Goal: Transaction & Acquisition: Purchase product/service

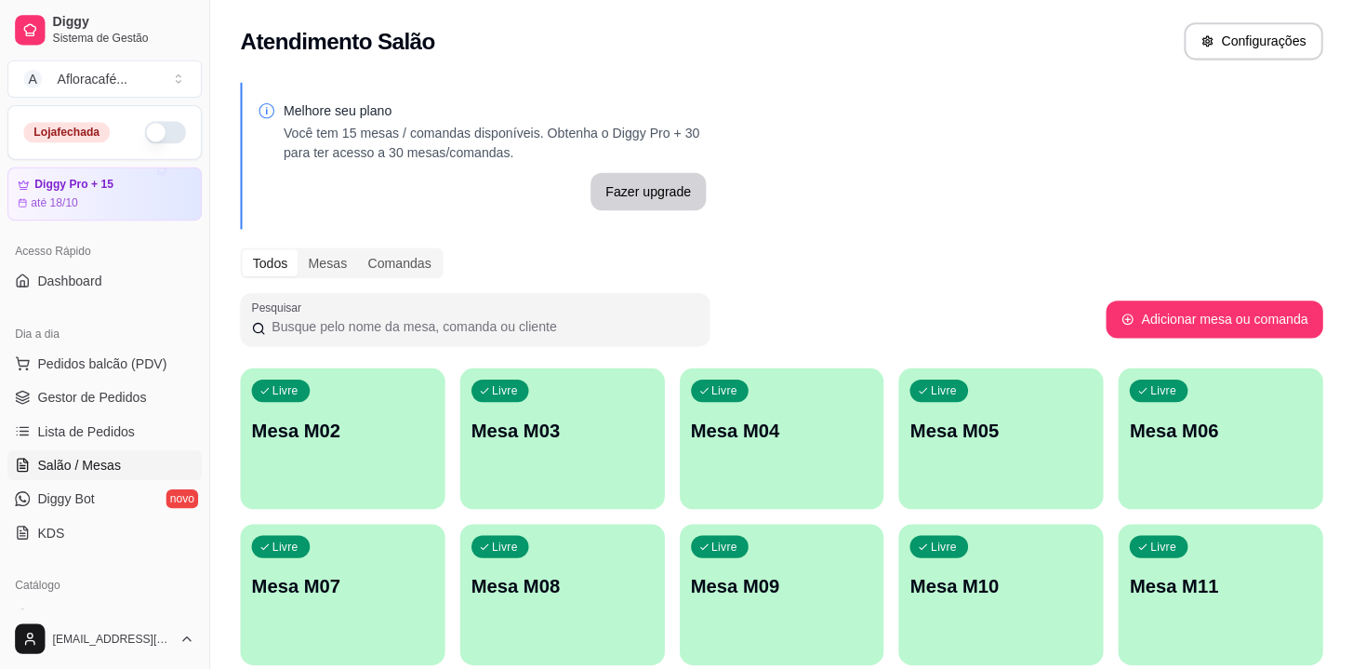
scroll to position [219, 0]
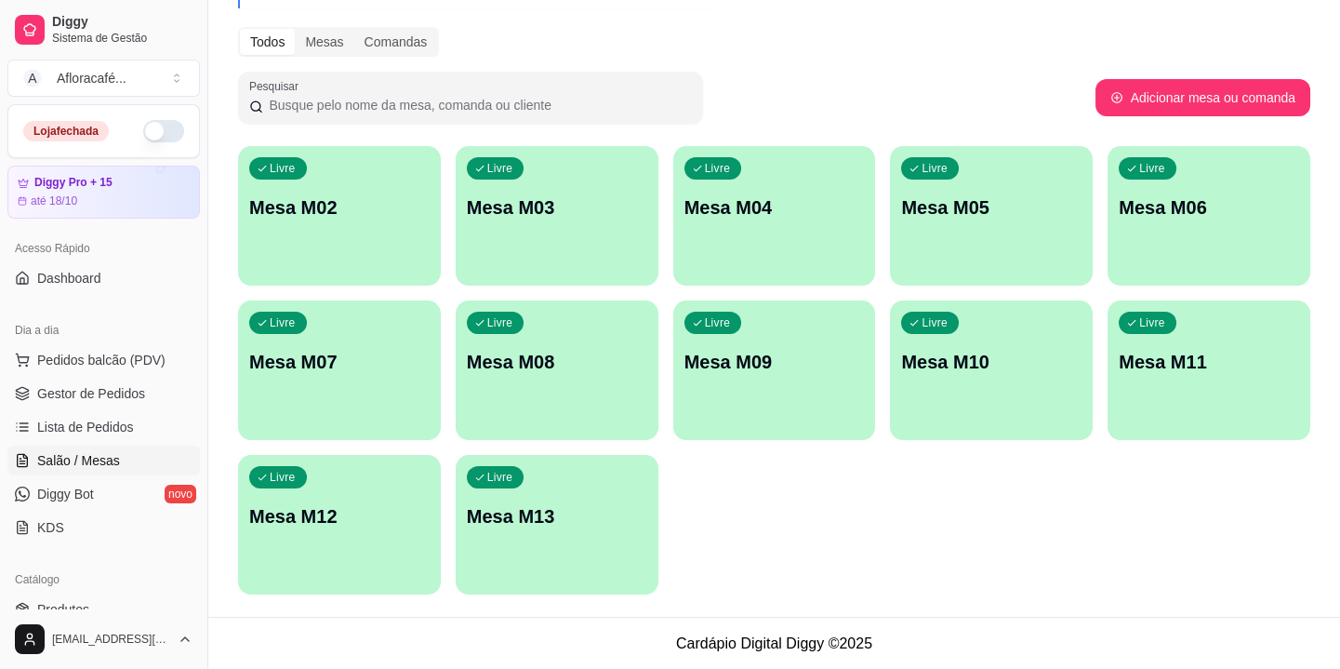
click at [293, 177] on div "Livre" at bounding box center [278, 168] width 58 height 22
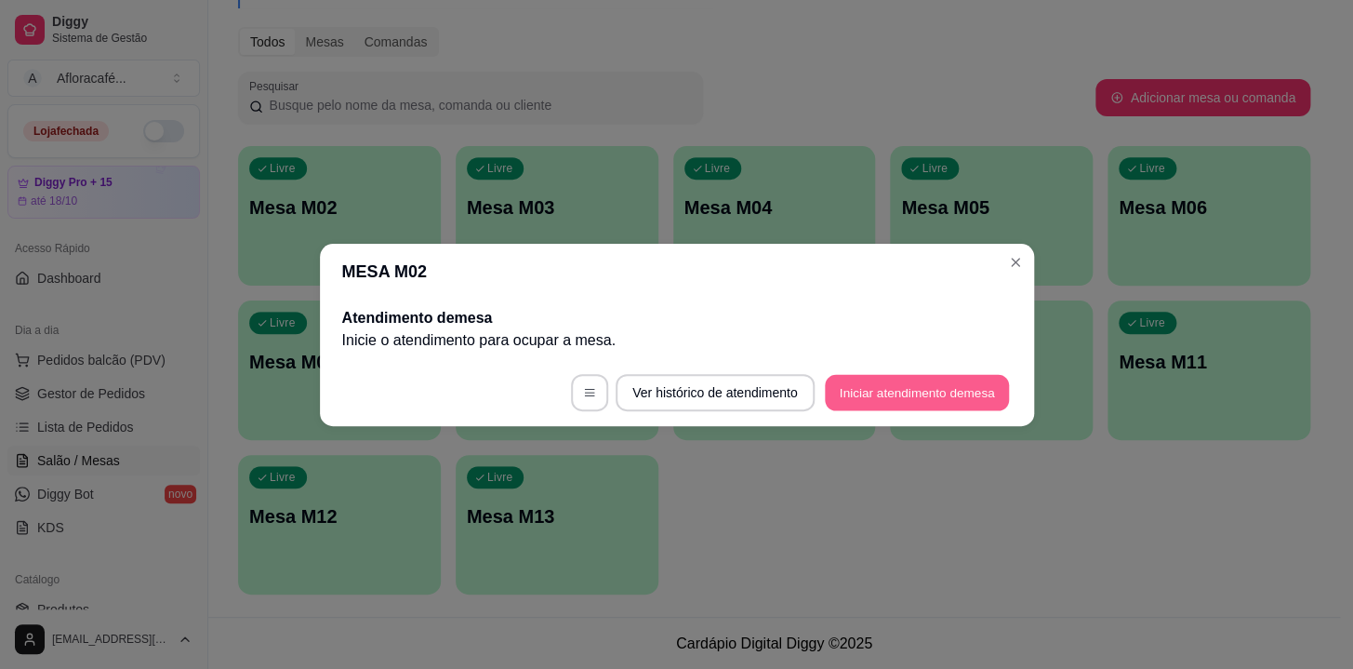
click at [925, 385] on button "Iniciar atendimento de mesa" at bounding box center [917, 392] width 184 height 36
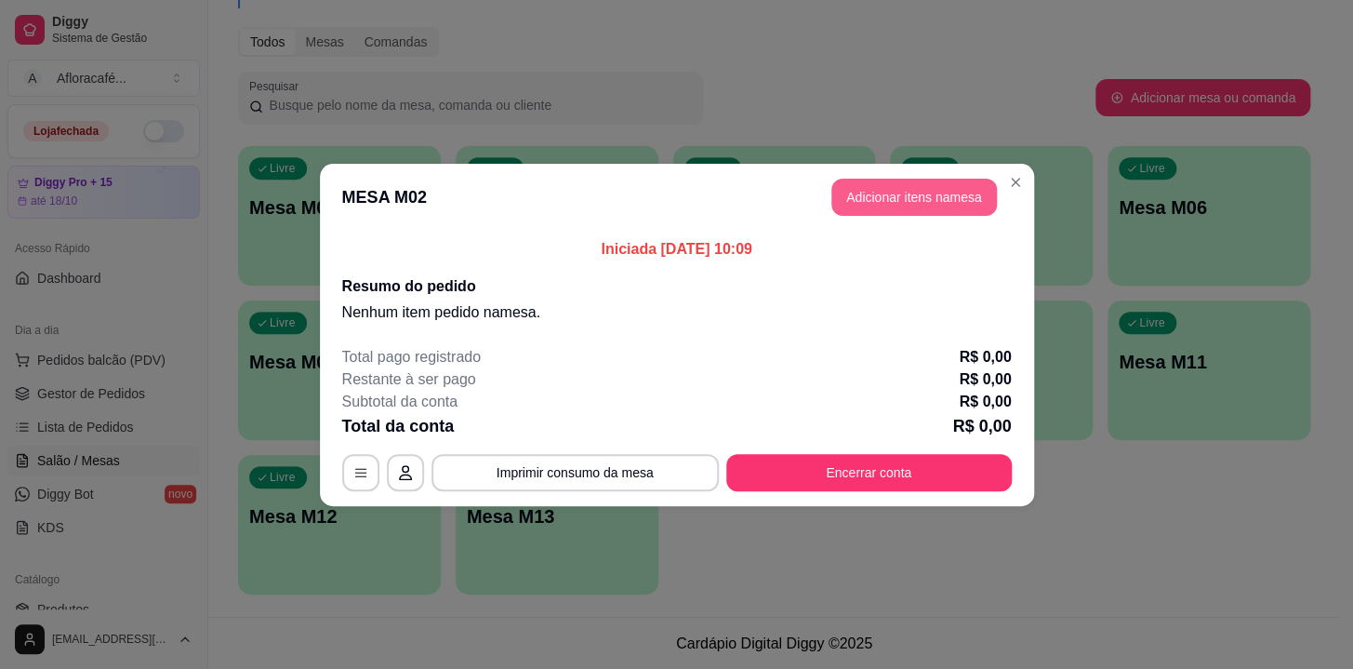
click at [929, 179] on header "MESA M02 Adicionar itens na mesa" at bounding box center [677, 197] width 714 height 67
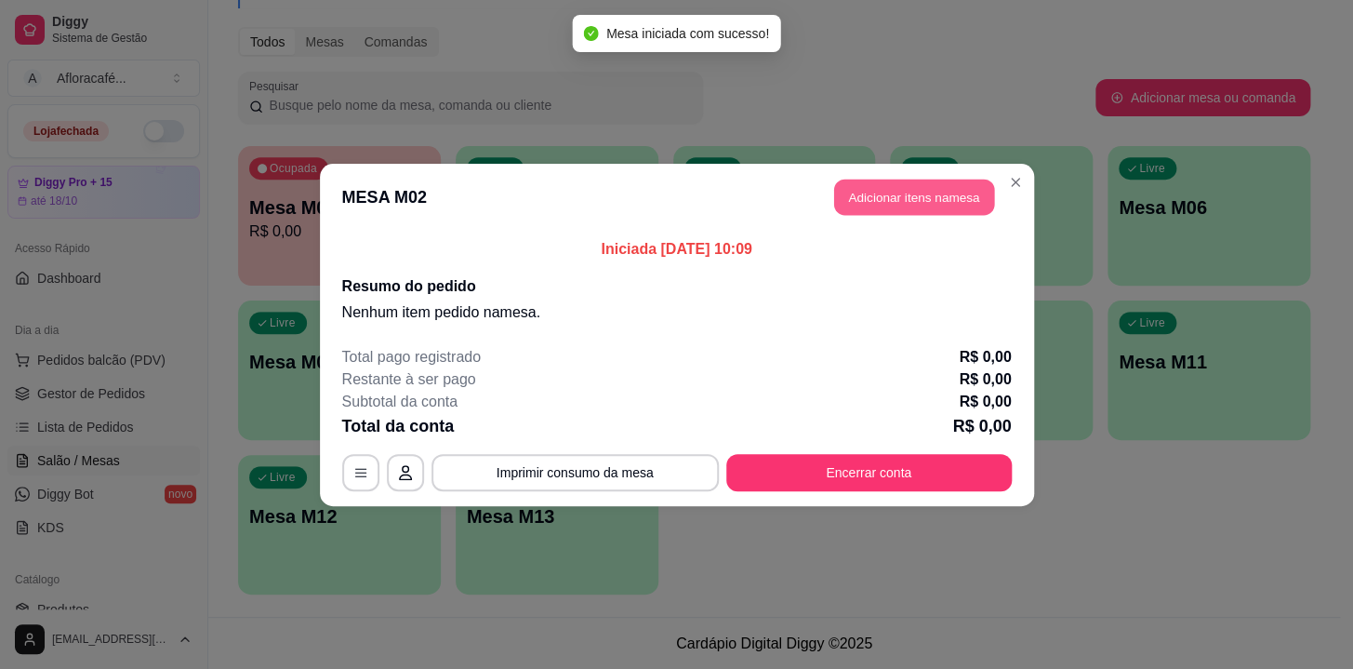
click at [920, 189] on button "Adicionar itens na mesa" at bounding box center [914, 197] width 160 height 36
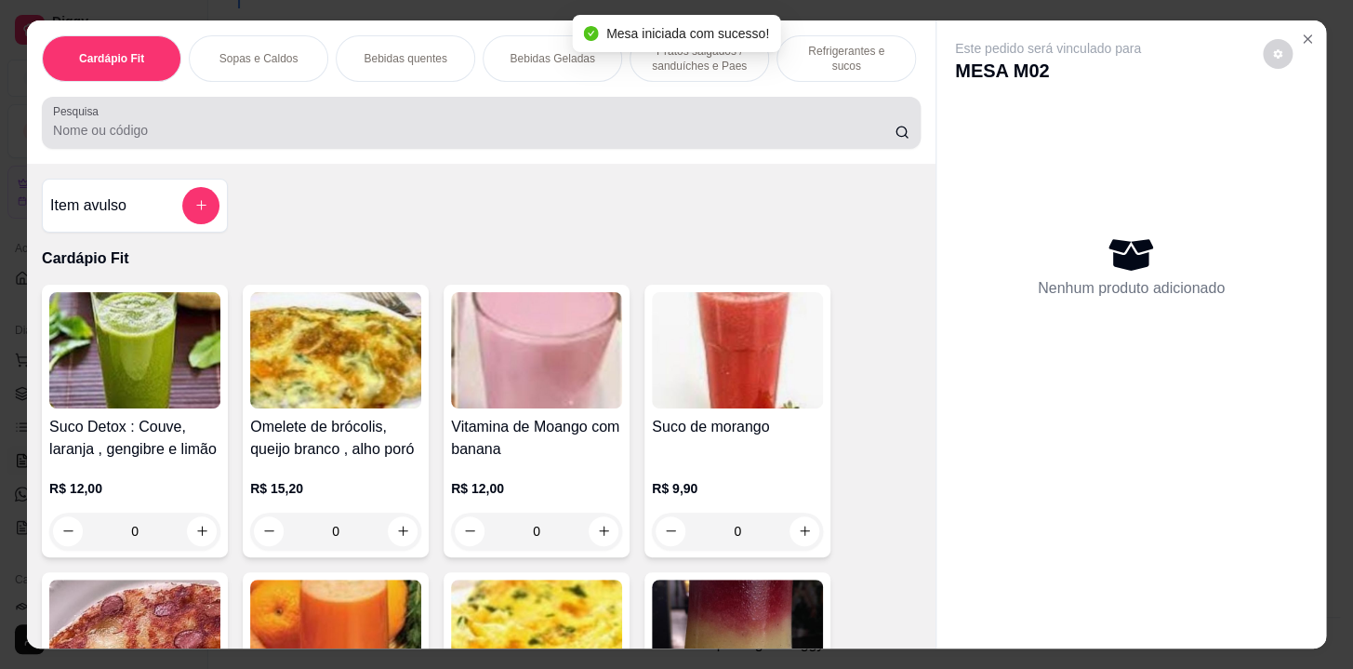
click at [391, 139] on input "Pesquisa" at bounding box center [474, 130] width 842 height 19
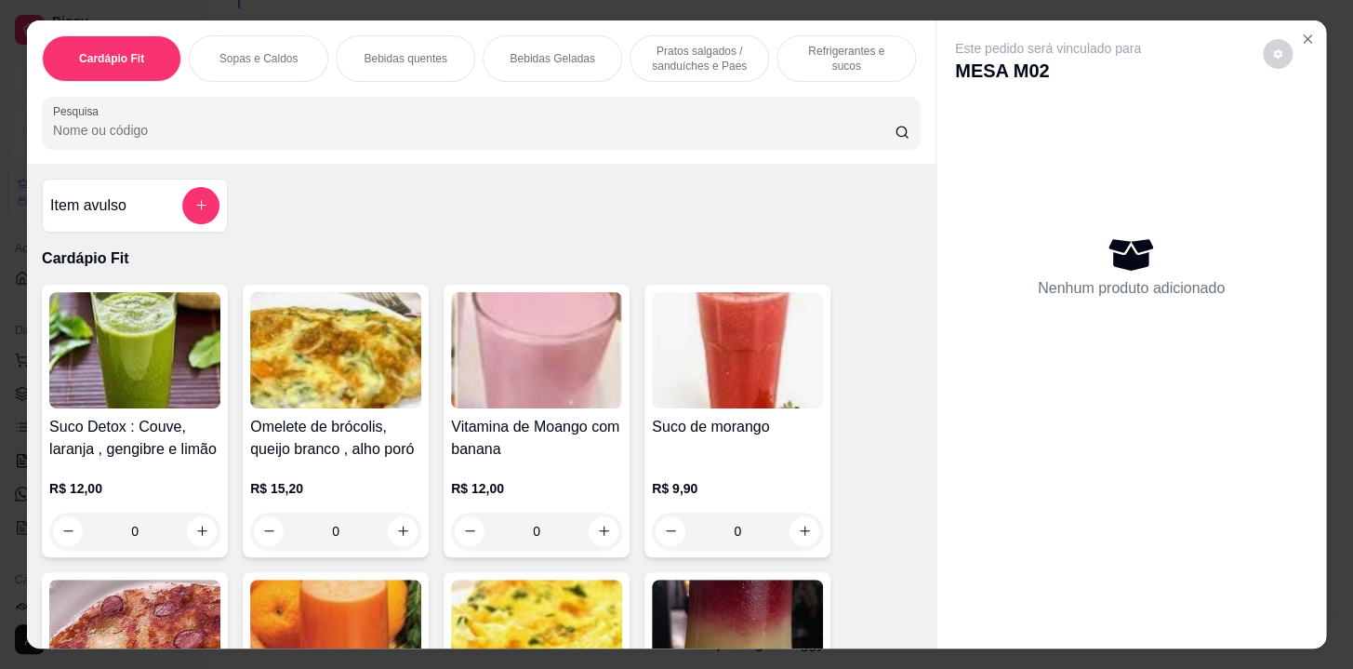
drag, startPoint x: 749, startPoint y: 73, endPoint x: 792, endPoint y: 55, distance: 46.3
click at [748, 75] on div "Cardápio Fit Sopas e Caldos Bebidas quentes Bebidas Geladas Pratos salgados / s…" at bounding box center [481, 58] width 879 height 47
click at [719, 73] on div "Pratos salgados / sanduíches e Paes" at bounding box center [700, 58] width 140 height 47
click at [713, 104] on div at bounding box center [481, 122] width 857 height 37
click at [711, 121] on input "Pesquisa" at bounding box center [474, 130] width 842 height 19
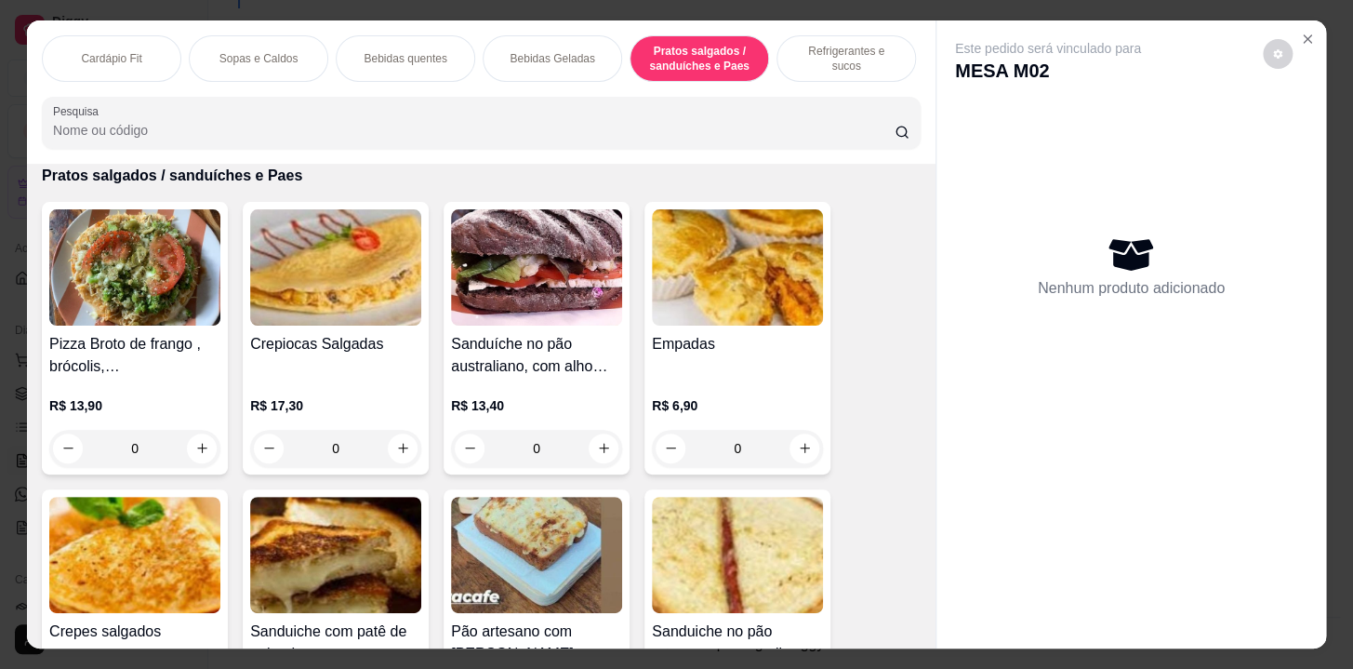
scroll to position [0, 768]
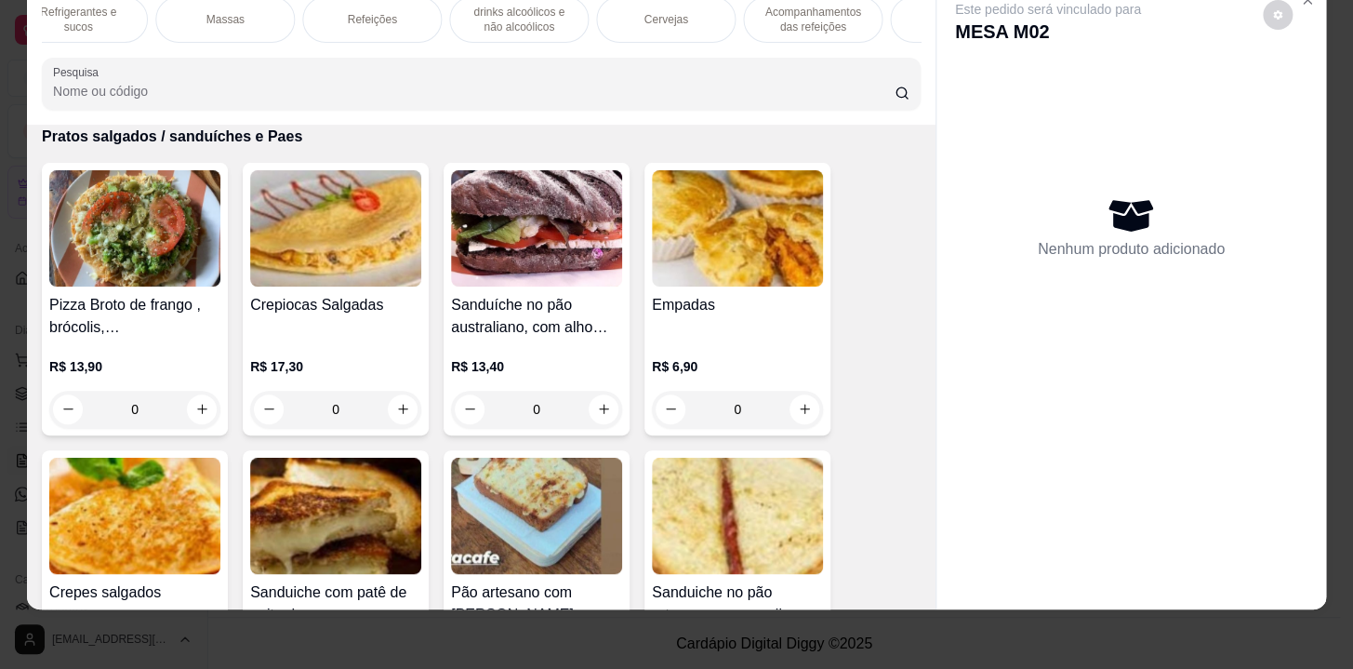
click at [805, 15] on p "Acompanhamentos das refeições" at bounding box center [813, 20] width 108 height 30
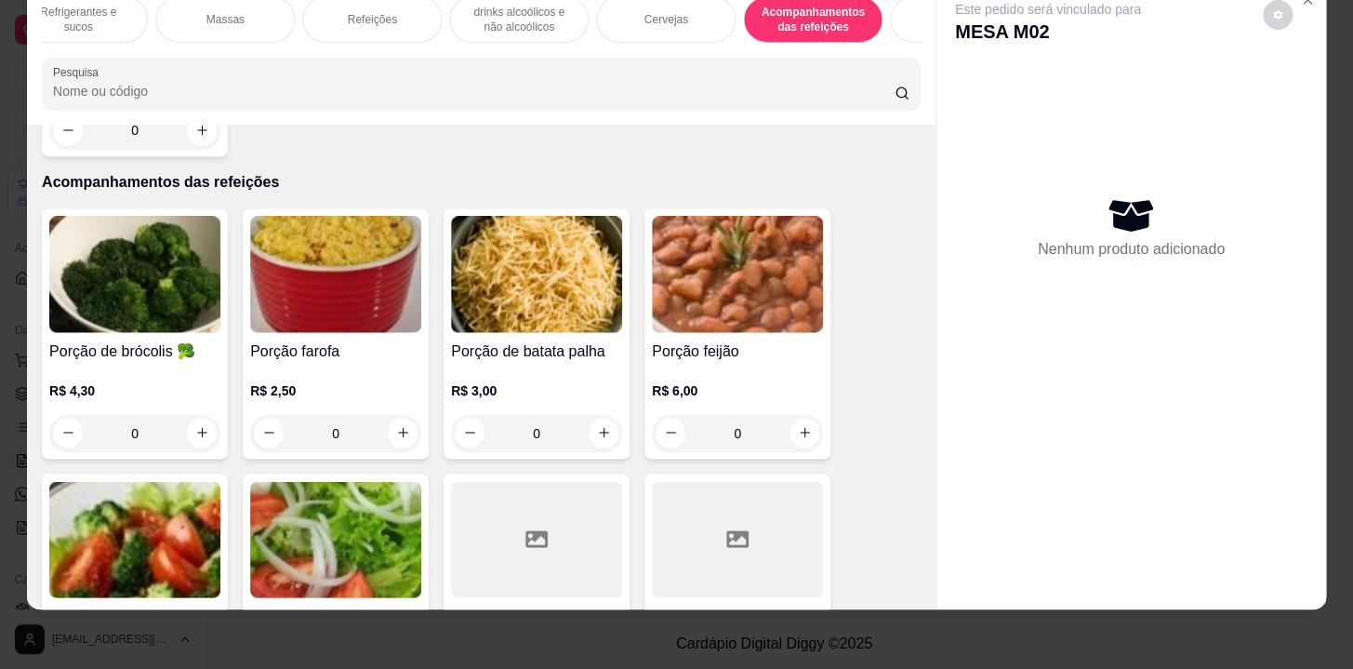
scroll to position [13400, 0]
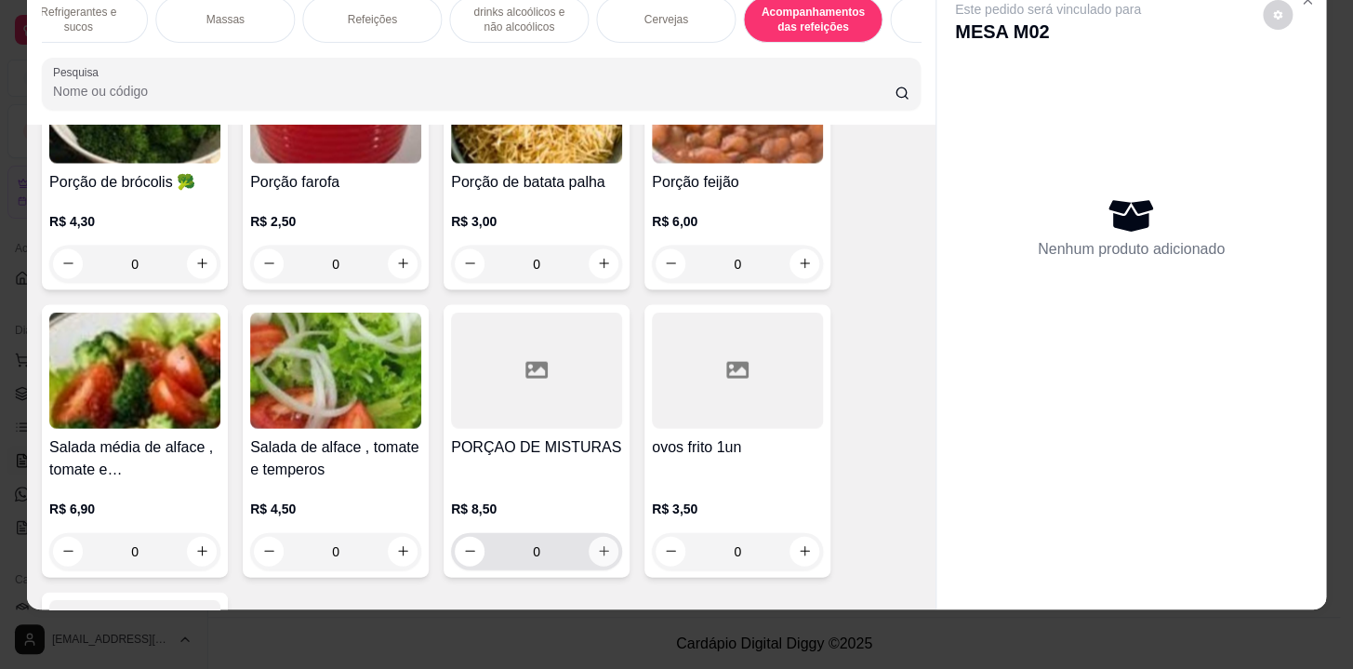
click at [598, 543] on icon "increase-product-quantity" at bounding box center [604, 550] width 14 height 14
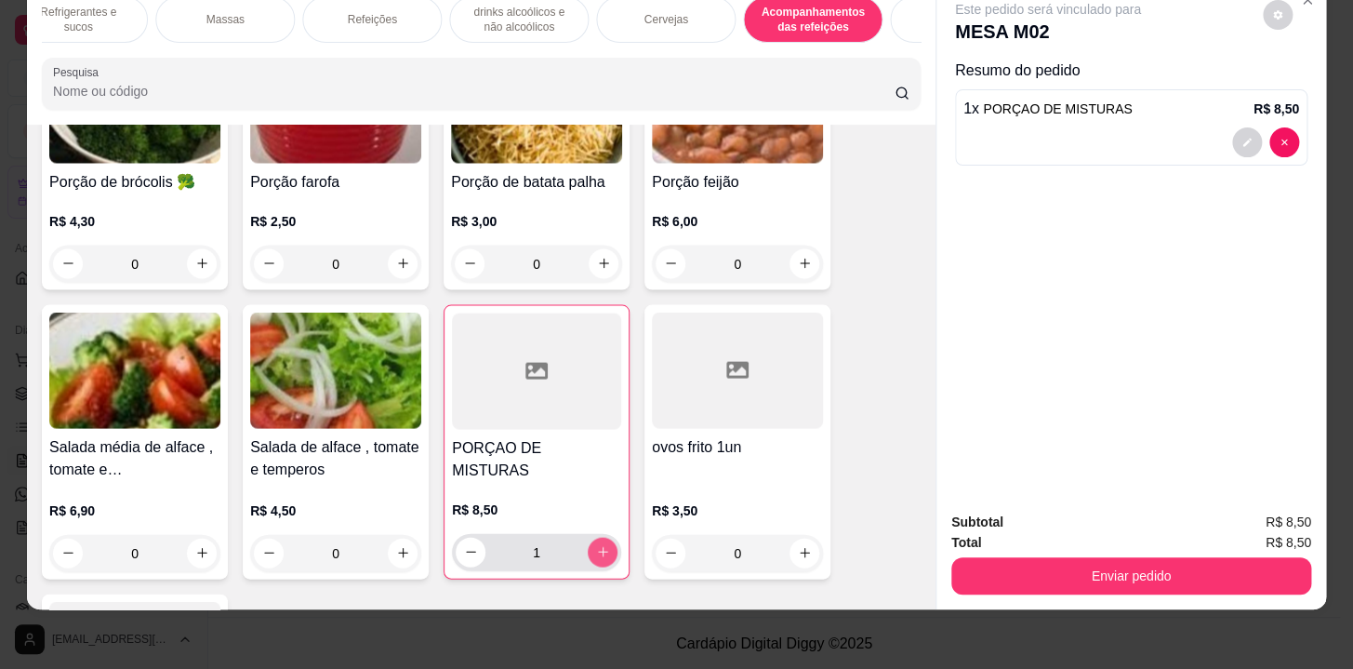
click at [592, 537] on button "increase-product-quantity" at bounding box center [603, 552] width 30 height 30
type input "2"
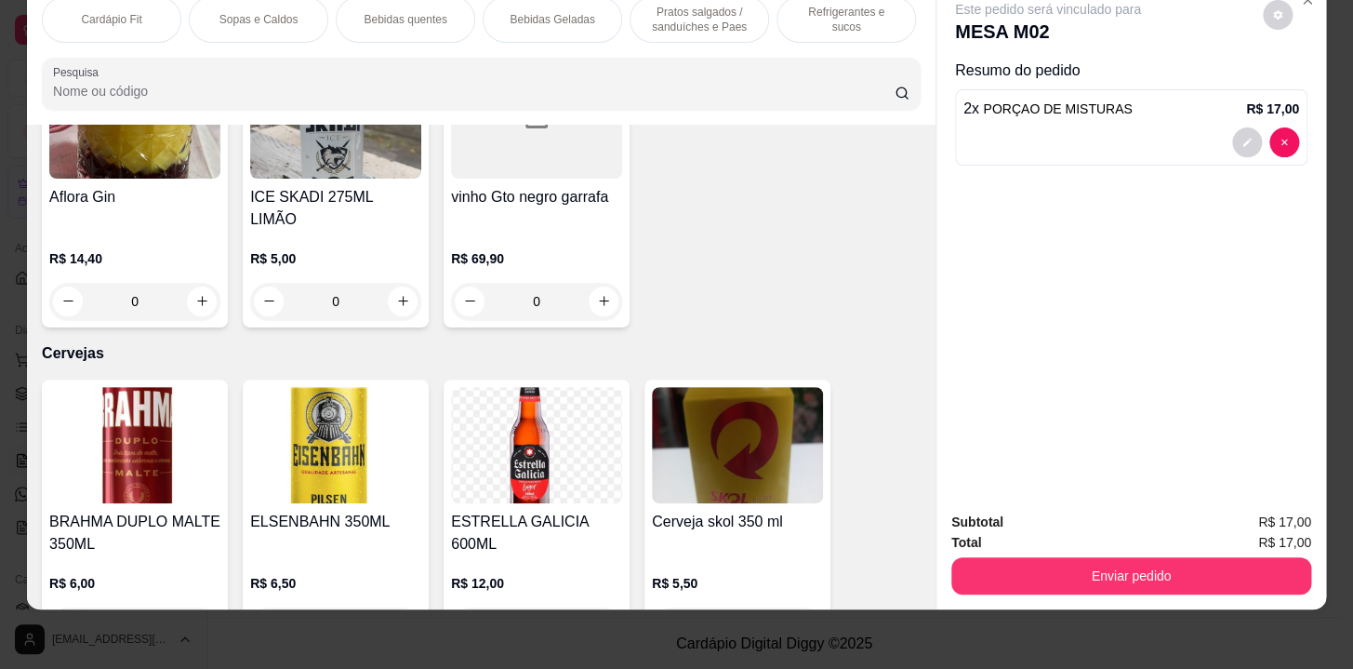
scroll to position [0, 768]
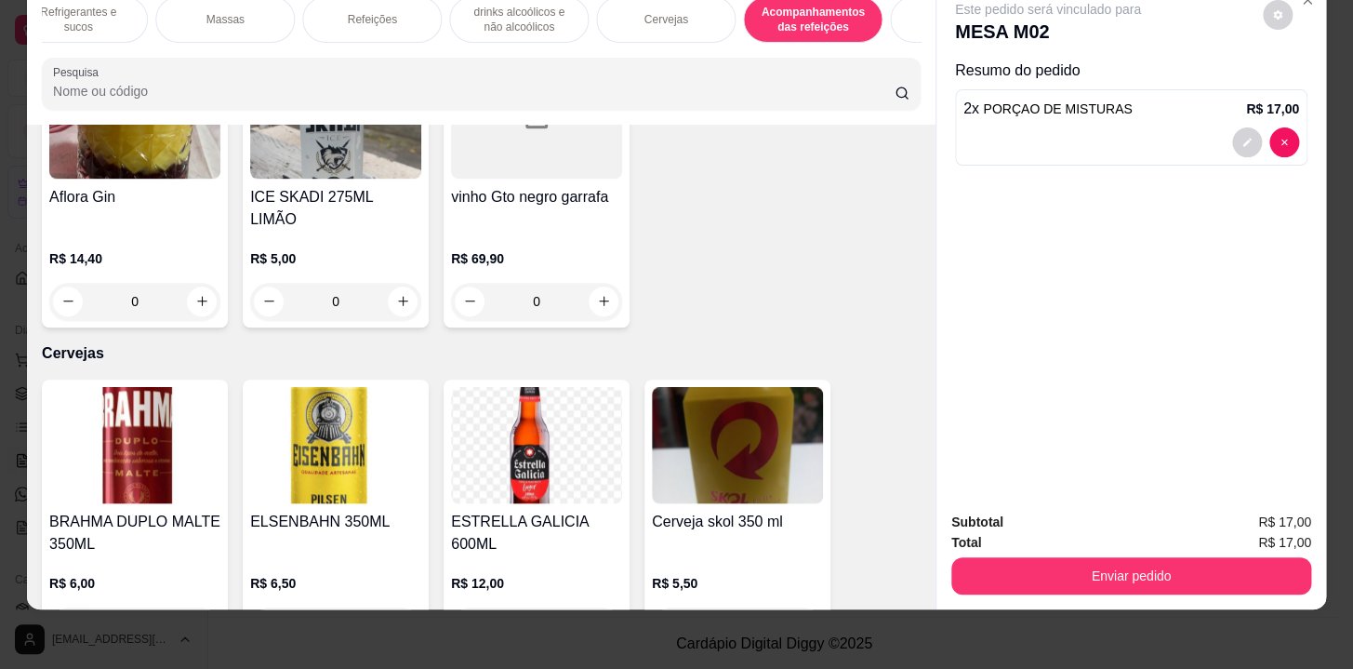
click at [215, 12] on p "Massas" at bounding box center [225, 19] width 38 height 15
click at [235, 14] on div "Massas" at bounding box center [225, 19] width 140 height 47
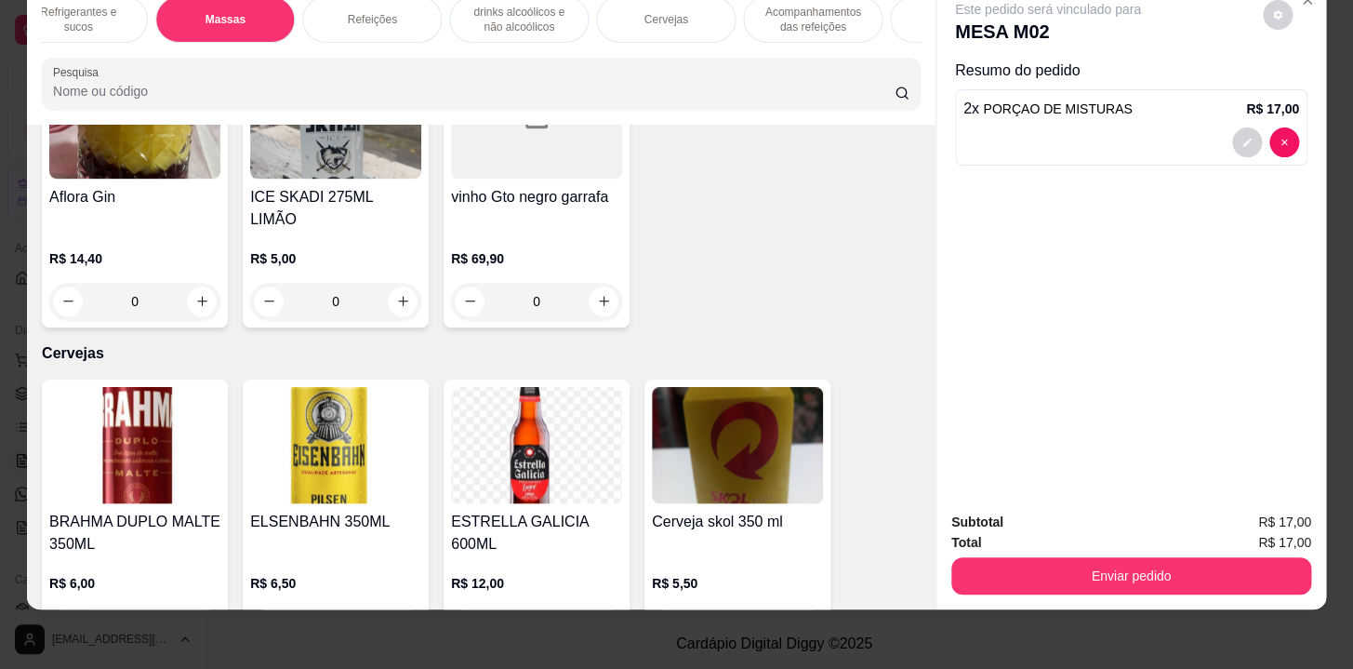
scroll to position [10562, 0]
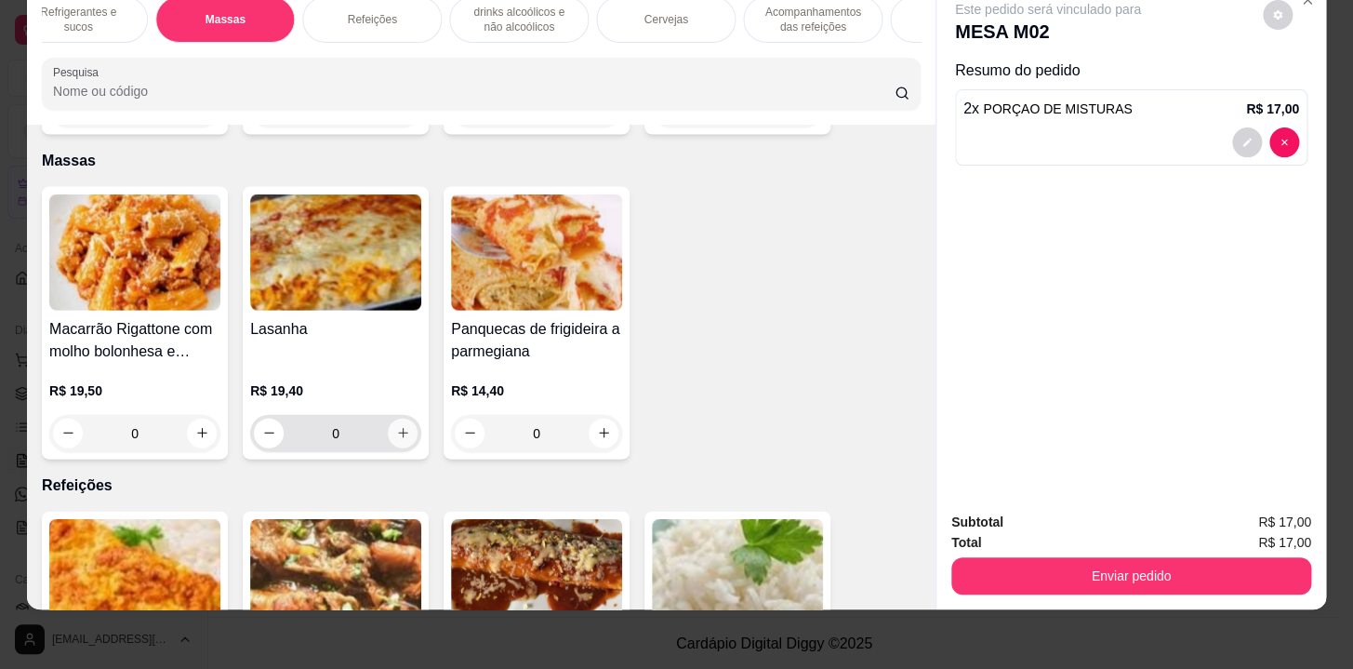
click at [392, 418] on button "increase-product-quantity" at bounding box center [403, 433] width 30 height 30
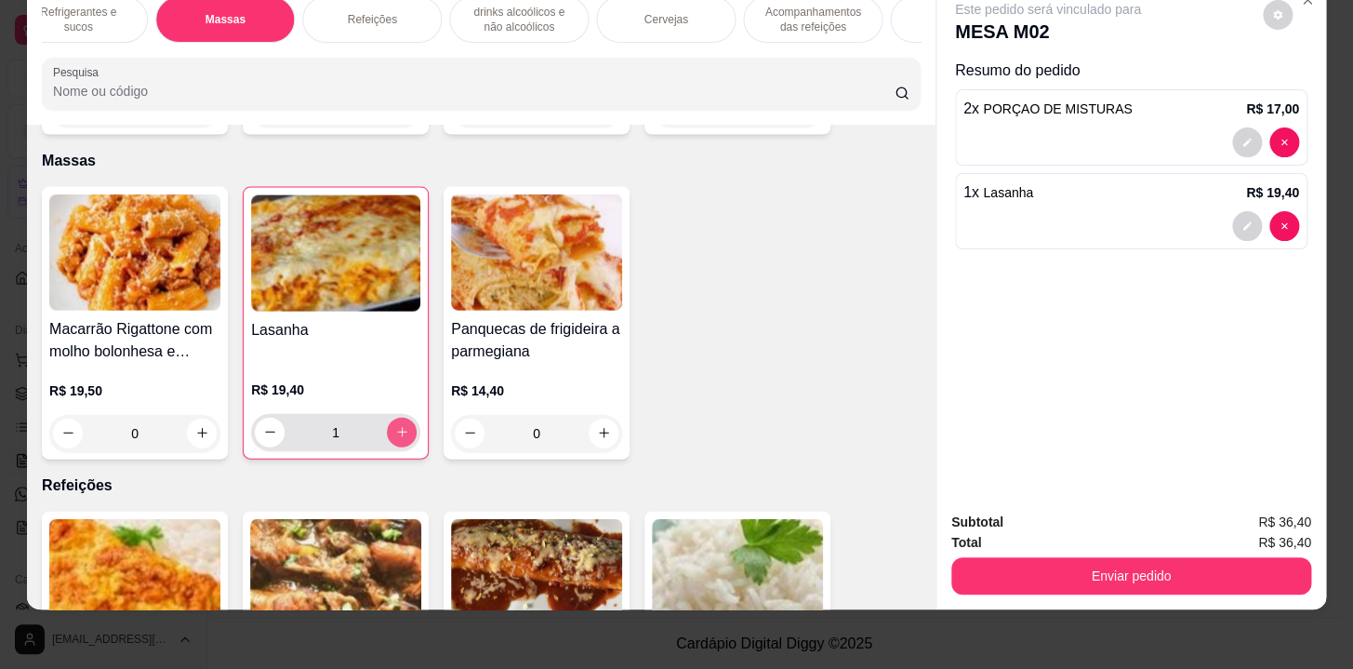
type input "1"
click at [1232, 127] on button "decrease-product-quantity" at bounding box center [1247, 142] width 30 height 30
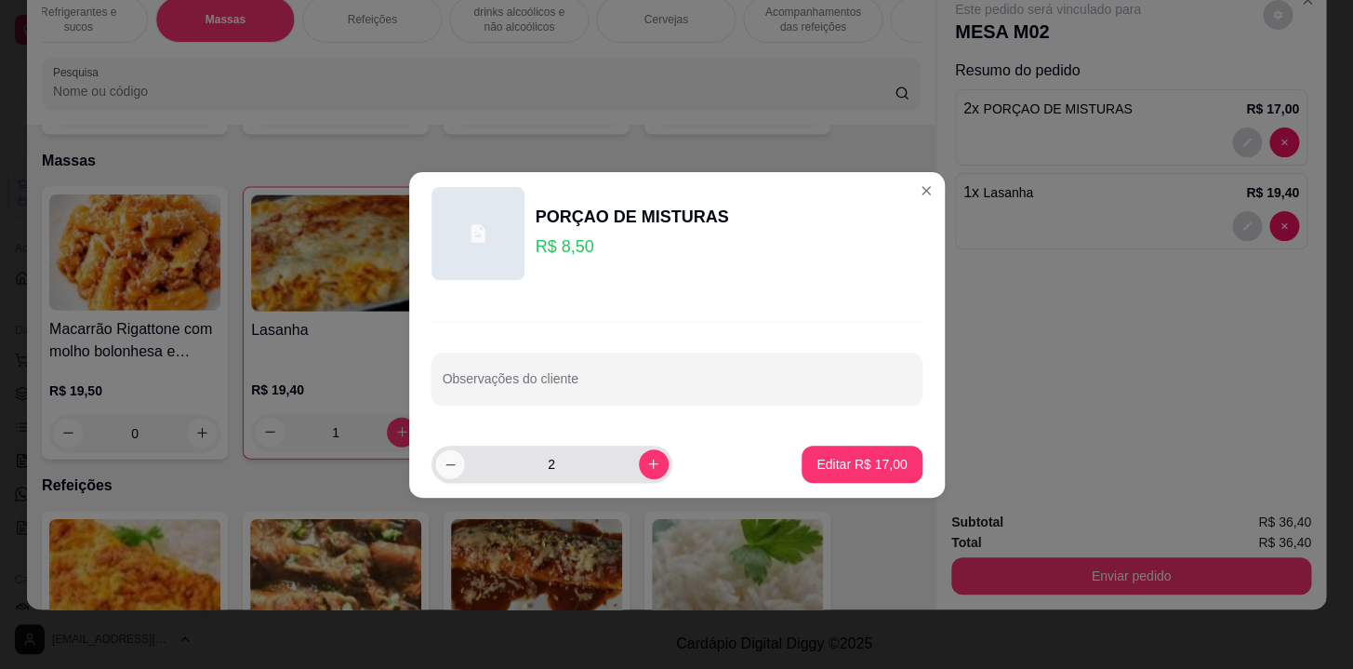
click at [446, 460] on icon "decrease-product-quantity" at bounding box center [450, 464] width 14 height 14
type input "1"
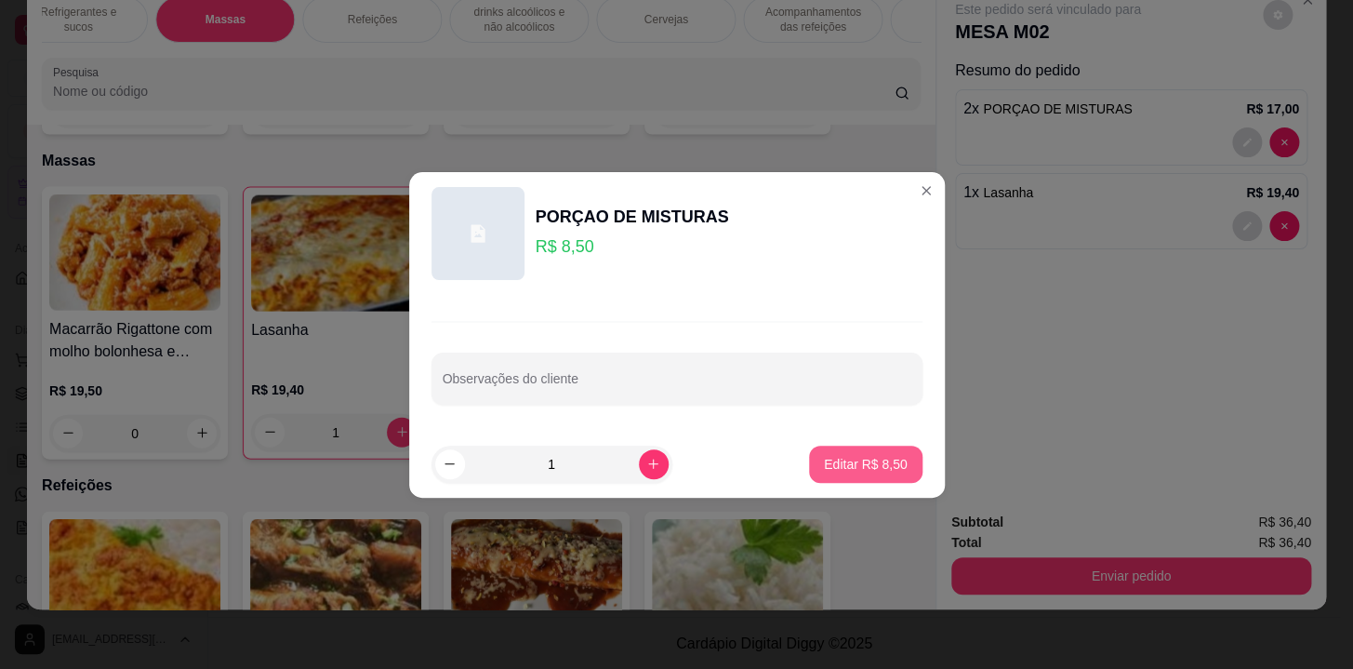
click at [872, 463] on p "Editar R$ 8,50" at bounding box center [866, 464] width 84 height 19
type input "1"
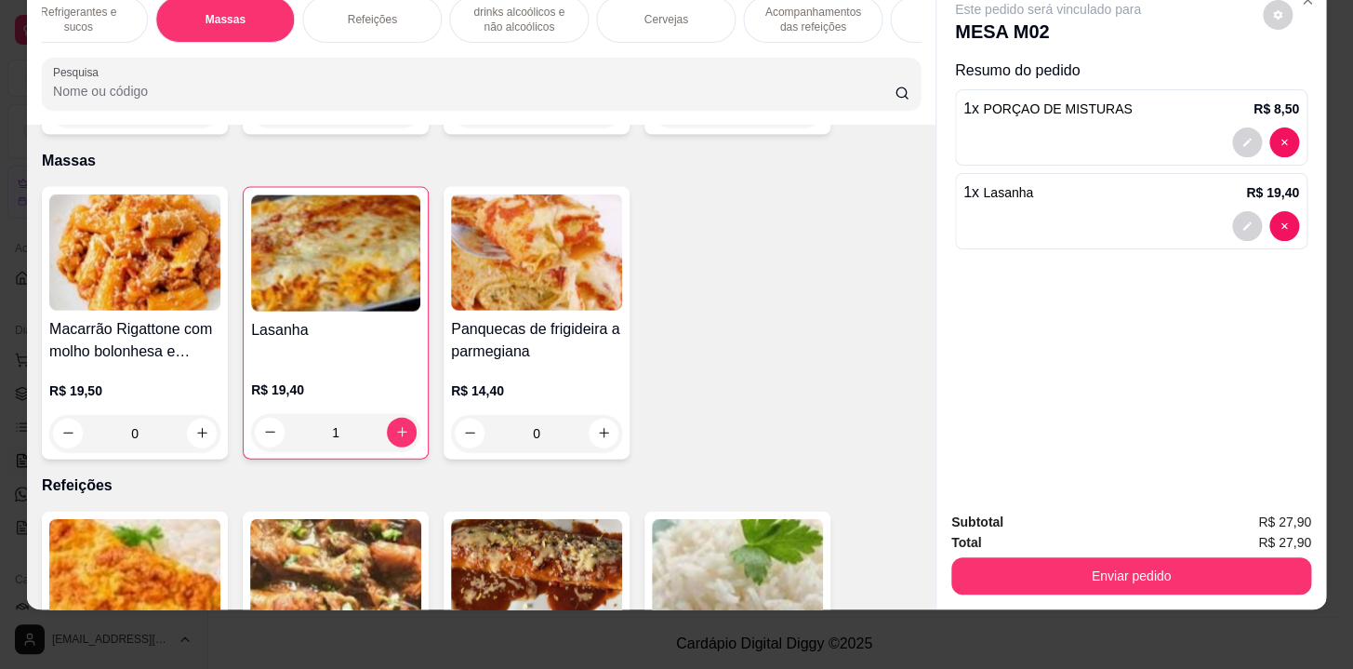
scroll to position [0, 0]
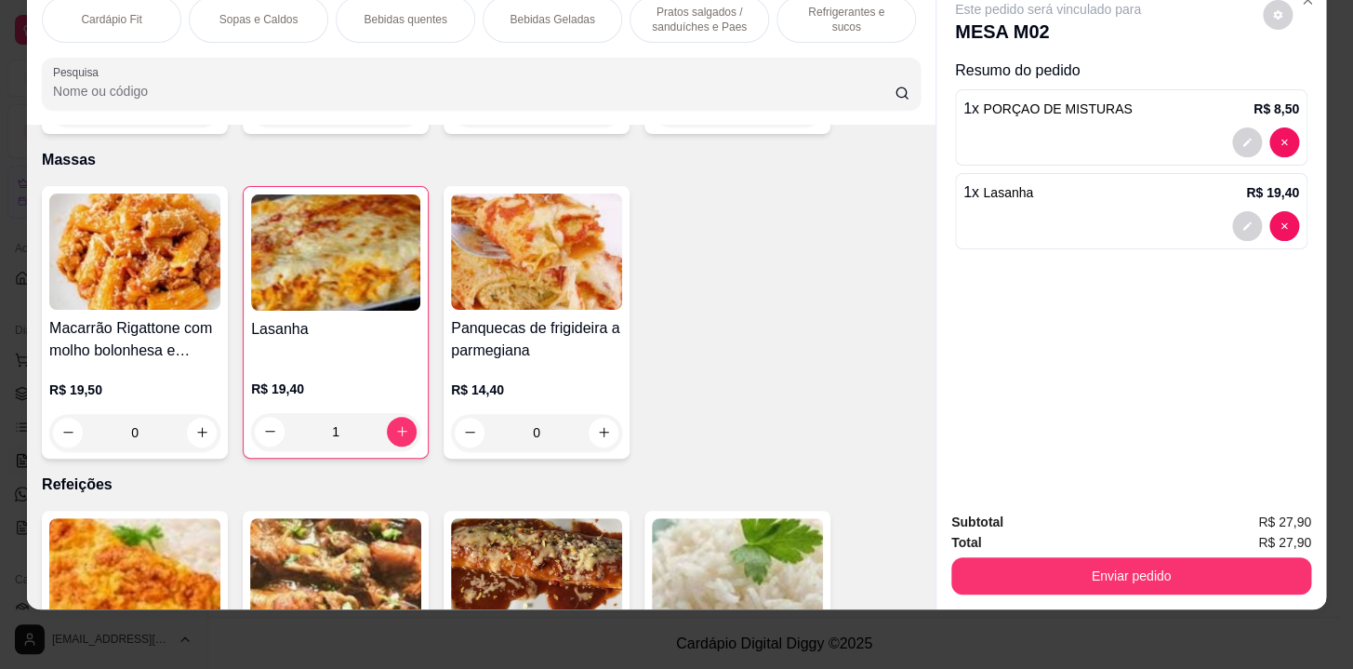
click at [669, 18] on p "Pratos salgados / sanduíches e Paes" at bounding box center [699, 20] width 108 height 30
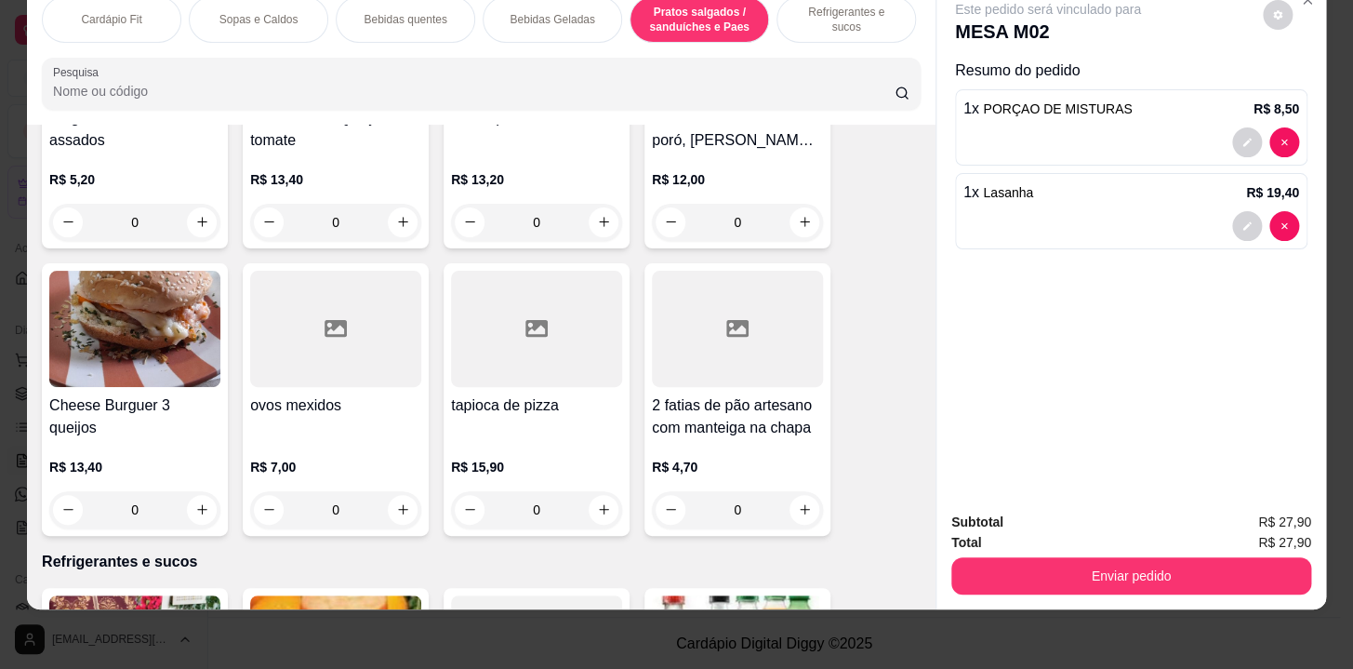
scroll to position [8145, 0]
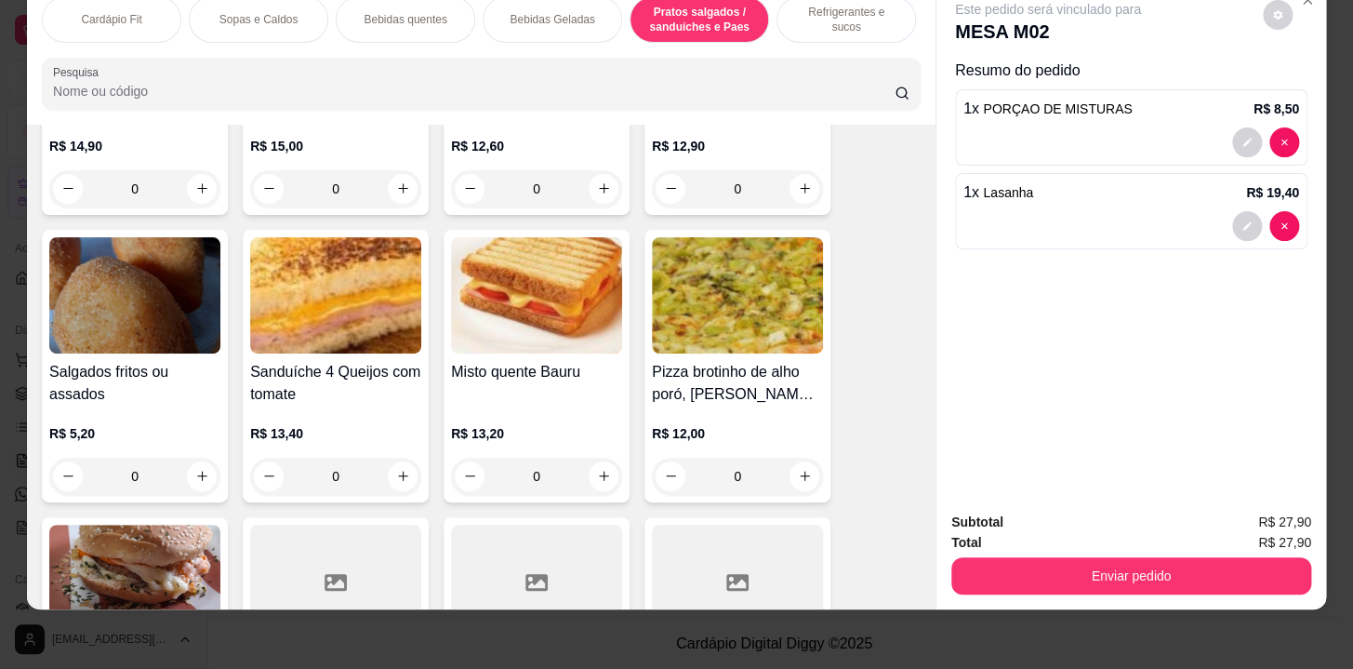
click at [196, 465] on button "increase-product-quantity" at bounding box center [202, 476] width 30 height 30
type input "1"
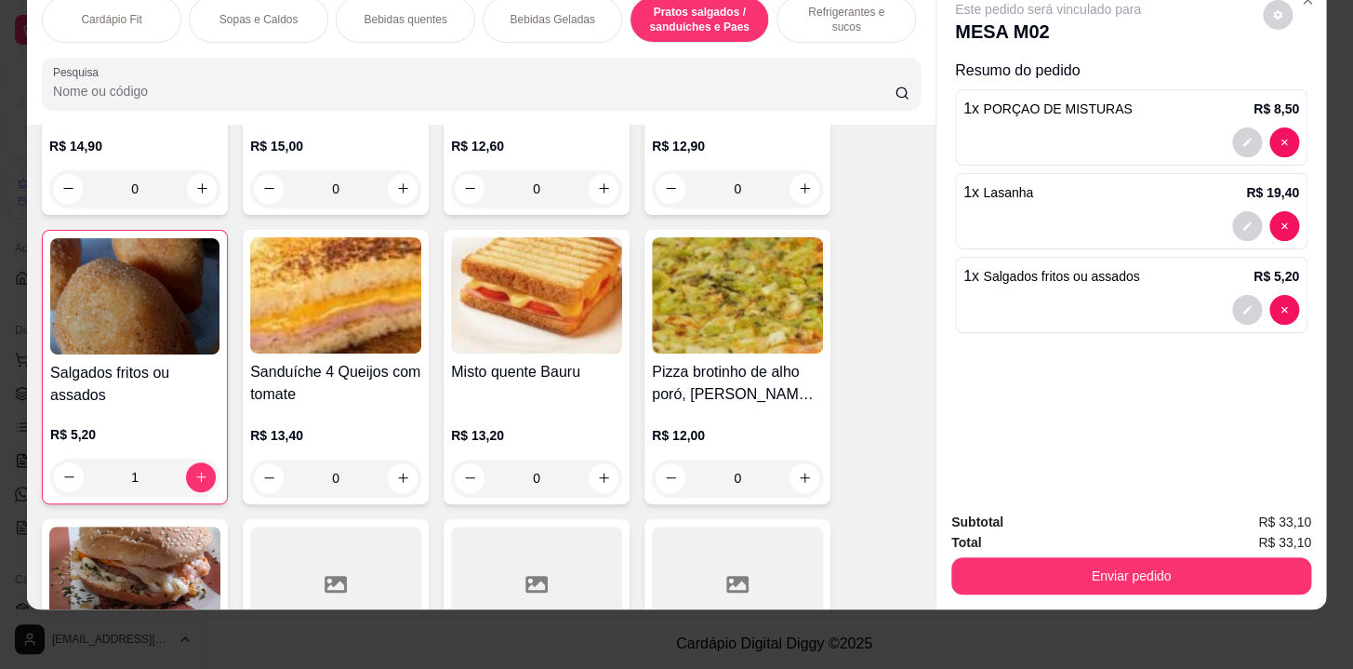
scroll to position [7891, 0]
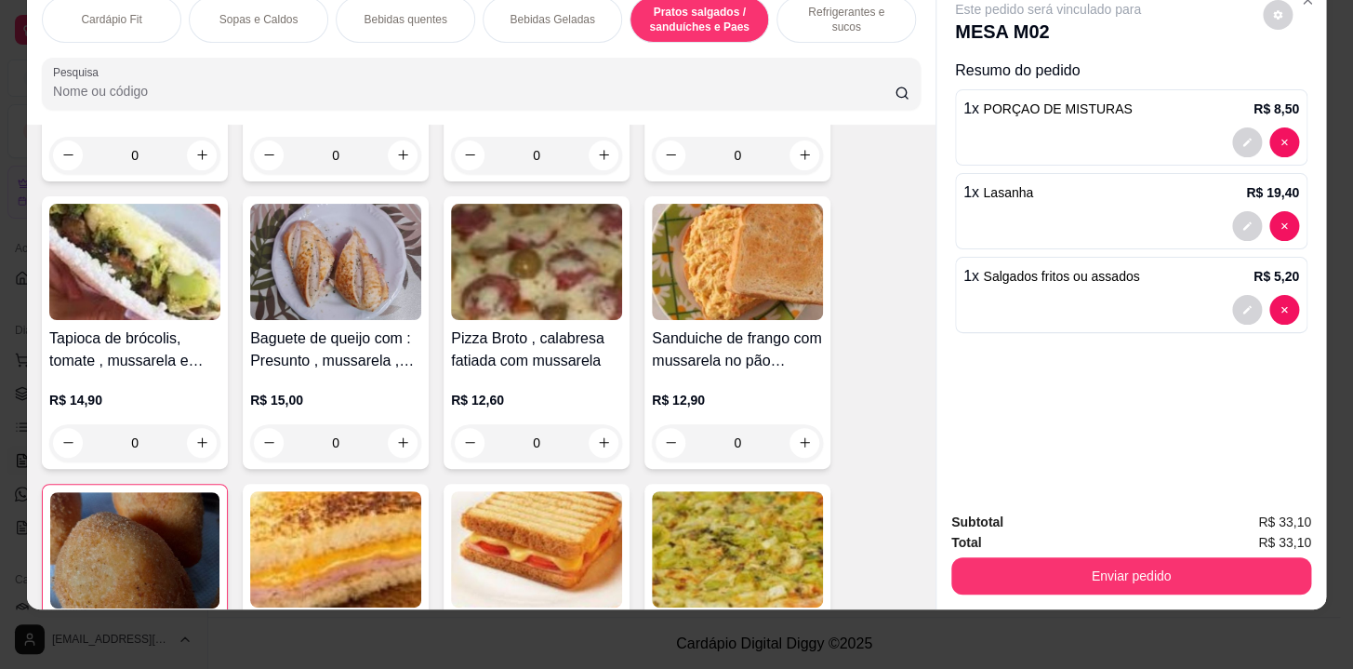
click at [578, 13] on p "Bebidas Geladas" at bounding box center [552, 19] width 85 height 15
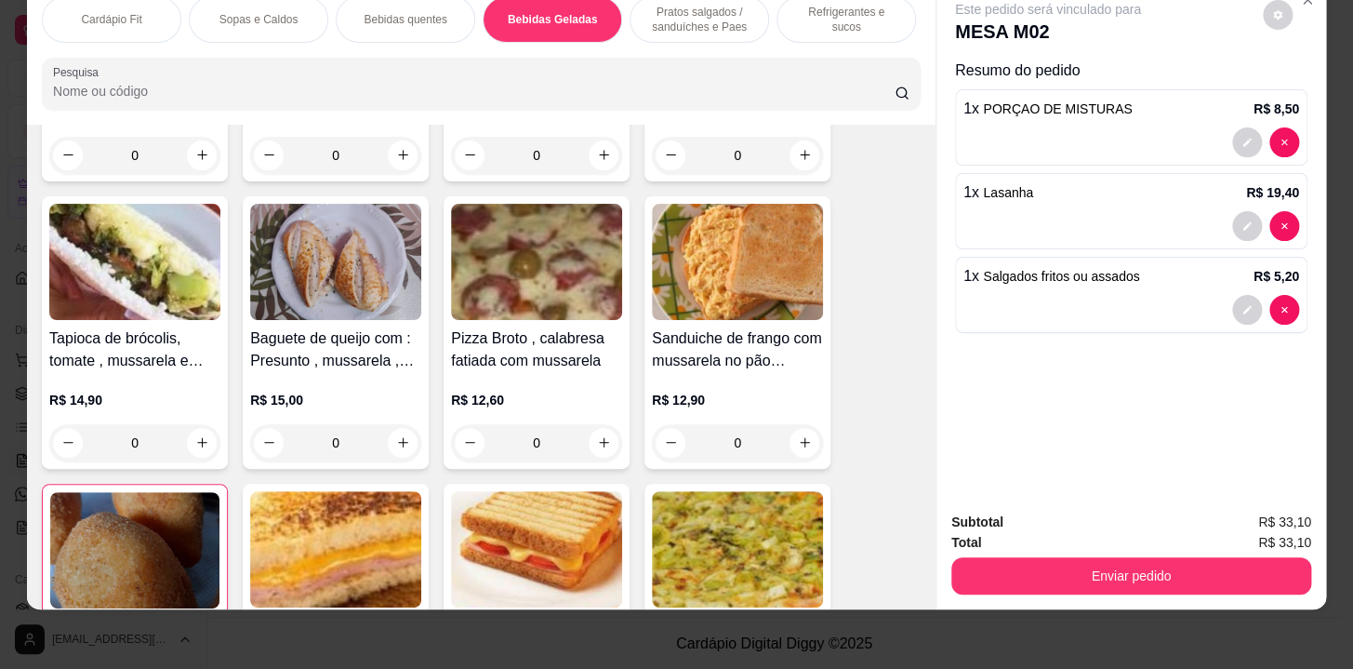
scroll to position [3621, 0]
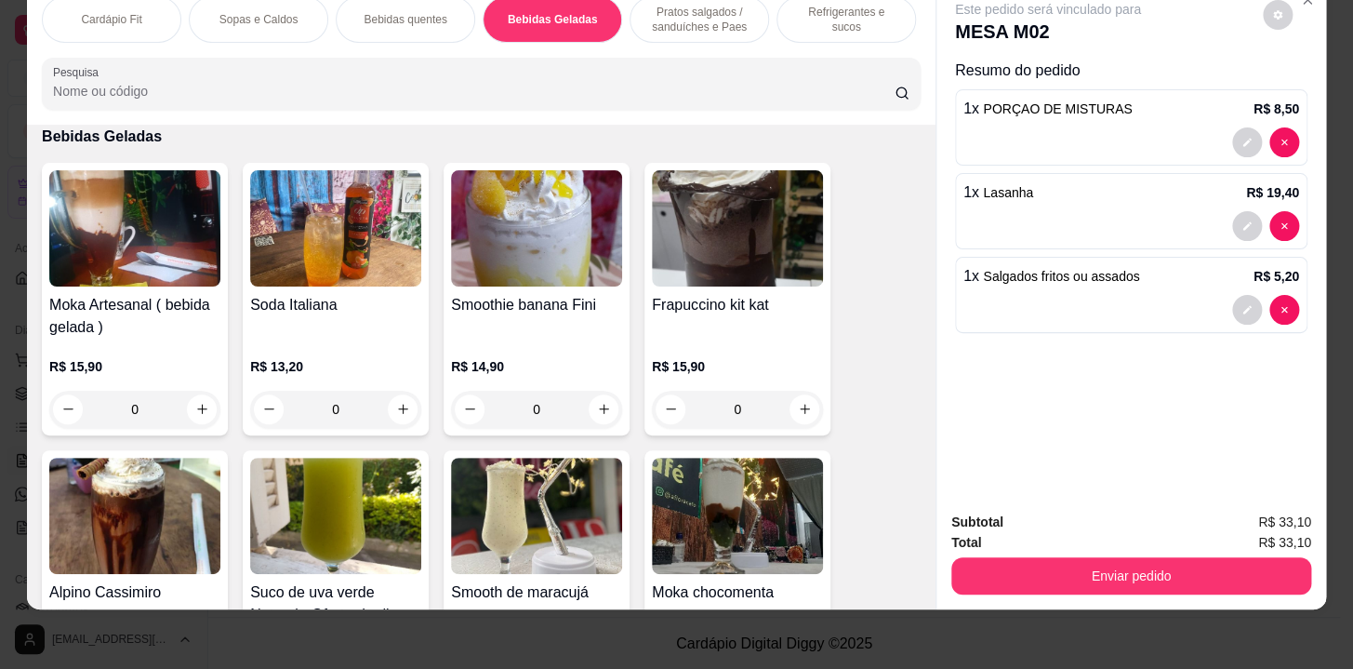
click at [676, 23] on div "Pratos salgados / sanduíches e Paes" at bounding box center [700, 19] width 140 height 47
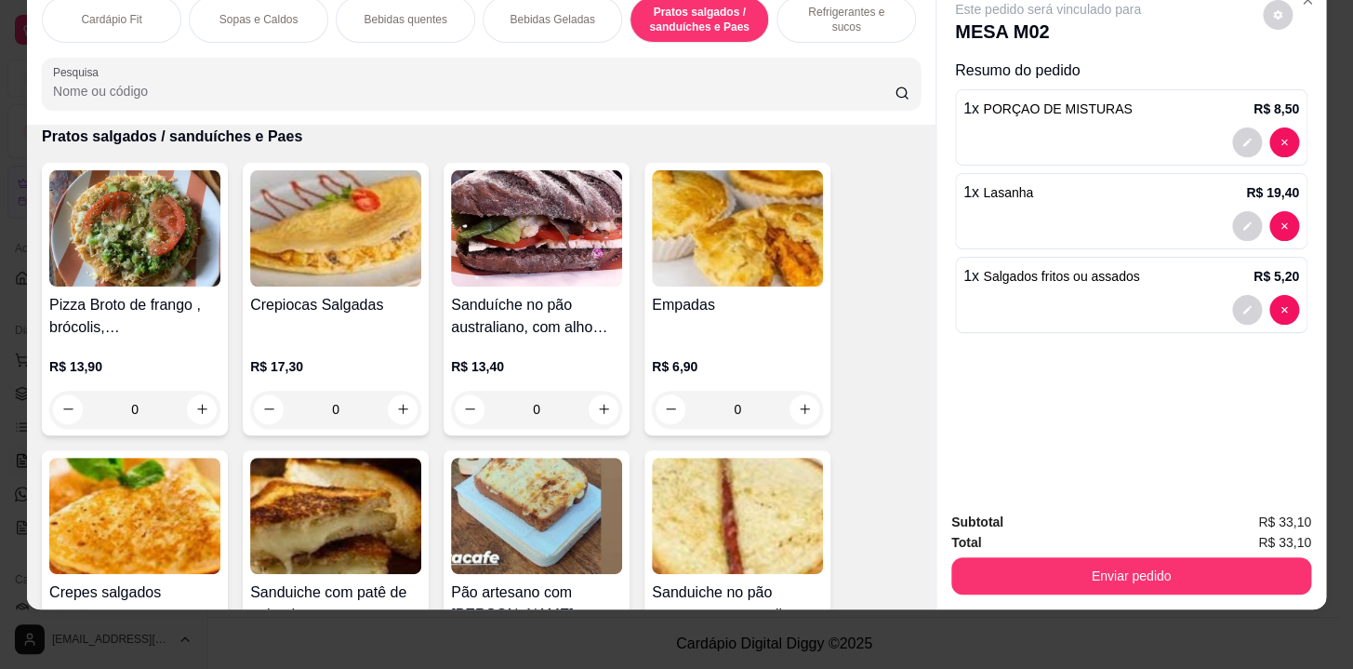
click at [777, 12] on div "Refrigerantes e sucos" at bounding box center [847, 19] width 140 height 47
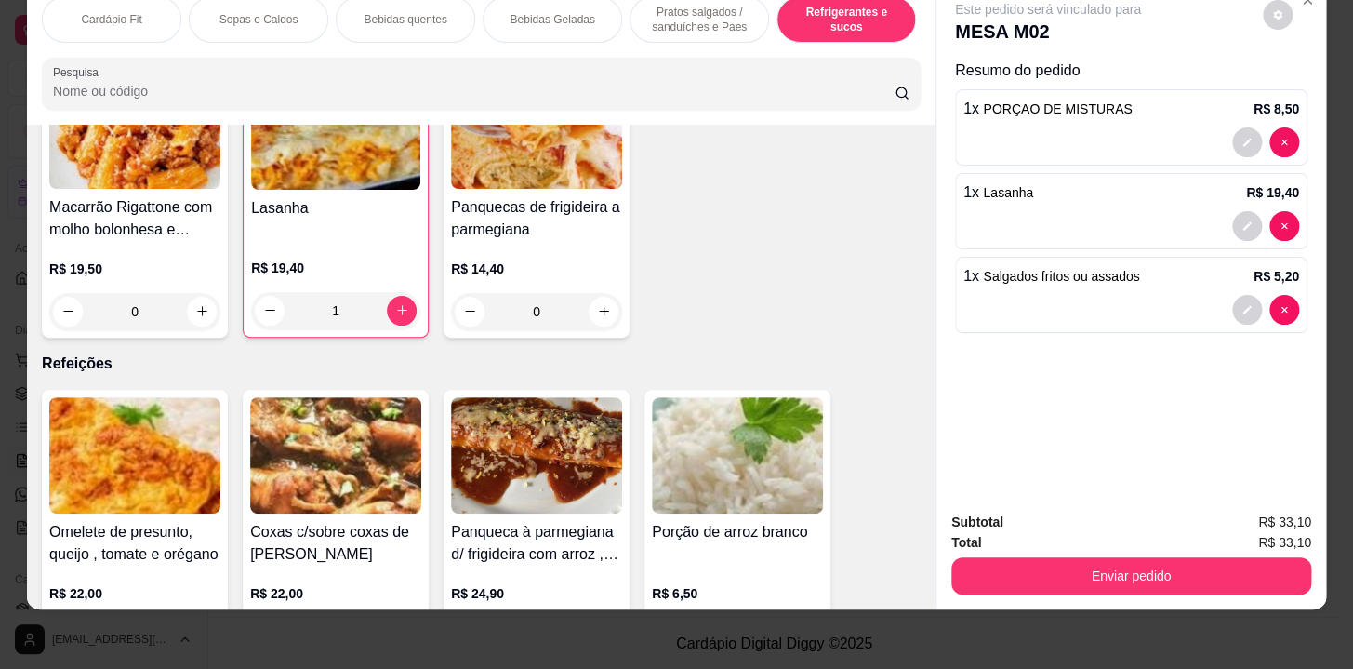
scroll to position [11107, 0]
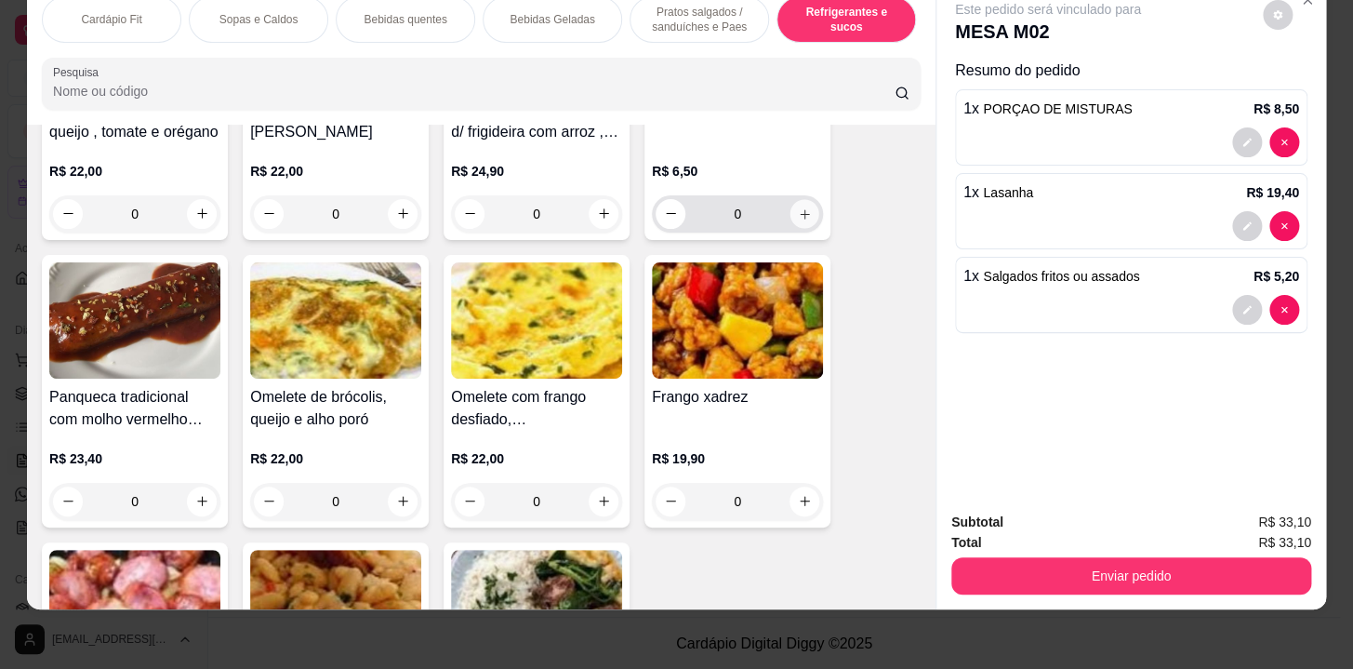
click at [799, 206] on icon "increase-product-quantity" at bounding box center [805, 213] width 14 height 14
type input "1"
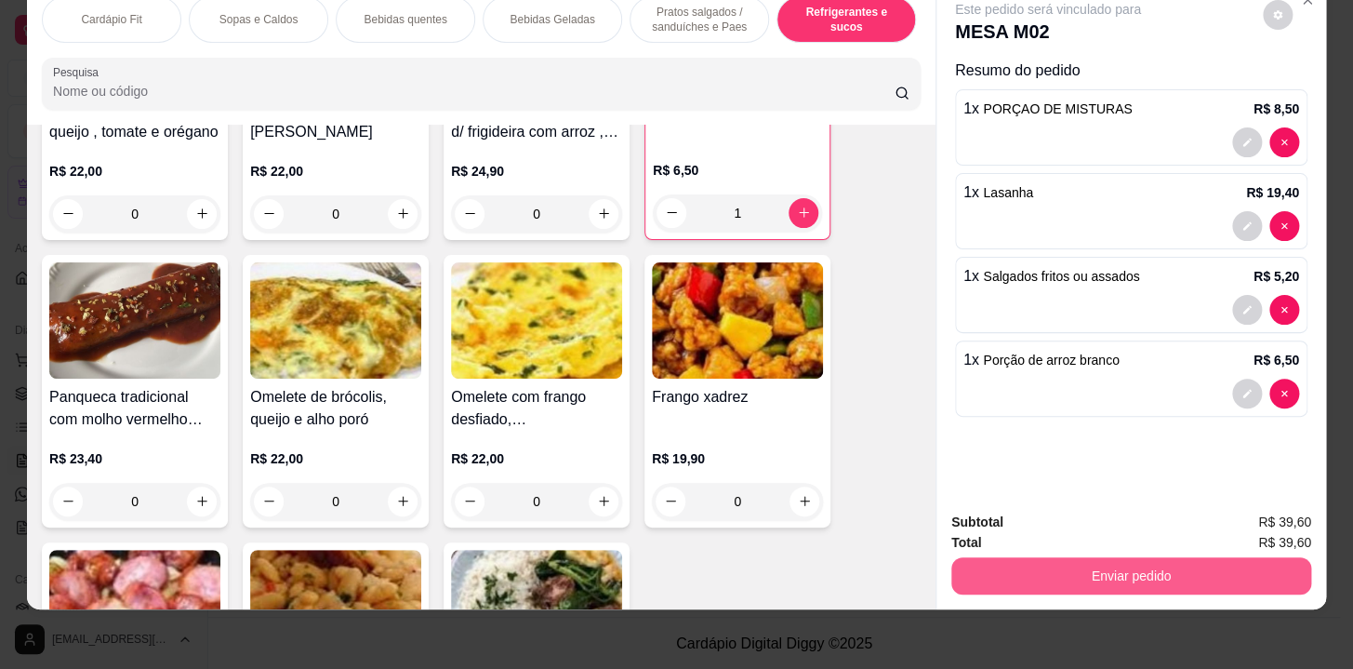
click at [1048, 572] on button "Enviar pedido" at bounding box center [1131, 575] width 360 height 37
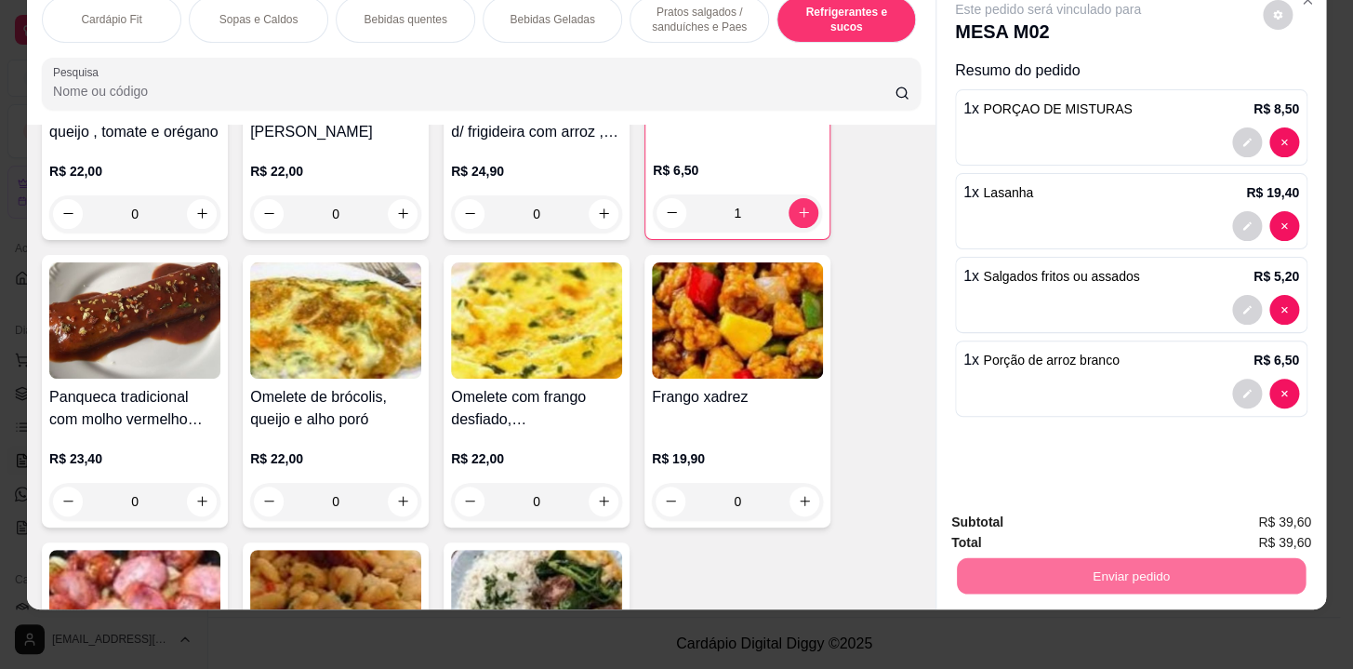
click at [1086, 513] on button "Não registrar e enviar pedido" at bounding box center [1069, 517] width 193 height 35
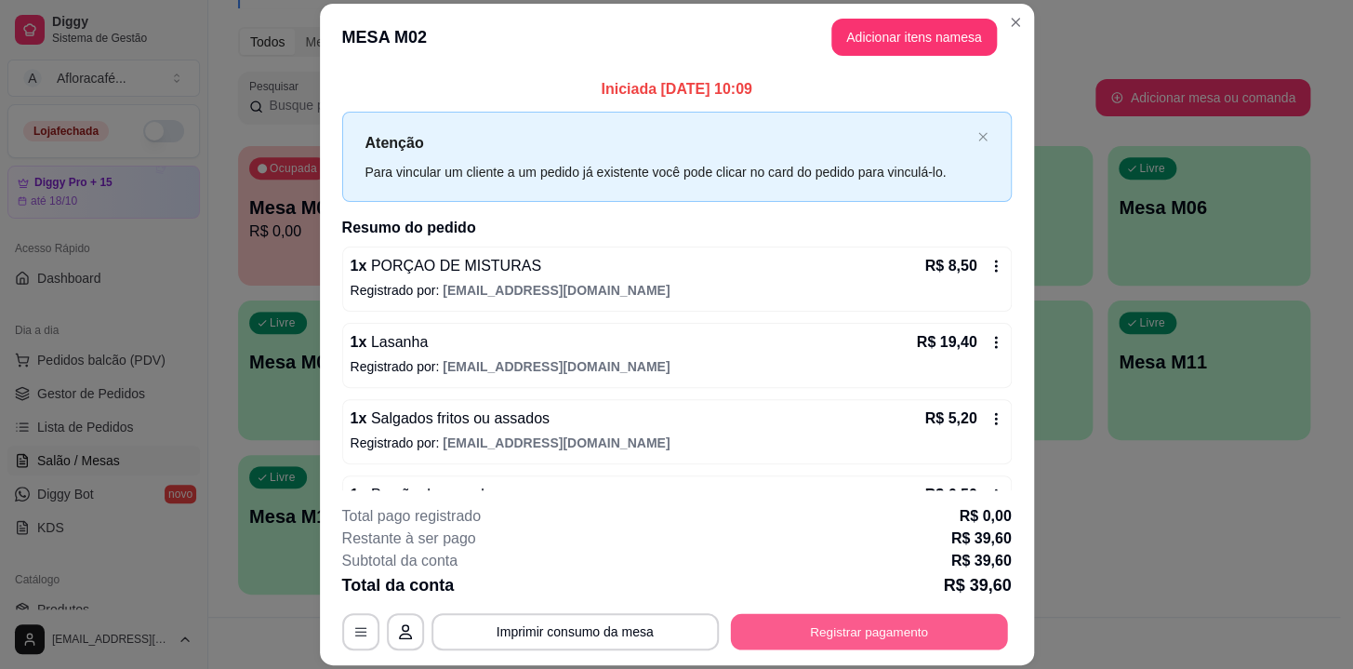
click at [939, 638] on button "Registrar pagamento" at bounding box center [868, 632] width 277 height 36
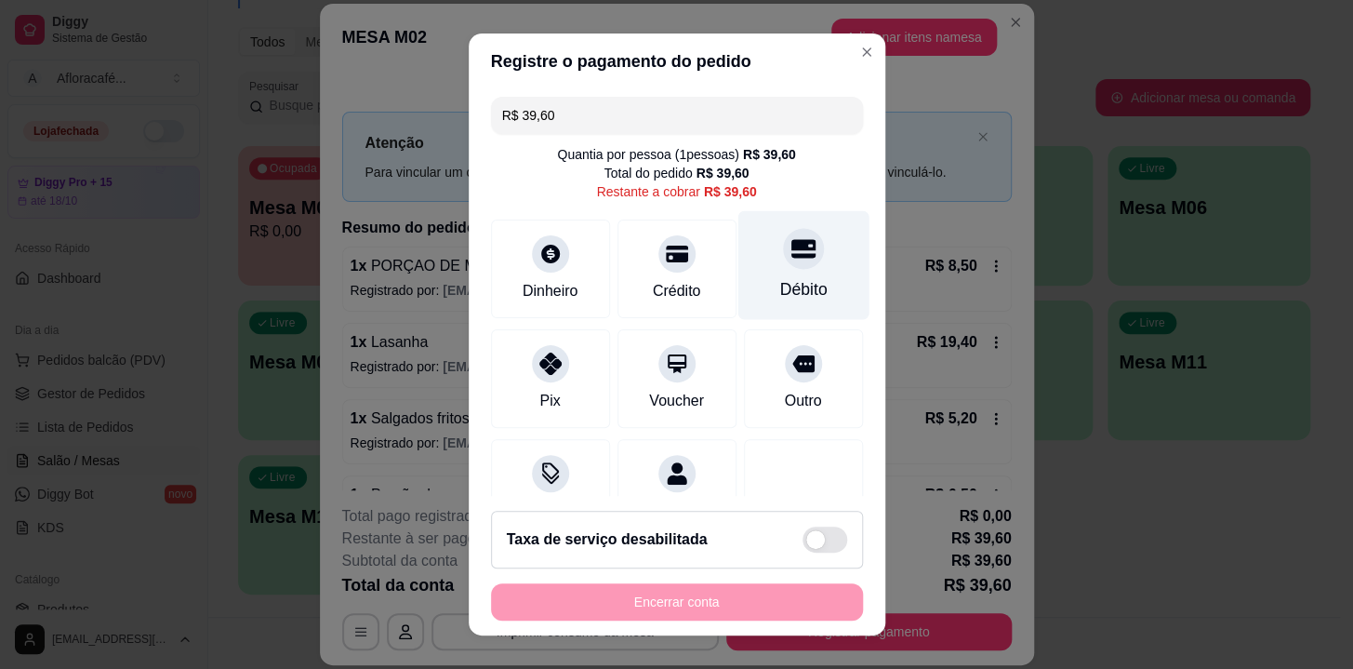
click at [738, 270] on div "Débito" at bounding box center [803, 265] width 131 height 109
click at [783, 266] on div at bounding box center [803, 248] width 41 height 41
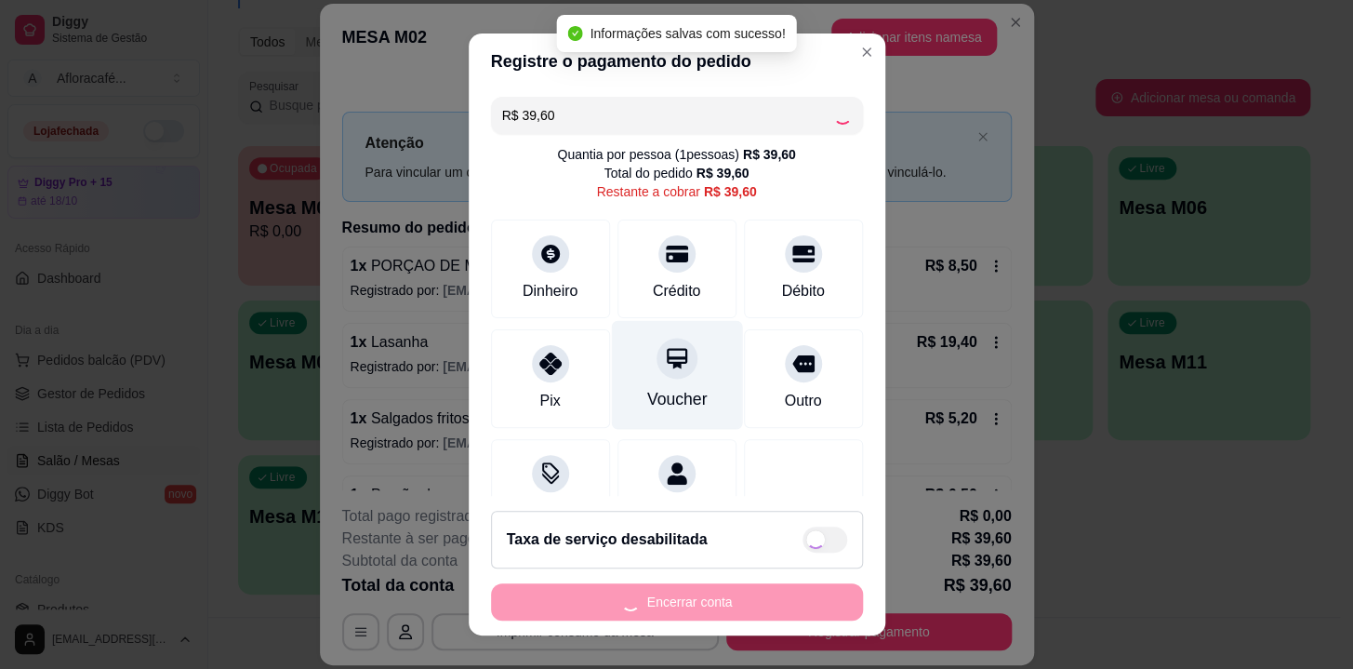
type input "R$ 0,00"
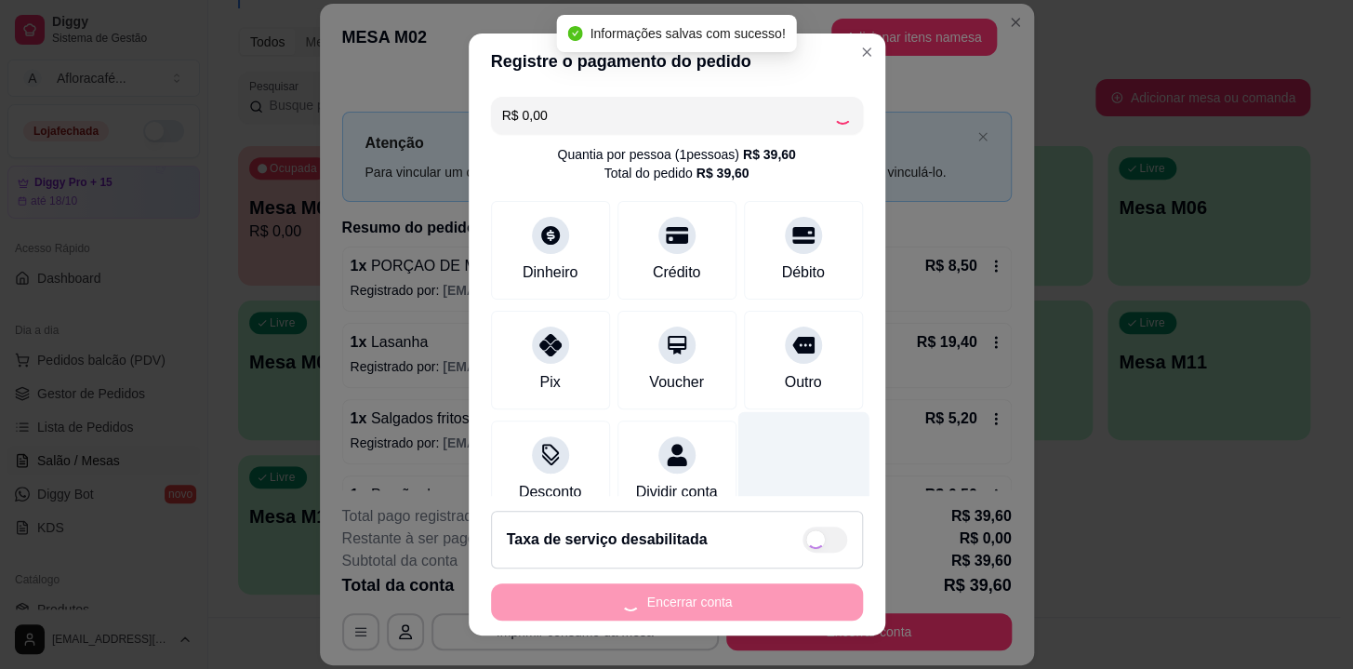
scroll to position [26, 0]
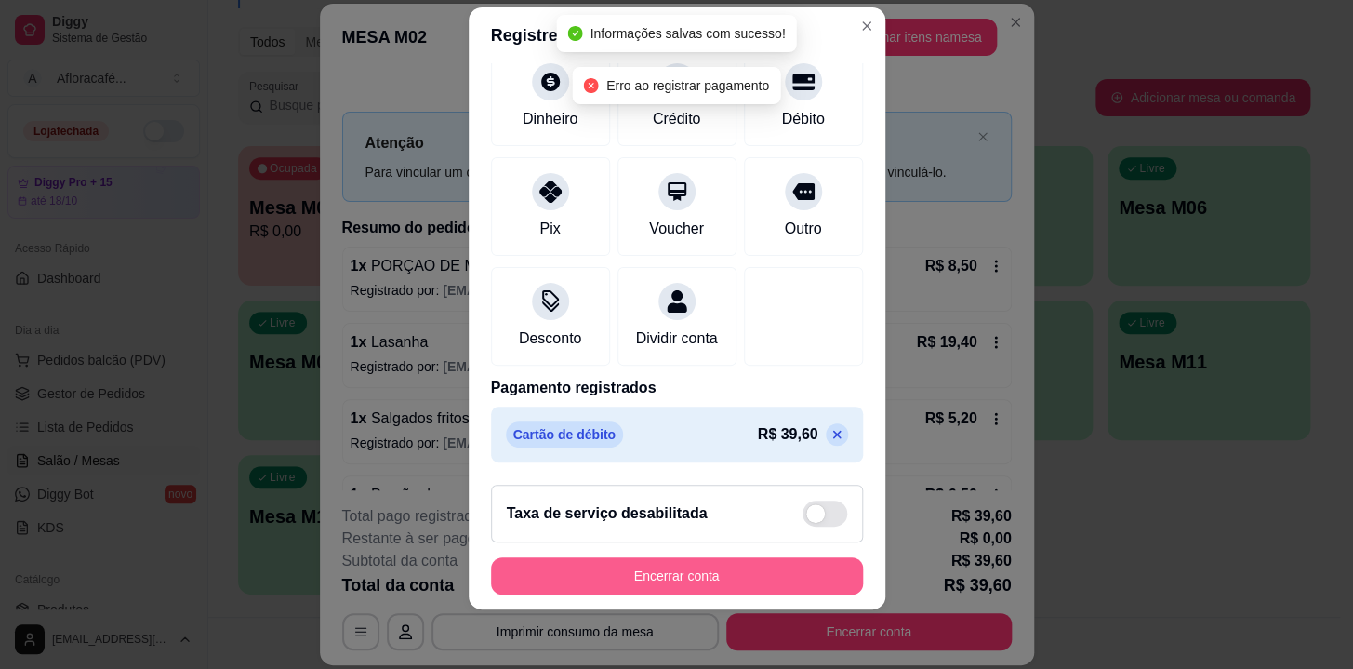
click at [745, 561] on button "Encerrar conta" at bounding box center [677, 575] width 372 height 37
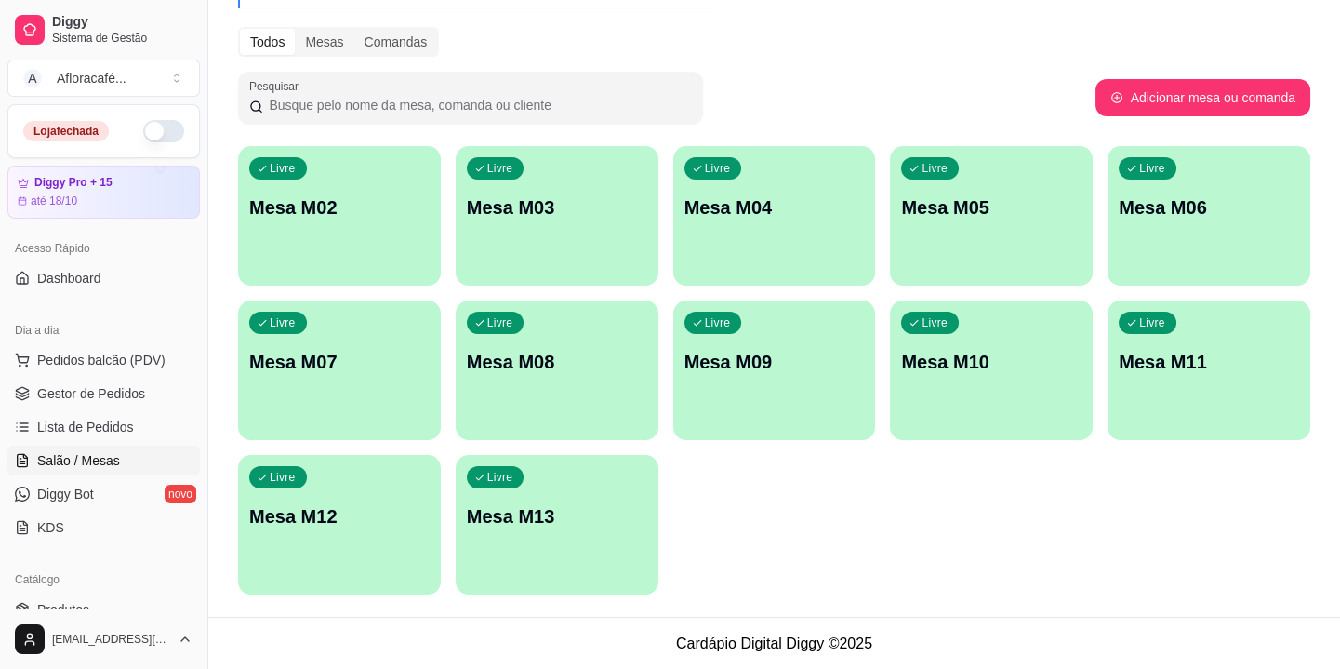
click at [344, 153] on div "Melhore seu plano Você tem 15 mesas / comandas disponíveis. Obtenha o Diggy Pro…" at bounding box center [774, 234] width 1132 height 765
click at [356, 179] on div "Livre Mesa M02" at bounding box center [339, 204] width 203 height 117
click at [154, 126] on button "button" at bounding box center [163, 131] width 41 height 22
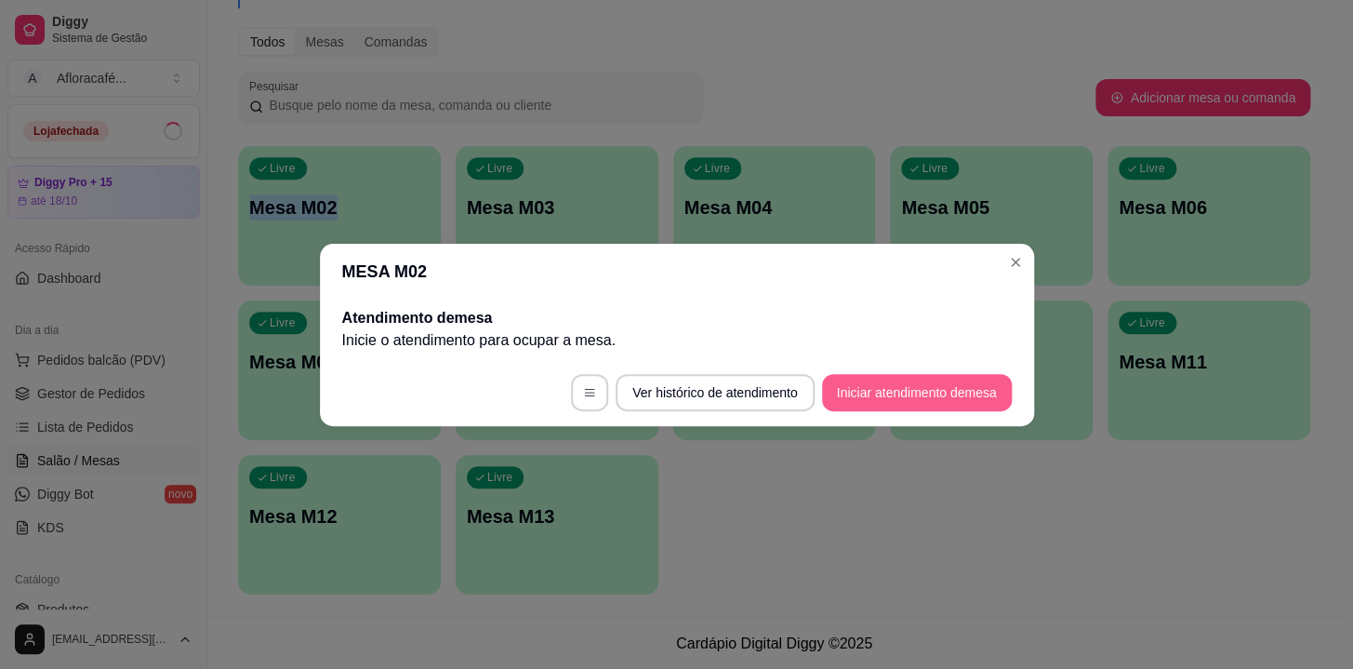
click at [938, 379] on button "Iniciar atendimento de mesa" at bounding box center [917, 392] width 190 height 37
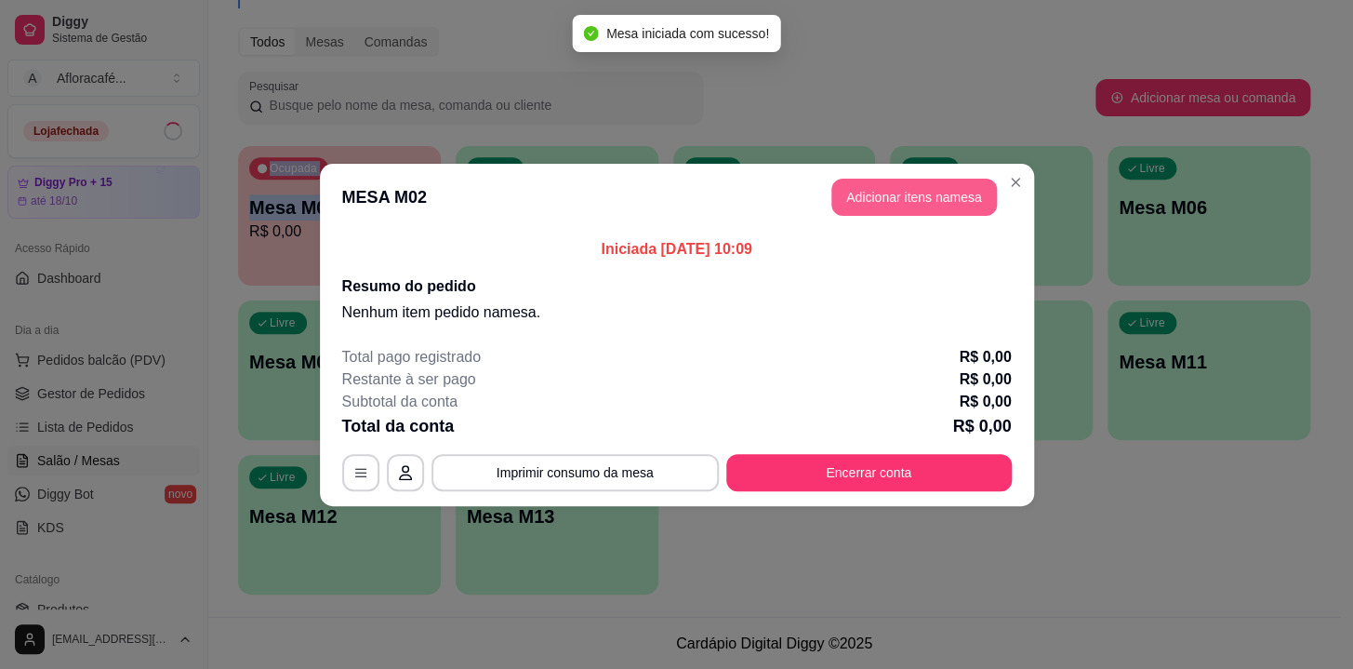
click at [967, 187] on button "Adicionar itens na mesa" at bounding box center [915, 197] width 166 height 37
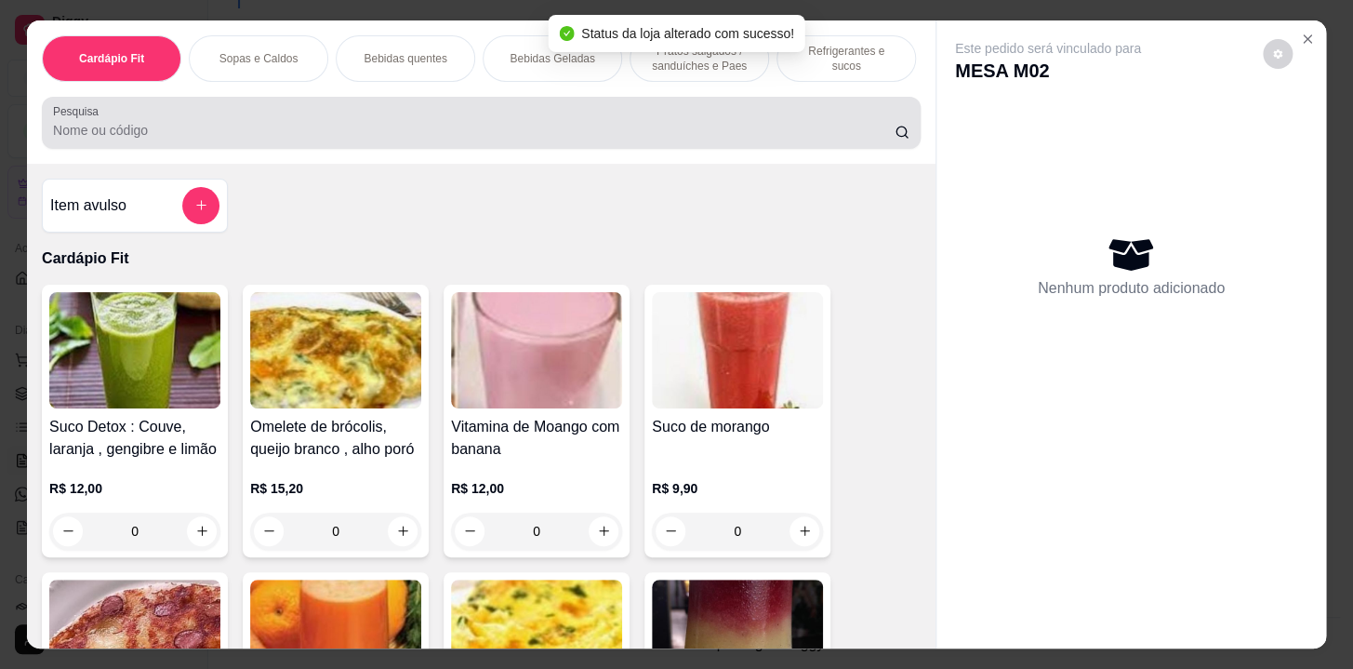
click at [605, 140] on input "Pesquisa" at bounding box center [474, 130] width 842 height 19
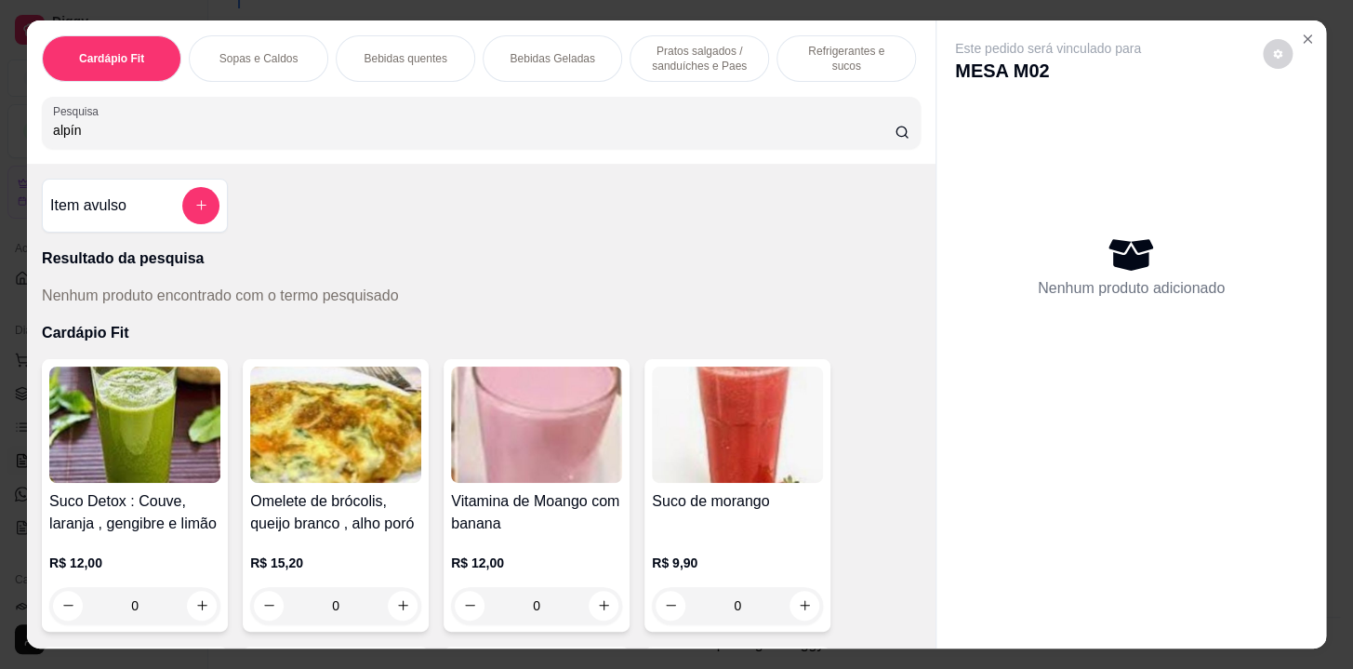
click at [442, 135] on input "alpín" at bounding box center [474, 130] width 842 height 19
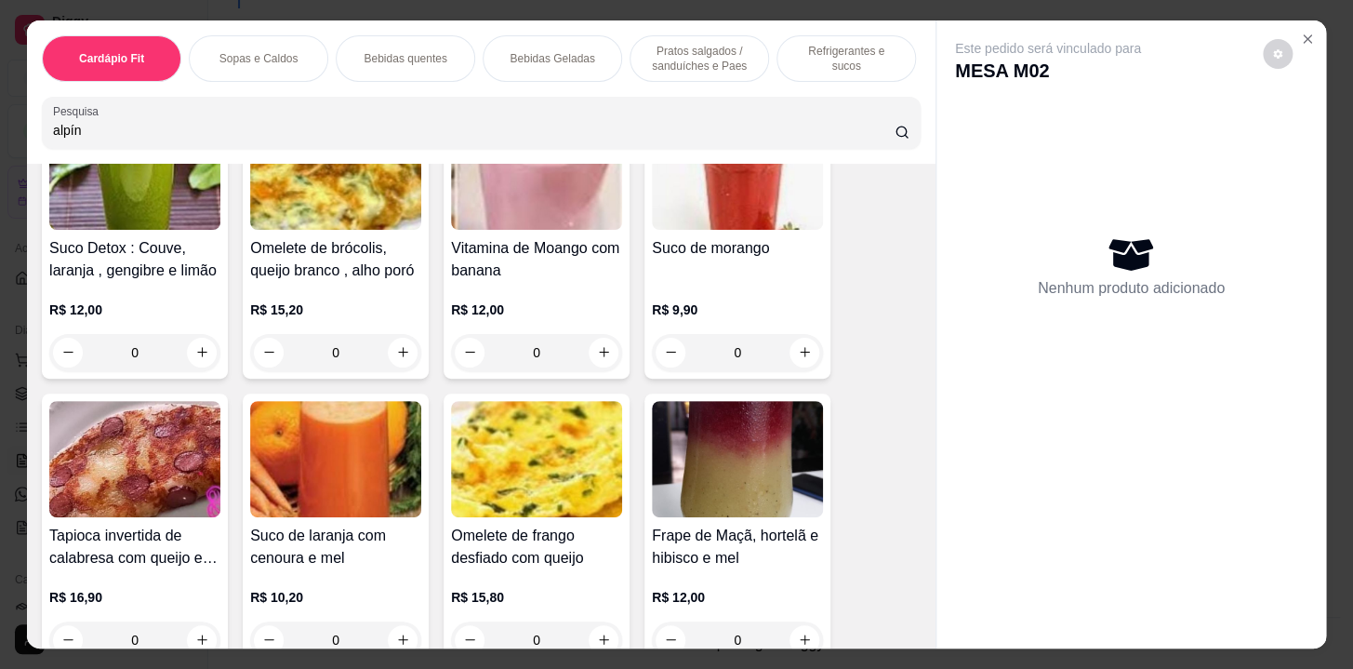
scroll to position [84, 0]
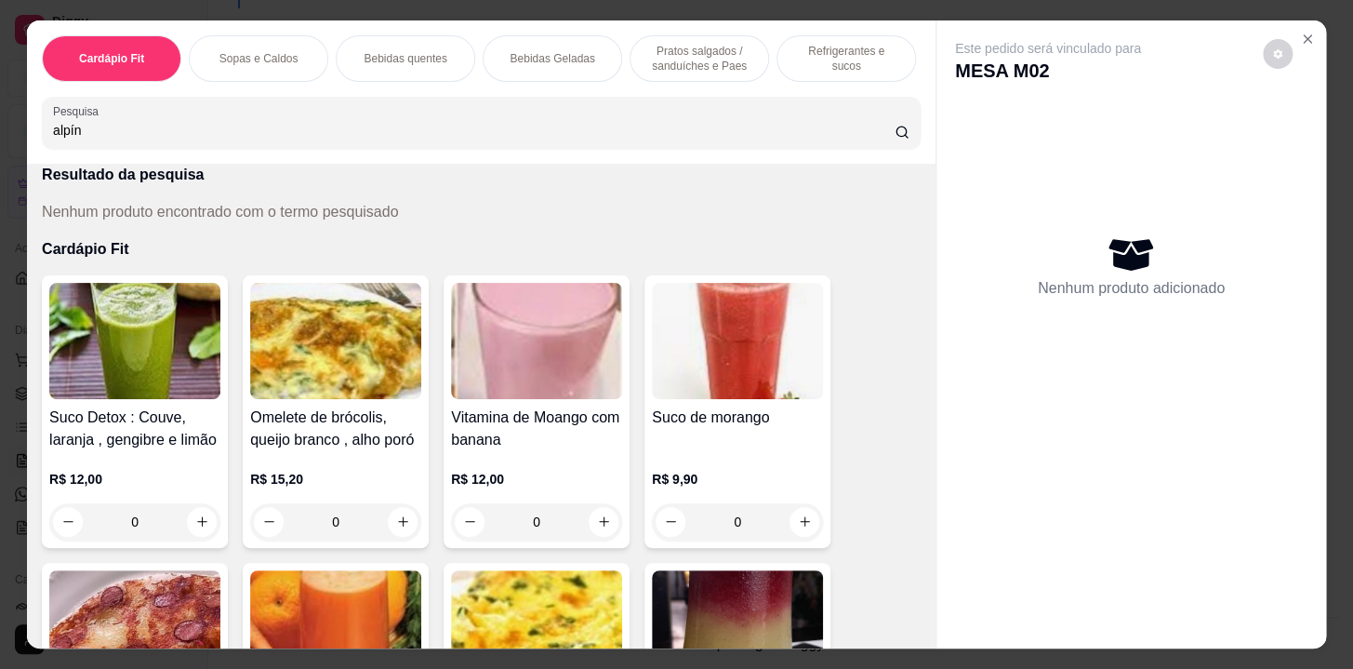
type input "alpín"
click at [412, 52] on p "Bebidas quentes" at bounding box center [405, 58] width 83 height 15
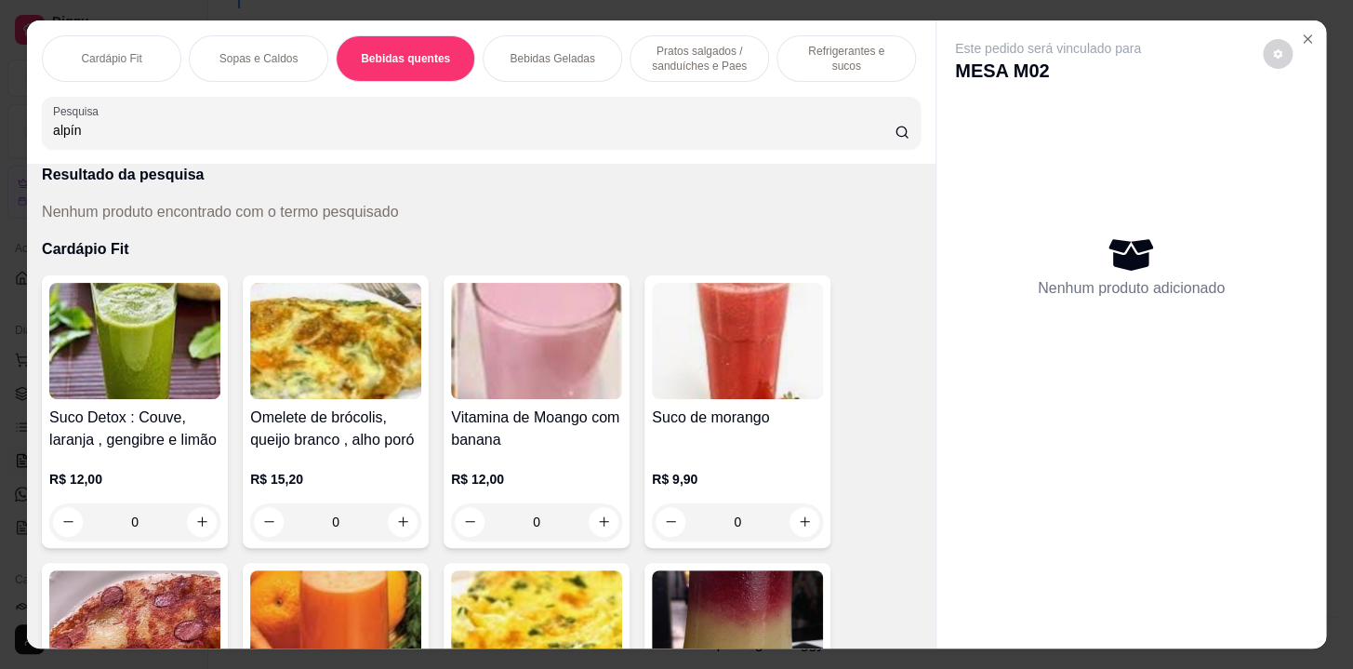
scroll to position [46, 0]
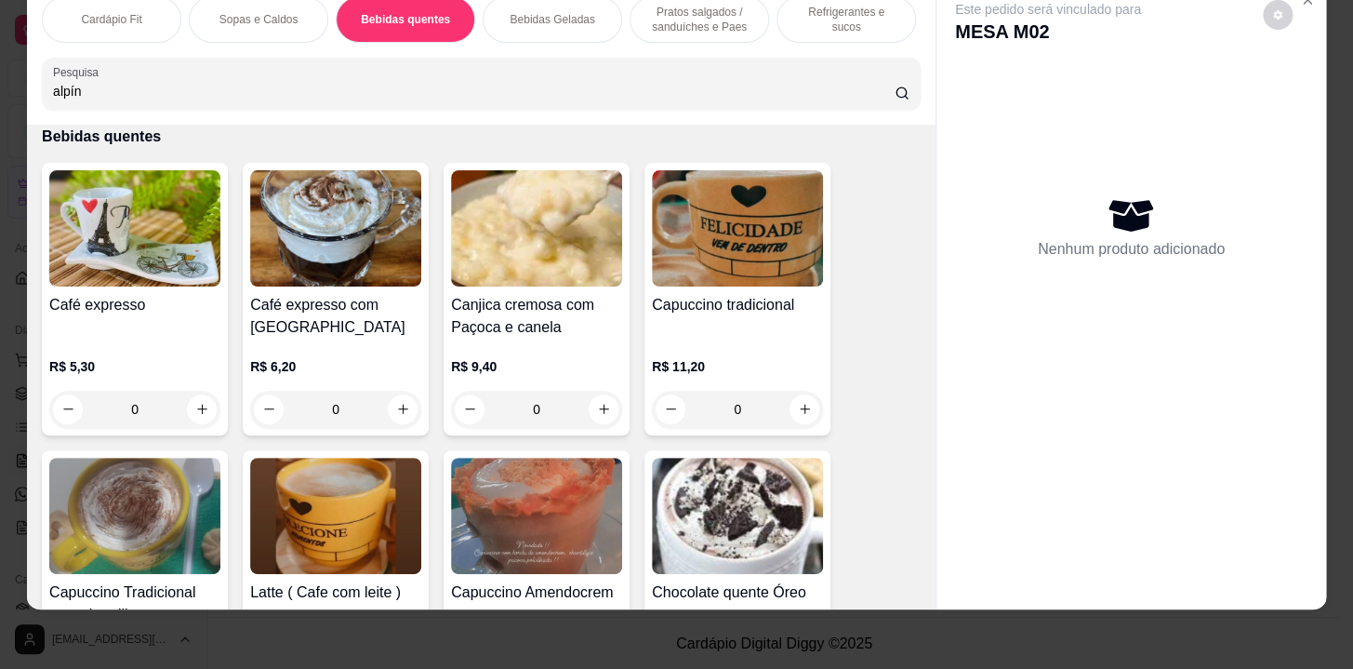
click at [509, 16] on div "Bebidas Geladas" at bounding box center [553, 19] width 140 height 47
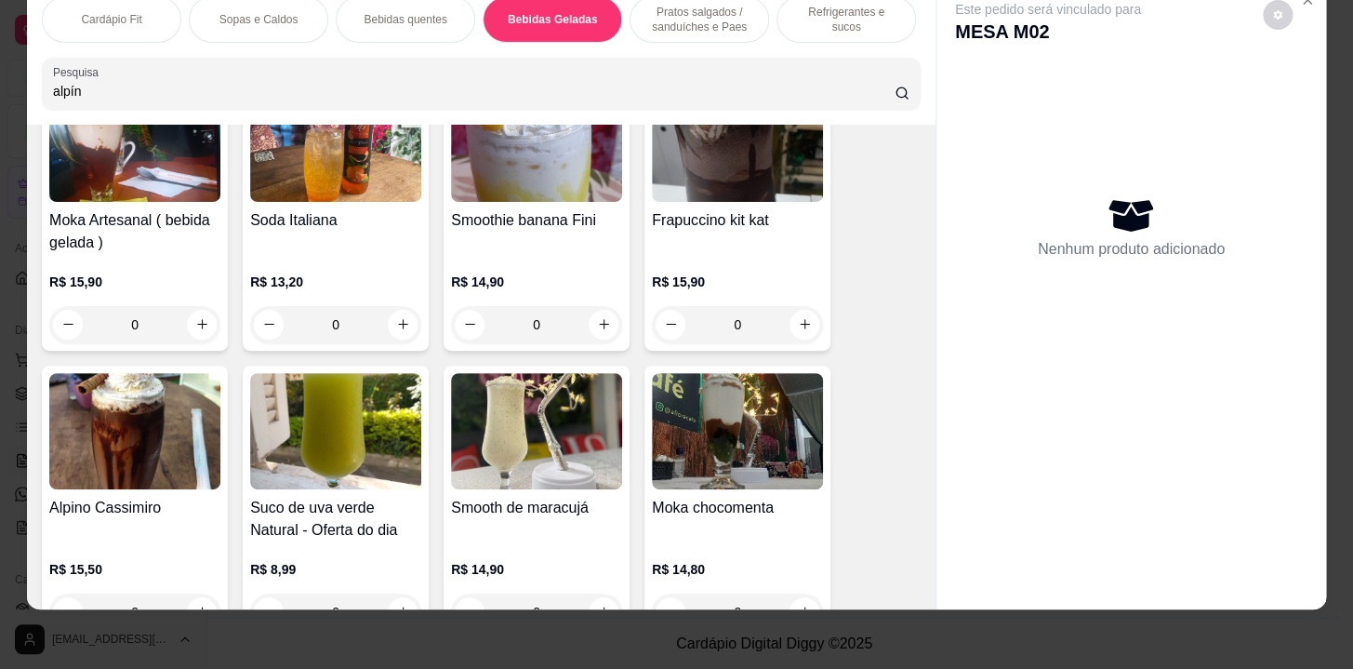
scroll to position [3949, 0]
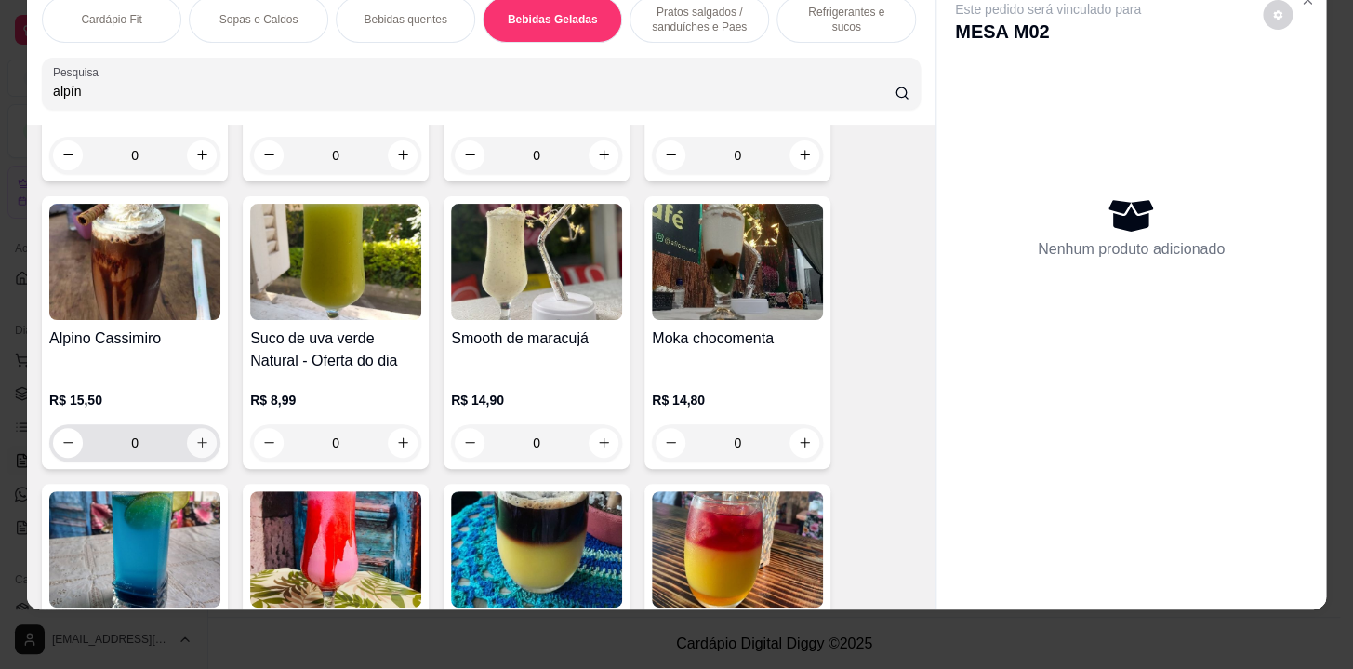
click at [187, 443] on button "increase-product-quantity" at bounding box center [202, 443] width 30 height 30
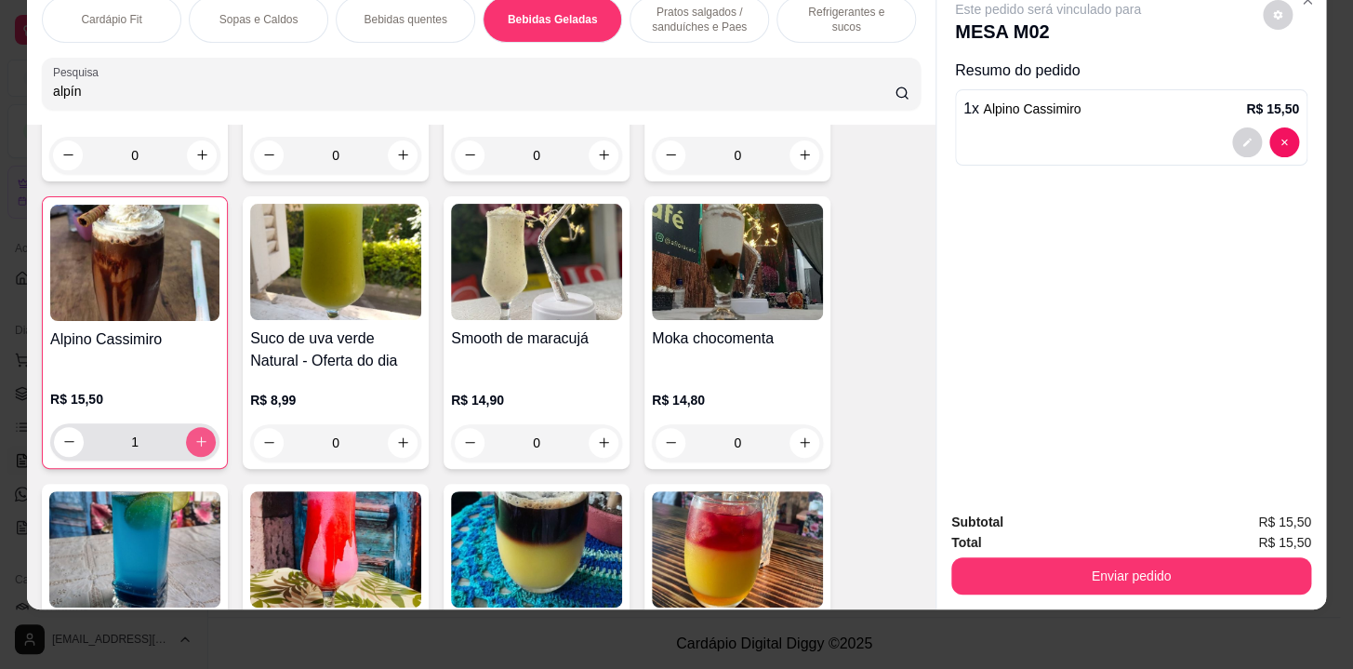
type input "1"
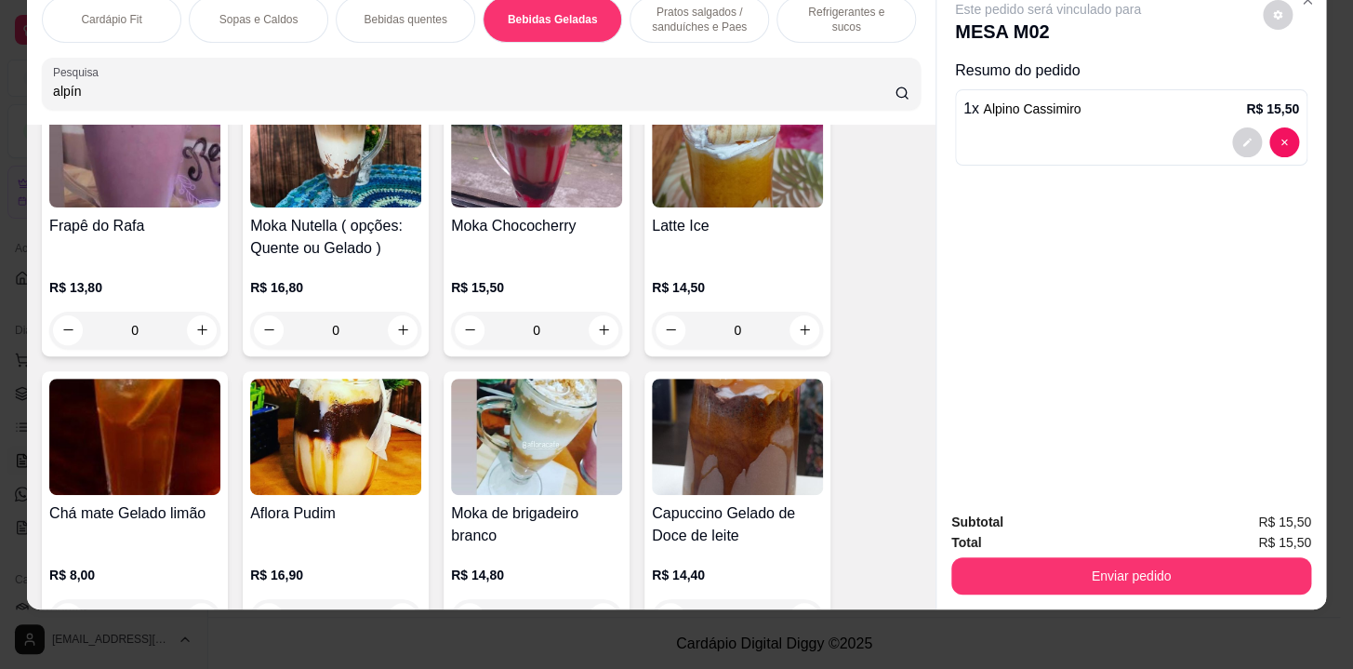
scroll to position [4964, 0]
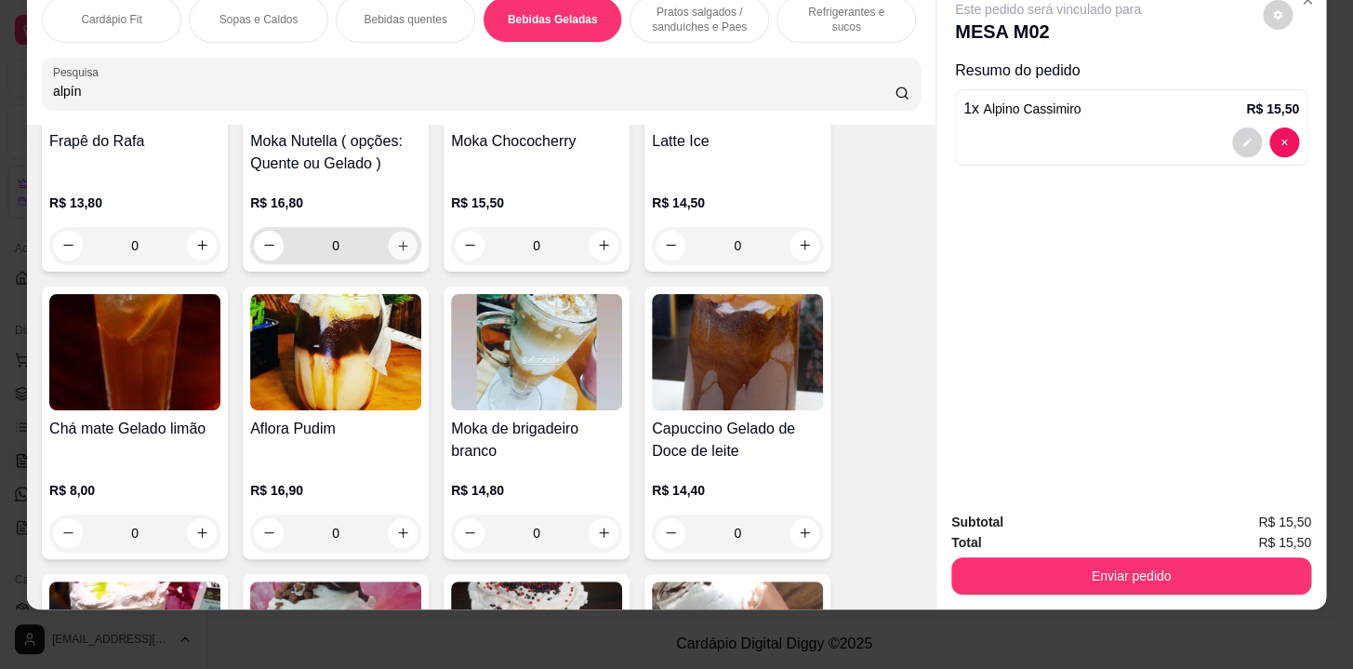
click at [389, 236] on button "increase-product-quantity" at bounding box center [403, 245] width 29 height 29
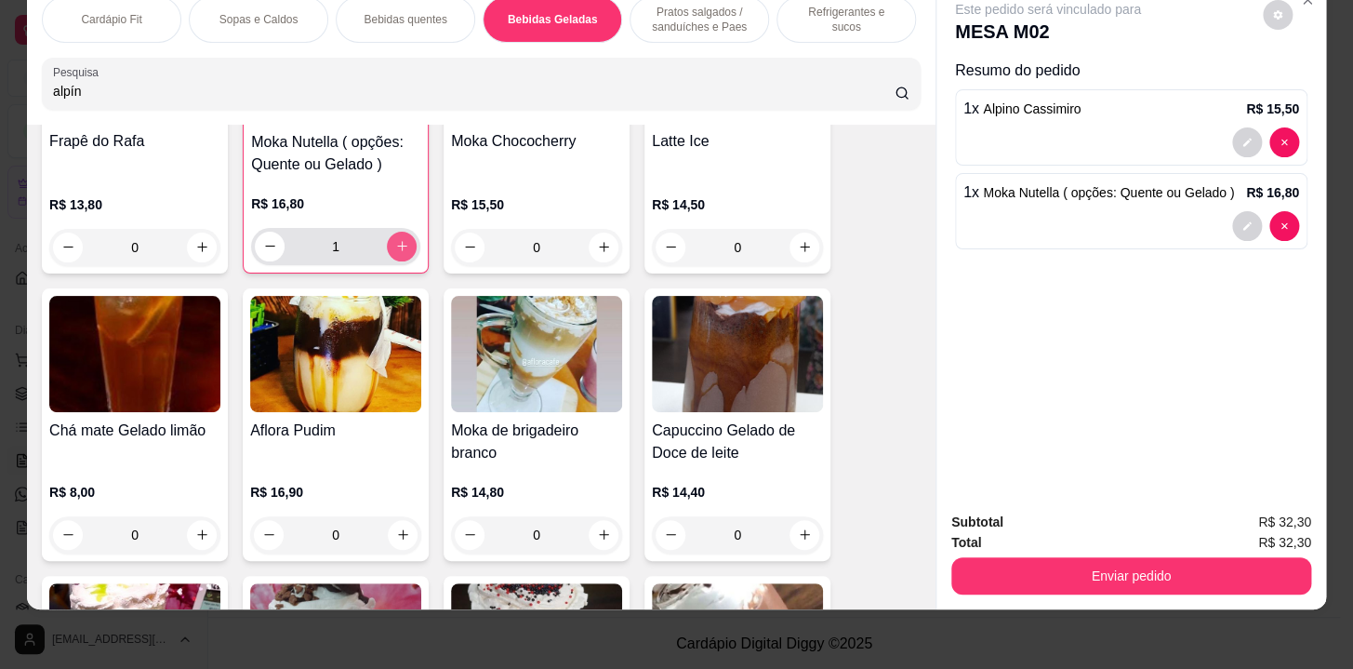
type input "1"
click at [666, 26] on div "Pratos salgados / sanduíches e Paes" at bounding box center [700, 19] width 140 height 47
click at [712, 19] on p "Pratos salgados / sanduíches e Paes" at bounding box center [699, 20] width 108 height 30
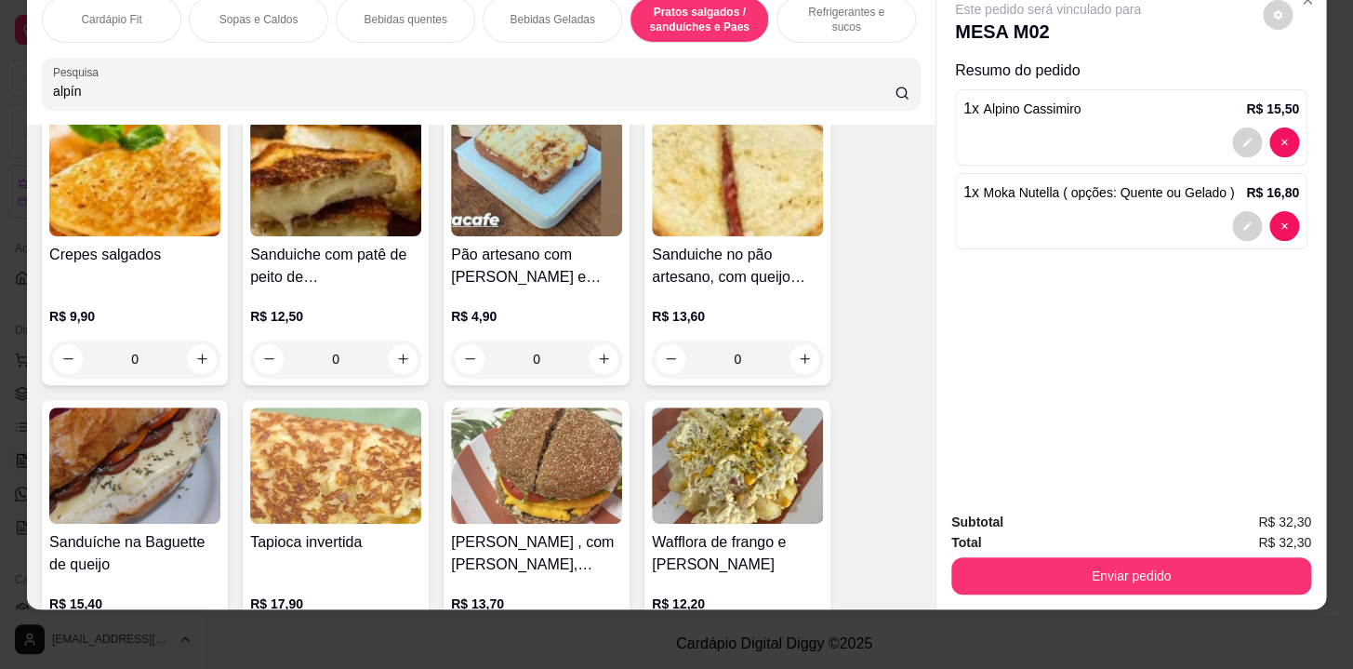
scroll to position [6783, 0]
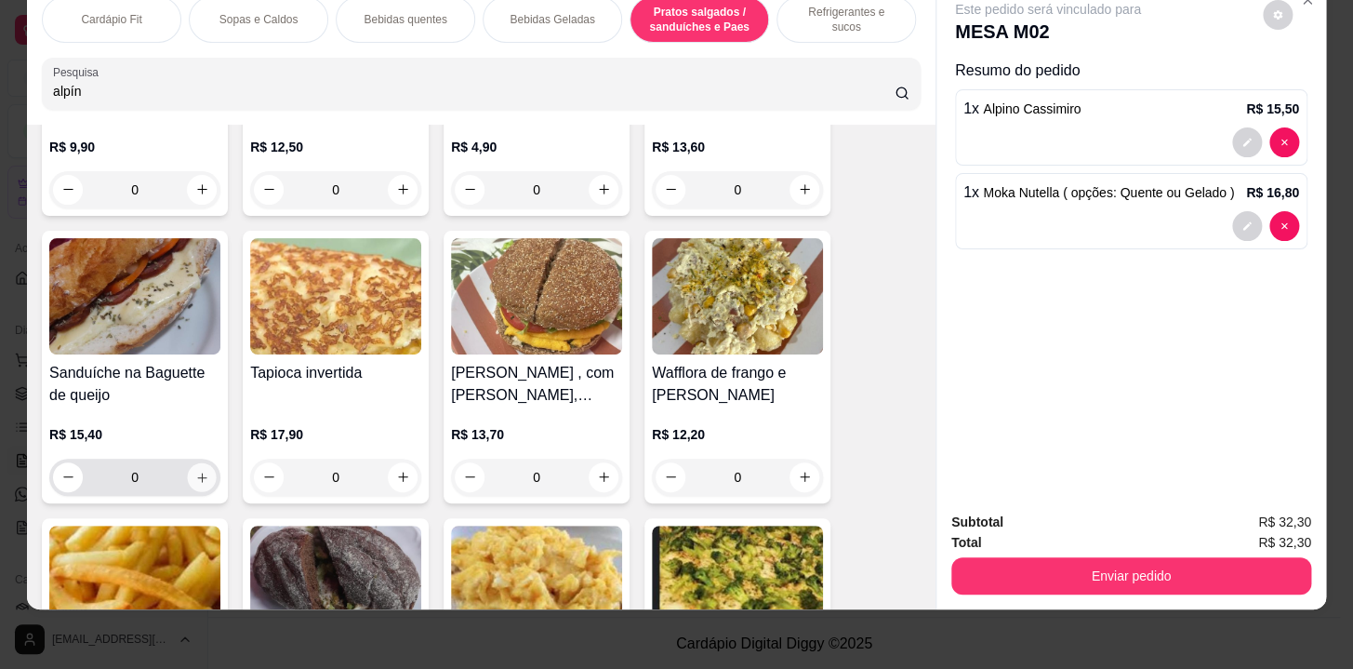
click at [196, 480] on icon "increase-product-quantity" at bounding box center [202, 477] width 14 height 14
type input "1"
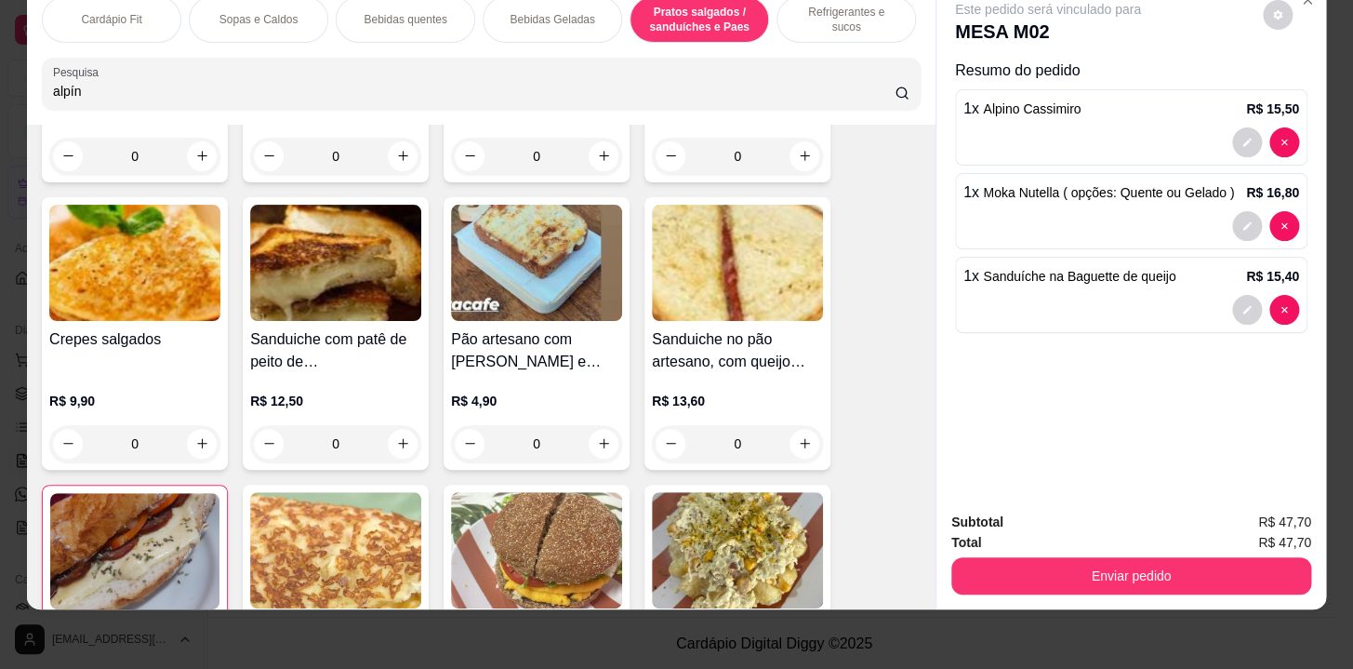
scroll to position [6614, 0]
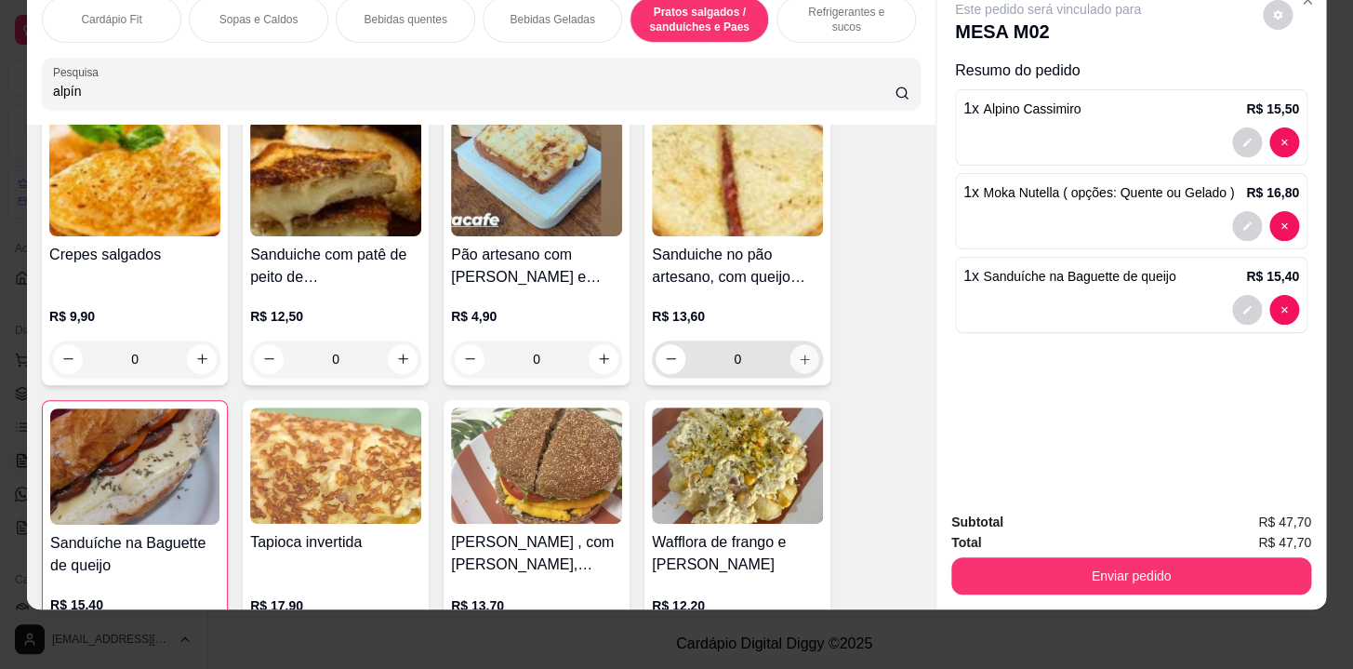
click at [798, 363] on icon "increase-product-quantity" at bounding box center [805, 359] width 14 height 14
type input "1"
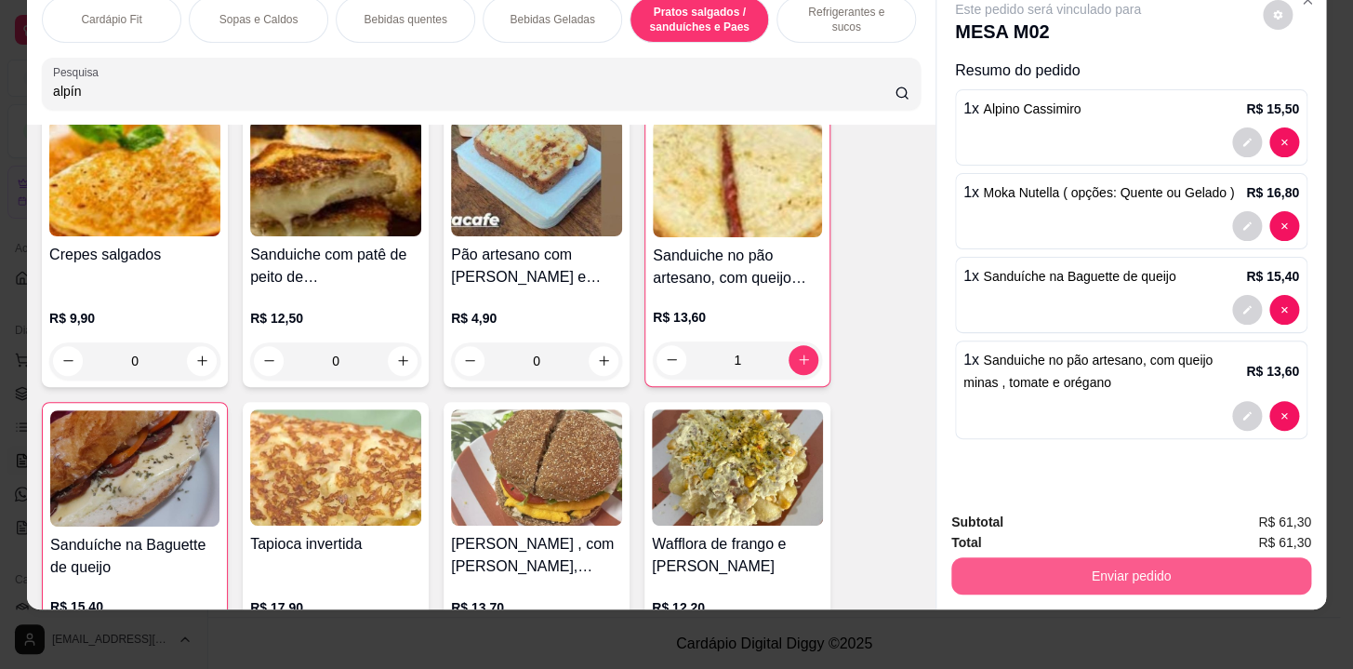
click at [1154, 563] on button "Enviar pedido" at bounding box center [1131, 575] width 360 height 37
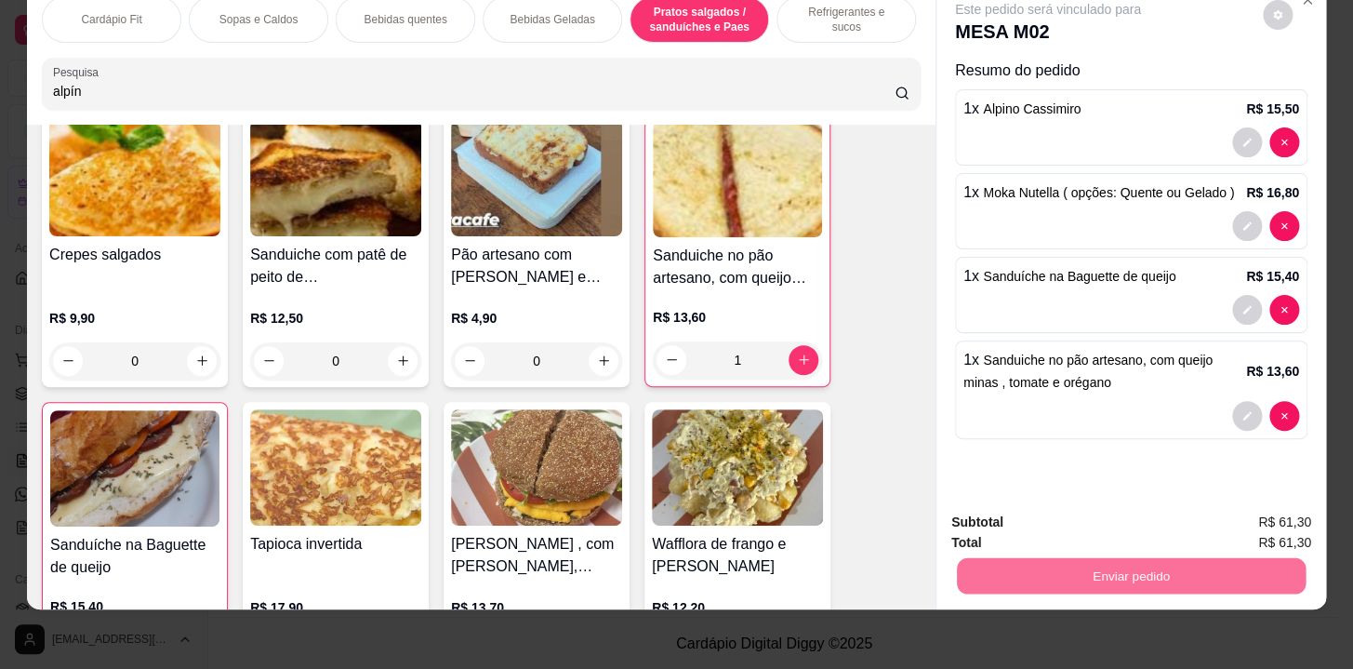
click at [1065, 500] on button "Não registrar e enviar pedido" at bounding box center [1070, 517] width 188 height 34
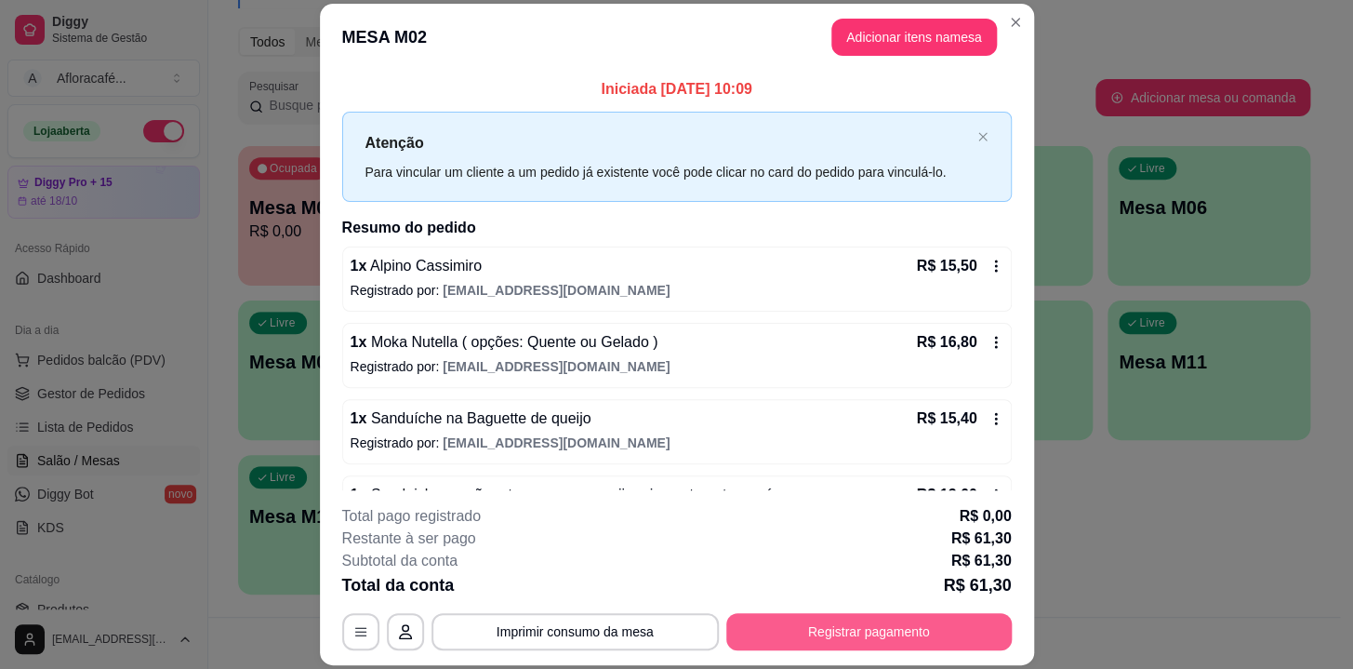
click at [867, 627] on button "Registrar pagamento" at bounding box center [869, 631] width 286 height 37
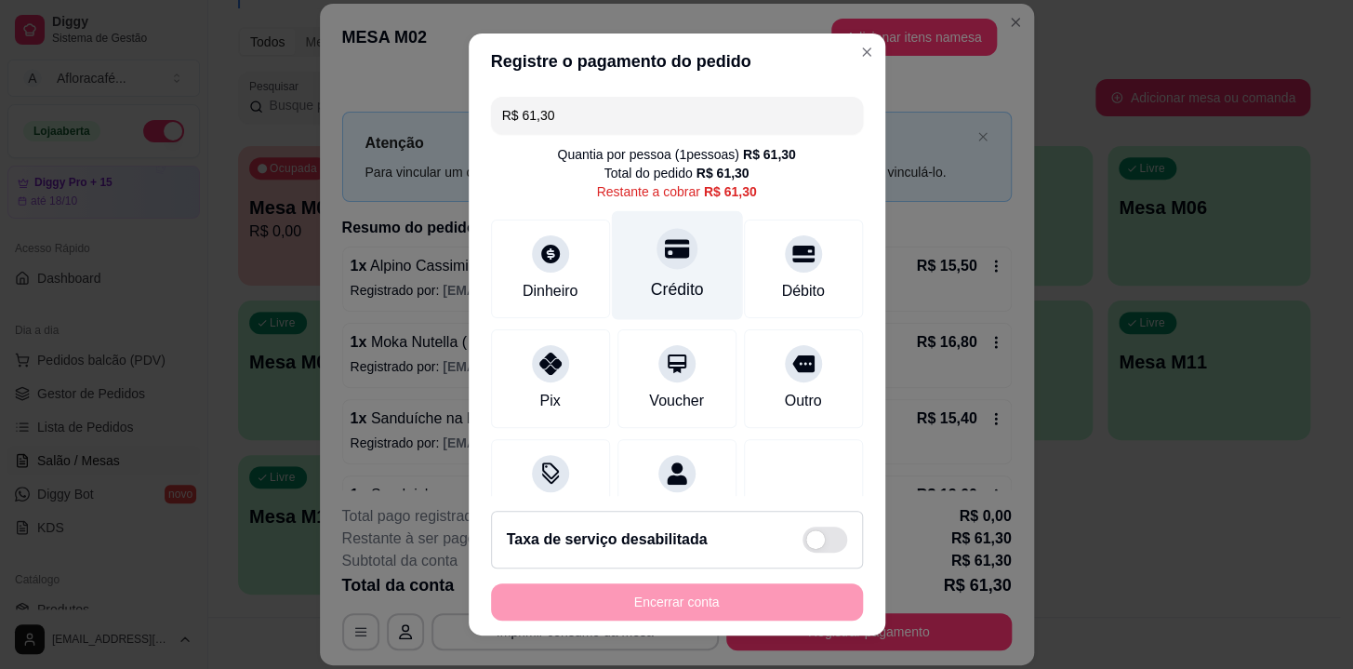
click at [664, 253] on icon at bounding box center [676, 248] width 24 height 19
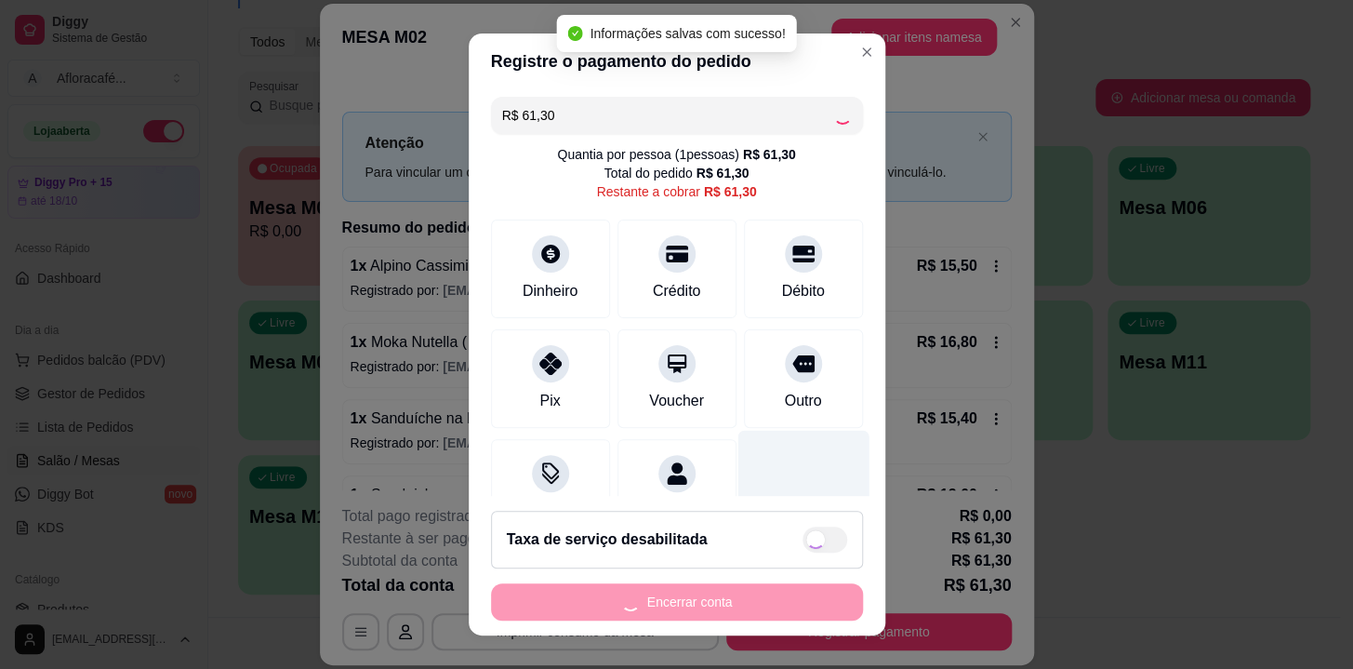
type input "R$ 0,00"
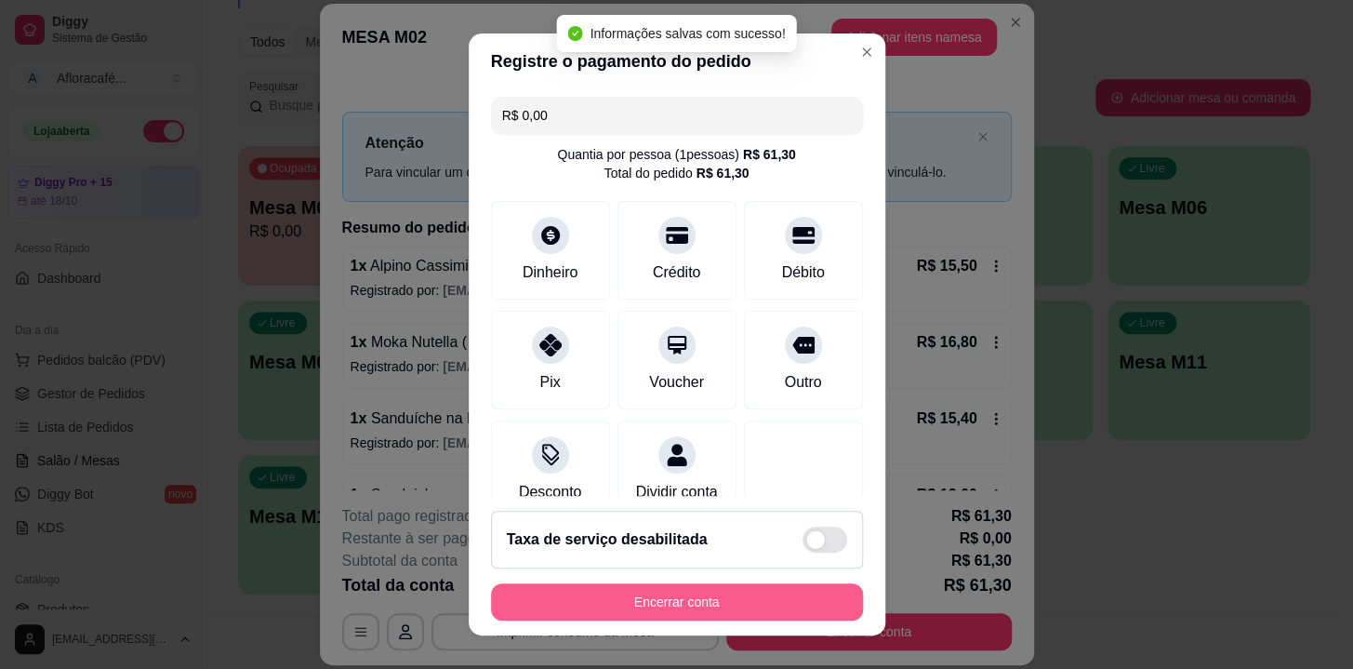
click at [650, 593] on button "Encerrar conta" at bounding box center [677, 601] width 372 height 37
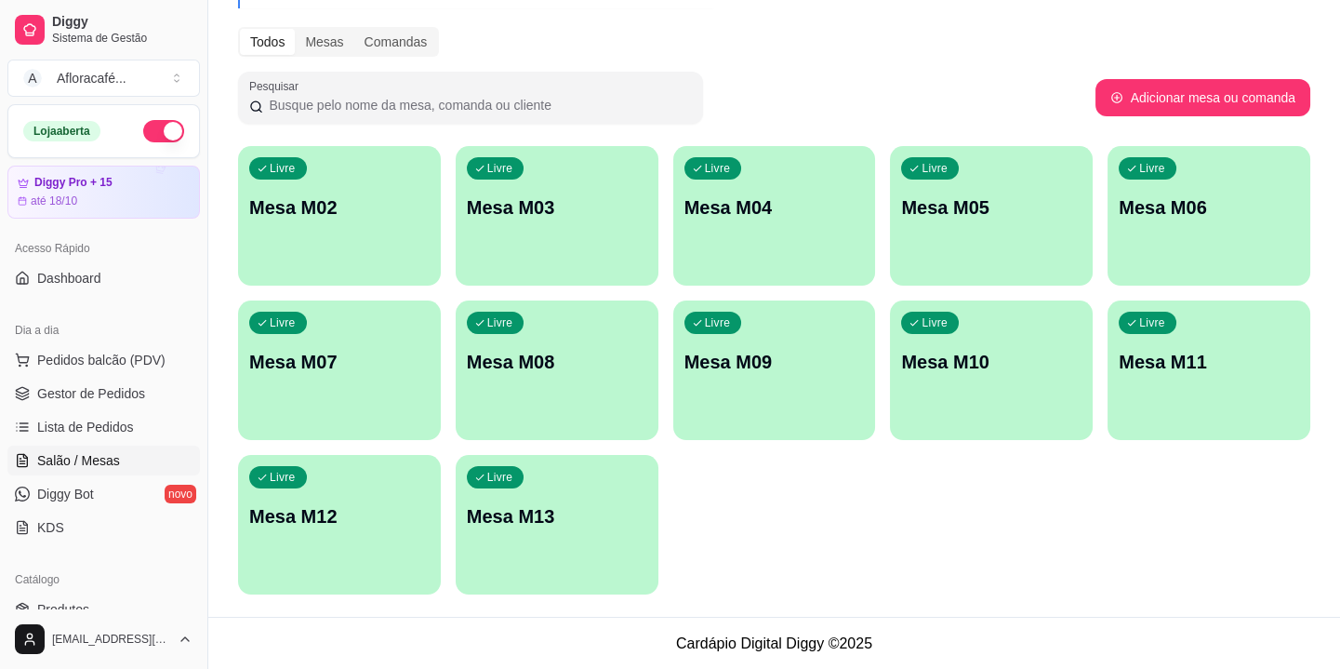
click at [385, 213] on p "Mesa M02" at bounding box center [339, 207] width 180 height 26
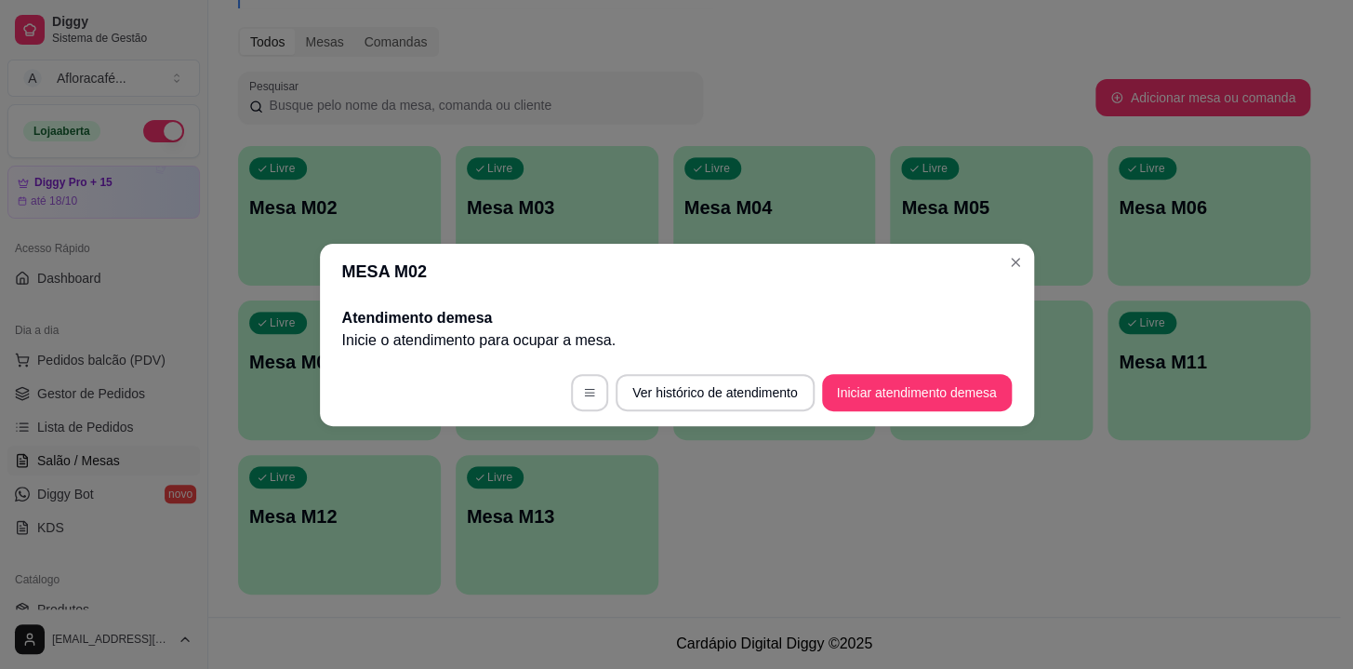
drag, startPoint x: 961, startPoint y: 416, endPoint x: 954, endPoint y: 365, distance: 51.6
click at [957, 408] on footer "Ver histórico de atendimento Iniciar atendimento de mesa" at bounding box center [677, 392] width 714 height 67
click at [948, 391] on button "Iniciar atendimento de mesa" at bounding box center [917, 392] width 184 height 36
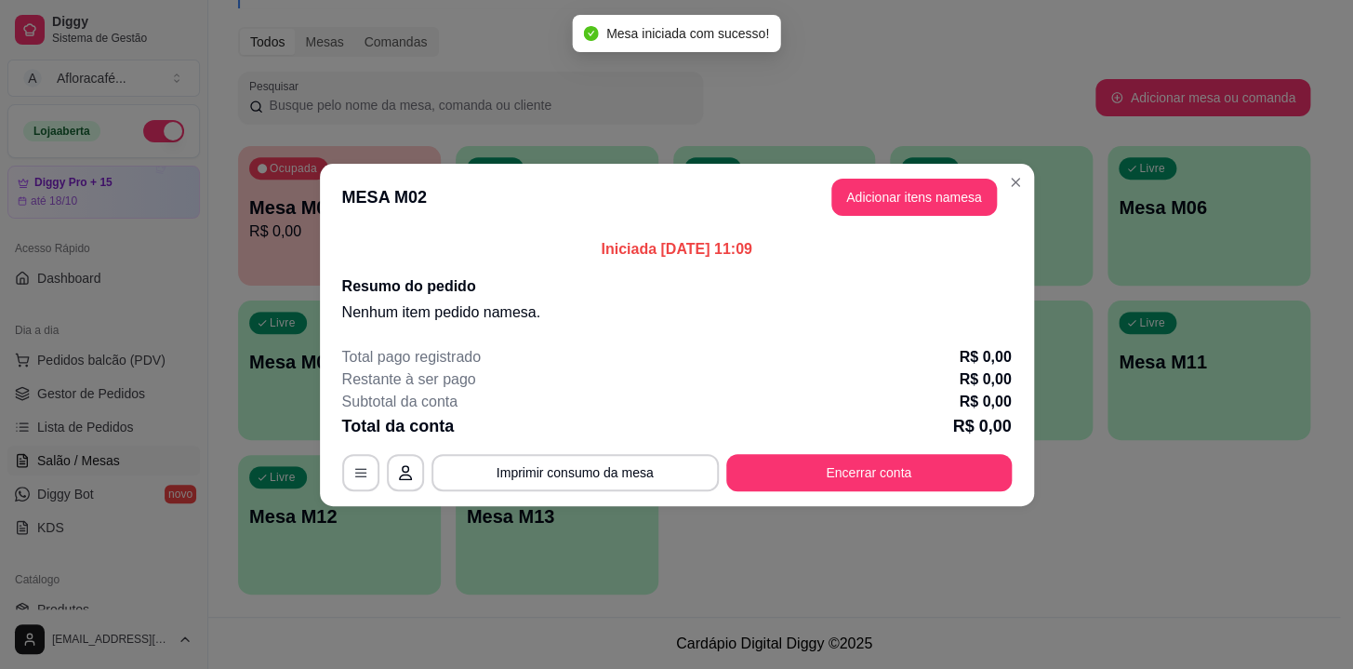
click at [908, 222] on header "MESA M02 Adicionar itens na mesa" at bounding box center [677, 197] width 714 height 67
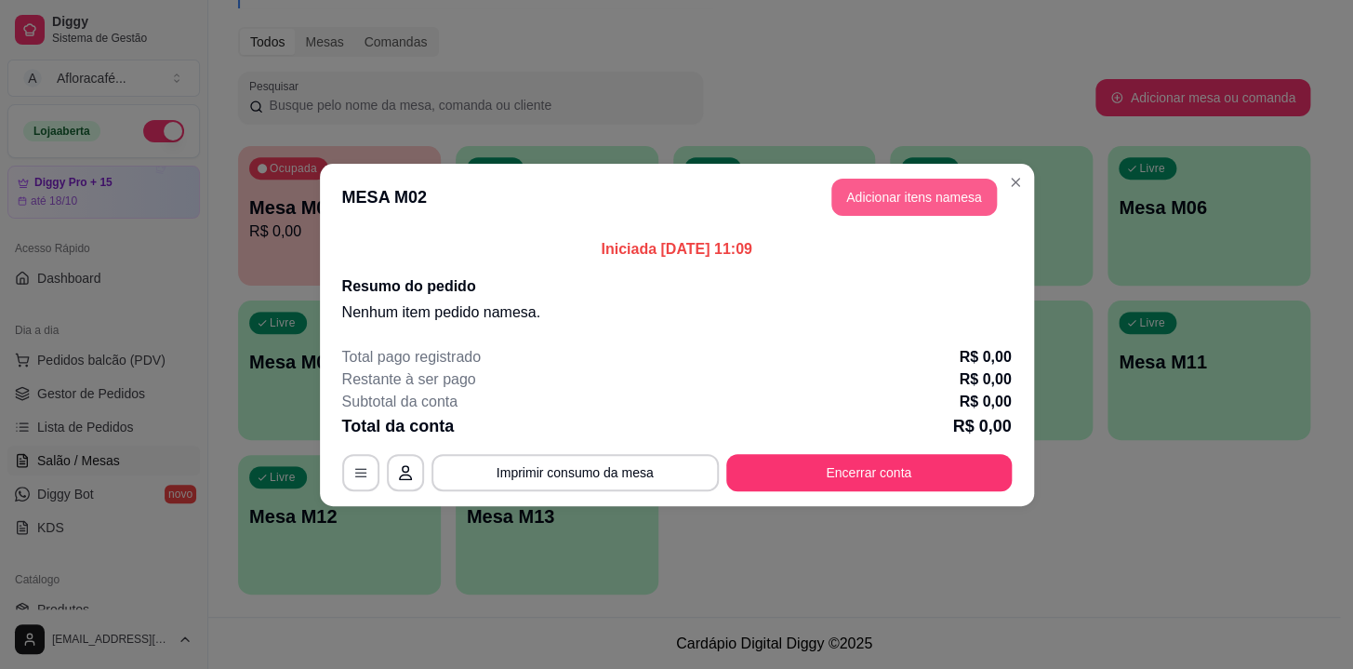
click at [912, 198] on button "Adicionar itens na mesa" at bounding box center [915, 197] width 166 height 37
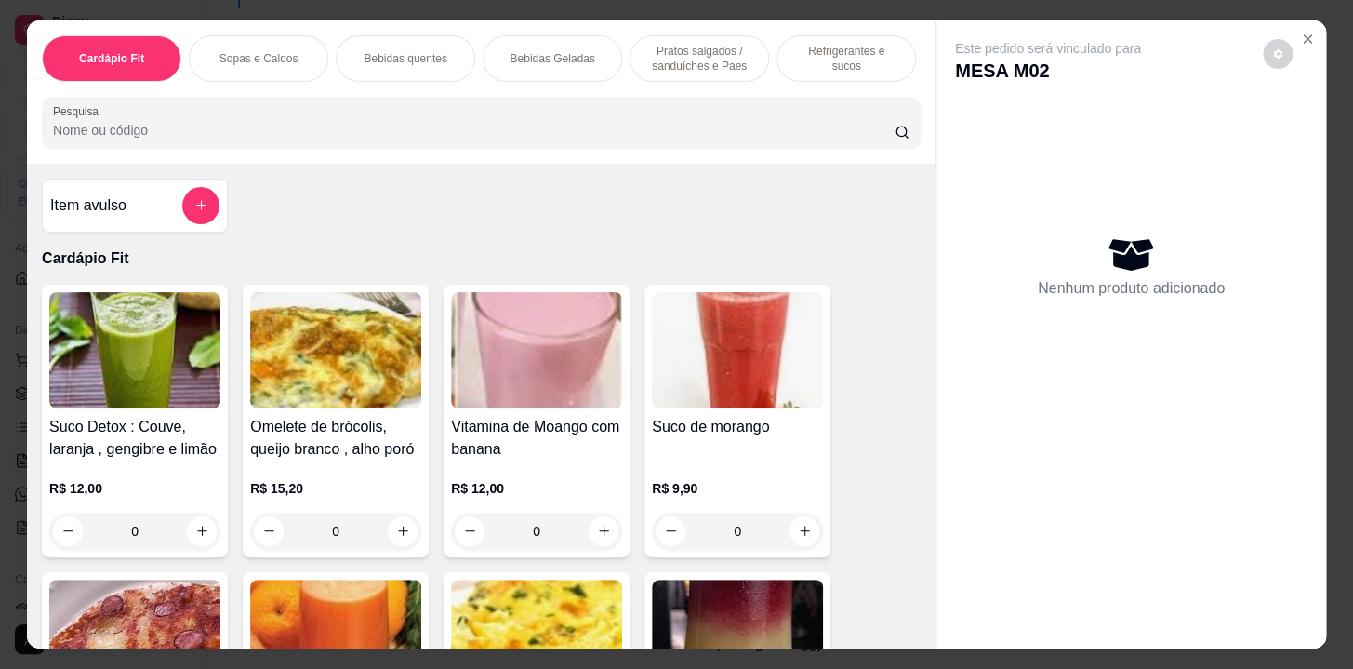
click at [624, 113] on div at bounding box center [481, 122] width 857 height 37
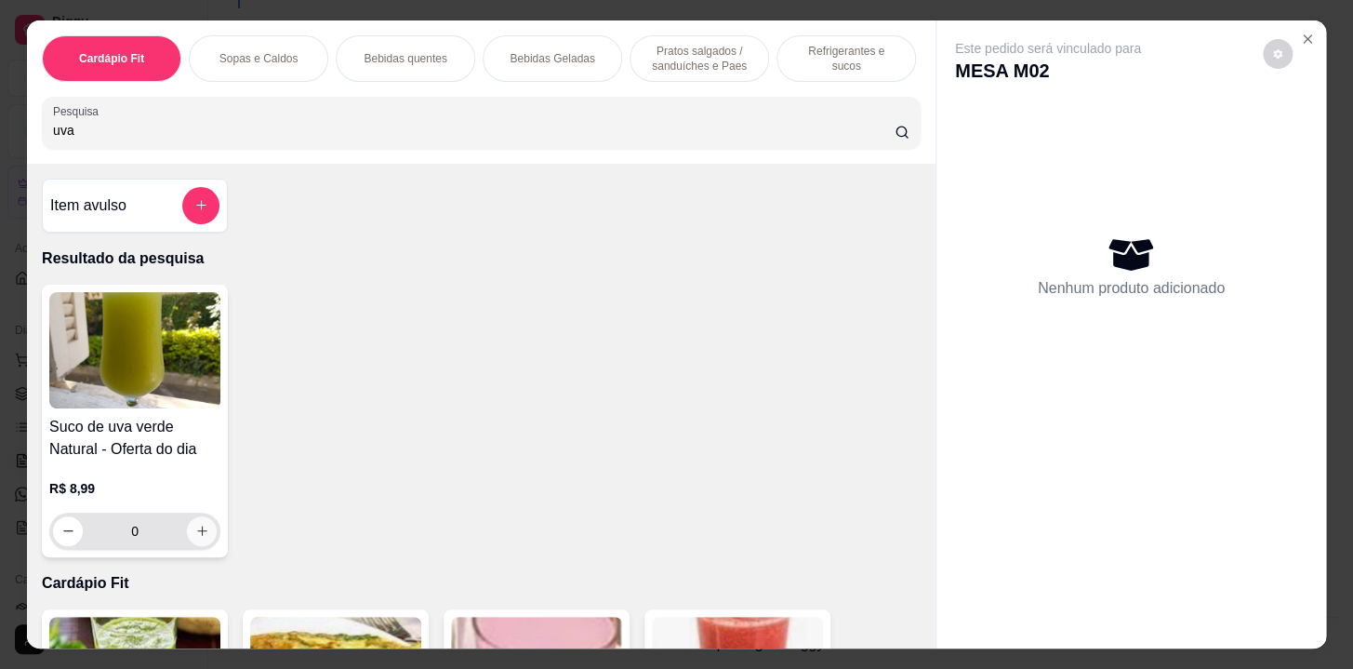
type input "uva"
click at [187, 535] on button "increase-product-quantity" at bounding box center [202, 531] width 30 height 30
type input "1"
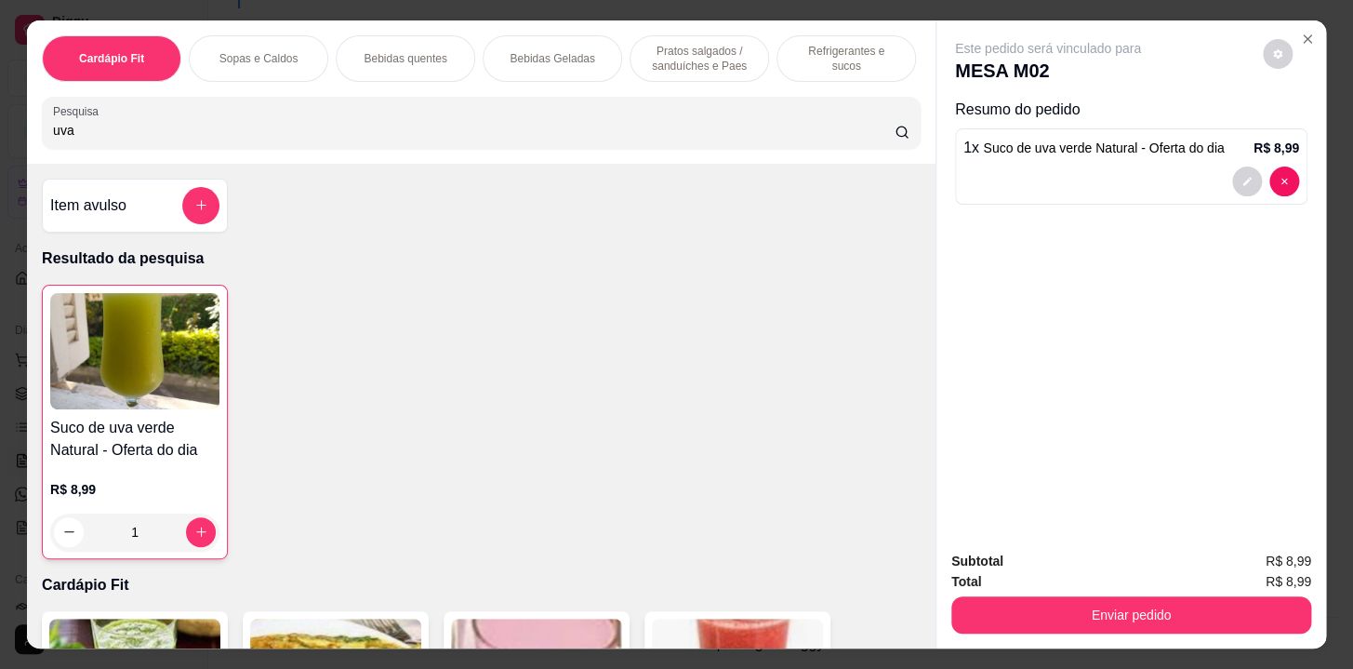
click at [512, 51] on p "Bebidas Geladas" at bounding box center [552, 58] width 85 height 15
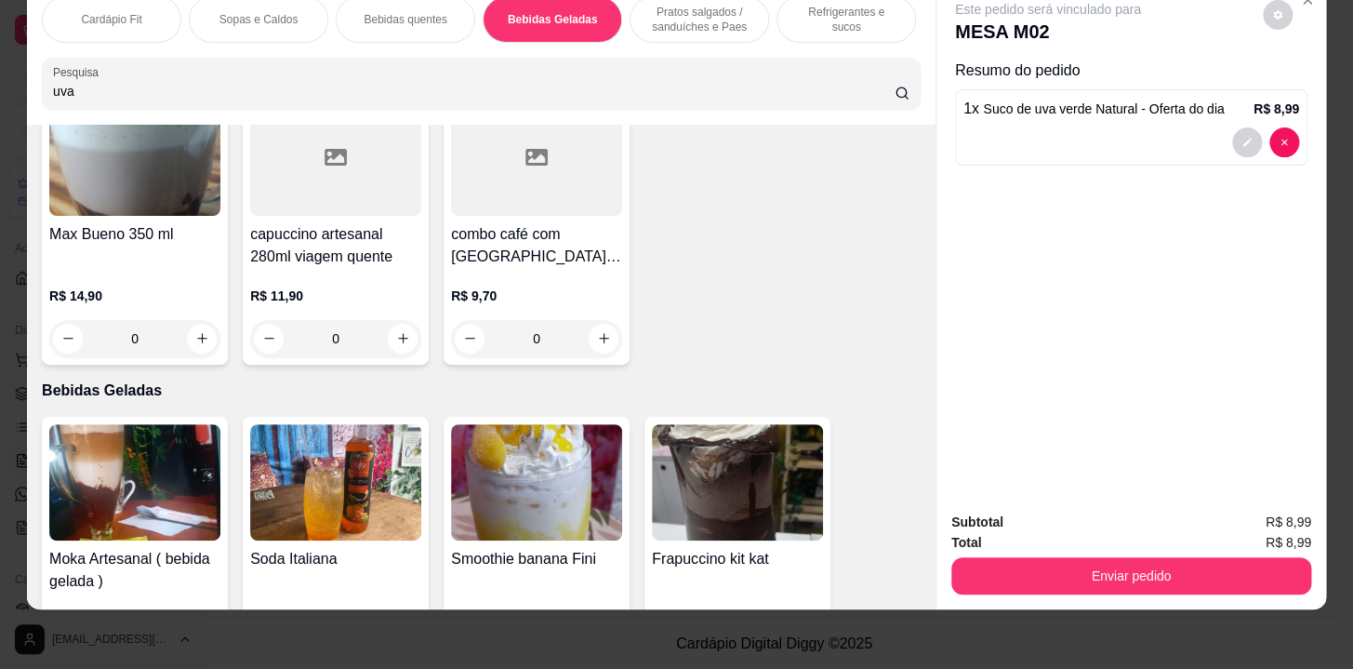
scroll to position [3271, 0]
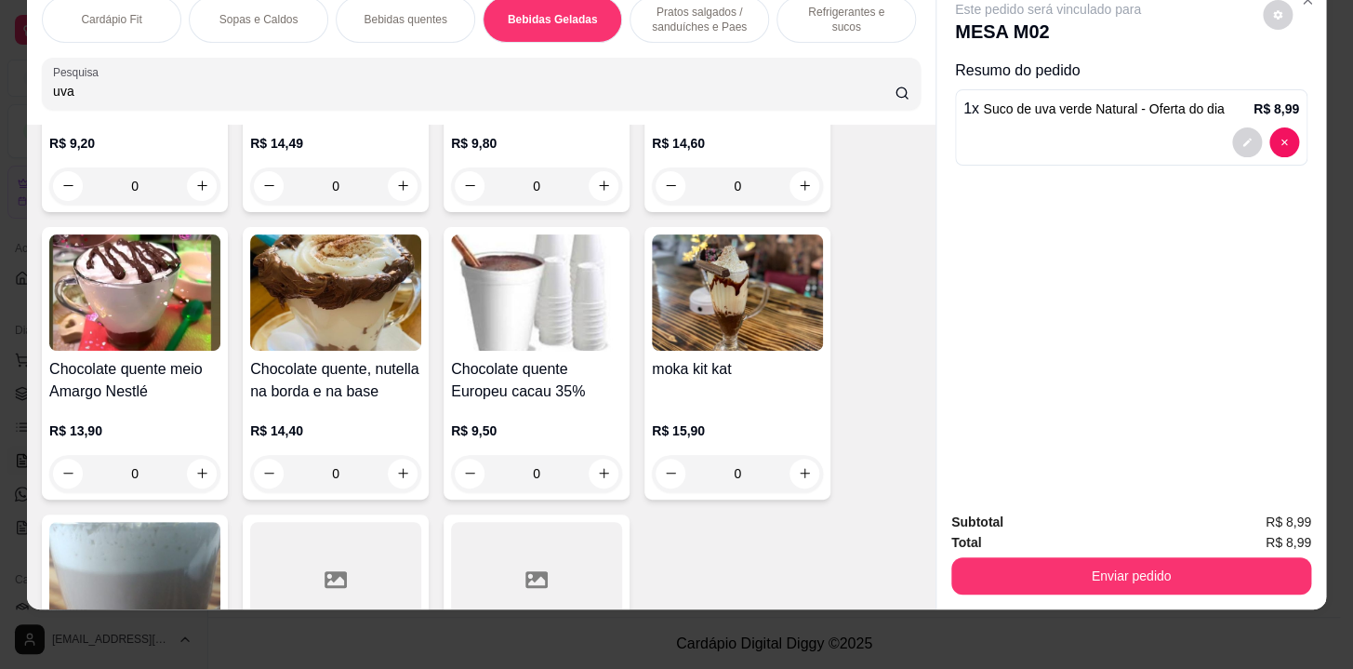
click at [824, 11] on p "Refrigerantes e sucos" at bounding box center [846, 20] width 108 height 30
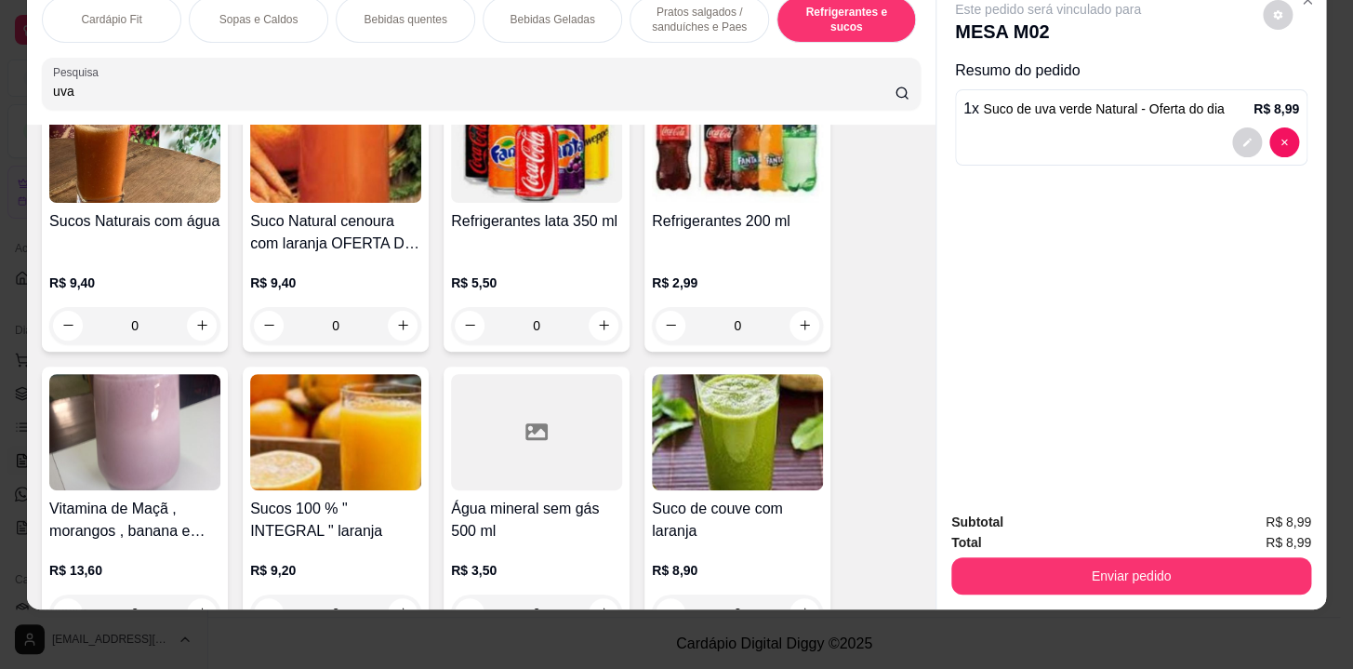
scroll to position [9320, 0]
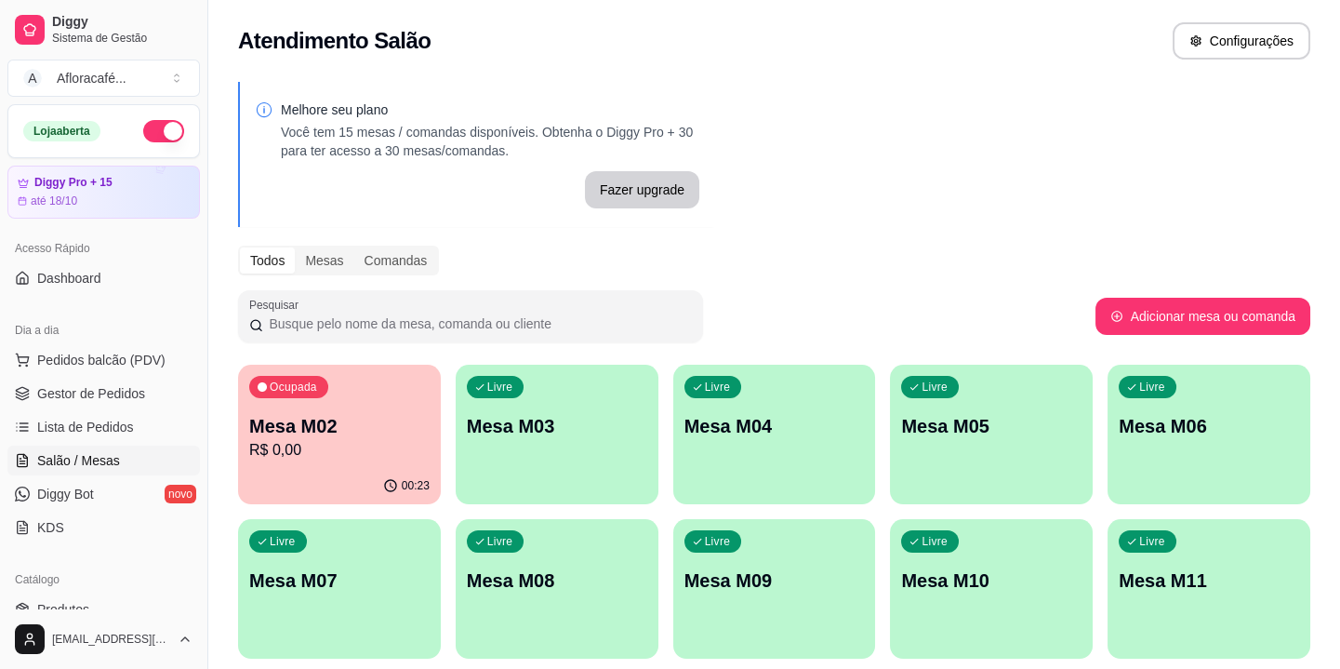
click at [355, 461] on div "Ocupada Mesa M02 R$ 0,00" at bounding box center [339, 416] width 203 height 103
click at [576, 431] on p "Mesa M03" at bounding box center [557, 426] width 180 height 26
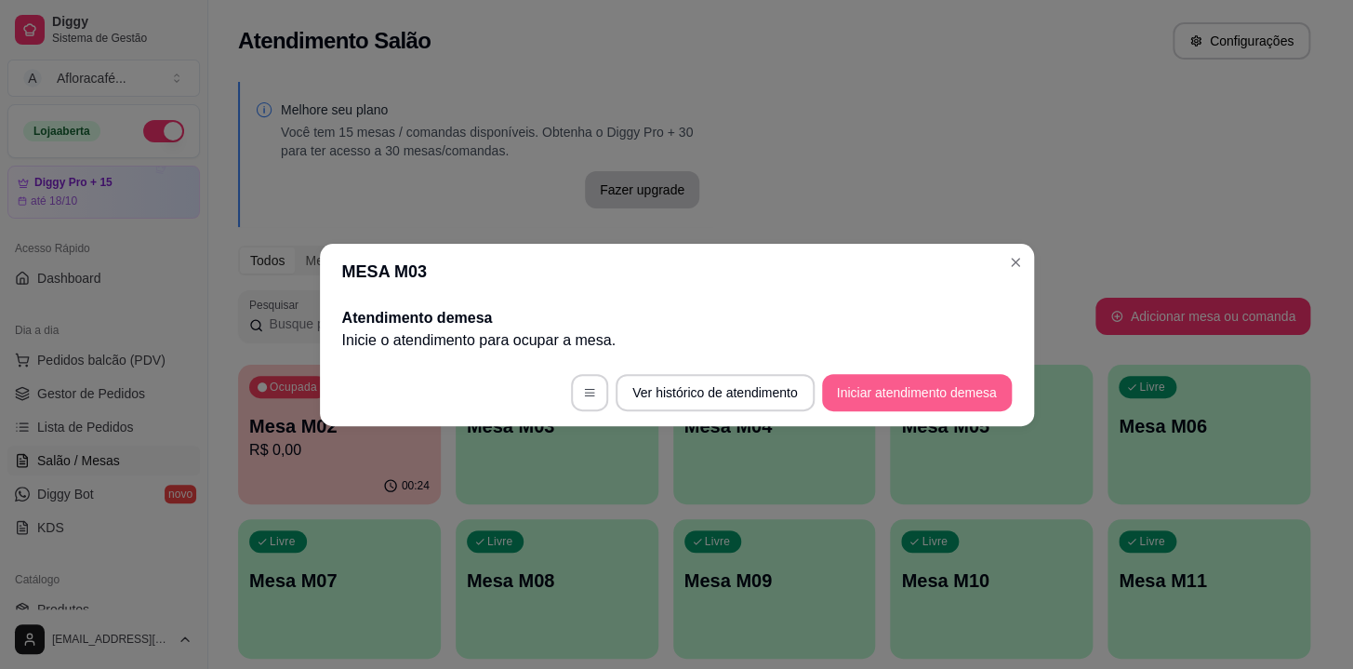
click at [918, 388] on button "Iniciar atendimento de mesa" at bounding box center [917, 392] width 190 height 37
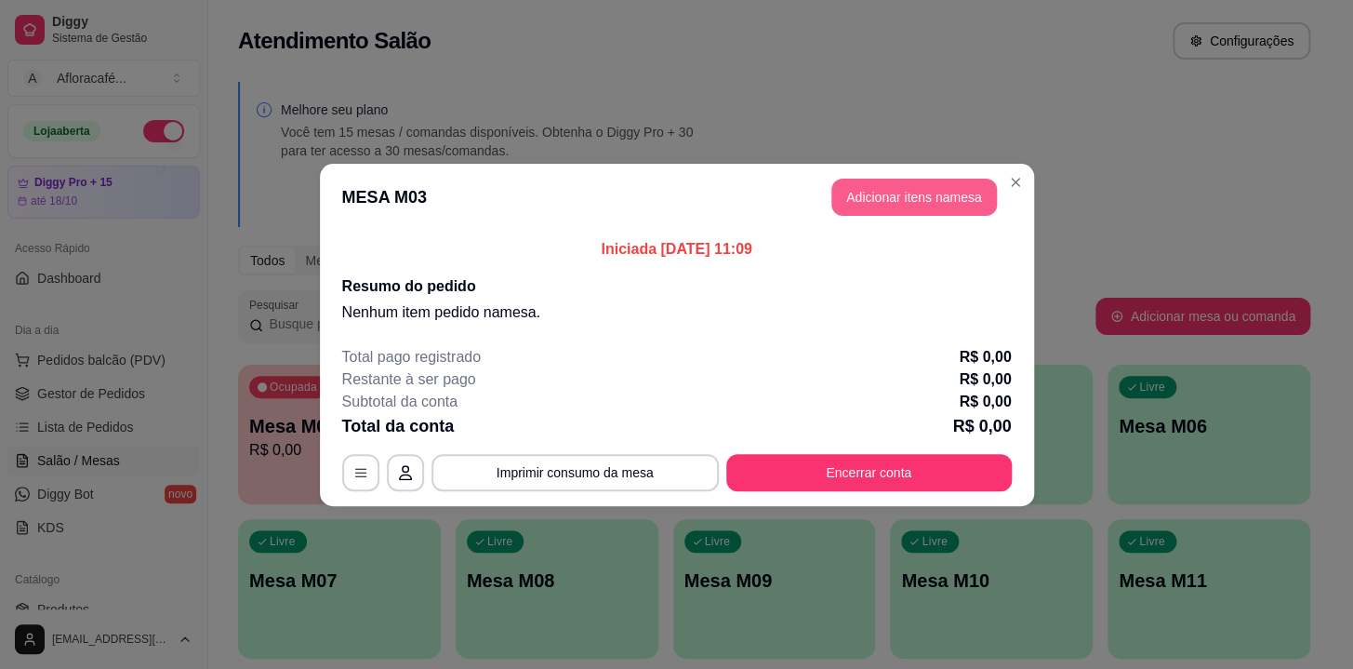
click at [928, 191] on button "Adicionar itens na mesa" at bounding box center [915, 197] width 166 height 37
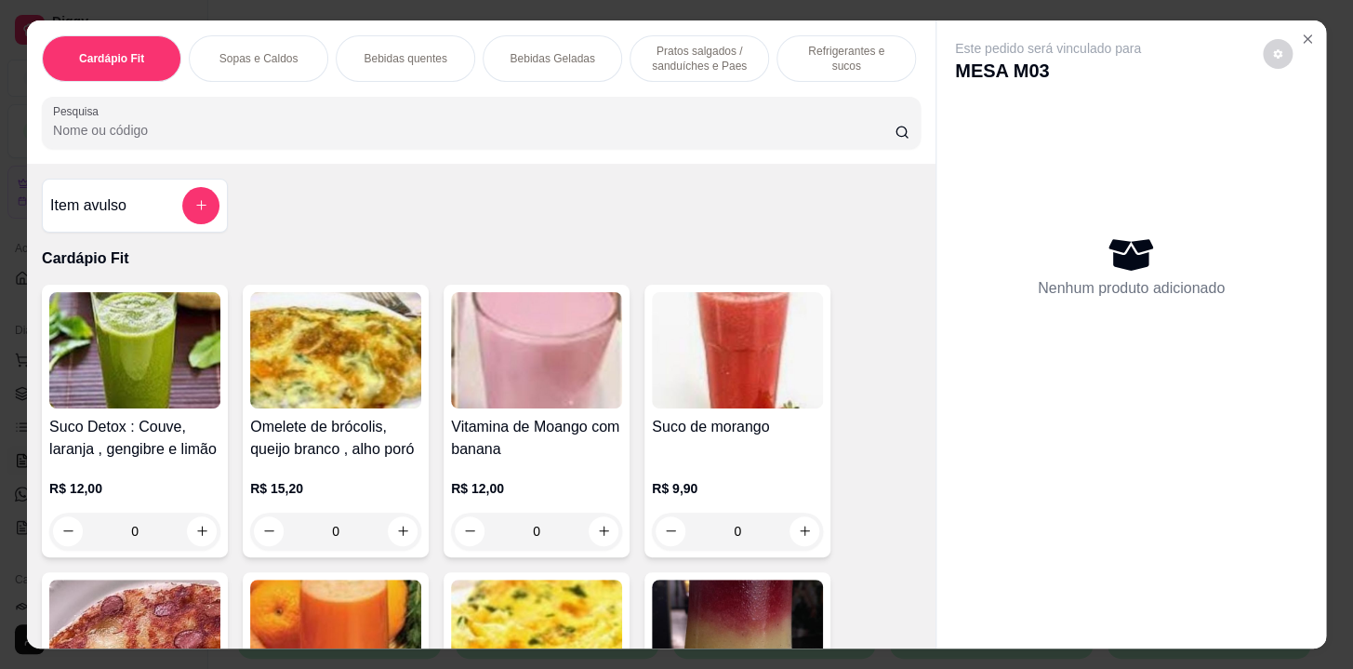
click at [866, 62] on div "Refrigerantes e sucos" at bounding box center [847, 58] width 140 height 47
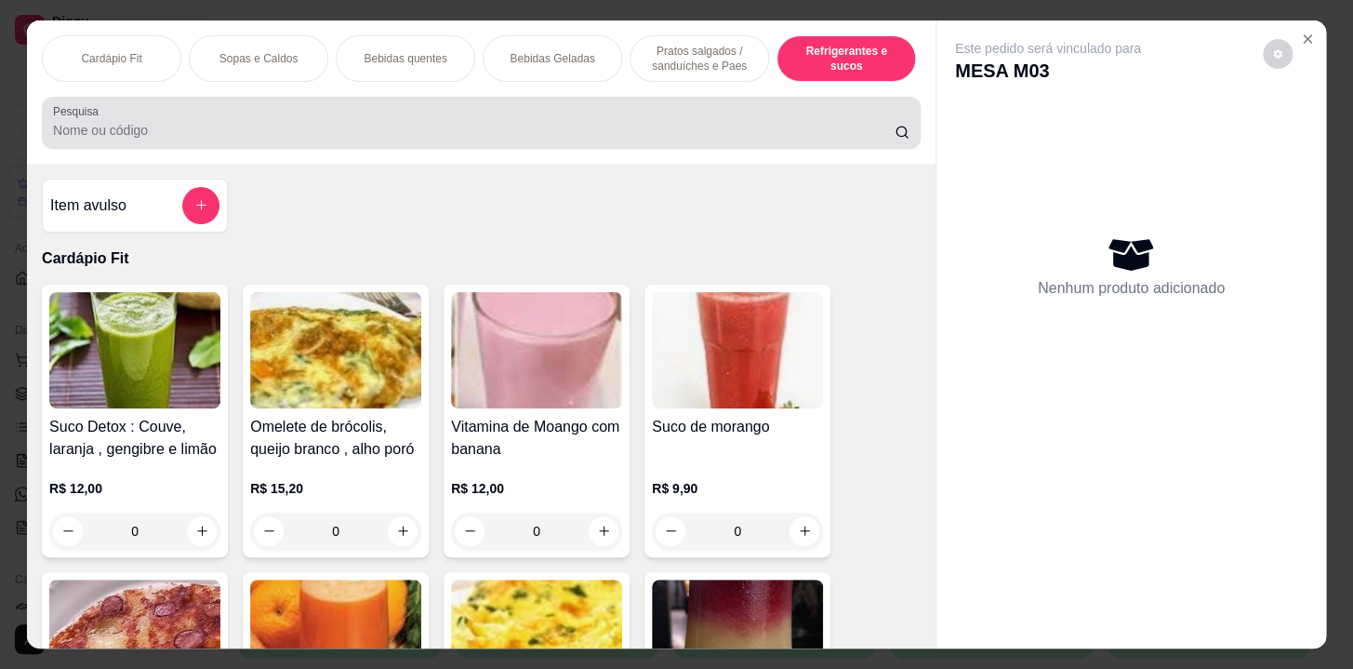
scroll to position [46, 0]
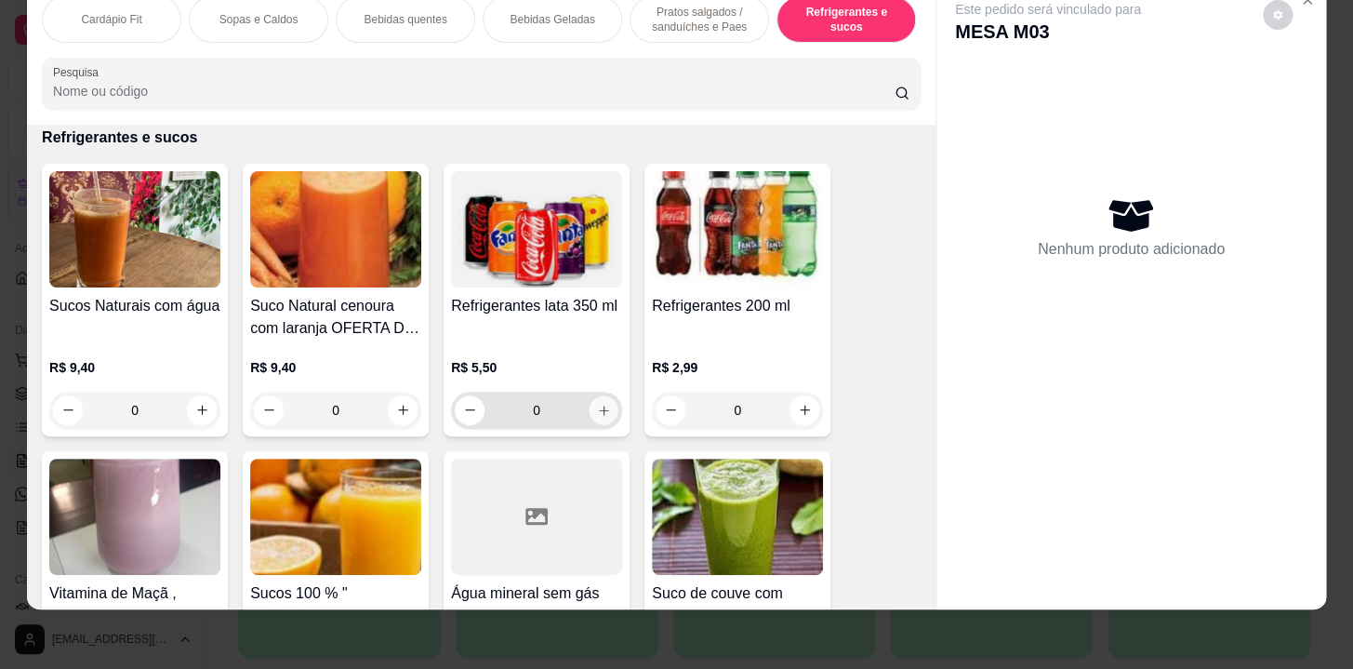
click at [590, 409] on button "increase-product-quantity" at bounding box center [604, 409] width 29 height 29
type input "1"
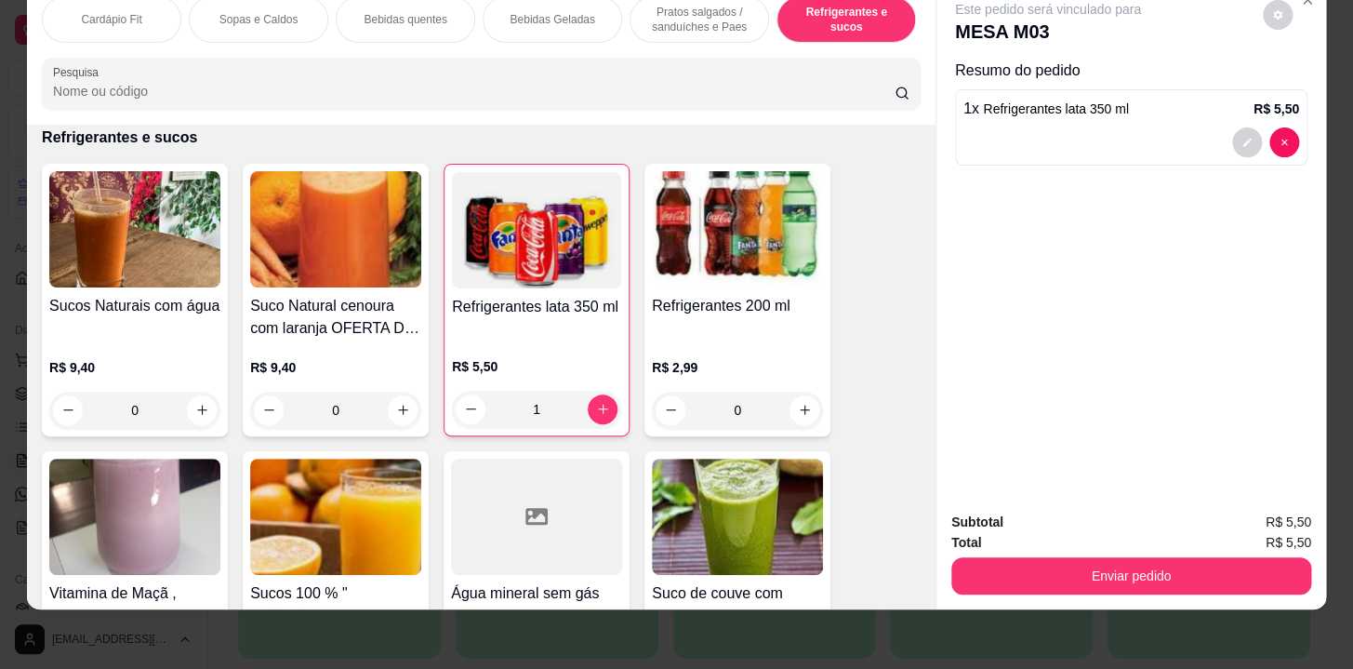
scroll to position [0, 768]
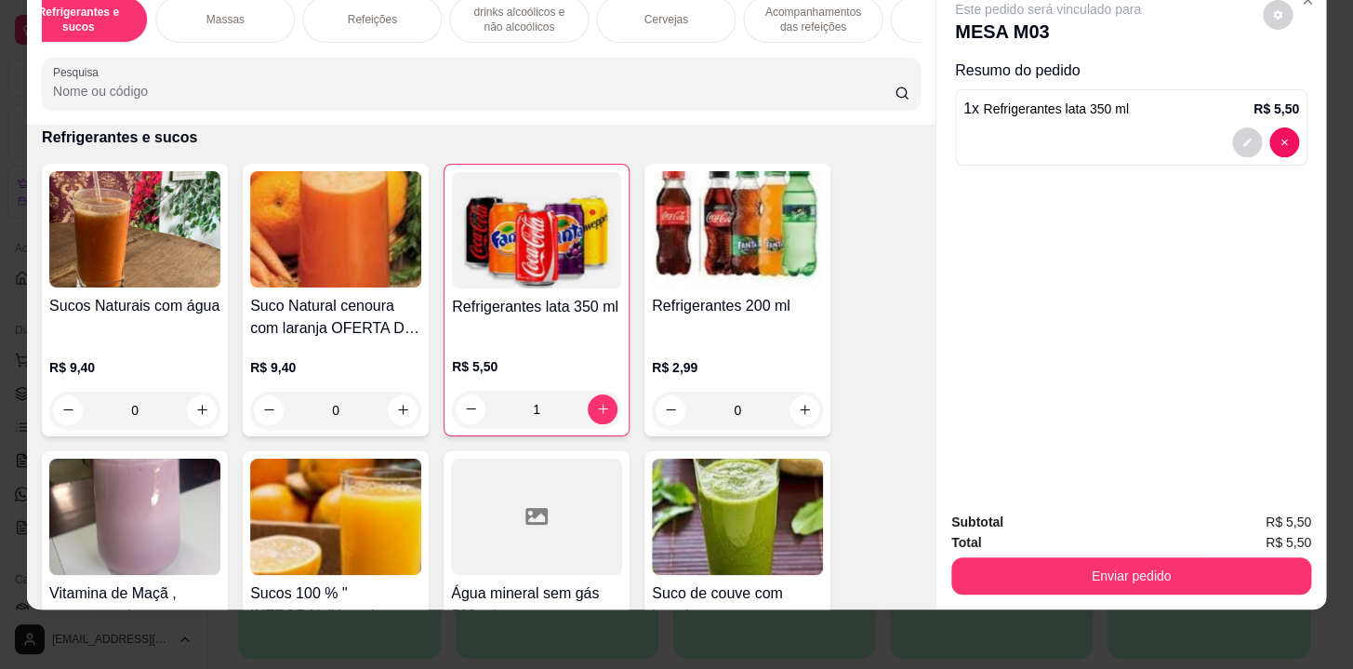
click at [715, 15] on div "Cervejas" at bounding box center [666, 19] width 140 height 47
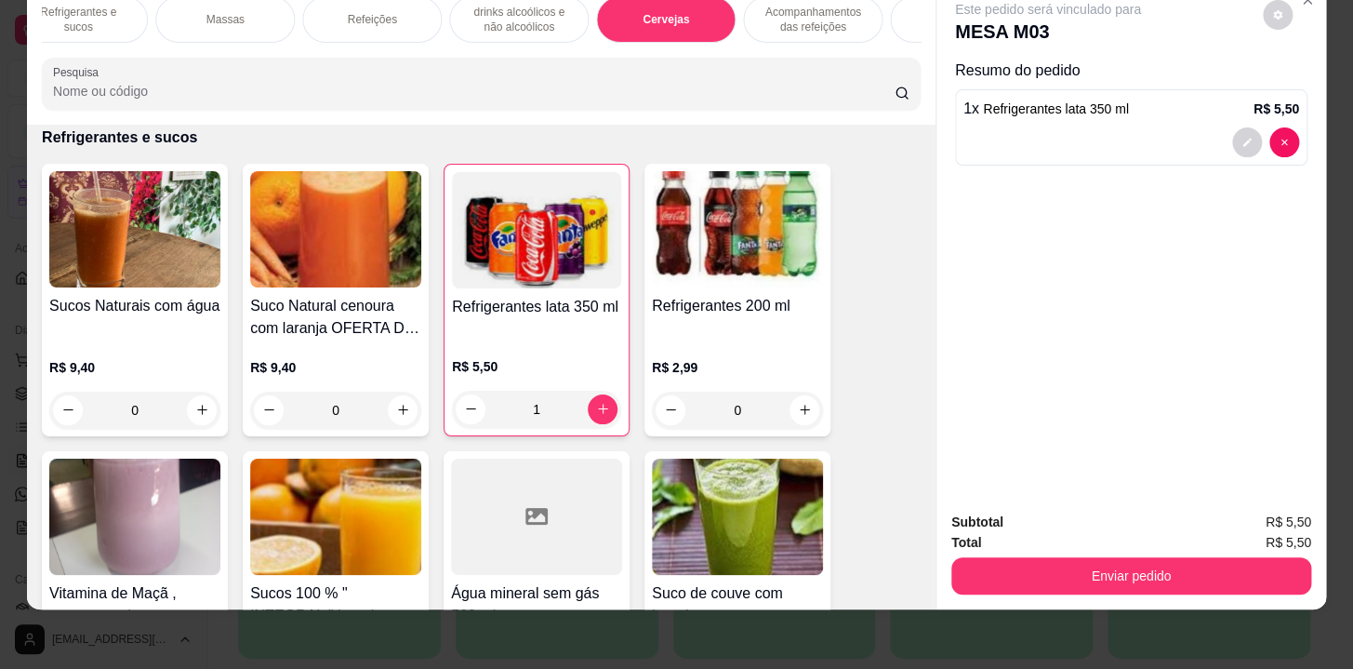
scroll to position [12640, 0]
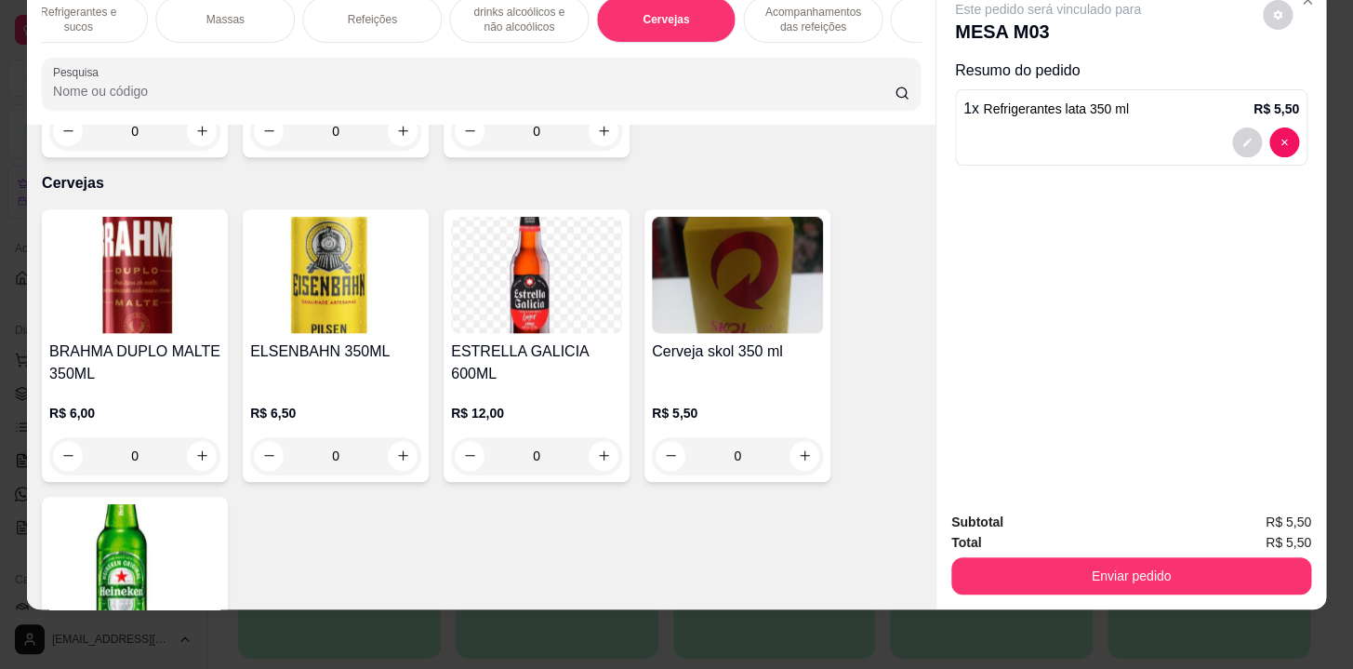
drag, startPoint x: 814, startPoint y: 5, endPoint x: 802, endPoint y: 36, distance: 33.9
click at [814, 9] on p "Acompanhamentos das refeições" at bounding box center [813, 20] width 108 height 30
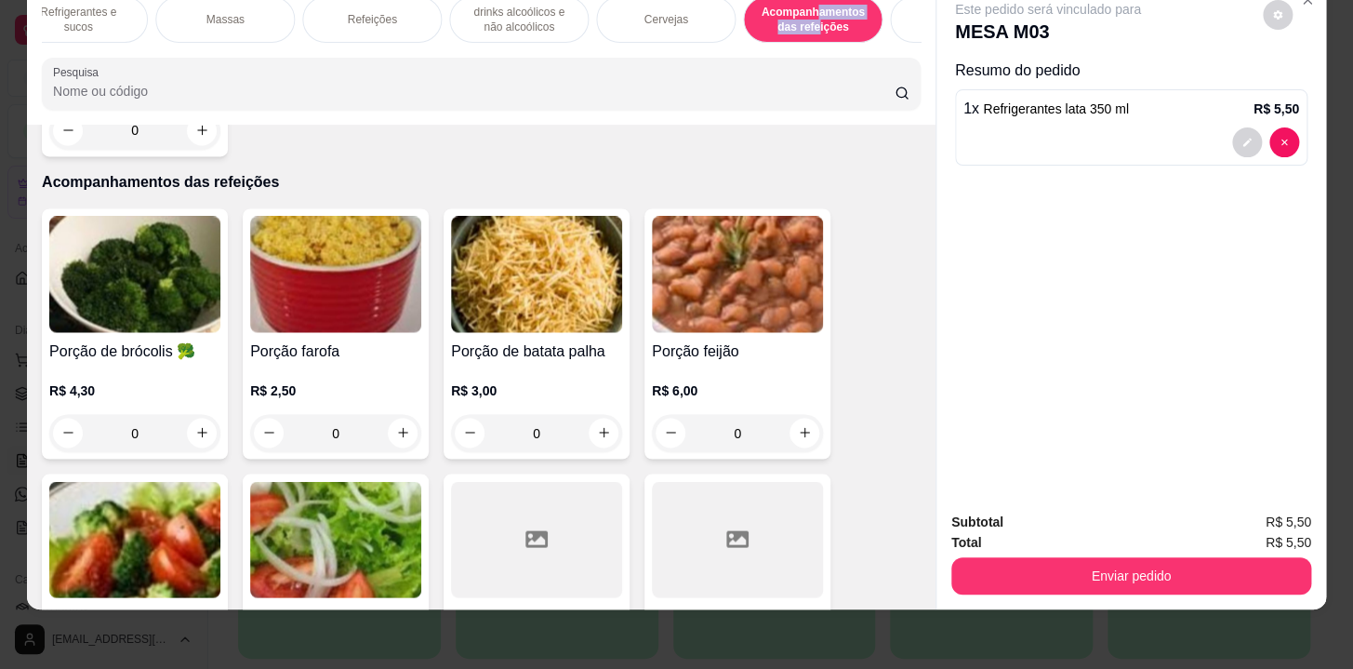
scroll to position [0, 1024]
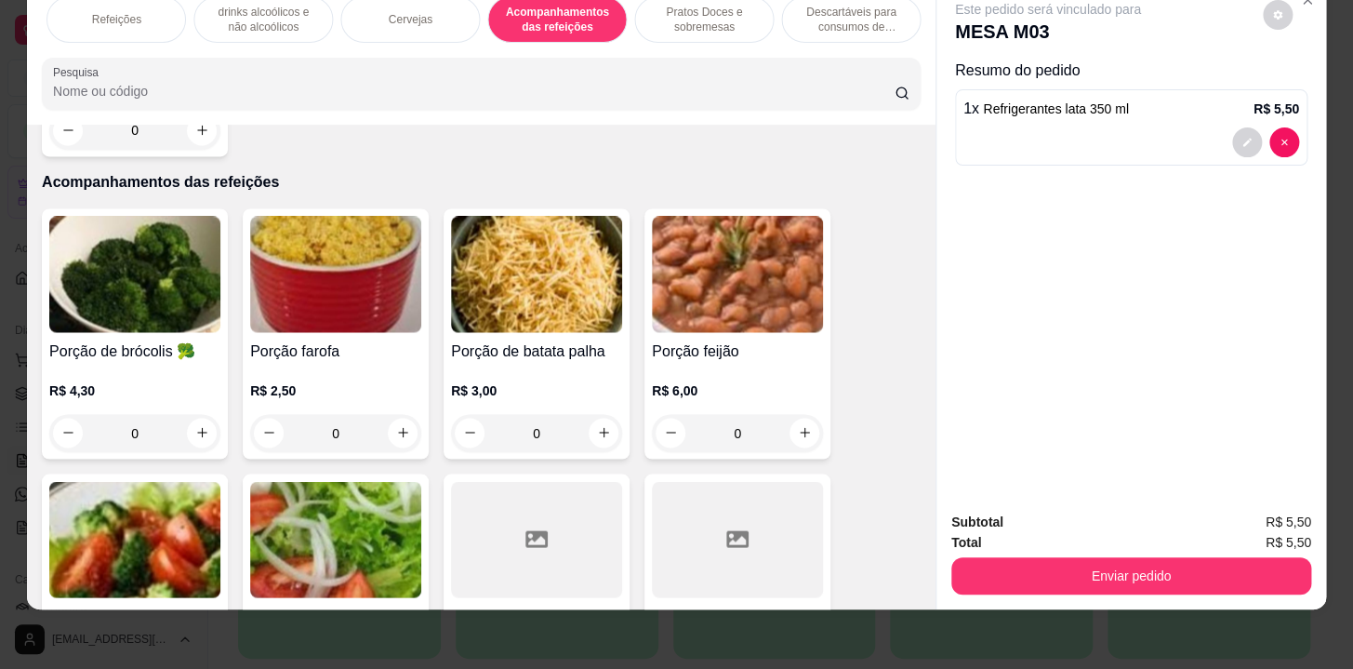
click at [832, 16] on p "Descartáveis para consumos de alimentos que não são da loja" at bounding box center [851, 20] width 108 height 30
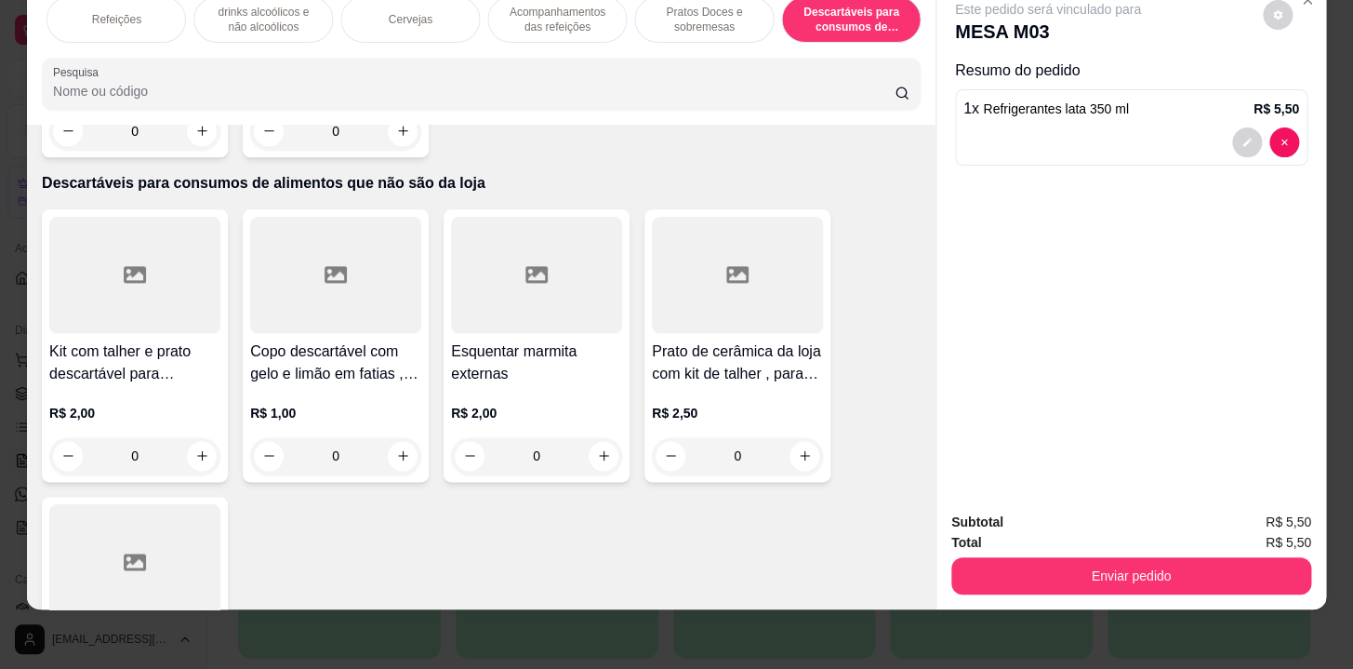
drag, startPoint x: 672, startPoint y: 14, endPoint x: 31, endPoint y: 601, distance: 869.0
click at [672, 14] on p "Pratos Doces e sobremesas" at bounding box center [704, 20] width 108 height 30
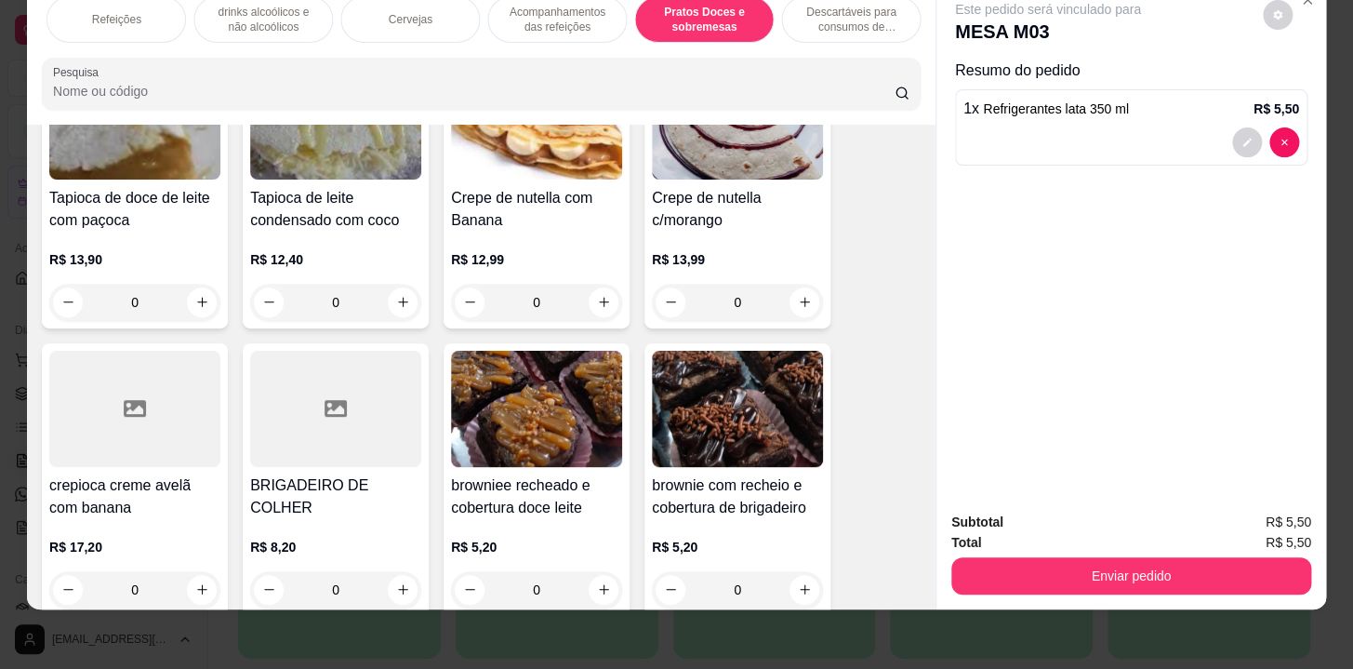
scroll to position [15375, 0]
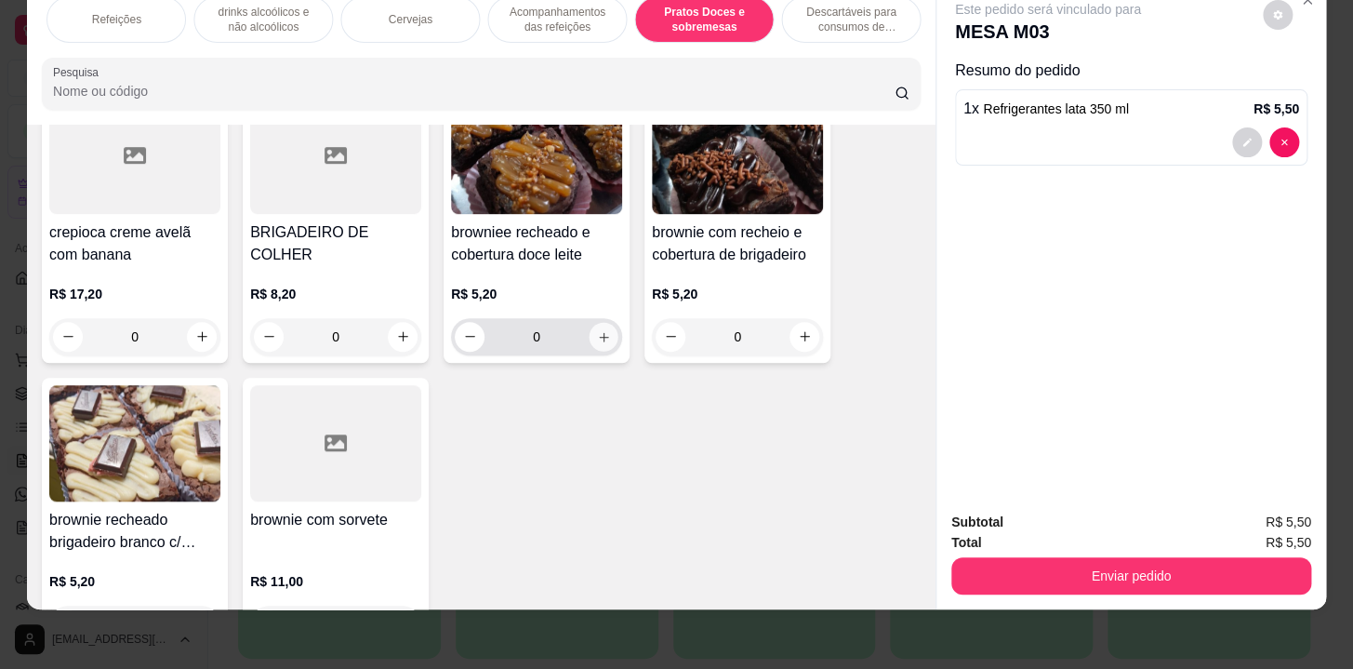
click at [599, 329] on icon "increase-product-quantity" at bounding box center [604, 336] width 14 height 14
type input "1"
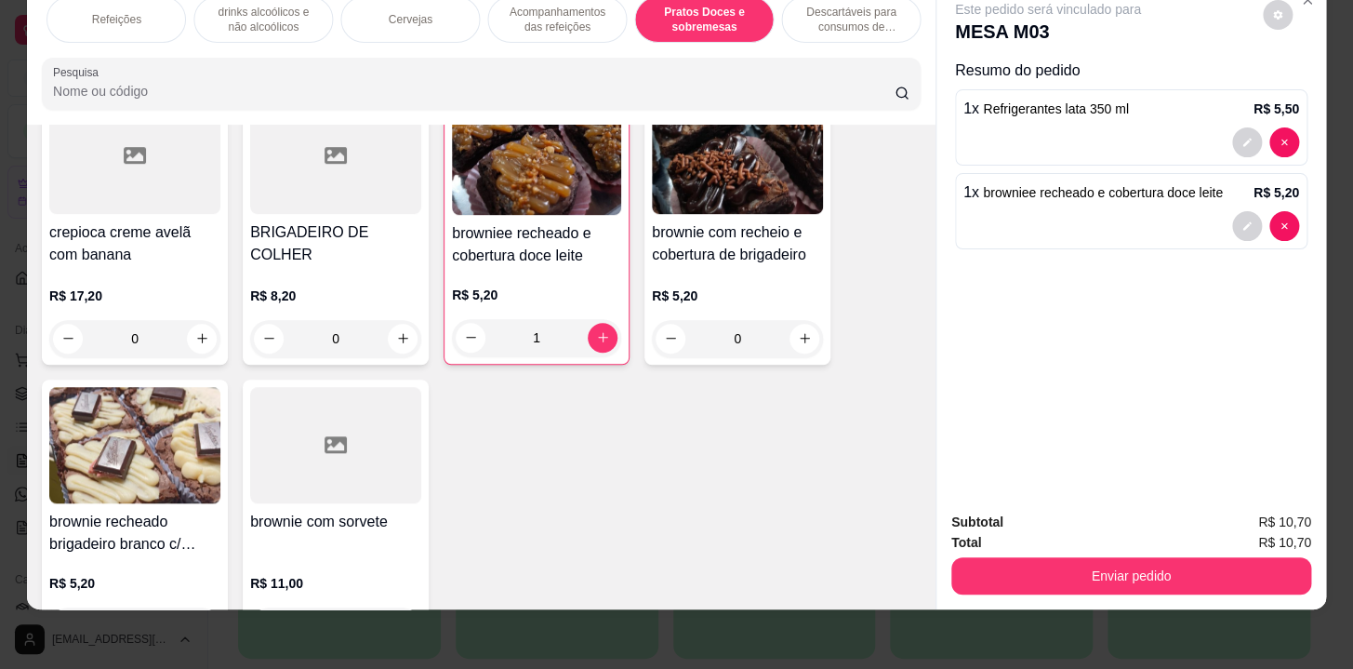
scroll to position [0, 256]
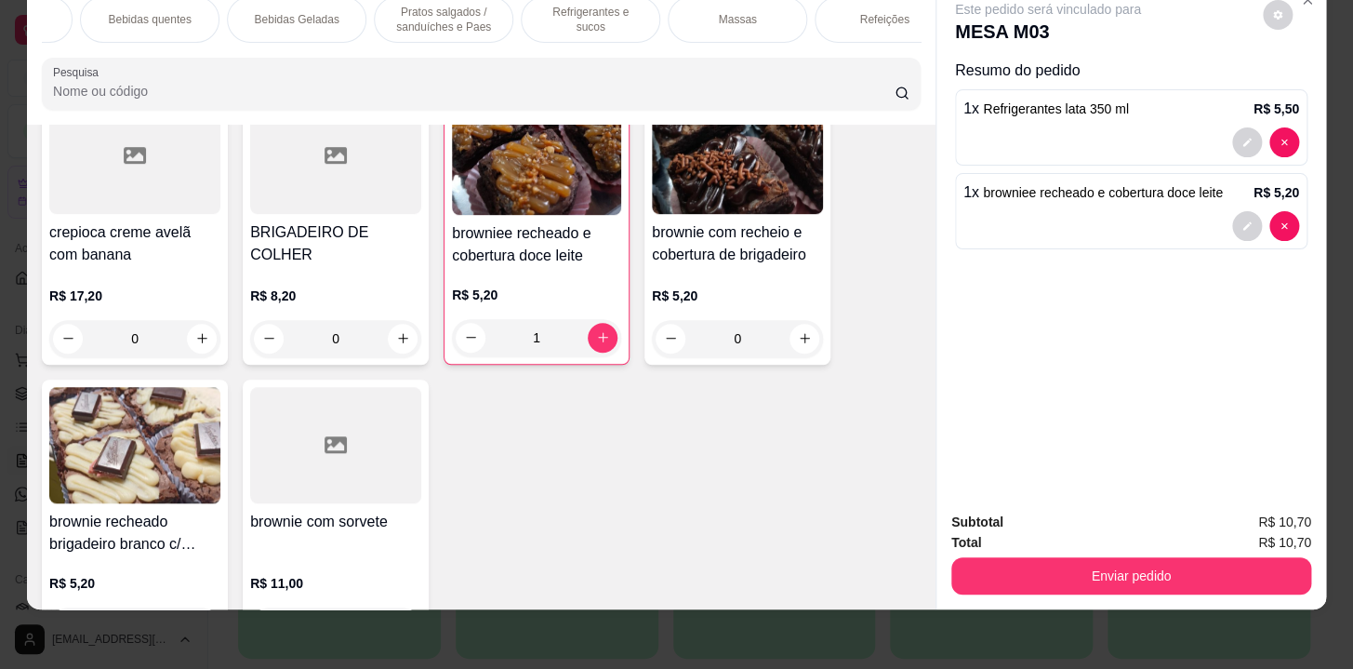
click at [123, 16] on div "Bebidas quentes" at bounding box center [150, 19] width 140 height 47
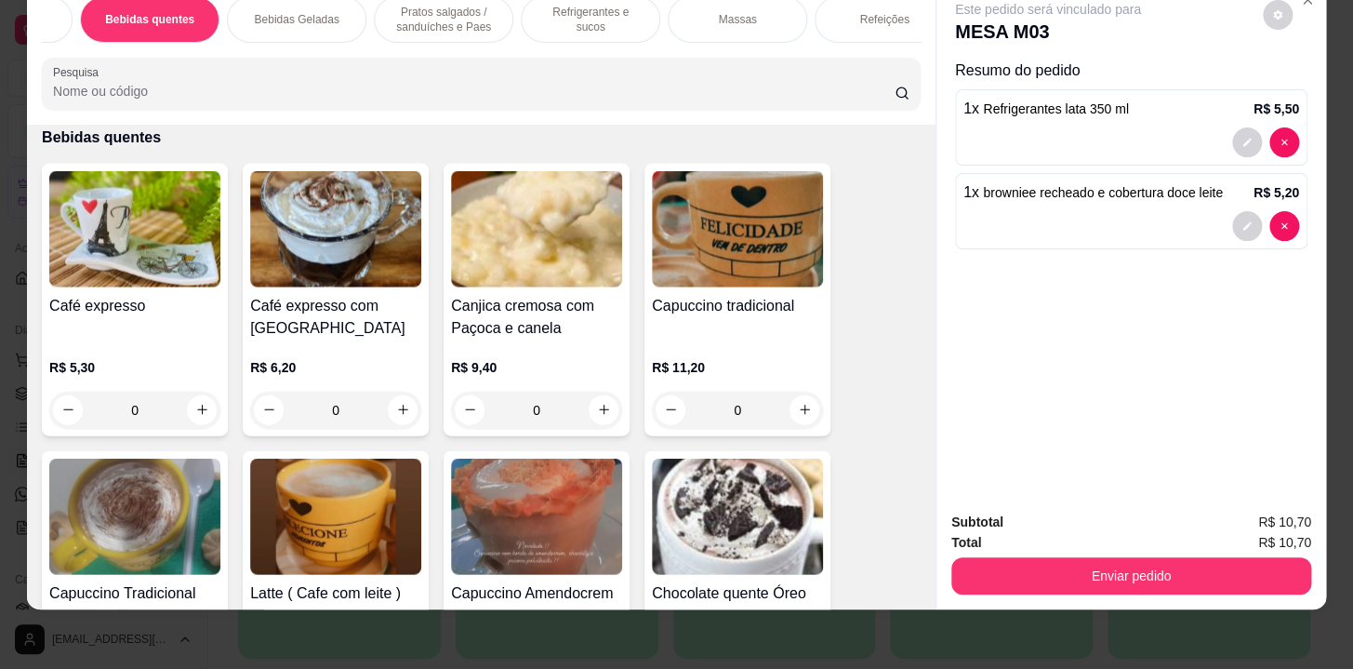
click at [307, 12] on p "Bebidas Geladas" at bounding box center [296, 19] width 85 height 15
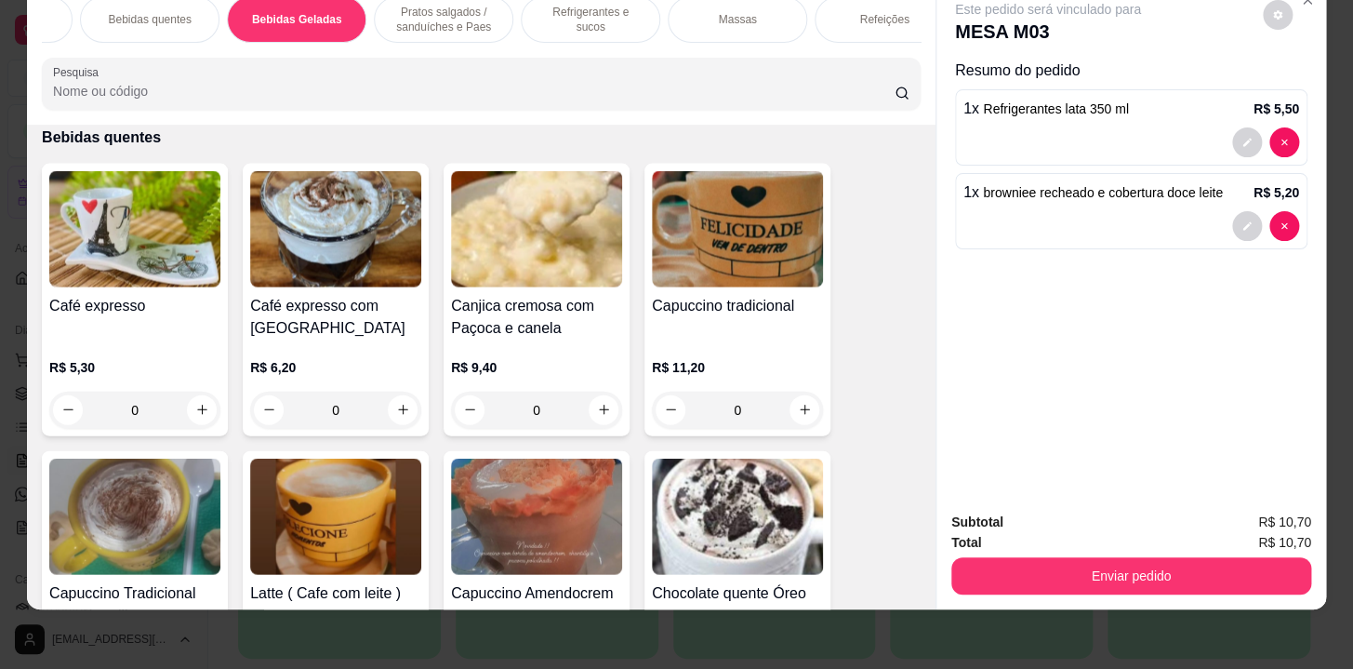
scroll to position [3621, 0]
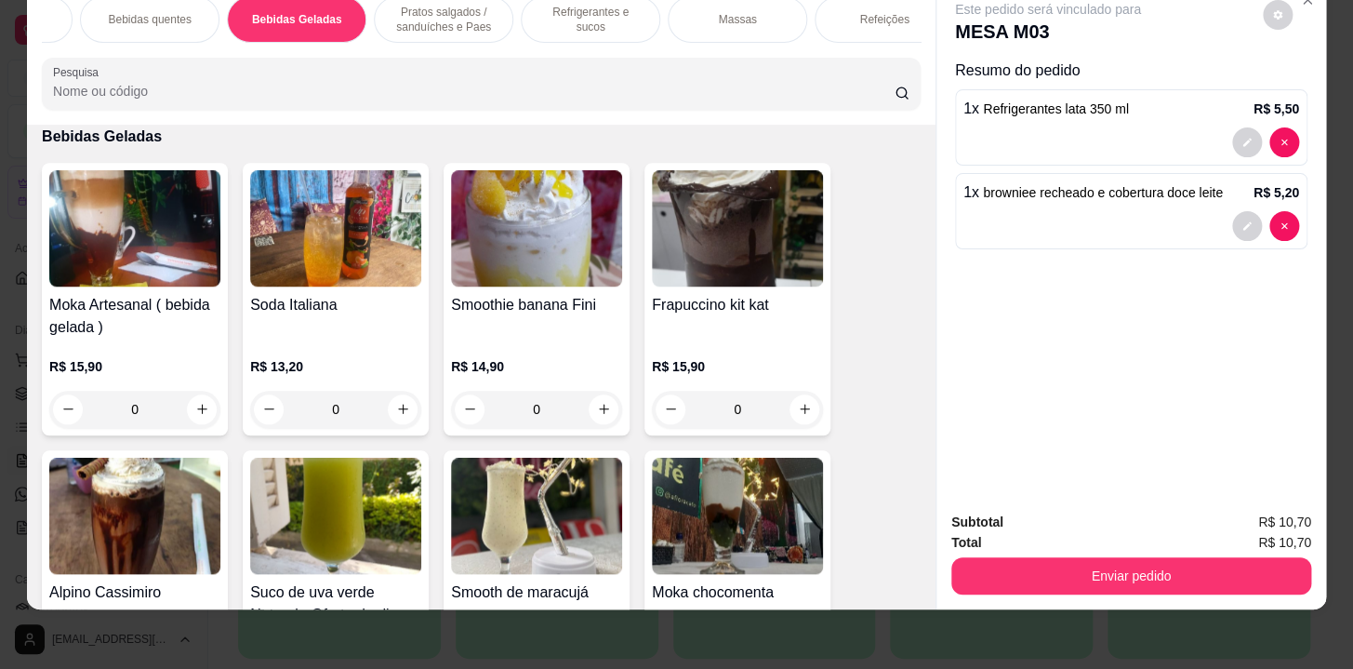
click at [181, 12] on p "Bebidas quentes" at bounding box center [149, 19] width 83 height 15
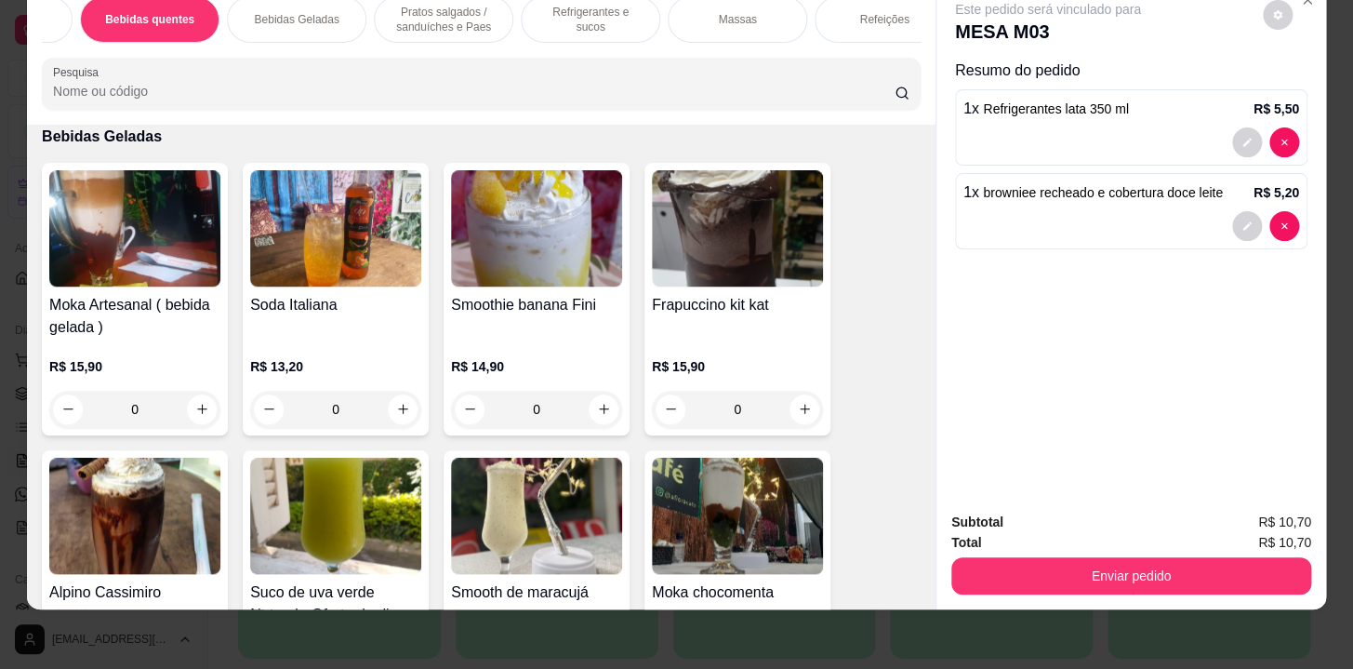
scroll to position [1594, 0]
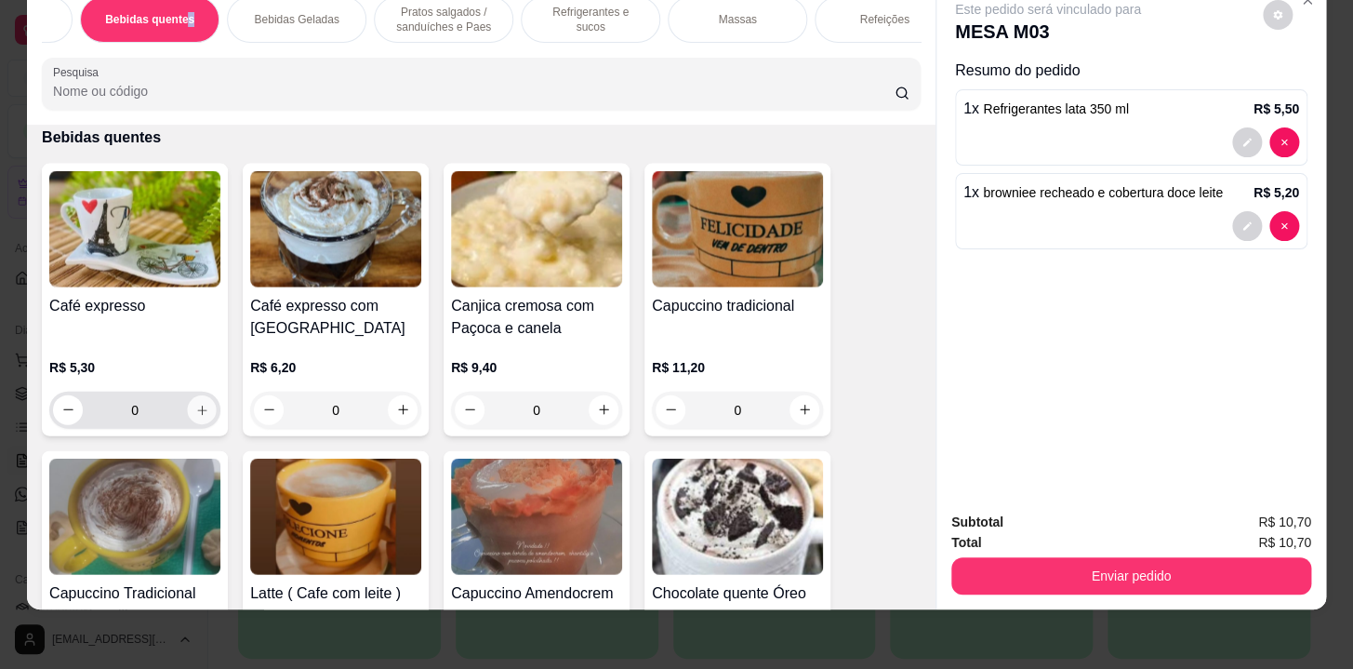
click at [194, 396] on button "increase-product-quantity" at bounding box center [202, 408] width 29 height 29
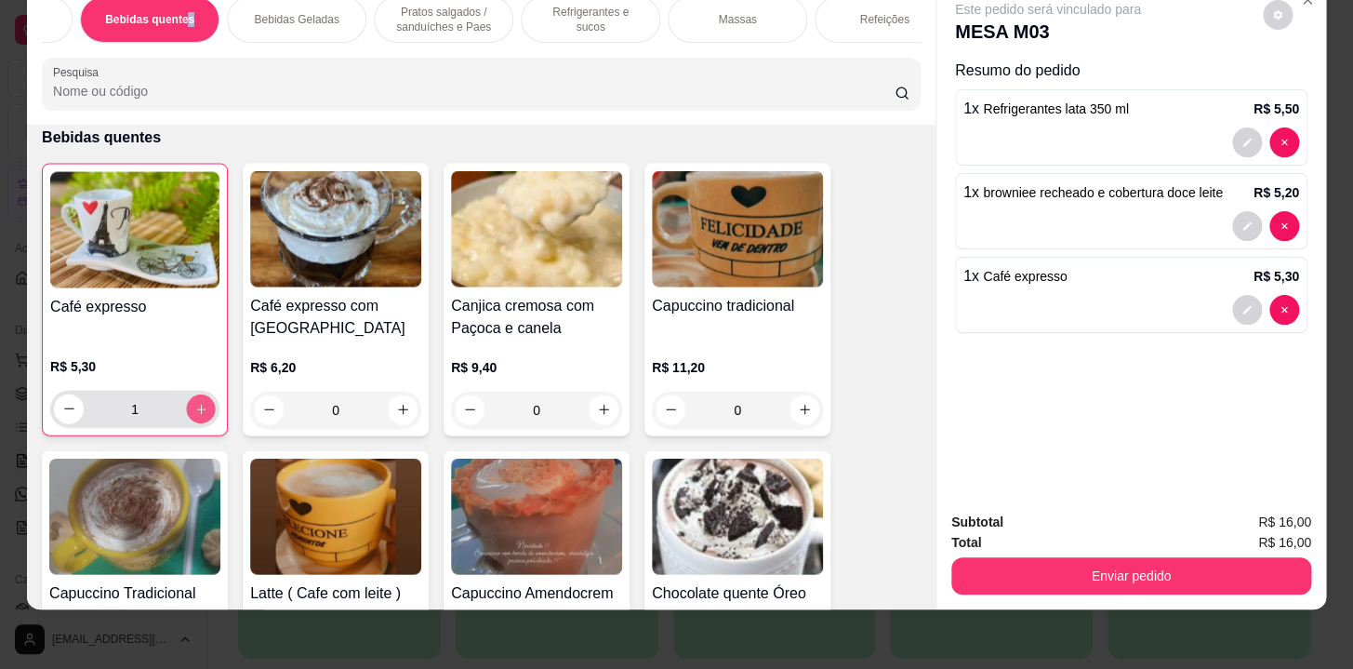
click at [194, 397] on button "increase-product-quantity" at bounding box center [201, 407] width 29 height 29
type input "2"
click at [617, 14] on div "Refrigerantes e sucos" at bounding box center [591, 19] width 140 height 47
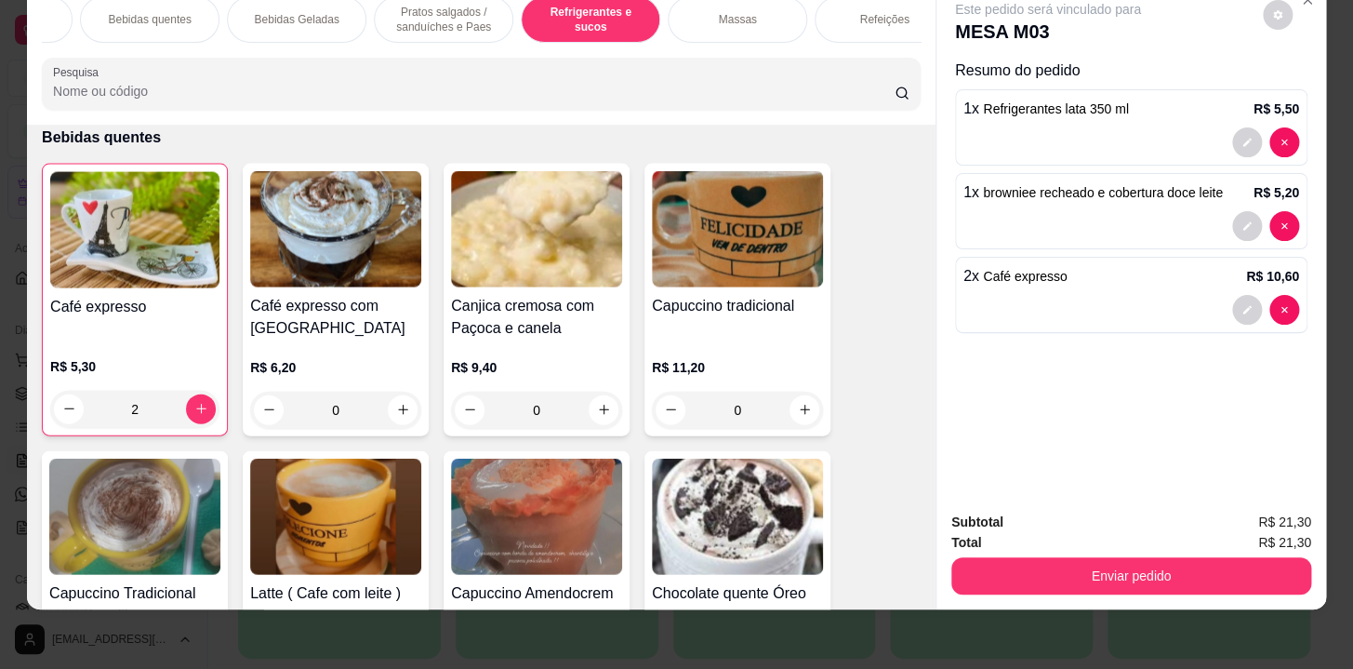
scroll to position [8823, 0]
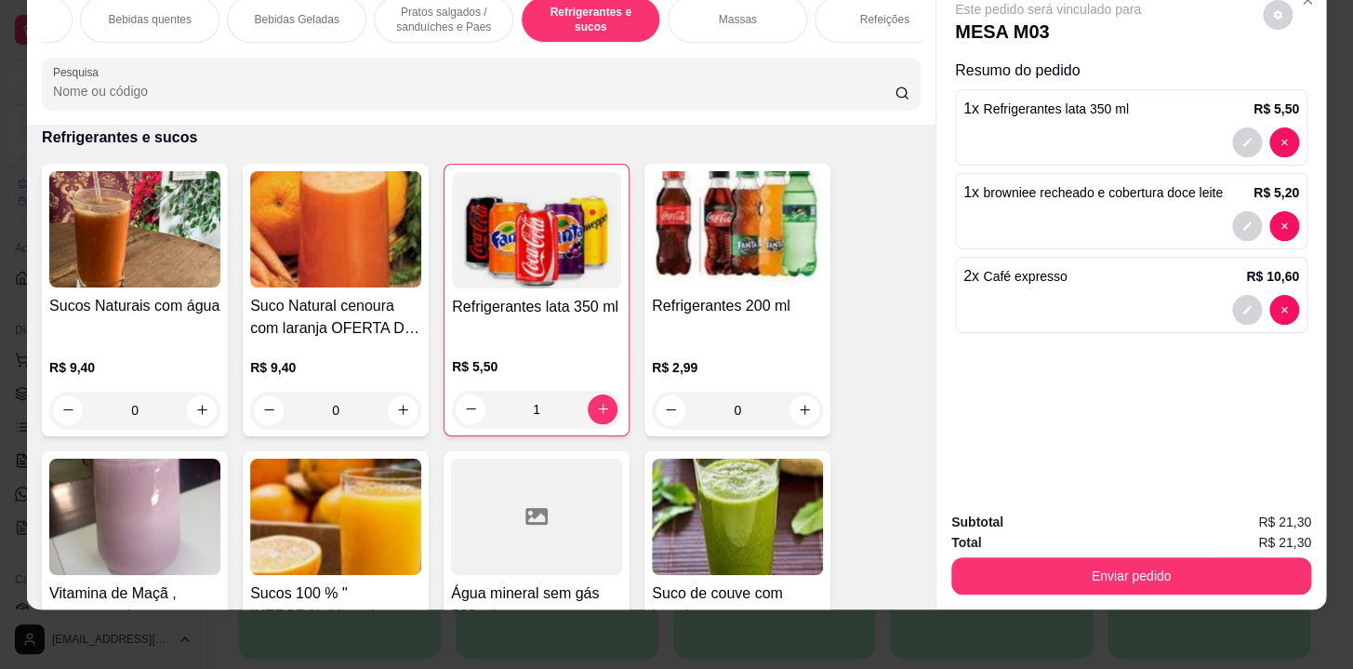
click at [406, 9] on p "Pratos salgados / sanduíches e Paes" at bounding box center [444, 20] width 108 height 30
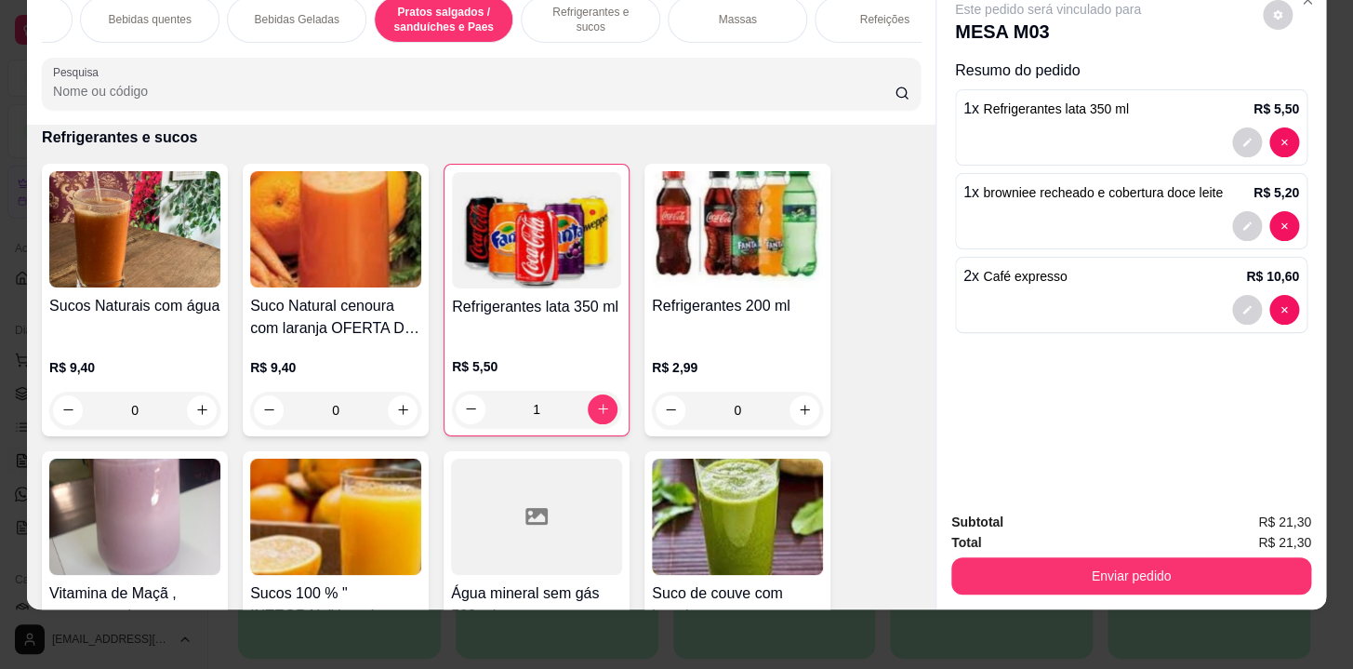
scroll to position [6200, 0]
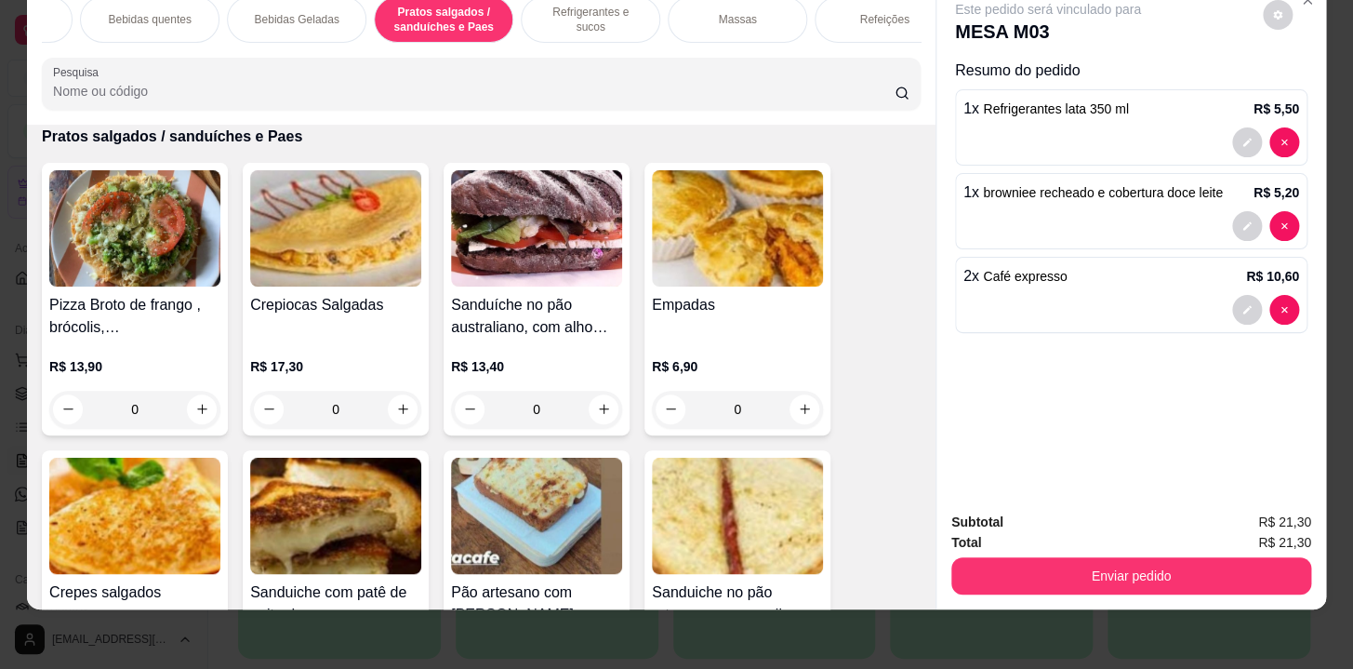
click at [411, 13] on p "Pratos salgados / sanduíches e Paes" at bounding box center [444, 20] width 108 height 30
click at [388, 408] on button "increase-product-quantity" at bounding box center [403, 409] width 30 height 30
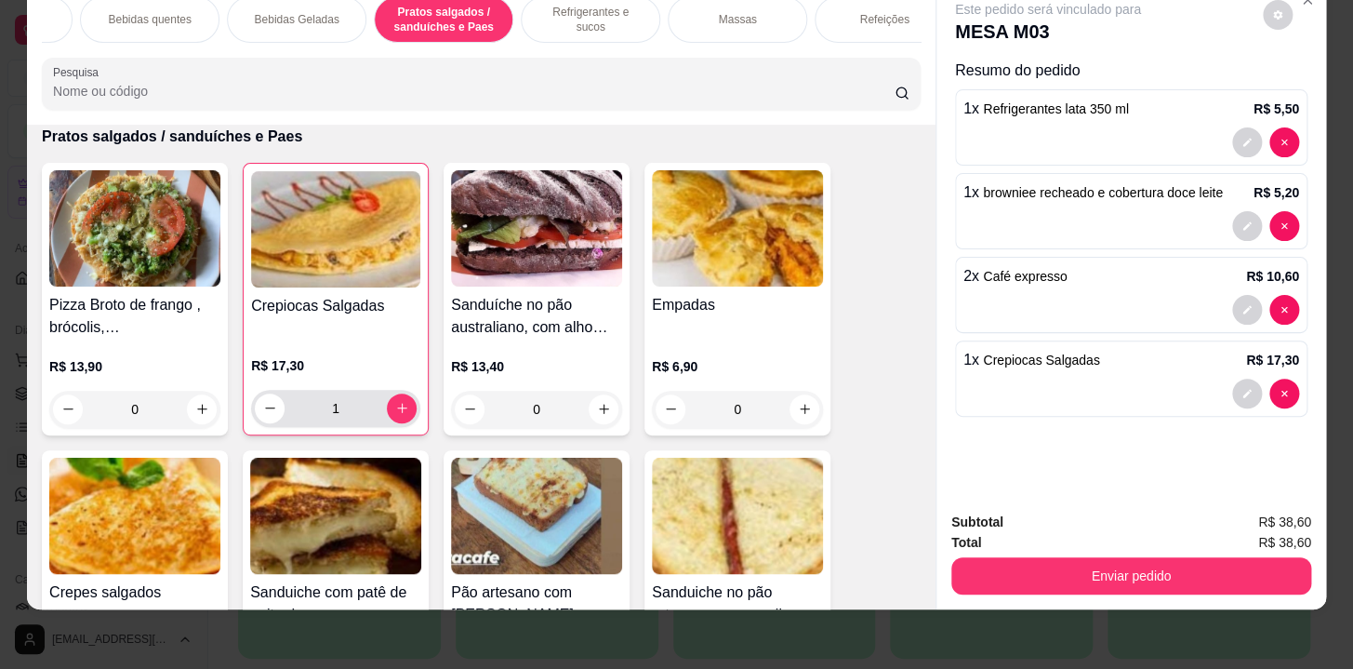
type input "1"
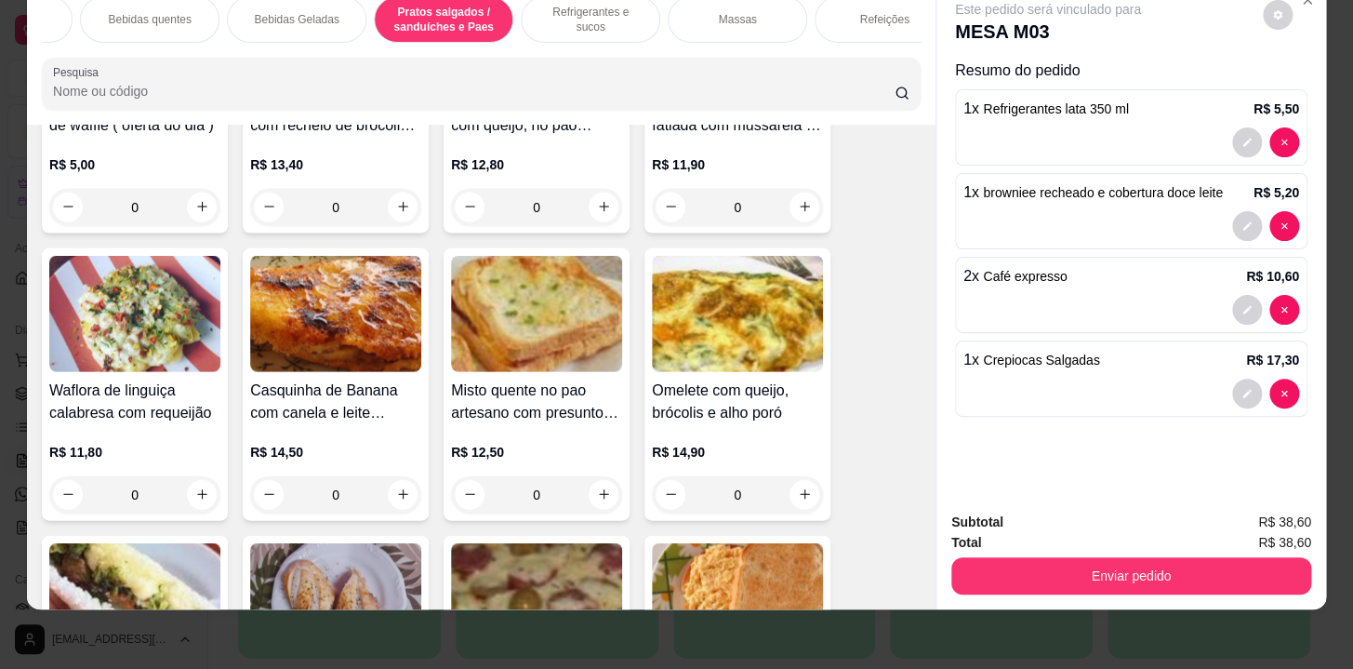
scroll to position [7806, 0]
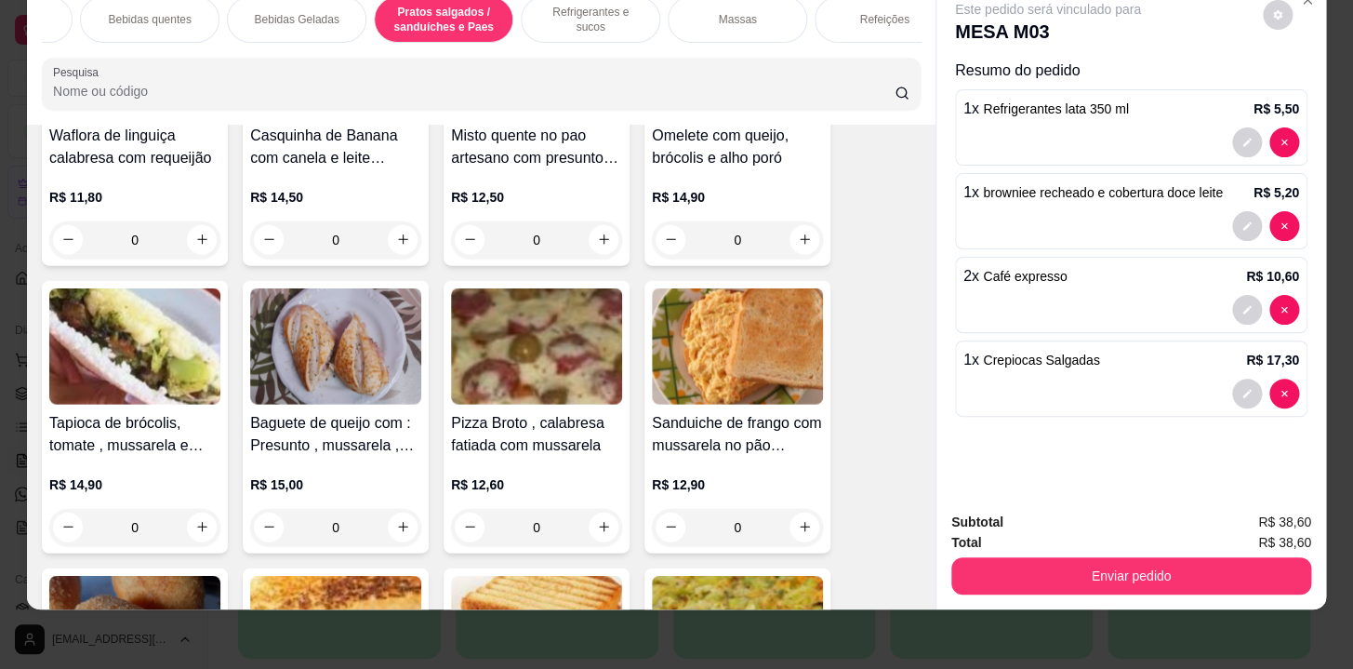
click at [788, 235] on div "0" at bounding box center [737, 239] width 171 height 37
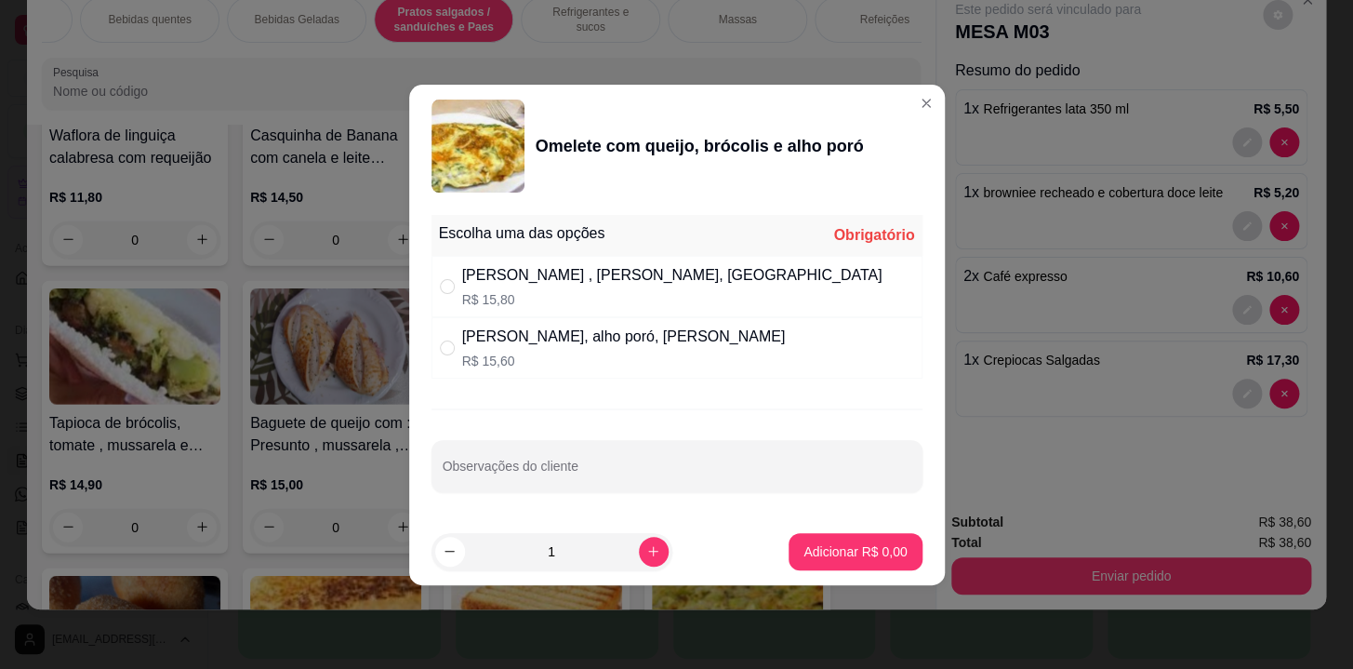
click at [784, 269] on div "Frango desfiado , queijo, brócolis R$ 15,80" at bounding box center [677, 286] width 491 height 61
radio input "true"
click at [861, 546] on p "Adicionar R$ 15,80" at bounding box center [851, 551] width 111 height 19
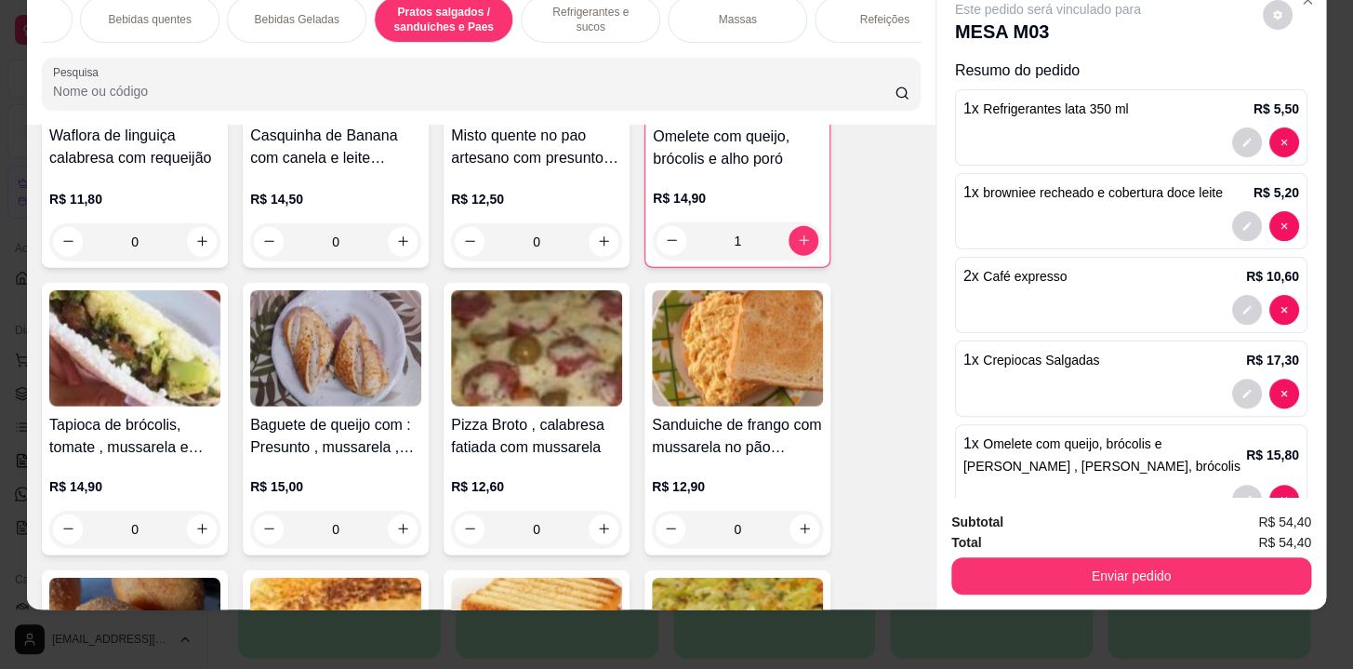
type input "1"
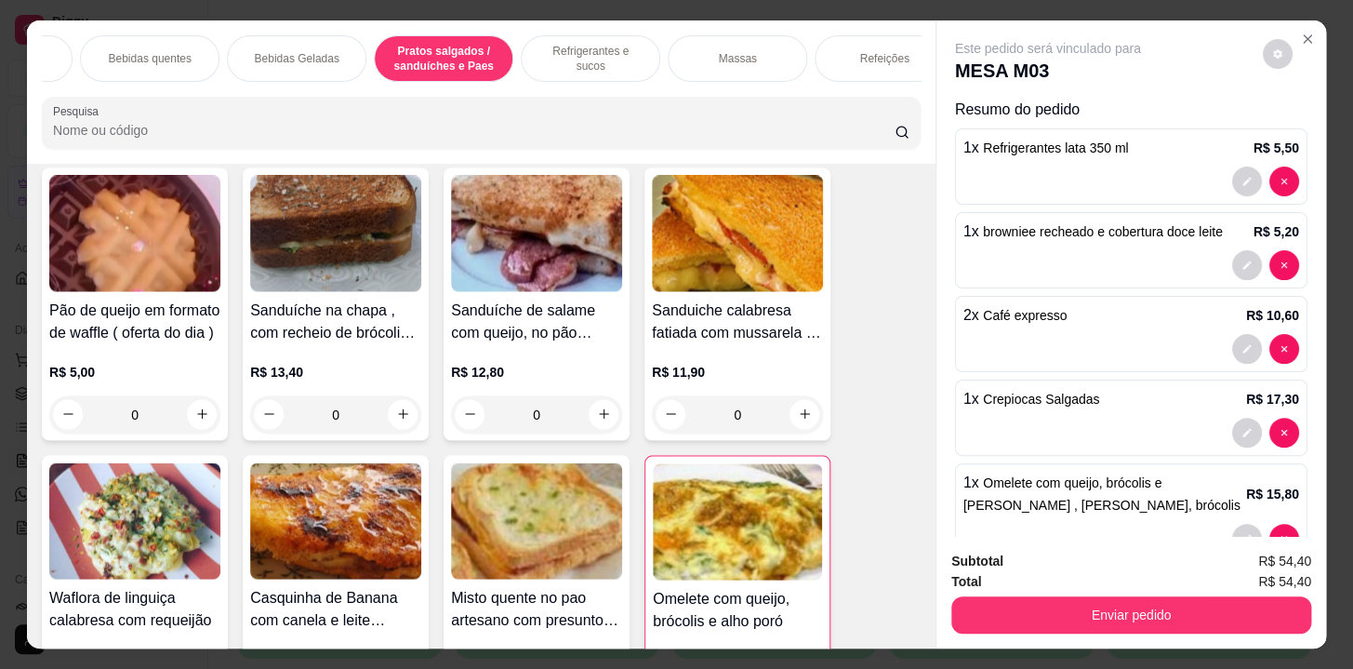
scroll to position [6876, 0]
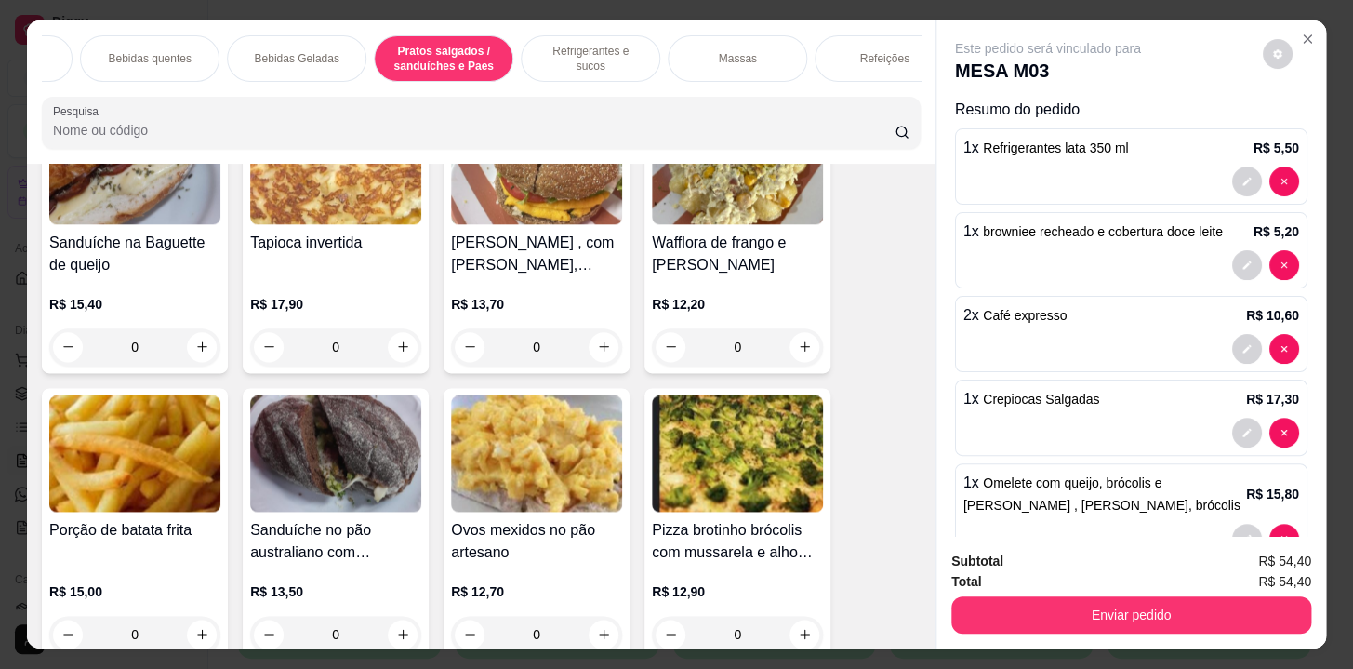
click at [146, 53] on p "Bebidas quentes" at bounding box center [149, 58] width 83 height 15
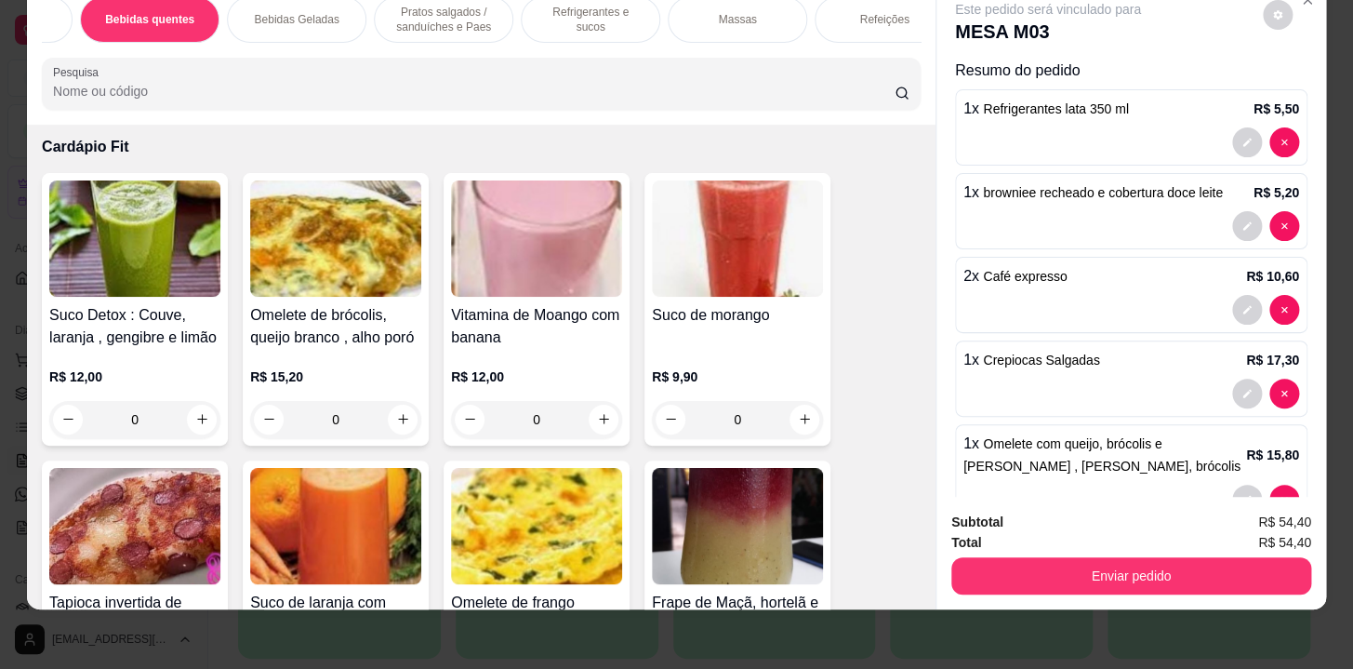
scroll to position [0, 0]
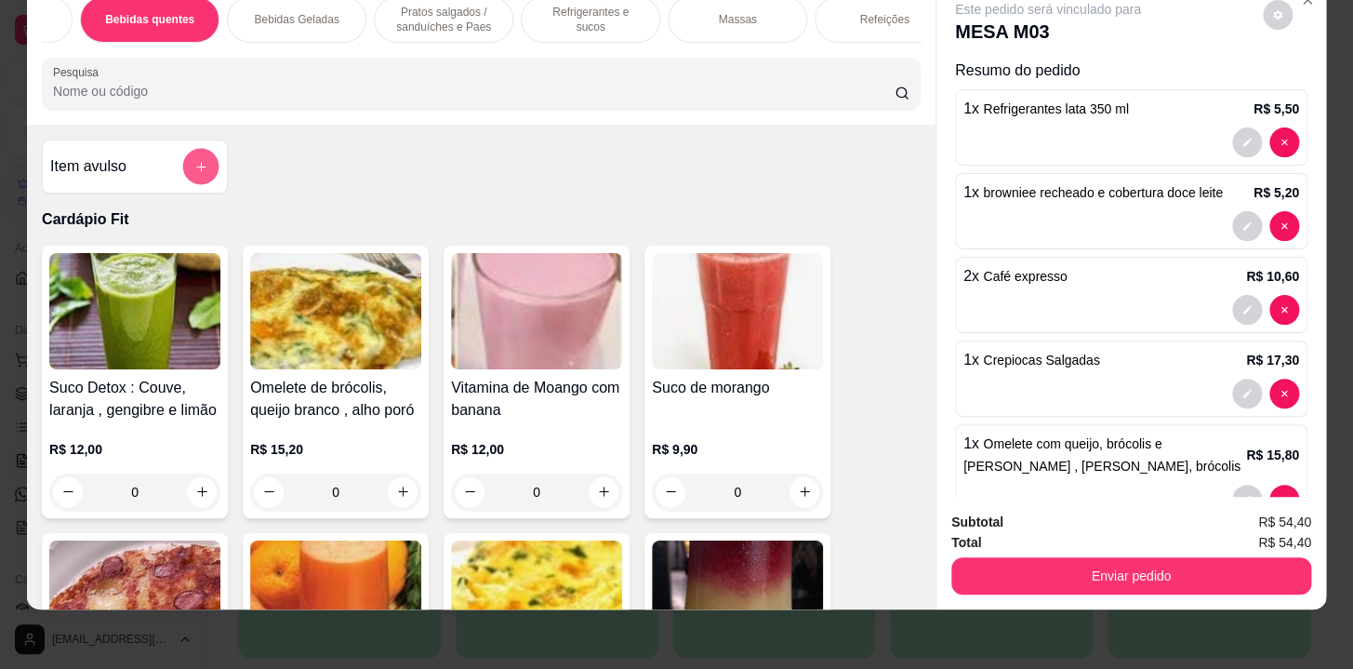
click at [192, 157] on button "add-separate-item" at bounding box center [201, 166] width 36 height 36
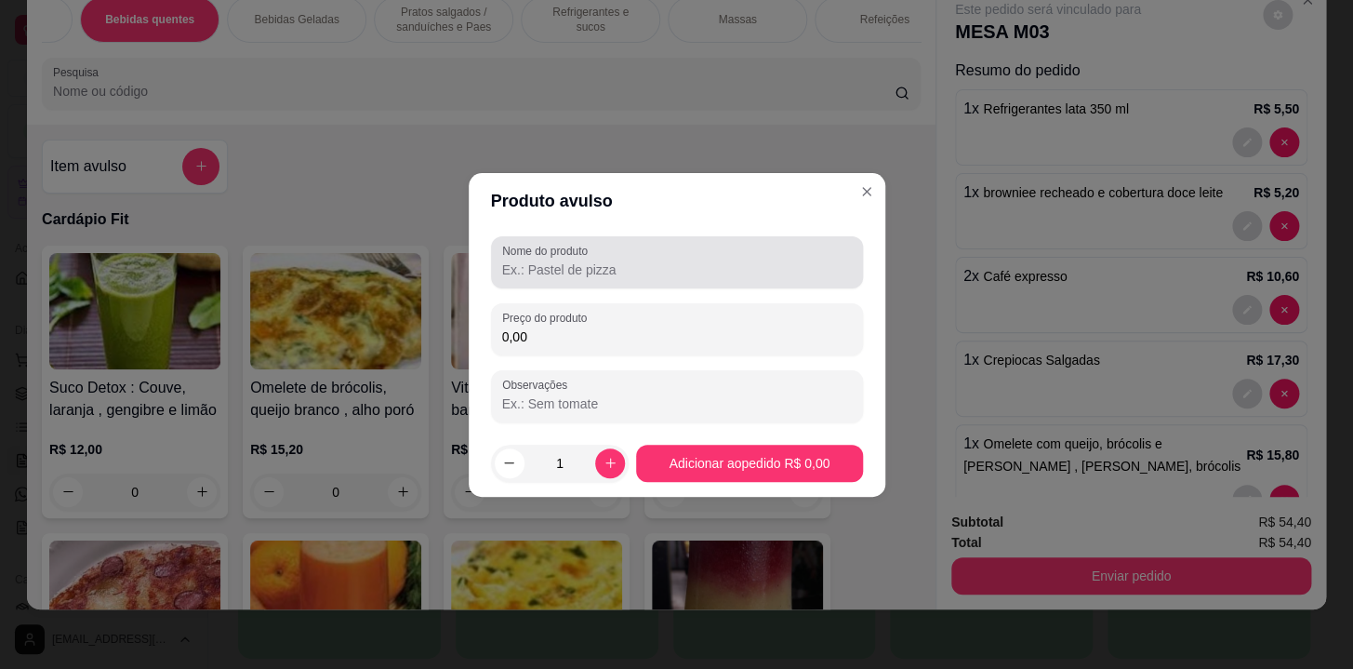
click at [539, 256] on label "Nome do produto" at bounding box center [548, 251] width 92 height 16
click at [539, 260] on input "Nome do produto" at bounding box center [677, 269] width 350 height 19
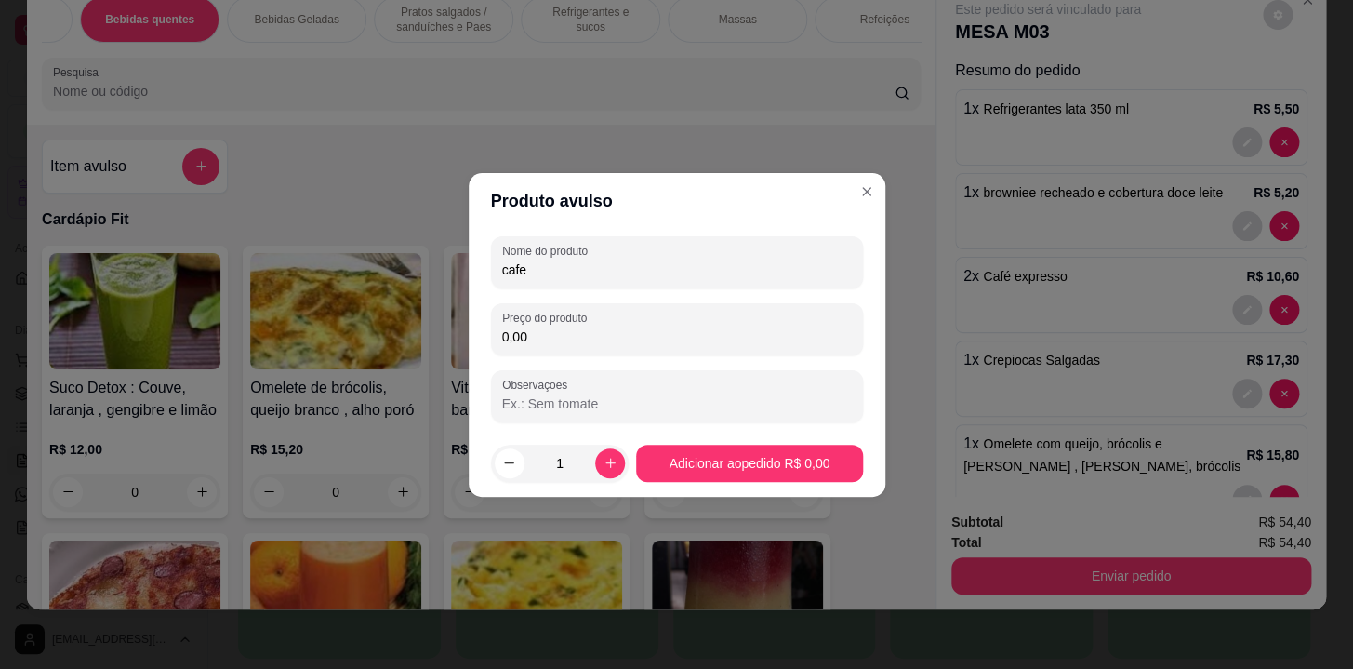
type input "cafe"
click at [584, 330] on input "0,00" at bounding box center [677, 336] width 350 height 19
type input "31,00"
click at [747, 441] on footer "1 Adicionar ao pedido R$ 31,00" at bounding box center [677, 463] width 417 height 67
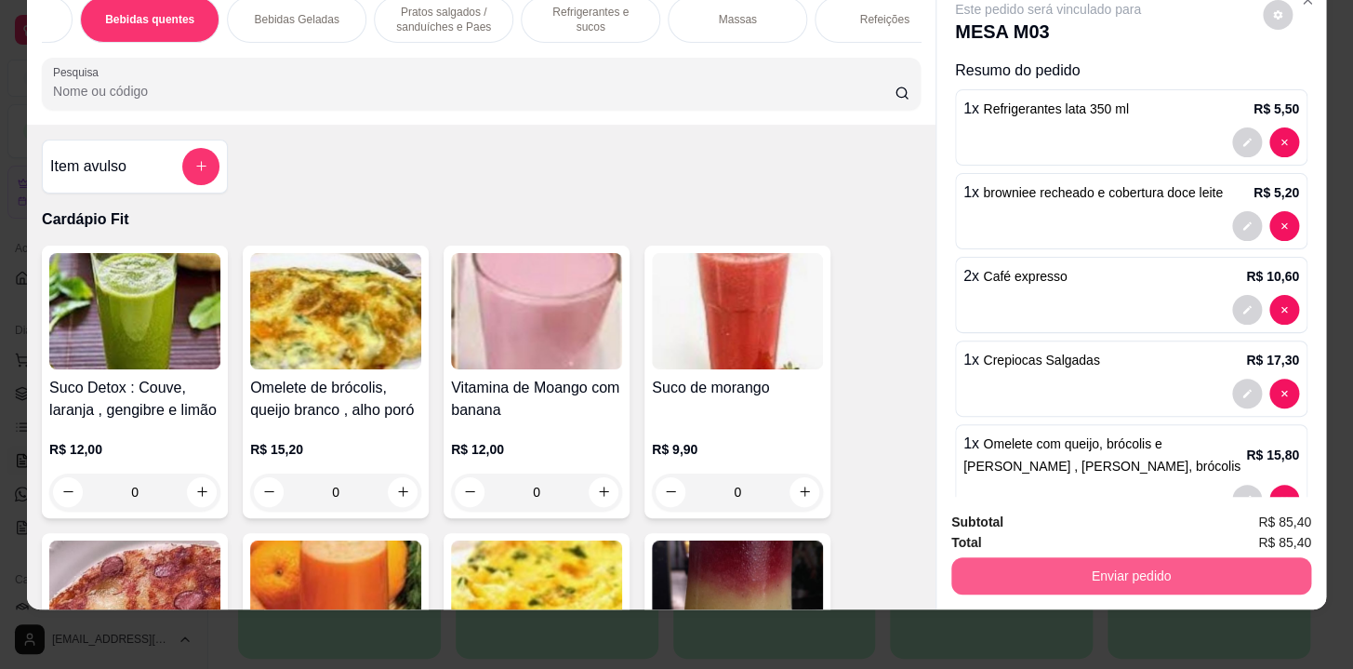
click at [1111, 557] on button "Enviar pedido" at bounding box center [1131, 575] width 360 height 37
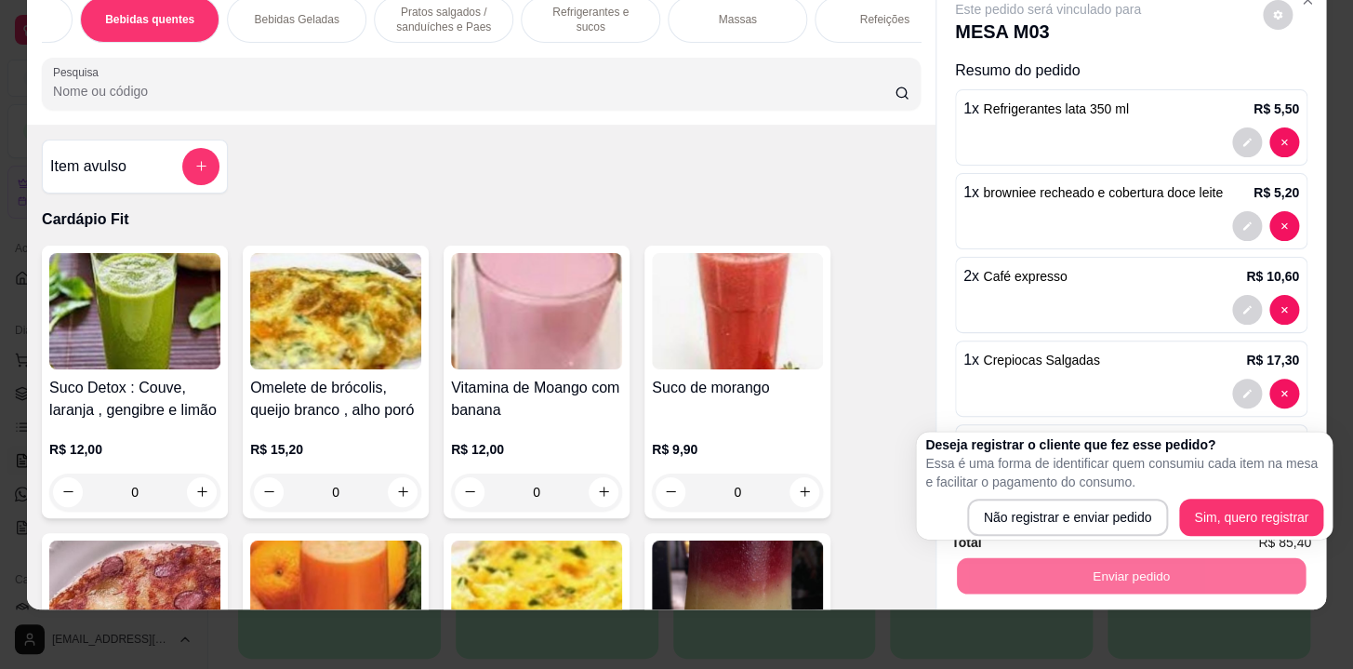
click at [1094, 497] on div "Deseja registrar o cliente que fez esse pedido? Essa é uma forma de identificar…" at bounding box center [1124, 485] width 398 height 100
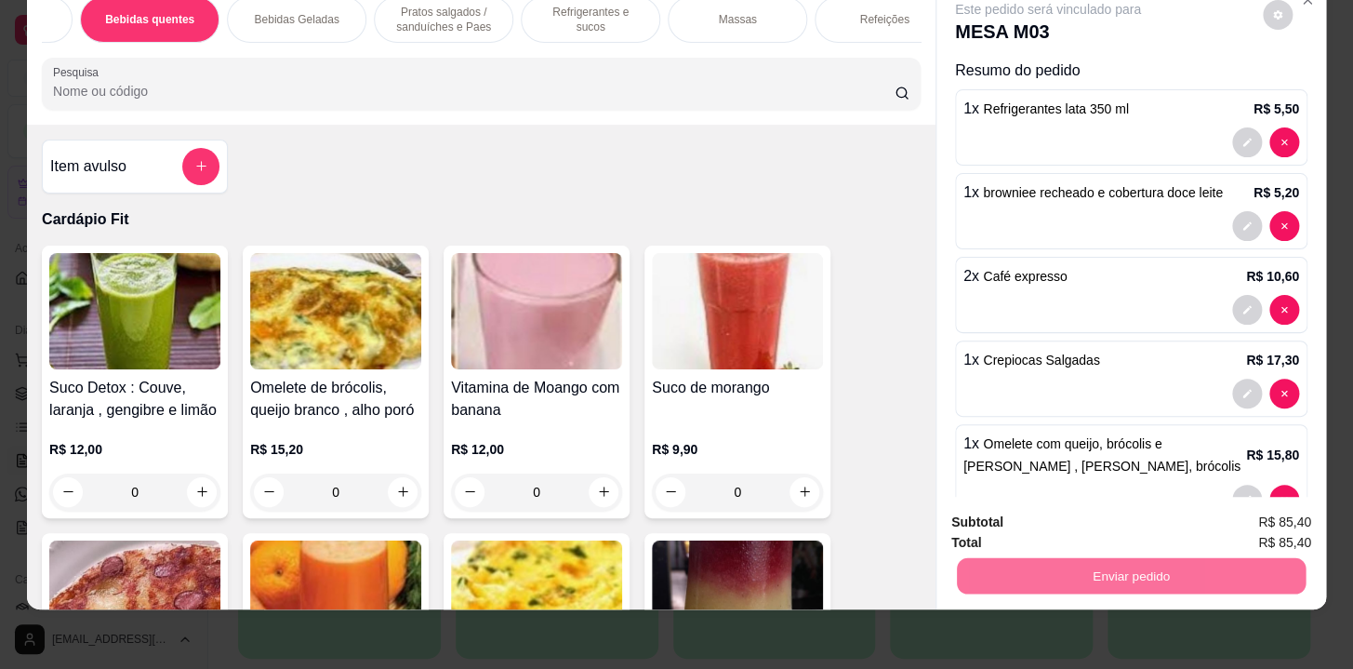
click at [1132, 513] on button "Não registrar e enviar pedido" at bounding box center [1070, 517] width 188 height 34
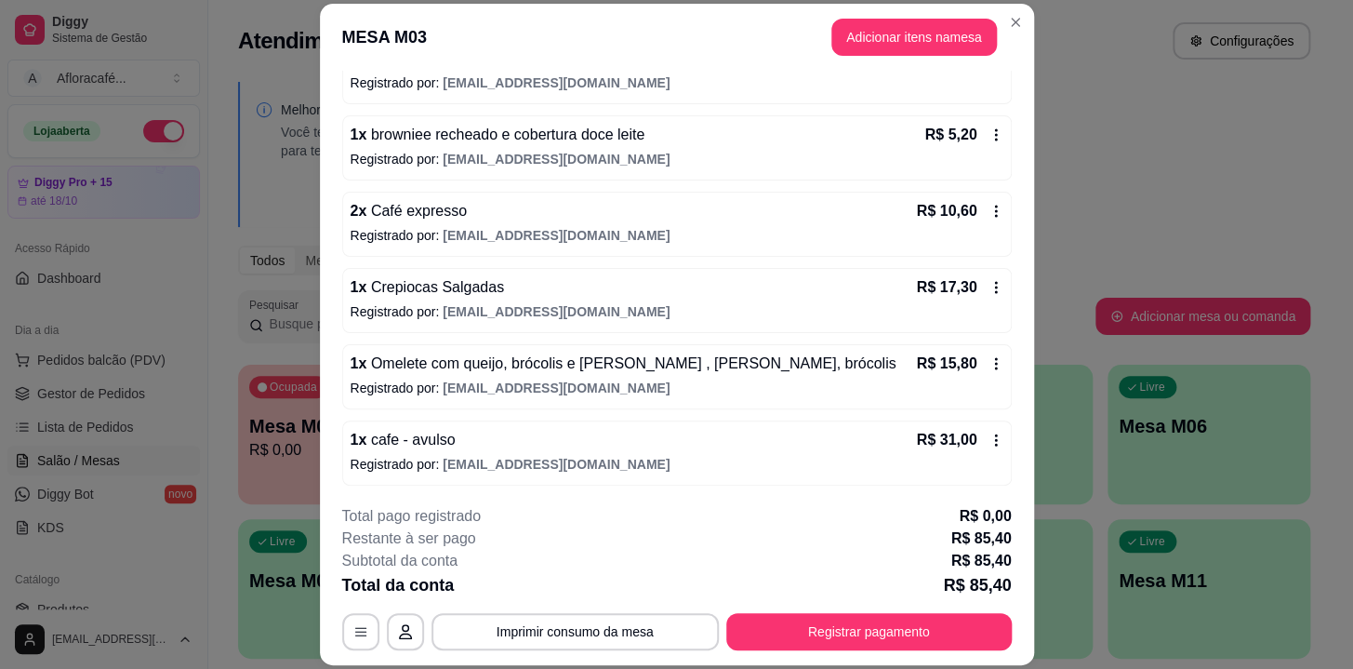
scroll to position [56, 0]
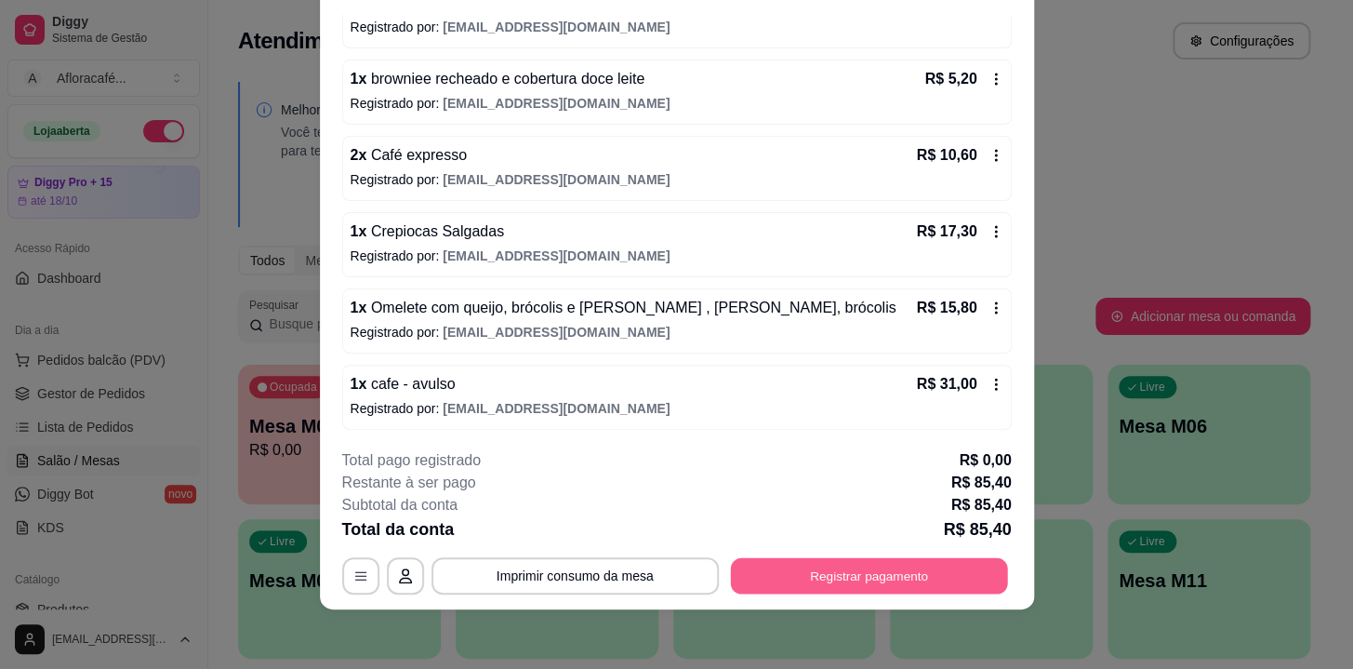
click at [802, 566] on button "Registrar pagamento" at bounding box center [868, 576] width 277 height 36
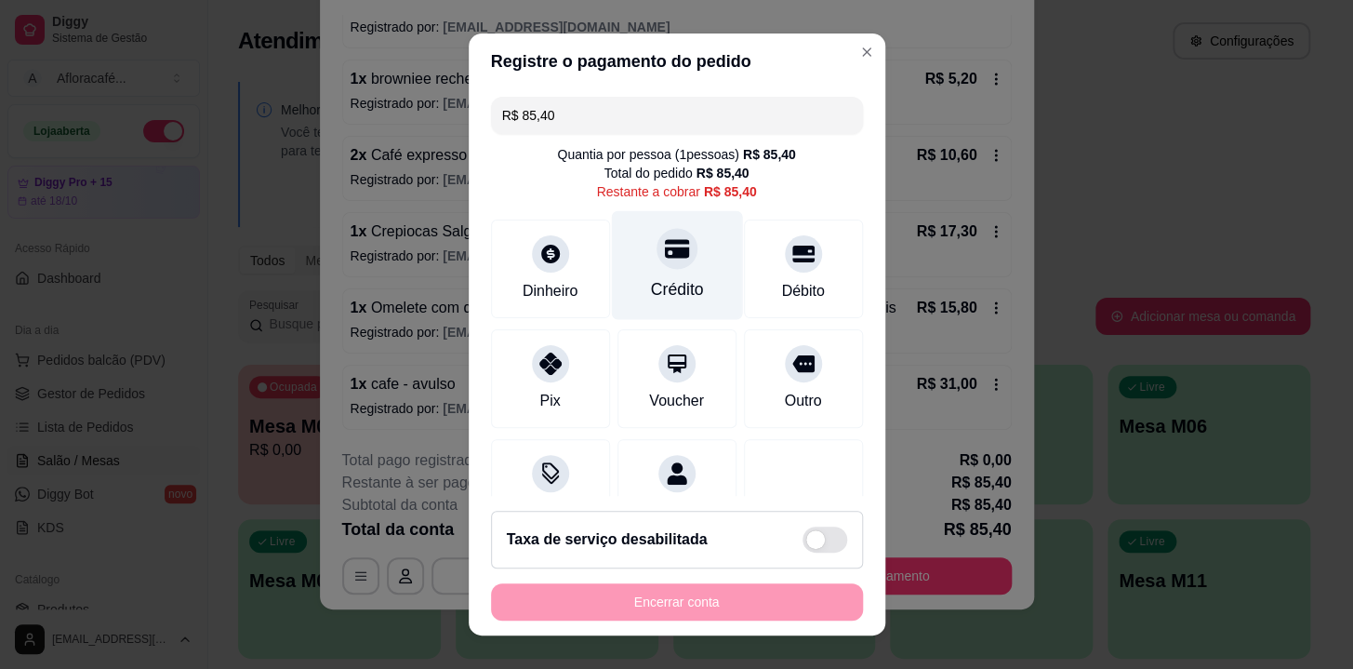
click at [657, 260] on div at bounding box center [677, 248] width 41 height 41
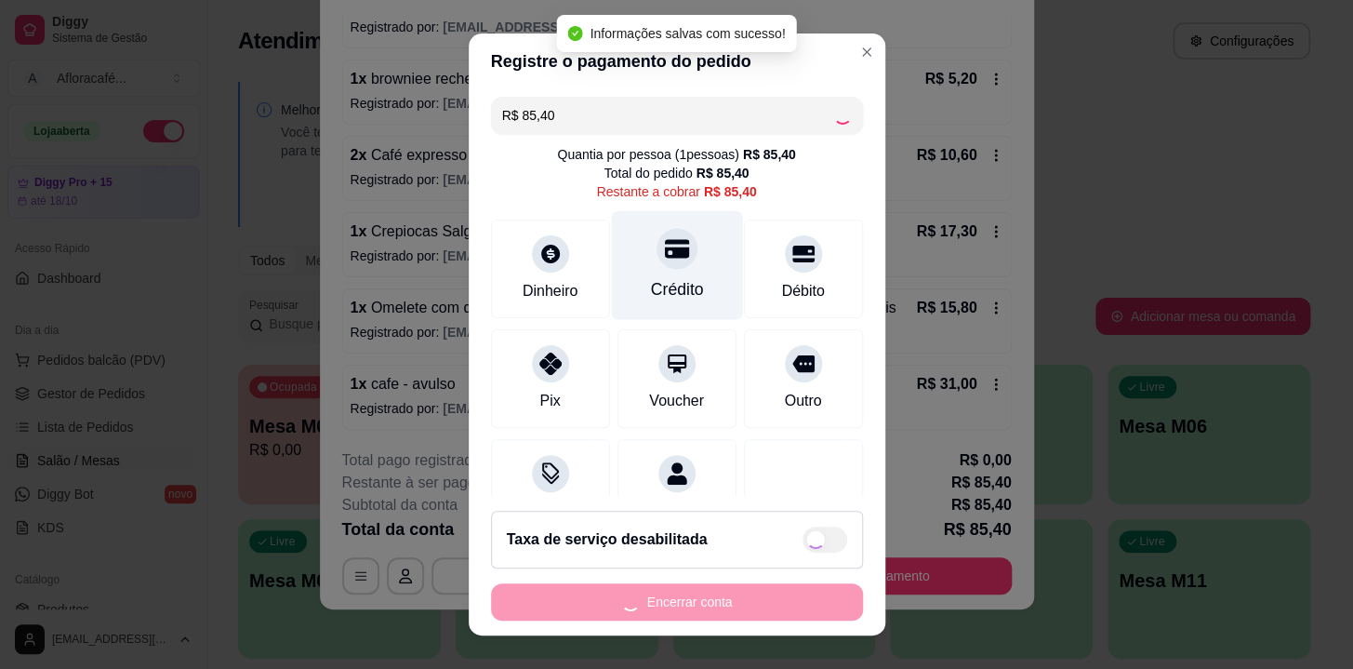
type input "R$ 0,00"
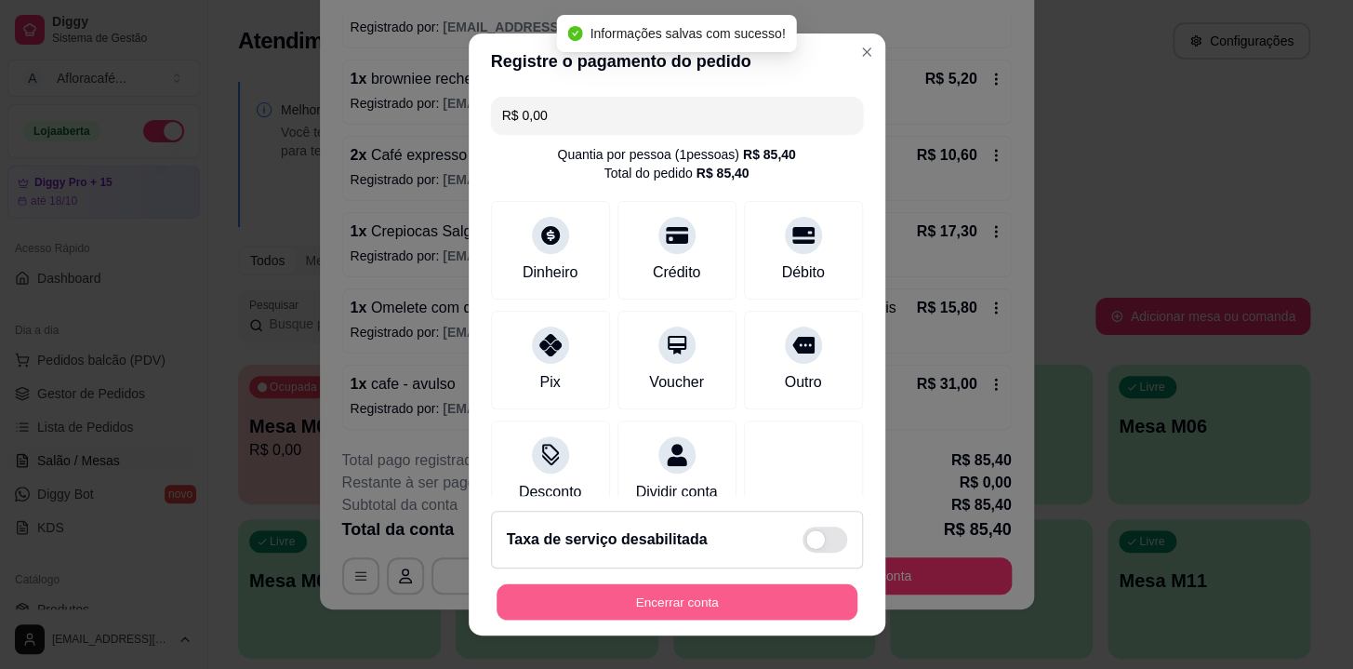
click at [704, 605] on button "Encerrar conta" at bounding box center [677, 602] width 361 height 36
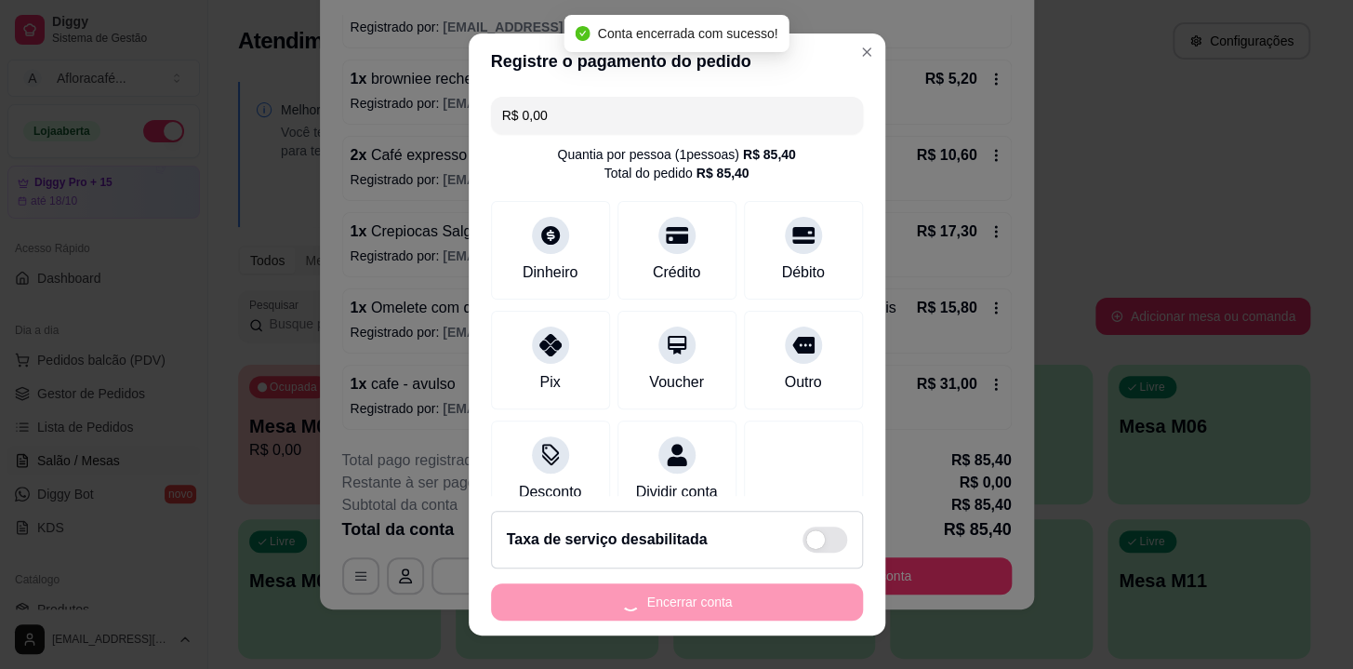
scroll to position [0, 0]
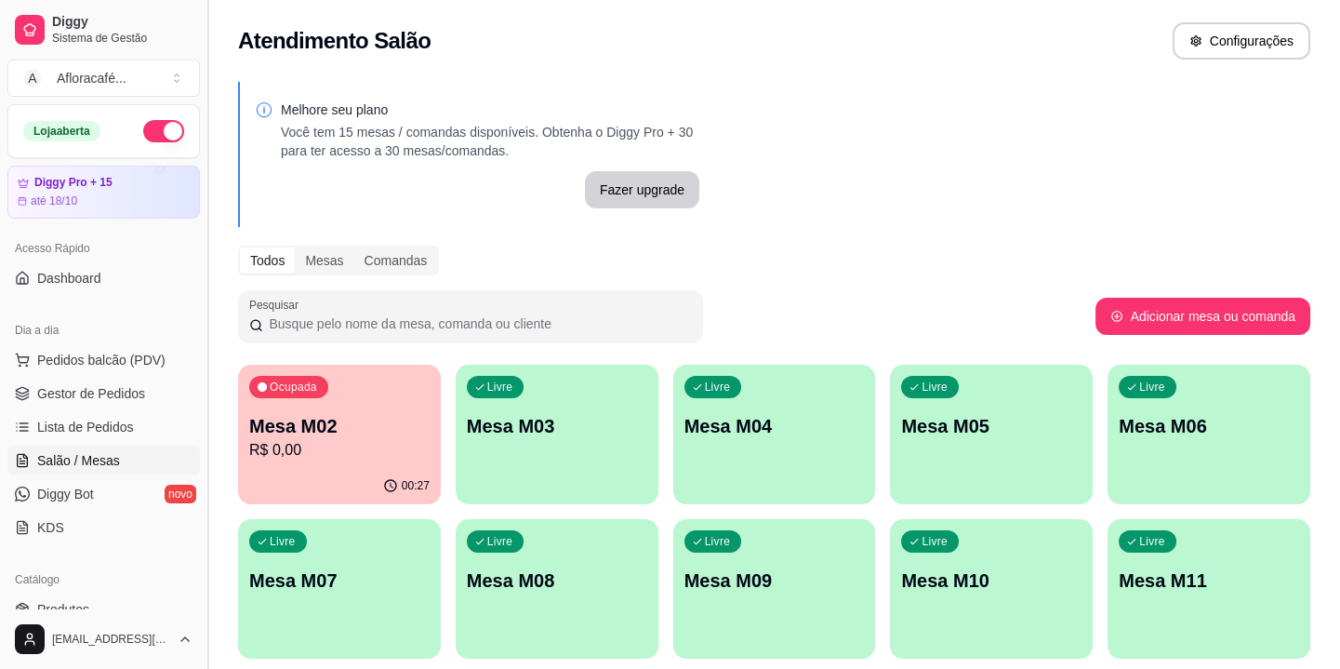
click at [212, 461] on button "Toggle Sidebar" at bounding box center [207, 334] width 15 height 669
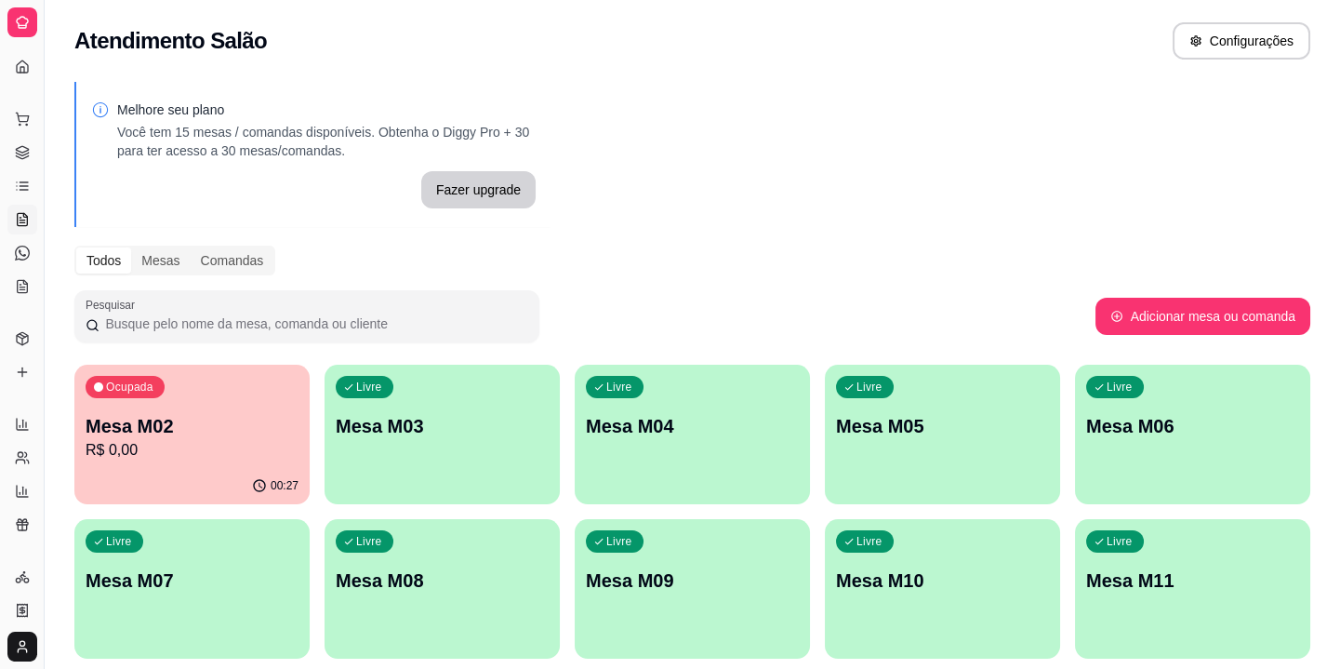
click at [346, 421] on div "Livre Mesa M03" at bounding box center [442, 423] width 235 height 117
click at [286, 416] on p "Mesa M02" at bounding box center [191, 426] width 206 height 25
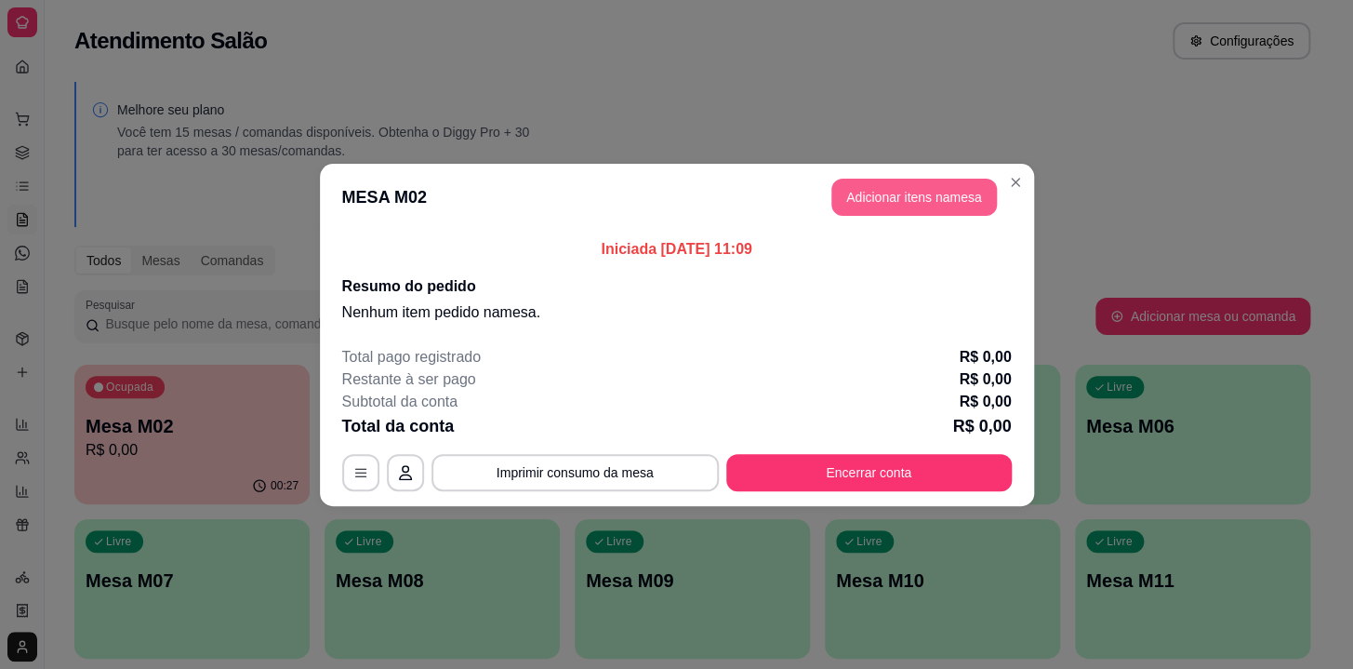
click at [892, 179] on button "Adicionar itens na mesa" at bounding box center [915, 197] width 166 height 37
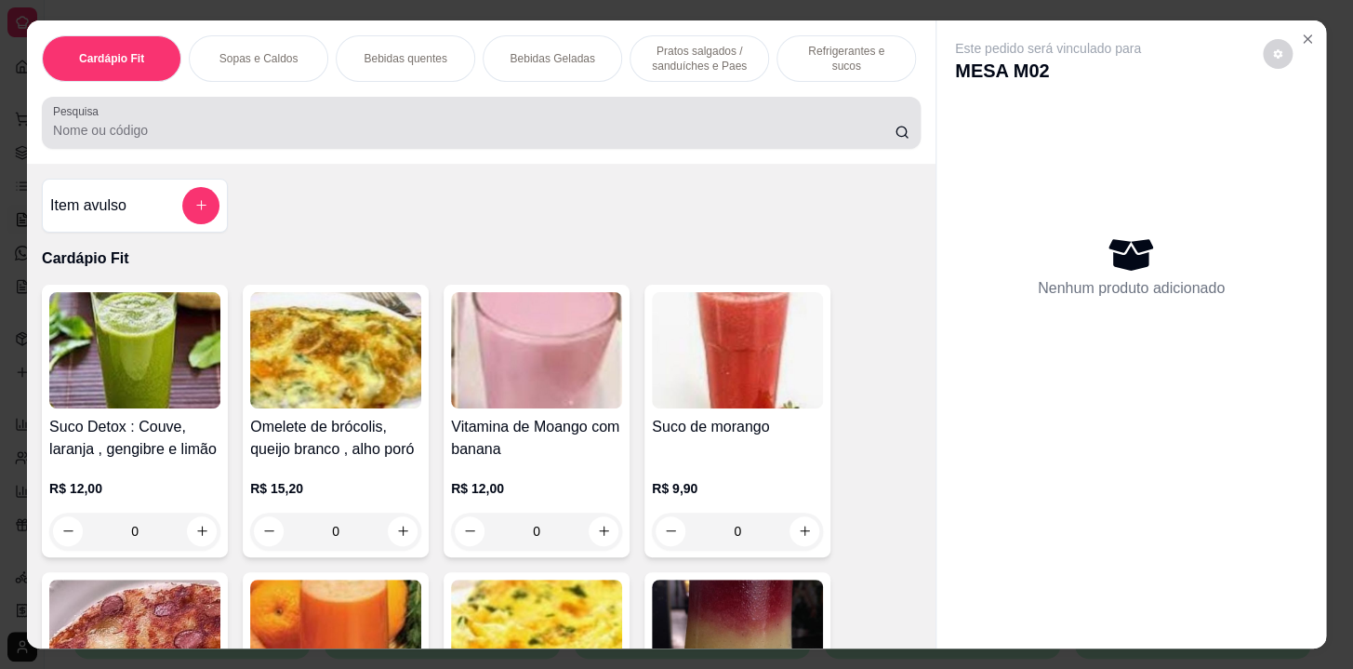
click at [374, 118] on div at bounding box center [481, 122] width 857 height 37
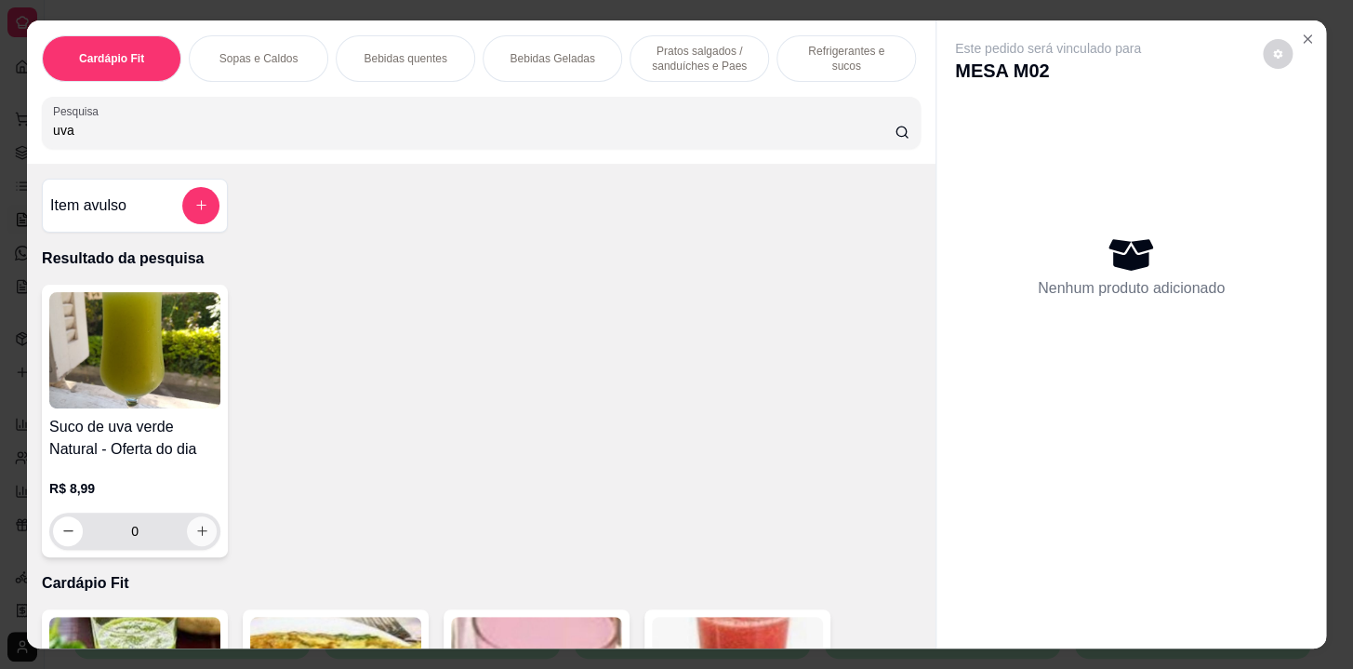
type input "uva"
click at [197, 536] on icon "increase-product-quantity" at bounding box center [202, 531] width 10 height 10
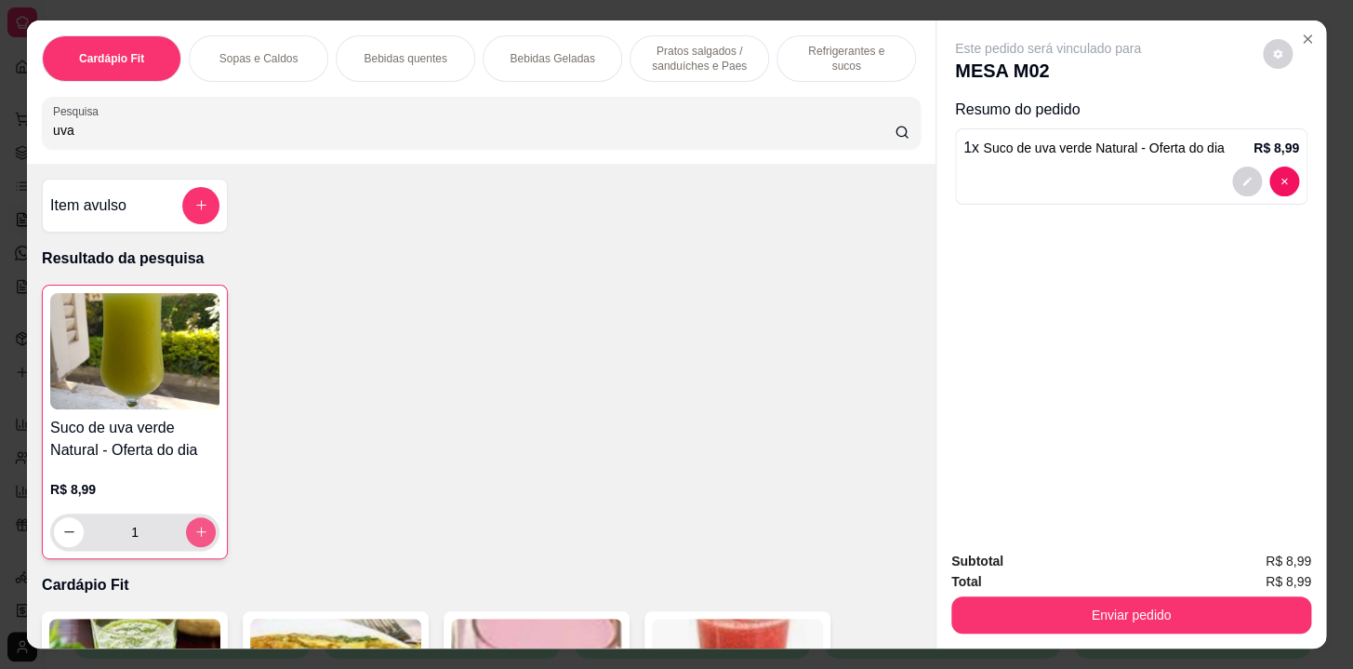
type input "1"
click at [800, 49] on p "Refrigerantes e sucos" at bounding box center [846, 59] width 108 height 30
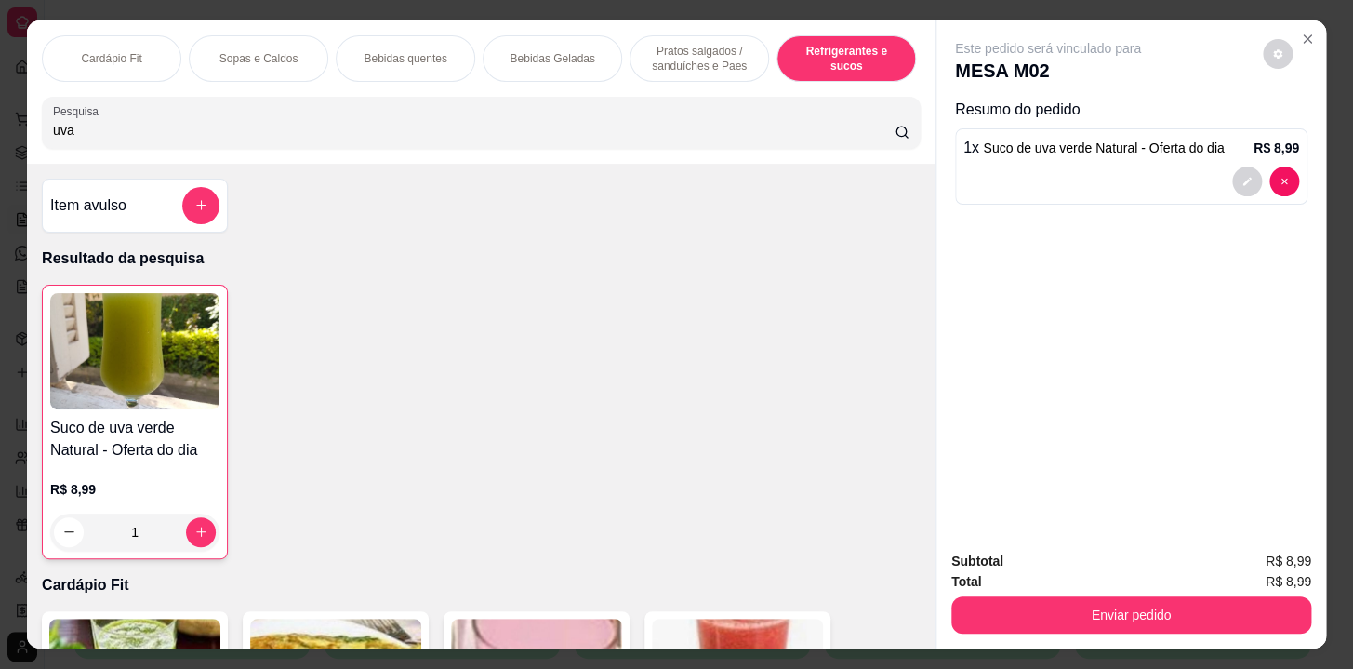
scroll to position [46, 0]
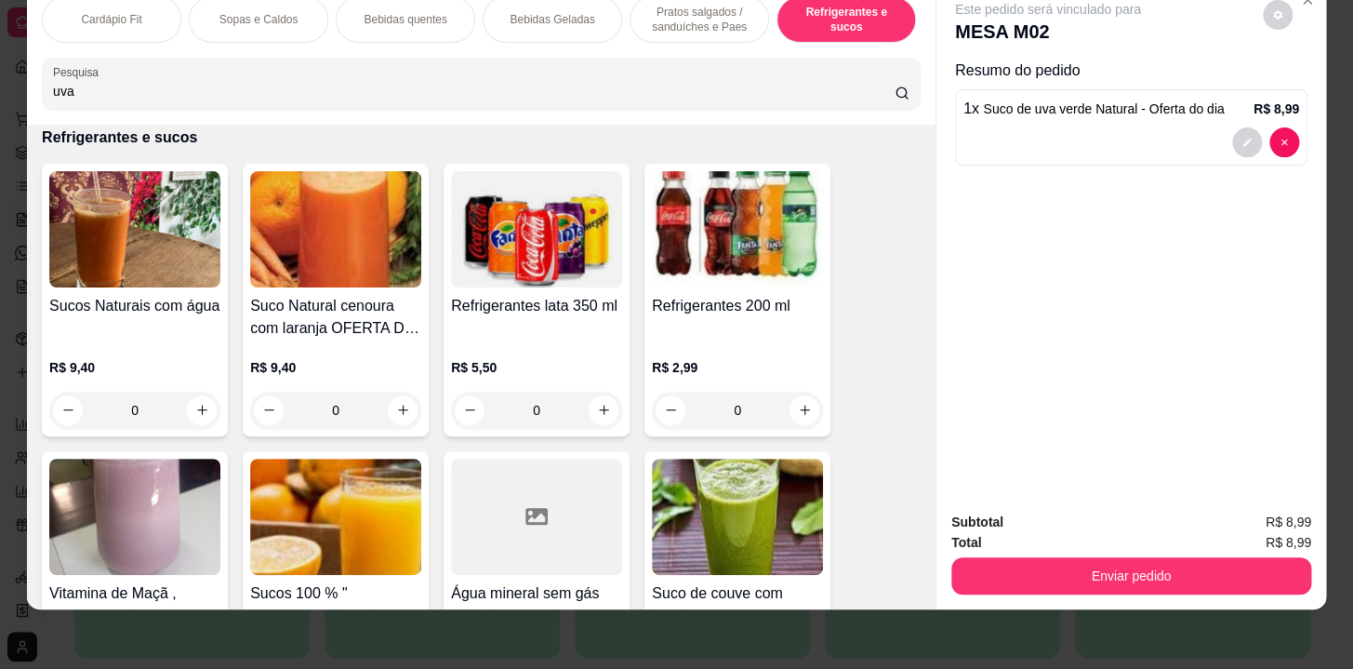
click at [189, 392] on div "0" at bounding box center [134, 410] width 171 height 37
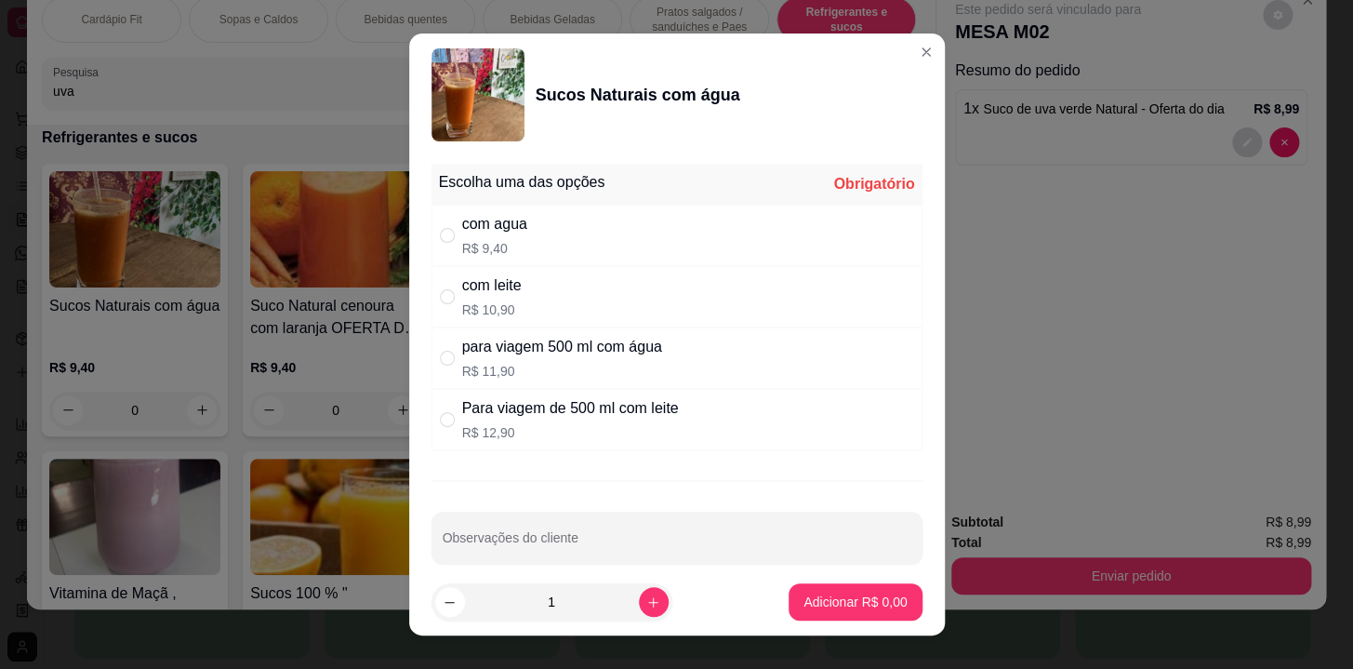
click at [470, 230] on div "com agua" at bounding box center [494, 224] width 65 height 22
radio input "true"
click at [805, 604] on p "Adicionar R$ 9,40" at bounding box center [855, 601] width 103 height 19
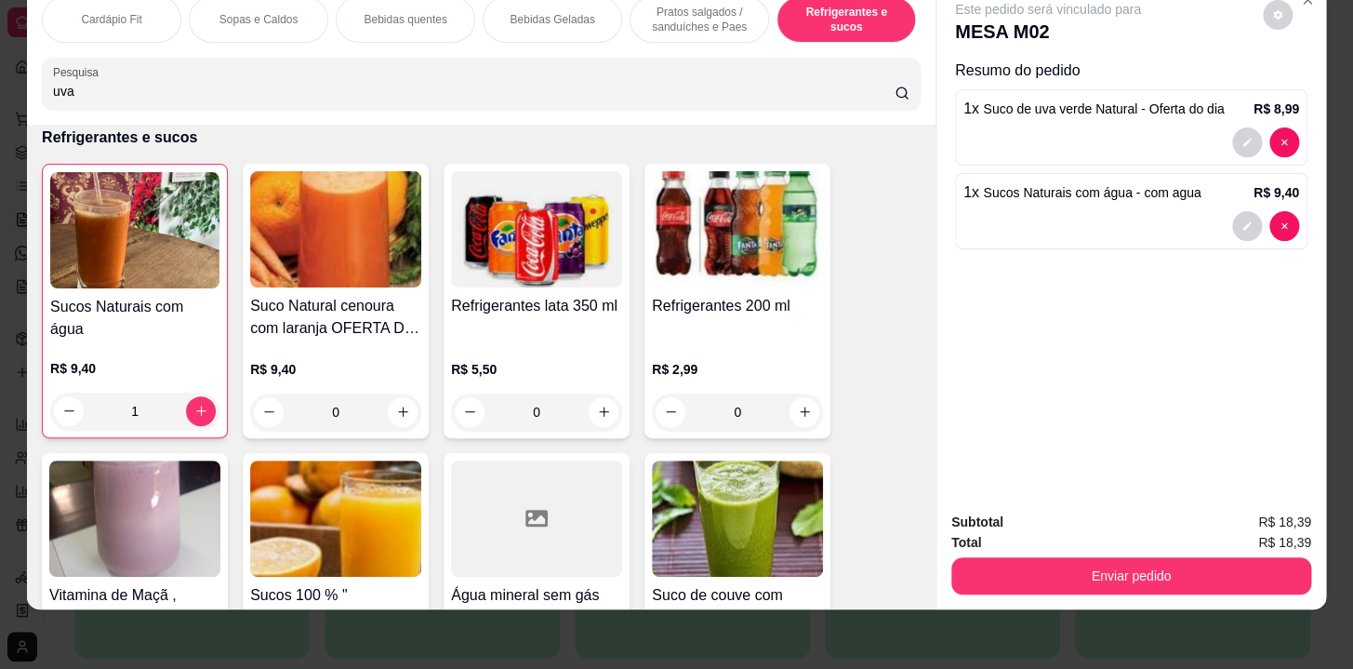
type input "1"
click at [684, 19] on p "Pratos salgados / sanduíches e Paes" at bounding box center [699, 20] width 108 height 30
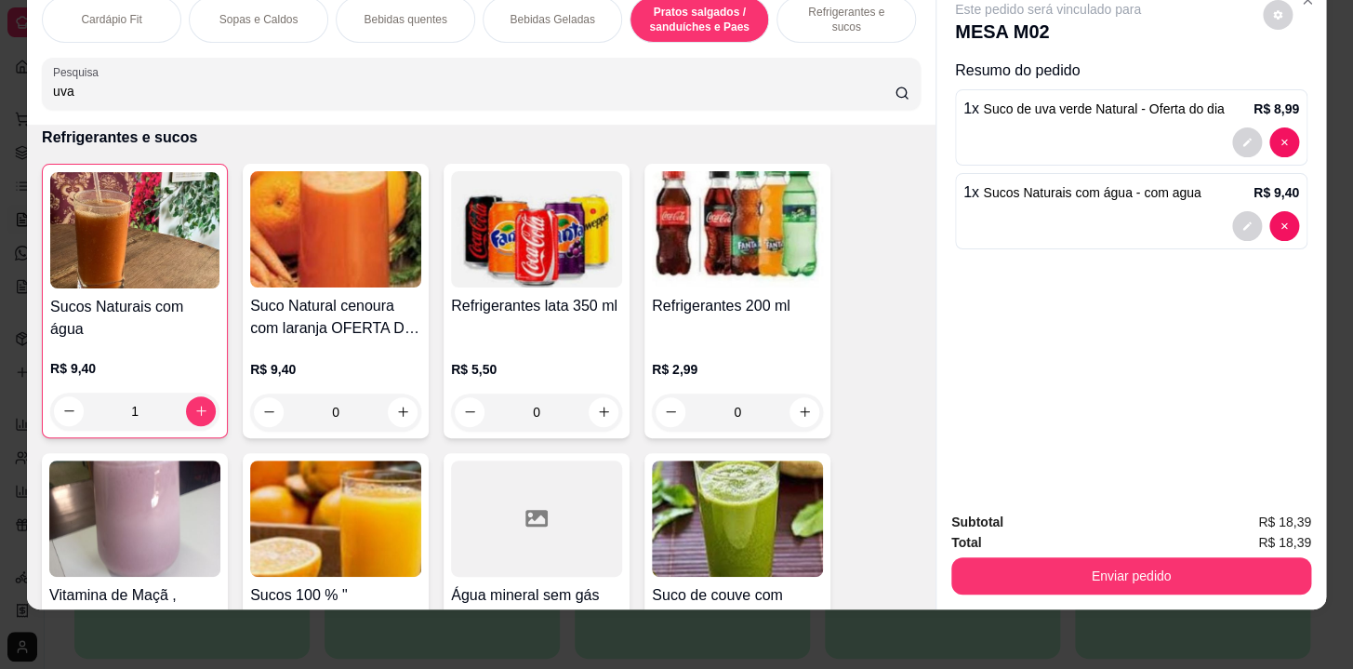
scroll to position [6528, 0]
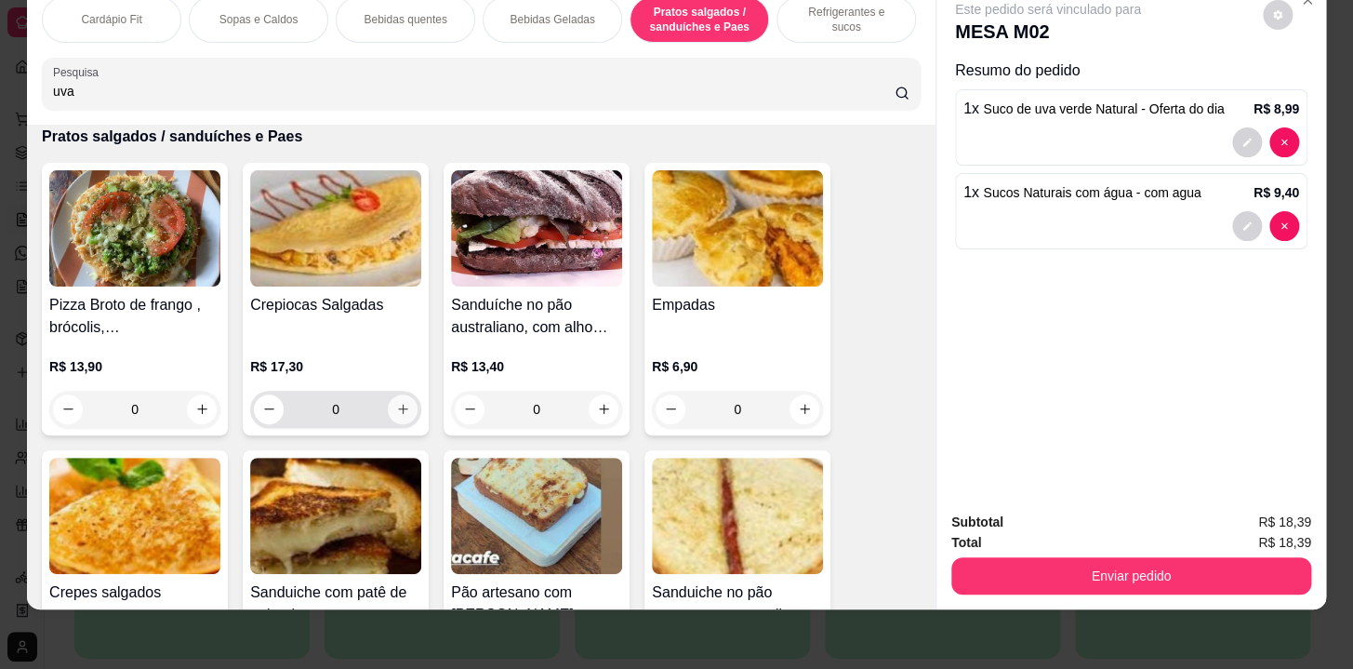
click at [398, 411] on icon "increase-product-quantity" at bounding box center [403, 409] width 14 height 14
type input "1"
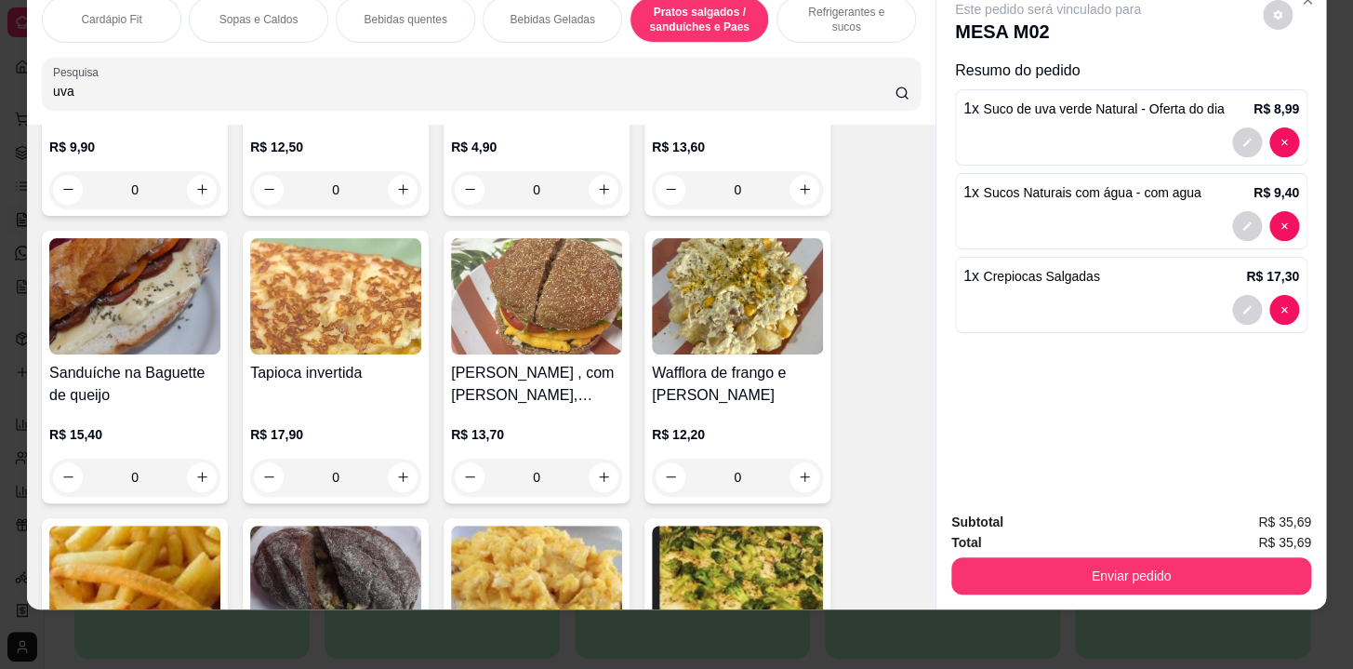
scroll to position [7289, 0]
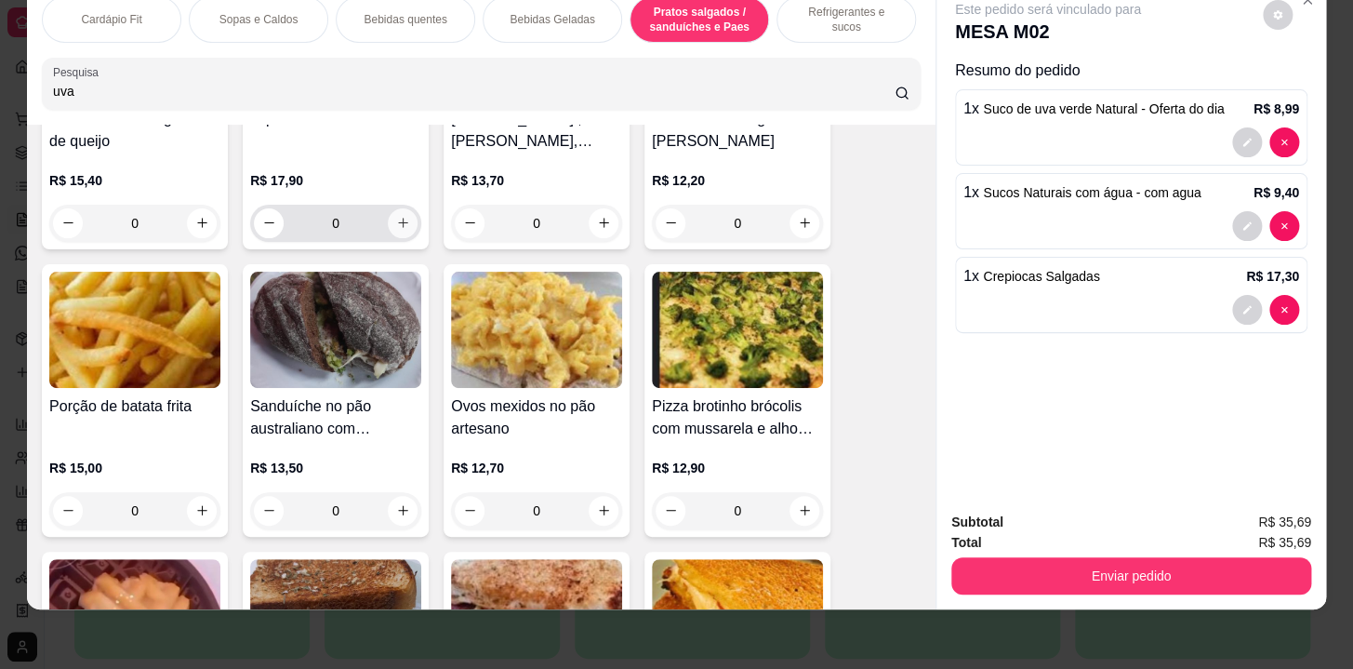
click at [397, 218] on icon "increase-product-quantity" at bounding box center [403, 223] width 14 height 14
type input "1"
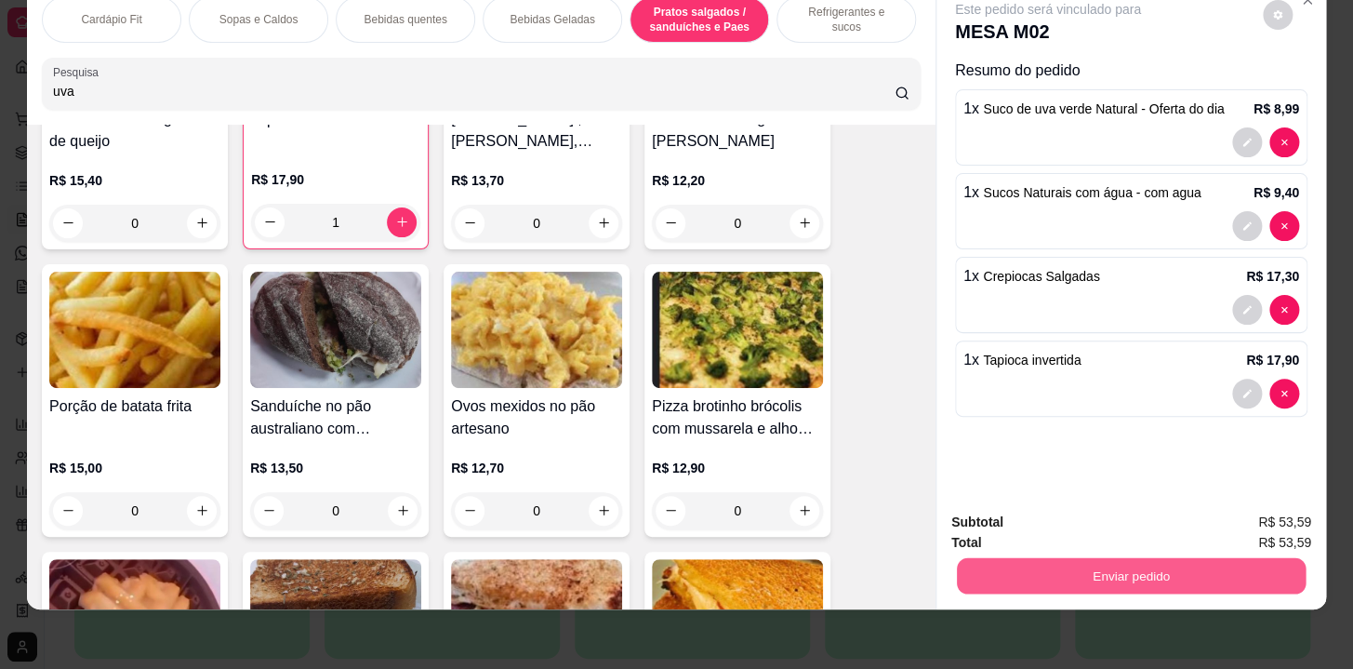
click at [1143, 558] on button "Enviar pedido" at bounding box center [1131, 576] width 349 height 36
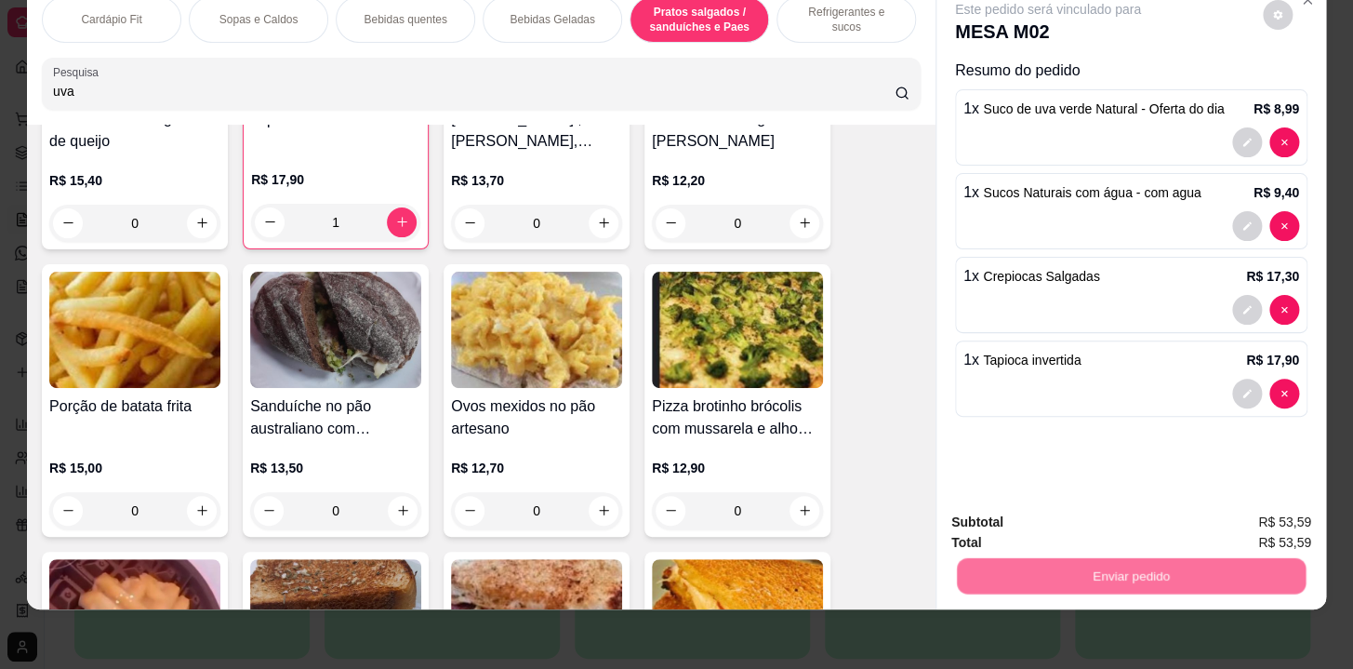
click at [1110, 516] on button "Não registrar e enviar pedido" at bounding box center [1070, 517] width 188 height 34
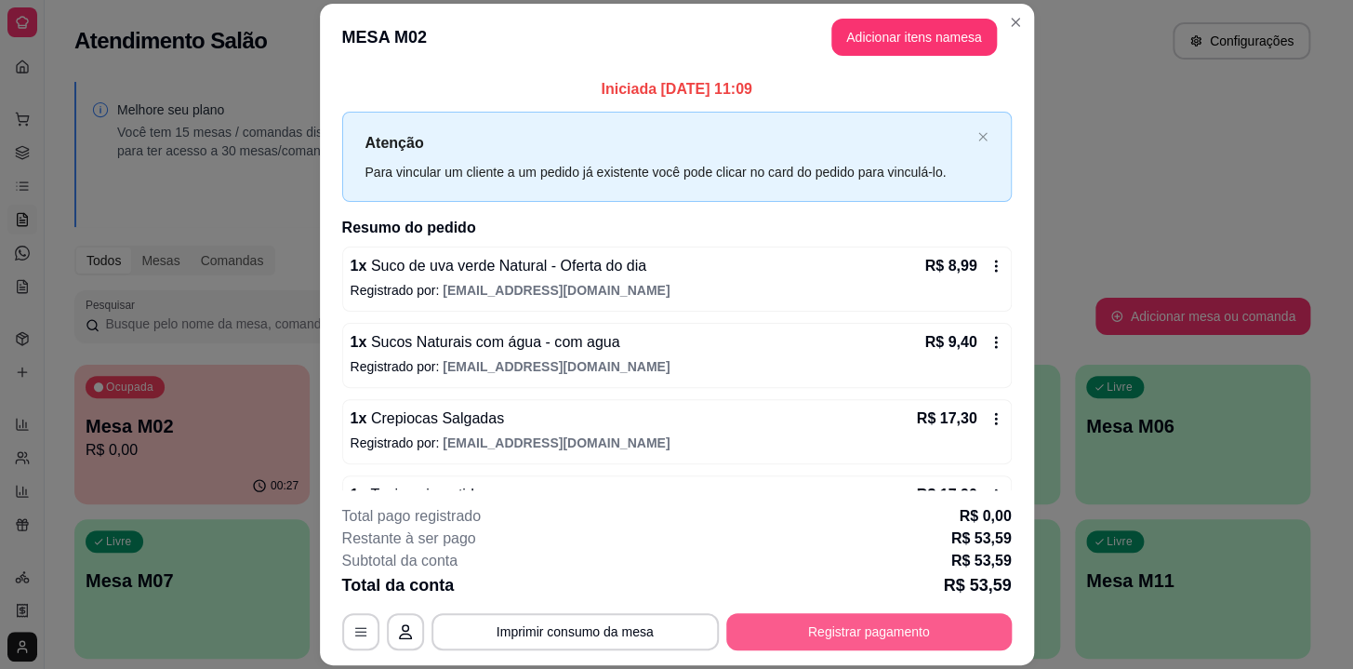
click at [887, 634] on button "Registrar pagamento" at bounding box center [869, 631] width 286 height 37
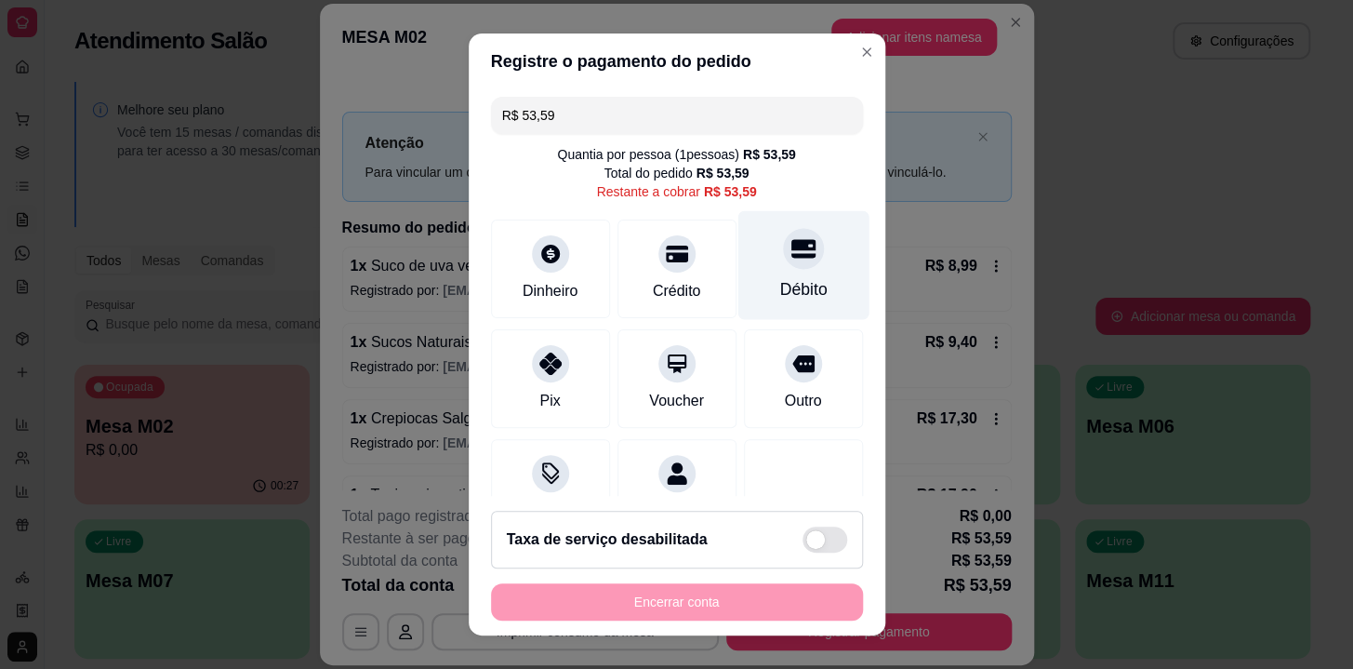
click at [793, 281] on div "Débito" at bounding box center [802, 289] width 47 height 24
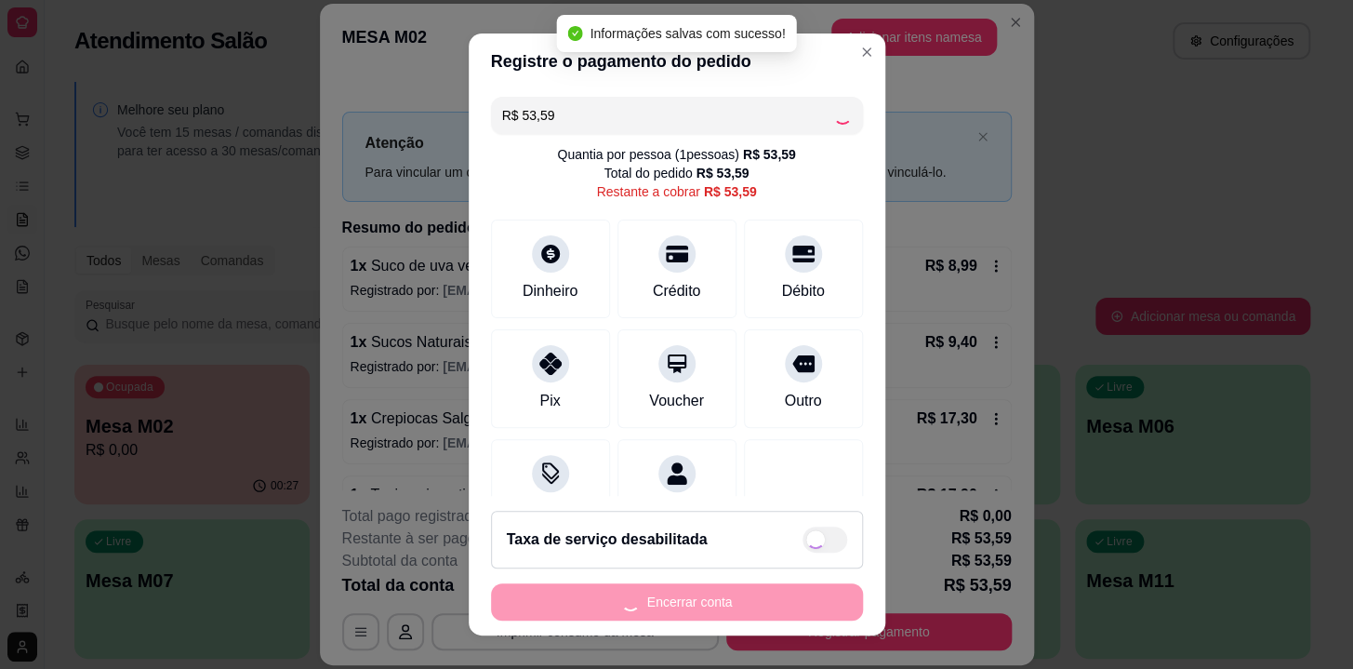
type input "R$ 0,00"
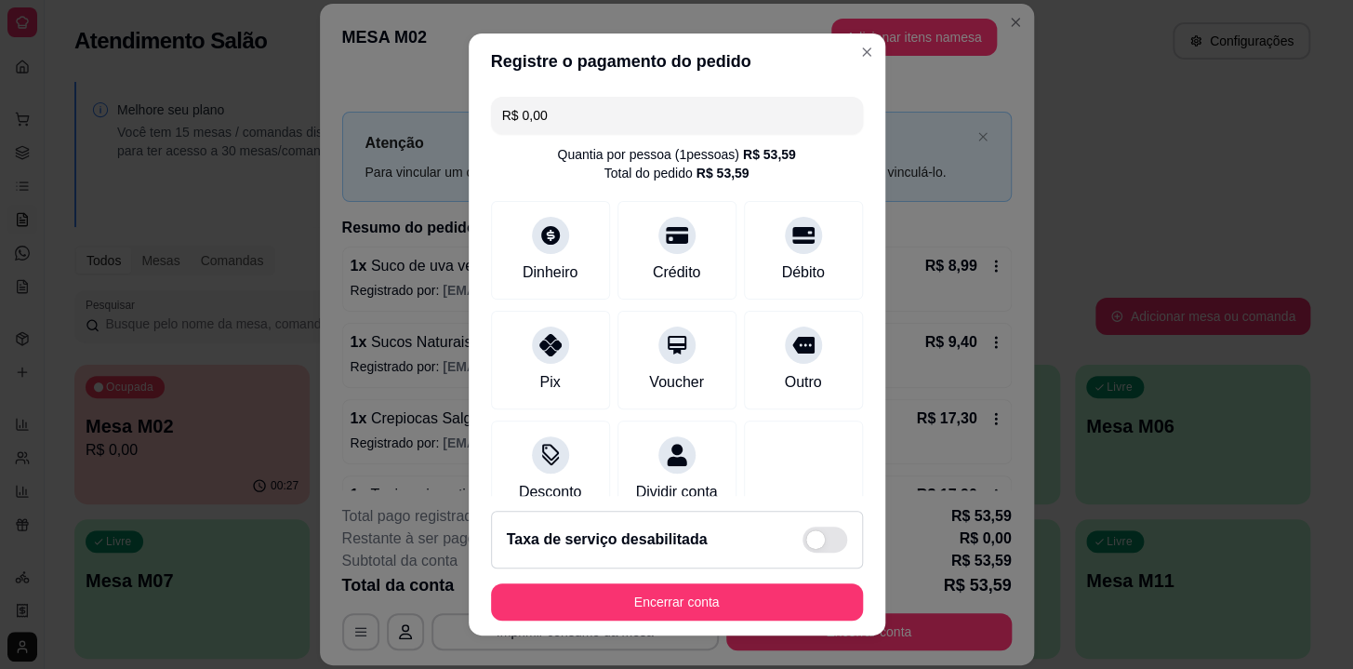
drag, startPoint x: 777, startPoint y: 578, endPoint x: 786, endPoint y: 575, distance: 9.7
click at [779, 579] on footer "Taxa de serviço desabilitada Encerrar conta" at bounding box center [677, 566] width 417 height 140
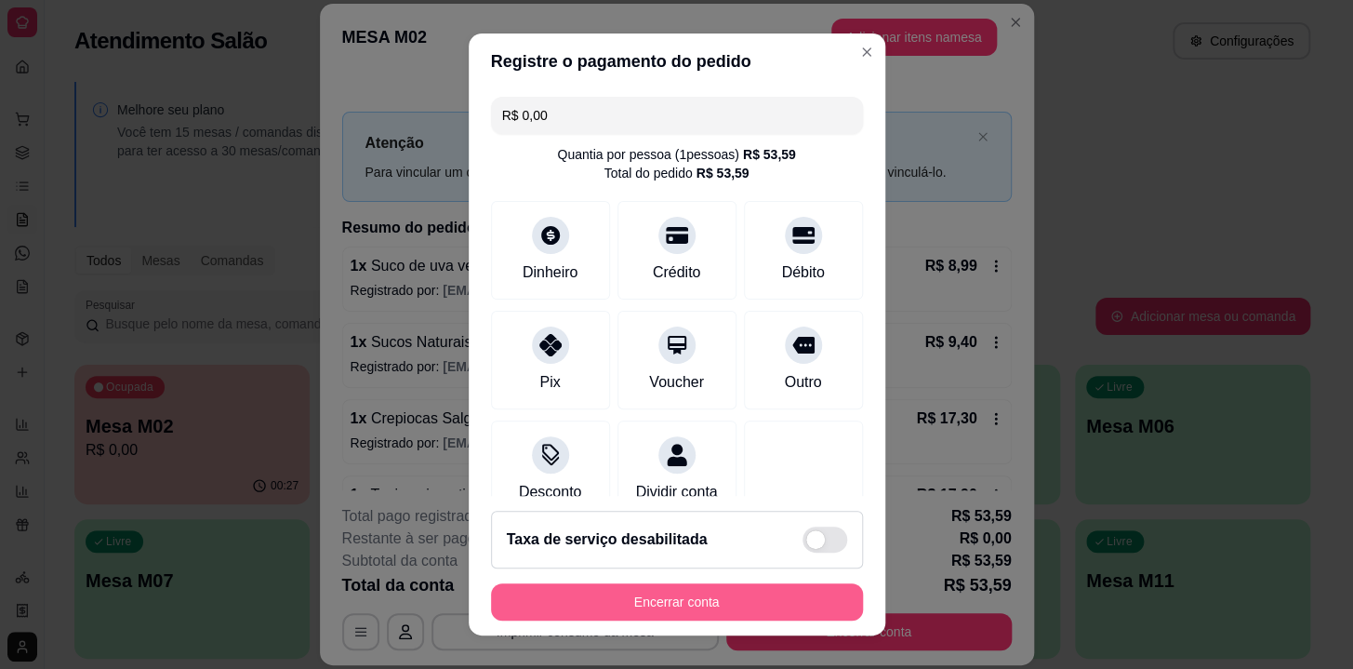
click at [660, 600] on button "Encerrar conta" at bounding box center [677, 601] width 372 height 37
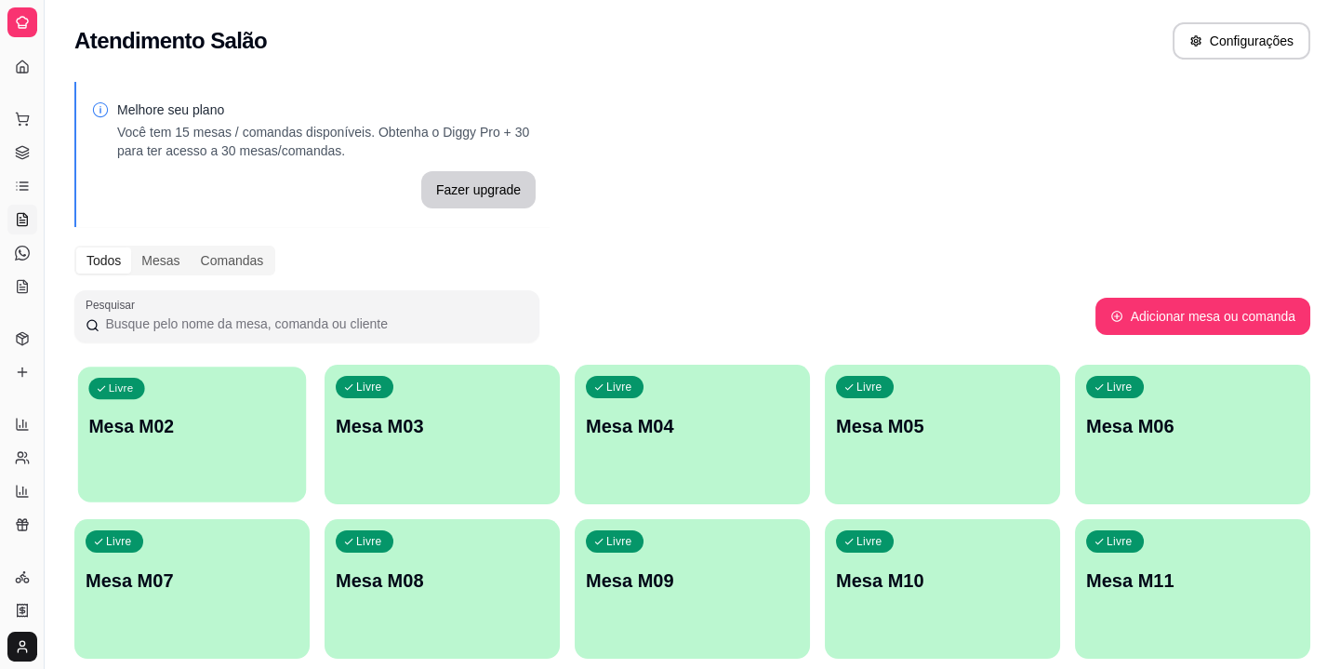
click at [146, 473] on div "Livre Mesa M02" at bounding box center [192, 422] width 228 height 113
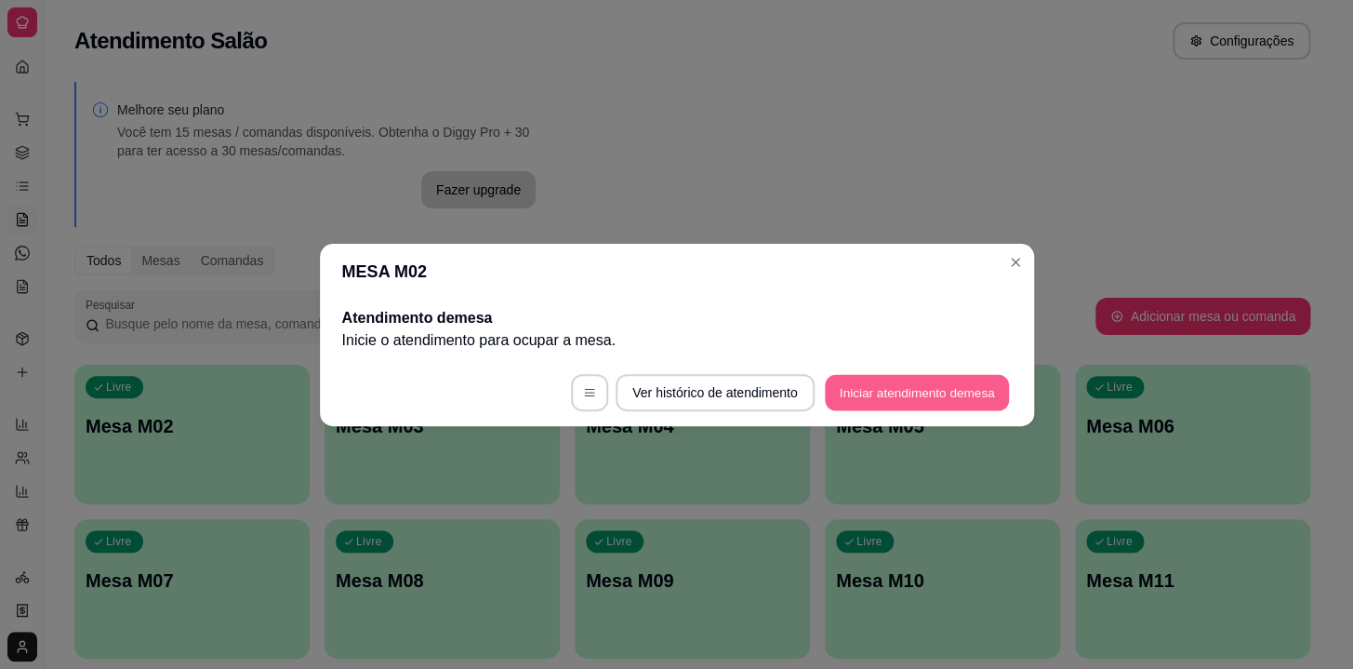
click at [855, 395] on button "Iniciar atendimento de mesa" at bounding box center [917, 392] width 184 height 36
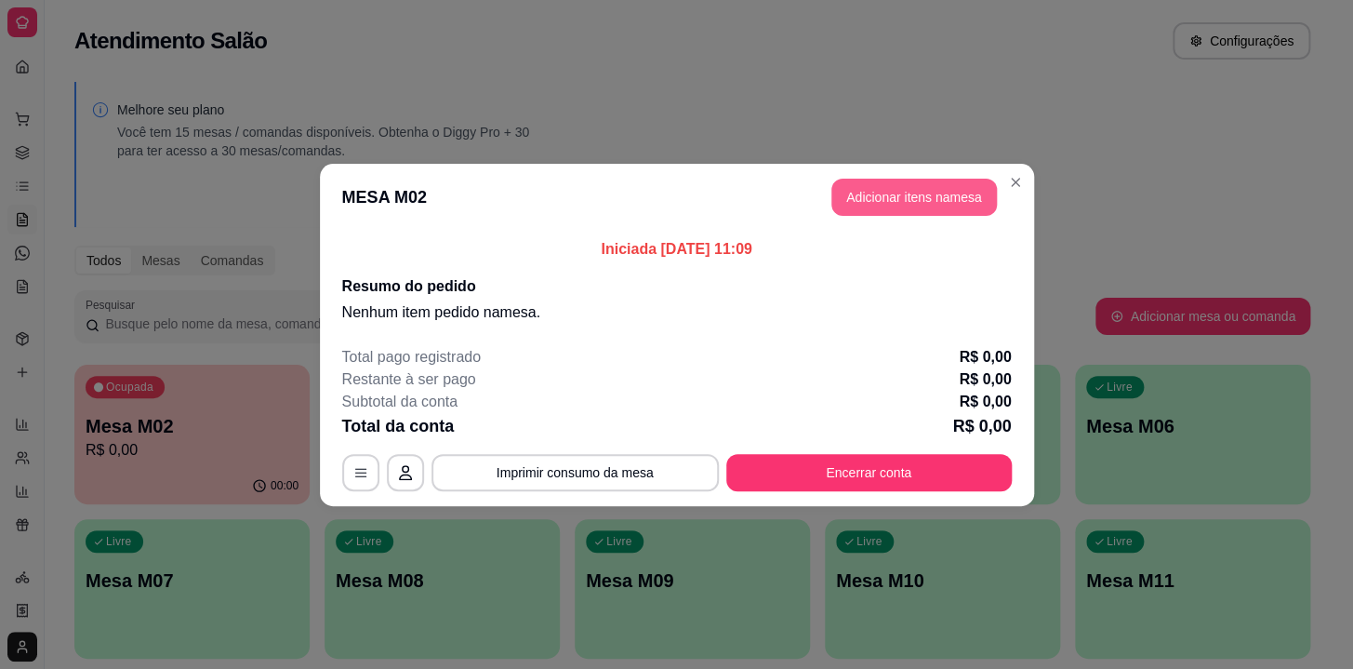
click at [935, 200] on button "Adicionar itens na mesa" at bounding box center [915, 197] width 166 height 37
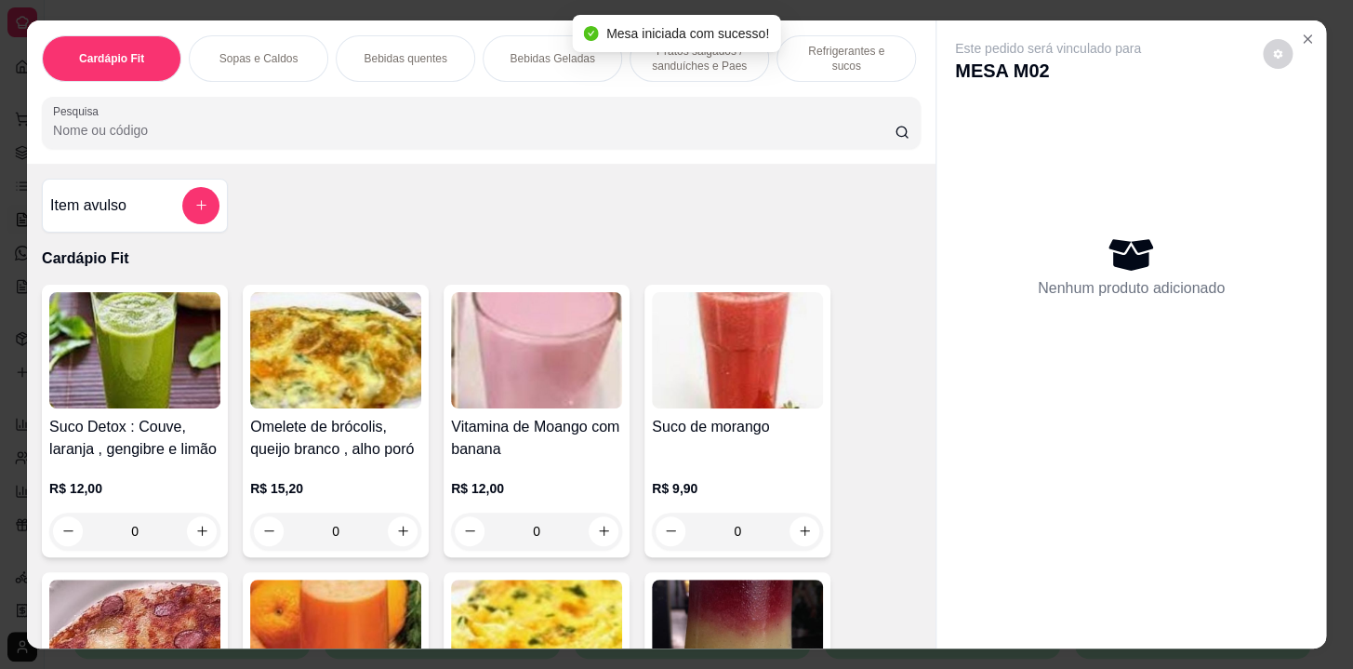
scroll to position [253, 0]
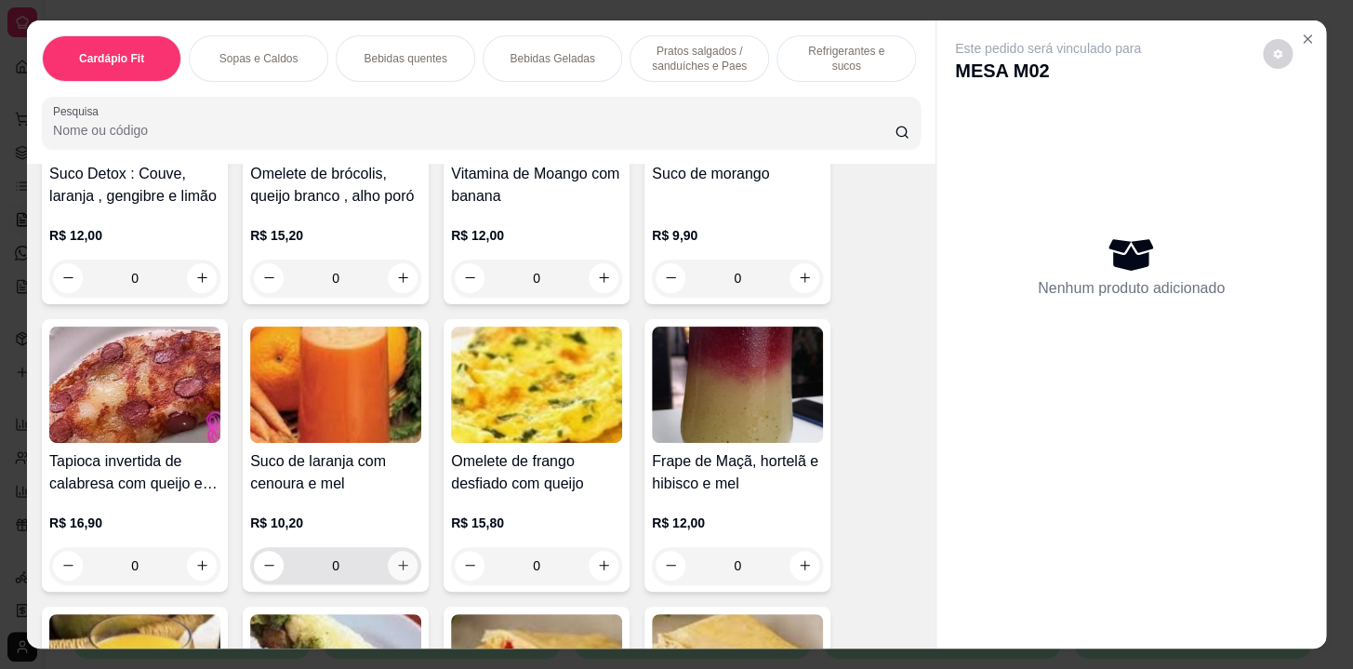
click at [397, 568] on icon "increase-product-quantity" at bounding box center [403, 565] width 14 height 14
type input "1"
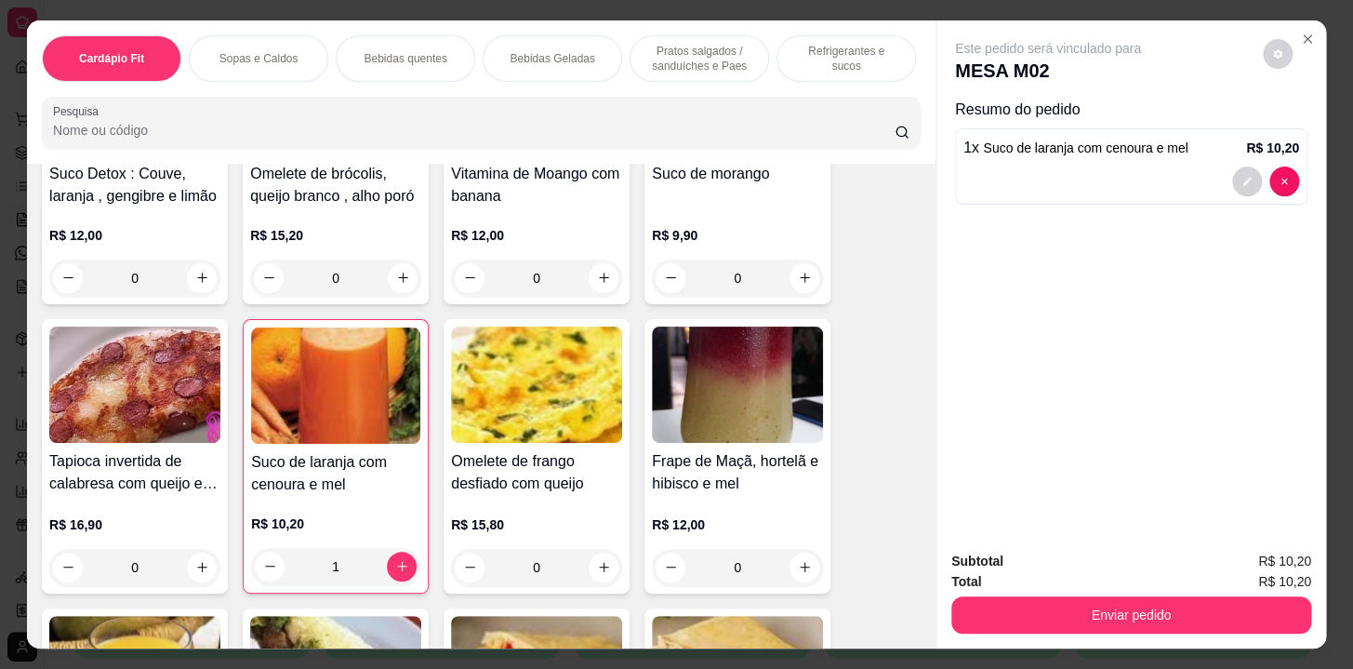
click at [1066, 629] on div "Subtotal R$ 10,20 Total R$ 10,20 Enviar pedido" at bounding box center [1132, 592] width 390 height 113
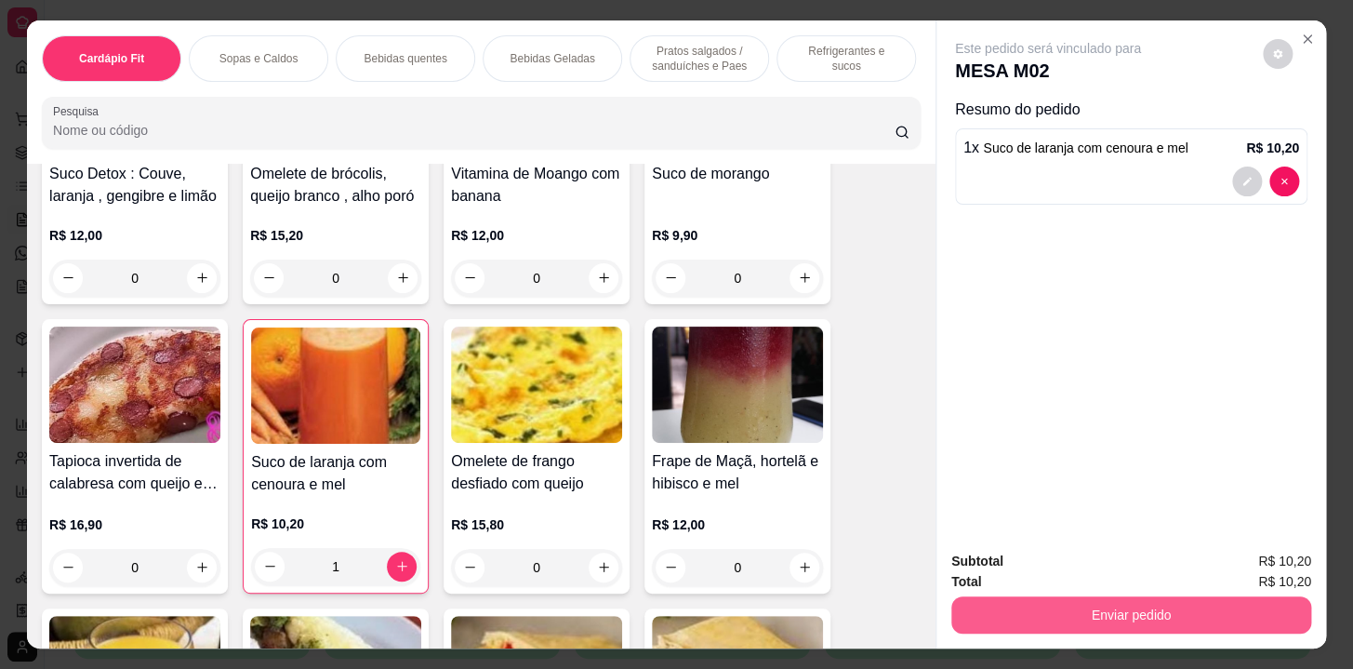
click at [1064, 598] on button "Enviar pedido" at bounding box center [1131, 614] width 360 height 37
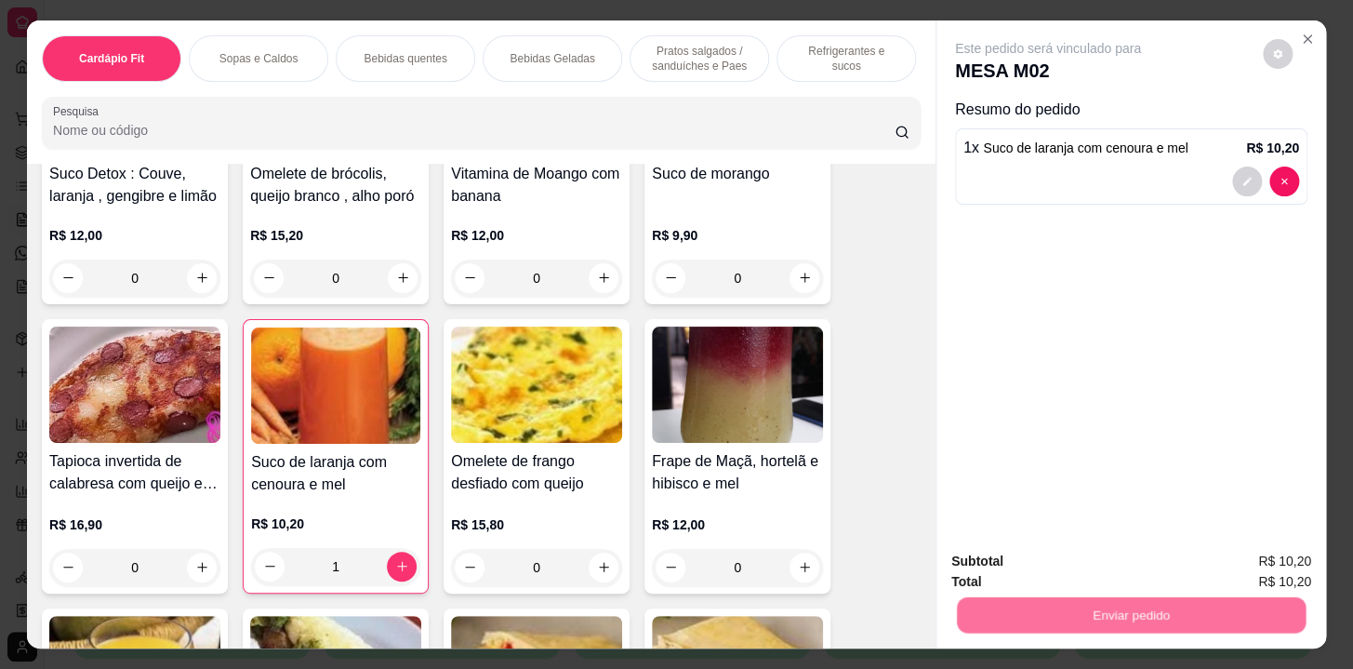
click at [1060, 580] on button "Não registrar e enviar pedido" at bounding box center [1069, 563] width 193 height 35
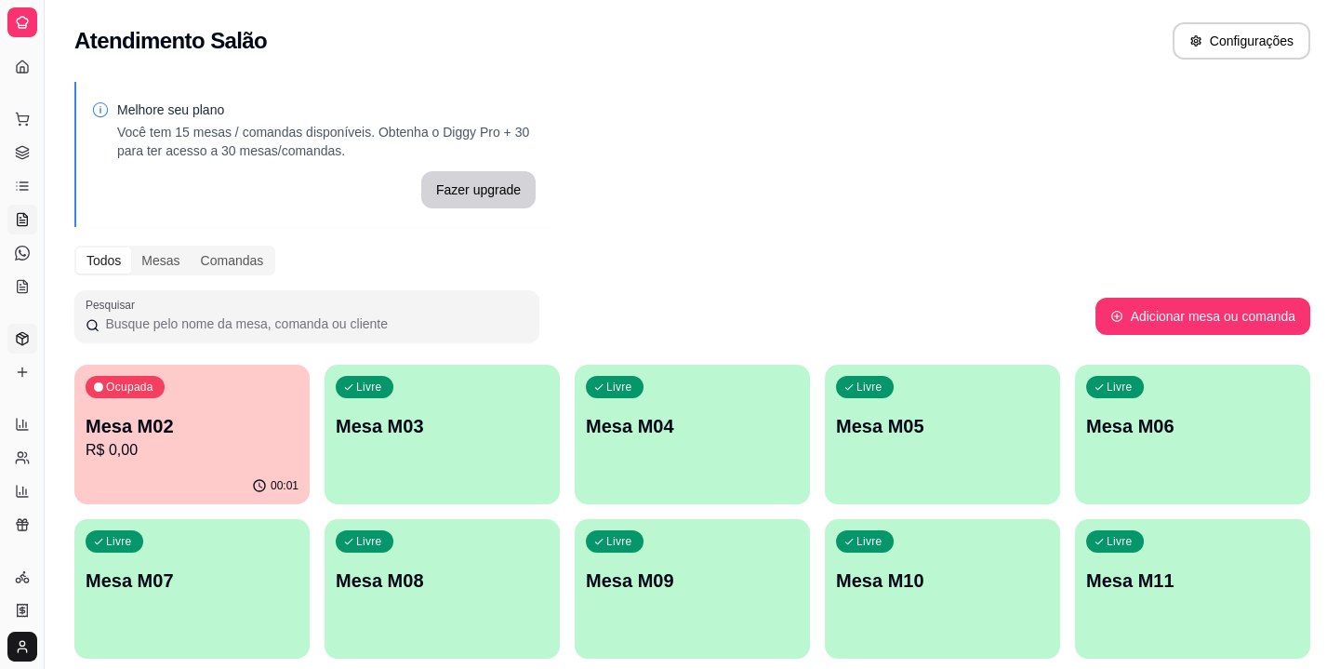
click at [20, 342] on icon at bounding box center [22, 338] width 15 height 15
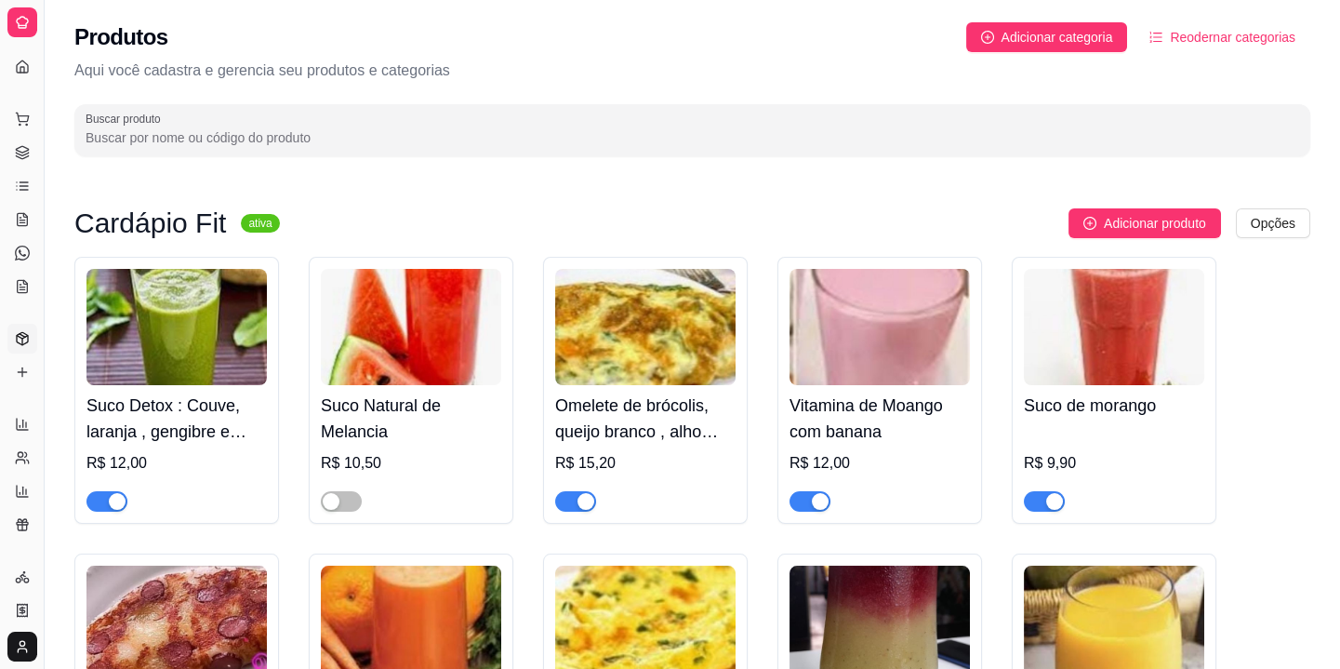
click at [449, 132] on input "Buscar produto" at bounding box center [693, 137] width 1214 height 19
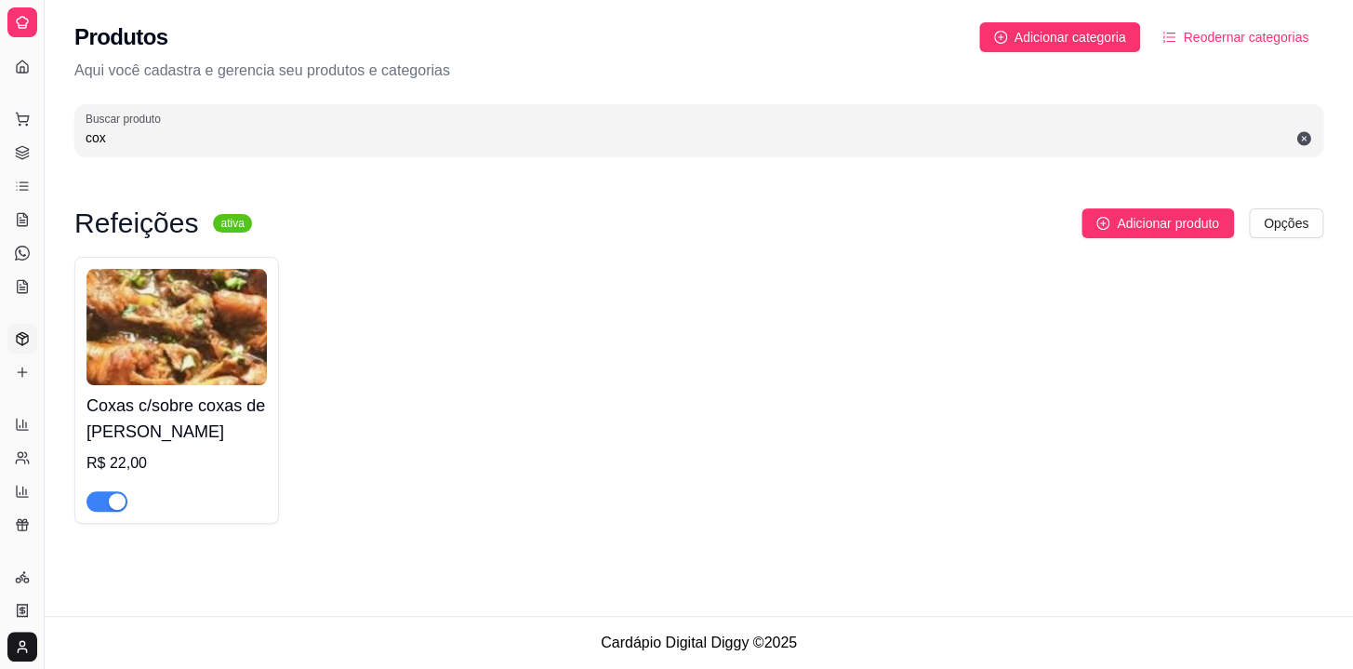
click at [100, 498] on span "button" at bounding box center [106, 501] width 41 height 20
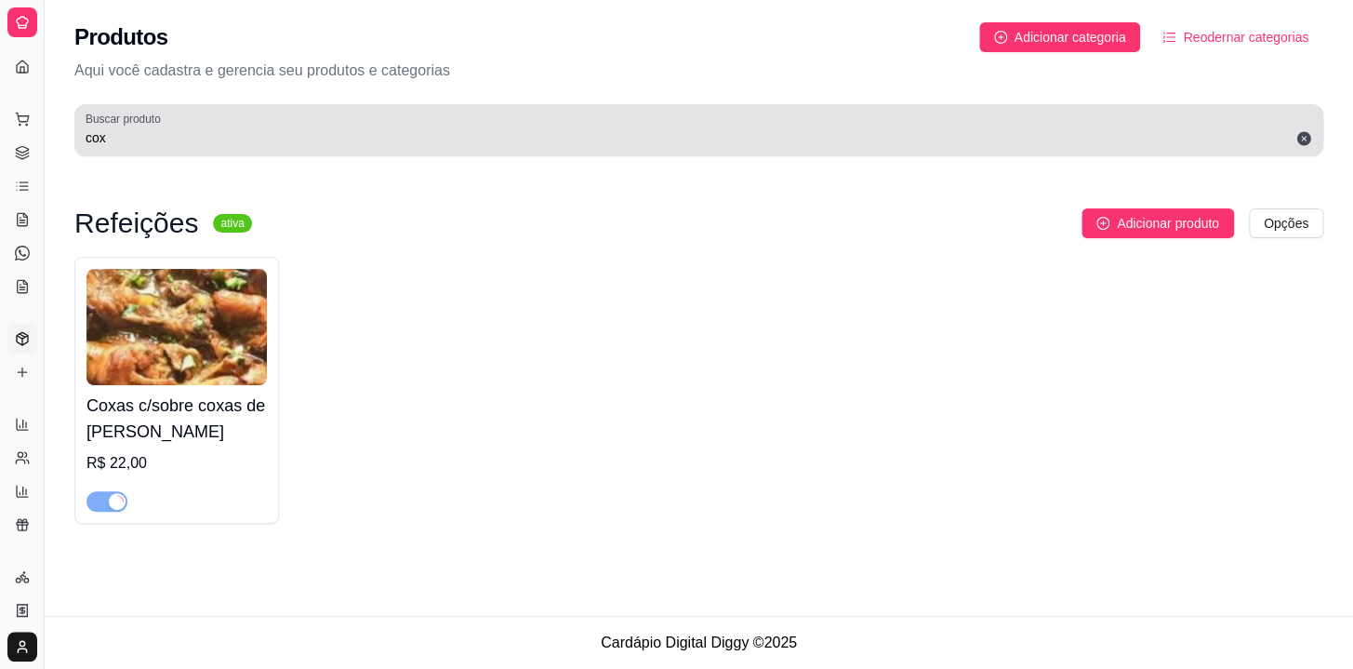
click at [248, 140] on input "cox" at bounding box center [699, 137] width 1227 height 19
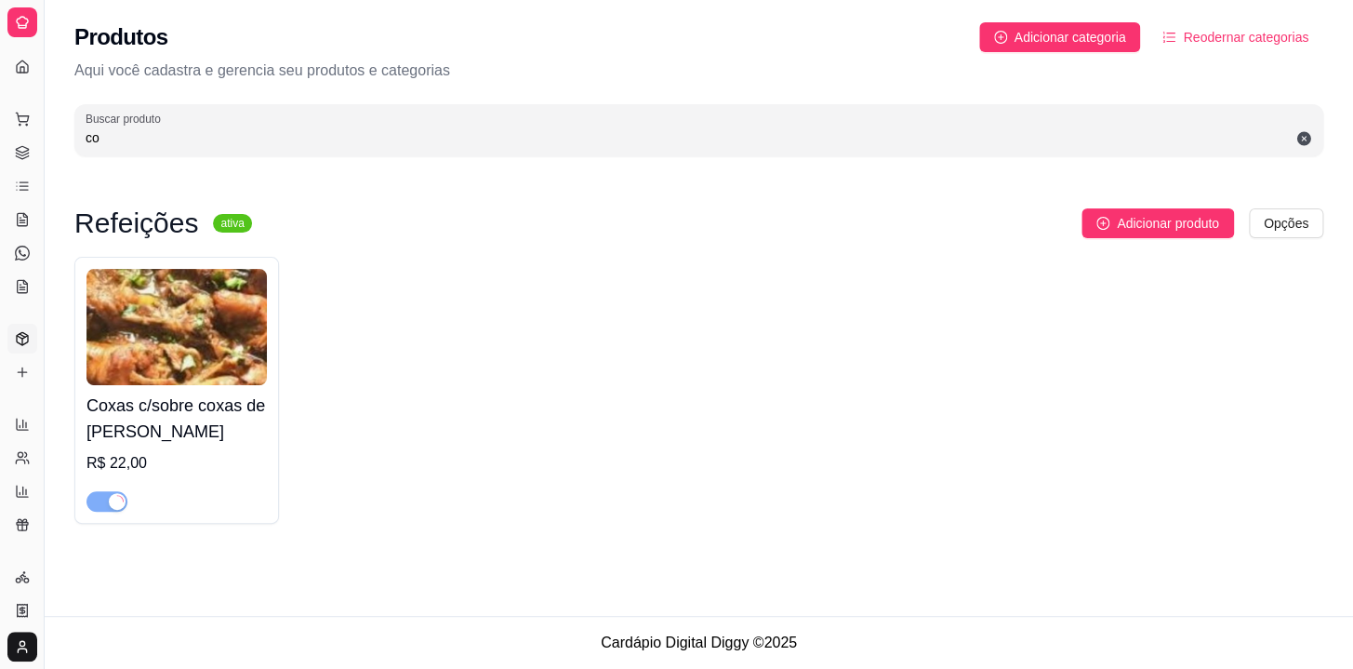
type input "c"
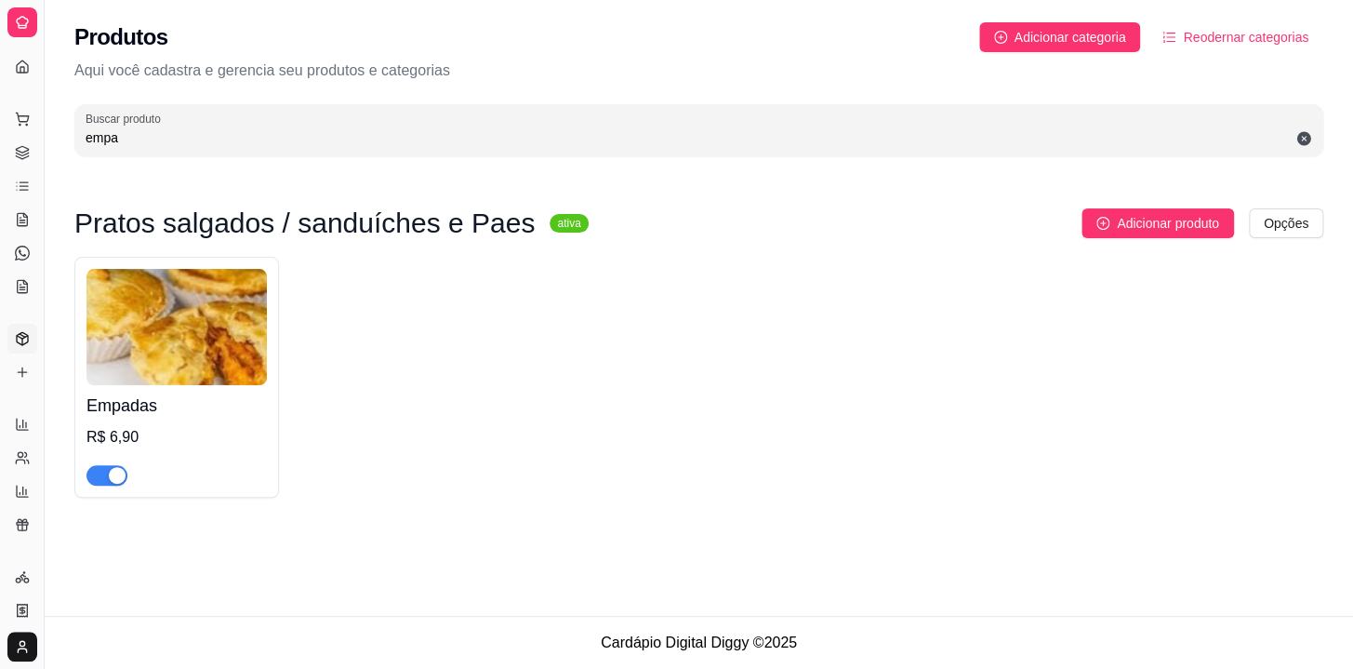
type input "empa"
click at [101, 477] on span "button" at bounding box center [106, 475] width 41 height 20
click at [24, 284] on icon at bounding box center [22, 286] width 15 height 15
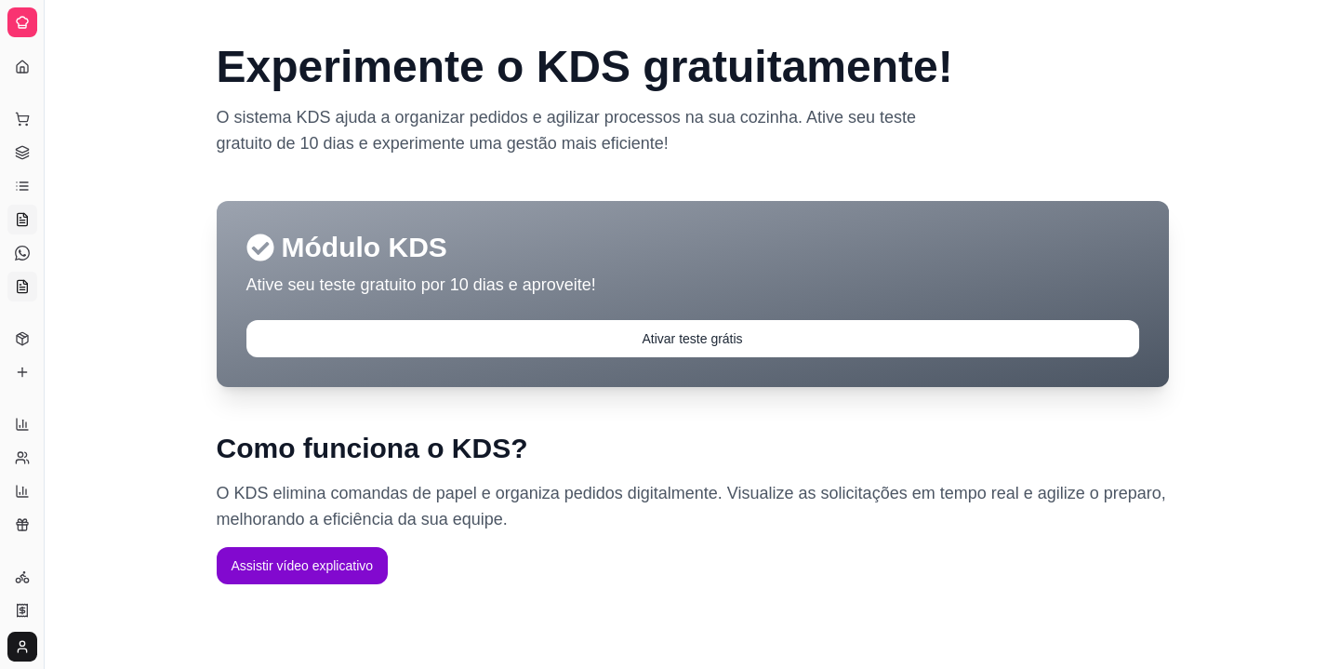
click at [20, 220] on icon at bounding box center [22, 220] width 5 height 0
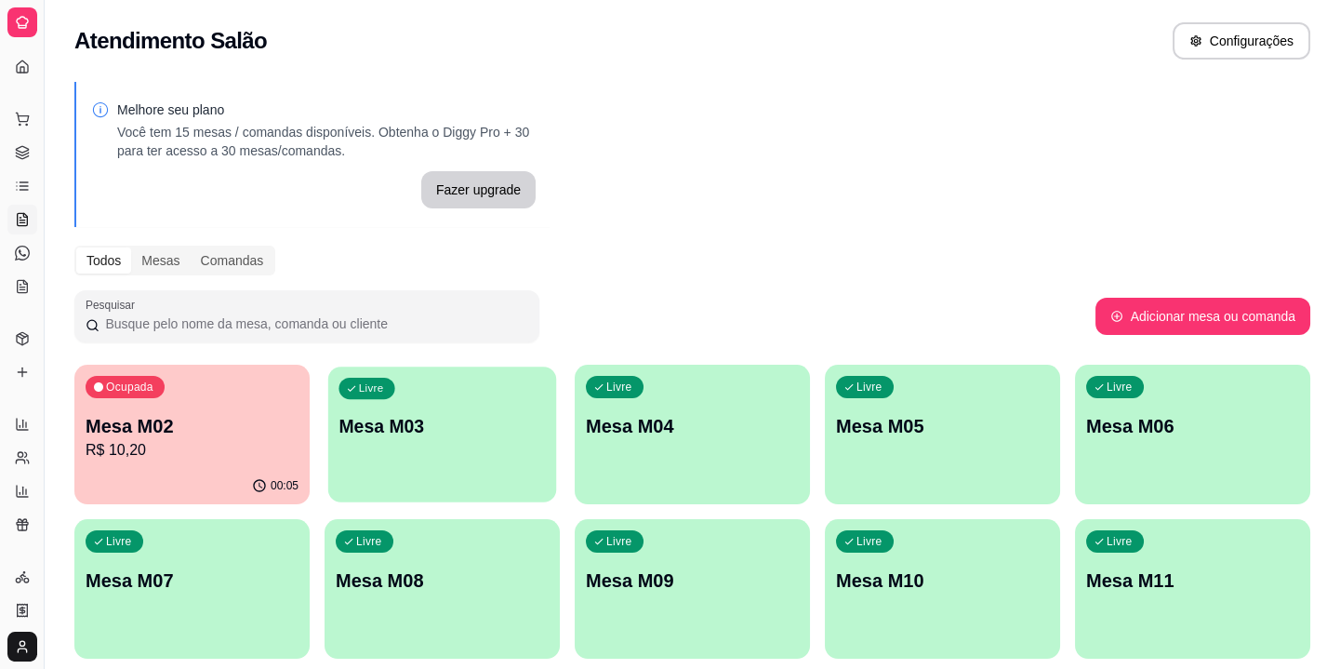
click at [478, 403] on div "Livre Mesa M03" at bounding box center [442, 422] width 228 height 113
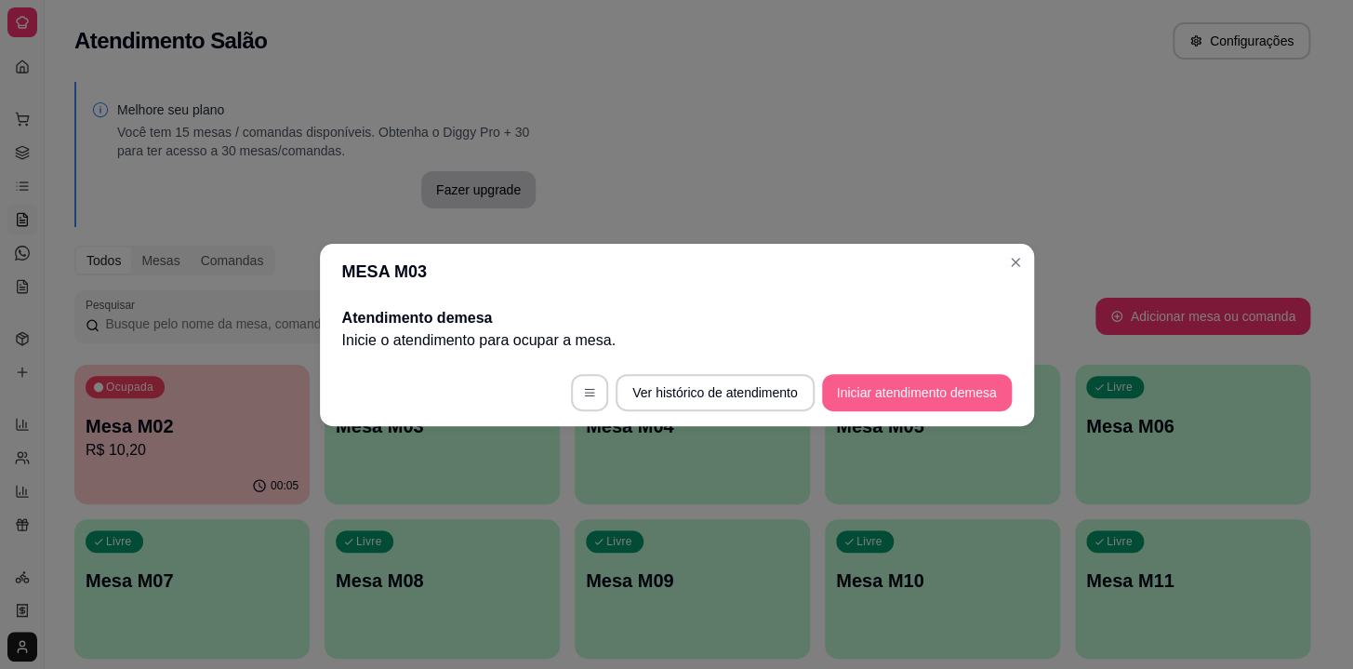
click at [881, 404] on button "Iniciar atendimento de mesa" at bounding box center [917, 392] width 190 height 37
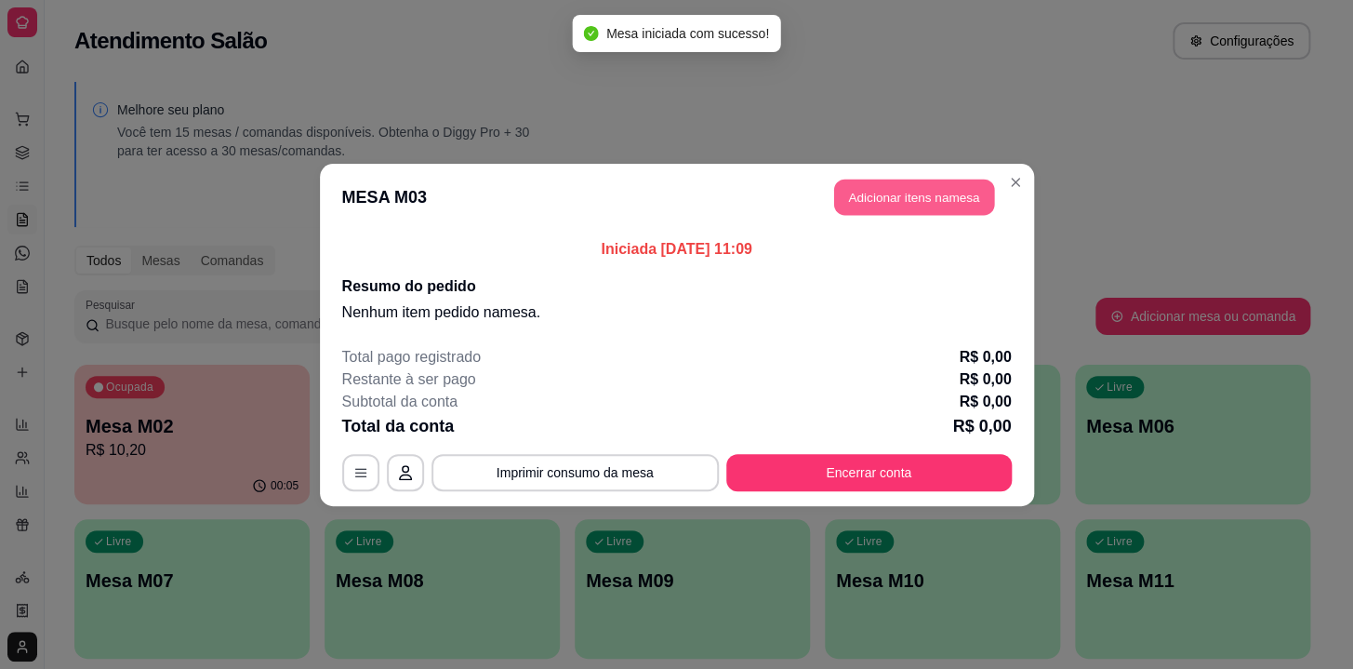
click at [882, 192] on button "Adicionar itens na mesa" at bounding box center [914, 197] width 160 height 36
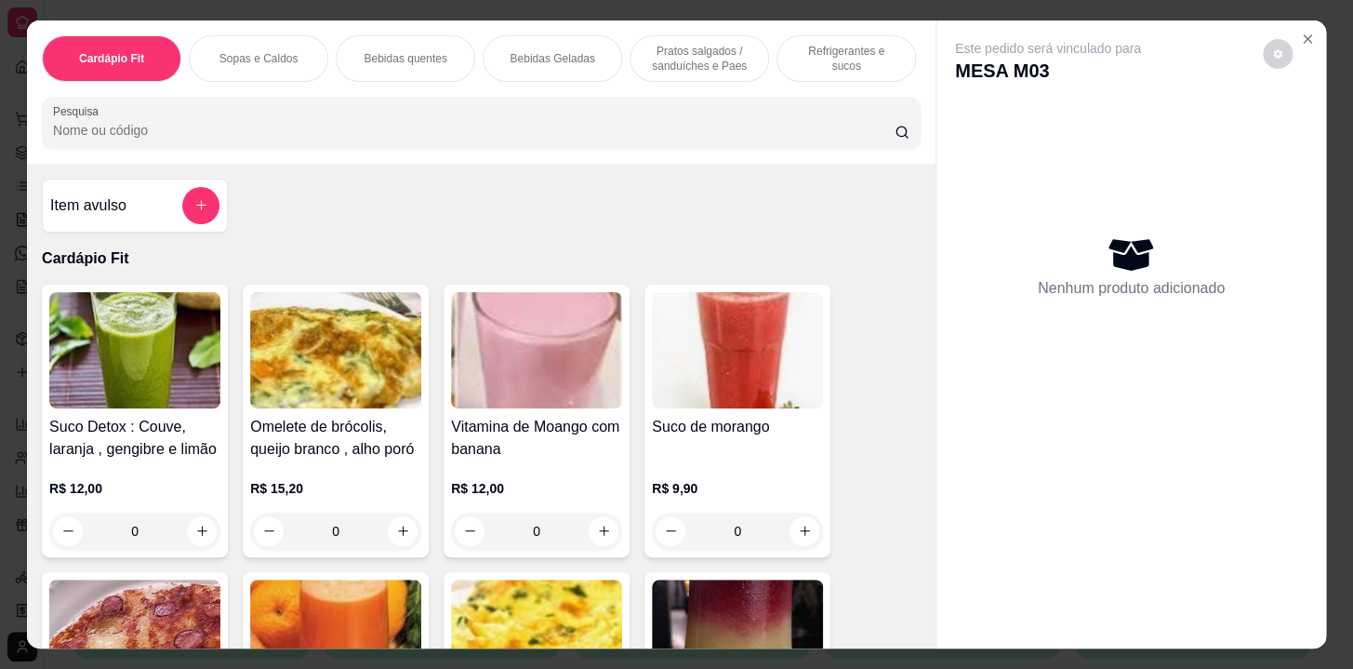
click at [715, 59] on p "Pratos salgados / sanduíches e Paes" at bounding box center [699, 59] width 108 height 30
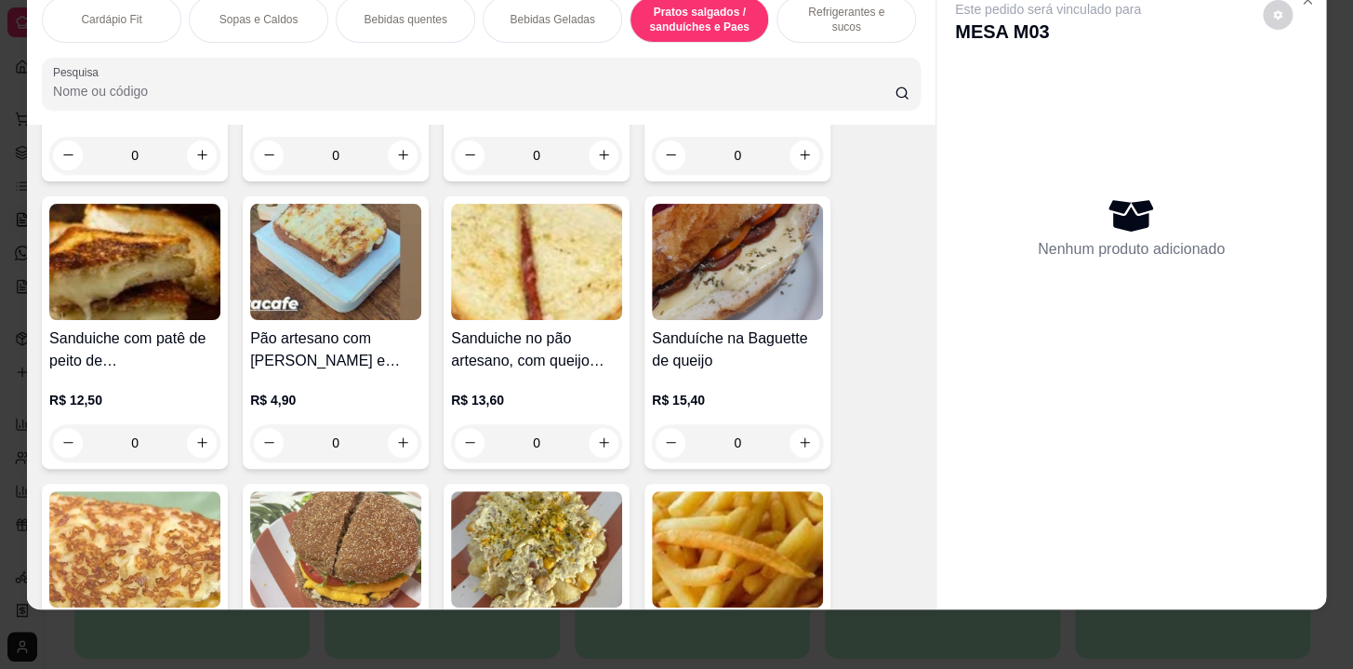
scroll to position [6200, 0]
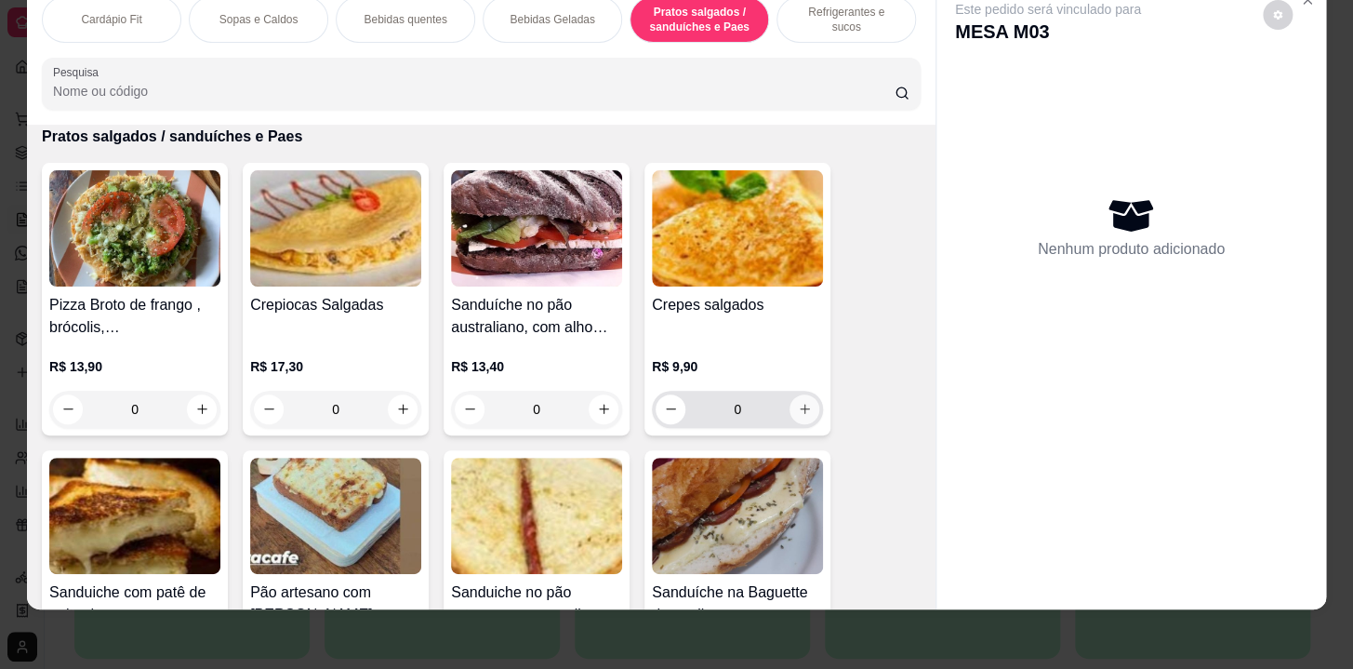
click at [791, 409] on button "increase-product-quantity" at bounding box center [805, 409] width 30 height 30
type input "1"
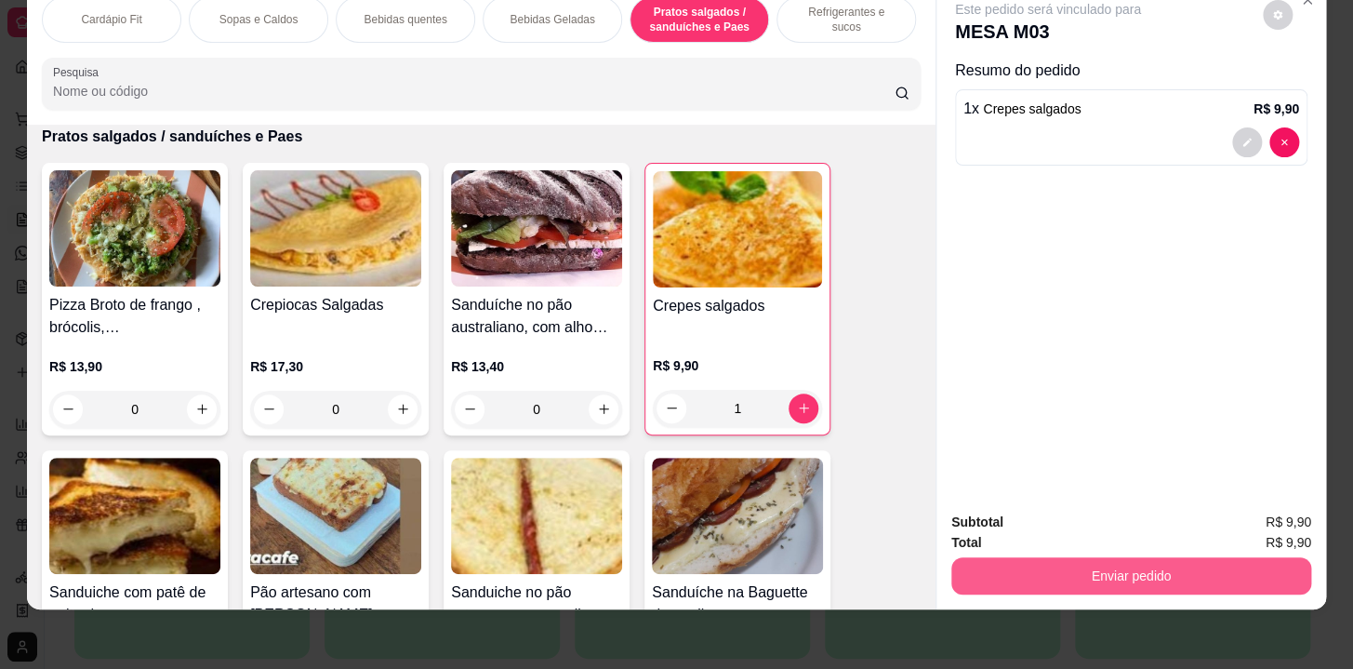
click at [1084, 557] on button "Enviar pedido" at bounding box center [1131, 575] width 360 height 37
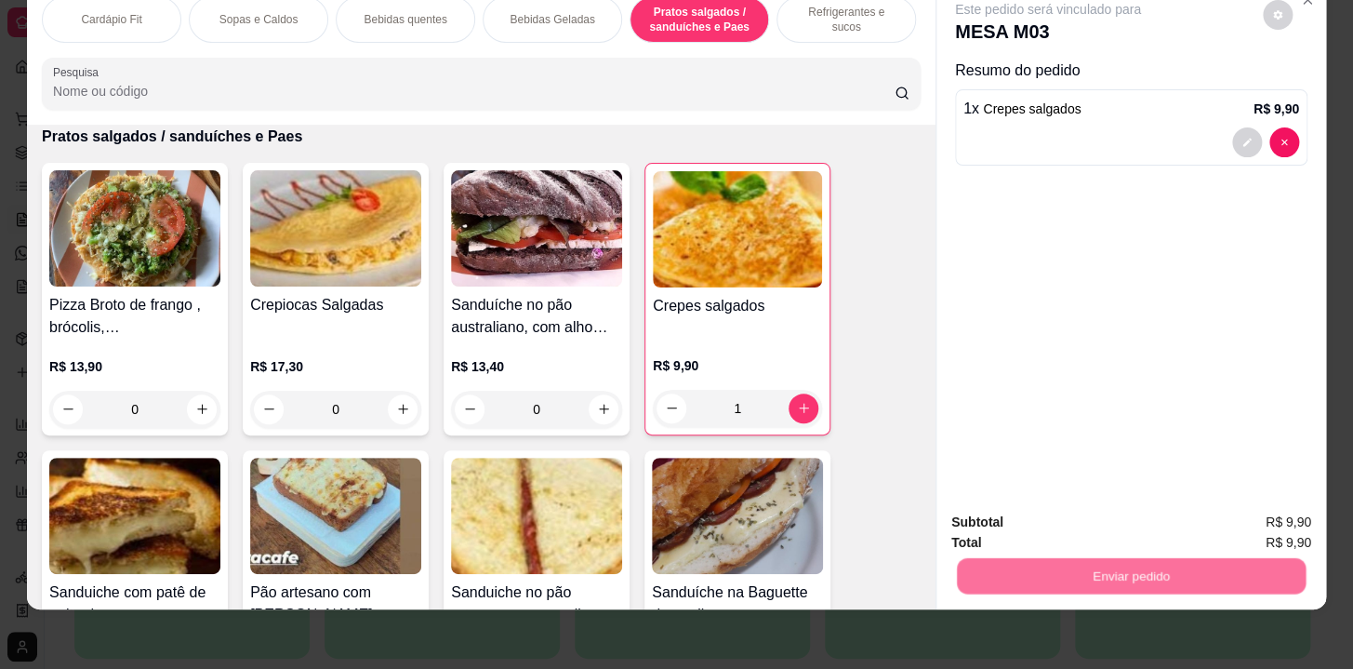
click at [1078, 527] on button "Não registrar e enviar pedido" at bounding box center [1069, 517] width 193 height 35
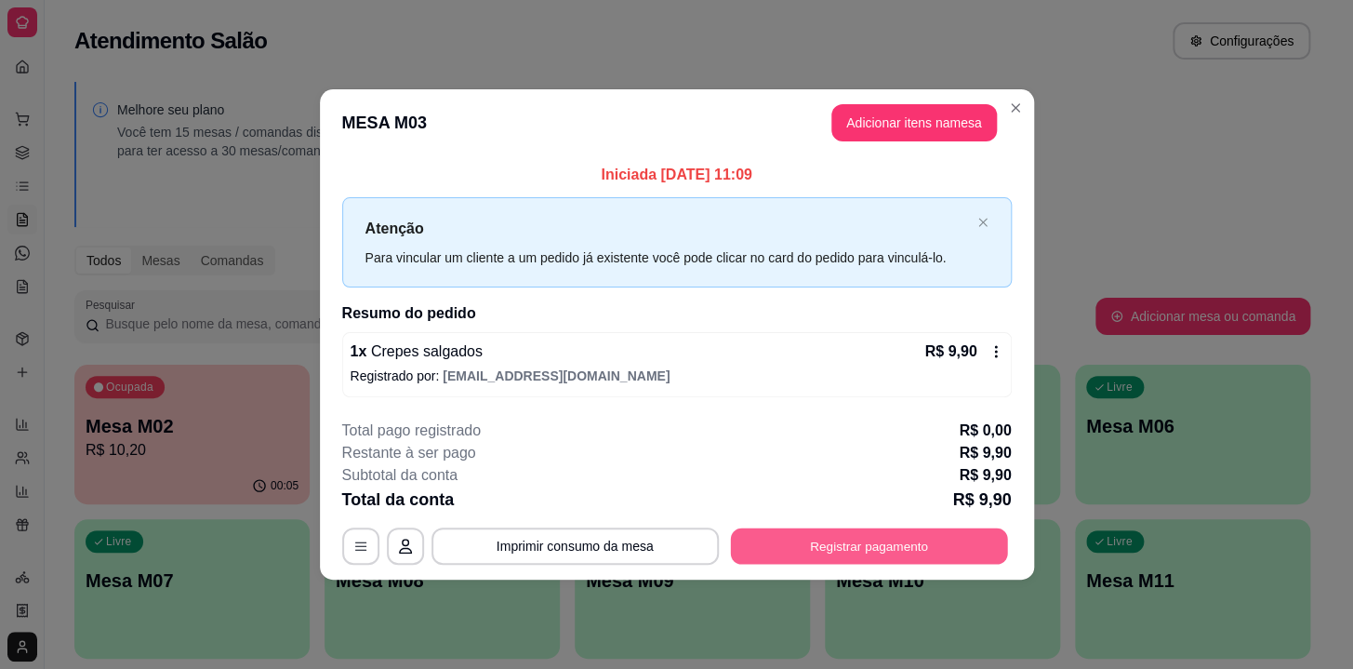
click at [988, 539] on button "Registrar pagamento" at bounding box center [868, 546] width 277 height 36
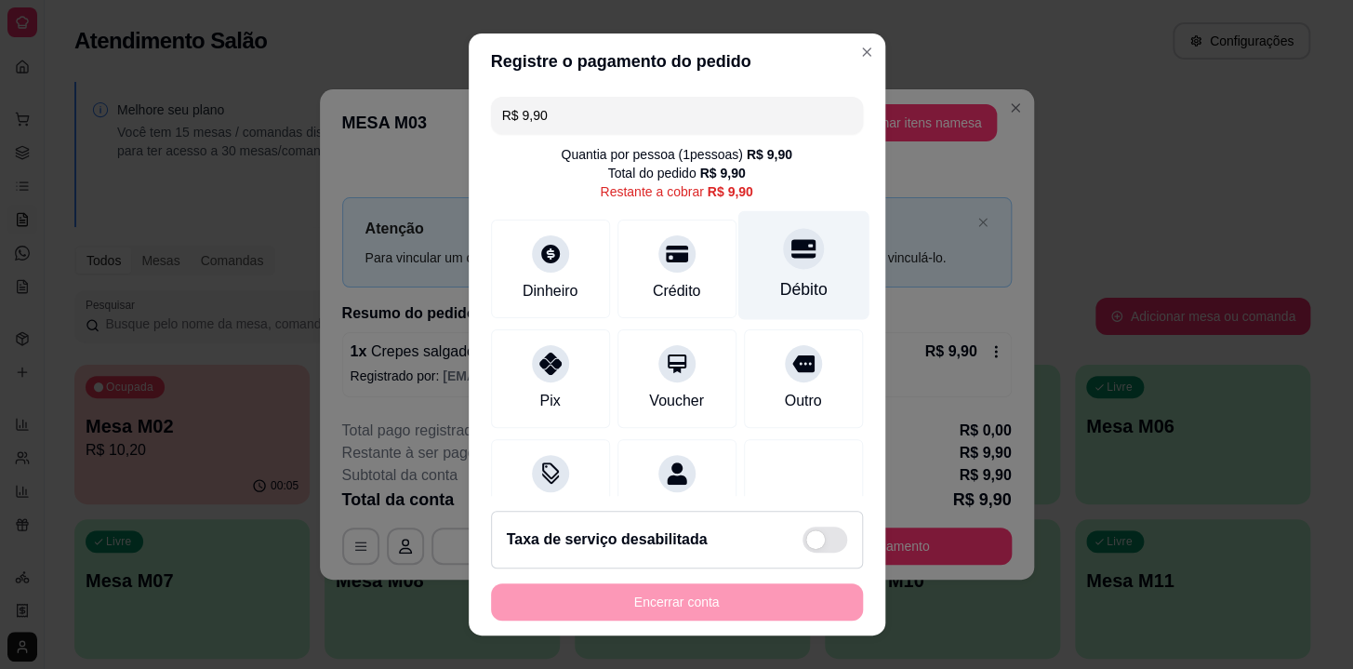
click at [746, 249] on div "Débito" at bounding box center [803, 265] width 131 height 109
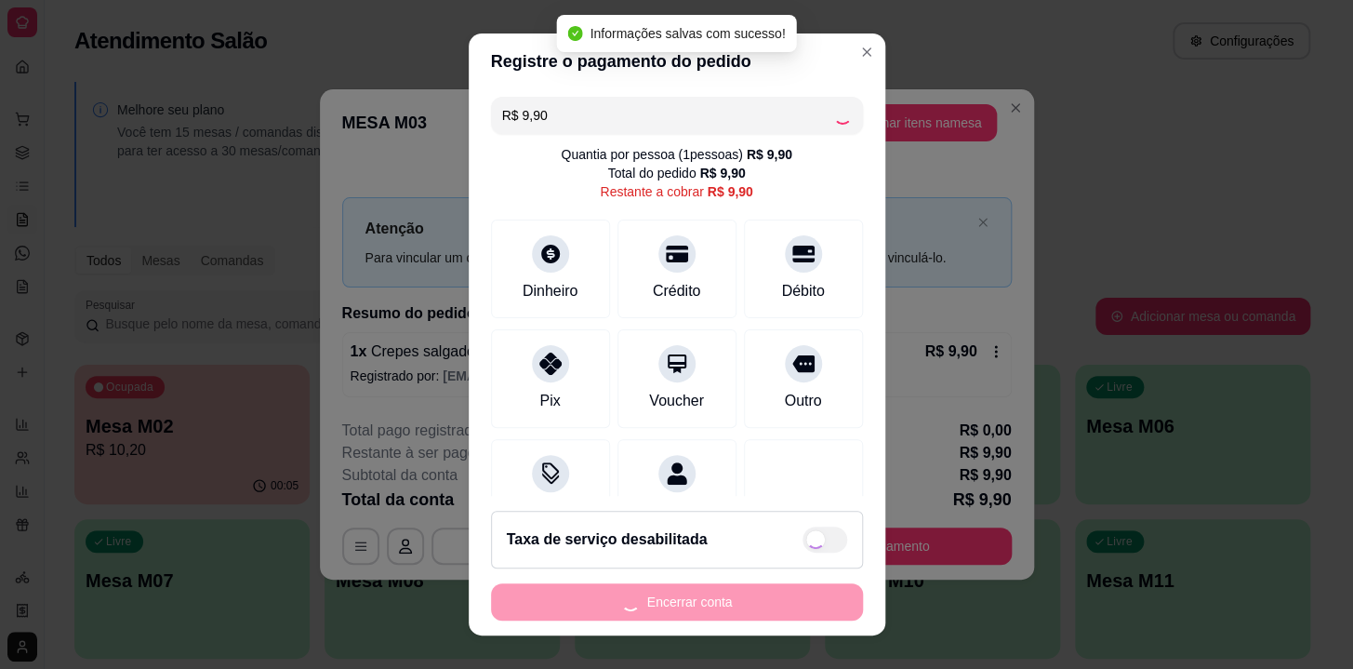
type input "R$ 0,00"
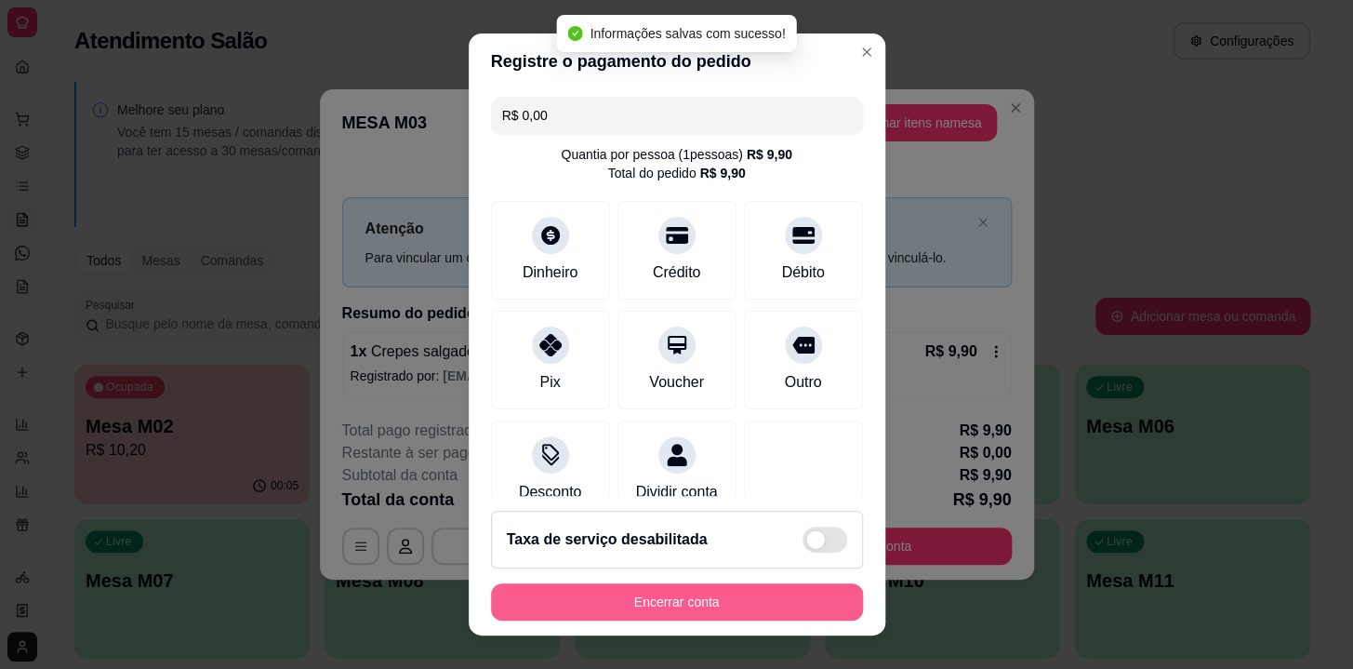
click at [738, 592] on button "Encerrar conta" at bounding box center [677, 601] width 372 height 37
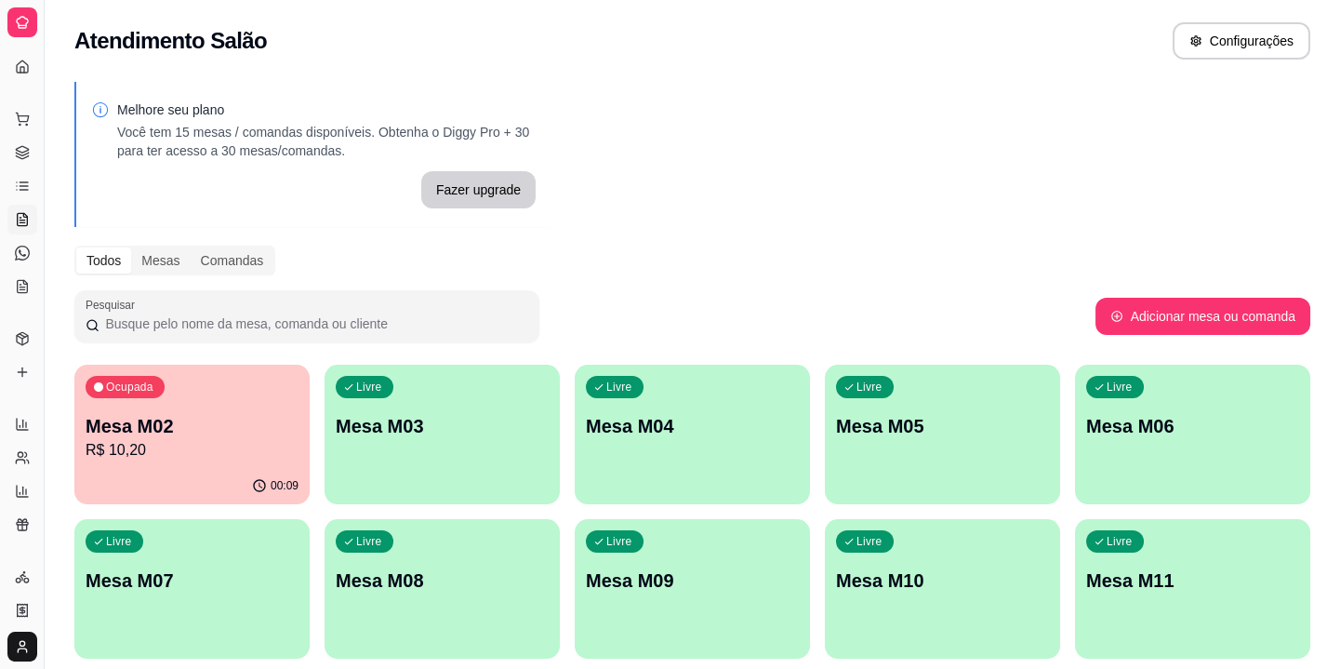
click at [177, 422] on p "Mesa M02" at bounding box center [192, 426] width 213 height 26
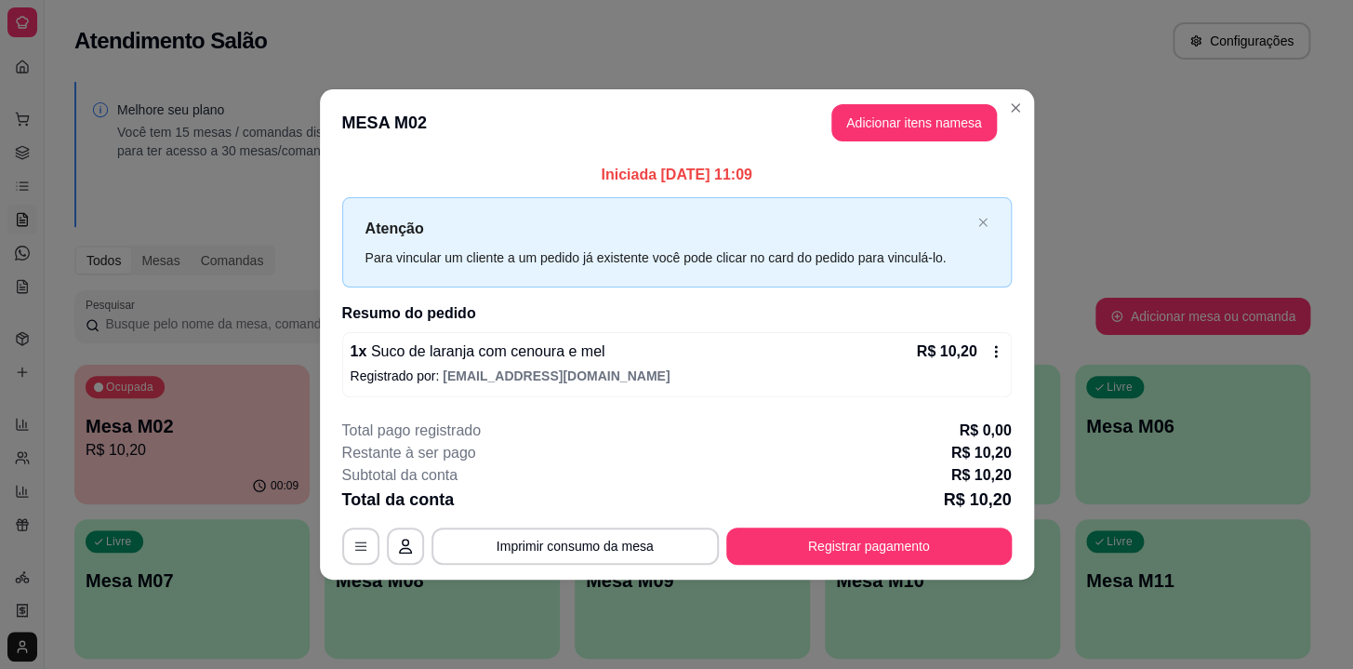
click at [920, 546] on button "Registrar pagamento" at bounding box center [869, 545] width 286 height 37
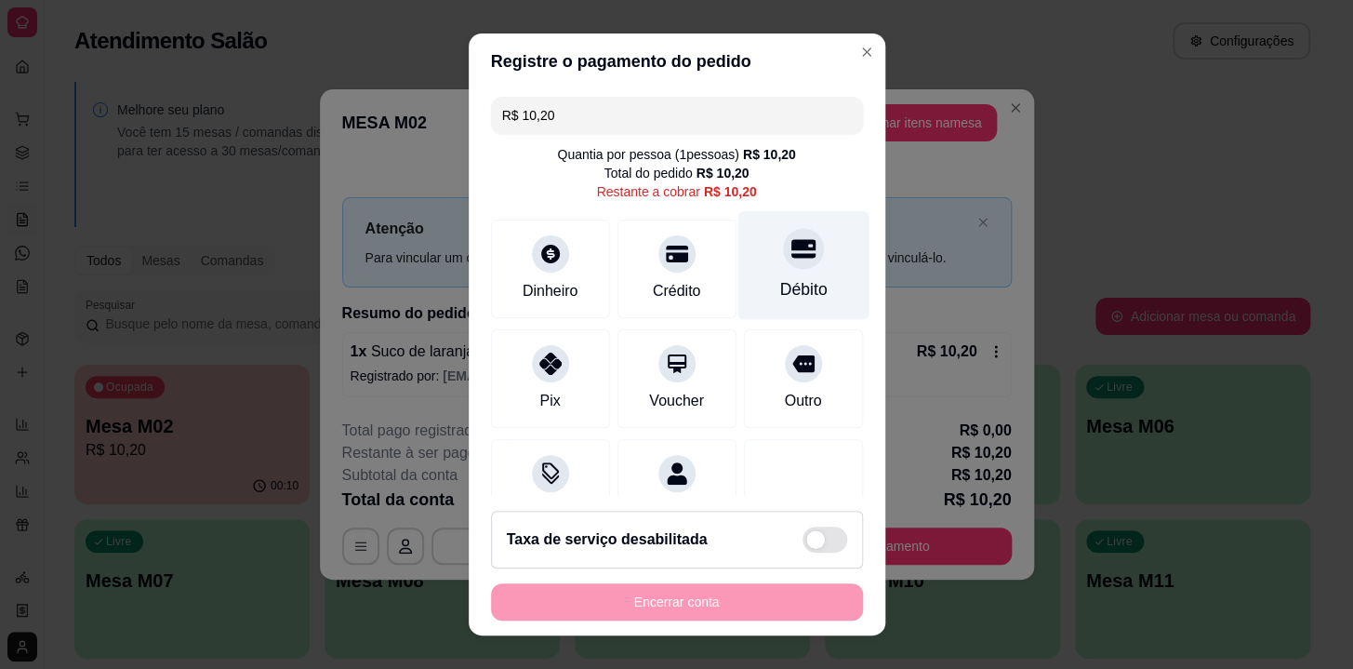
drag, startPoint x: 782, startPoint y: 289, endPoint x: 783, endPoint y: 277, distance: 12.1
click at [782, 288] on div "Débito" at bounding box center [802, 289] width 47 height 24
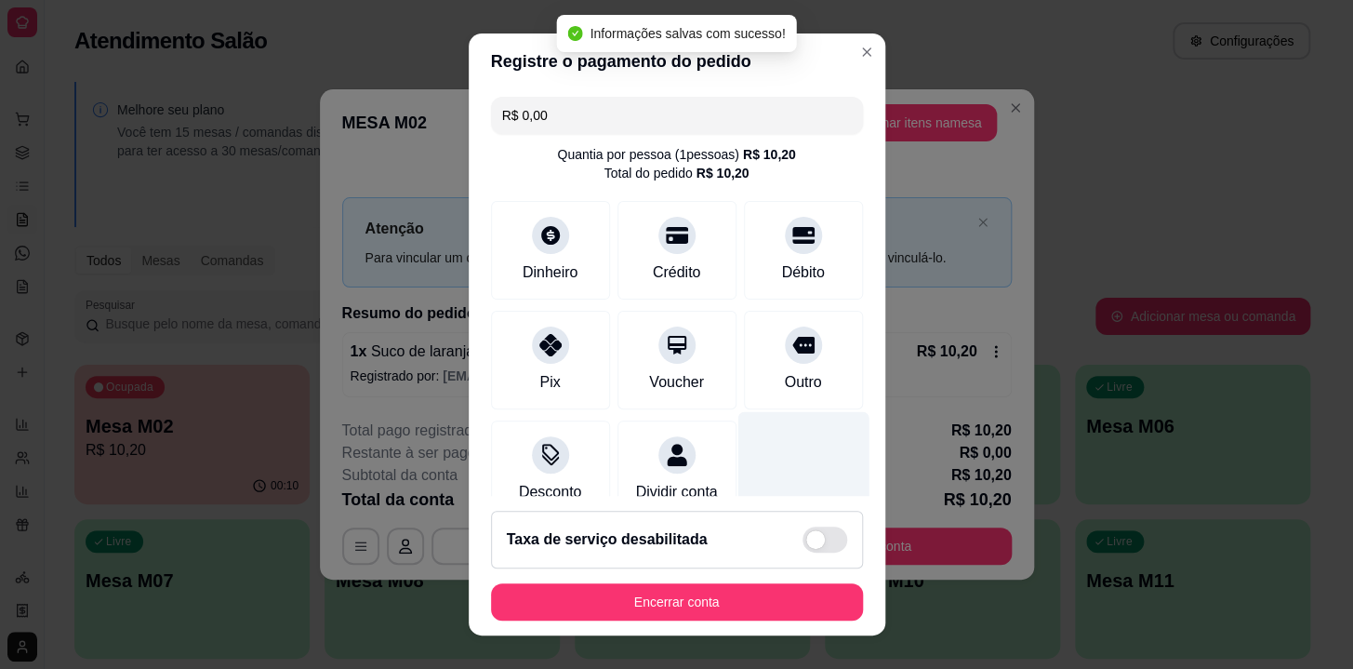
scroll to position [149, 0]
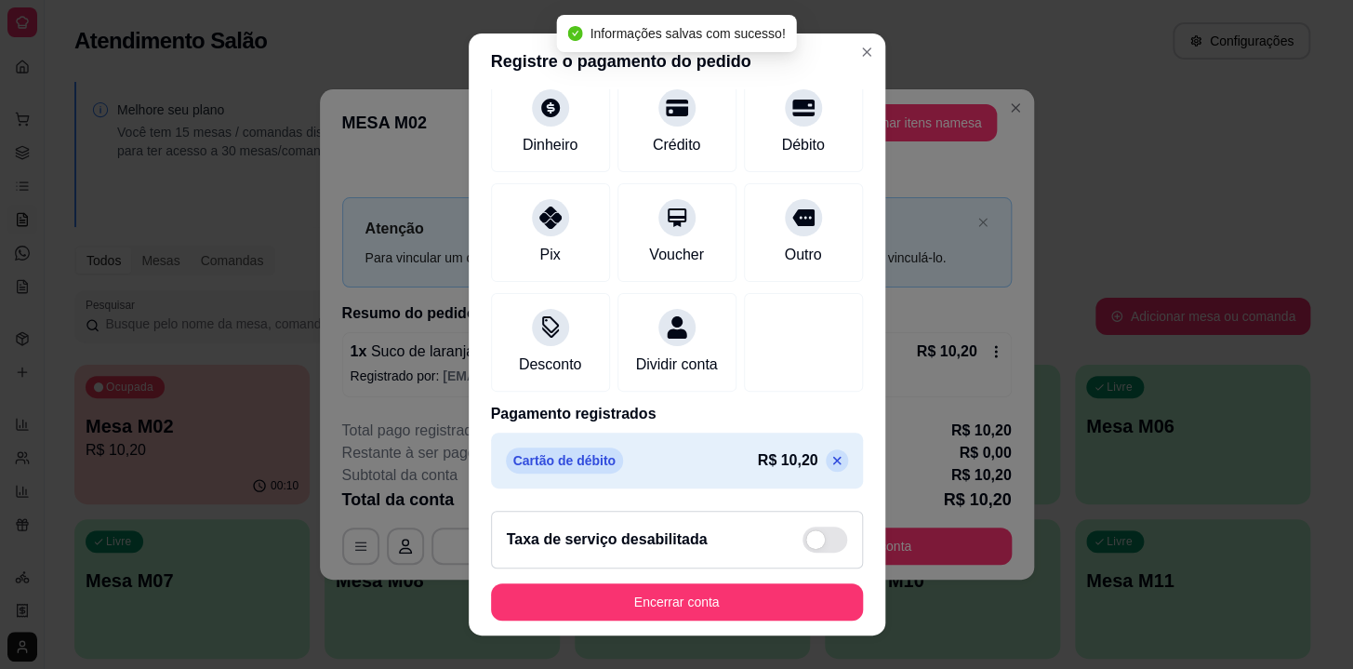
click at [830, 464] on icon at bounding box center [837, 460] width 15 height 15
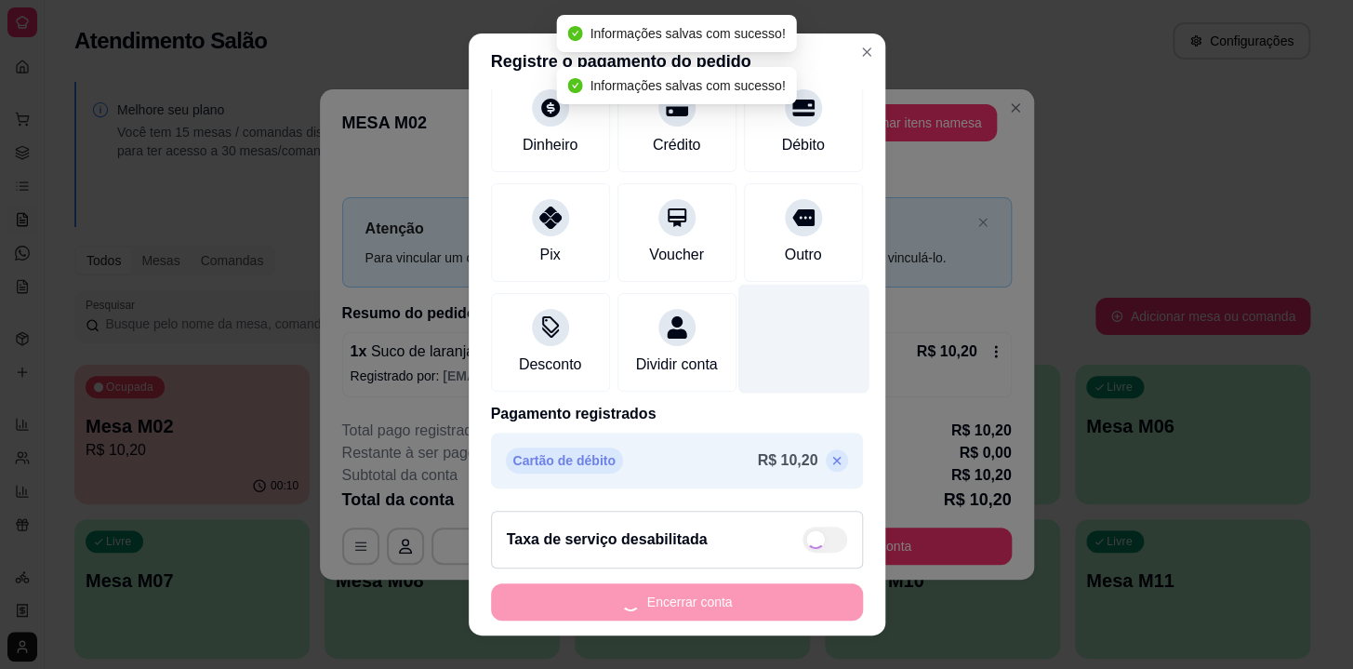
scroll to position [71, 0]
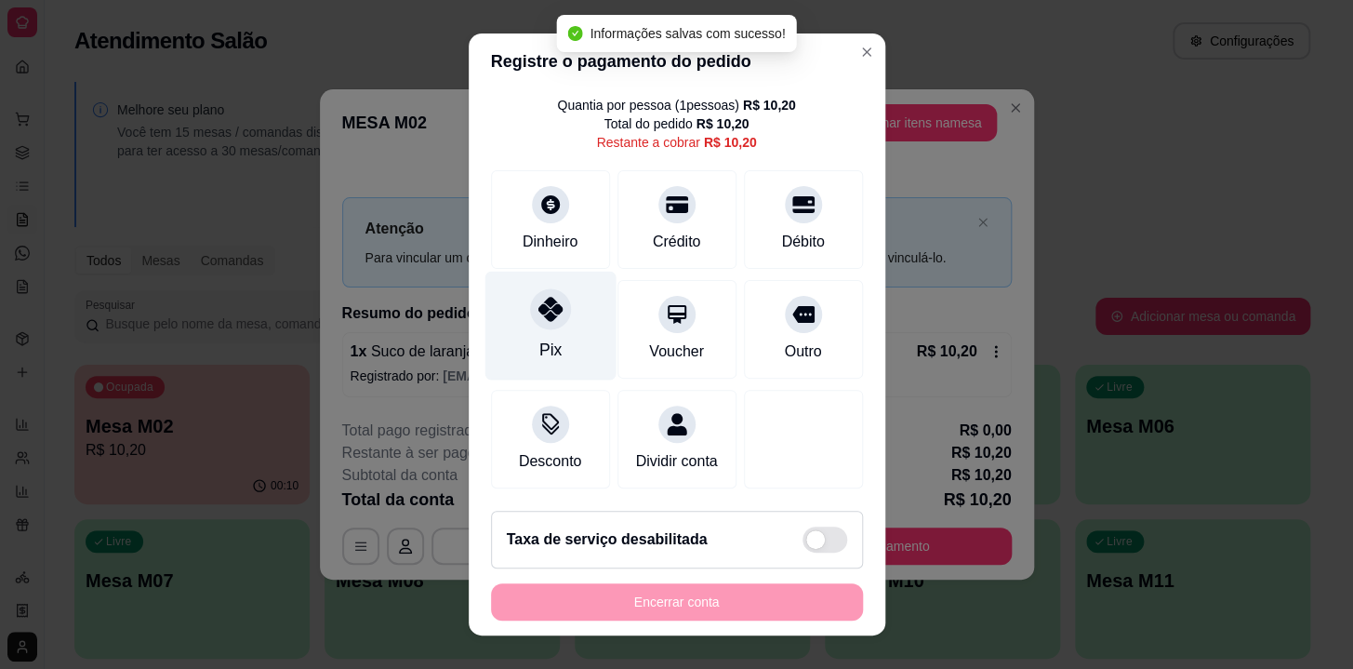
click at [577, 318] on div "Pix" at bounding box center [550, 326] width 131 height 109
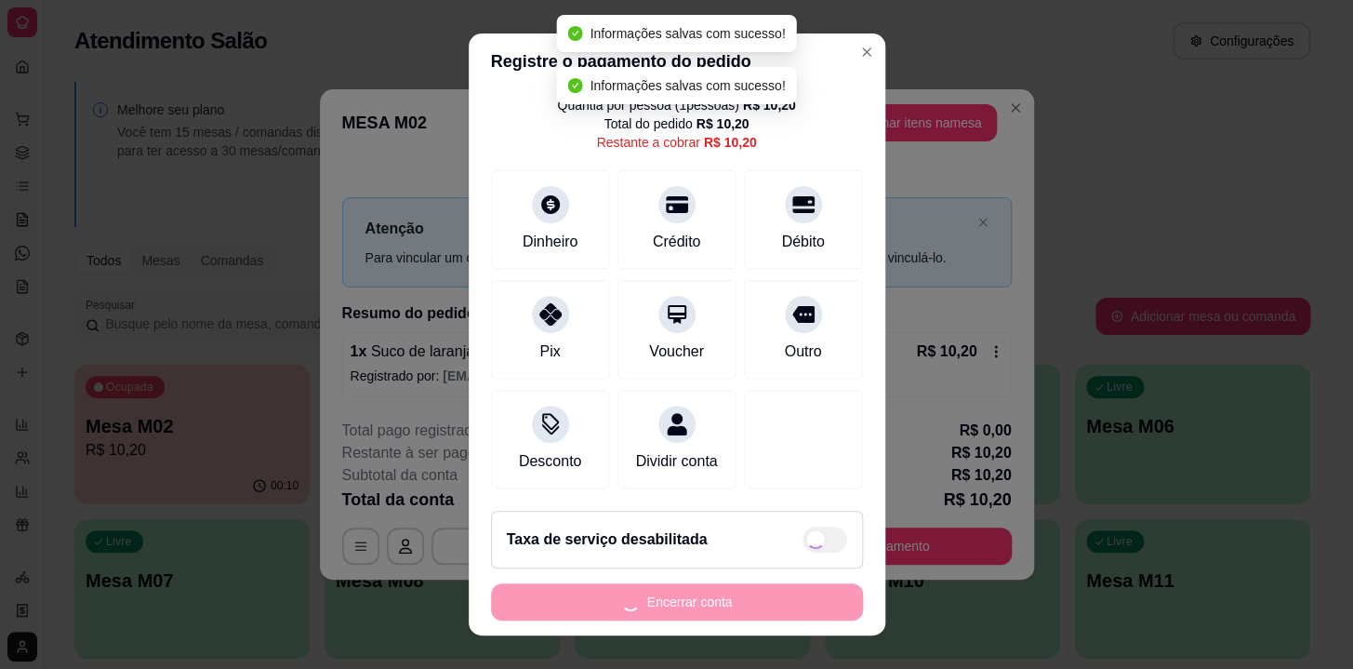
type input "R$ 0,00"
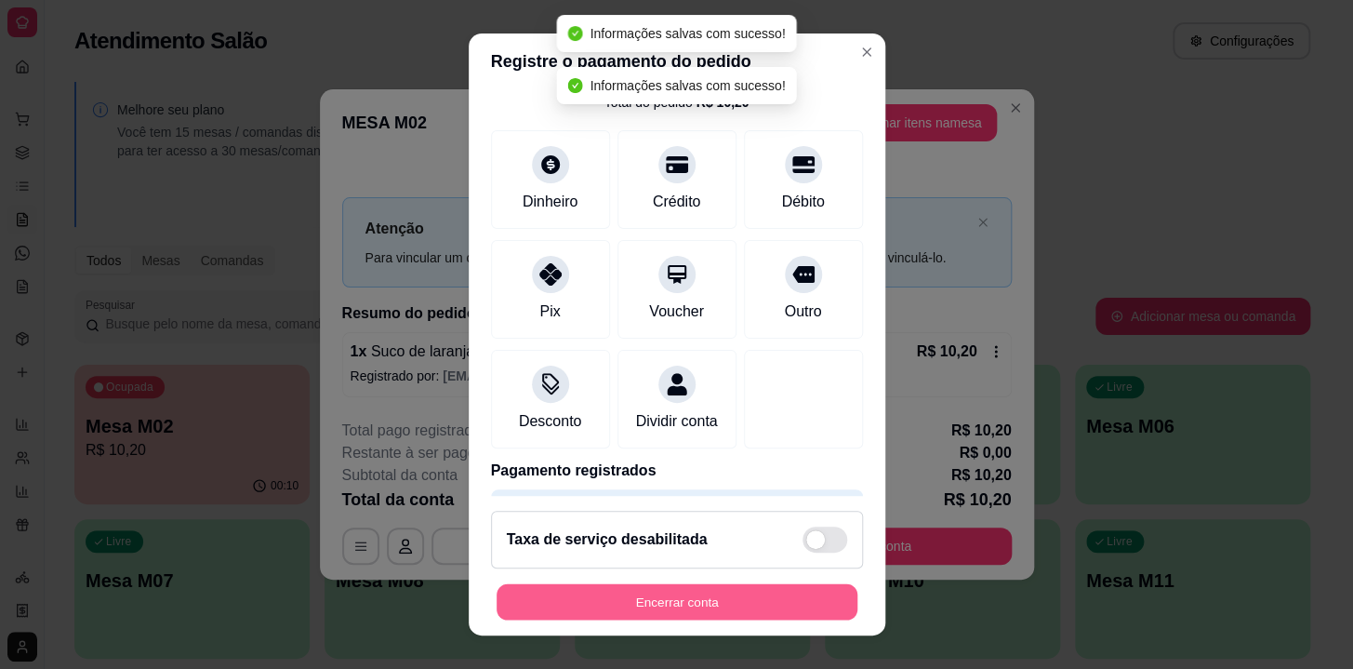
click at [753, 588] on button "Encerrar conta" at bounding box center [677, 602] width 361 height 36
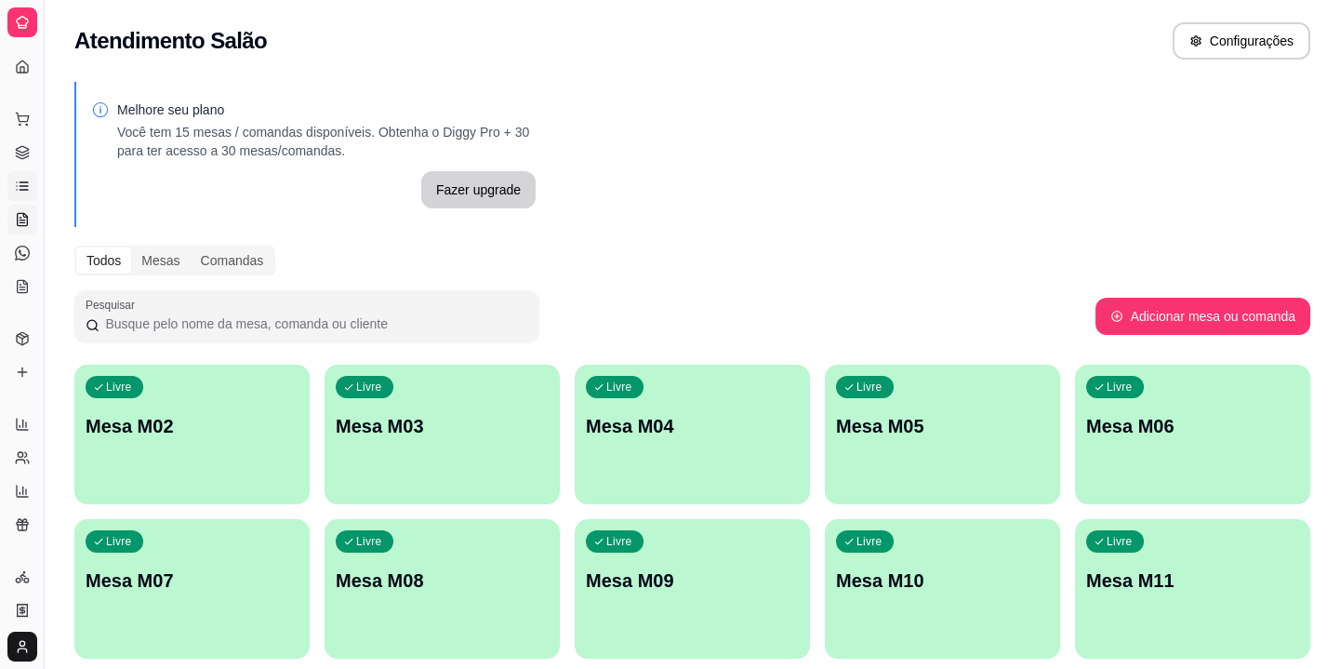
click at [27, 180] on icon at bounding box center [22, 186] width 15 height 15
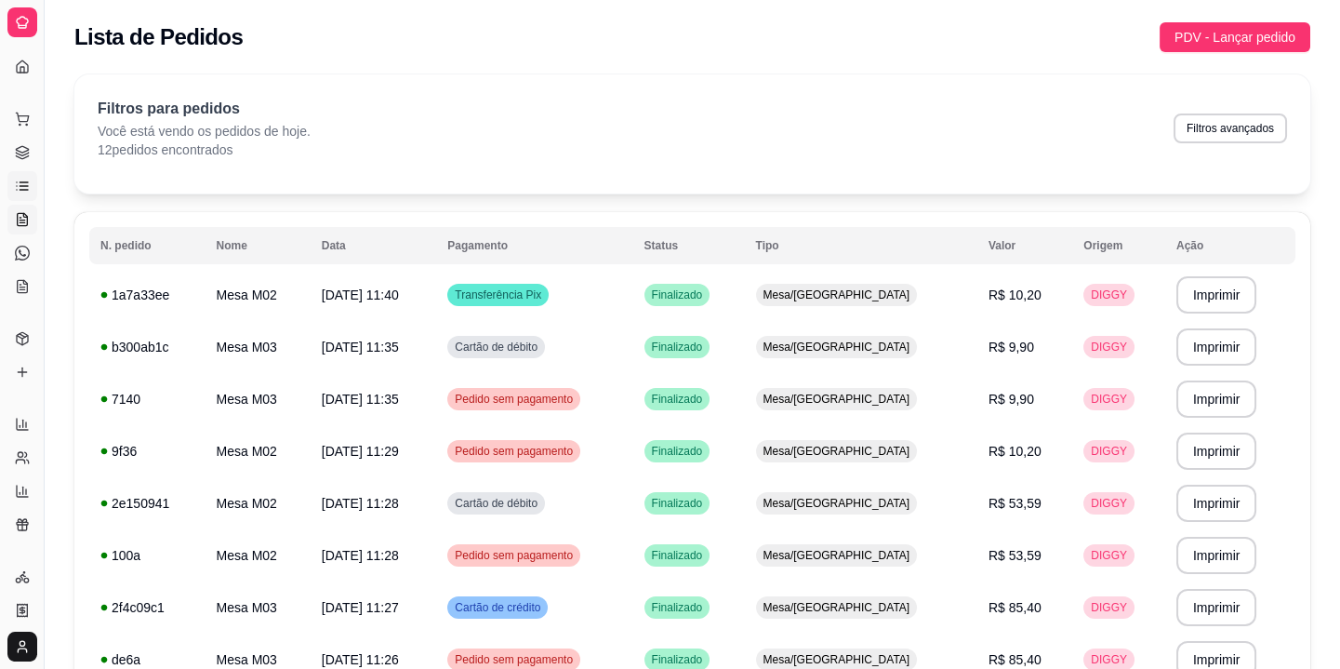
click at [30, 223] on link "Salão / Mesas" at bounding box center [22, 220] width 30 height 30
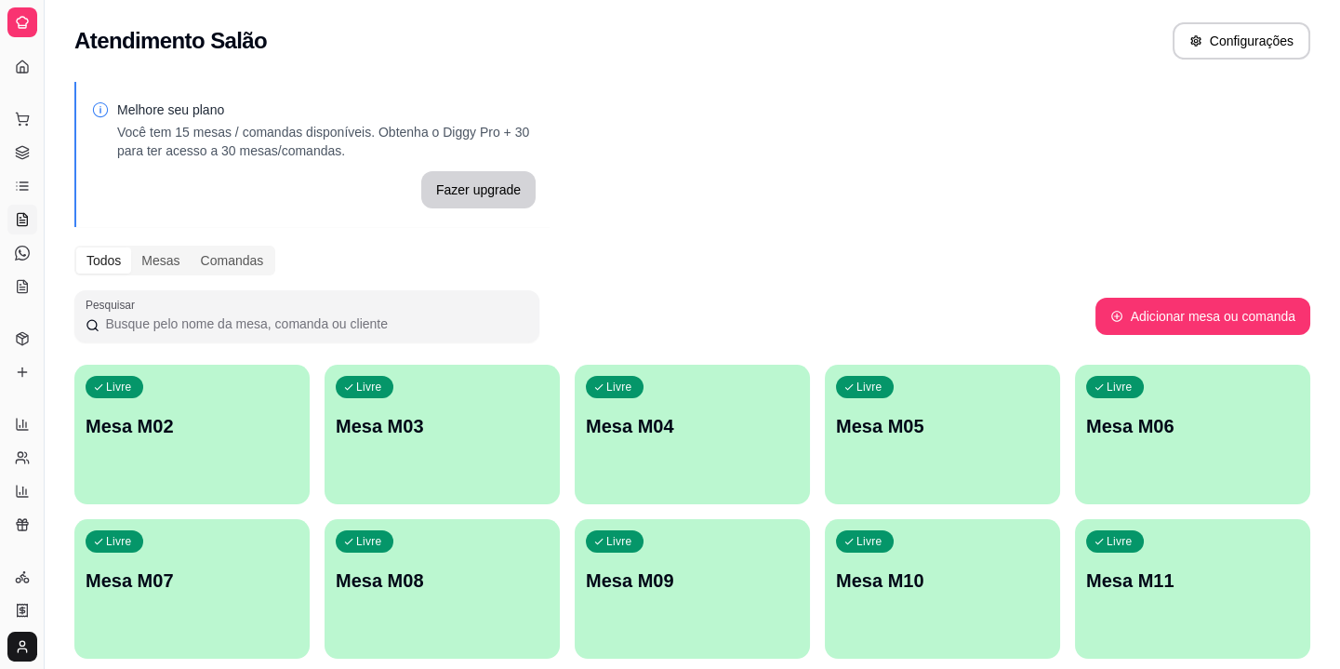
click at [85, 433] on div "Livre Mesa M02" at bounding box center [191, 423] width 235 height 117
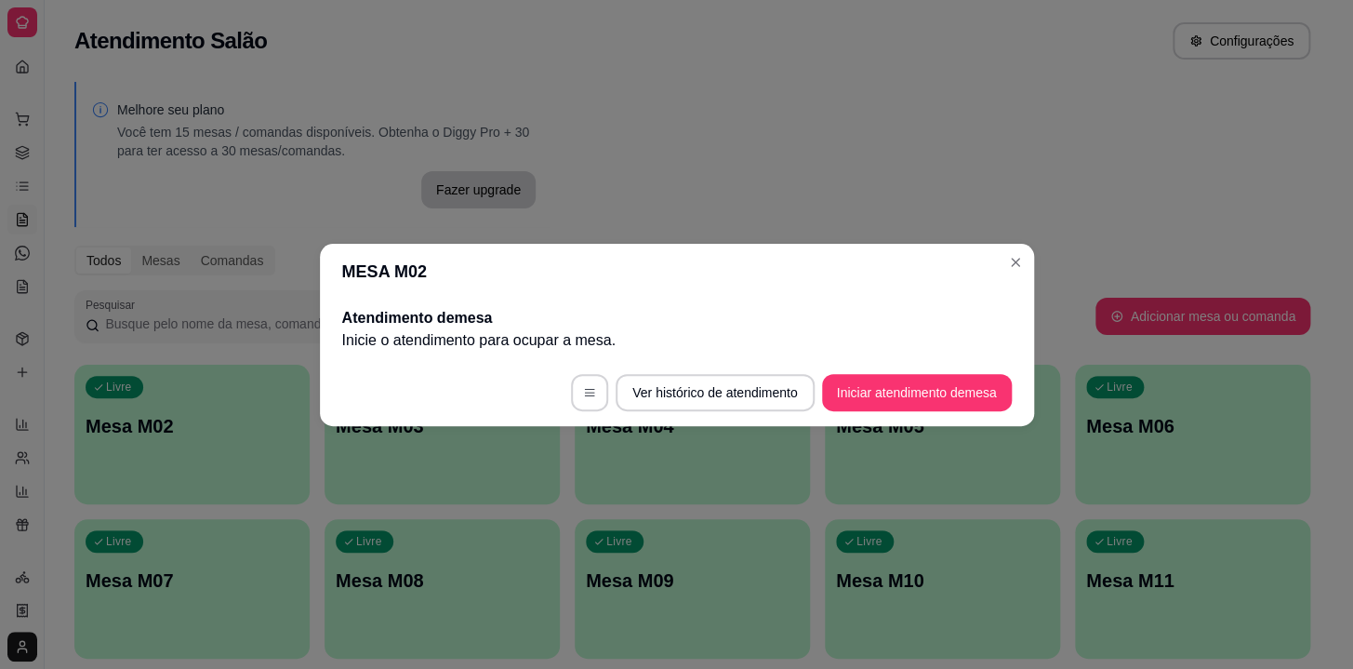
drag, startPoint x: 839, startPoint y: 360, endPoint x: 846, endPoint y: 389, distance: 29.8
click at [842, 372] on footer "Ver histórico de atendimento Iniciar atendimento de mesa" at bounding box center [677, 392] width 714 height 67
click at [845, 390] on button "Iniciar atendimento de mesa" at bounding box center [917, 392] width 184 height 36
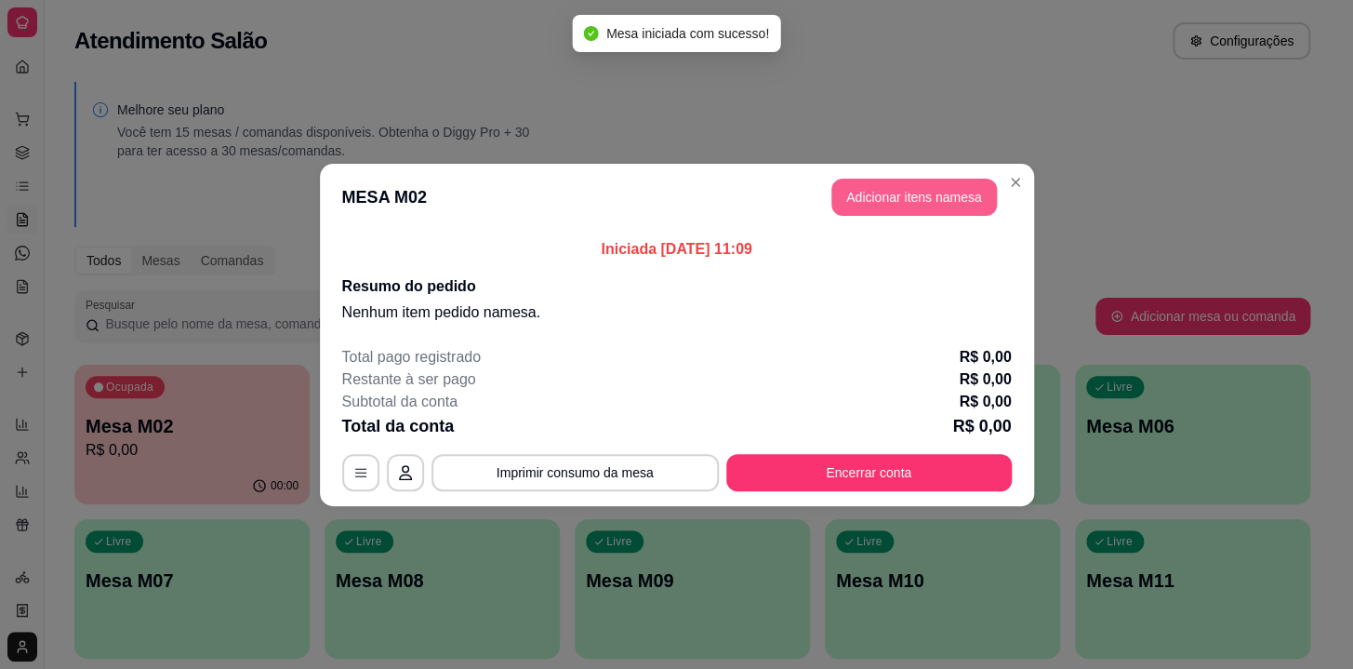
click at [896, 190] on button "Adicionar itens na mesa" at bounding box center [915, 197] width 166 height 37
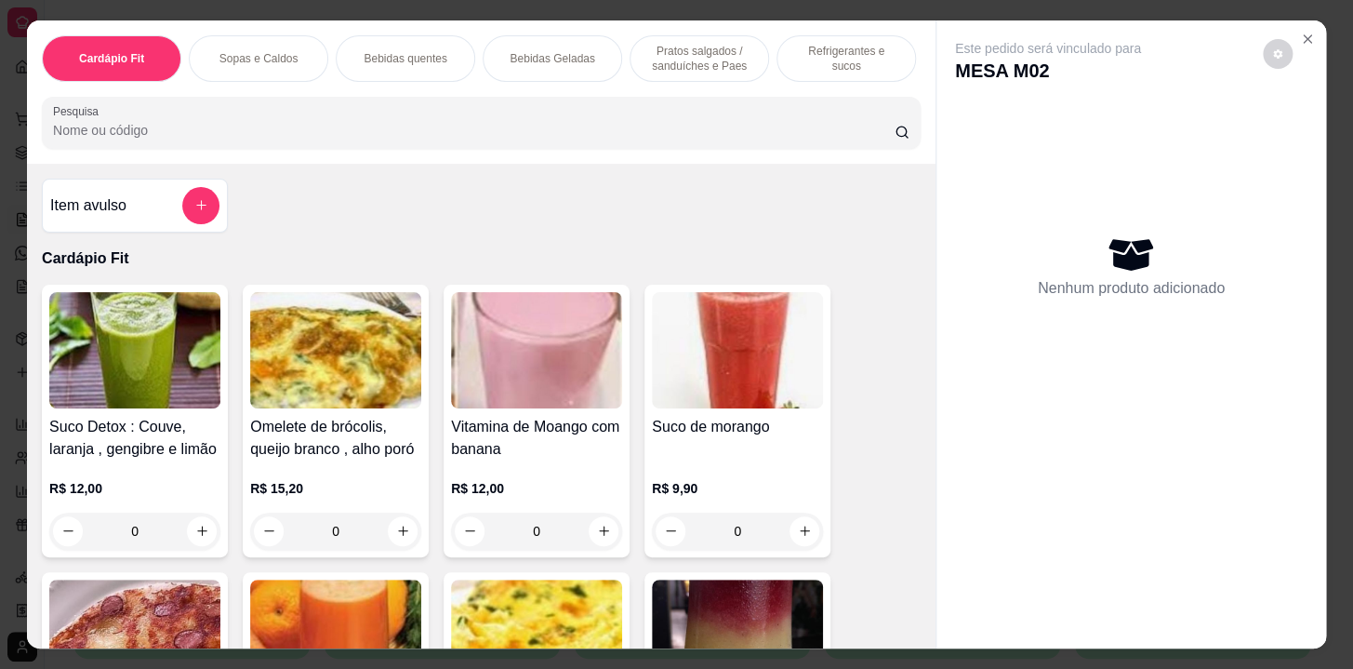
click at [808, 60] on div "Refrigerantes e sucos" at bounding box center [847, 58] width 140 height 47
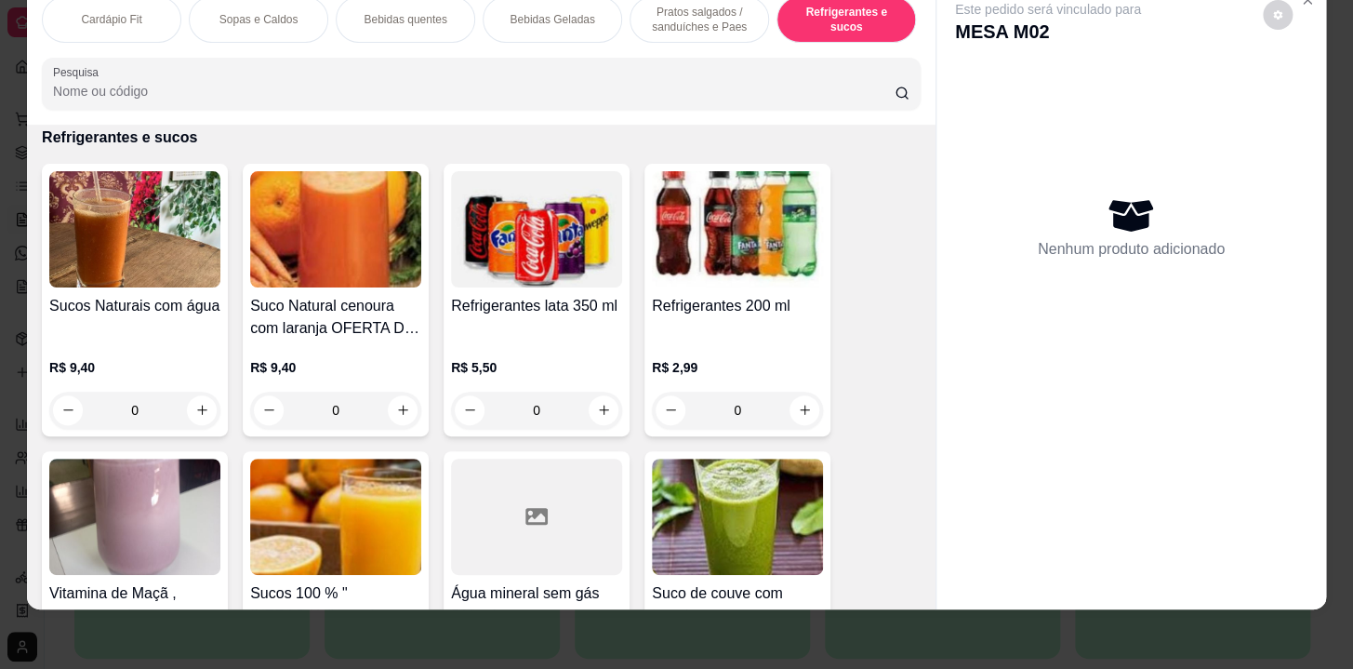
scroll to position [0, 768]
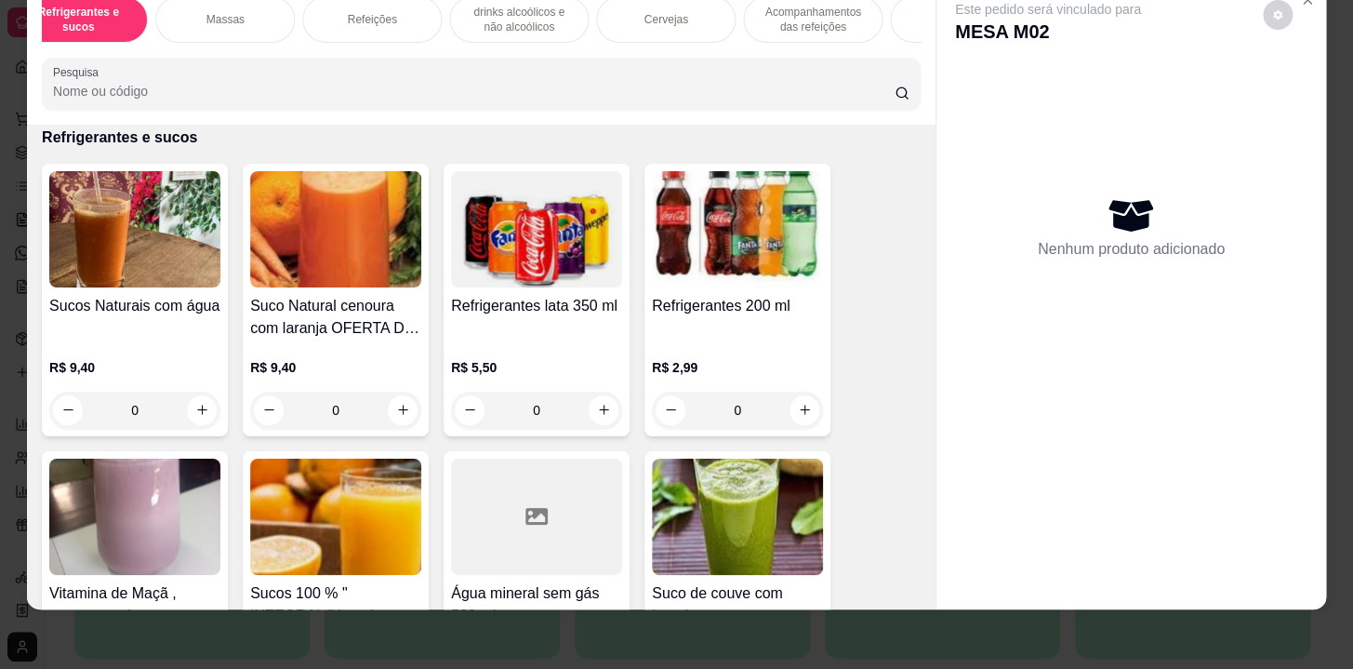
click at [350, 12] on p "Refeições" at bounding box center [371, 19] width 49 height 15
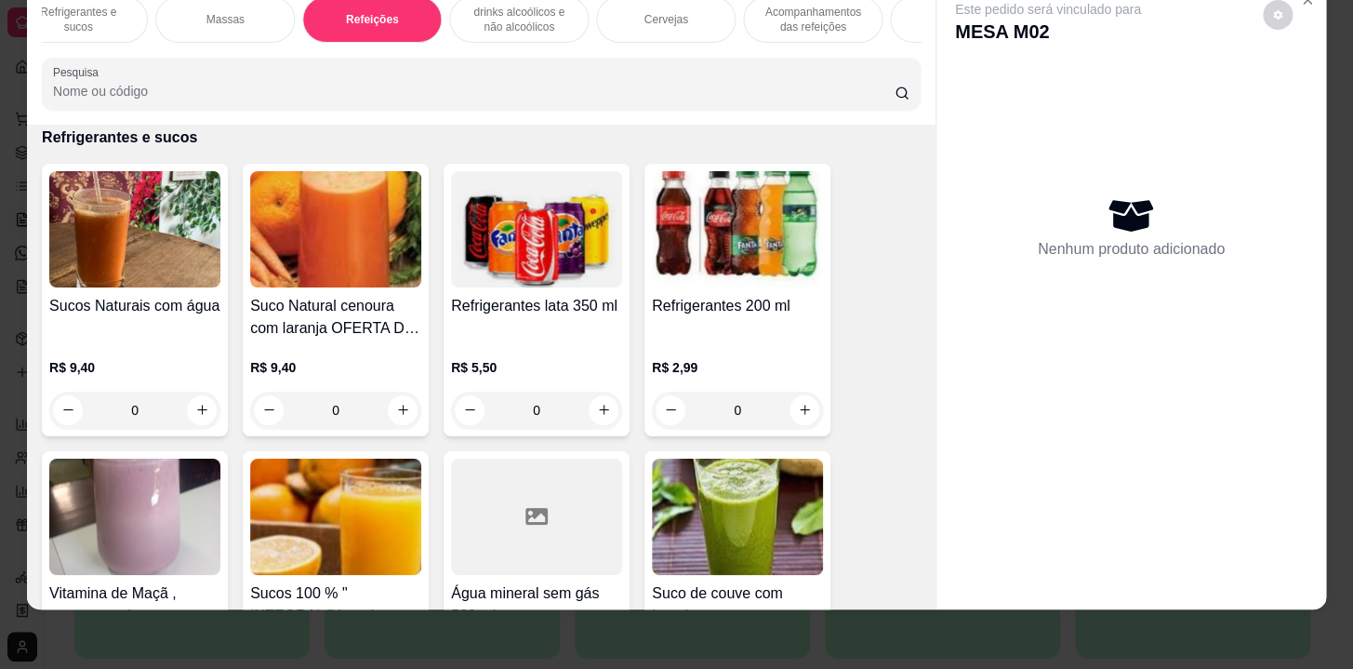
scroll to position [10887, 0]
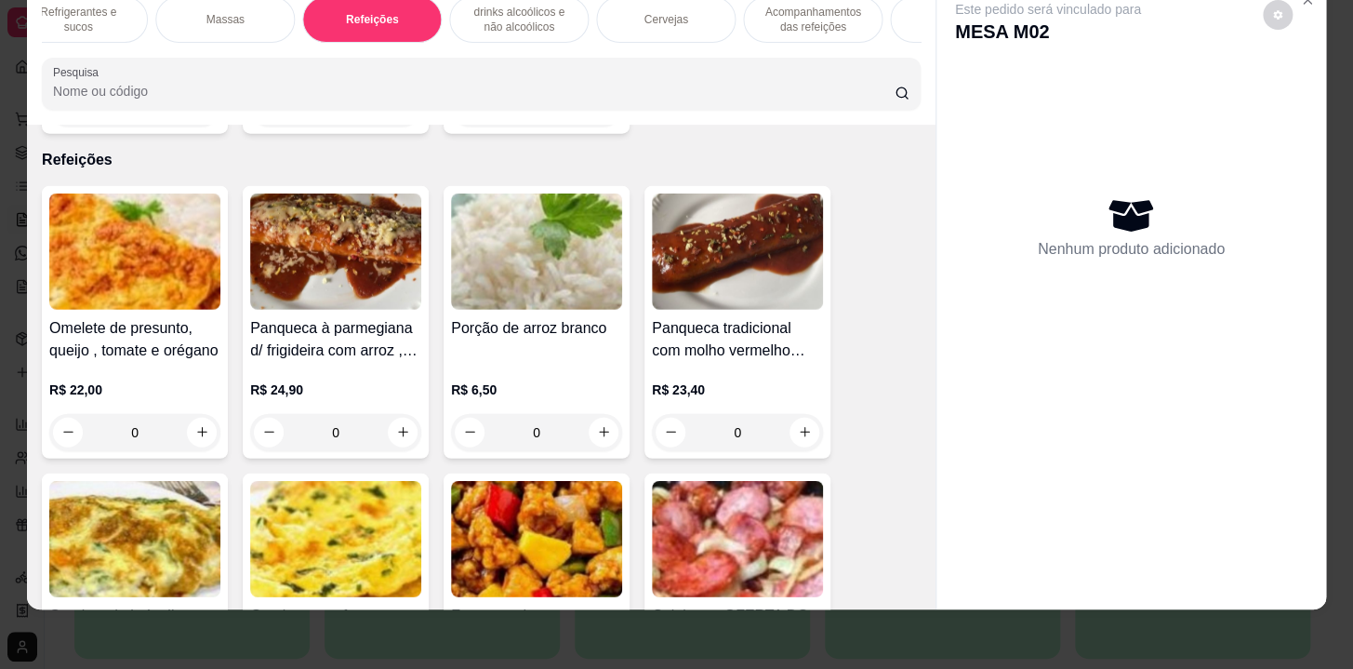
click at [214, 12] on p "Massas" at bounding box center [225, 19] width 38 height 15
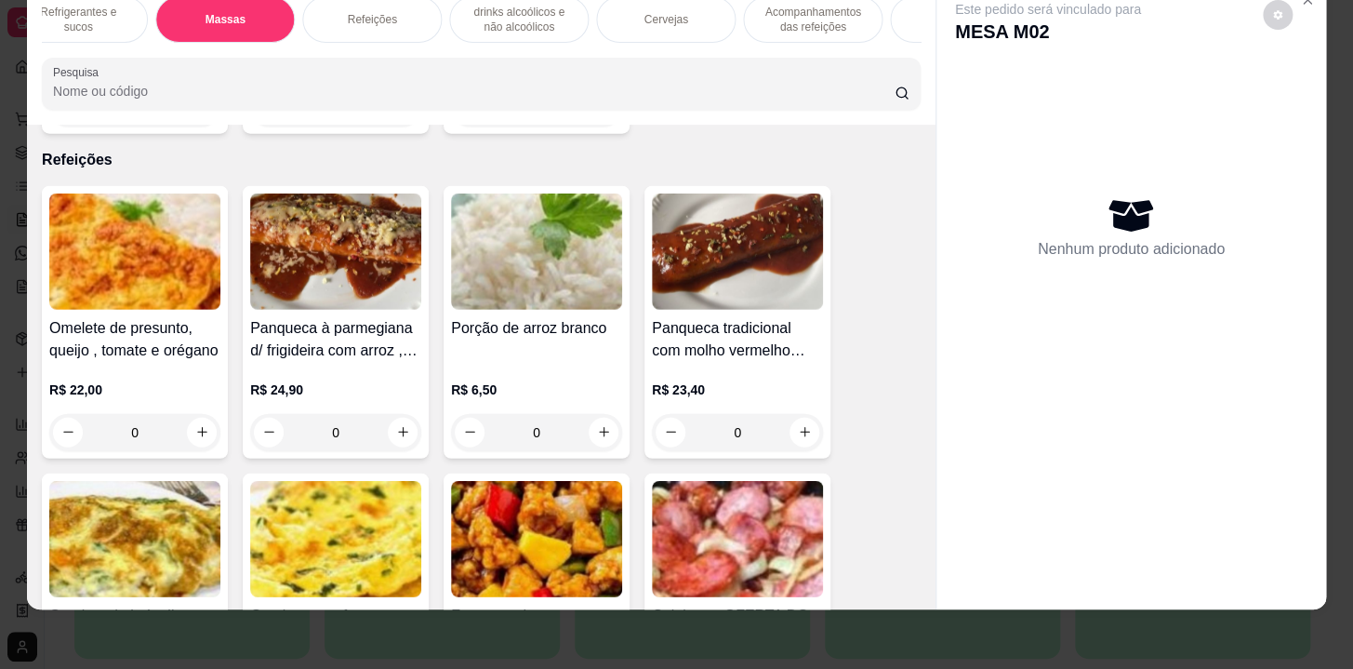
scroll to position [10562, 0]
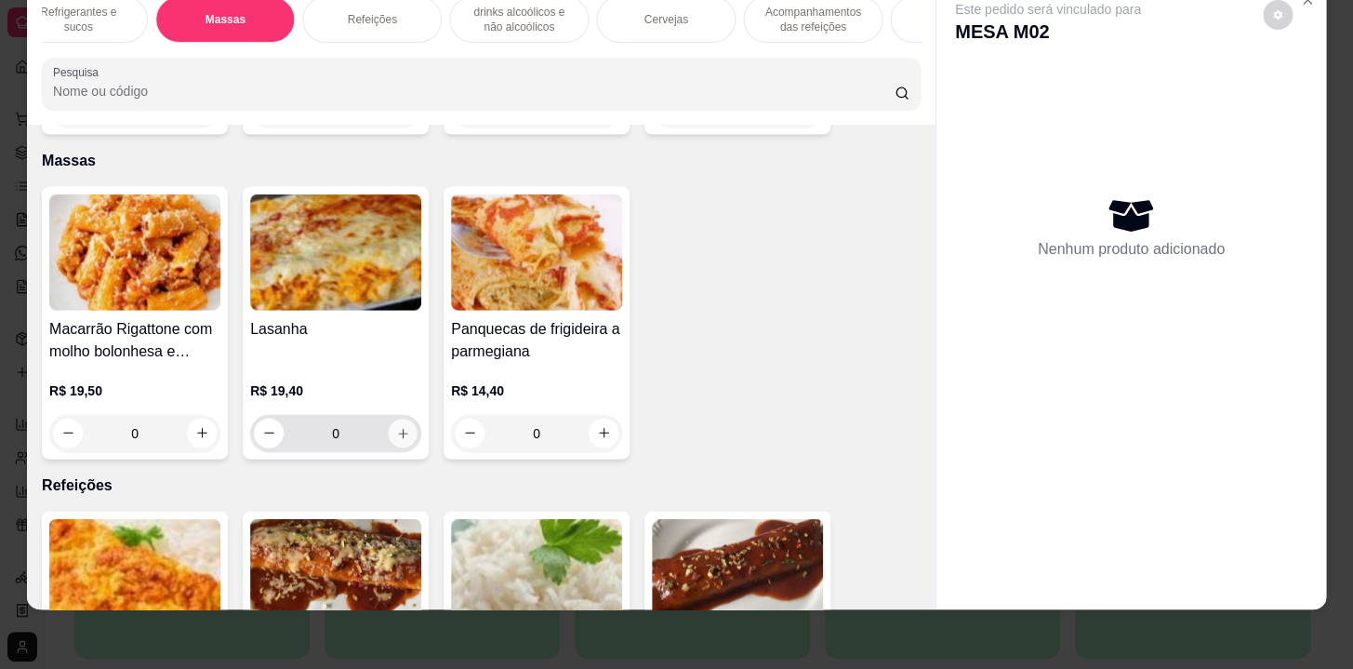
click at [392, 418] on button "increase-product-quantity" at bounding box center [403, 432] width 29 height 29
type input "1"
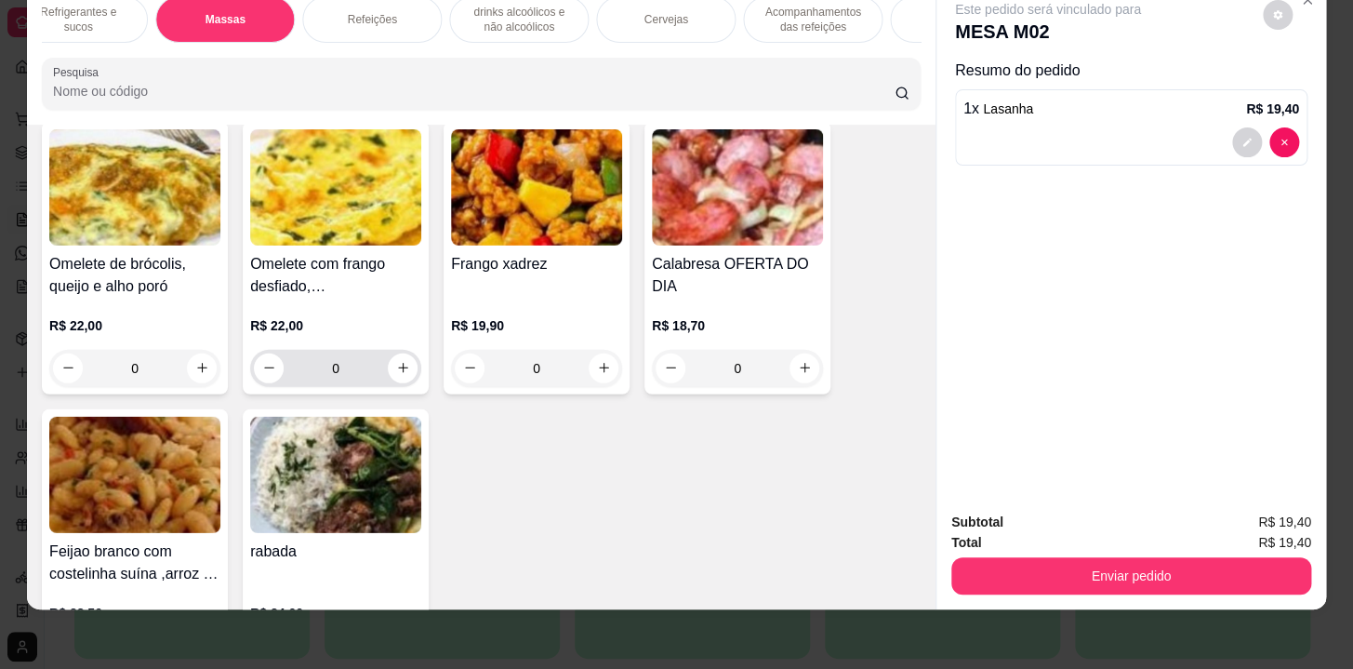
scroll to position [11323, 0]
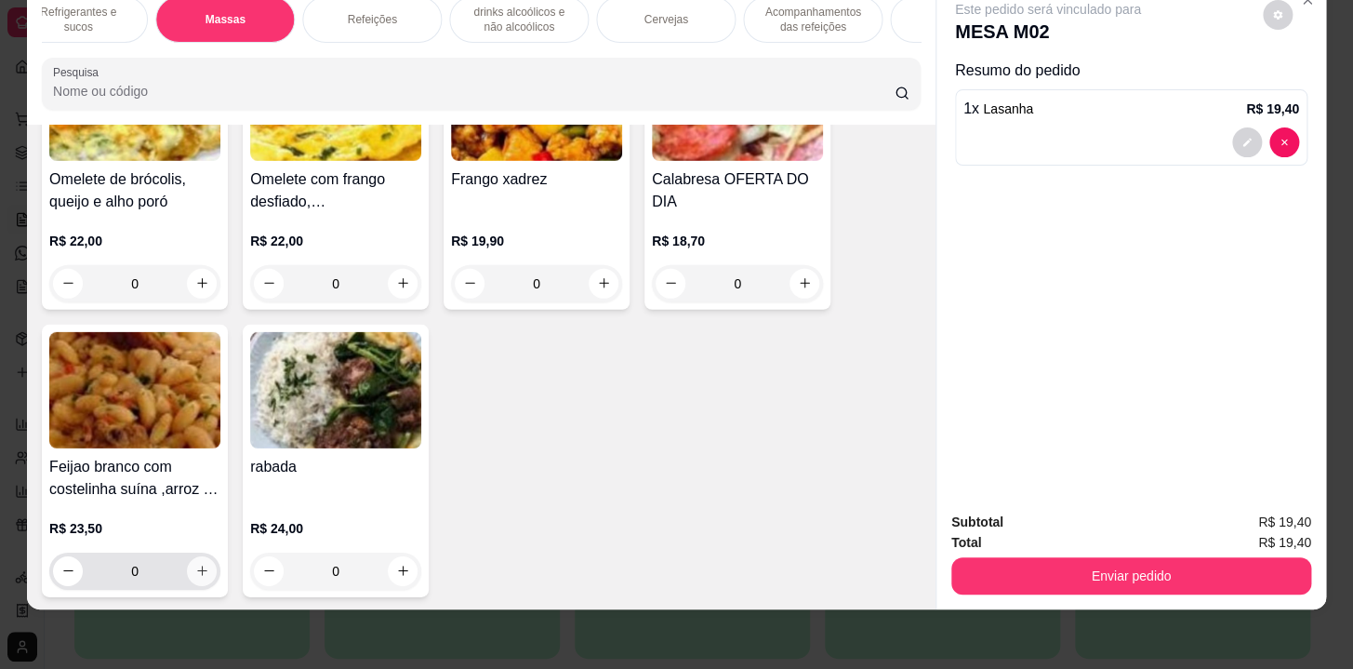
click at [195, 564] on icon "increase-product-quantity" at bounding box center [202, 571] width 14 height 14
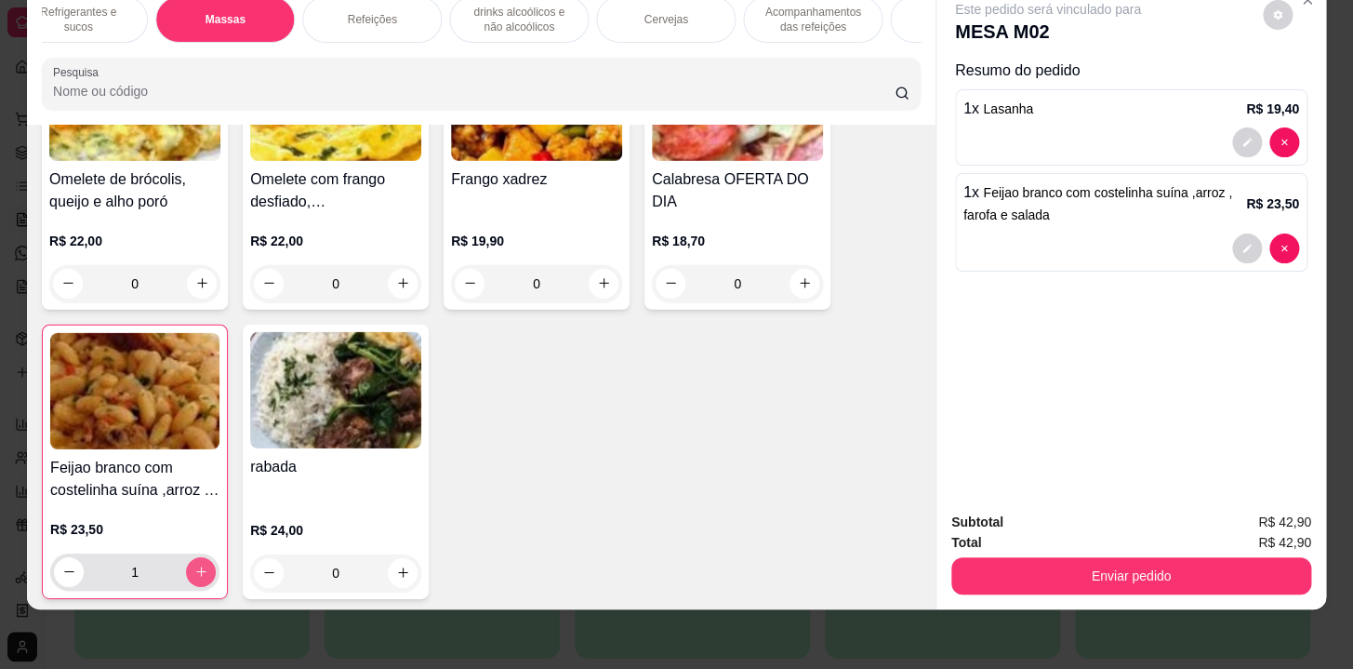
type input "1"
click at [506, 14] on p "drinks alcoólicos e não alcoólicos" at bounding box center [519, 20] width 108 height 30
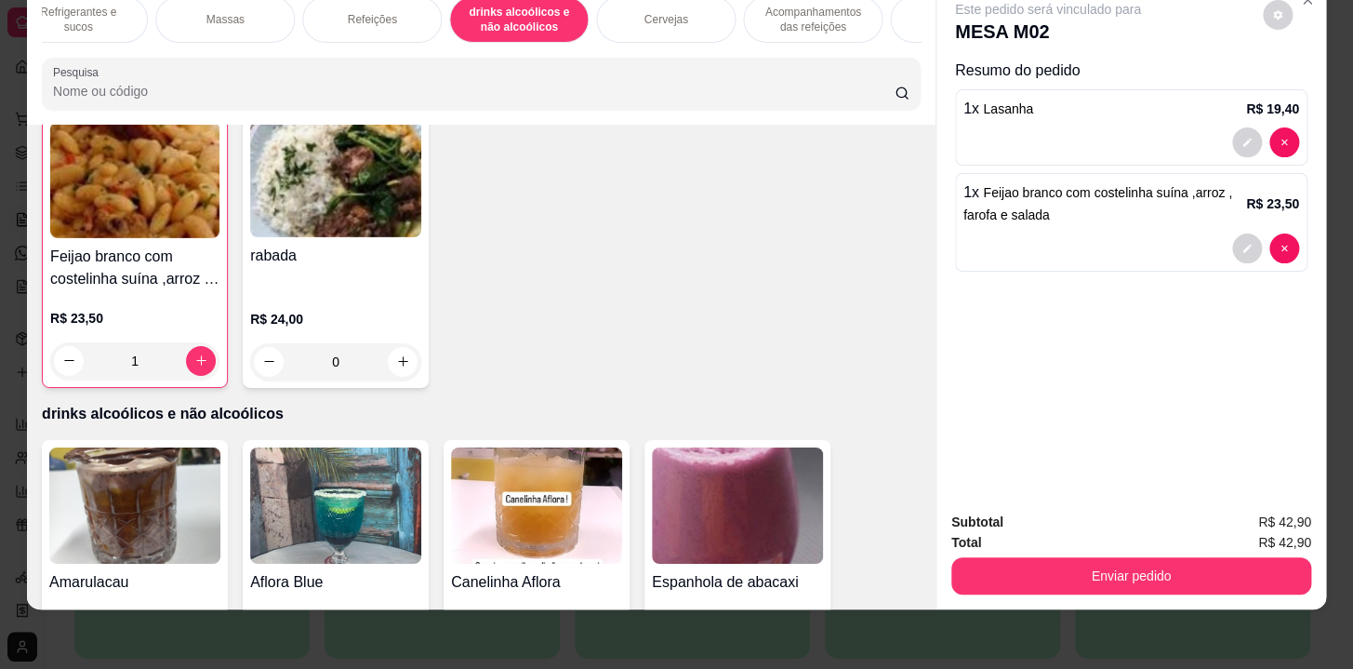
scroll to position [11197, 0]
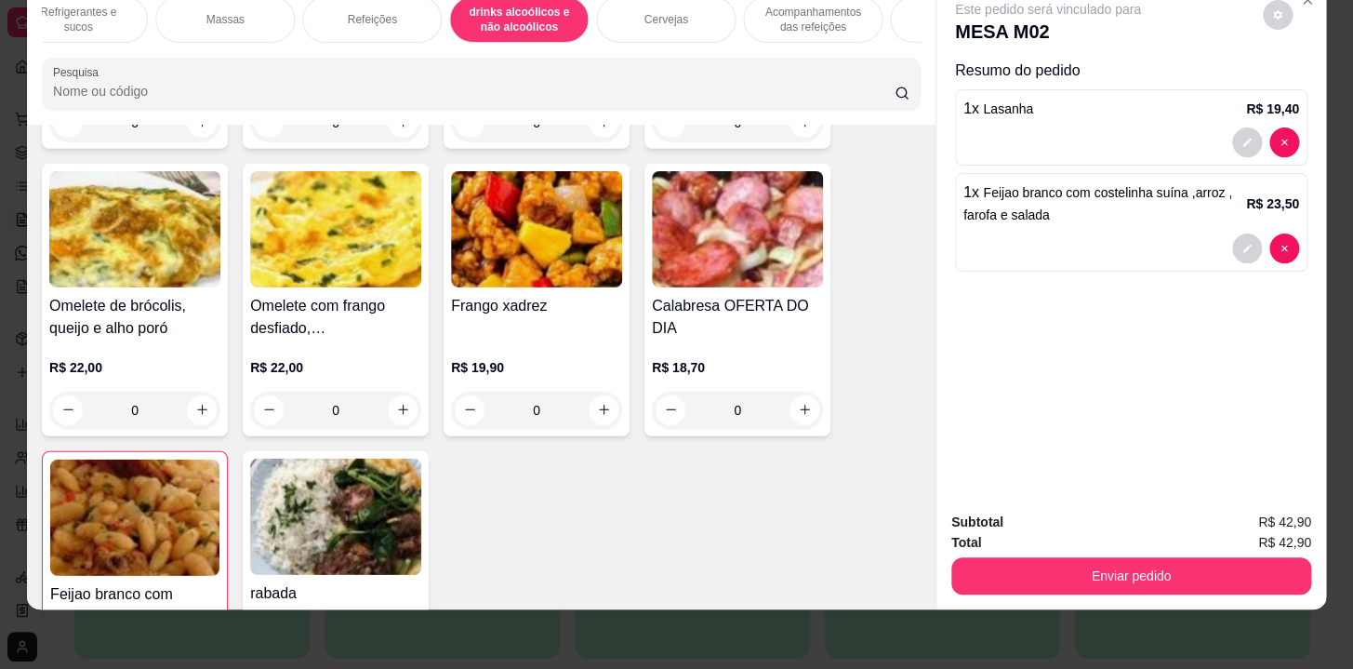
click at [631, 17] on div "Cervejas" at bounding box center [666, 19] width 140 height 47
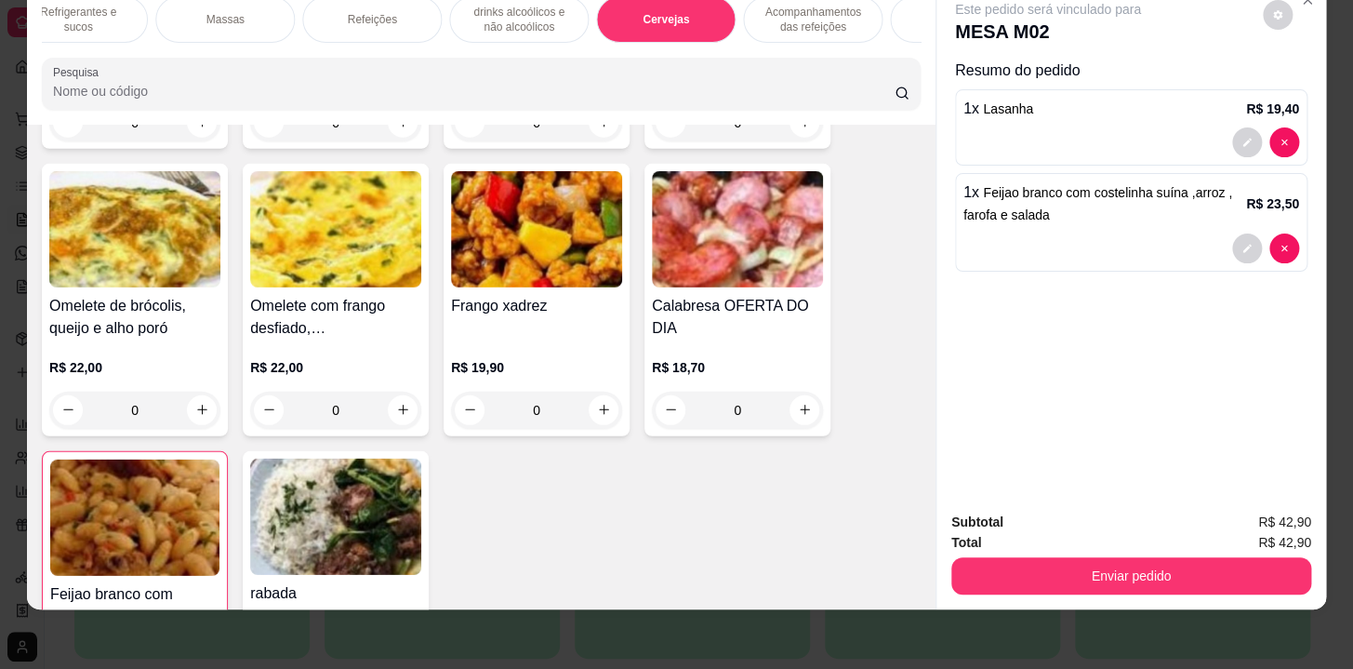
scroll to position [12642, 0]
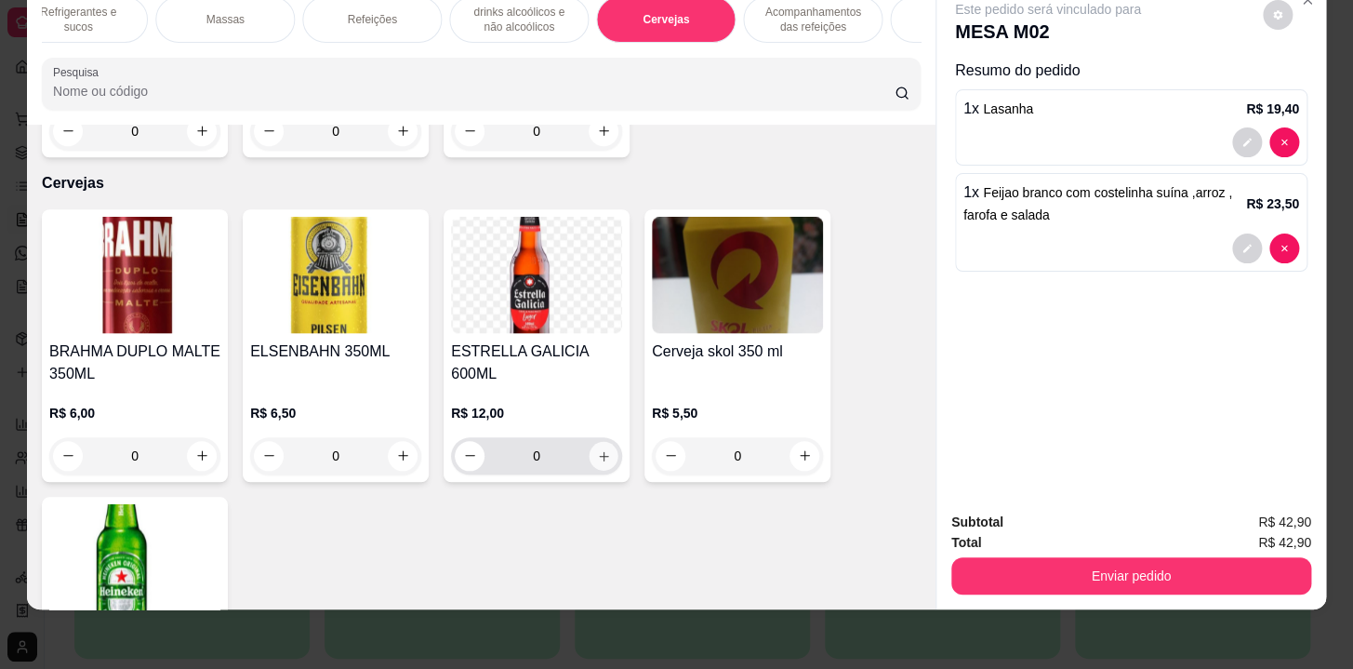
click at [606, 441] on button "increase-product-quantity" at bounding box center [604, 455] width 29 height 29
type input "1"
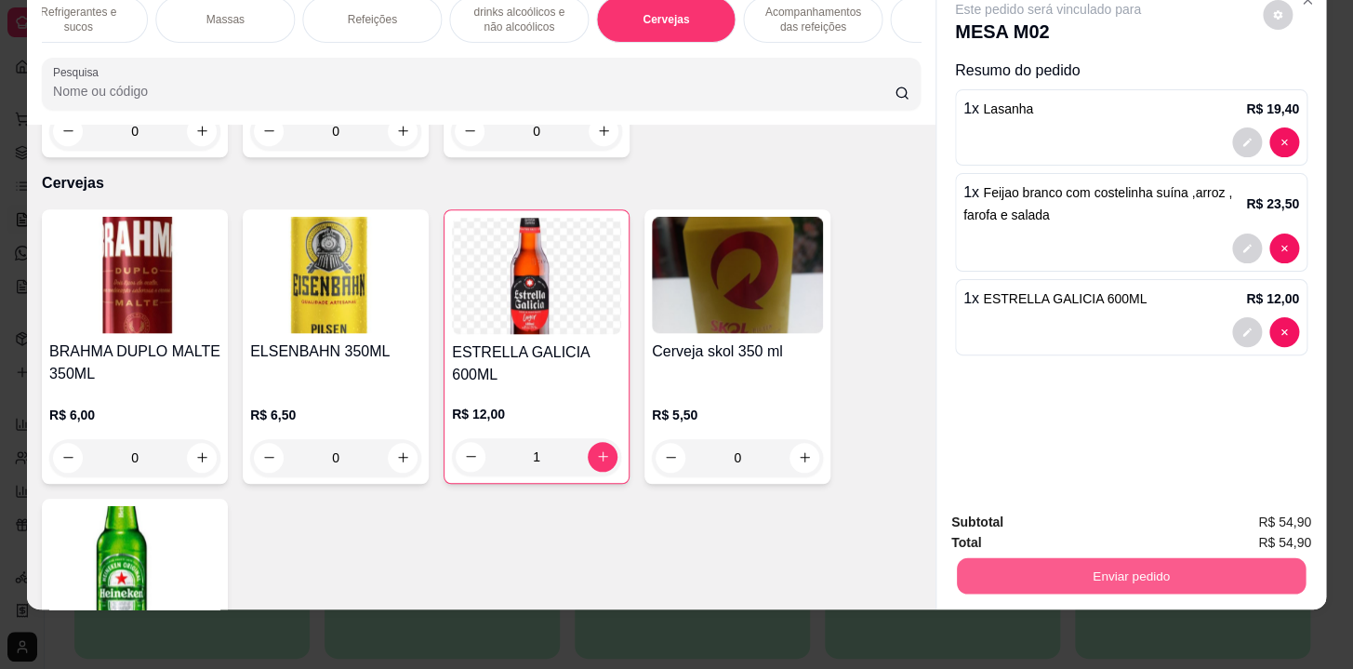
click at [1160, 561] on button "Enviar pedido" at bounding box center [1131, 576] width 349 height 36
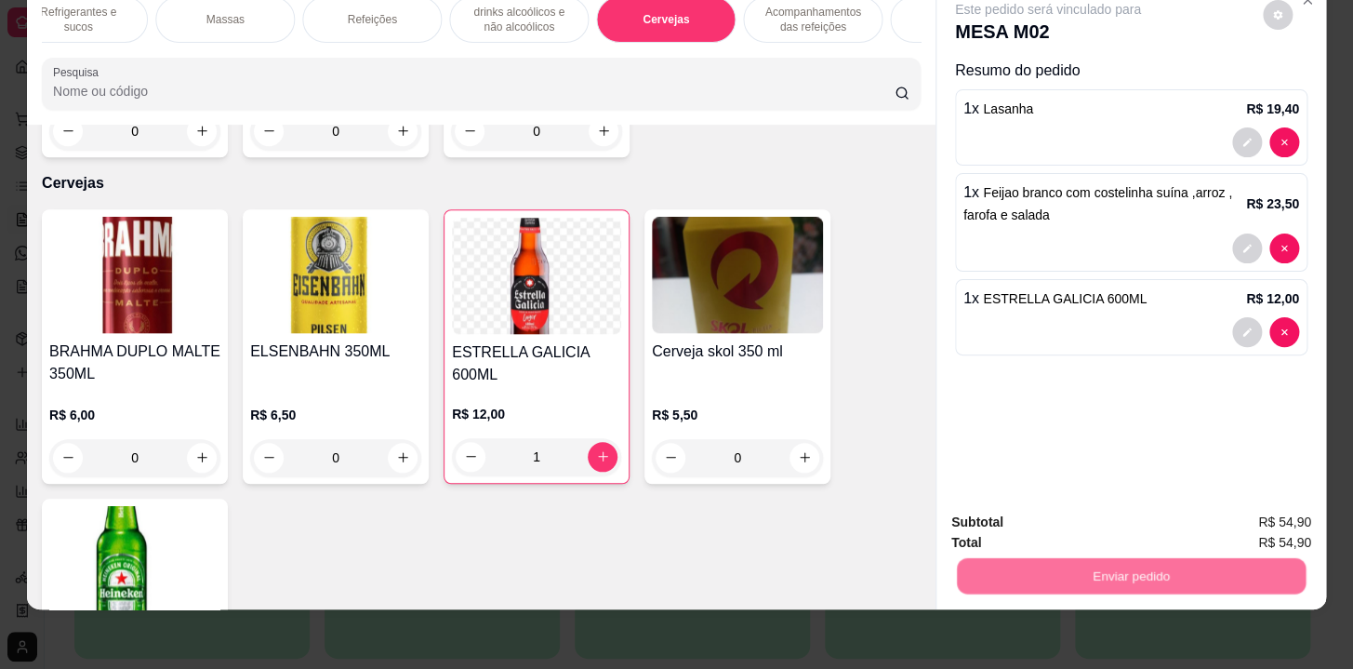
click at [1098, 526] on button "Não registrar e enviar pedido" at bounding box center [1070, 517] width 188 height 34
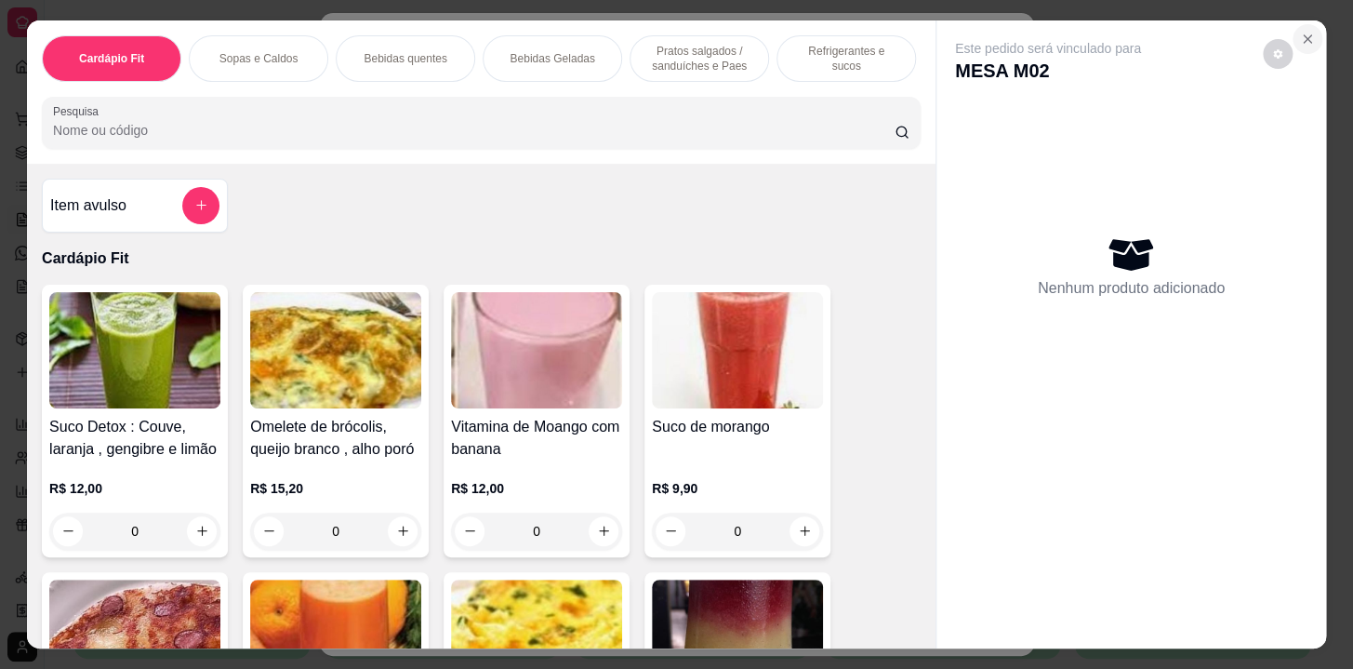
click at [1300, 24] on button "Close" at bounding box center [1308, 39] width 30 height 30
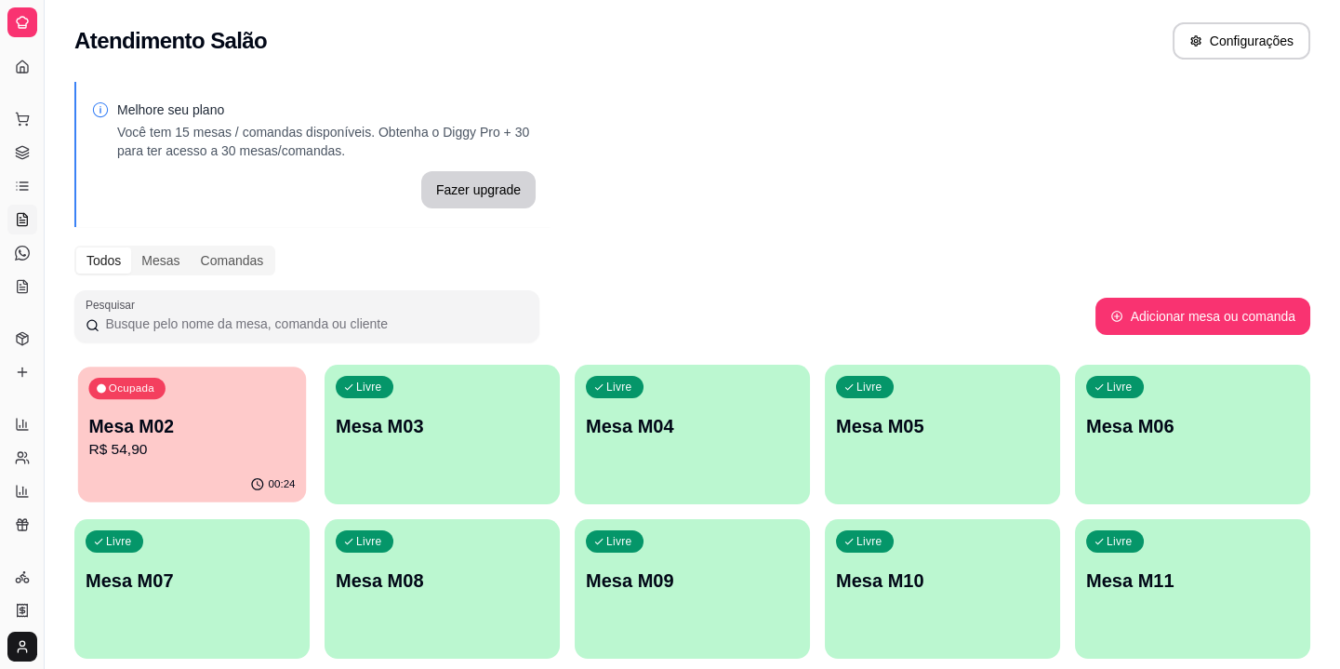
click at [141, 427] on p "Mesa M02" at bounding box center [191, 426] width 206 height 25
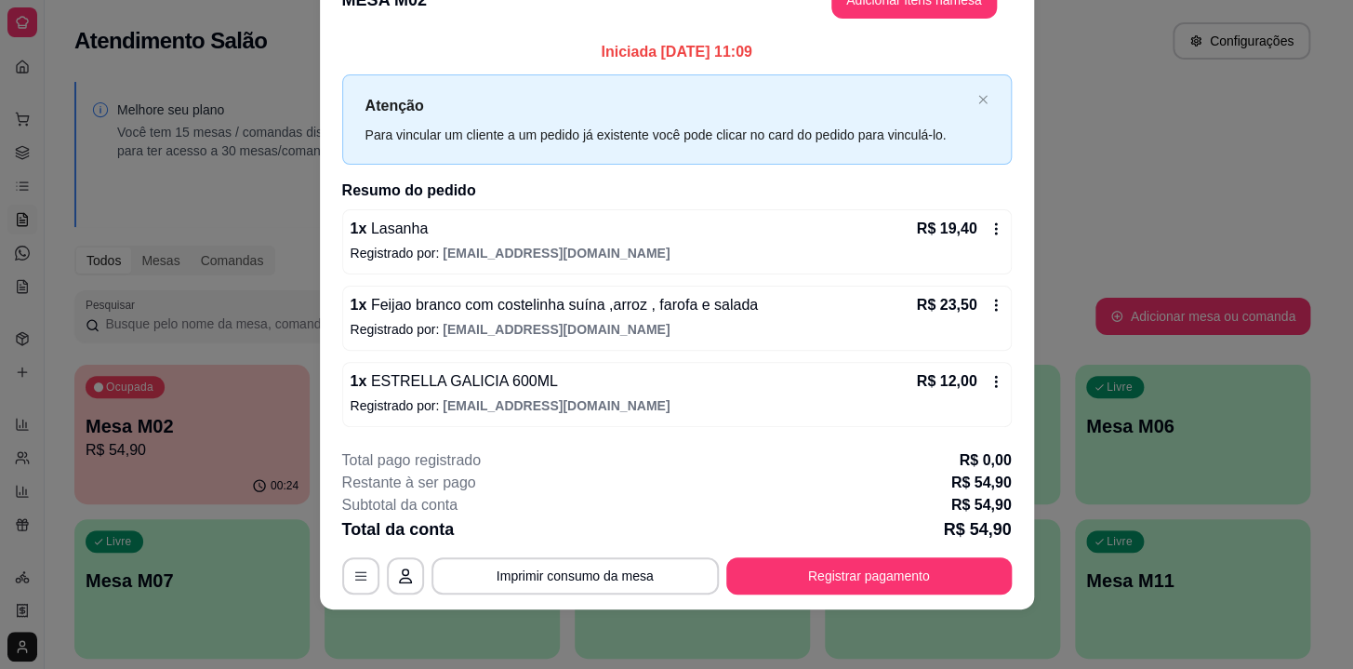
scroll to position [0, 0]
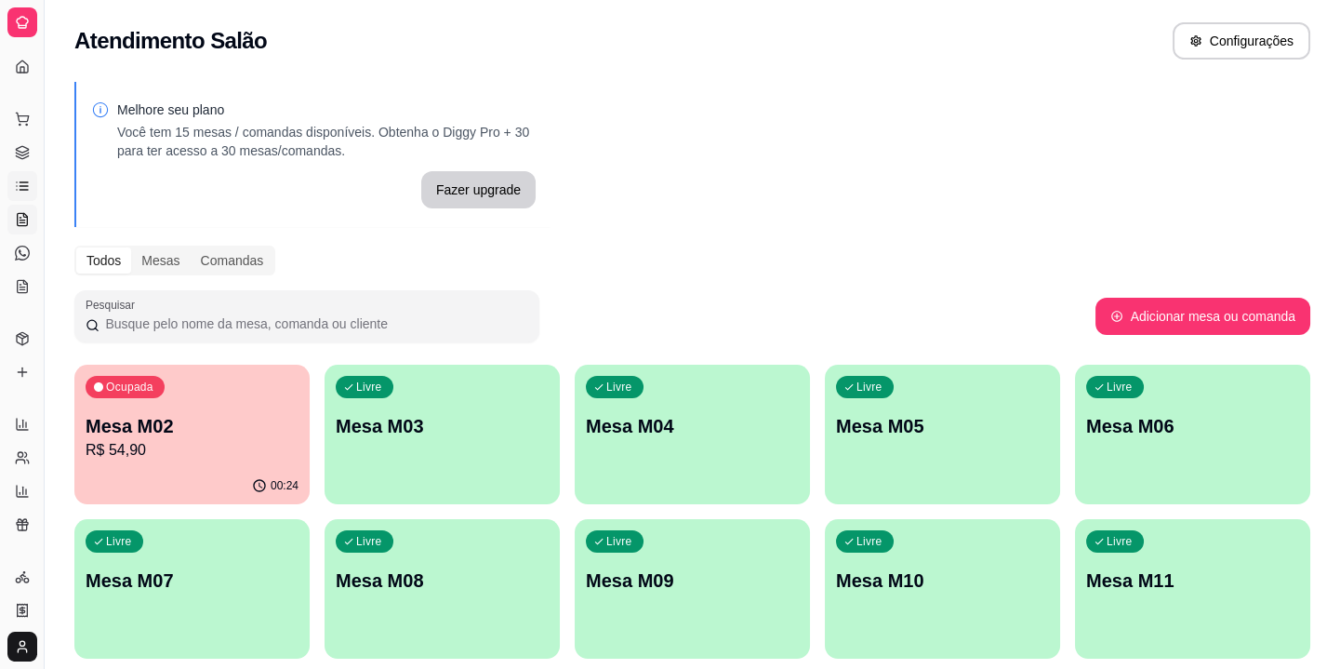
click at [25, 188] on icon at bounding box center [22, 186] width 15 height 15
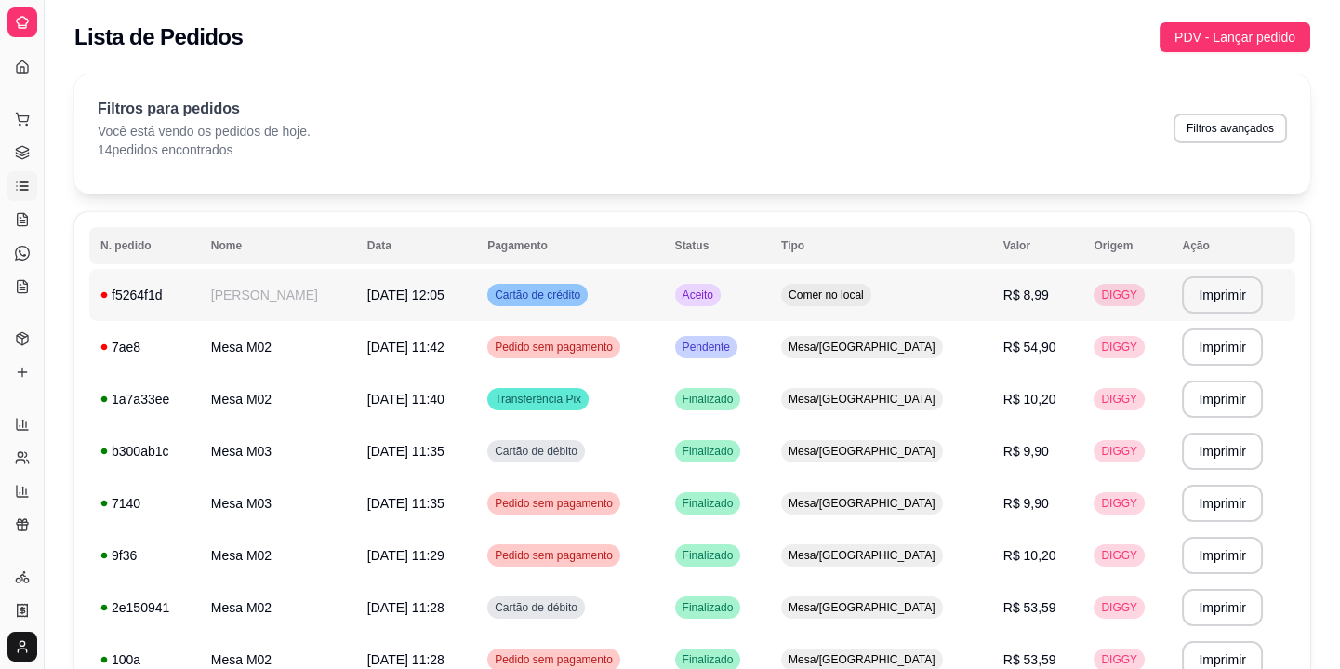
click at [223, 293] on td "Ruth" at bounding box center [278, 295] width 156 height 52
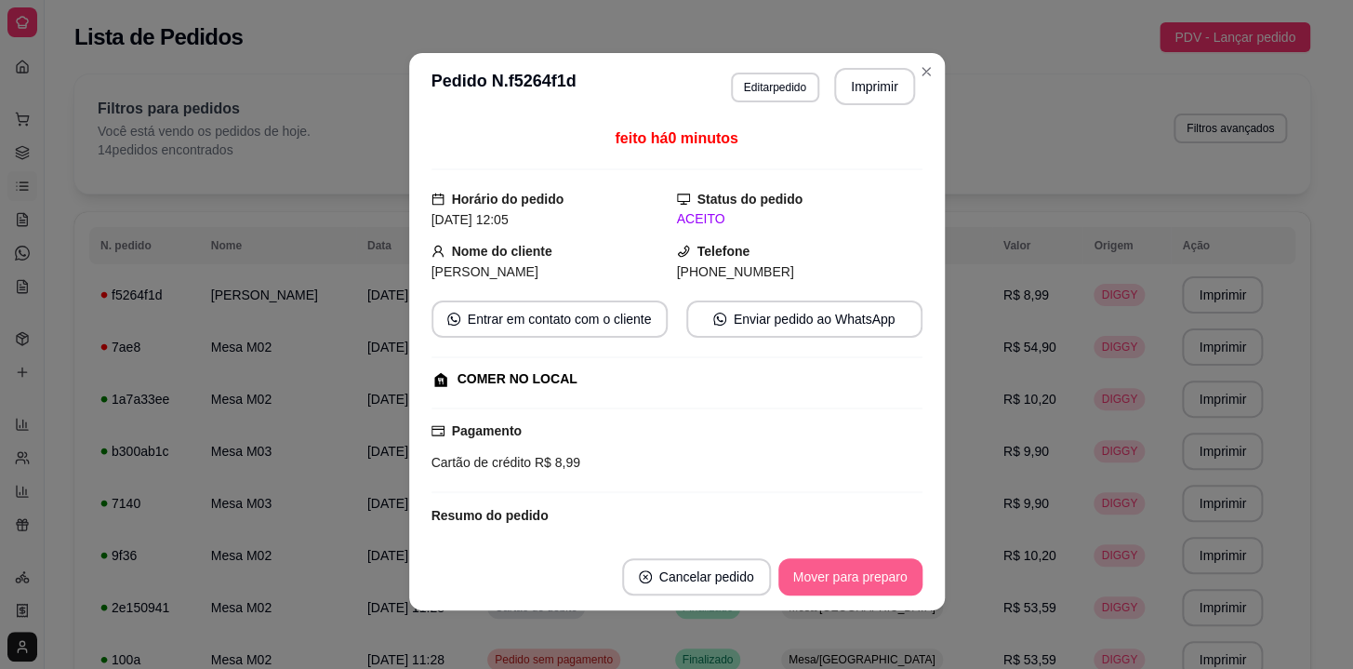
click at [824, 567] on button "Mover para preparo" at bounding box center [850, 576] width 144 height 37
click at [856, 571] on button "Mover para retirada disponível" at bounding box center [819, 577] width 199 height 36
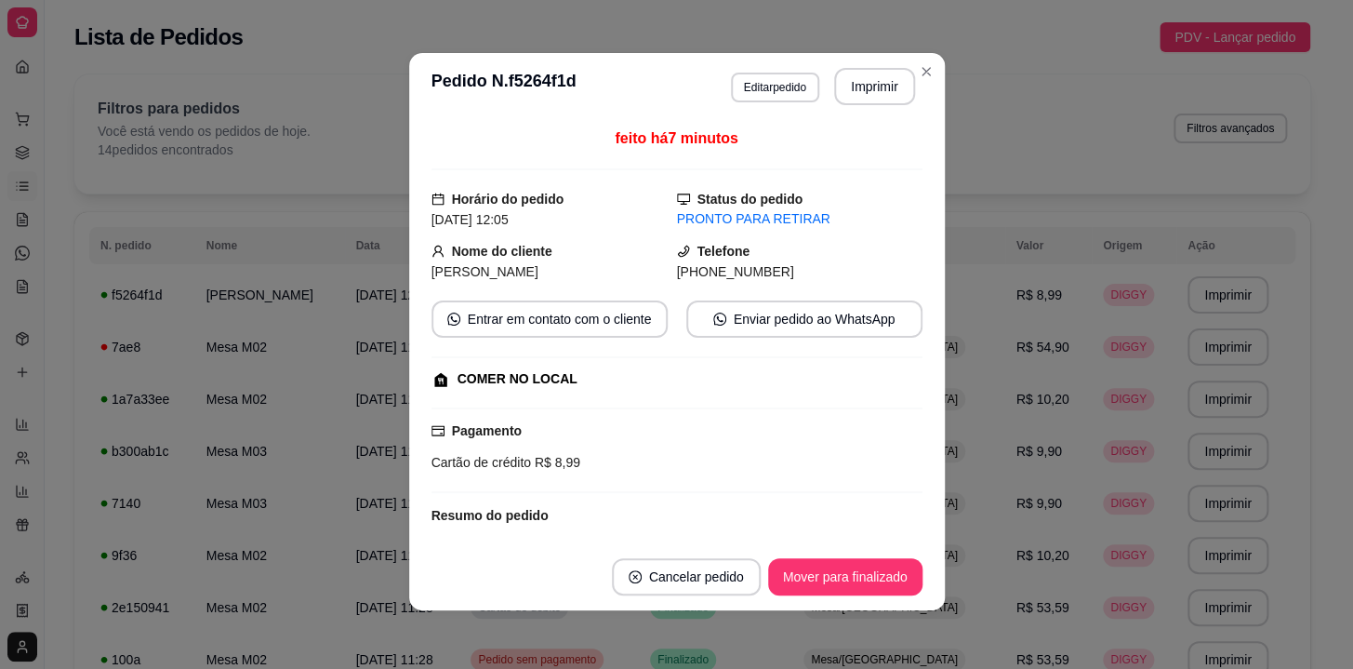
scroll to position [112, 0]
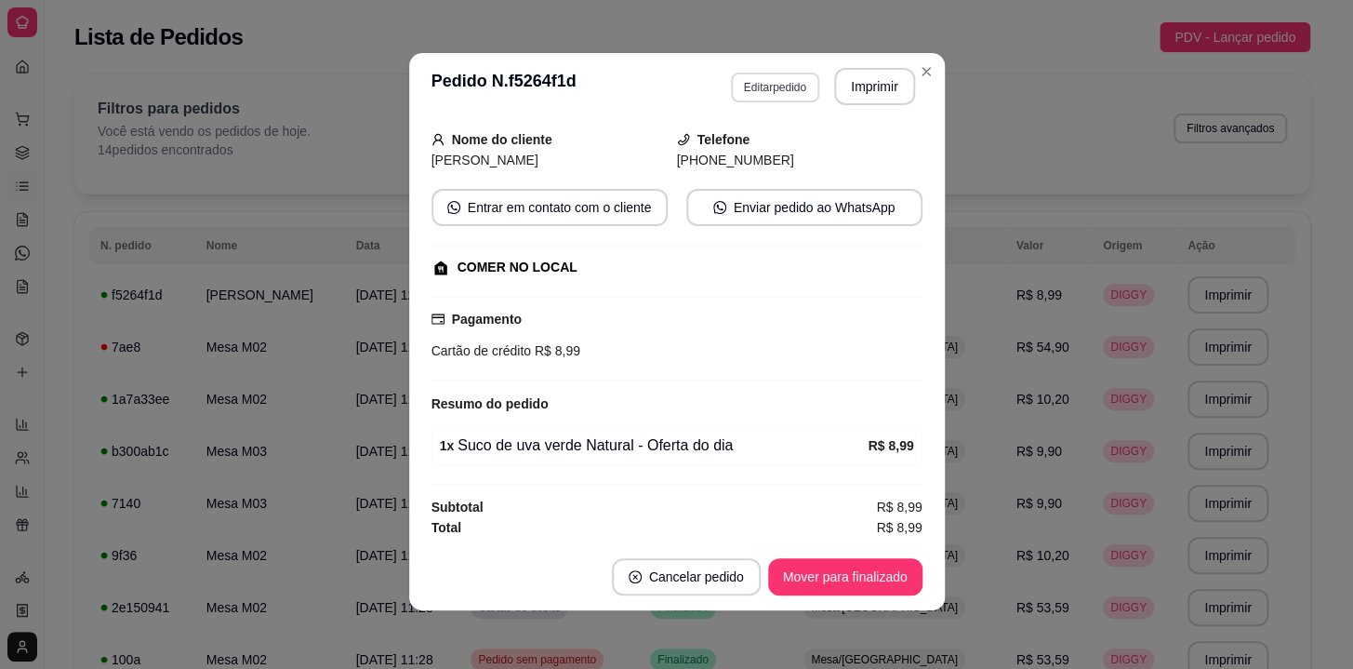
click at [749, 87] on button "Editar pedido" at bounding box center [775, 88] width 88 height 30
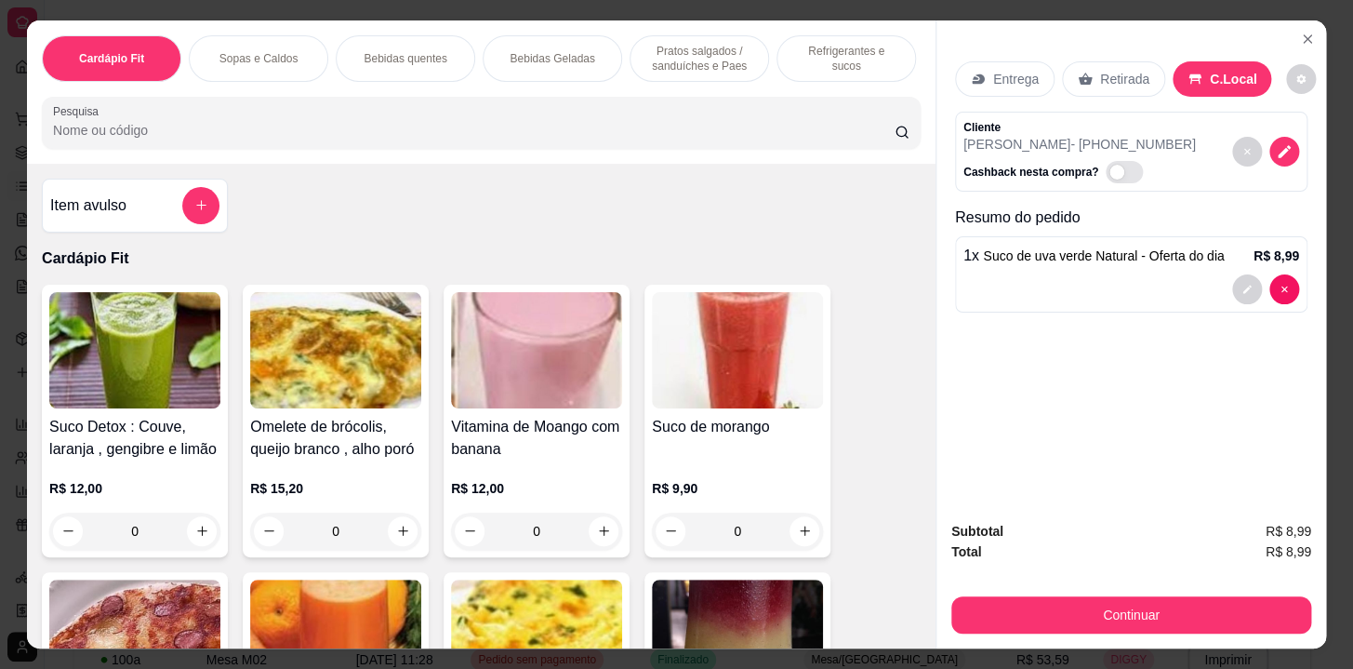
click at [751, 73] on div "Cardápio Fit Sopas e Caldos Bebidas quentes Bebidas Geladas Pratos salgados / s…" at bounding box center [481, 58] width 879 height 47
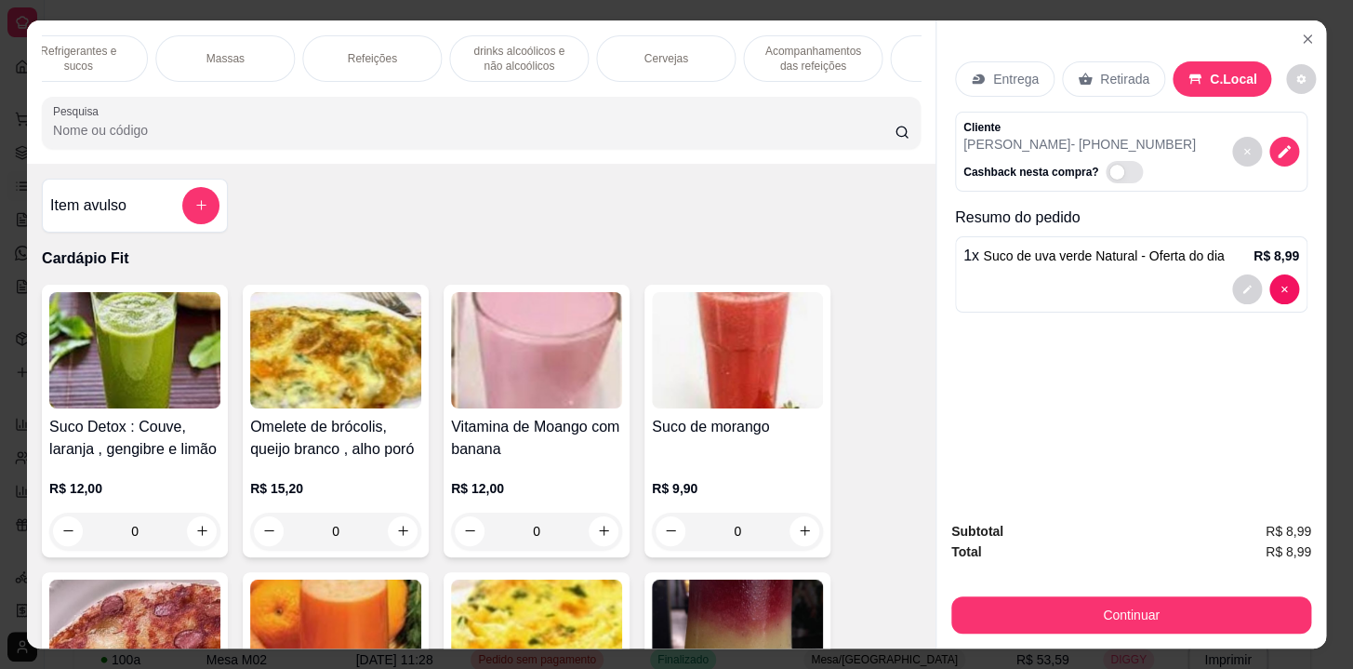
click at [823, 47] on p "Acompanhamentos das refeições" at bounding box center [813, 59] width 108 height 30
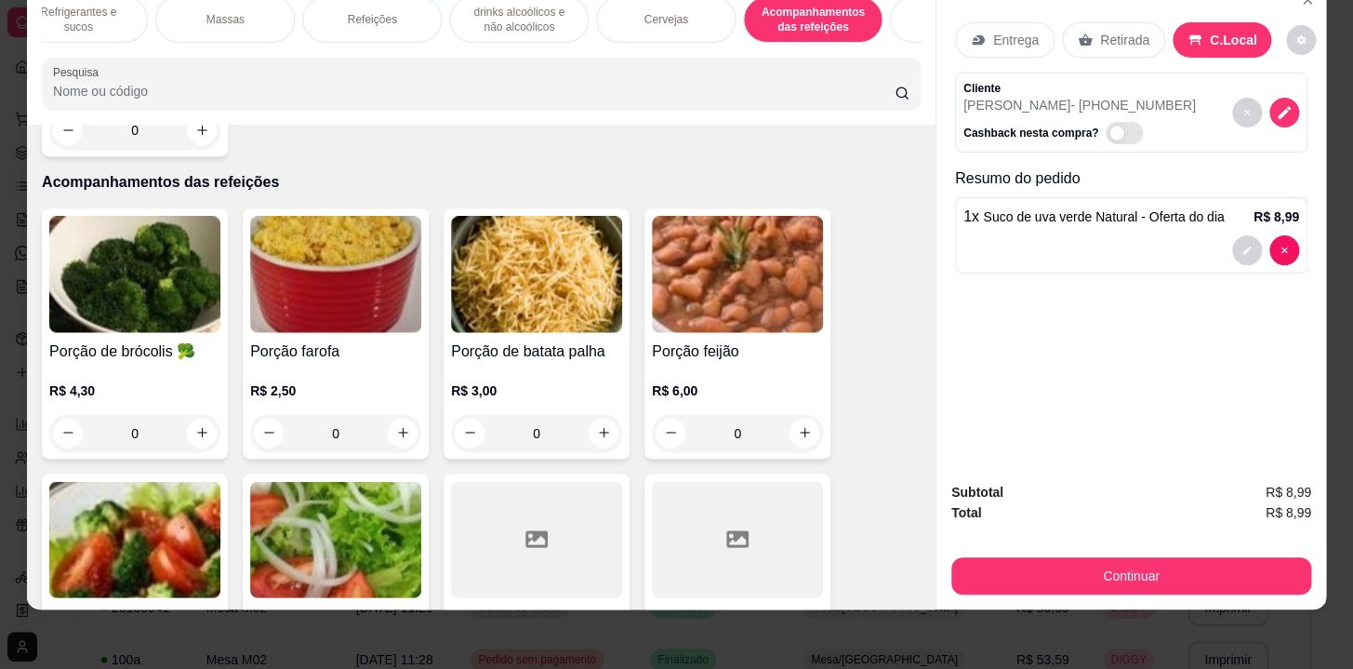
scroll to position [0, 1024]
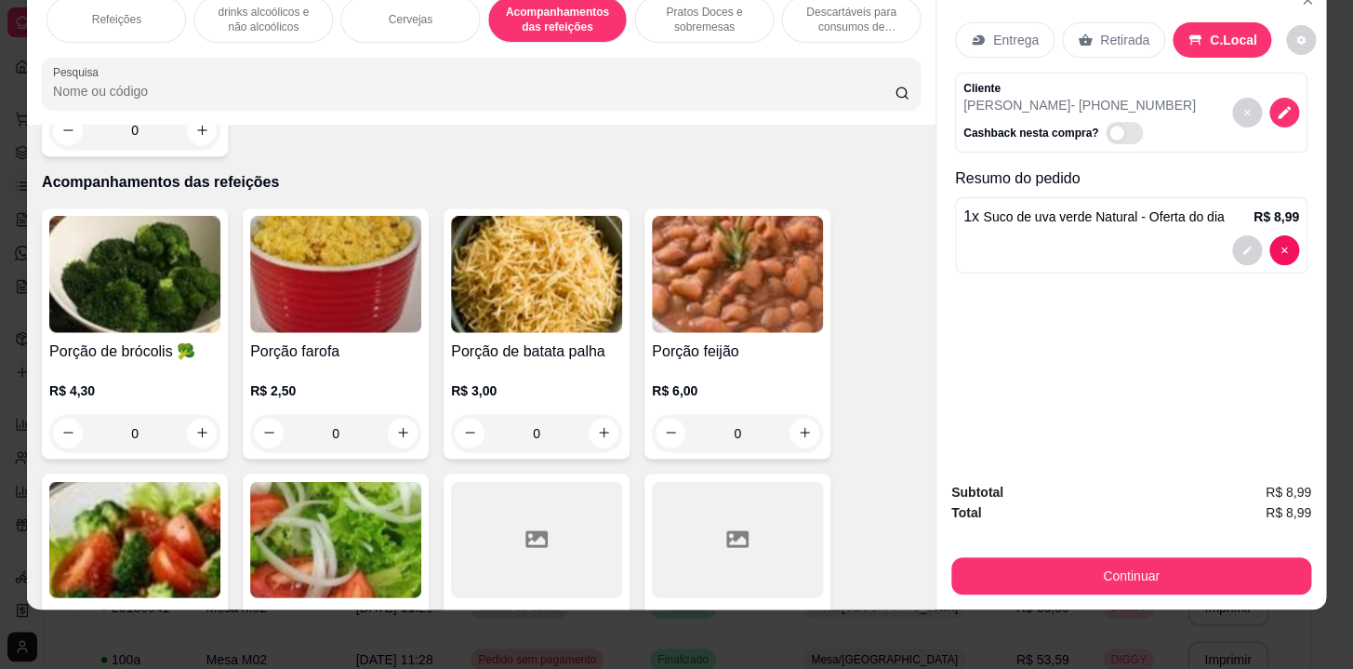
click at [720, 9] on p "Pratos Doces e sobremesas" at bounding box center [704, 20] width 108 height 30
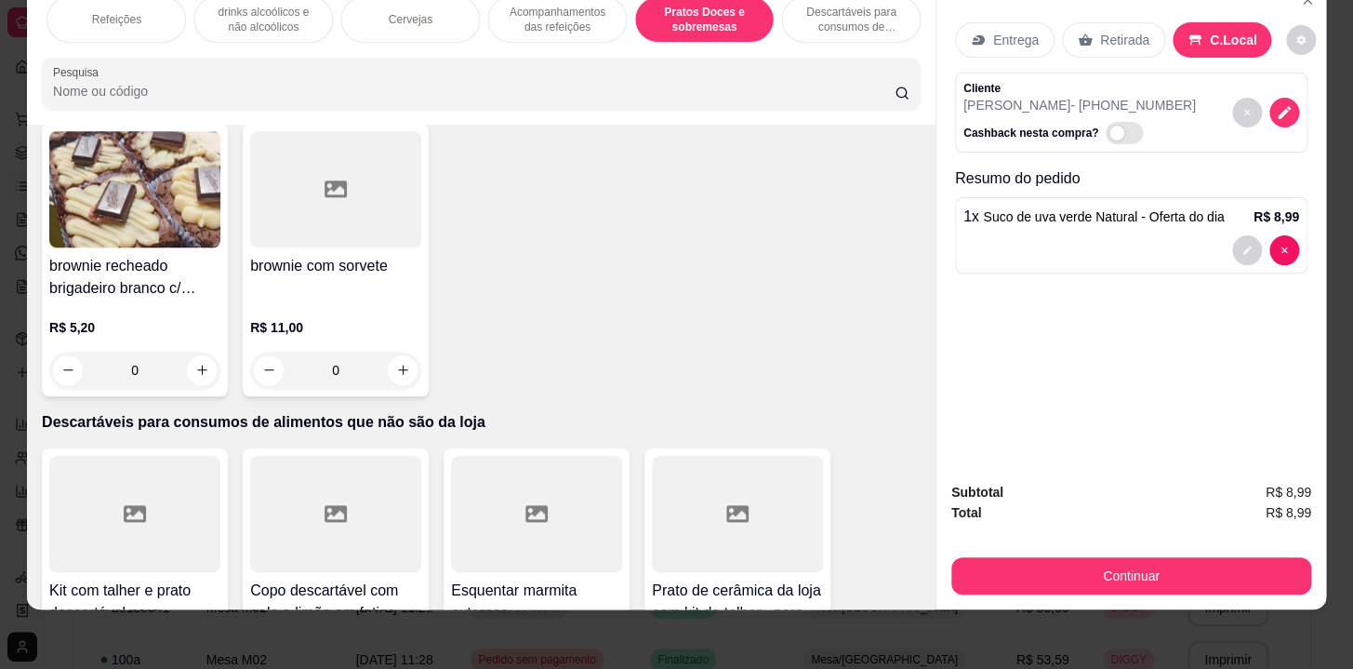
scroll to position [15377, 0]
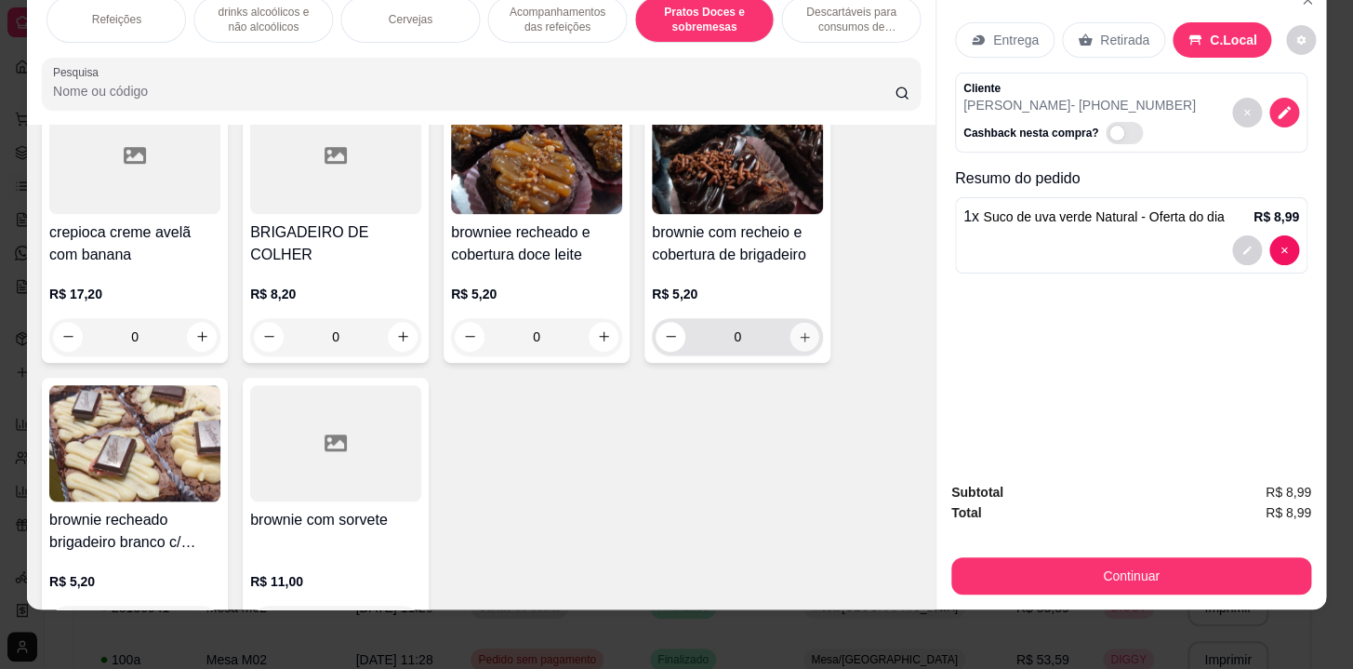
click at [808, 322] on button "increase-product-quantity" at bounding box center [805, 336] width 29 height 29
type input "1"
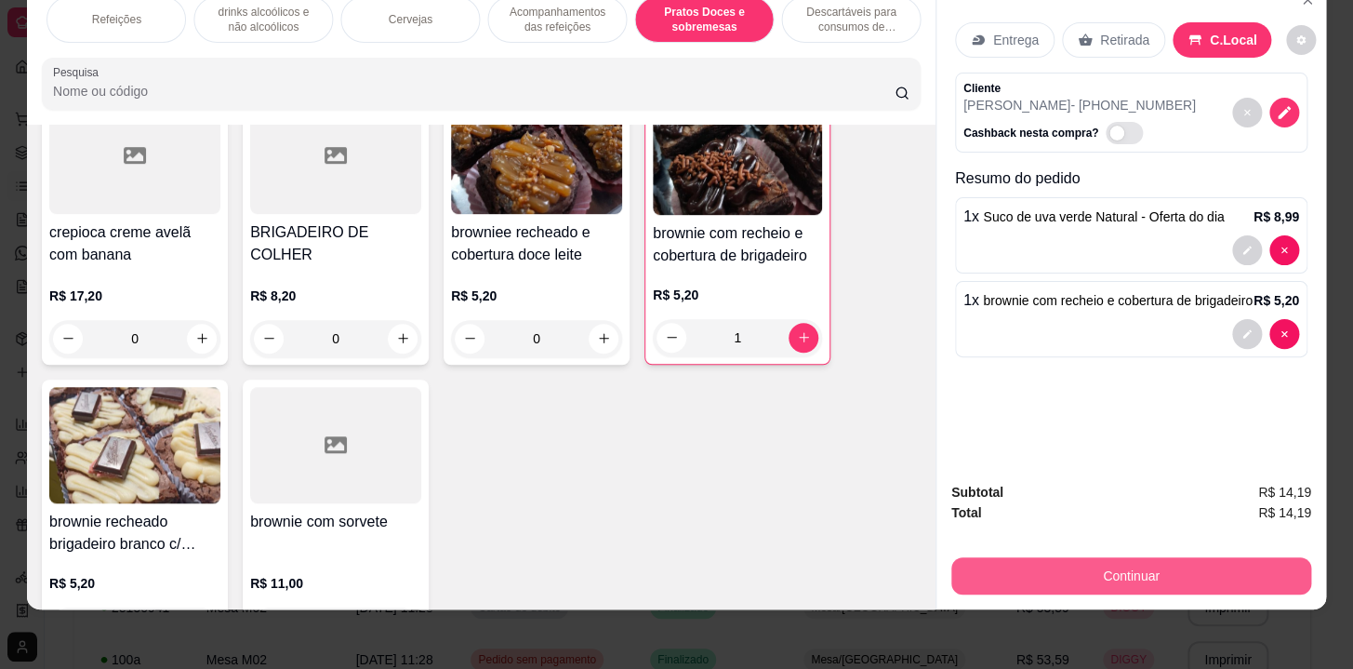
click at [1178, 557] on button "Continuar" at bounding box center [1131, 575] width 360 height 37
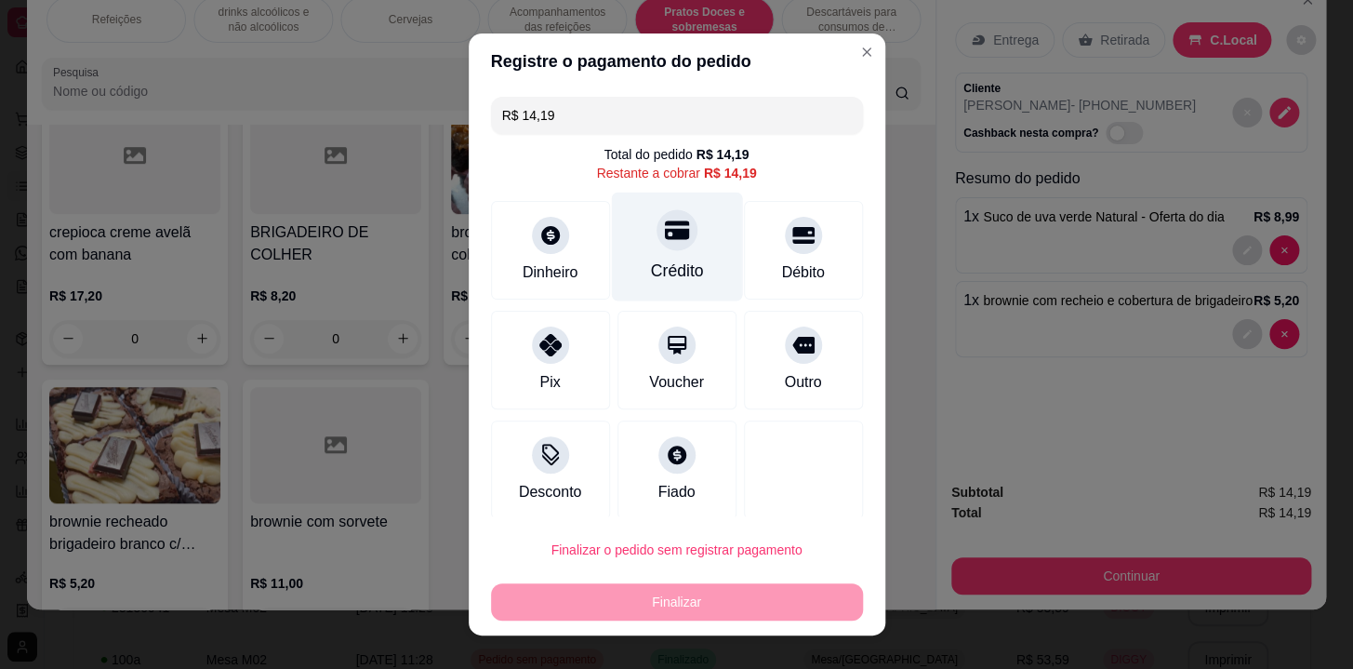
click at [664, 238] on icon at bounding box center [676, 230] width 24 height 24
type input "R$ 0,00"
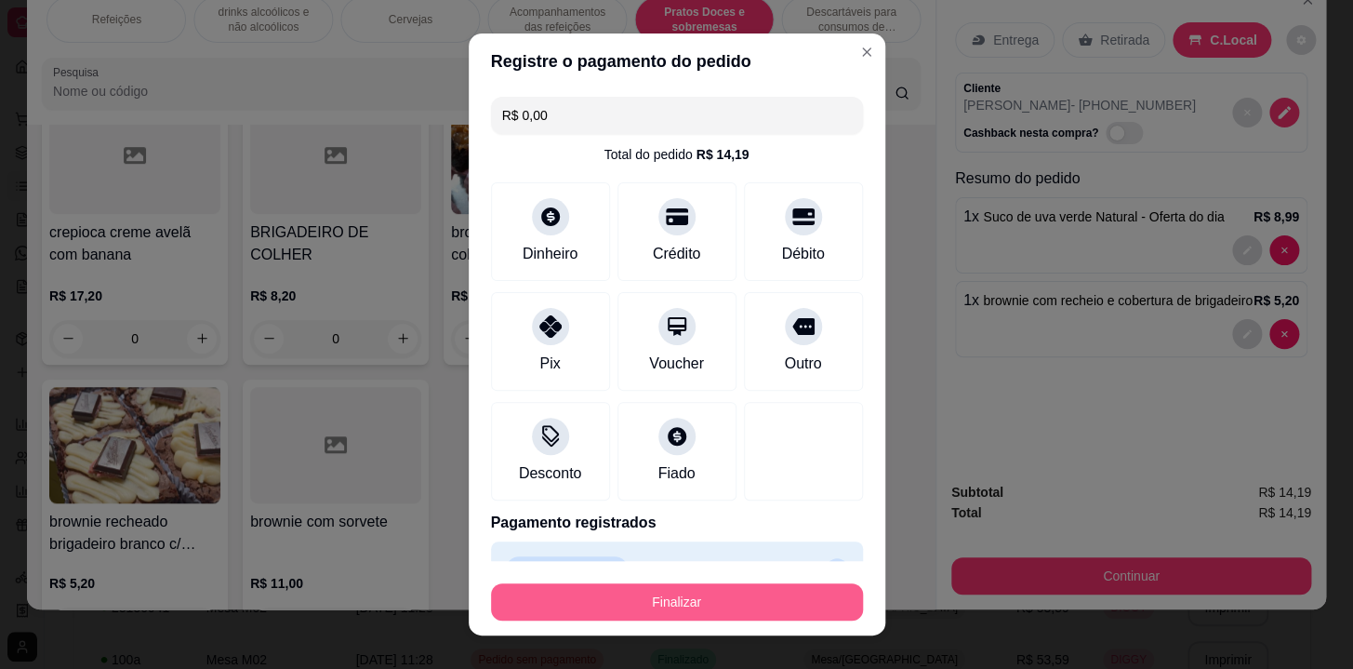
click at [734, 601] on button "Finalizar" at bounding box center [677, 601] width 372 height 37
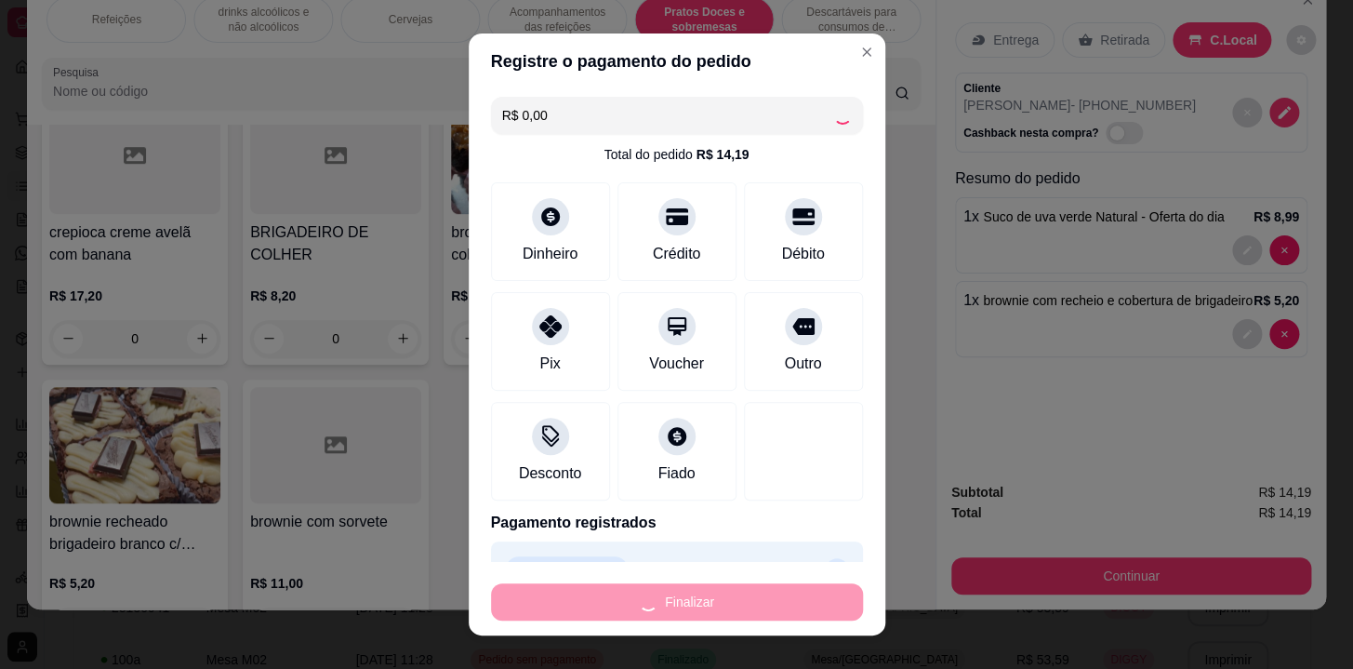
type input "0"
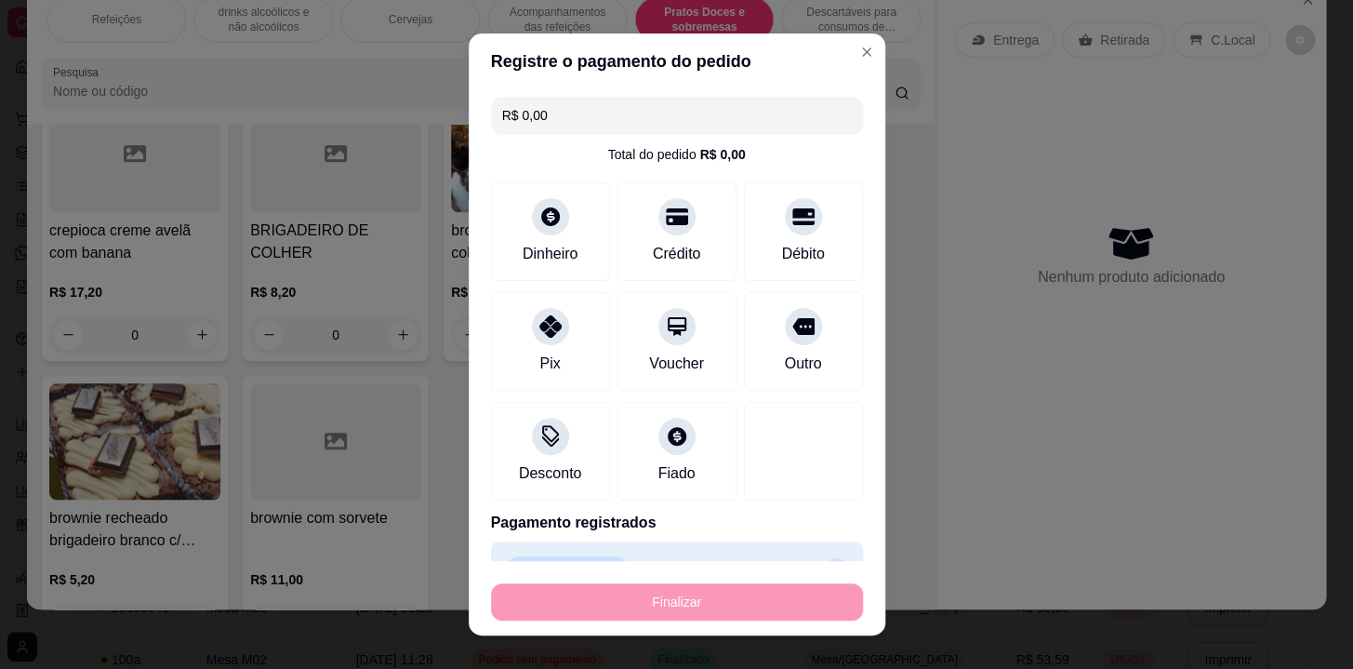
type input "-R$ 14,19"
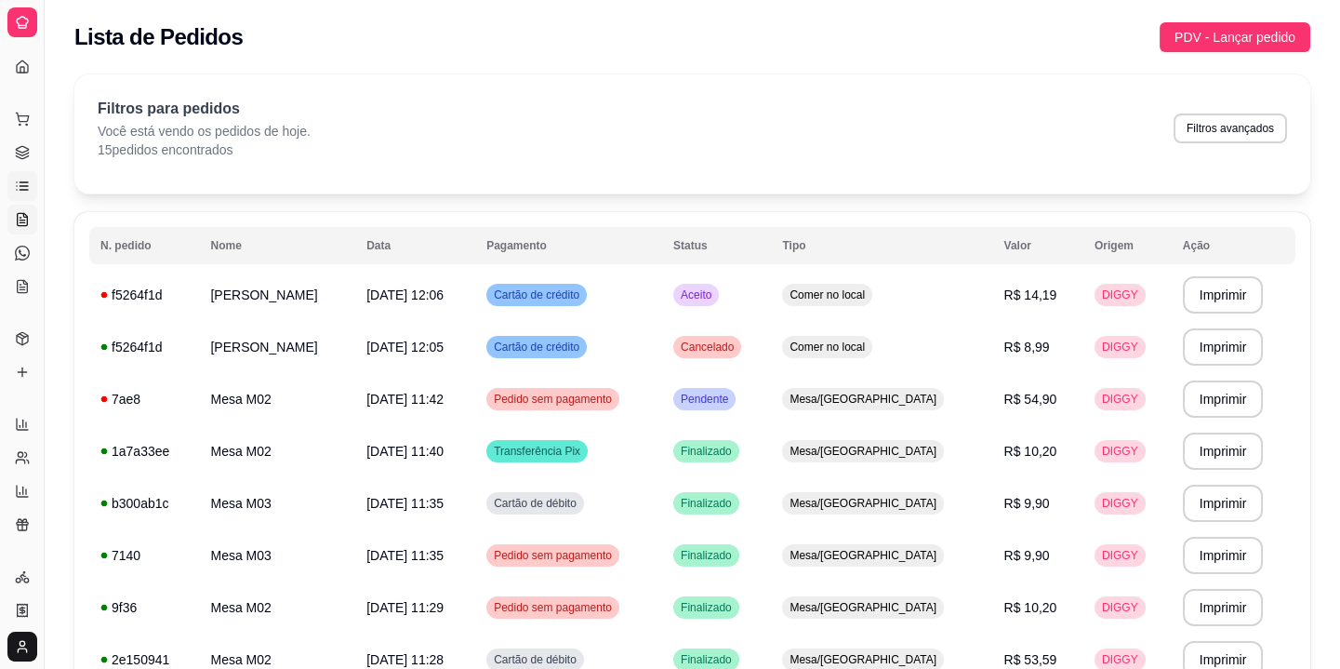
drag, startPoint x: 7, startPoint y: 213, endPoint x: 27, endPoint y: 204, distance: 21.6
click at [8, 213] on link "Salão / Mesas" at bounding box center [22, 220] width 30 height 30
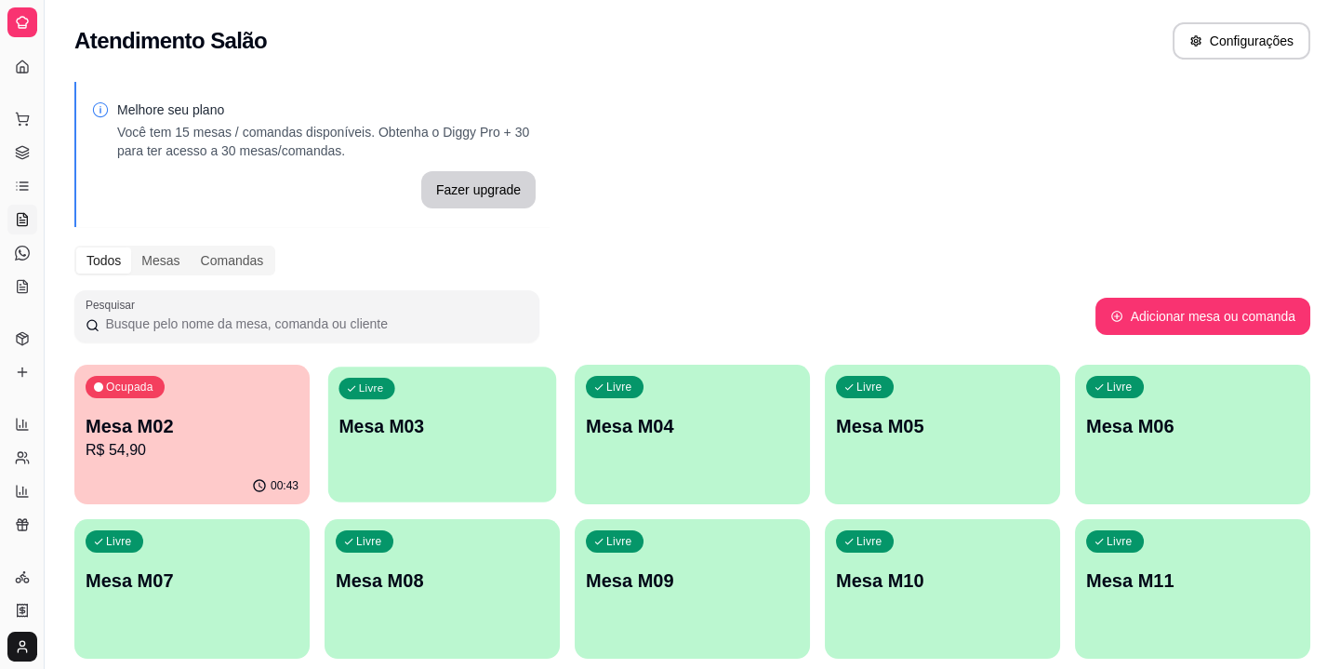
click at [340, 394] on div "Livre" at bounding box center [367, 388] width 56 height 21
click at [174, 431] on p "Mesa M02" at bounding box center [192, 426] width 213 height 26
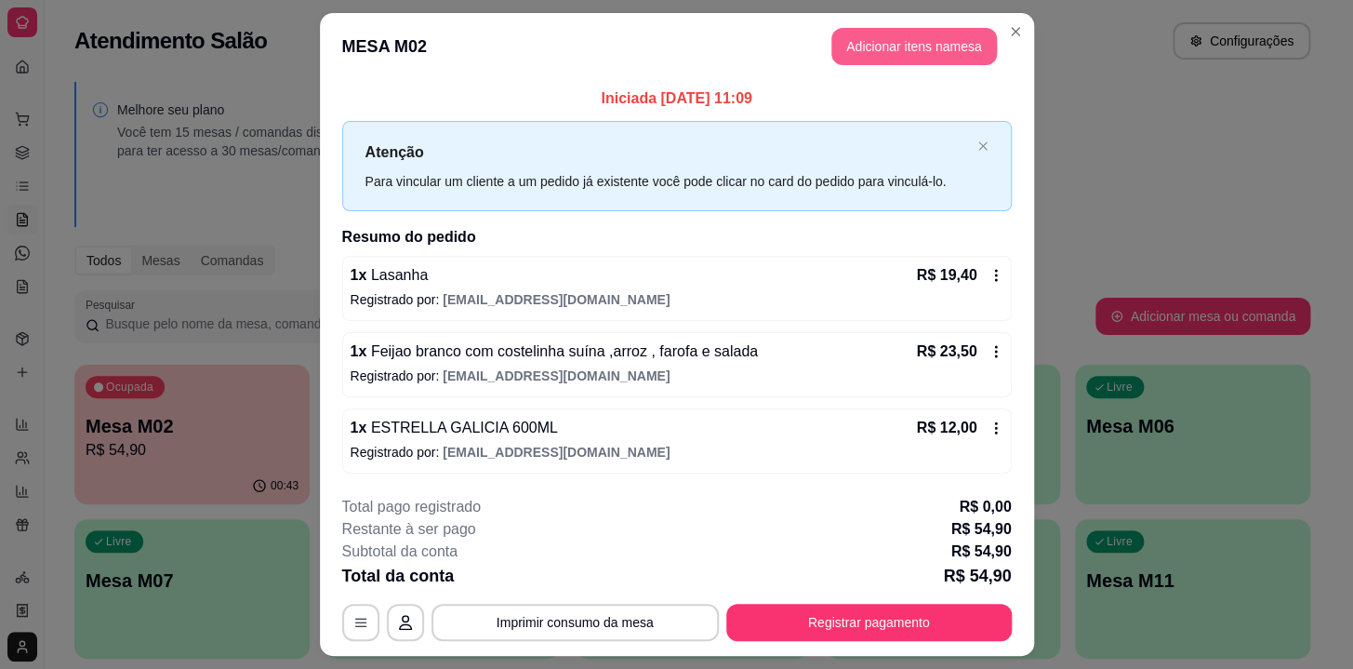
click at [942, 37] on button "Adicionar itens na mesa" at bounding box center [915, 46] width 166 height 37
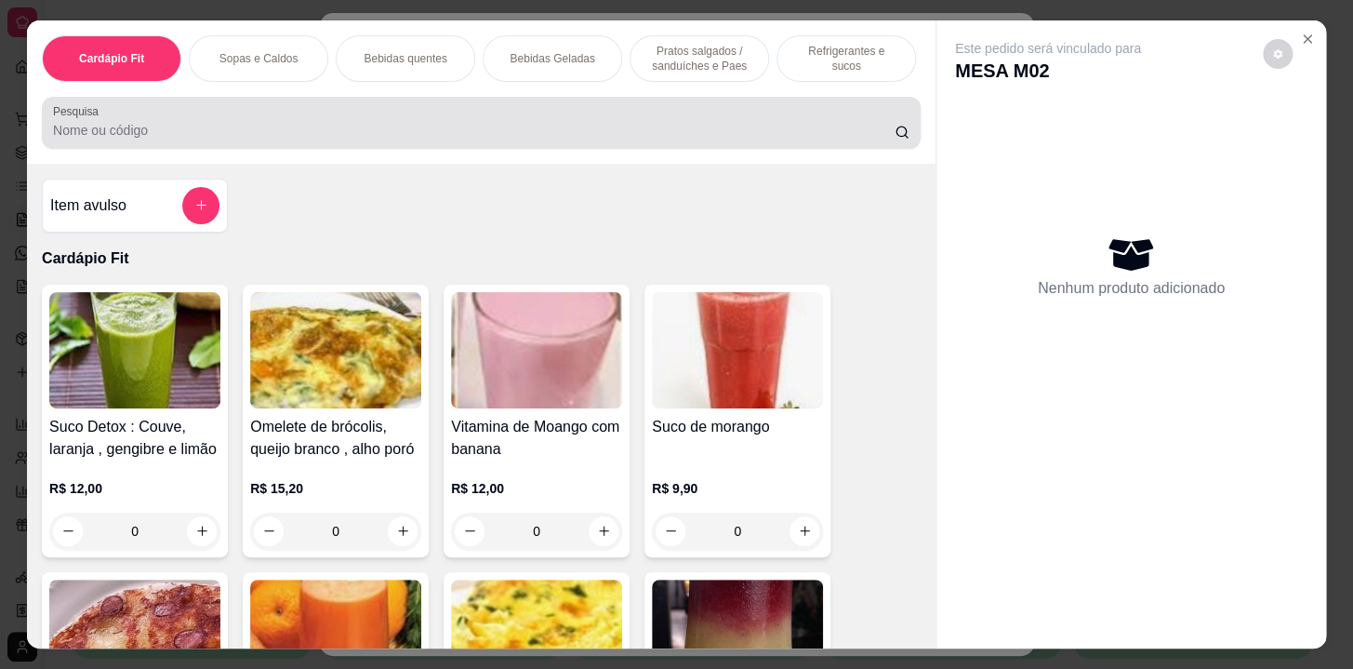
click at [413, 130] on input "Pesquisa" at bounding box center [474, 130] width 842 height 19
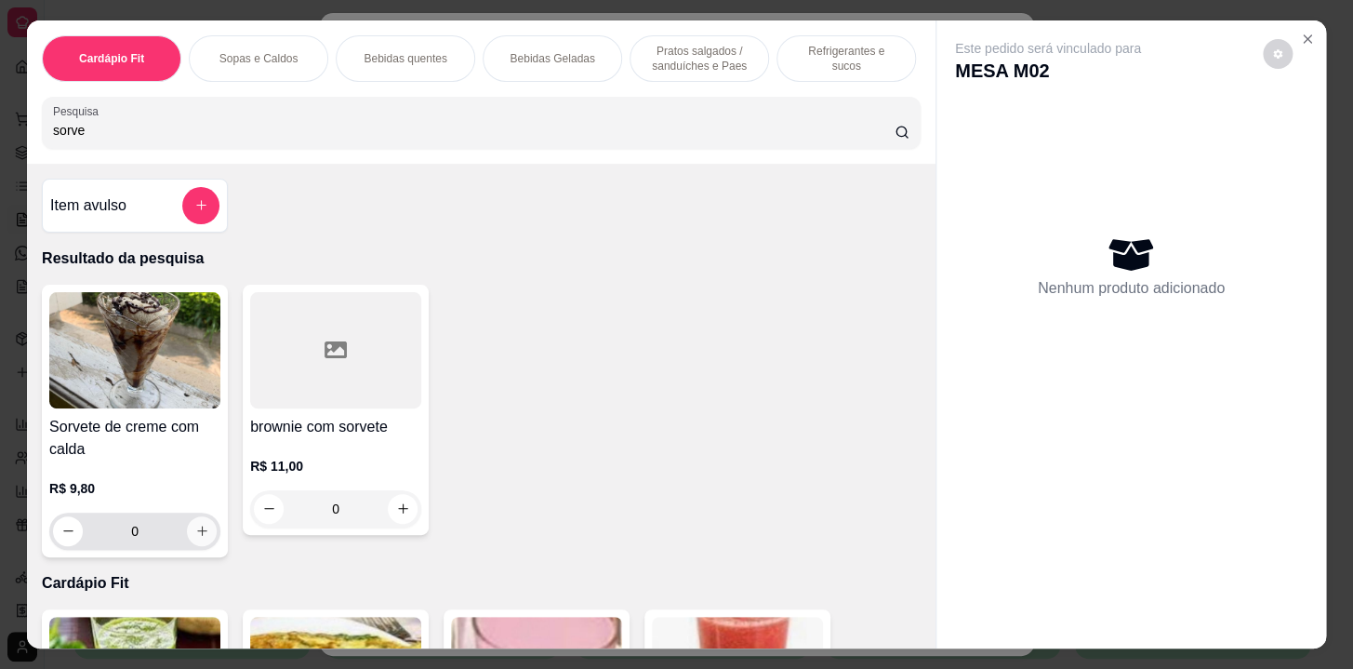
type input "sorve"
click at [195, 540] on button "increase-product-quantity" at bounding box center [202, 531] width 30 height 30
click at [195, 538] on icon "increase-product-quantity" at bounding box center [202, 531] width 14 height 14
type input "2"
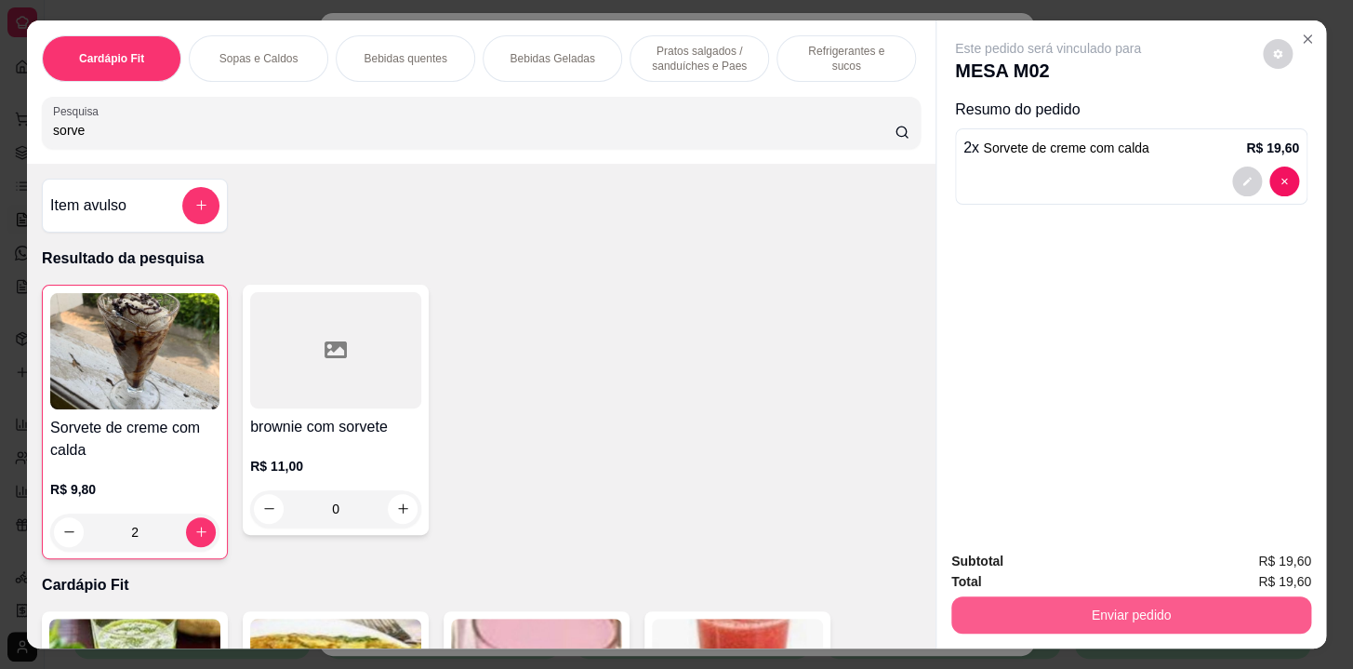
click at [1105, 616] on button "Enviar pedido" at bounding box center [1131, 614] width 360 height 37
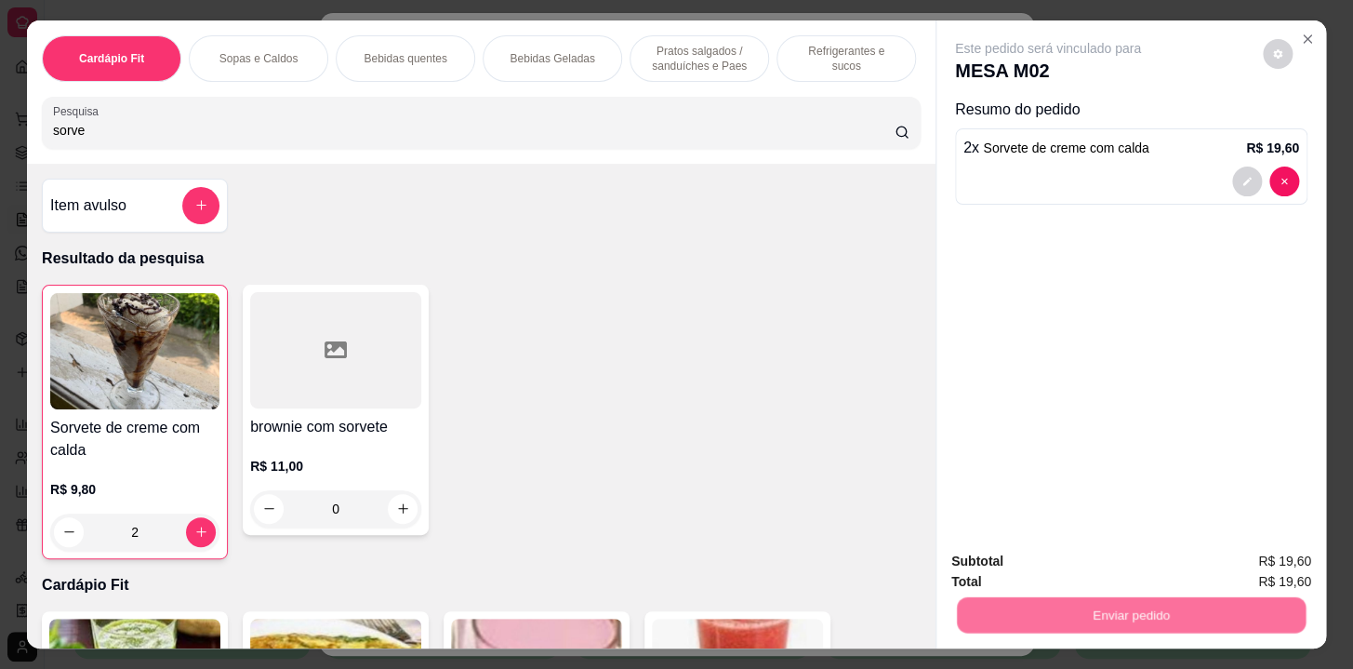
click at [1098, 562] on button "Não registrar e enviar pedido" at bounding box center [1070, 563] width 188 height 34
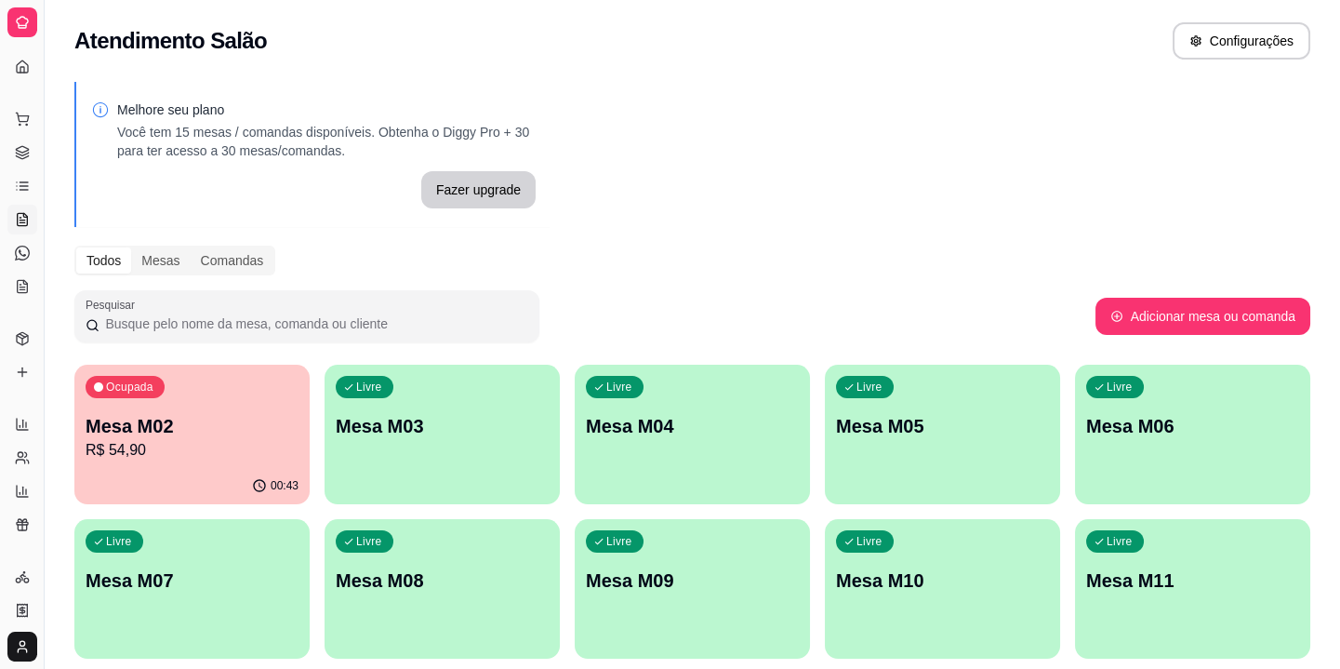
click at [459, 448] on div "Livre Mesa M03" at bounding box center [442, 423] width 235 height 117
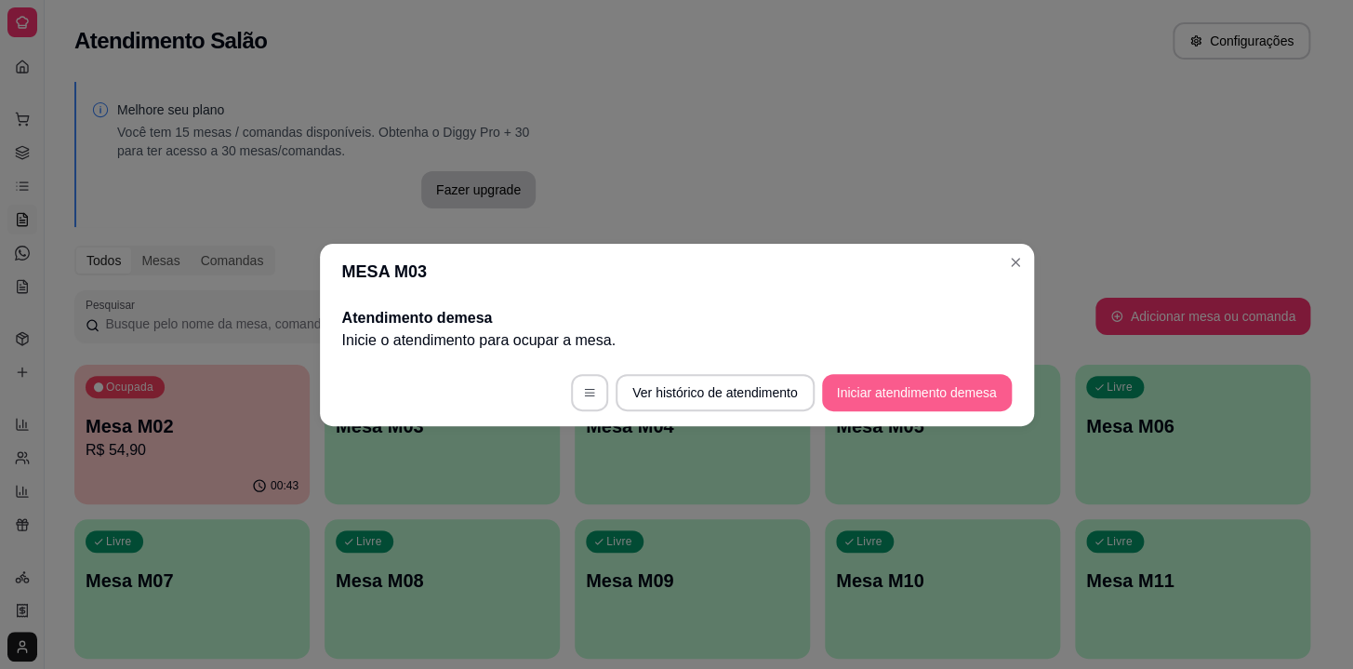
click at [937, 390] on button "Iniciar atendimento de mesa" at bounding box center [917, 392] width 190 height 37
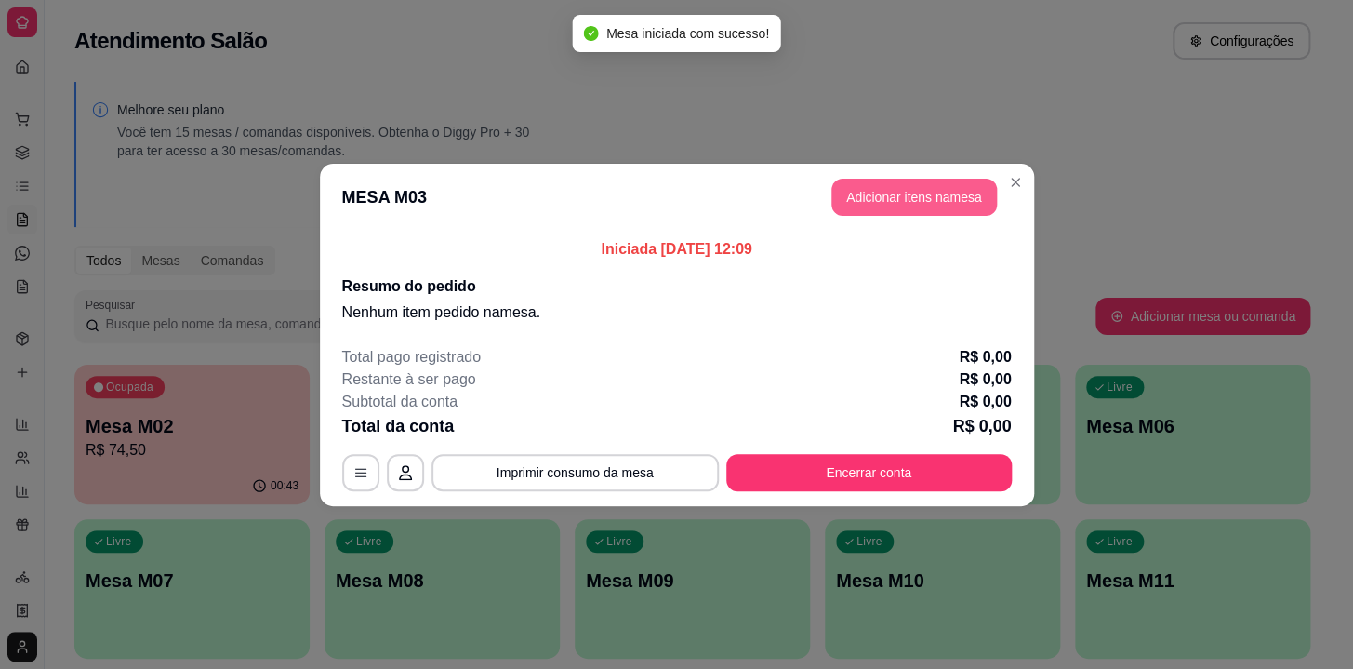
click at [925, 191] on button "Adicionar itens na mesa" at bounding box center [915, 197] width 166 height 37
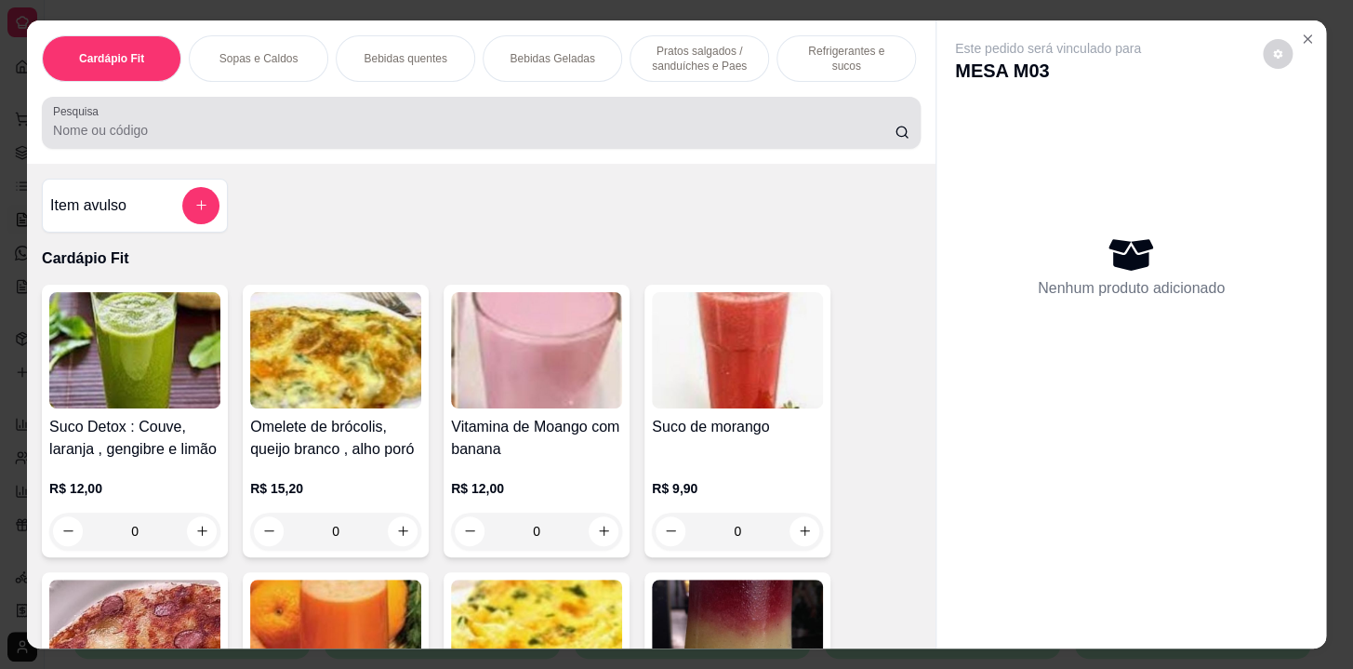
click at [505, 126] on input "Pesquisa" at bounding box center [474, 130] width 842 height 19
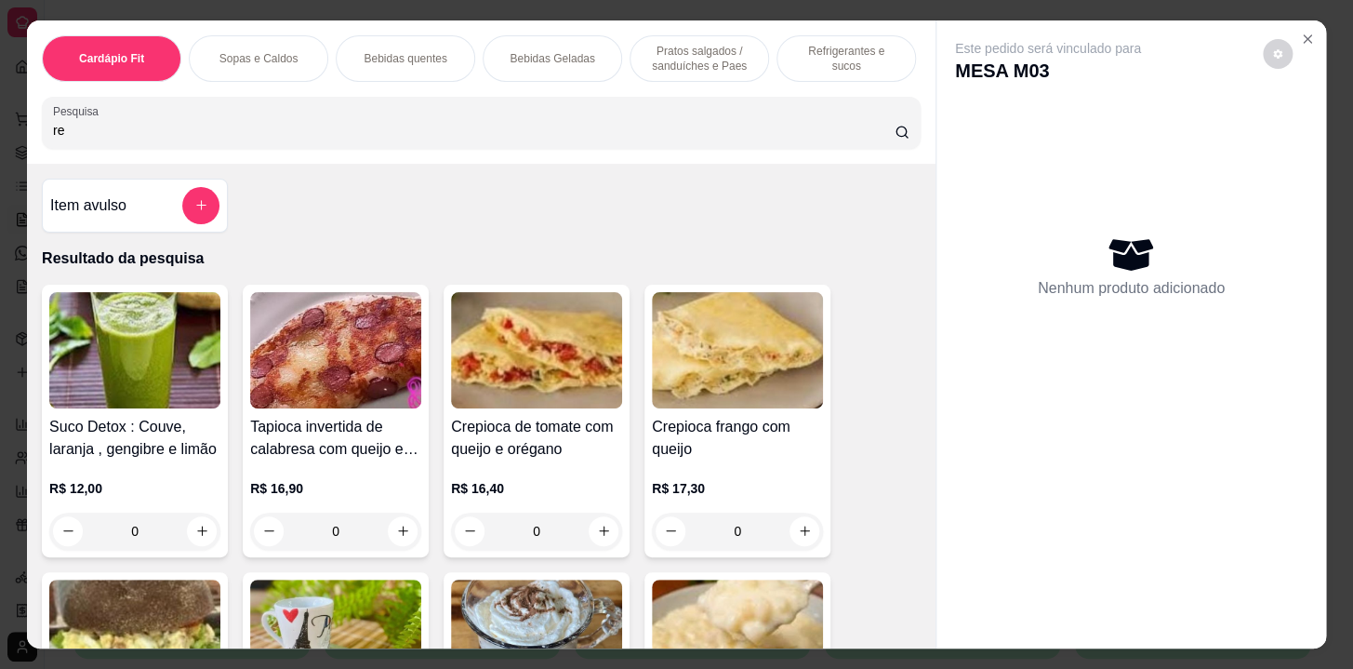
type input "r"
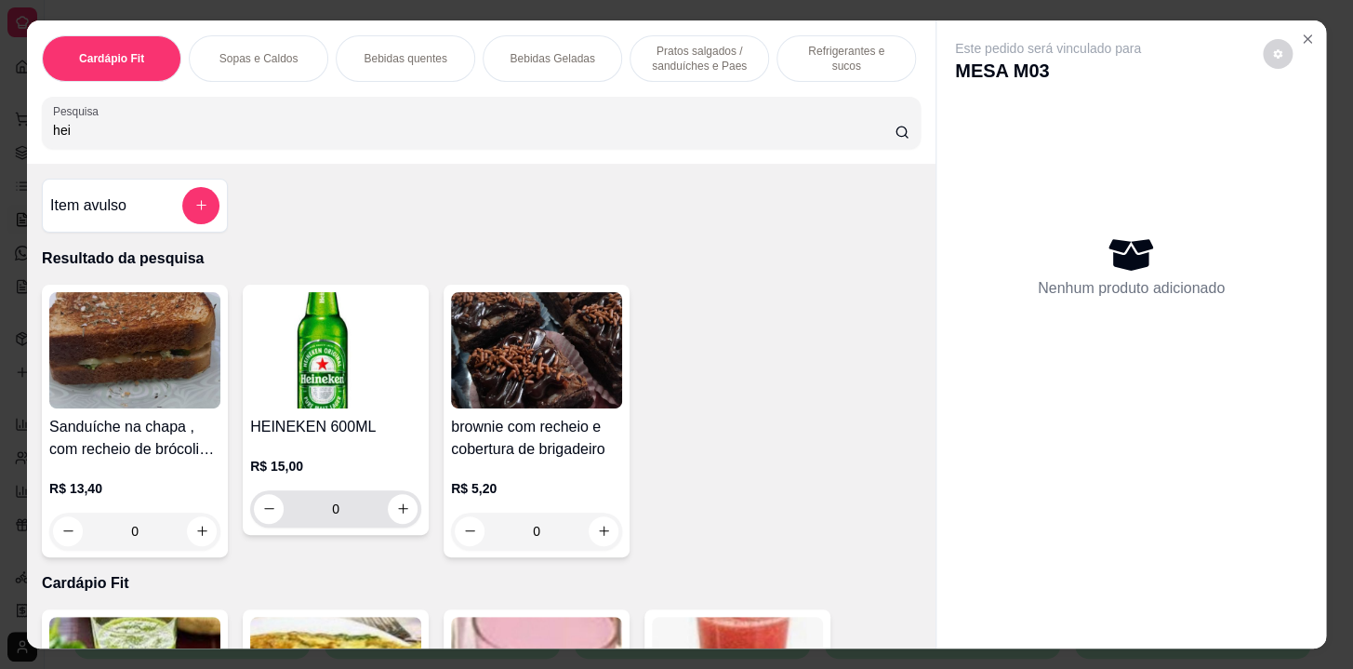
type input "hei"
click at [405, 518] on button "increase-product-quantity" at bounding box center [403, 509] width 30 height 30
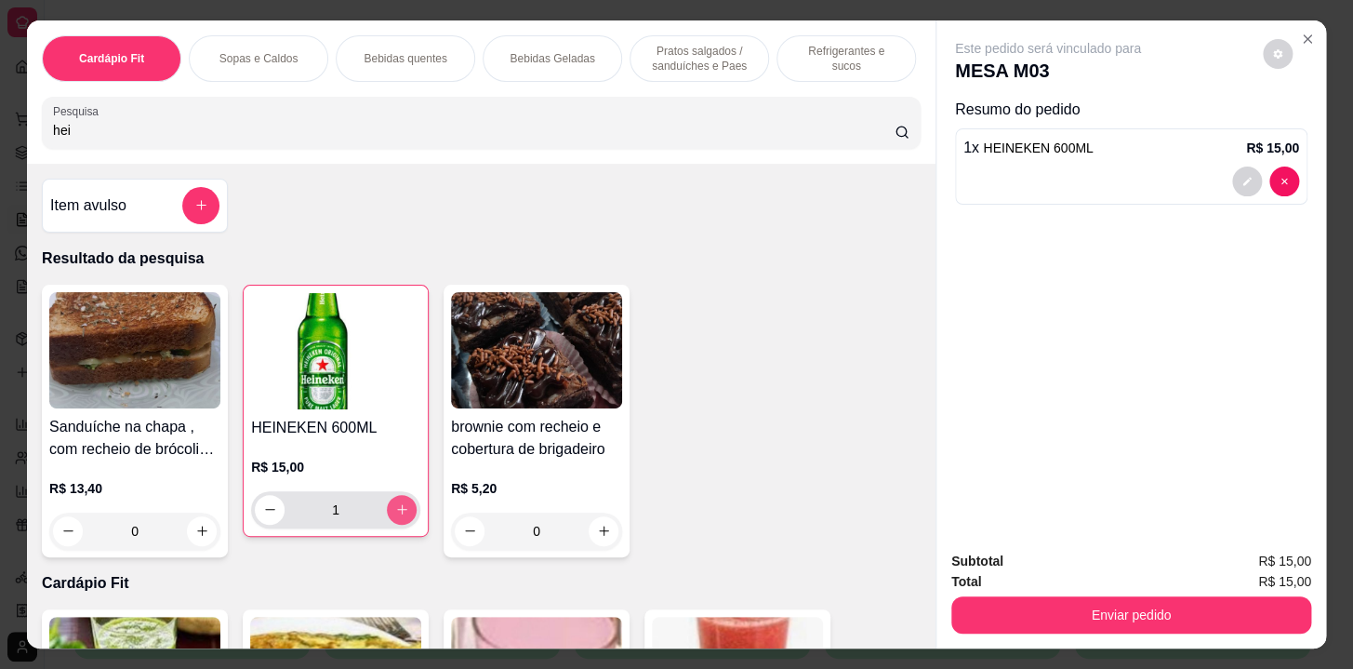
type input "1"
click at [698, 47] on p "Pratos salgados / sanduíches e Paes" at bounding box center [699, 59] width 108 height 30
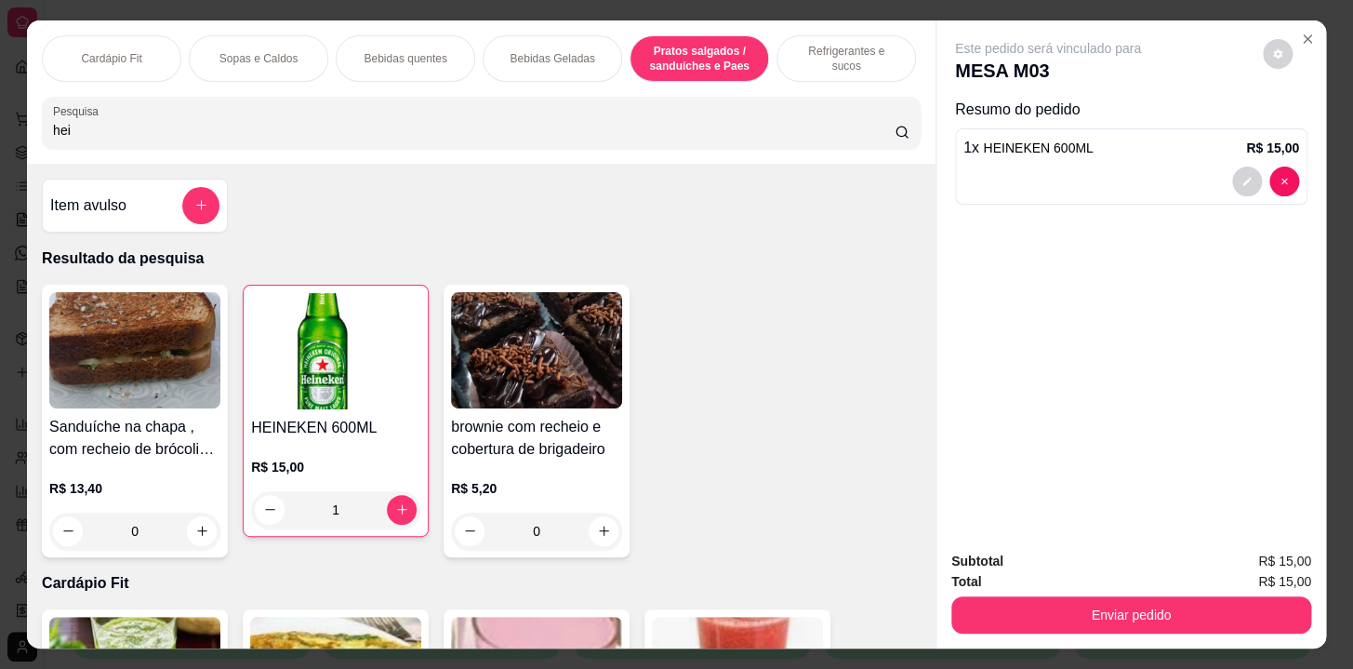
scroll to position [46, 0]
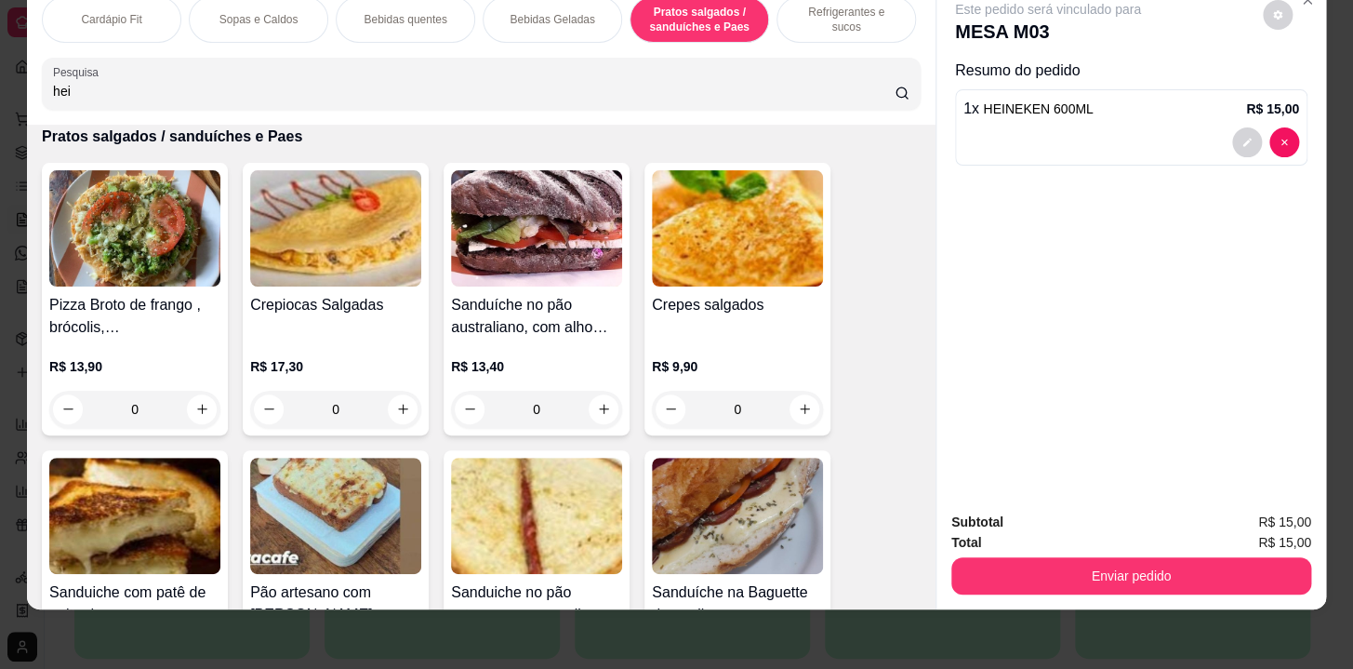
click at [836, 7] on p "Refrigerantes e sucos" at bounding box center [846, 20] width 108 height 30
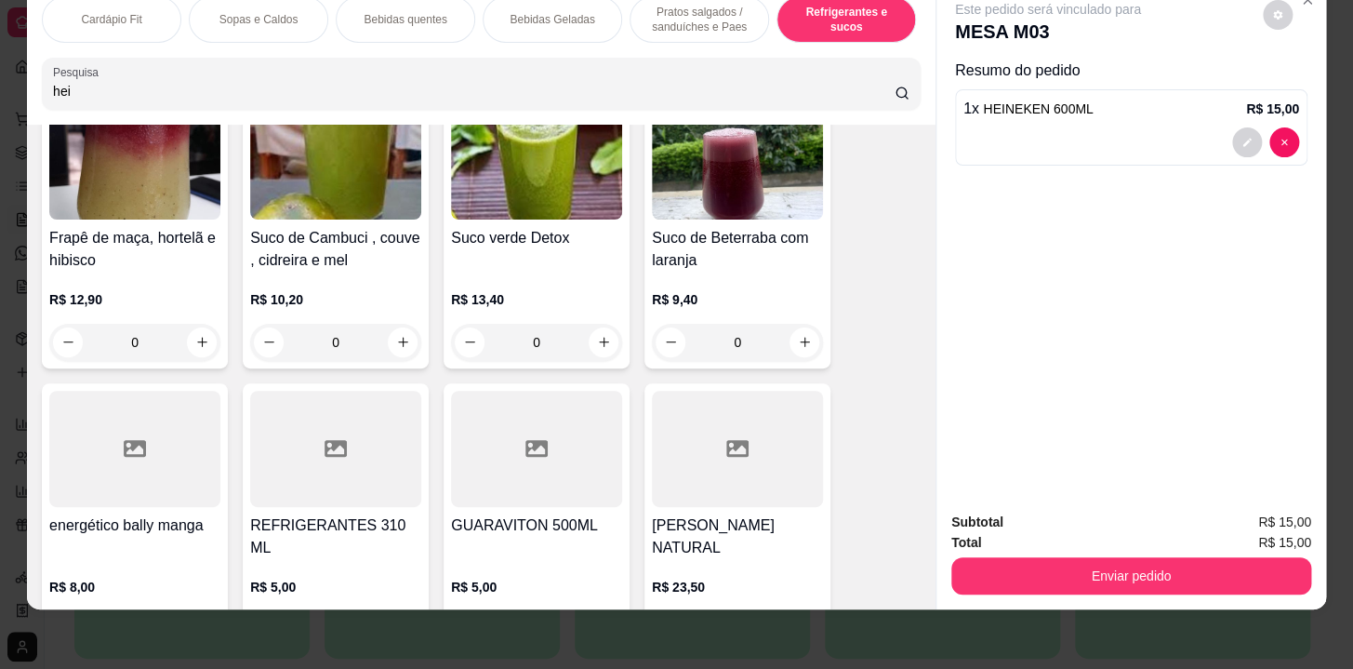
scroll to position [9824, 0]
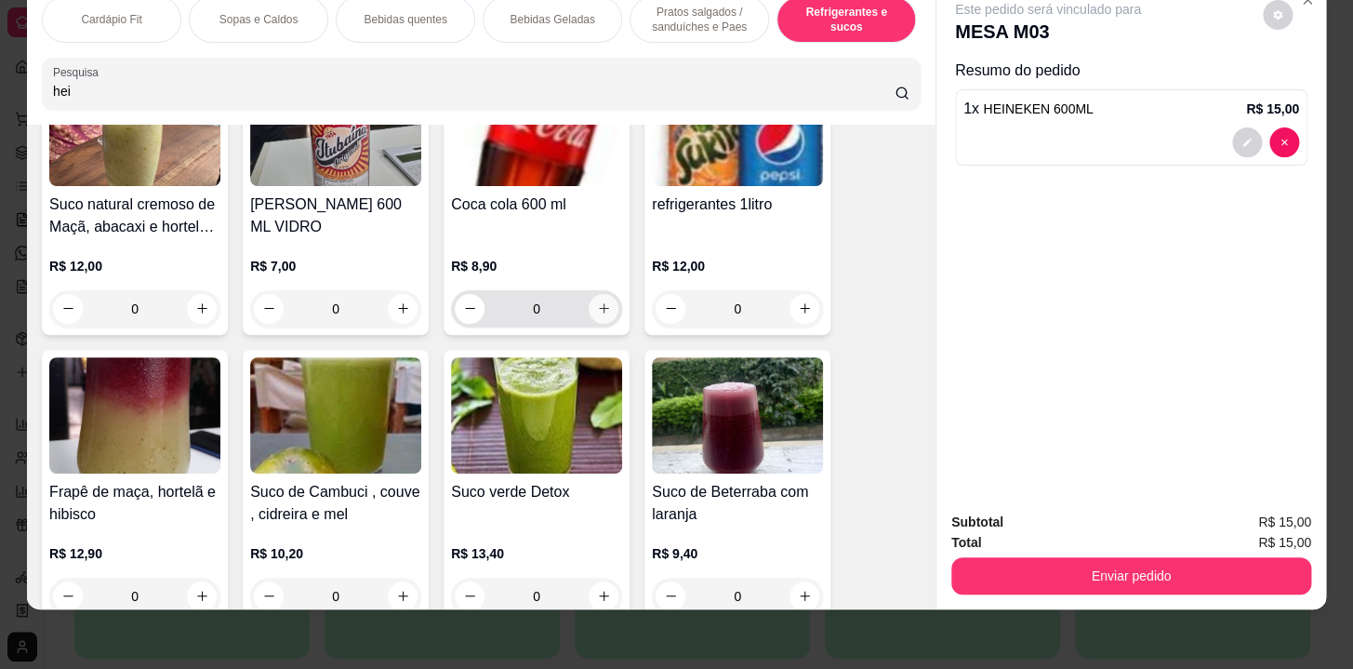
click at [603, 315] on button "increase-product-quantity" at bounding box center [604, 309] width 30 height 30
type input "1"
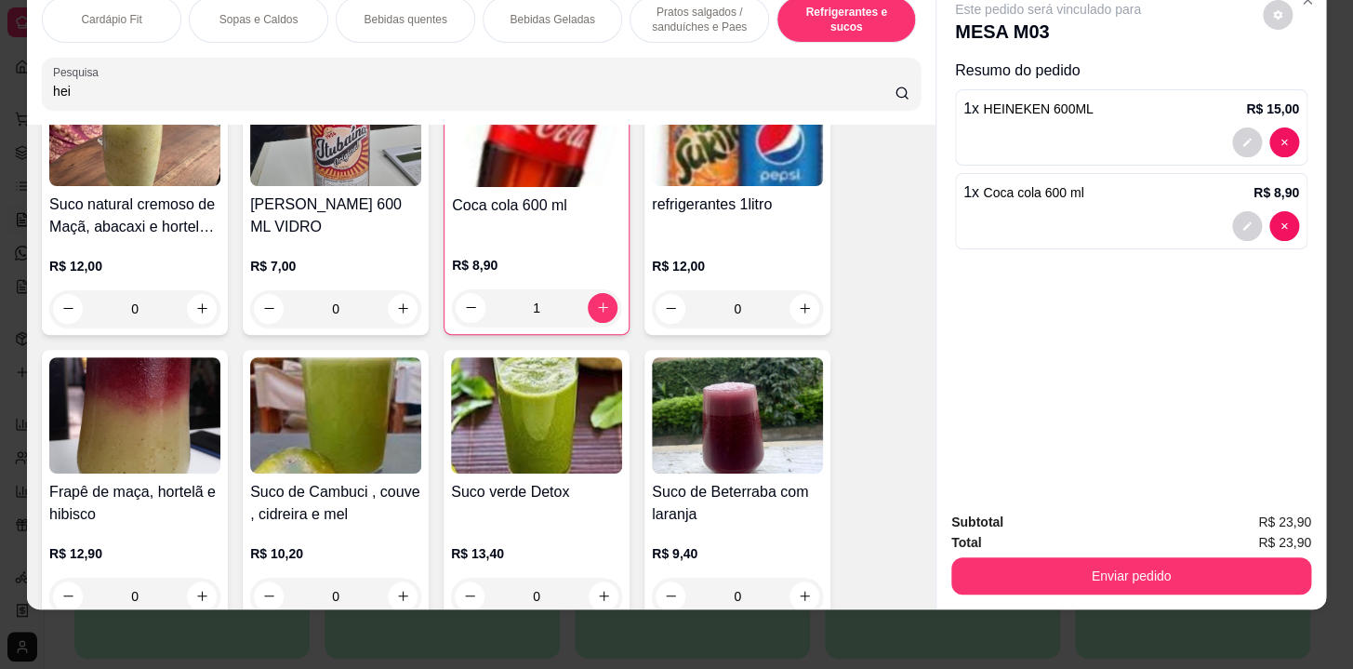
scroll to position [0, 768]
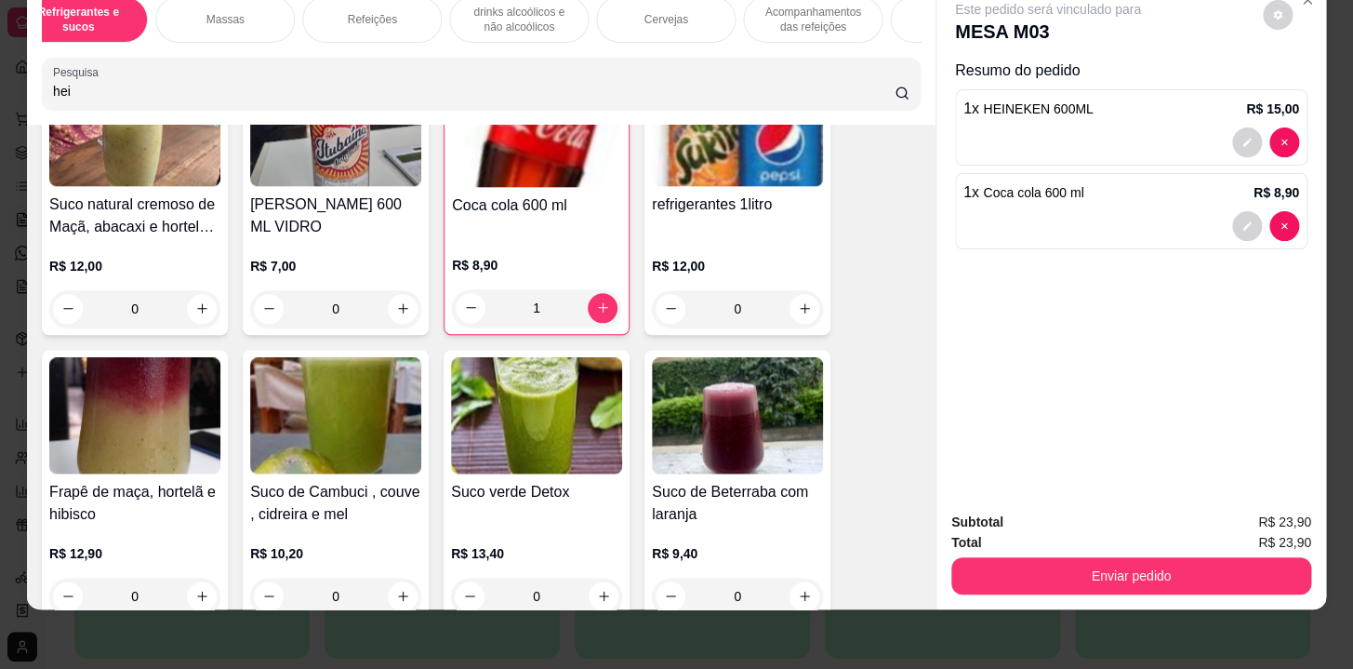
click at [269, 20] on div "Massas" at bounding box center [225, 19] width 140 height 47
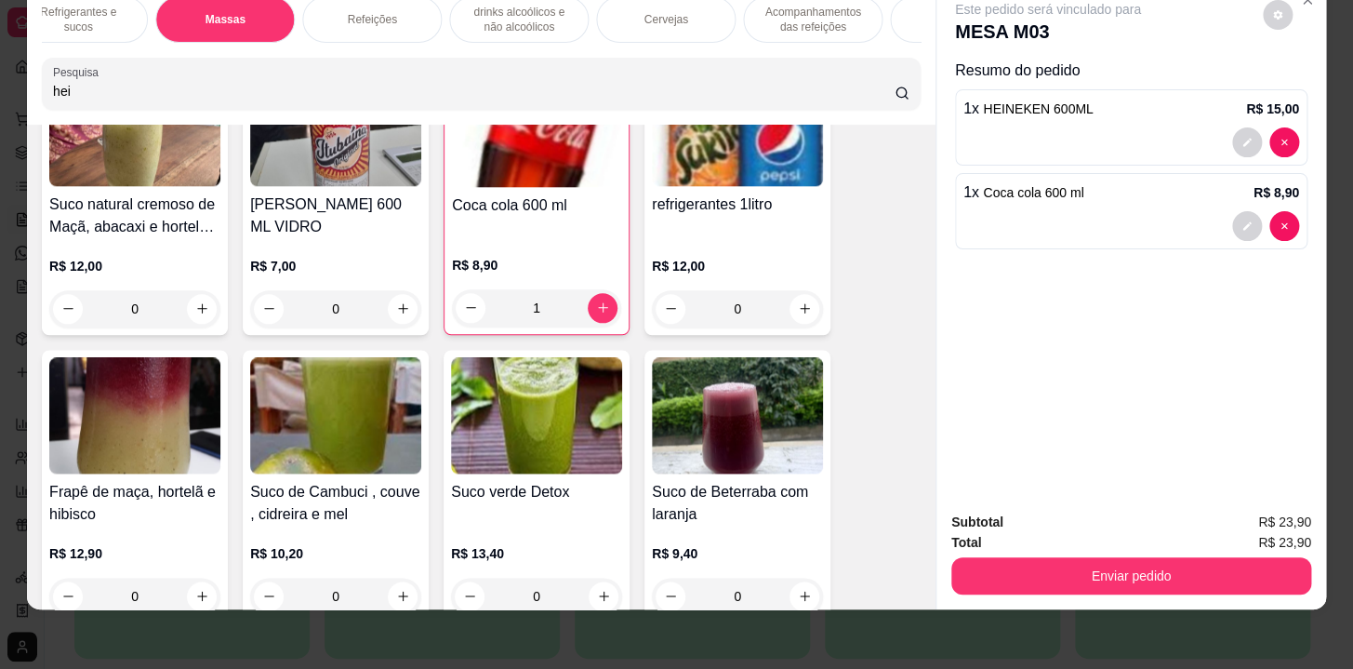
scroll to position [10887, 0]
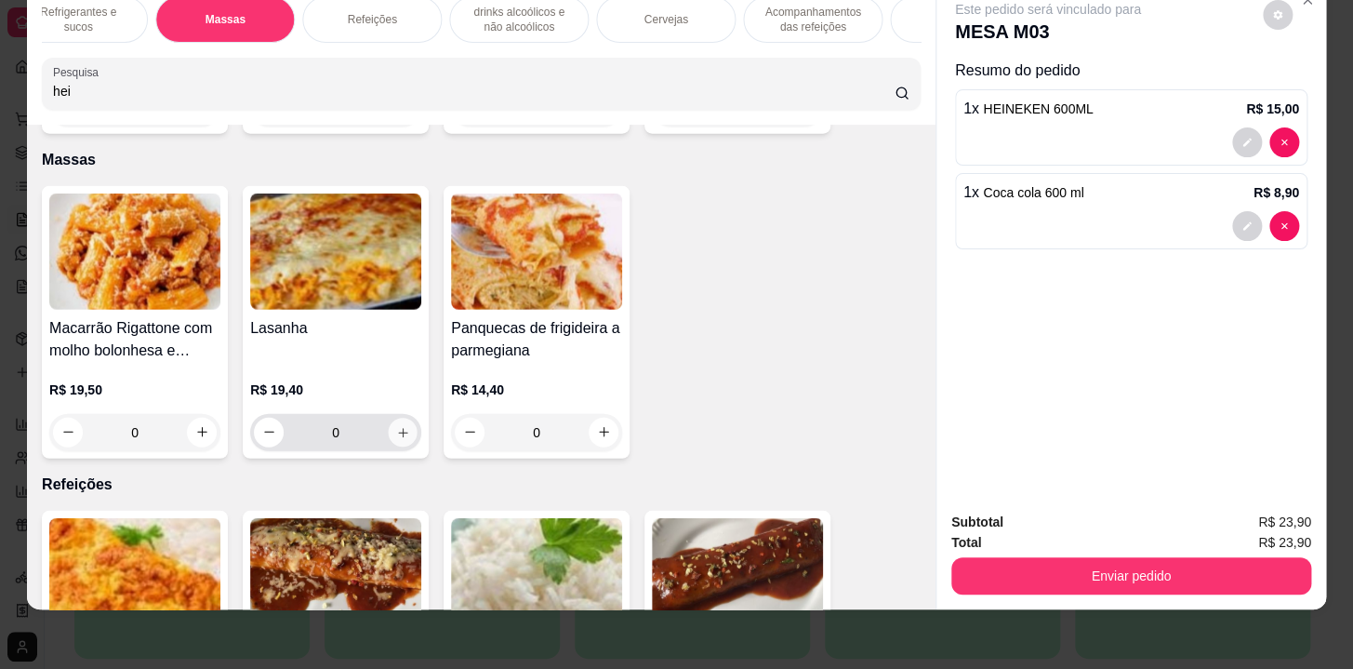
click at [396, 425] on icon "increase-product-quantity" at bounding box center [403, 432] width 14 height 14
type input "1"
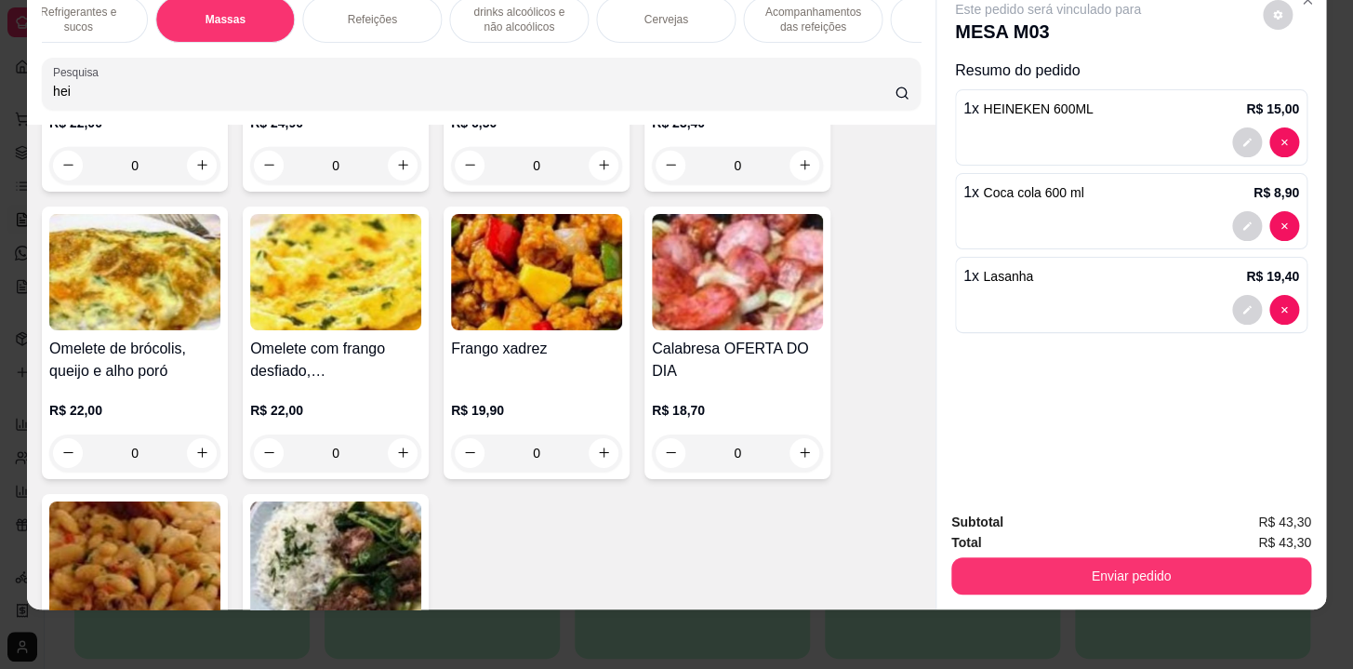
scroll to position [11817, 0]
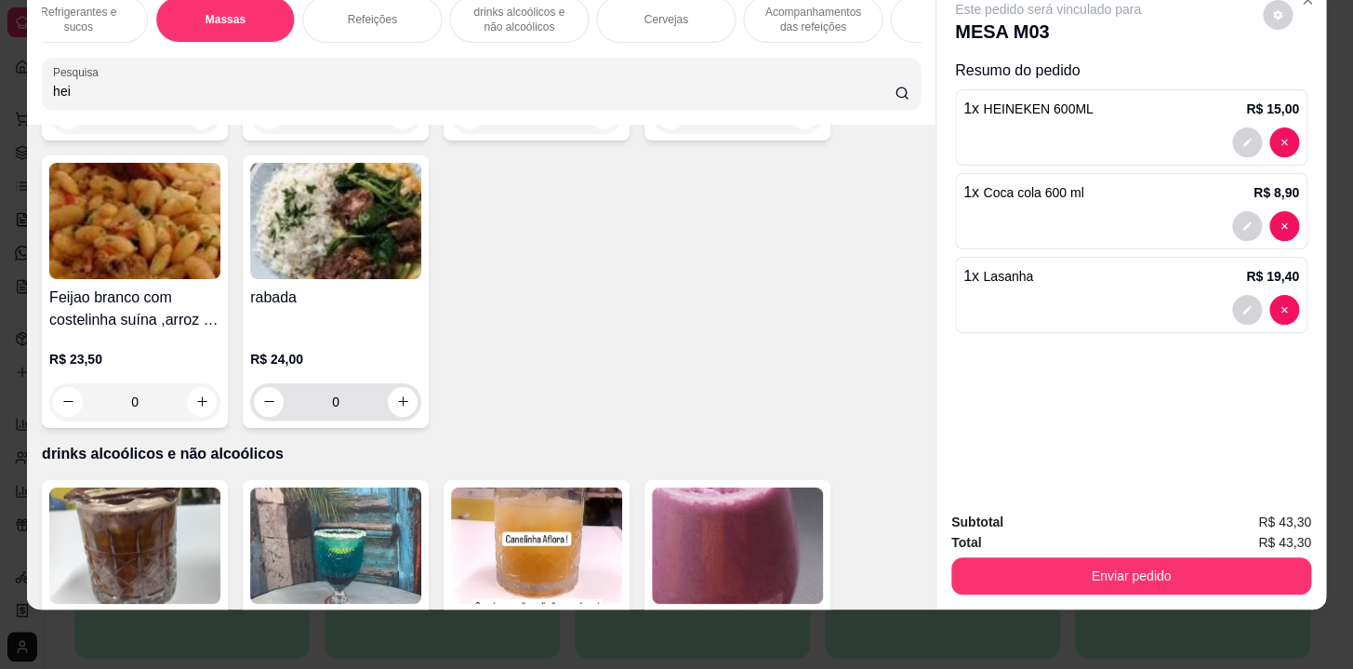
click at [375, 383] on input "0" at bounding box center [336, 401] width 104 height 37
click at [379, 383] on input "0" at bounding box center [336, 401] width 104 height 37
click at [411, 383] on div "0" at bounding box center [335, 401] width 171 height 37
click at [396, 394] on icon "increase-product-quantity" at bounding box center [403, 401] width 14 height 14
type input "1"
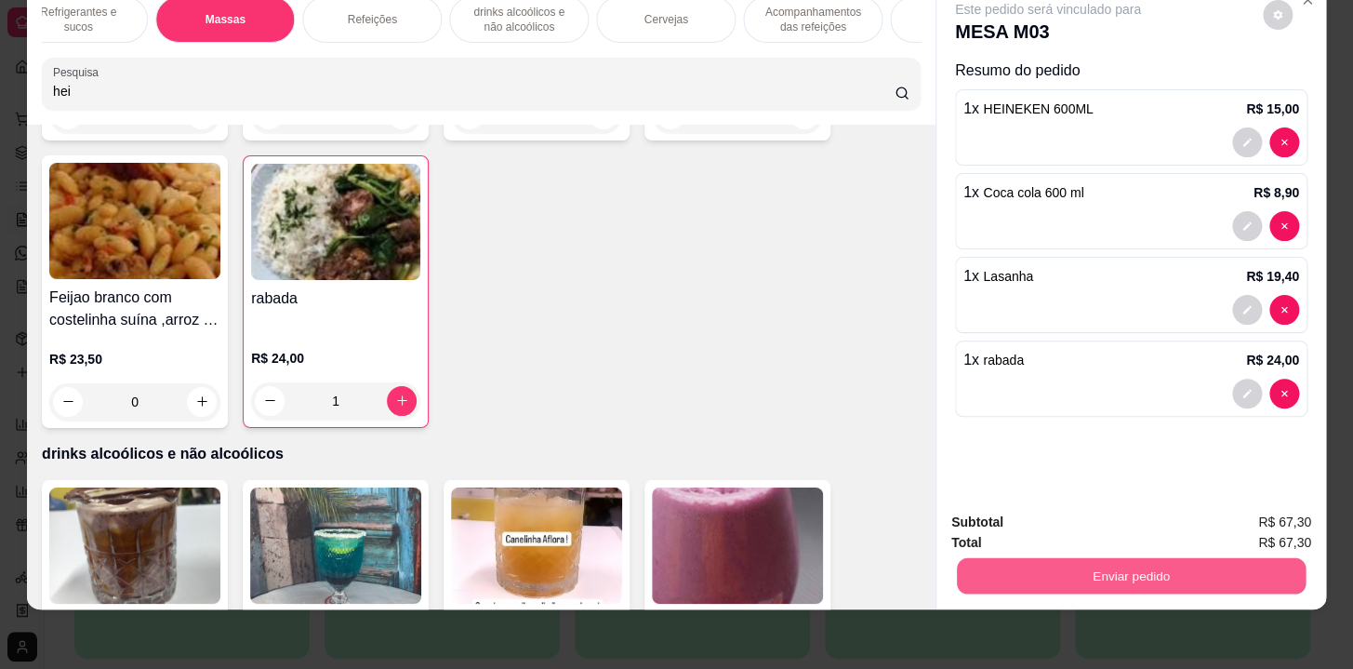
click at [1107, 565] on button "Enviar pedido" at bounding box center [1131, 576] width 349 height 36
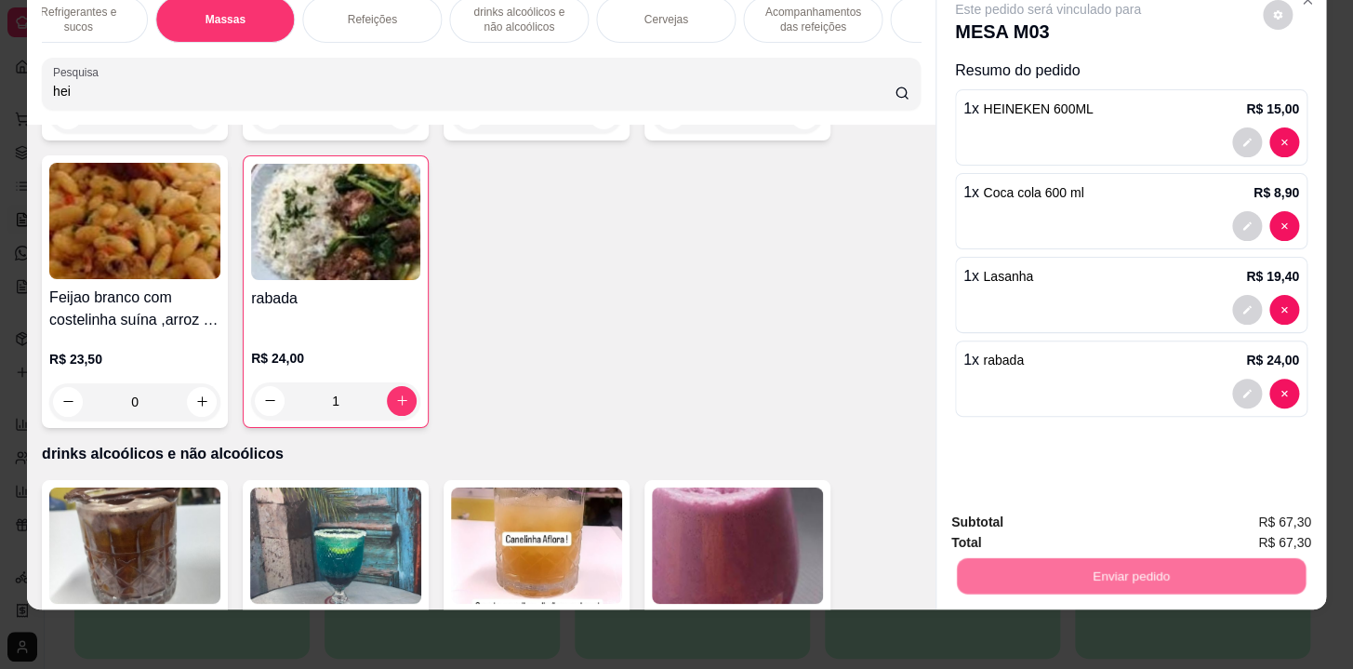
click at [1089, 502] on button "Não registrar e enviar pedido" at bounding box center [1070, 517] width 188 height 34
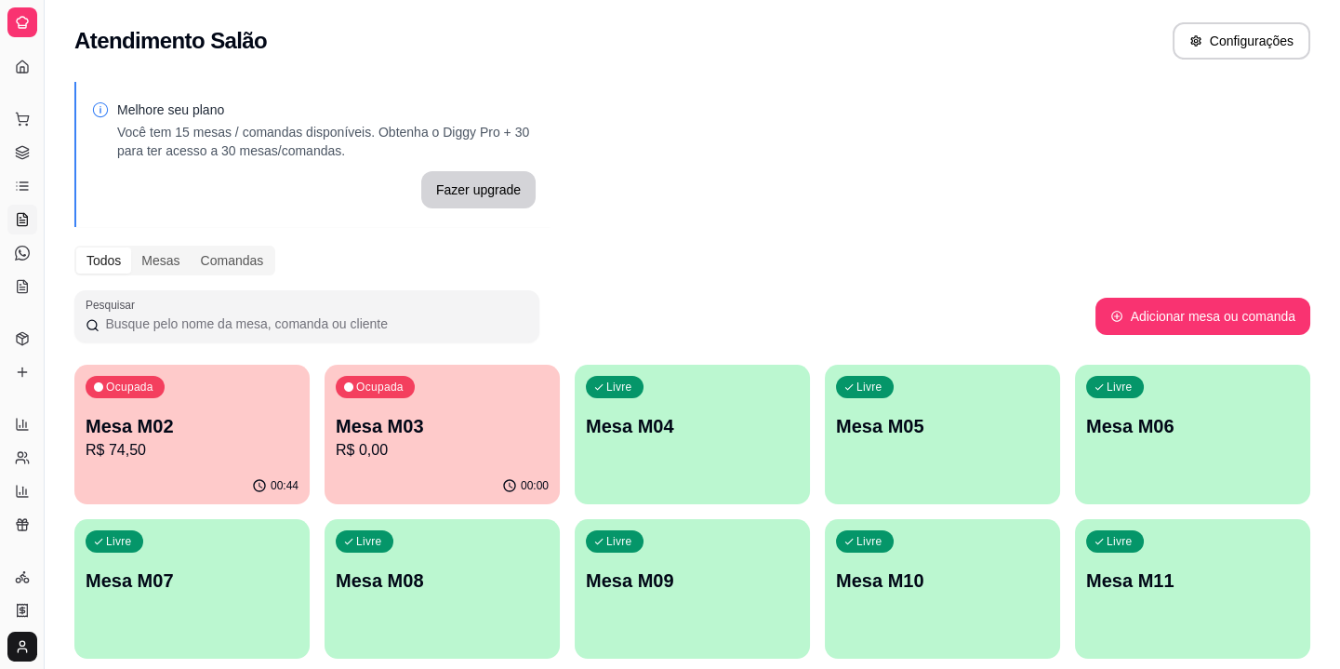
click at [17, 213] on icon at bounding box center [22, 219] width 15 height 15
click at [33, 339] on link "Produtos" at bounding box center [22, 339] width 30 height 30
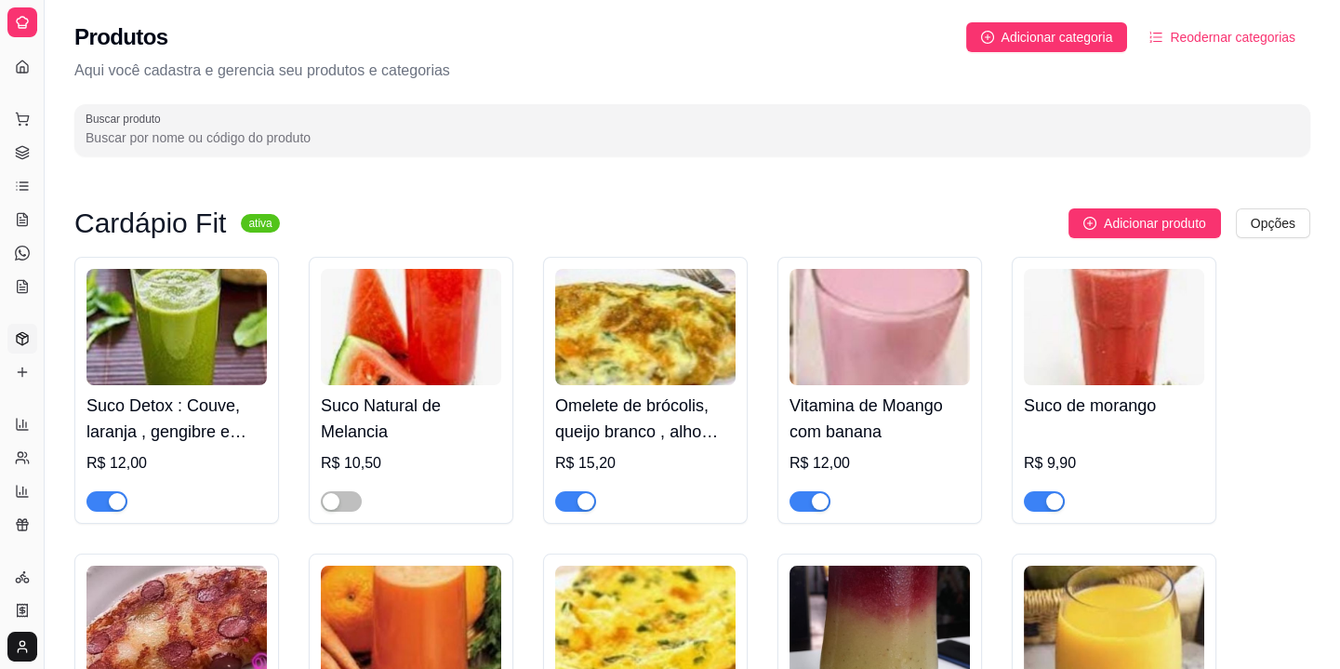
click at [408, 130] on input "Buscar produto" at bounding box center [693, 137] width 1214 height 19
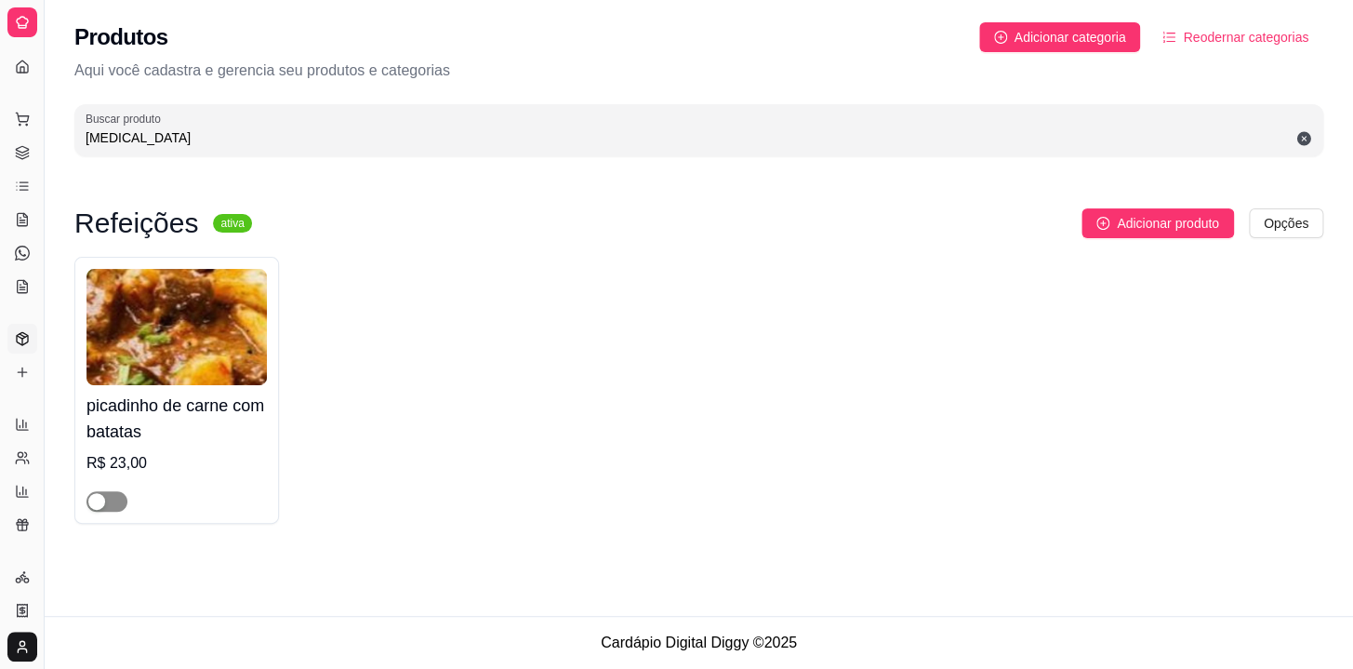
type input "pica"
click at [112, 497] on span "button" at bounding box center [106, 501] width 41 height 20
click at [233, 418] on h4 "picadinho de carne com batatas" at bounding box center [176, 419] width 180 height 52
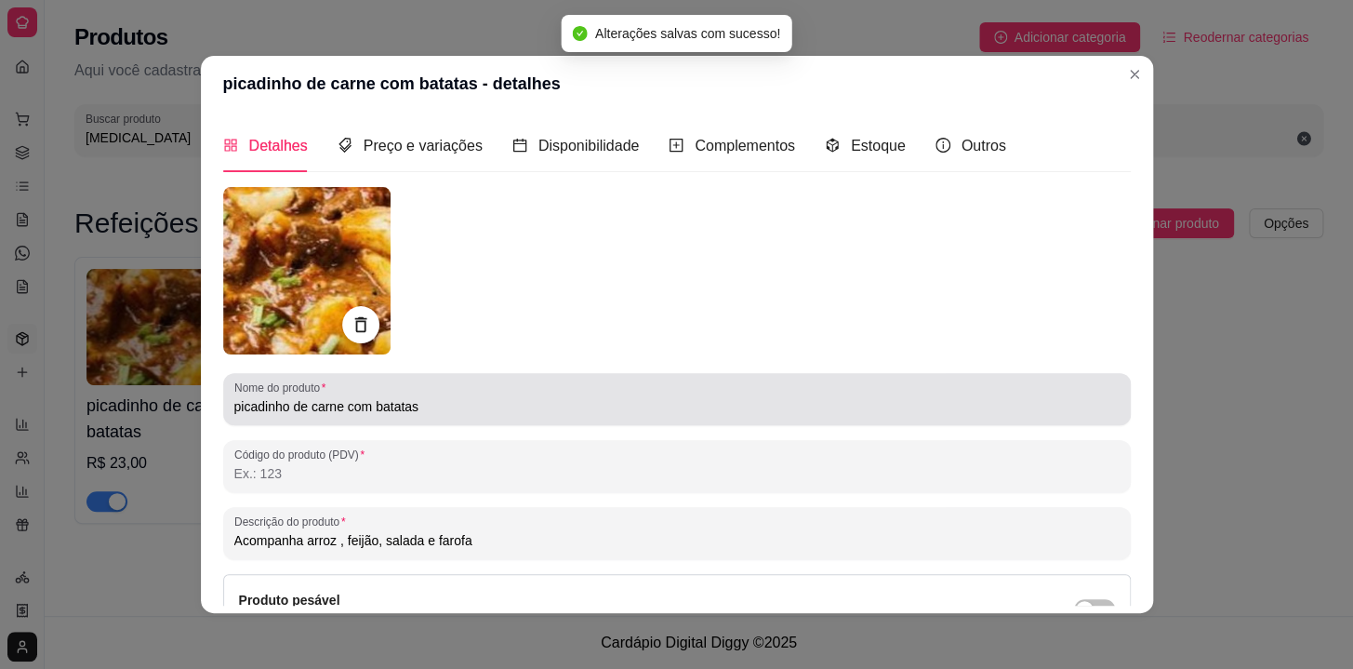
click at [443, 393] on div "picadinho de carne com batatas" at bounding box center [676, 398] width 885 height 37
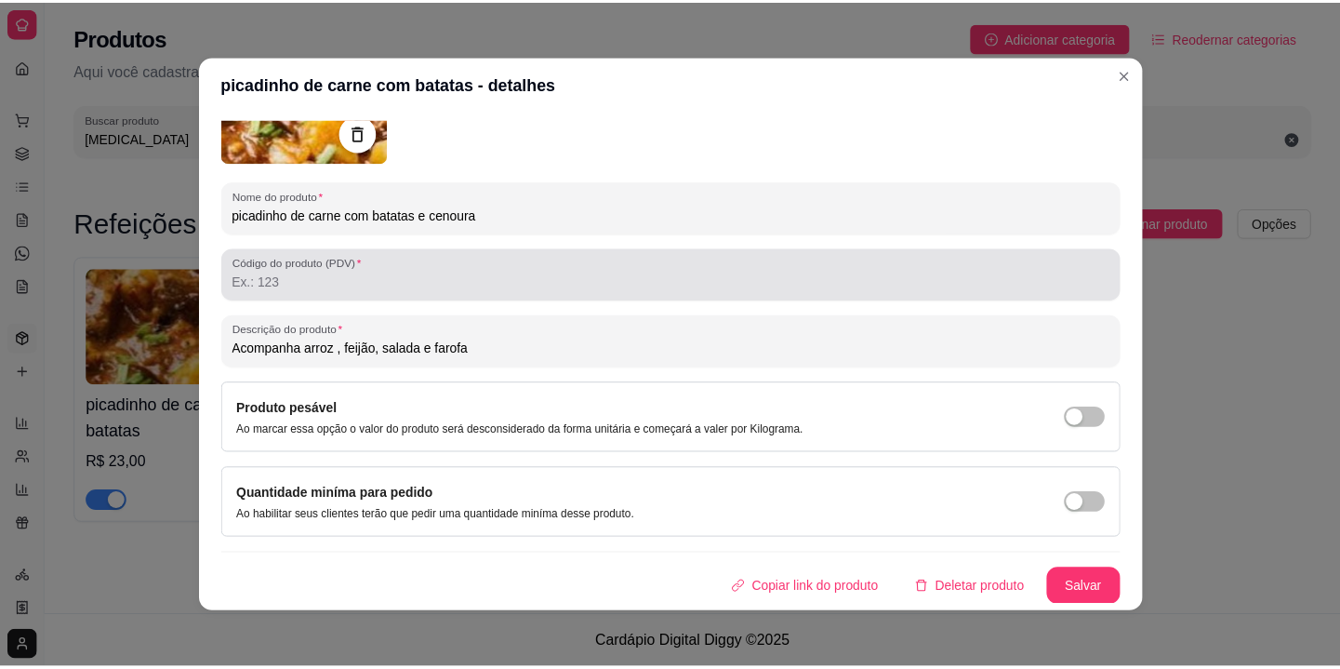
scroll to position [3, 0]
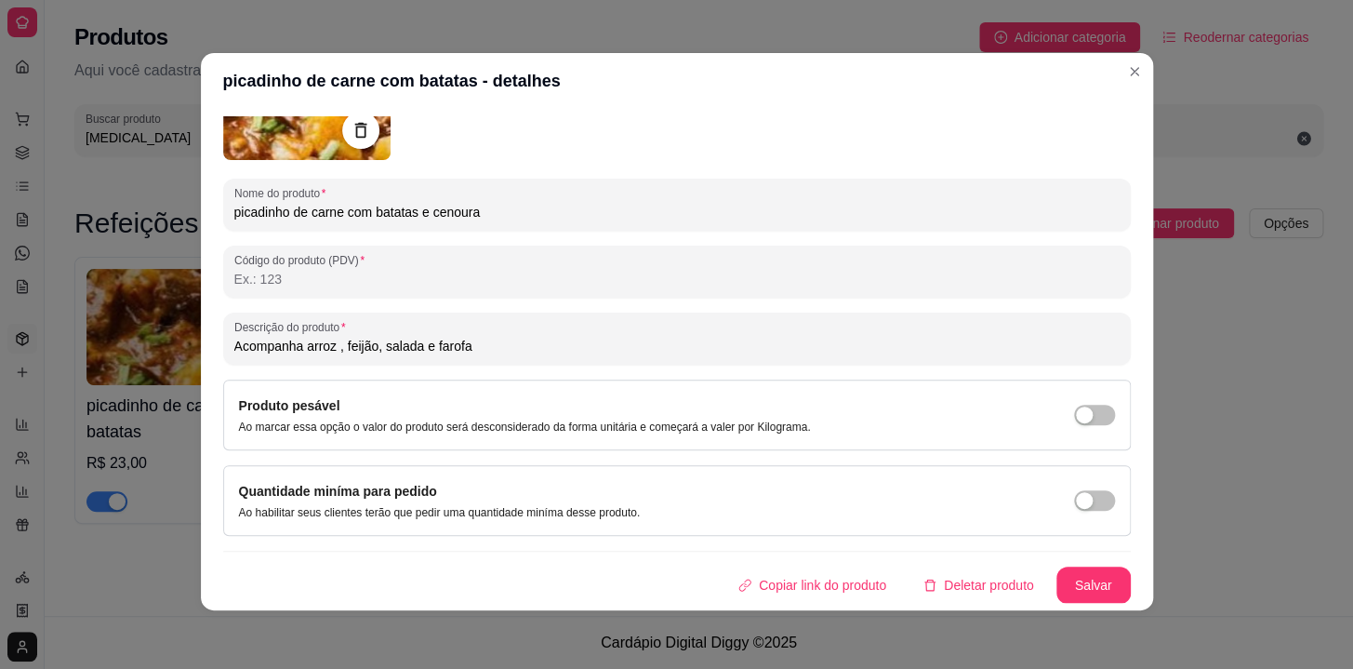
type input "picadinho de carne com batatas e cenoura"
click at [1087, 567] on button "Salvar" at bounding box center [1094, 585] width 73 height 36
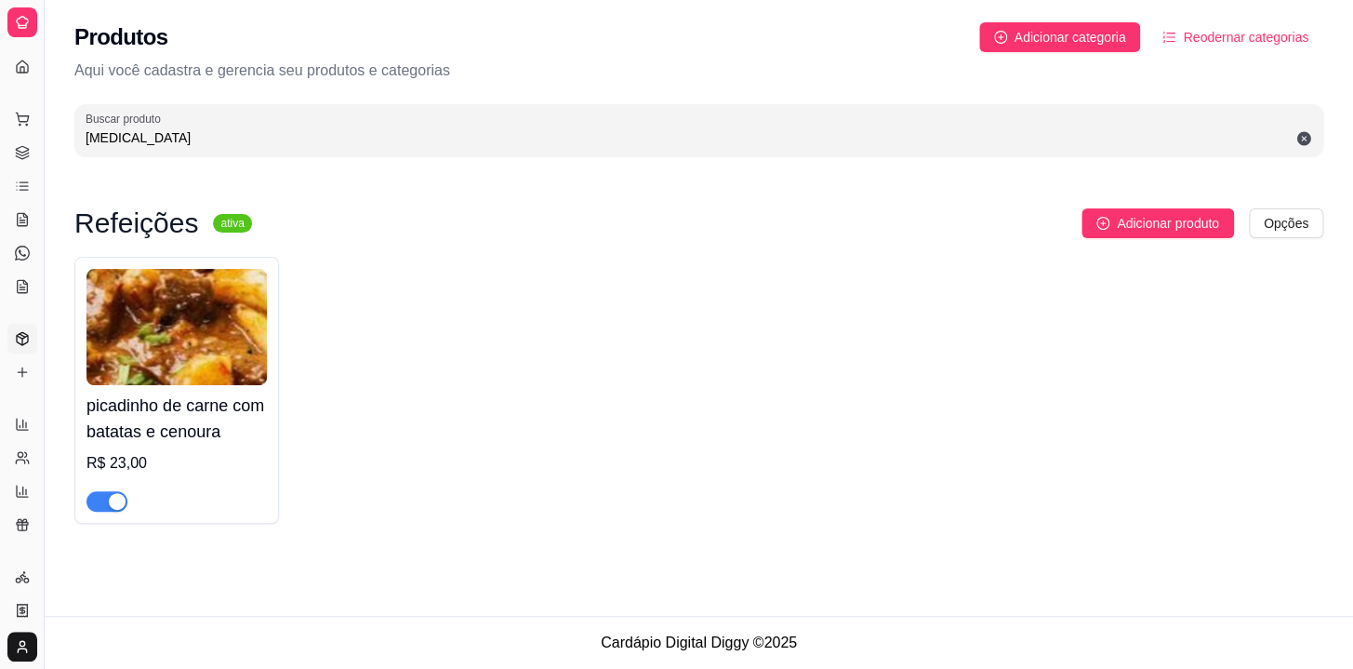
click at [642, 135] on input "pica" at bounding box center [699, 137] width 1227 height 19
type input "p"
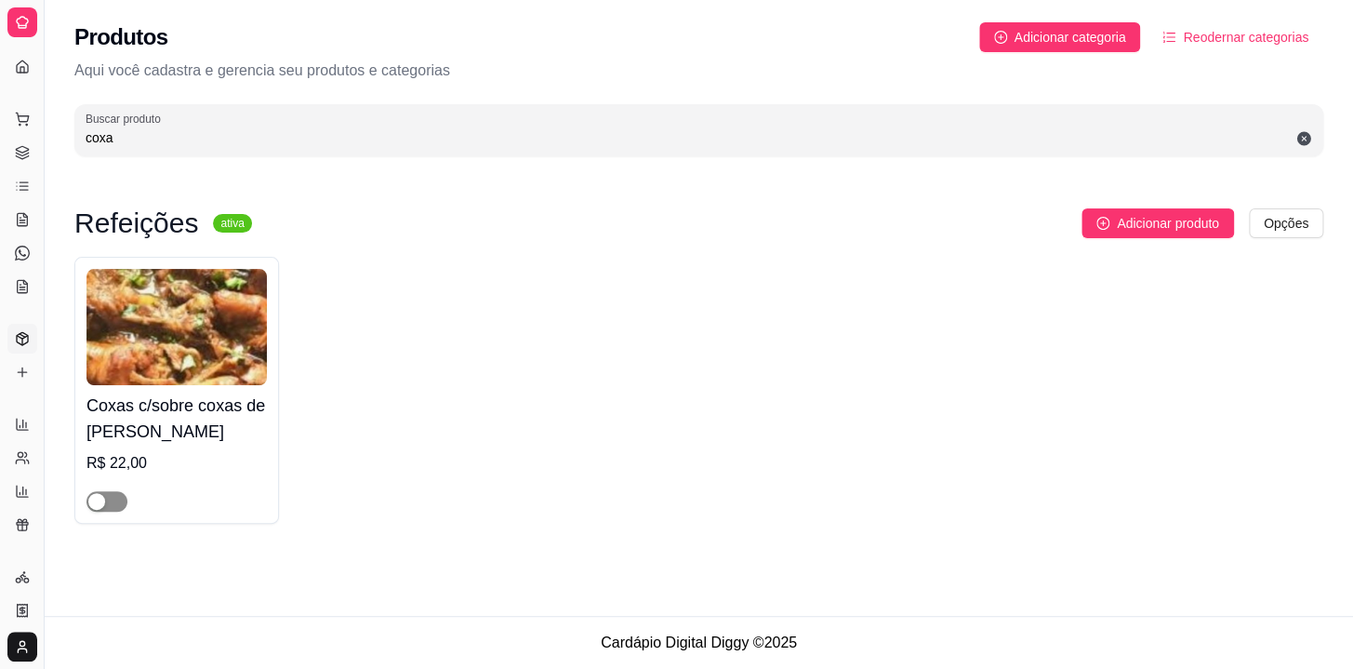
click at [108, 502] on span "button" at bounding box center [106, 501] width 41 height 20
click at [407, 134] on input "coxa" at bounding box center [699, 137] width 1227 height 19
type input "c"
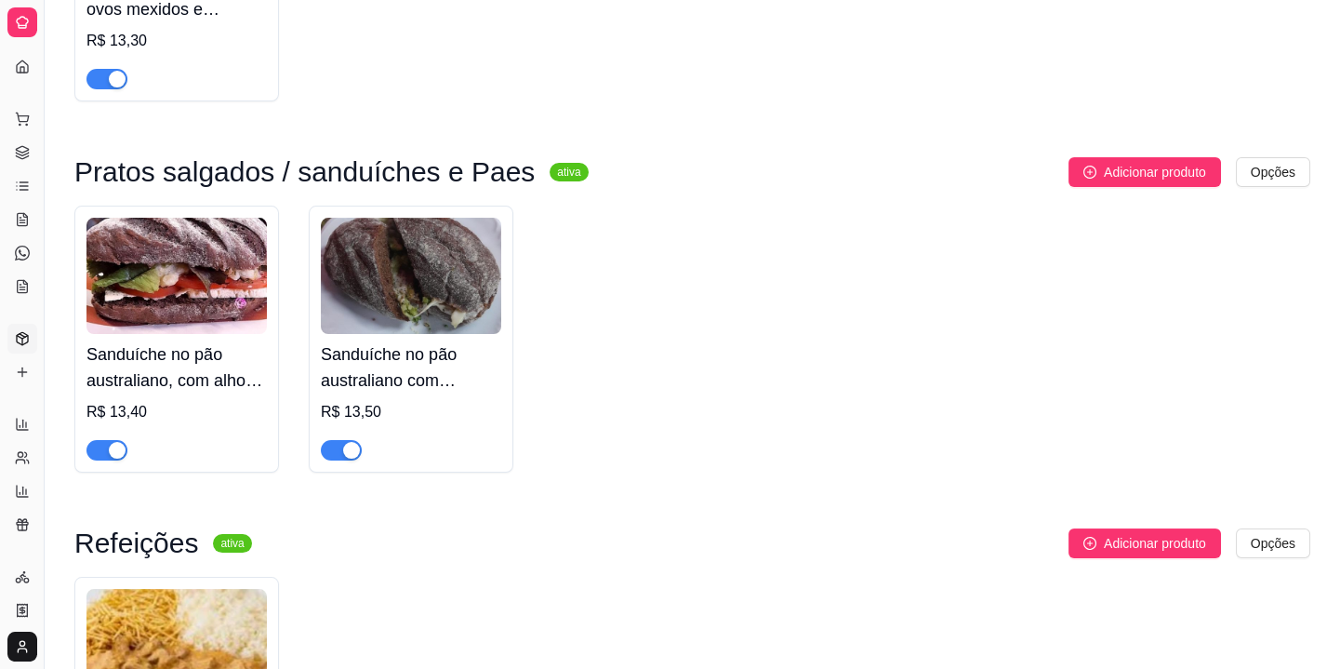
scroll to position [930, 0]
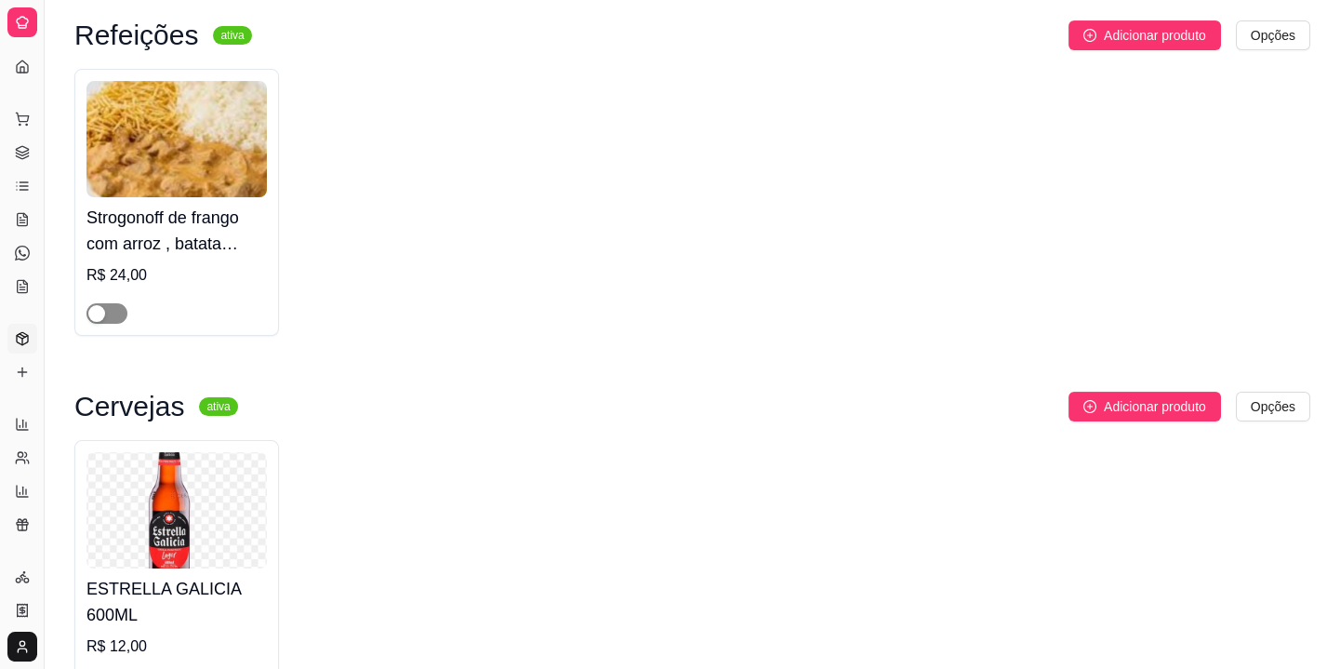
type input "str"
click at [113, 313] on span "button" at bounding box center [106, 313] width 41 height 20
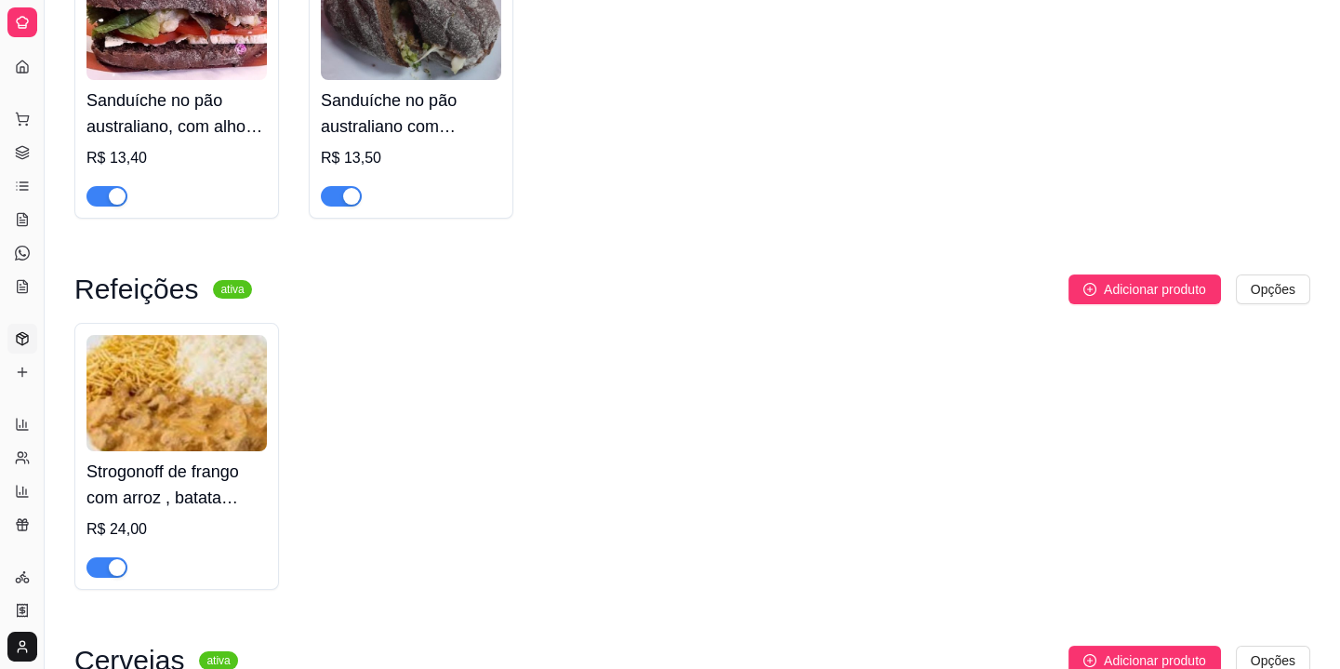
scroll to position [338, 0]
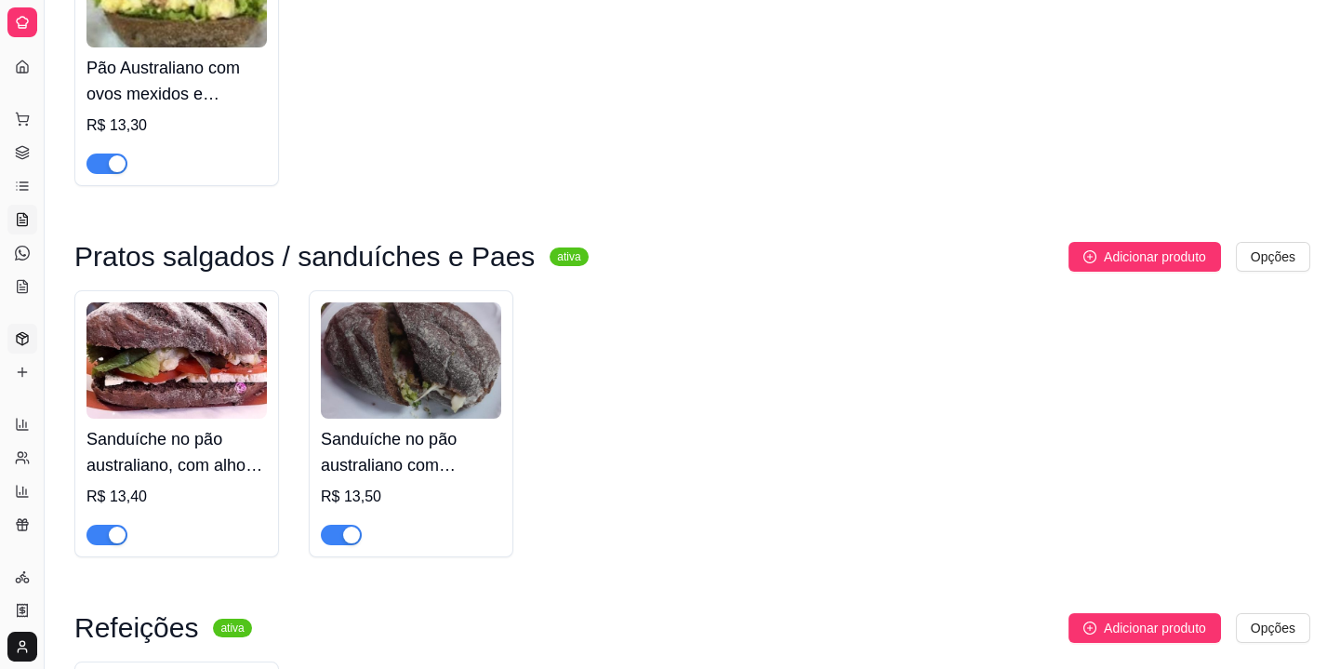
click at [23, 212] on icon at bounding box center [22, 219] width 15 height 15
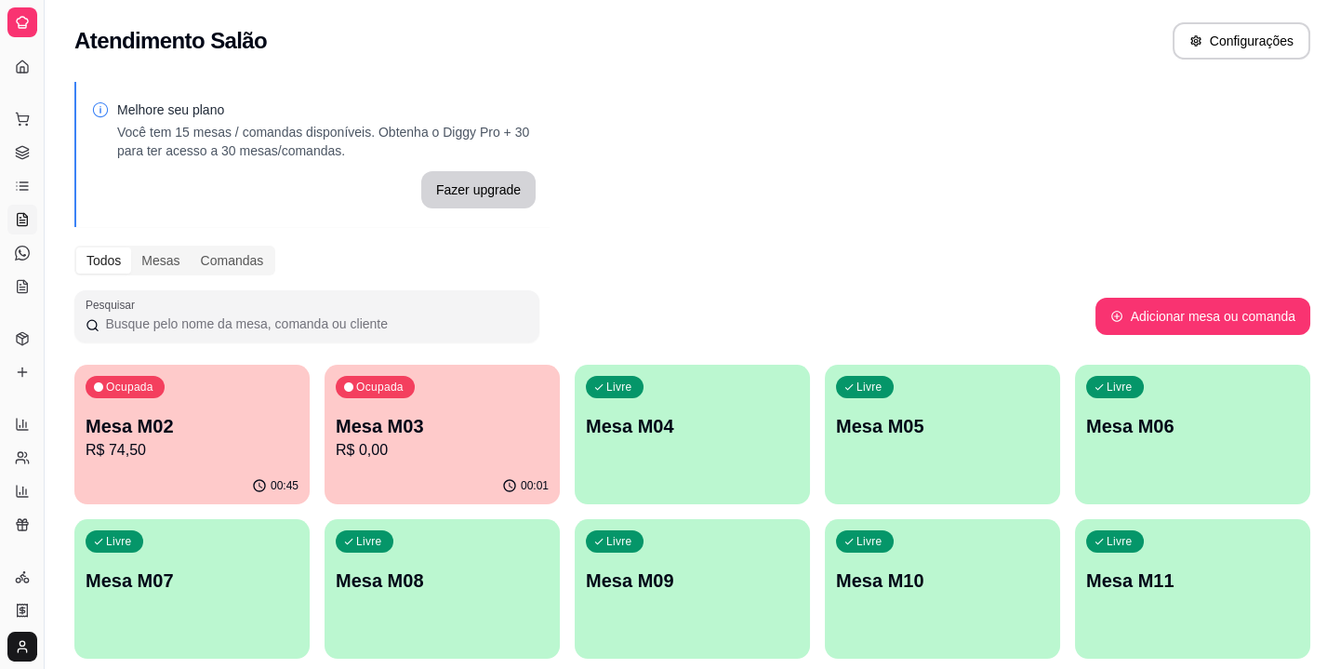
click at [400, 430] on p "Mesa M03" at bounding box center [442, 426] width 213 height 26
click at [317, 455] on div "Ocupada Mesa M02 R$ 74,50 00:45 Ocupada Mesa M03 R$ 67,30 00:01 Livre Mesa M04 …" at bounding box center [692, 589] width 1236 height 448
click at [285, 419] on p "Mesa M02" at bounding box center [192, 426] width 213 height 26
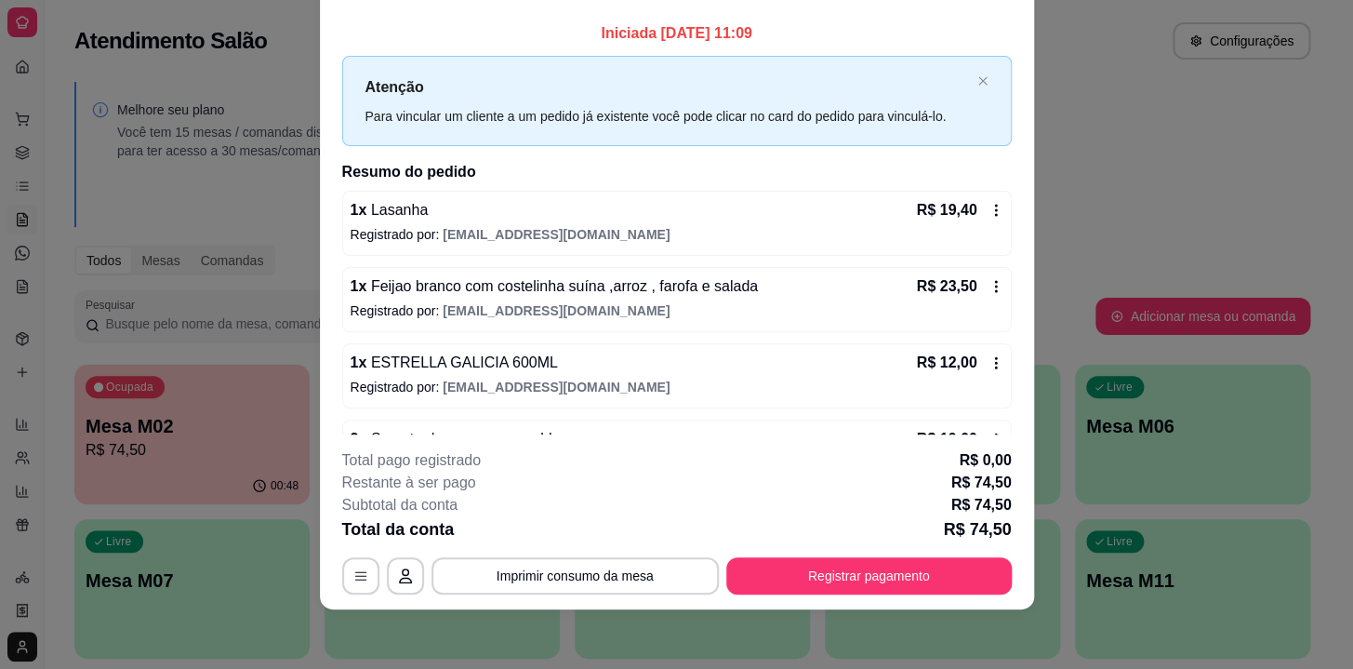
scroll to position [56, 0]
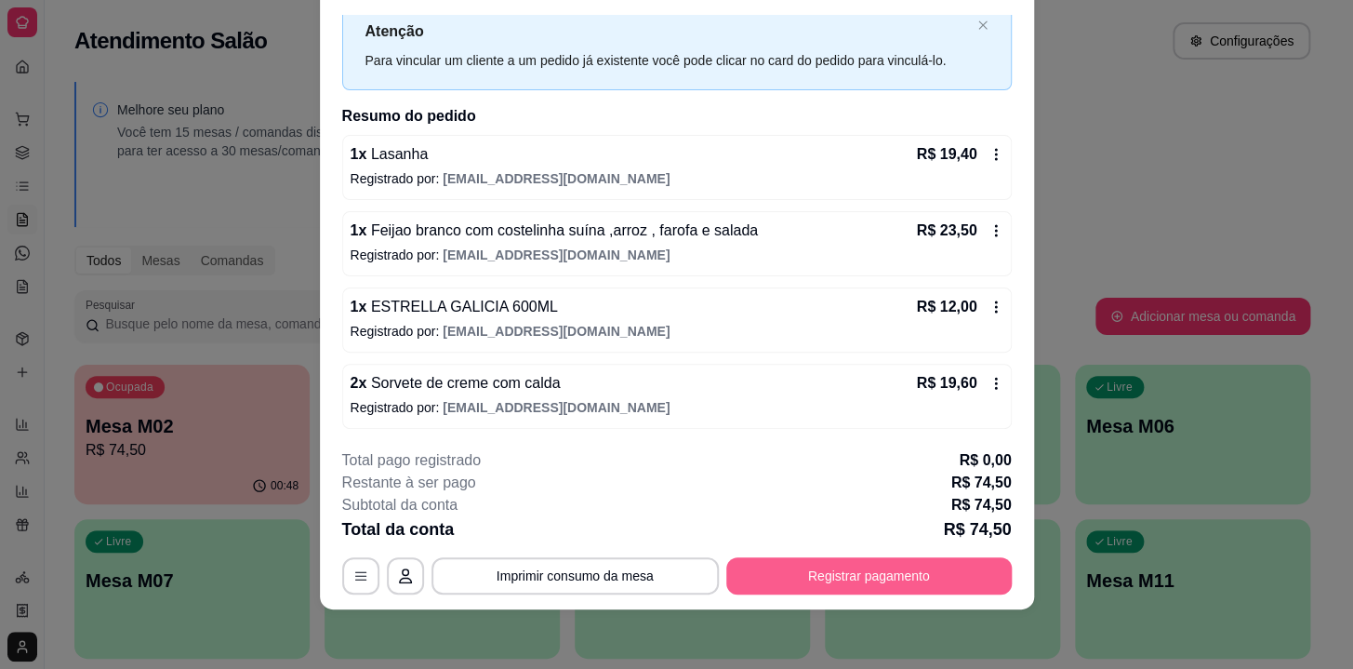
click at [851, 571] on button "Registrar pagamento" at bounding box center [869, 575] width 286 height 37
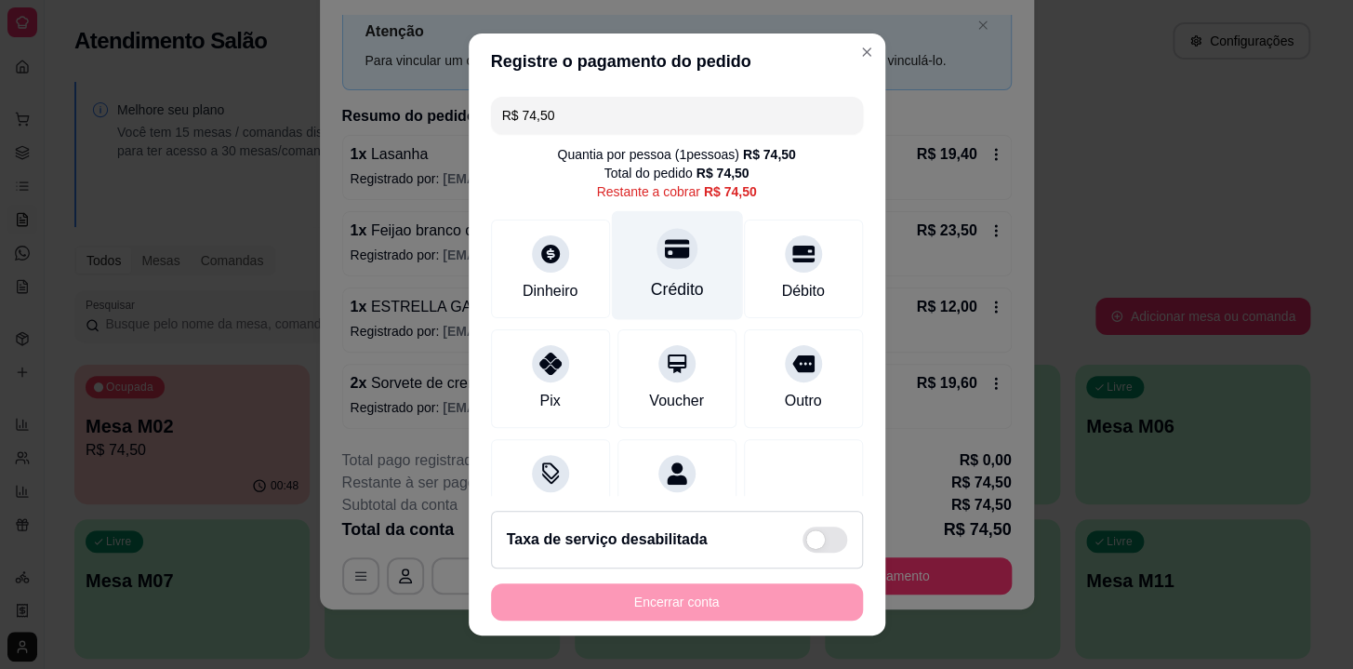
click at [639, 275] on div "Crédito" at bounding box center [676, 265] width 131 height 109
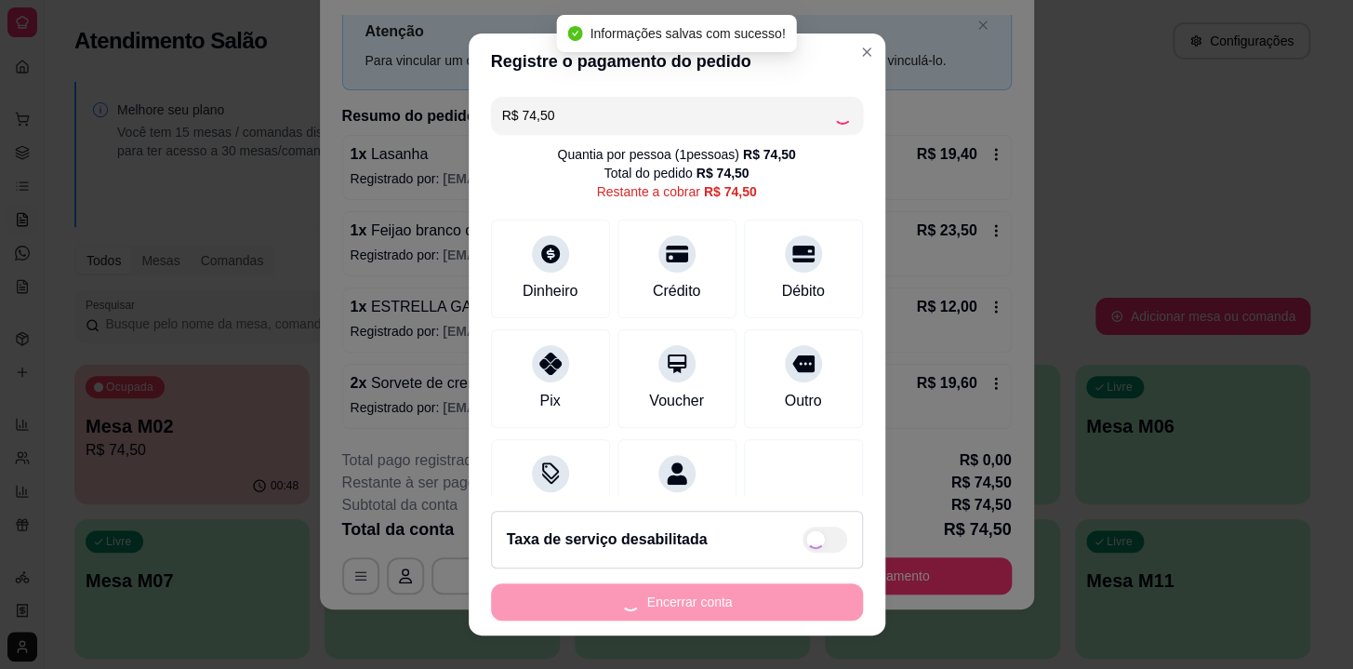
type input "R$ 0,00"
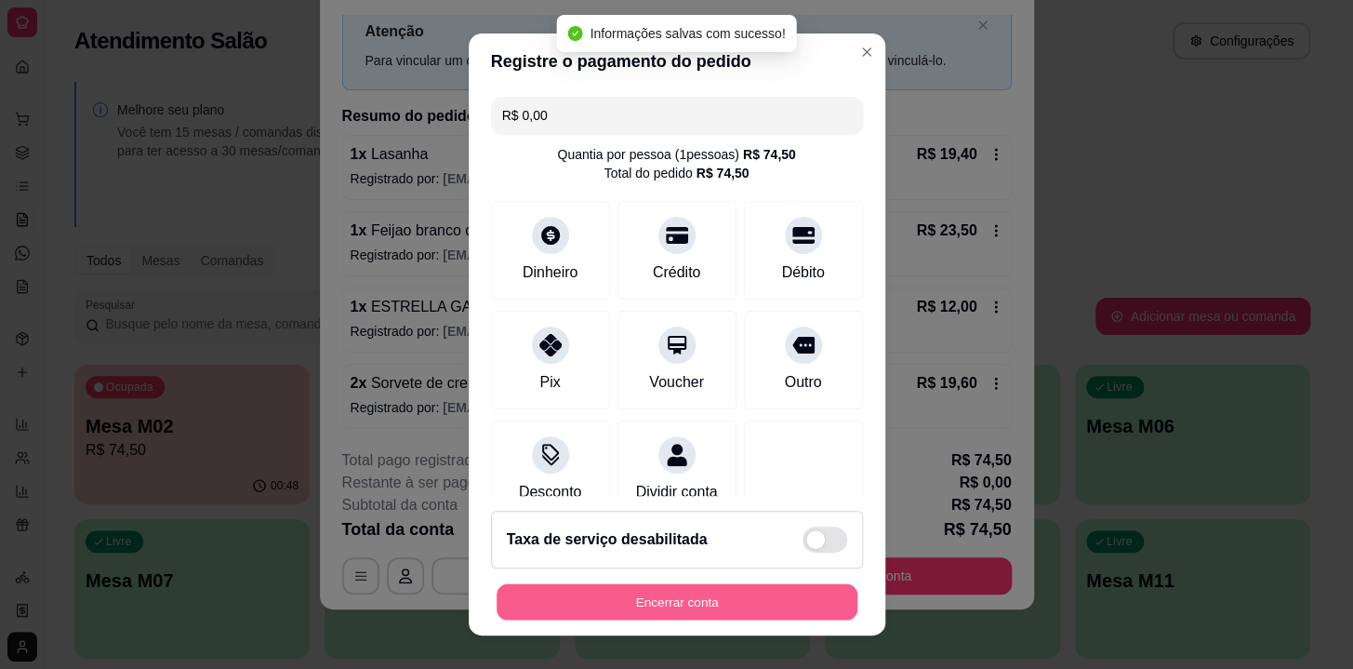
click at [773, 606] on button "Encerrar conta" at bounding box center [677, 602] width 361 height 36
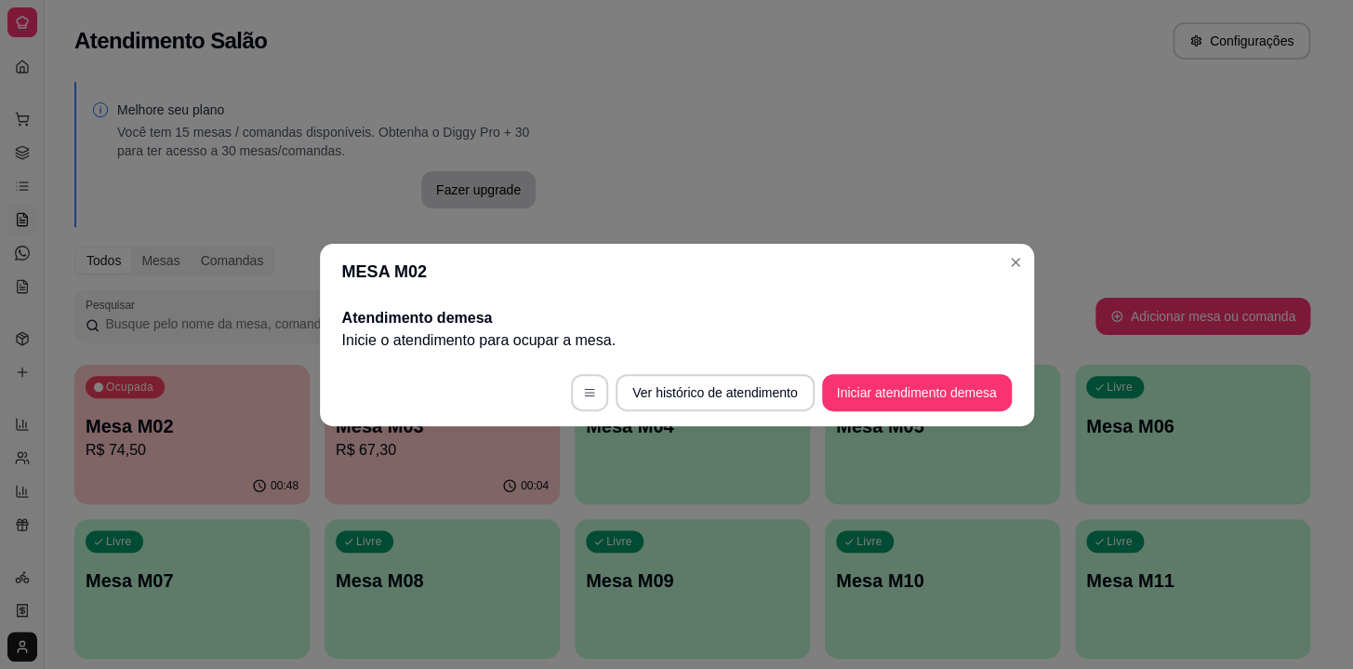
scroll to position [0, 0]
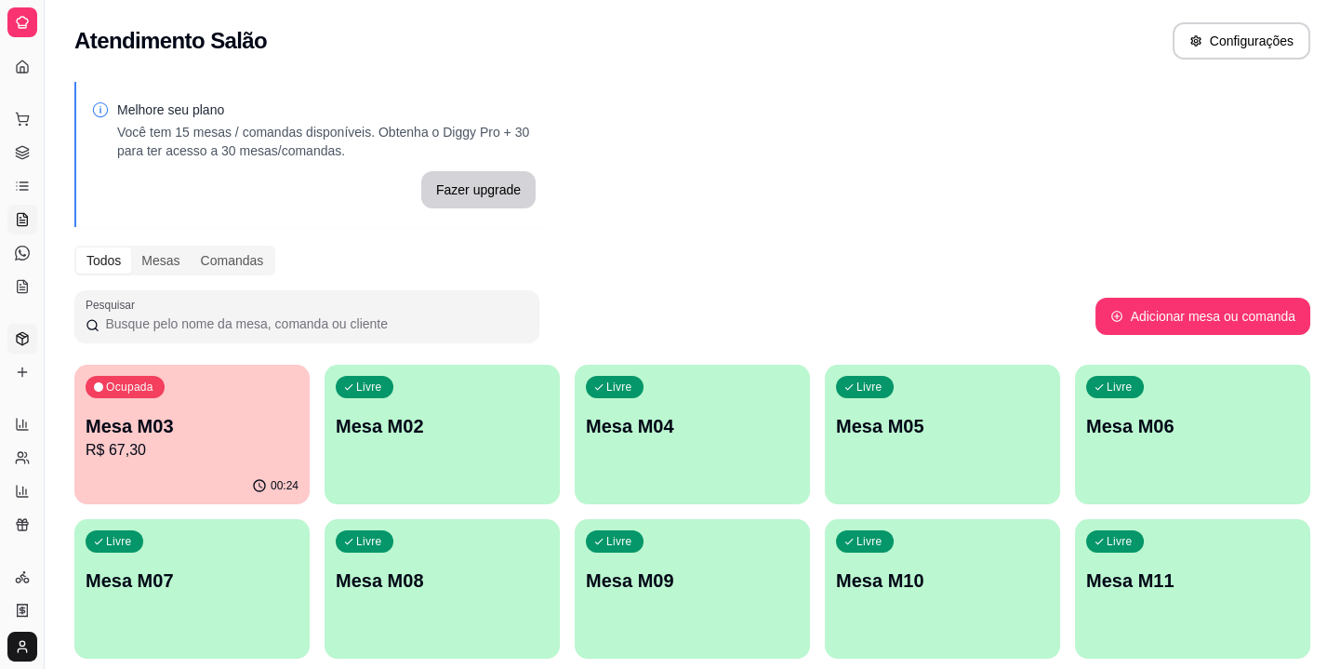
click at [20, 346] on link "Produtos" at bounding box center [22, 339] width 30 height 30
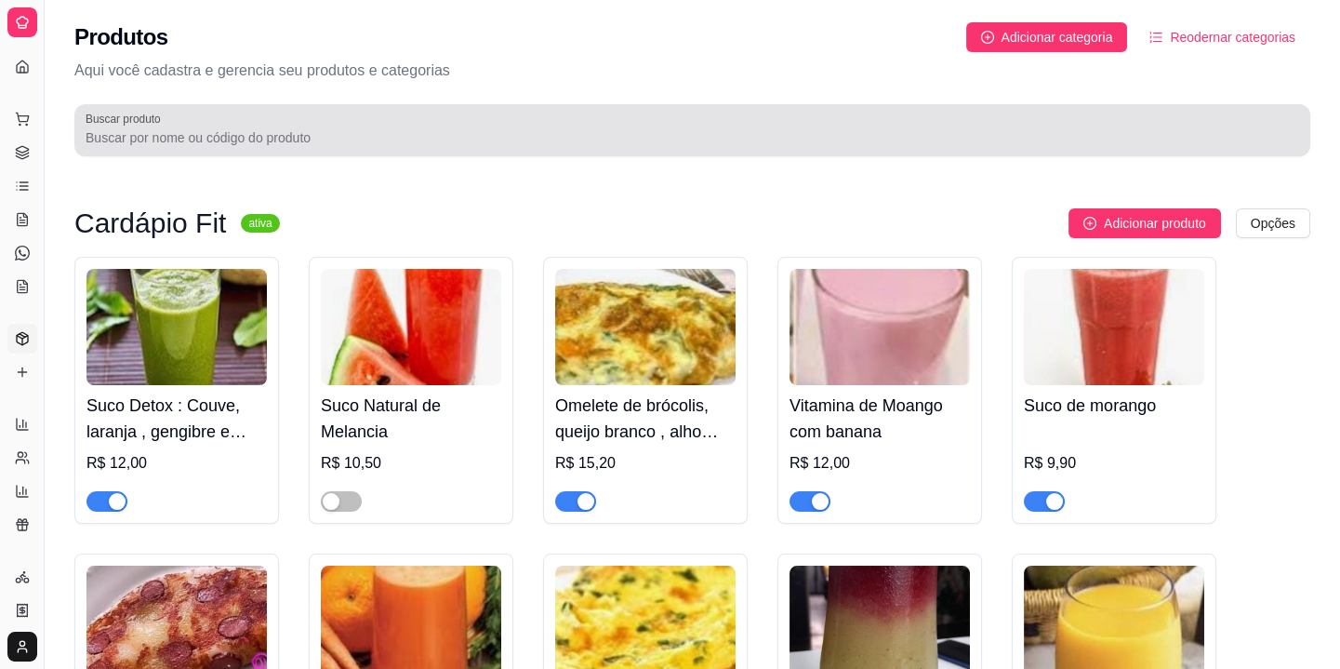
click at [324, 146] on input "Buscar produto" at bounding box center [693, 137] width 1214 height 19
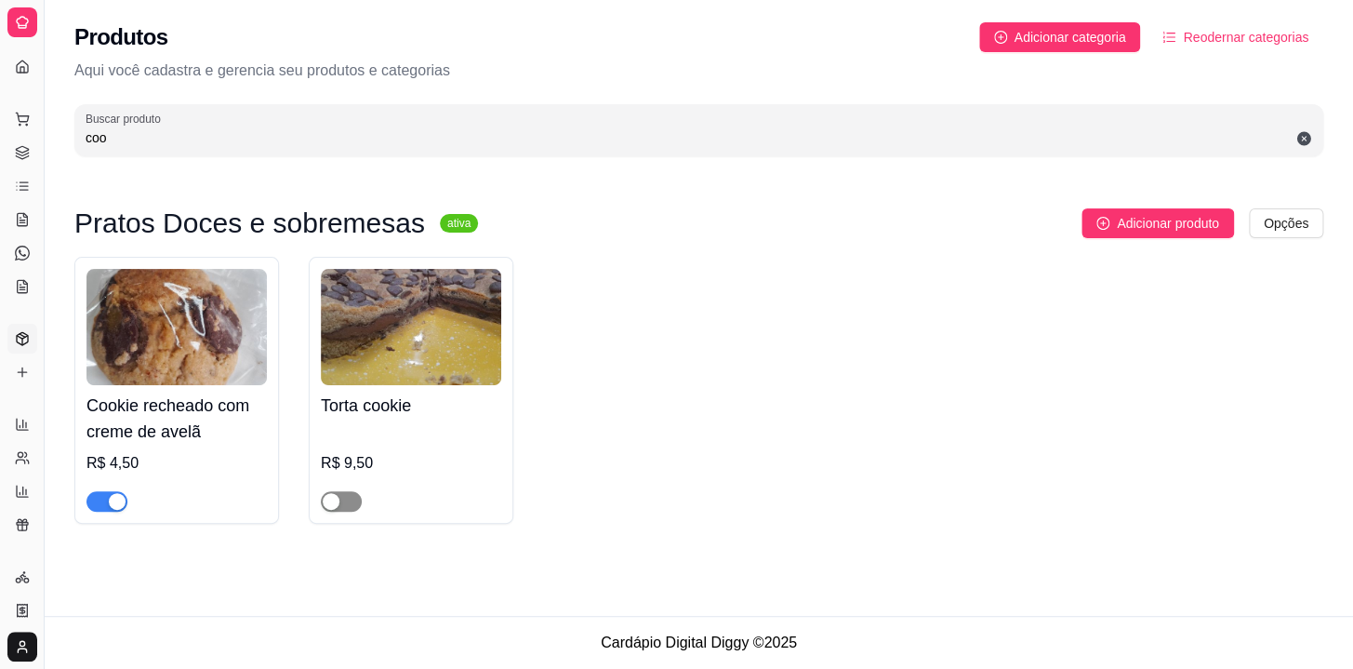
type input "coo"
click at [344, 507] on span "button" at bounding box center [341, 501] width 41 height 20
click at [20, 219] on icon at bounding box center [22, 219] width 15 height 15
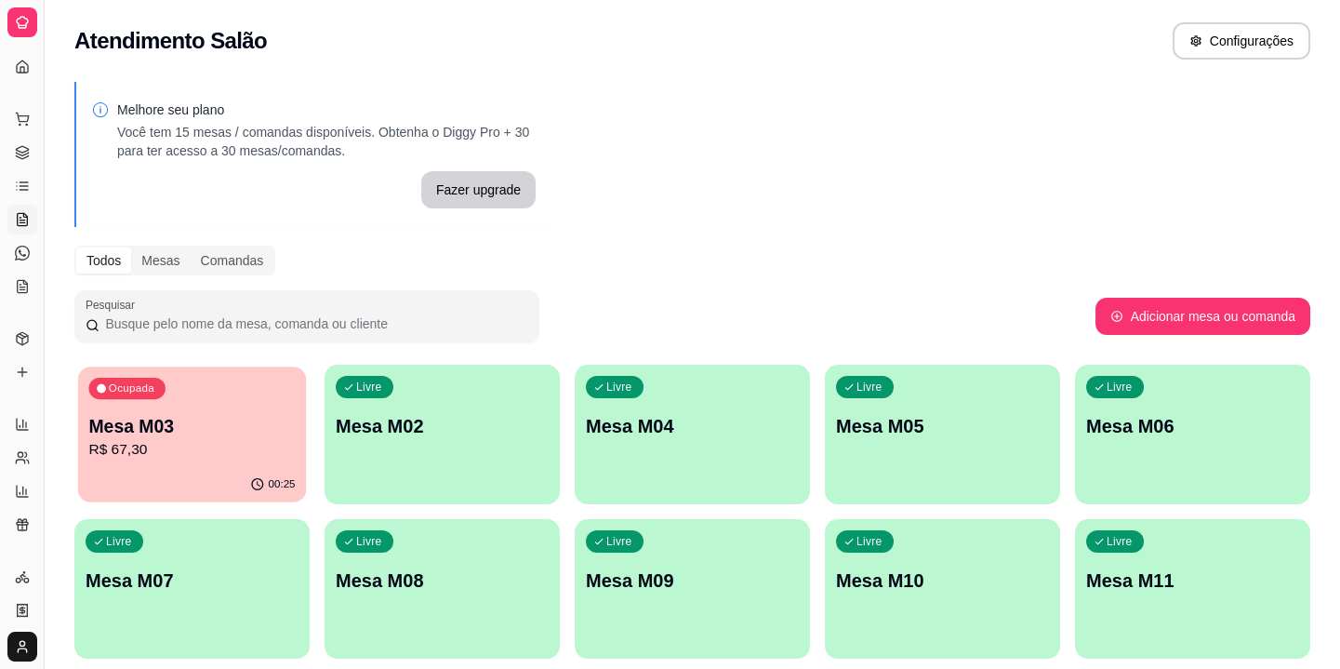
click at [144, 394] on div "Ocupada" at bounding box center [126, 388] width 76 height 21
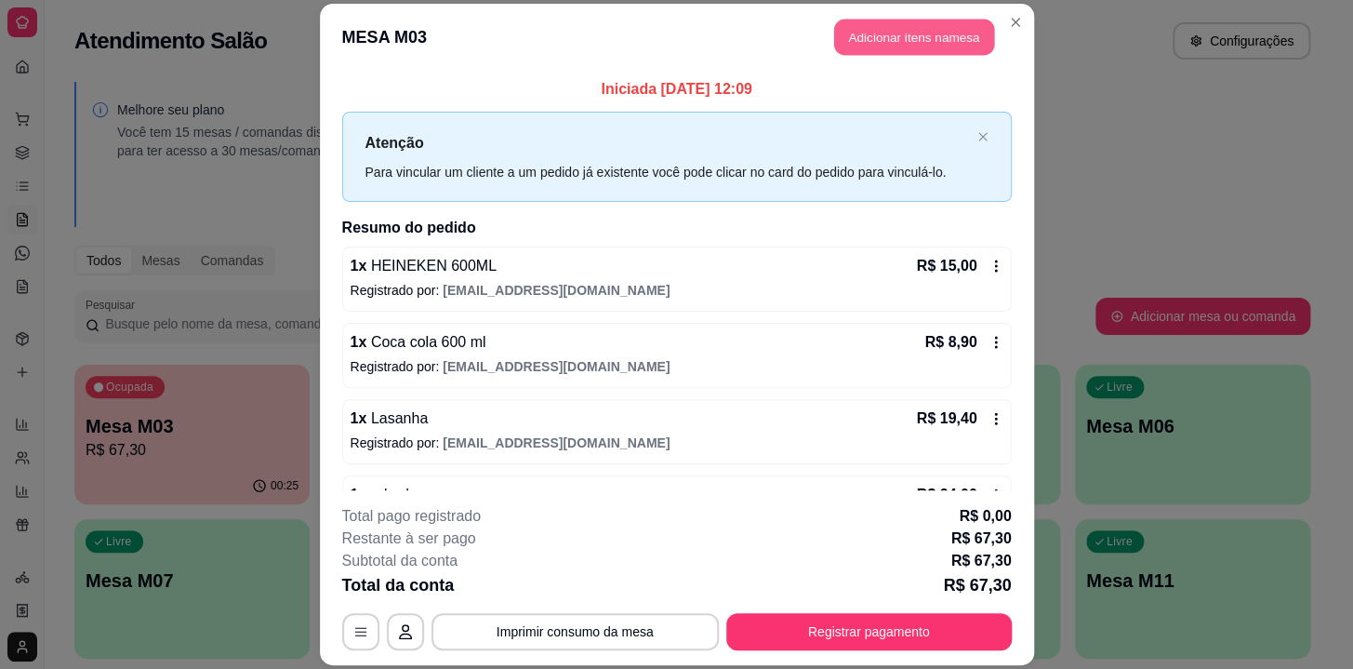
click at [934, 32] on button "Adicionar itens na mesa" at bounding box center [914, 37] width 160 height 36
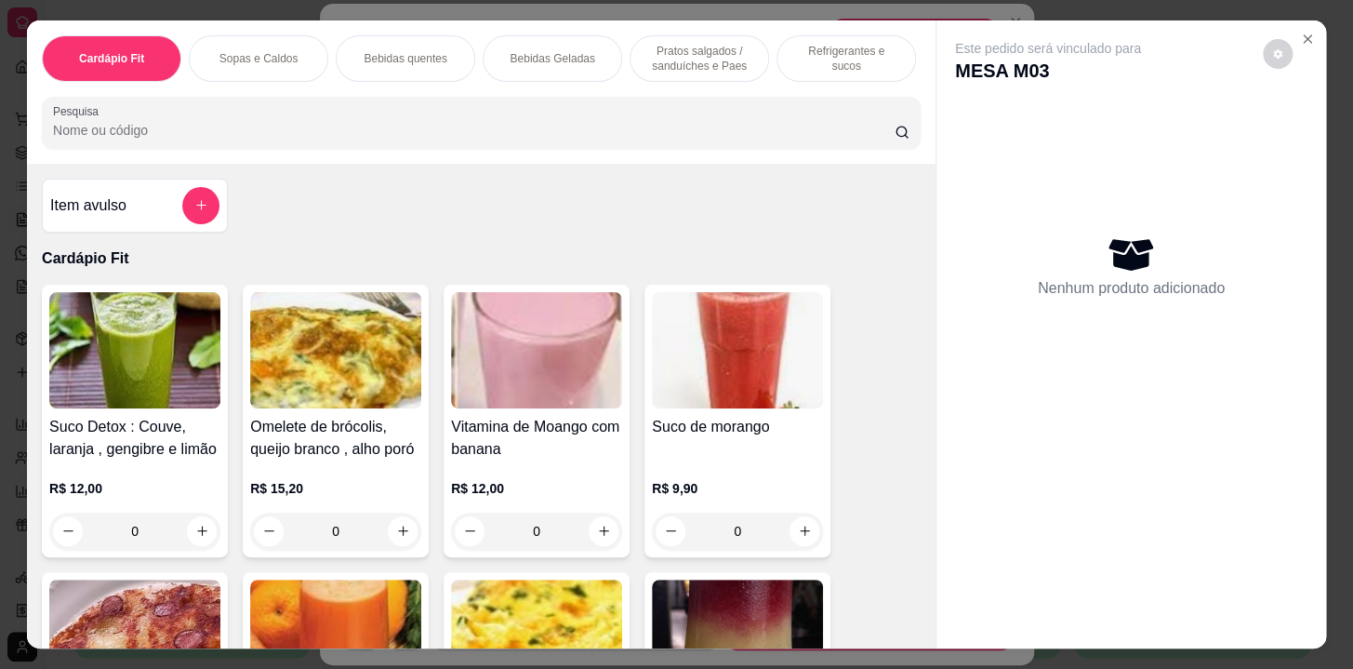
scroll to position [0, 768]
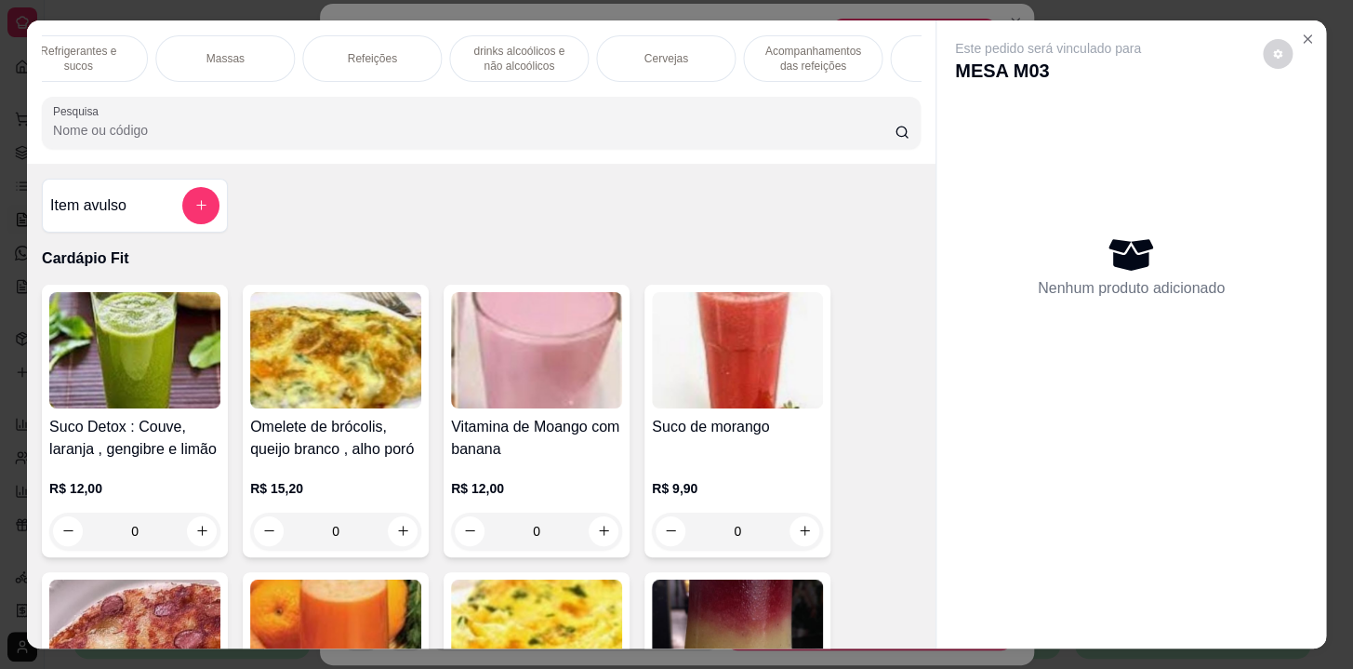
click at [774, 51] on p "Acompanhamentos das refeições" at bounding box center [813, 59] width 108 height 30
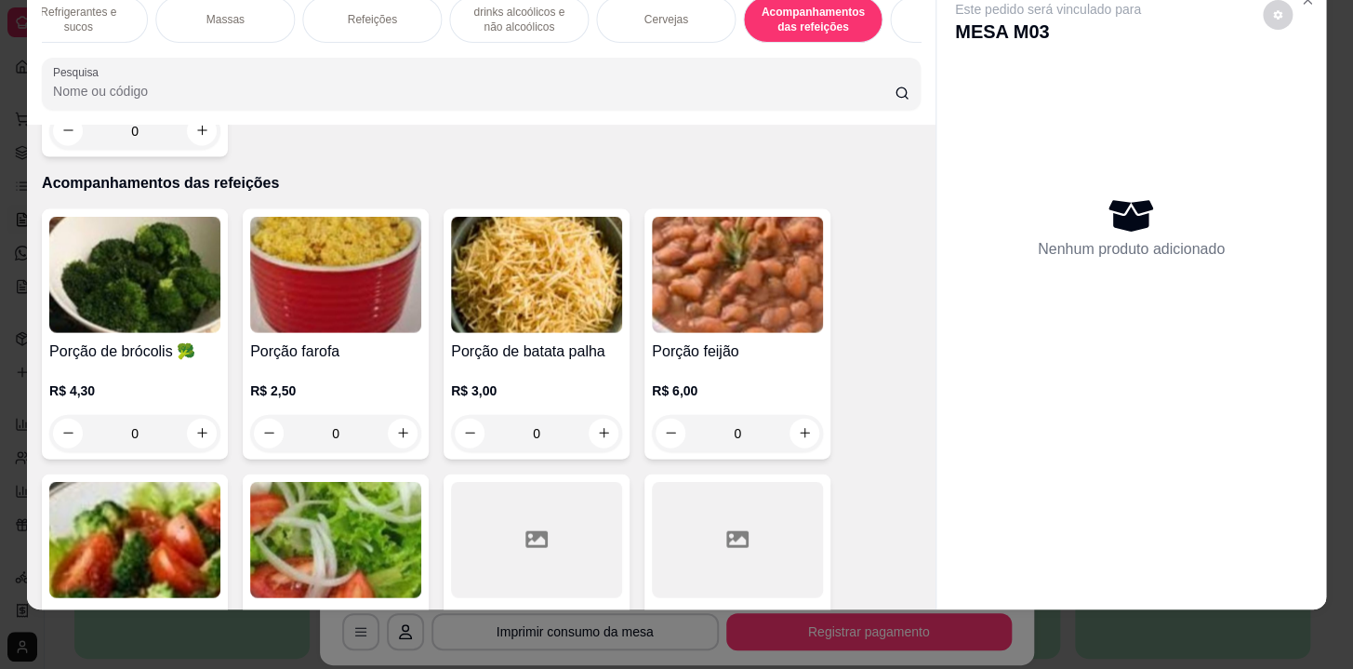
scroll to position [13749, 0]
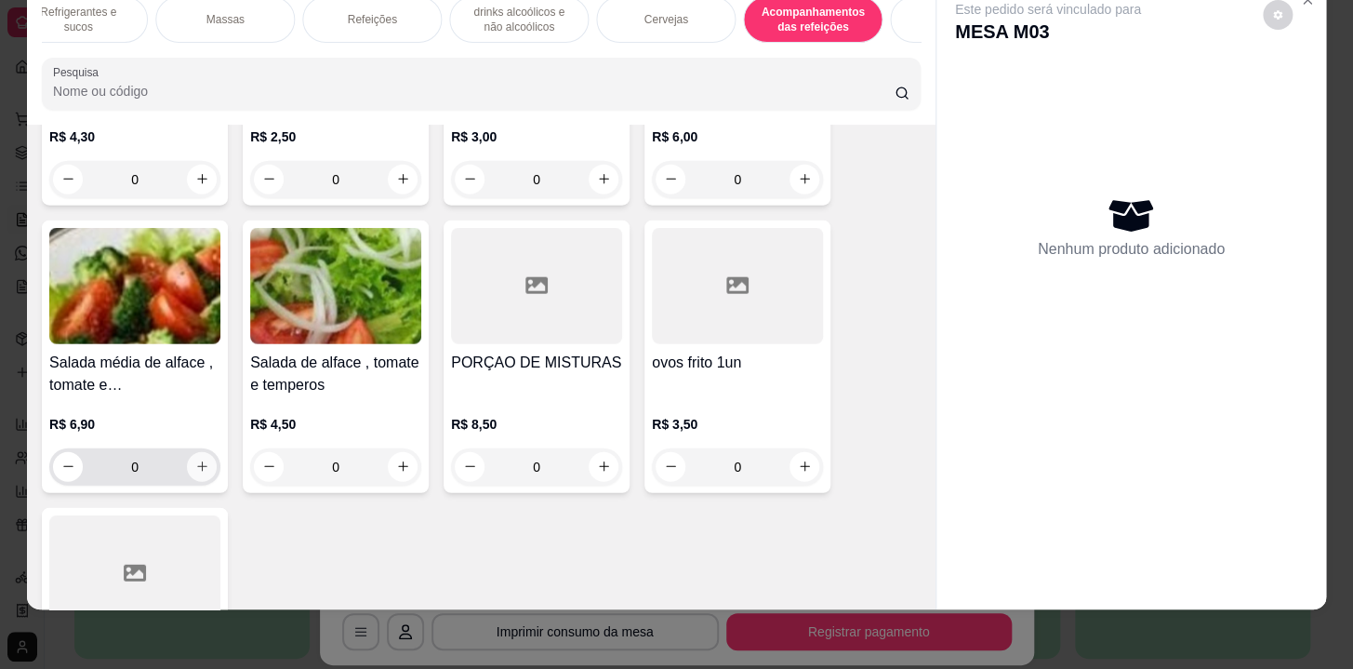
click at [196, 459] on icon "increase-product-quantity" at bounding box center [202, 466] width 14 height 14
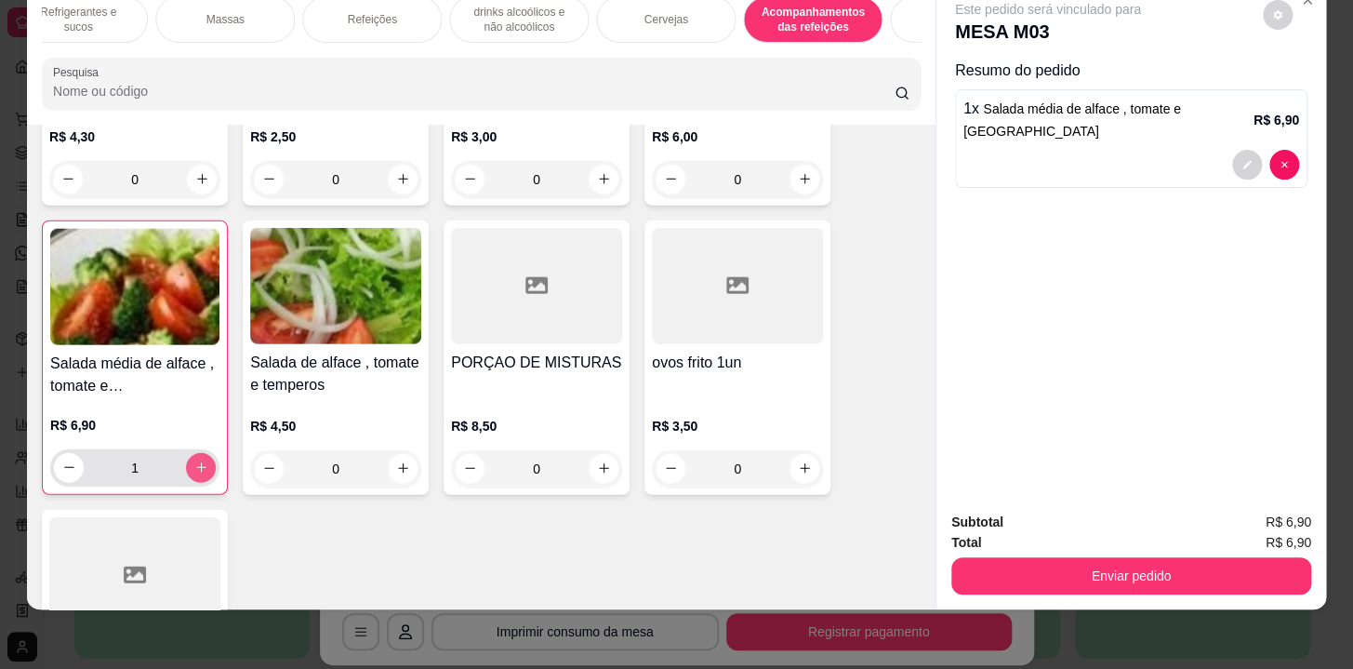
type input "1"
click at [1208, 581] on div "Enviar pedido" at bounding box center [1131, 573] width 360 height 42
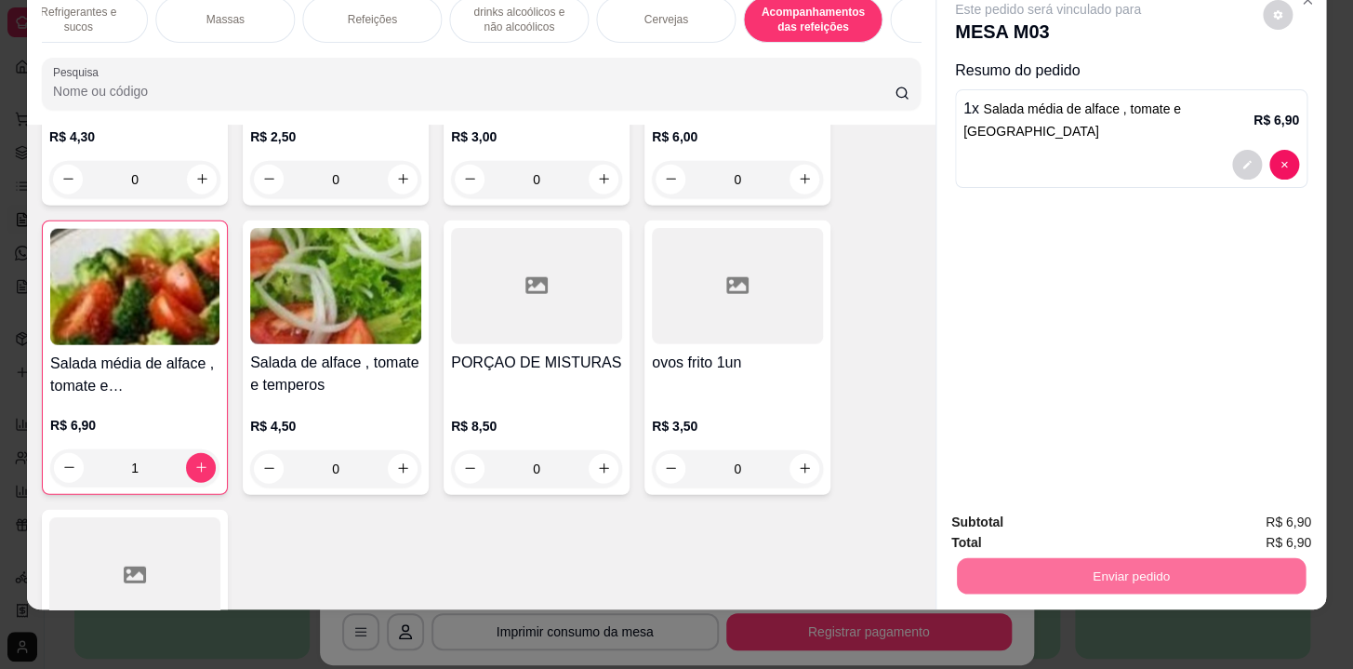
click at [1124, 508] on button "Não registrar e enviar pedido" at bounding box center [1069, 517] width 193 height 35
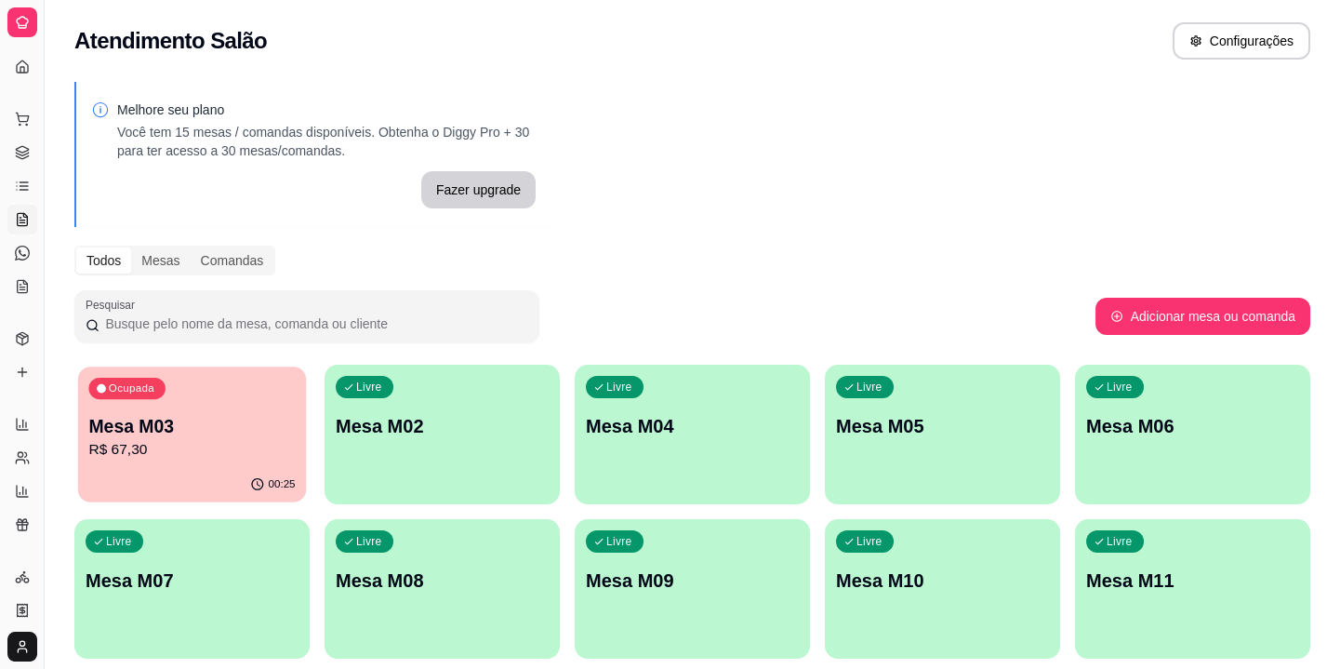
click at [151, 417] on p "Mesa M03" at bounding box center [191, 426] width 206 height 25
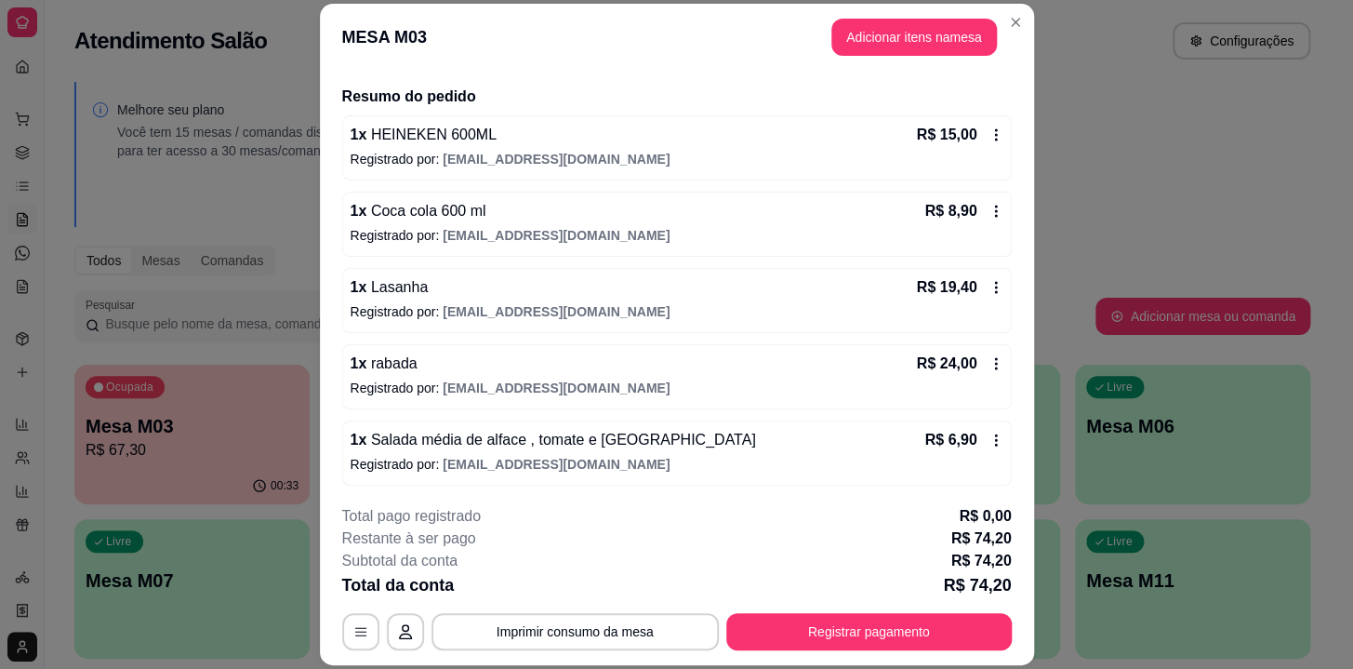
scroll to position [0, 0]
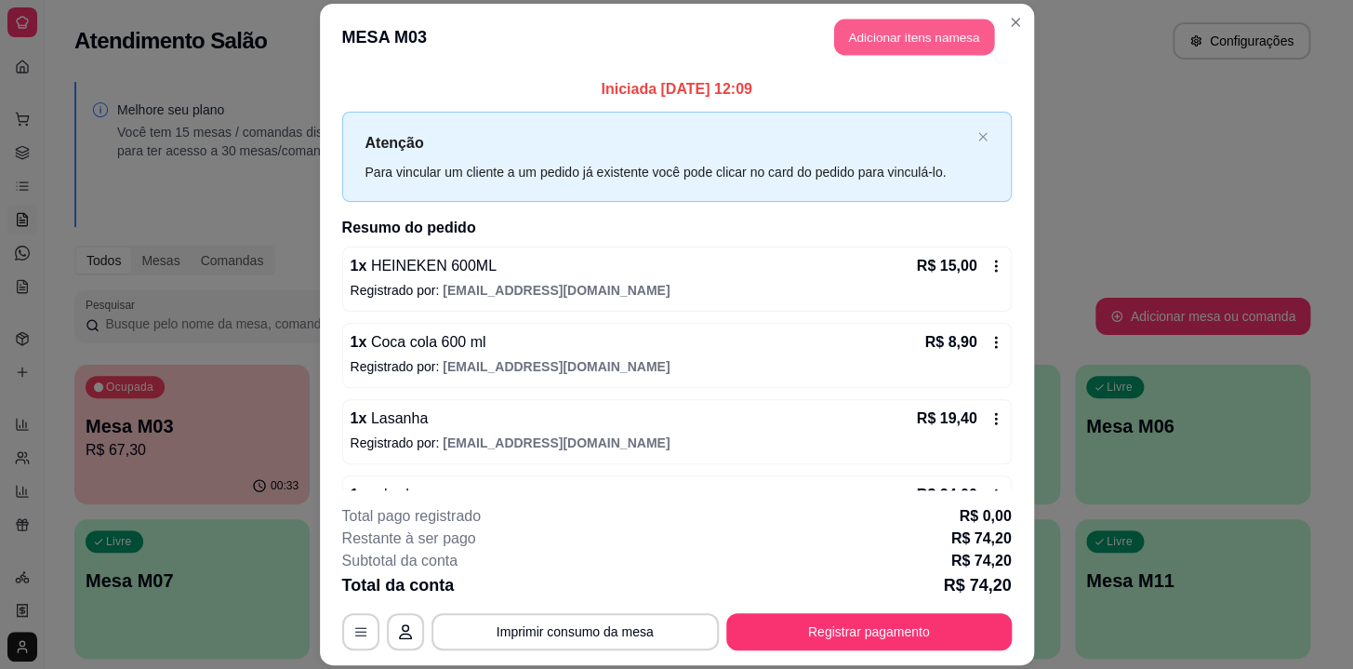
click at [888, 42] on button "Adicionar itens na mesa" at bounding box center [914, 37] width 160 height 36
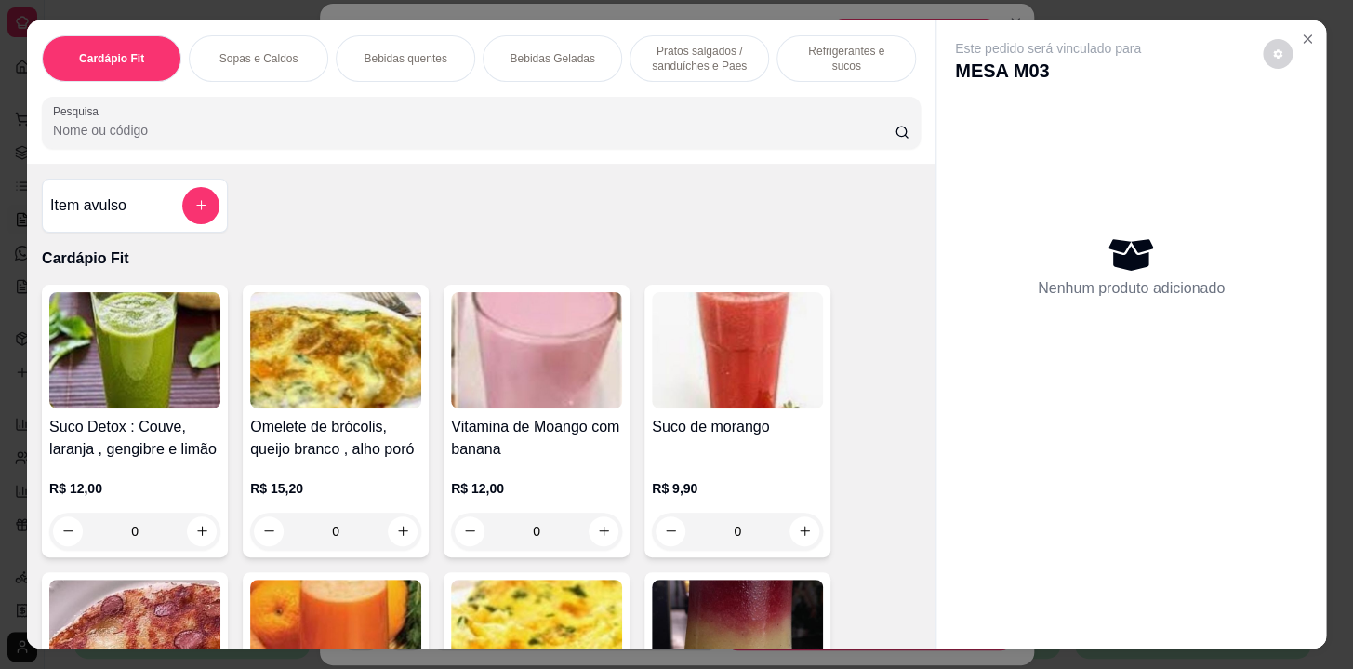
click at [200, 204] on icon "add-separate-item" at bounding box center [201, 205] width 14 height 14
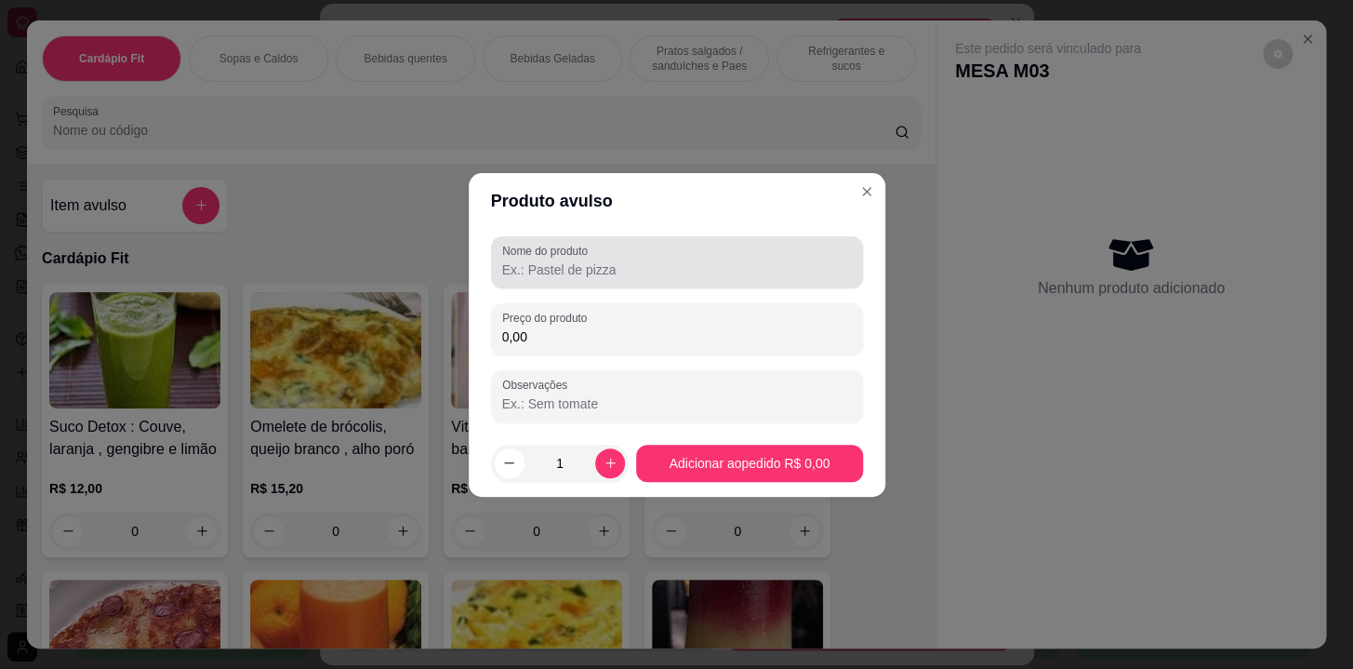
click at [544, 260] on input "Nome do produto" at bounding box center [677, 269] width 350 height 19
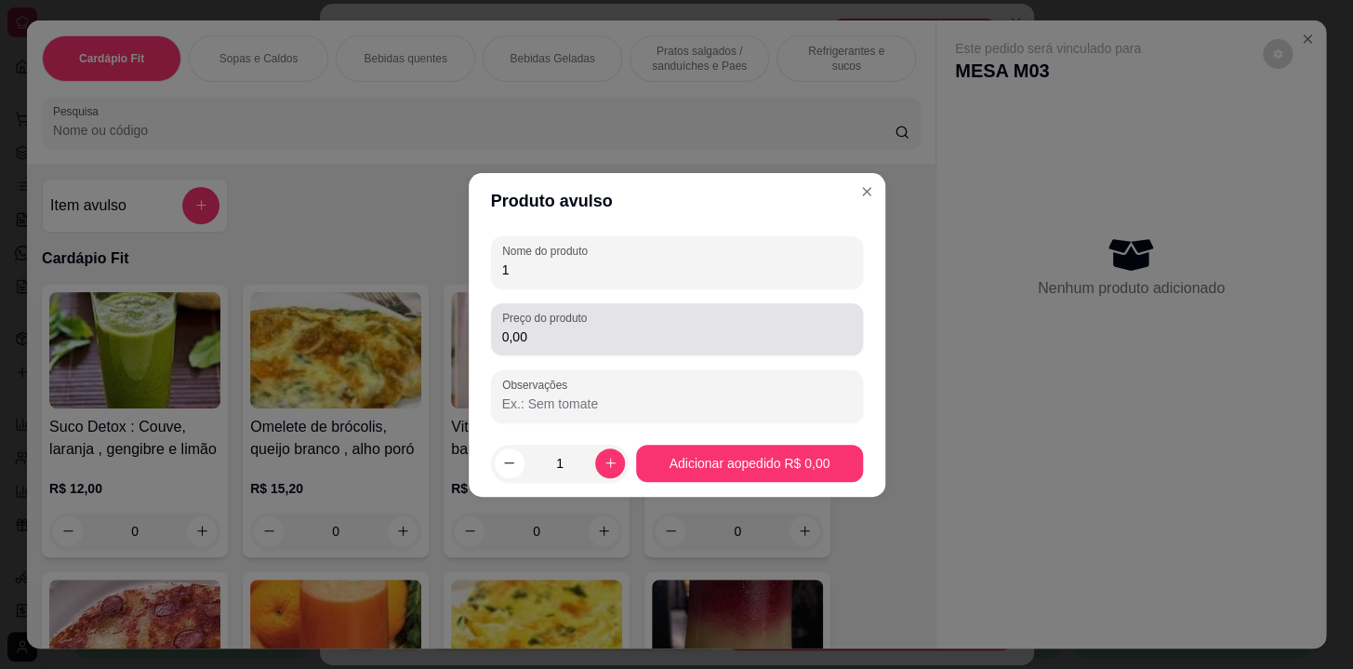
type input "1"
click at [646, 350] on div "Preço do produto 0,00" at bounding box center [677, 329] width 372 height 52
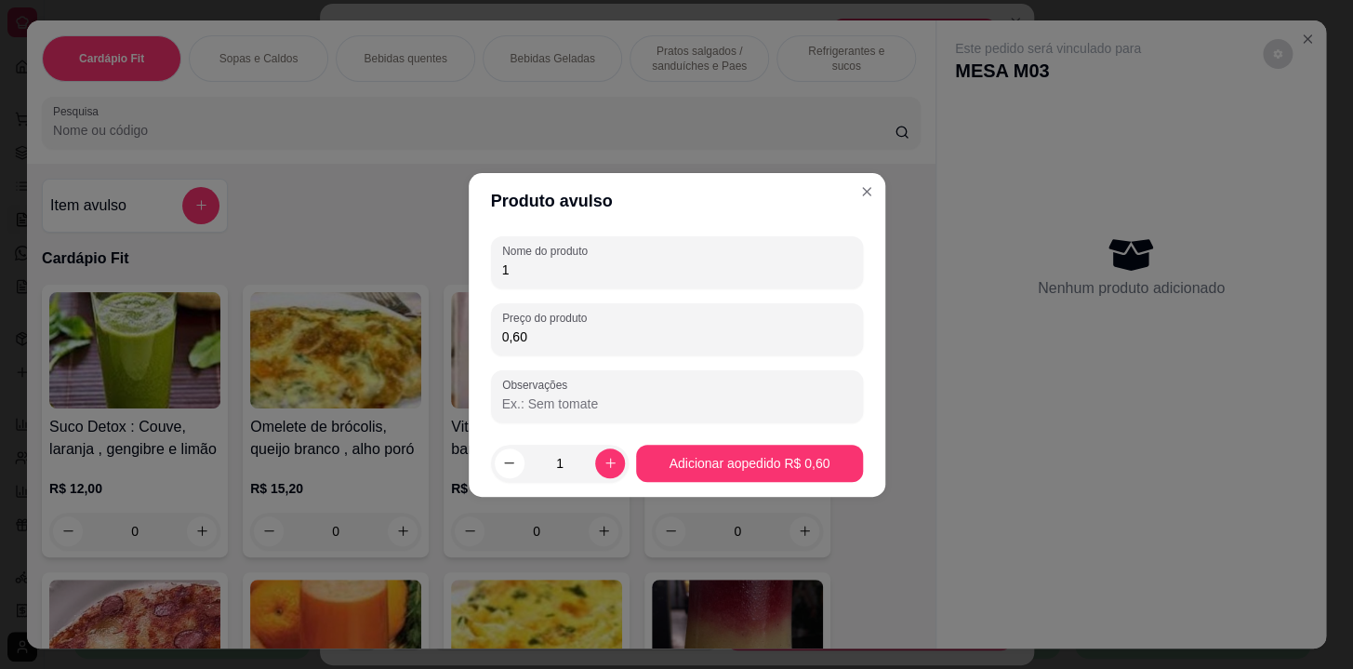
type input "0,60"
click at [716, 489] on footer "1 Adicionar ao pedido R$ 0,60" at bounding box center [677, 463] width 417 height 67
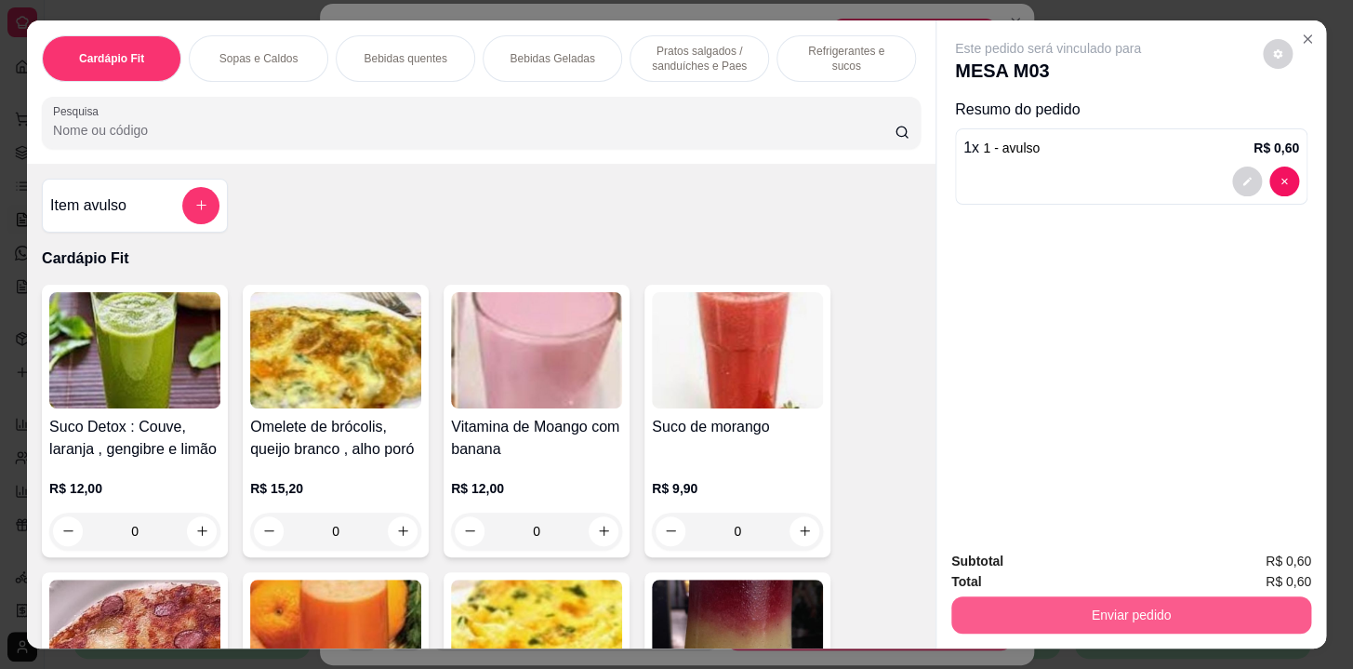
click at [1103, 596] on button "Enviar pedido" at bounding box center [1131, 614] width 360 height 37
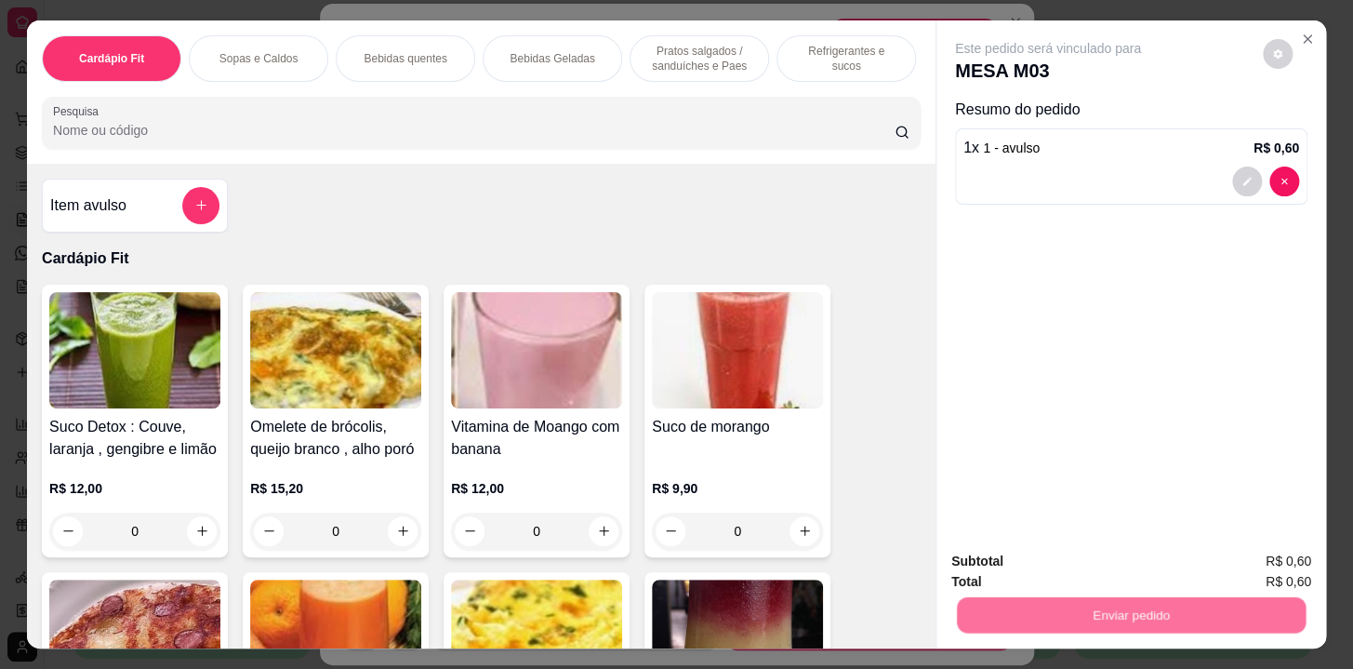
click at [1098, 563] on button "Não registrar e enviar pedido" at bounding box center [1070, 563] width 188 height 34
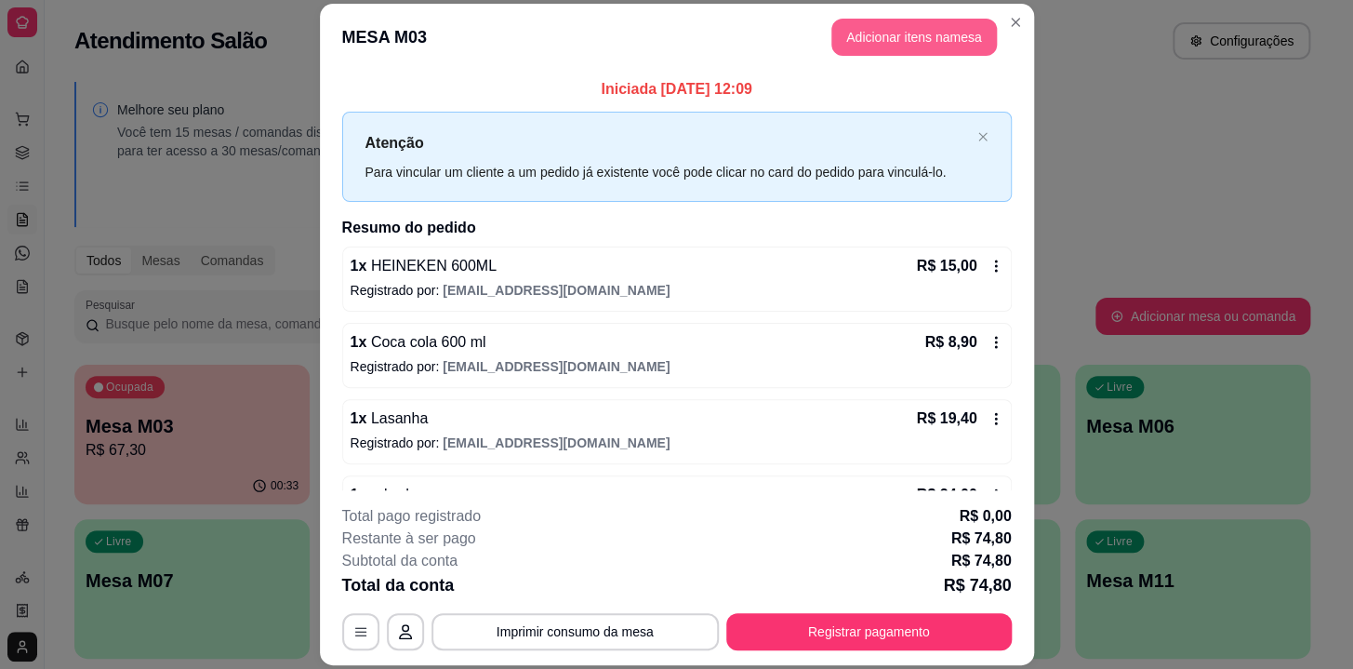
click at [876, 38] on button "Adicionar itens na mesa" at bounding box center [915, 37] width 166 height 37
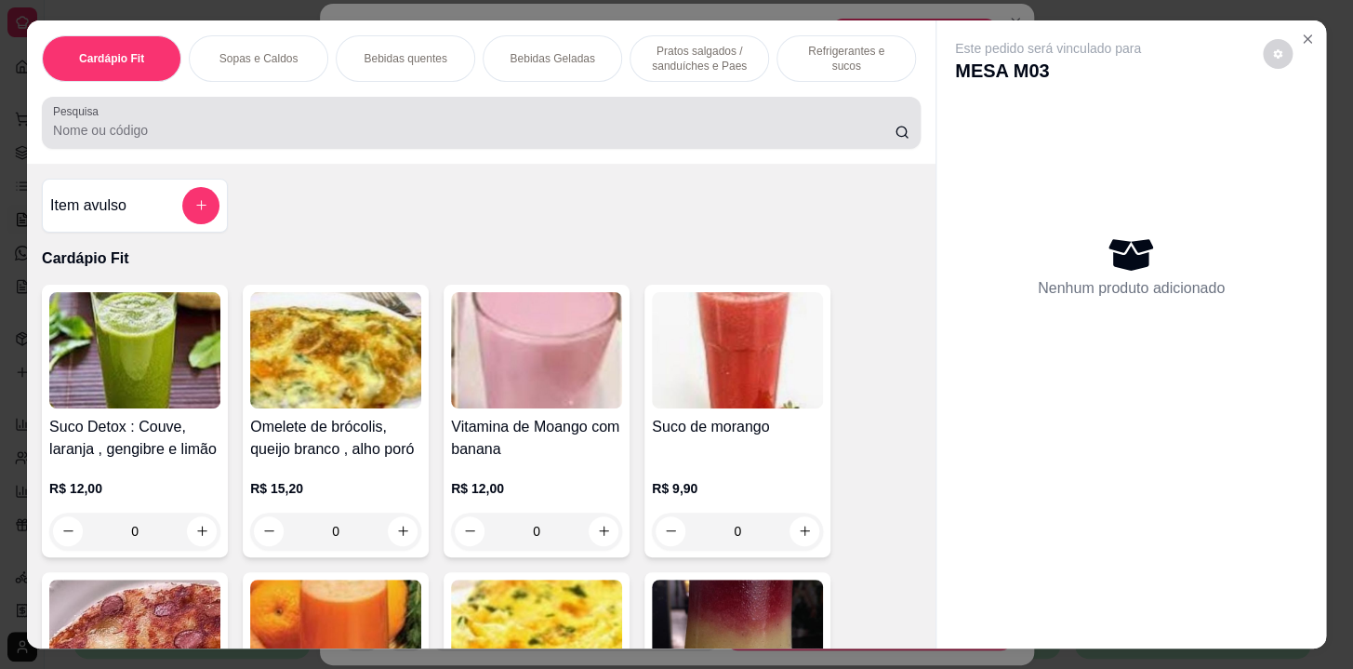
click at [764, 71] on div "Cardápio Fit Sopas e Caldos Bebidas quentes Bebidas Geladas Pratos salgados / s…" at bounding box center [481, 58] width 879 height 47
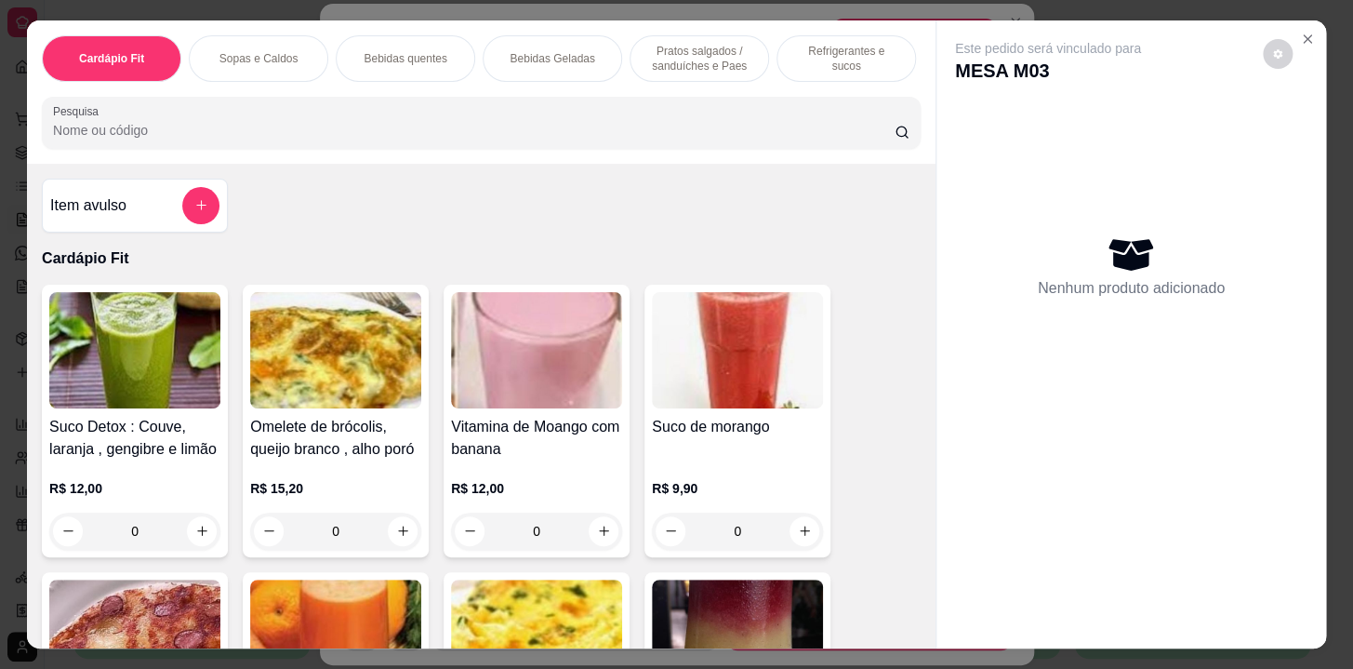
scroll to position [0, 768]
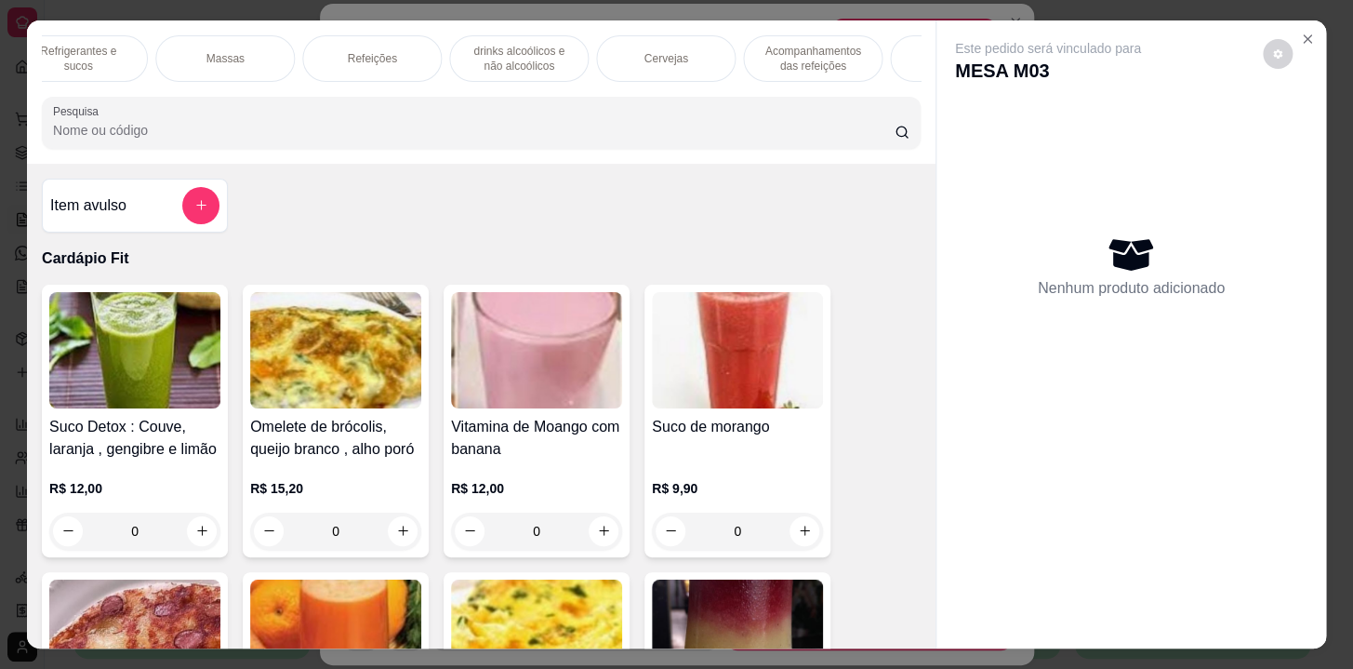
drag, startPoint x: 781, startPoint y: 59, endPoint x: 799, endPoint y: 75, distance: 24.3
click at [780, 58] on p "Acompanhamentos das refeições" at bounding box center [813, 59] width 108 height 30
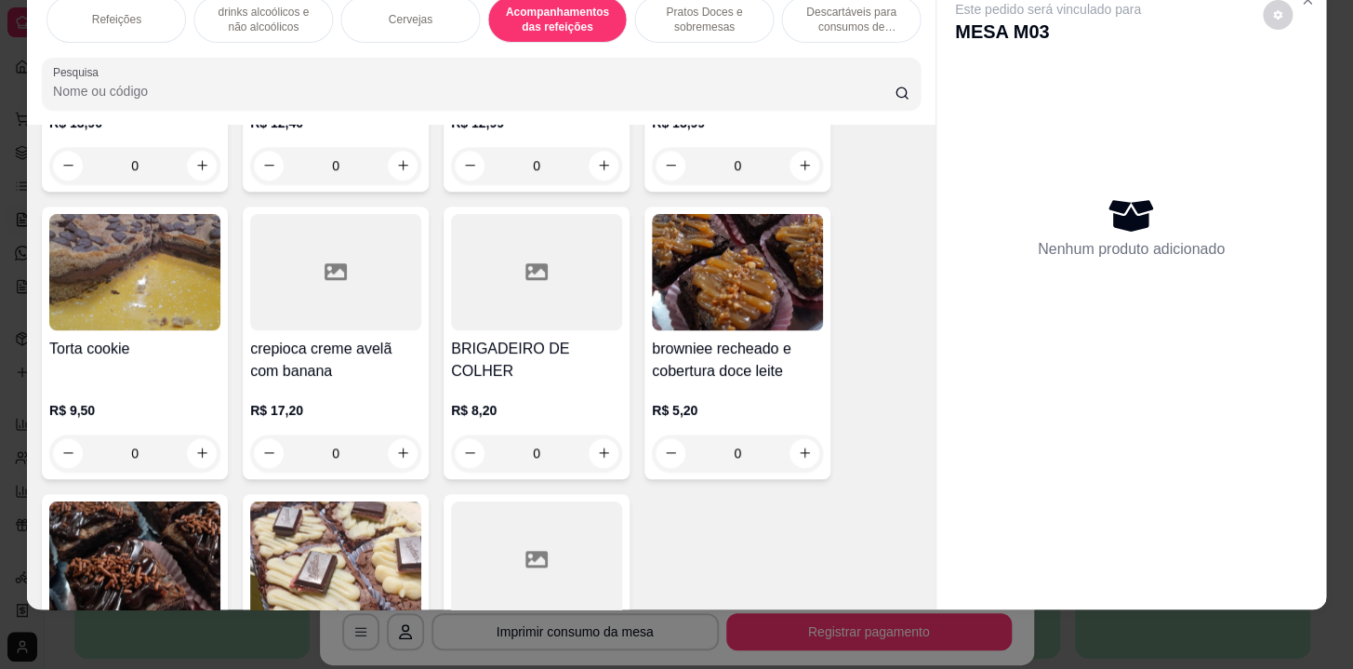
scroll to position [15863, 0]
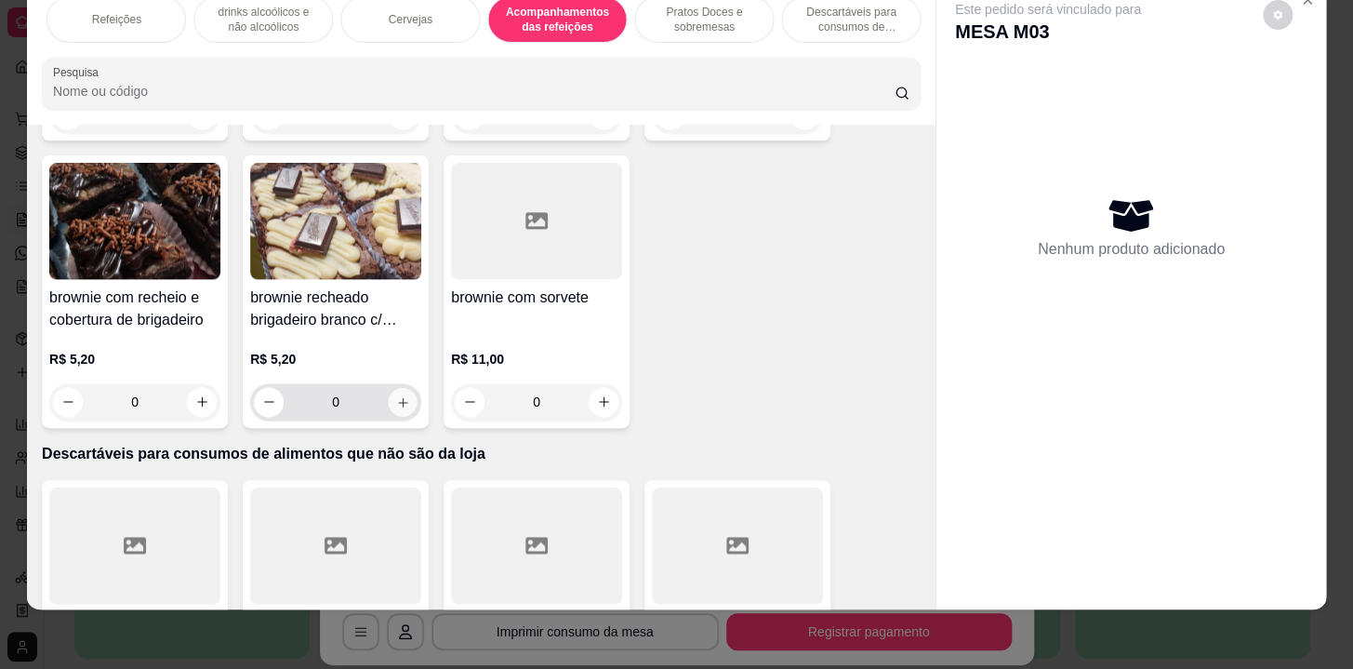
click at [389, 387] on button "increase-product-quantity" at bounding box center [403, 401] width 29 height 29
type input "1"
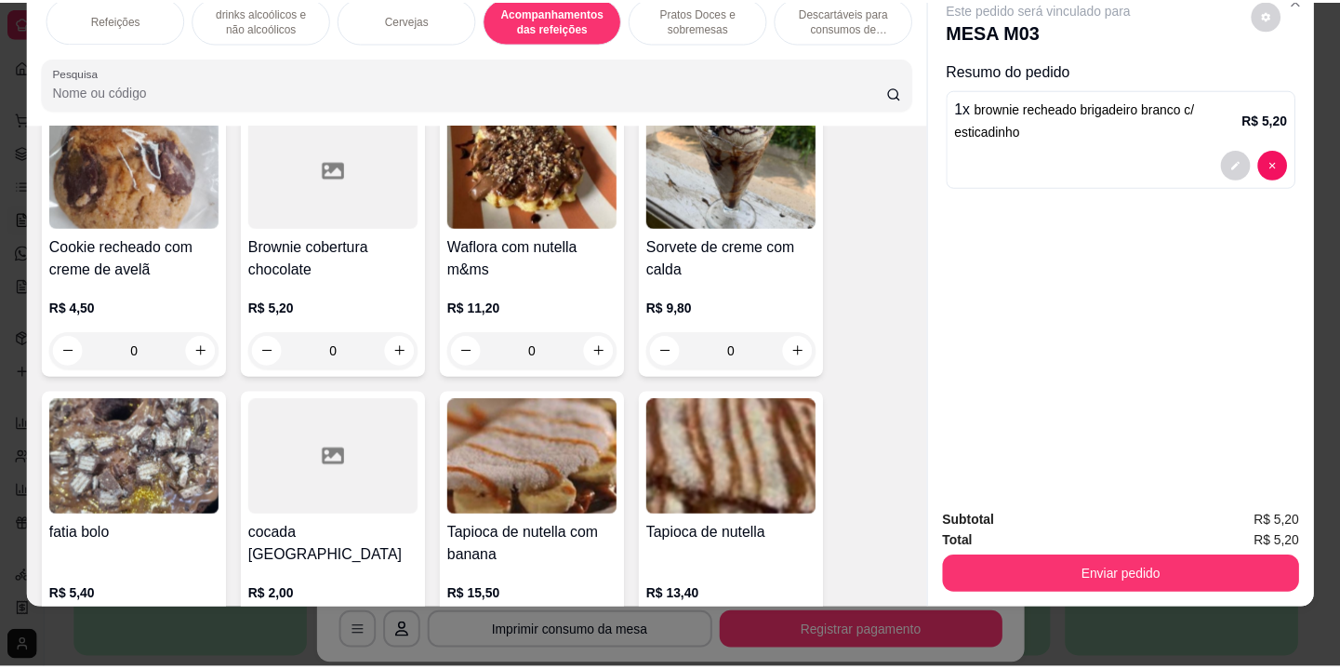
scroll to position [14848, 0]
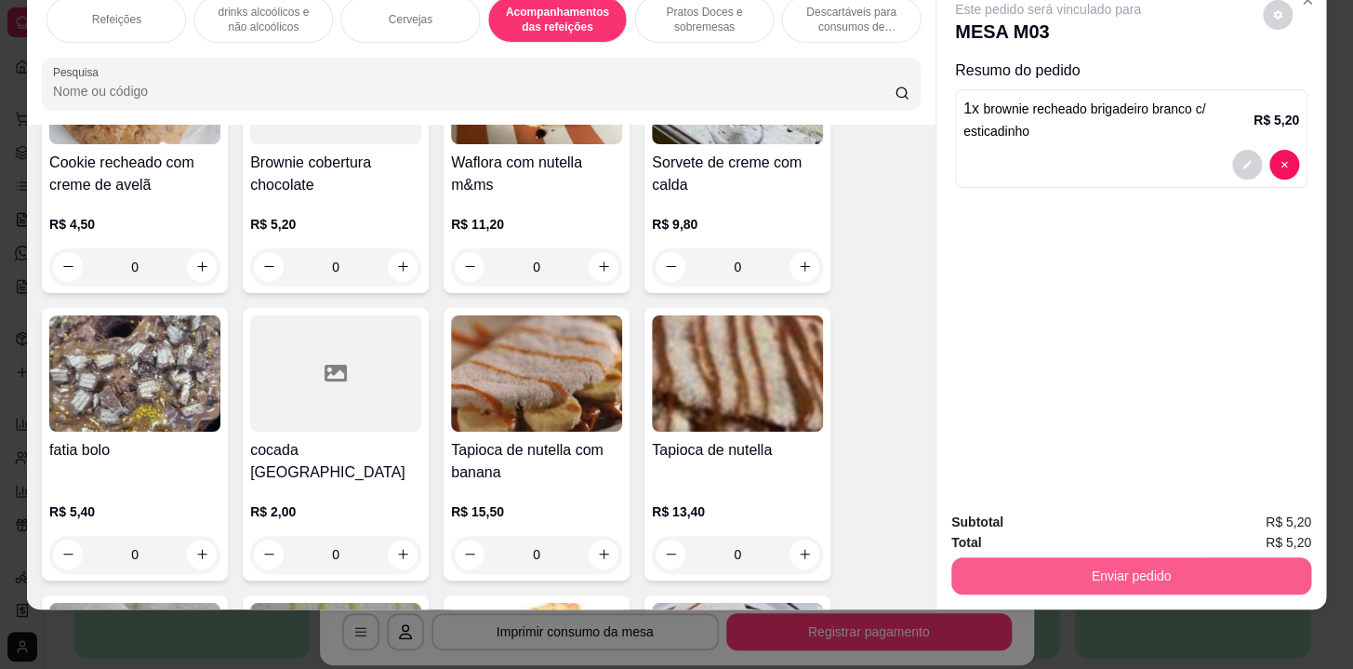
click at [1122, 558] on button "Enviar pedido" at bounding box center [1131, 575] width 360 height 37
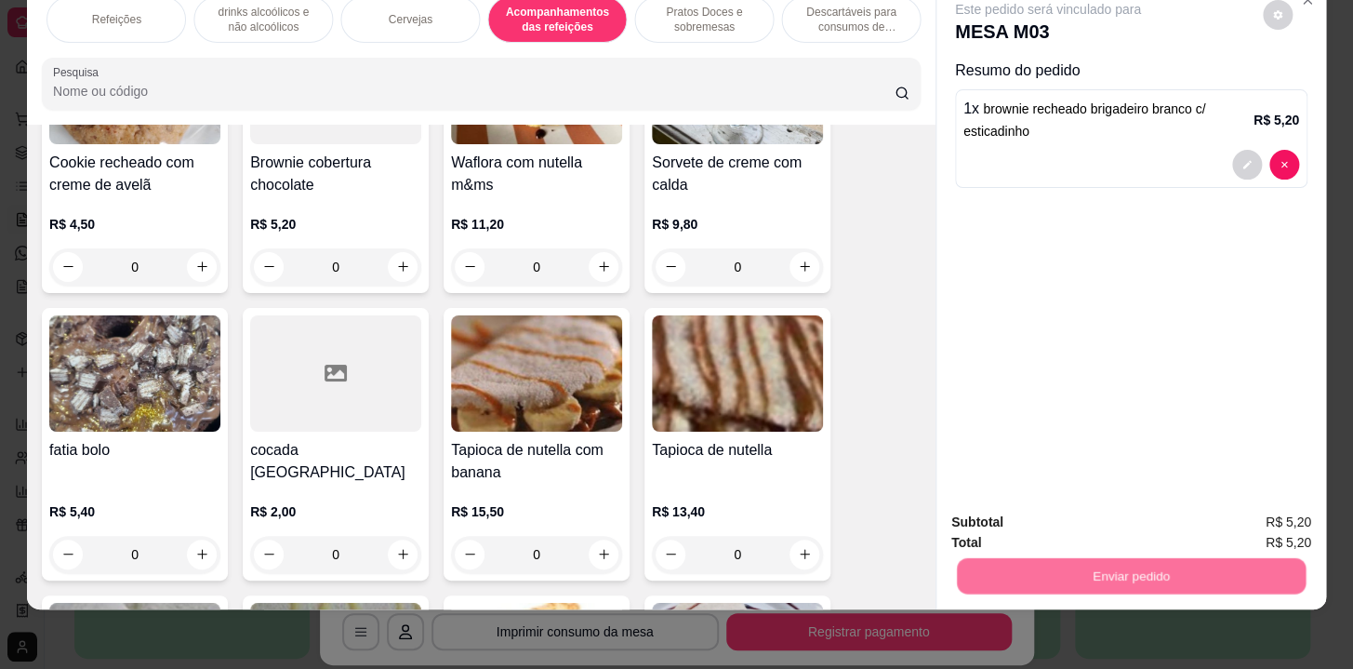
click at [1111, 513] on button "Não registrar e enviar pedido" at bounding box center [1070, 517] width 188 height 34
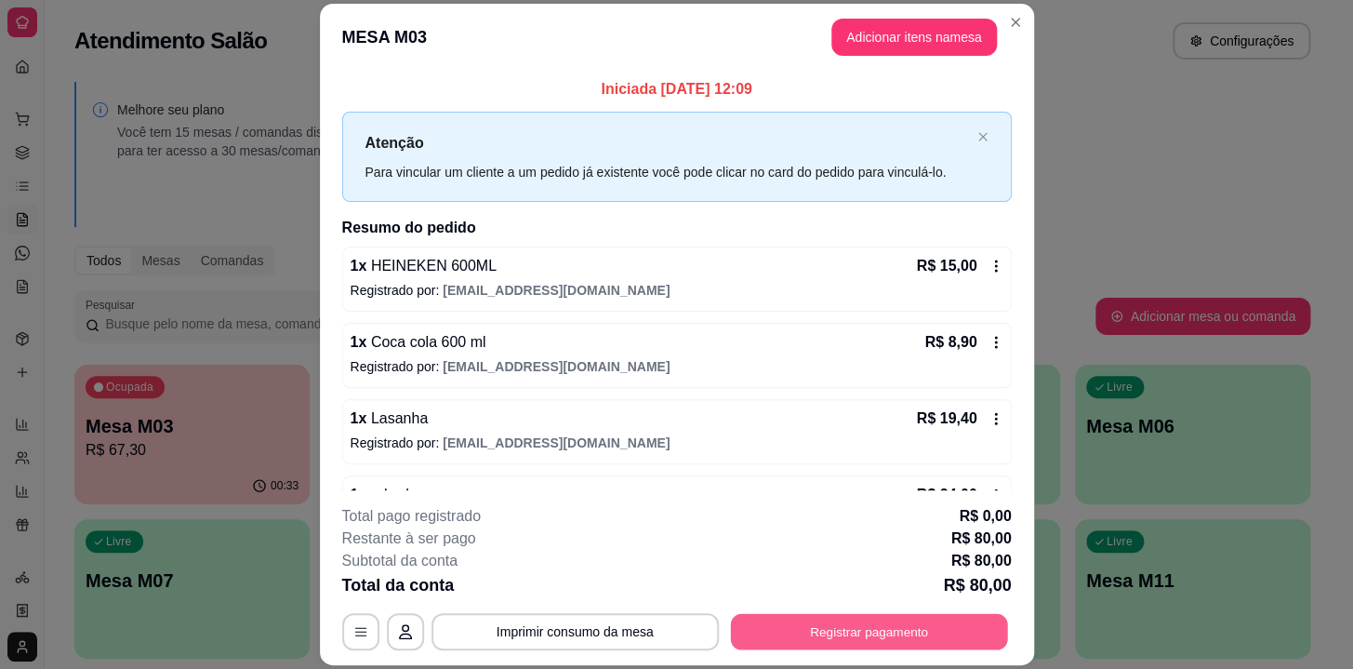
click at [834, 633] on button "Registrar pagamento" at bounding box center [868, 632] width 277 height 36
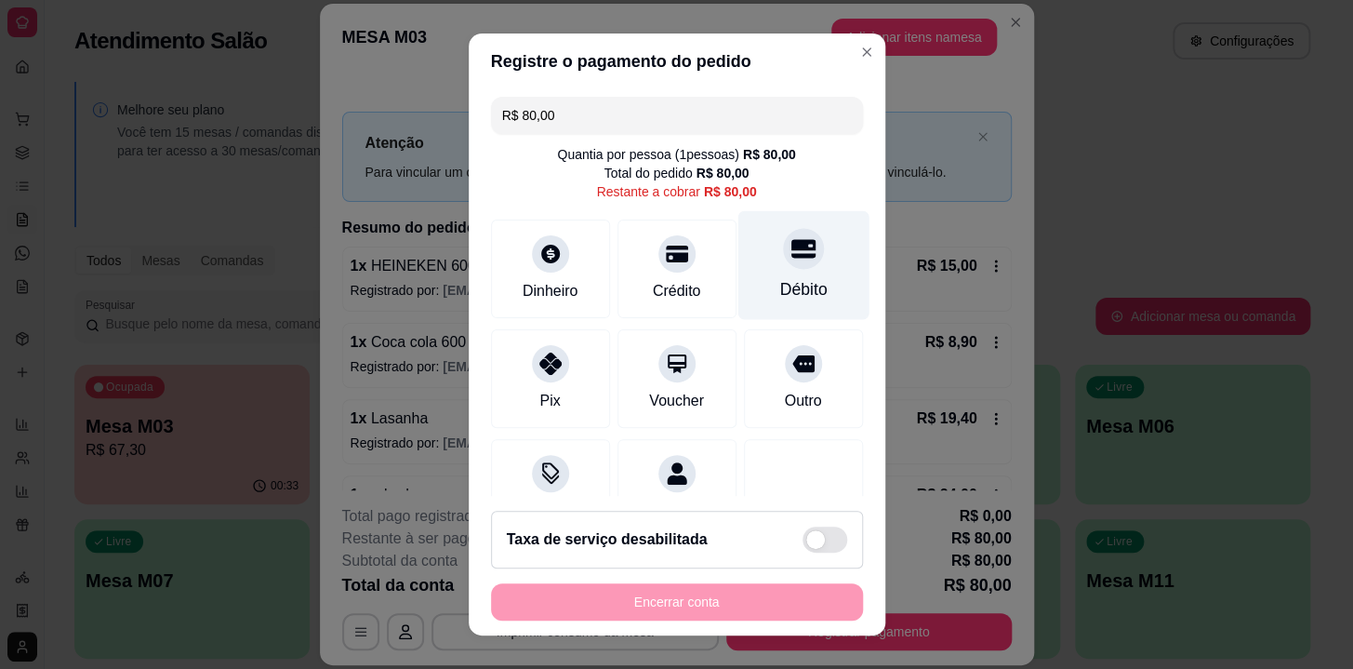
click at [818, 246] on div "Débito" at bounding box center [803, 265] width 131 height 109
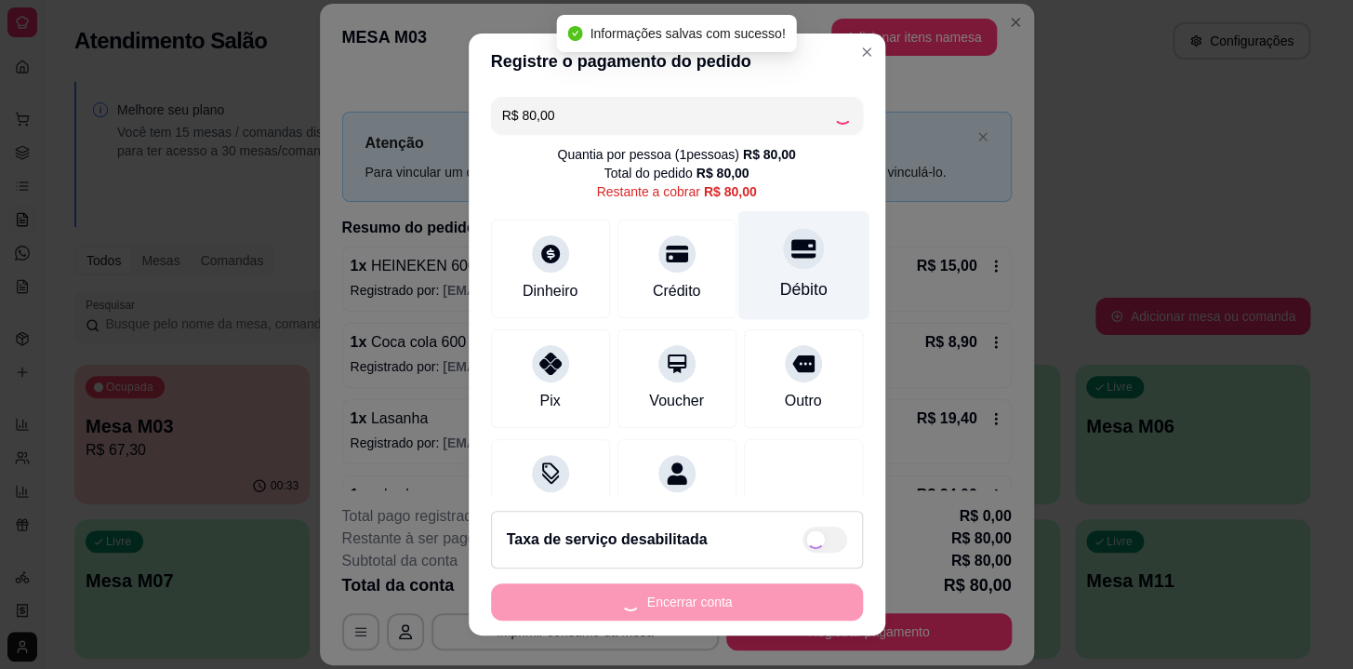
type input "R$ 0,00"
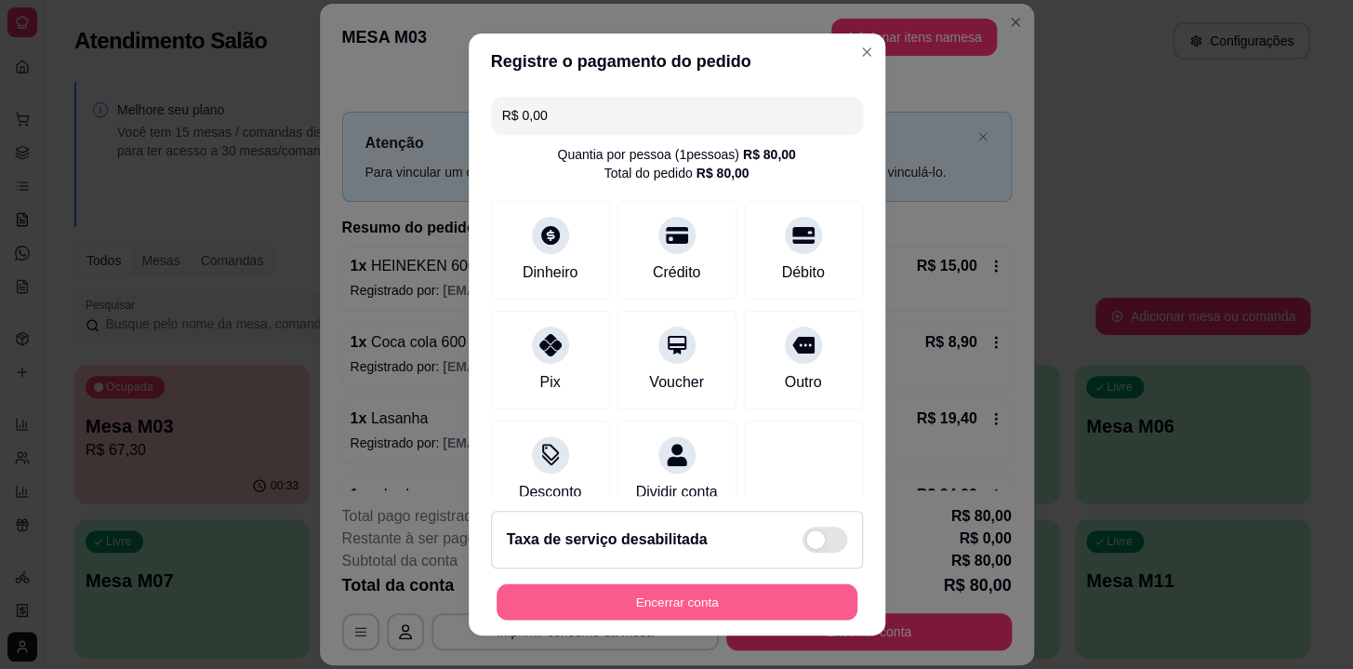
click at [661, 611] on button "Encerrar conta" at bounding box center [677, 602] width 361 height 36
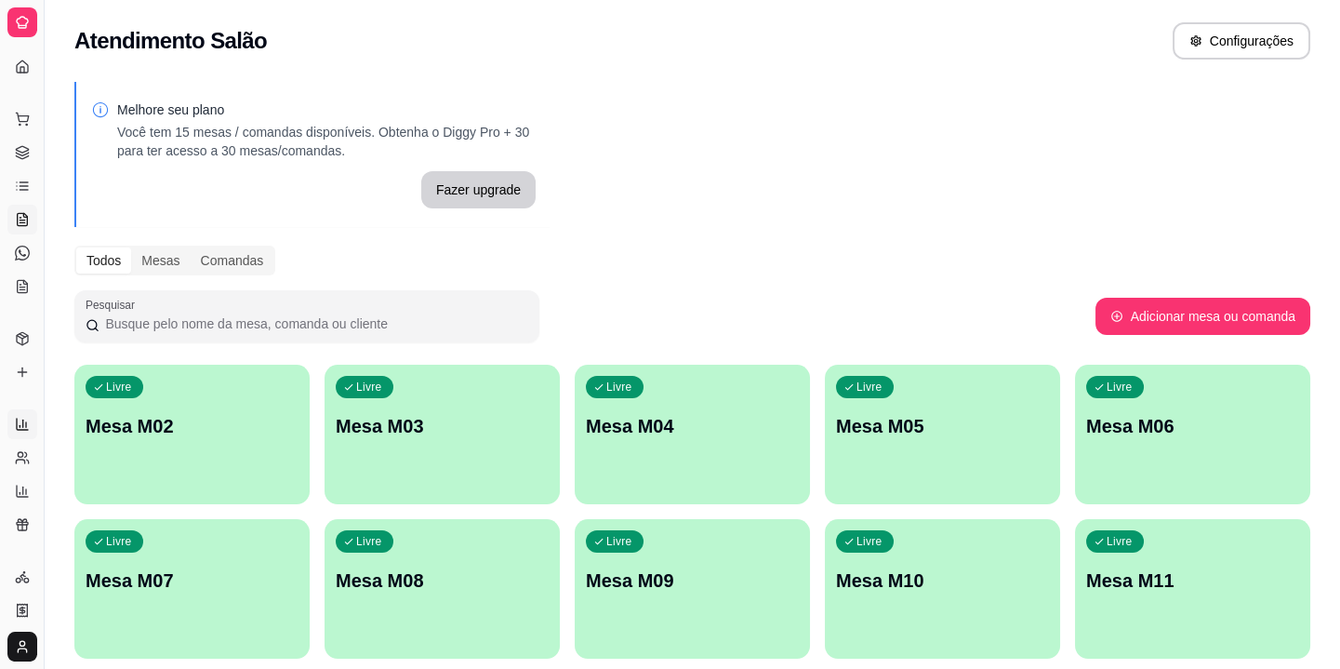
click at [28, 418] on icon at bounding box center [22, 424] width 15 height 15
select select "ALL"
select select "0"
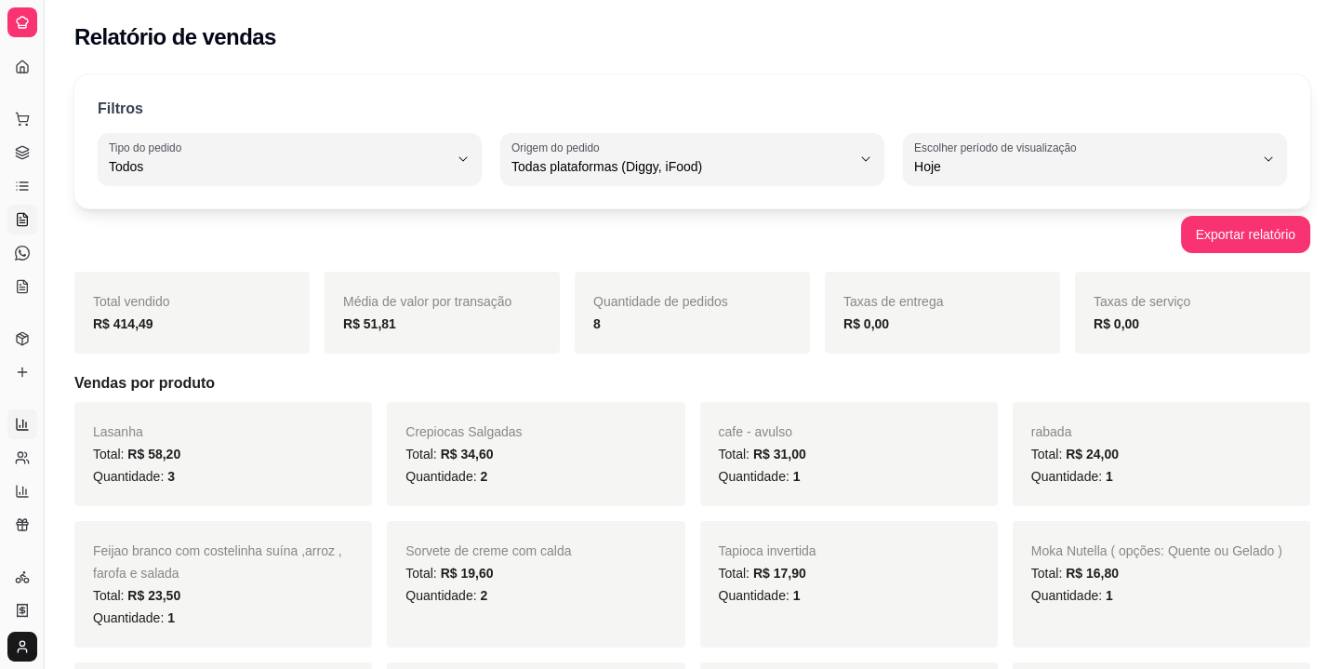
click at [24, 213] on icon at bounding box center [23, 219] width 10 height 12
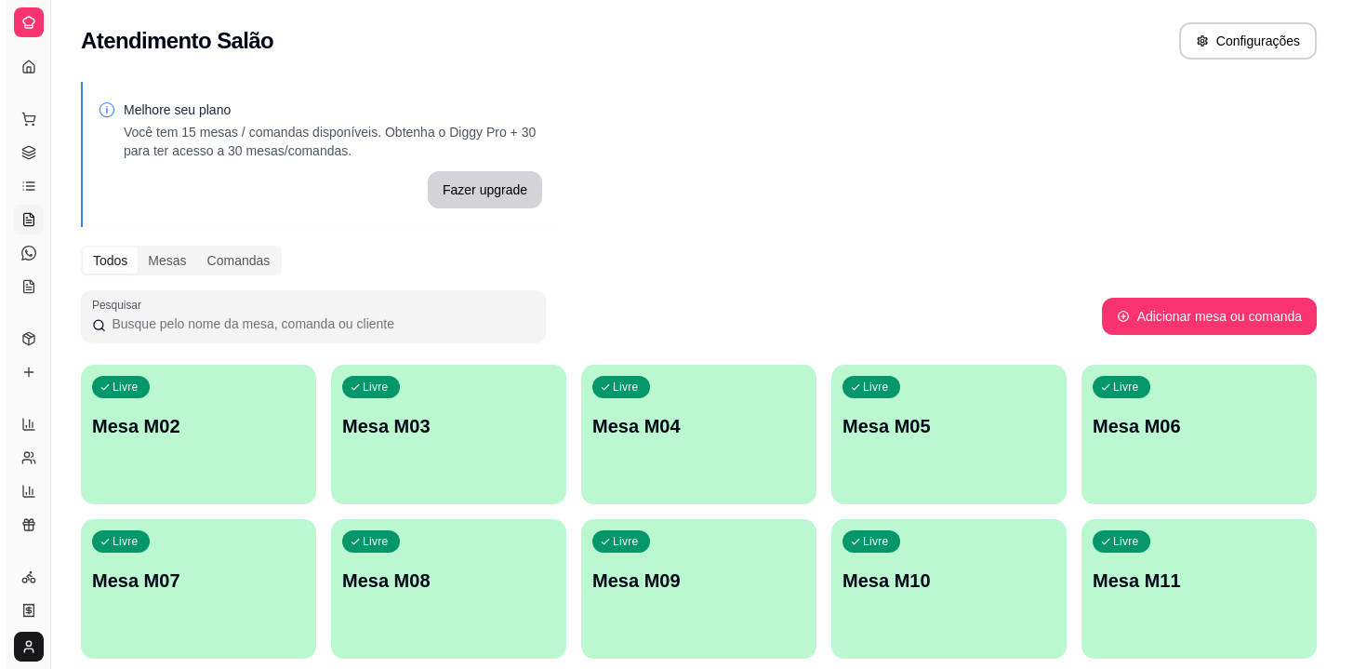
scroll to position [219, 0]
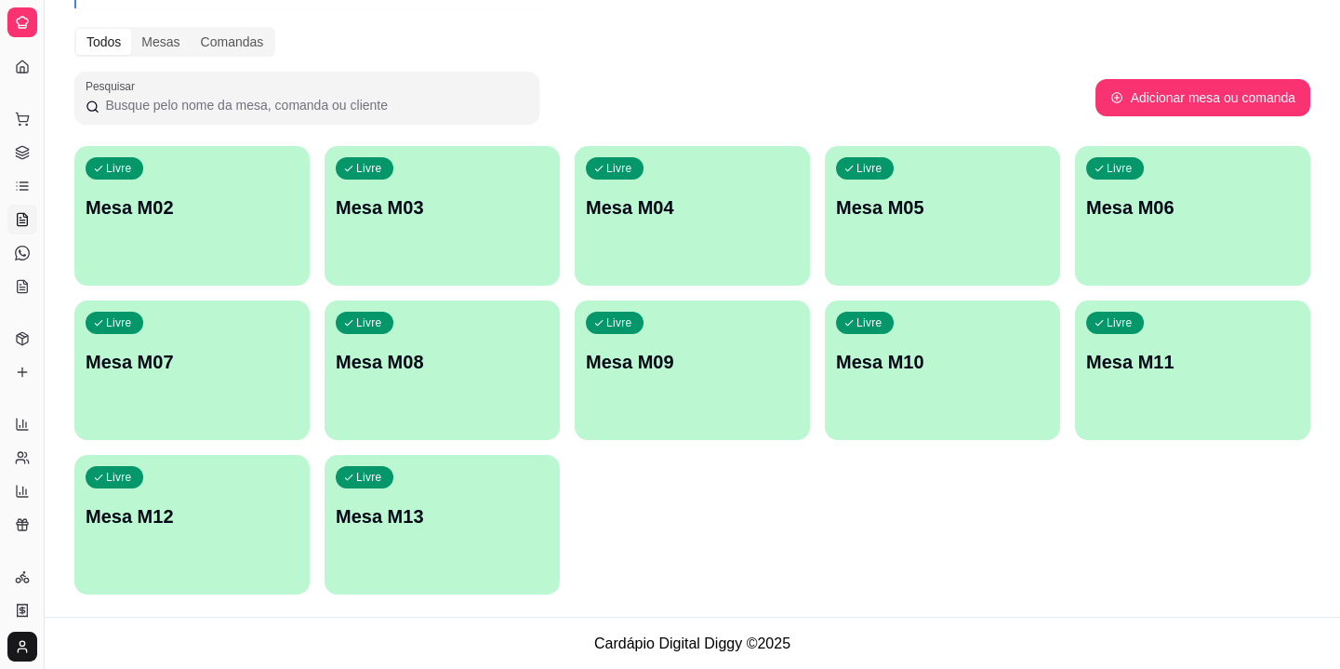
click at [266, 244] on div "Livre Mesa M02" at bounding box center [191, 204] width 235 height 117
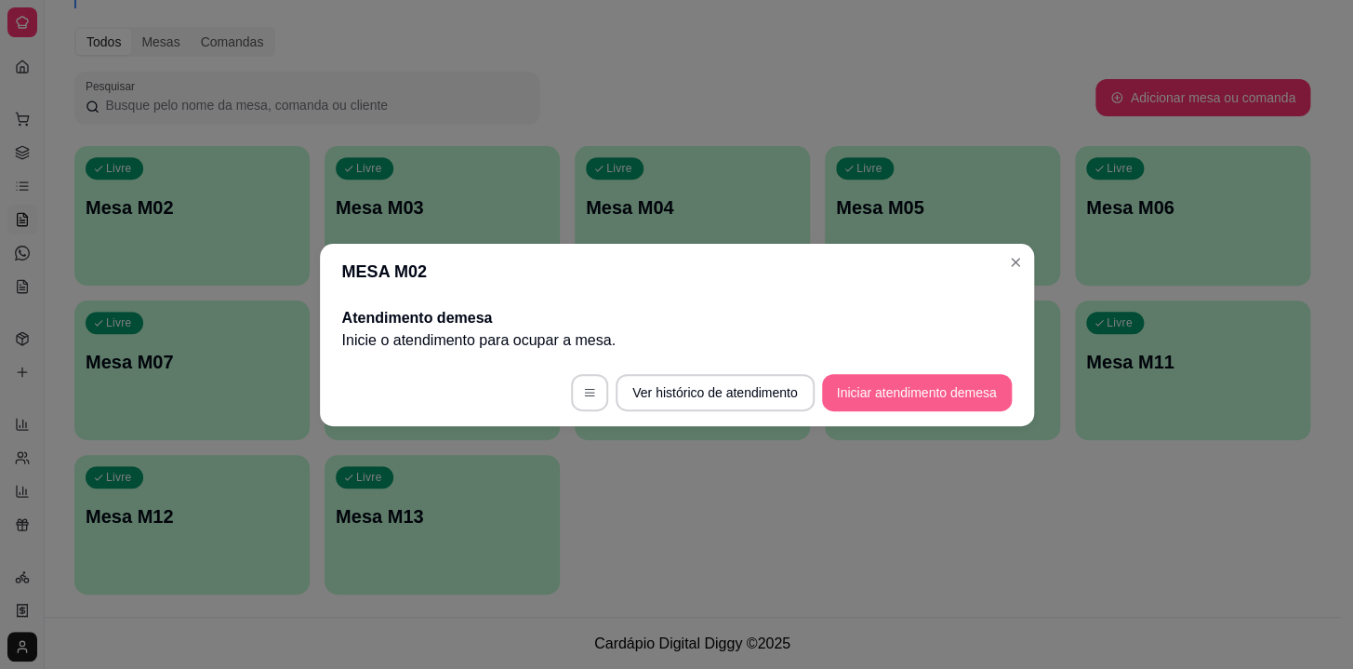
click at [1000, 381] on button "Iniciar atendimento de mesa" at bounding box center [917, 392] width 190 height 37
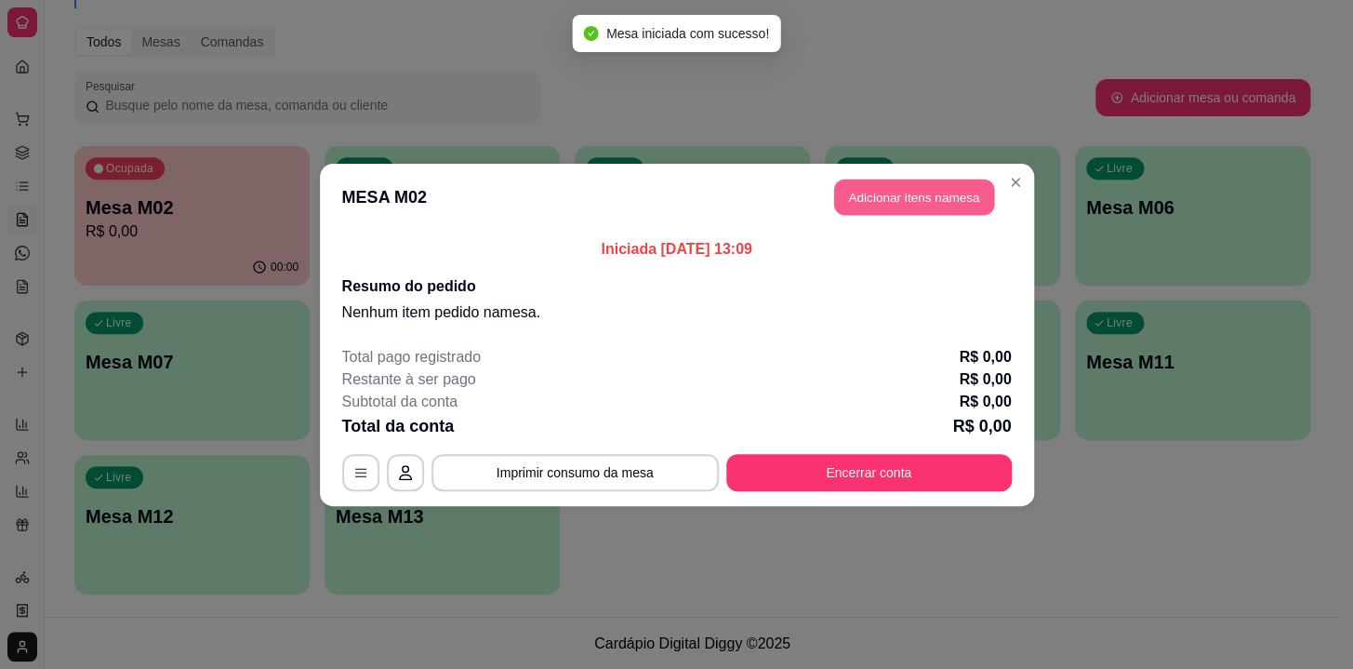
click at [938, 183] on button "Adicionar itens na mesa" at bounding box center [914, 197] width 160 height 36
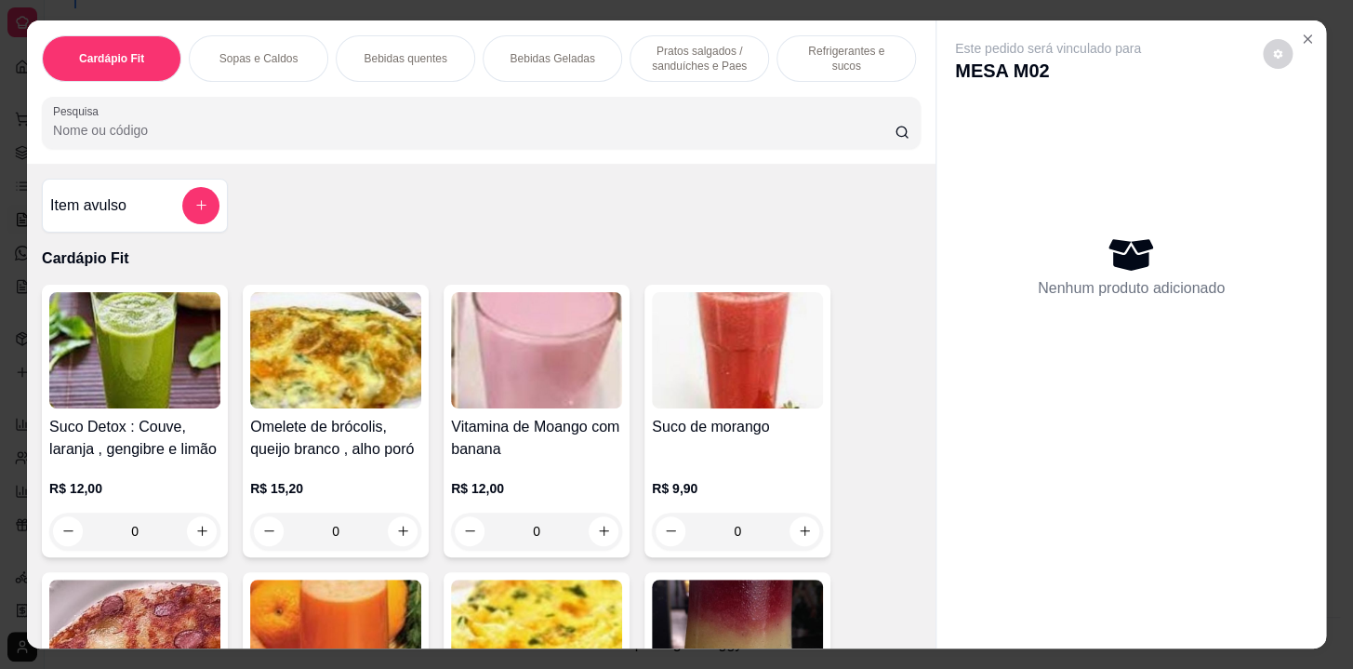
drag, startPoint x: 527, startPoint y: 62, endPoint x: 517, endPoint y: 104, distance: 43.1
click at [528, 62] on div "Bebidas Geladas" at bounding box center [553, 58] width 140 height 47
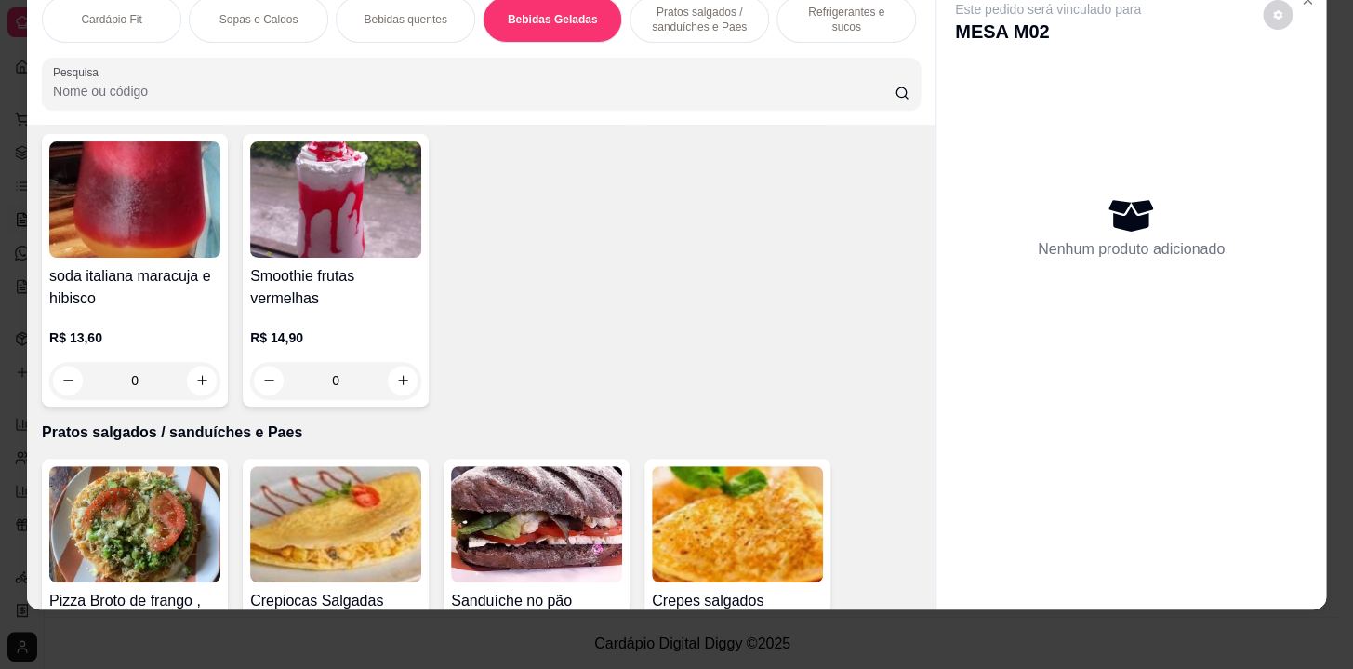
scroll to position [5566, 0]
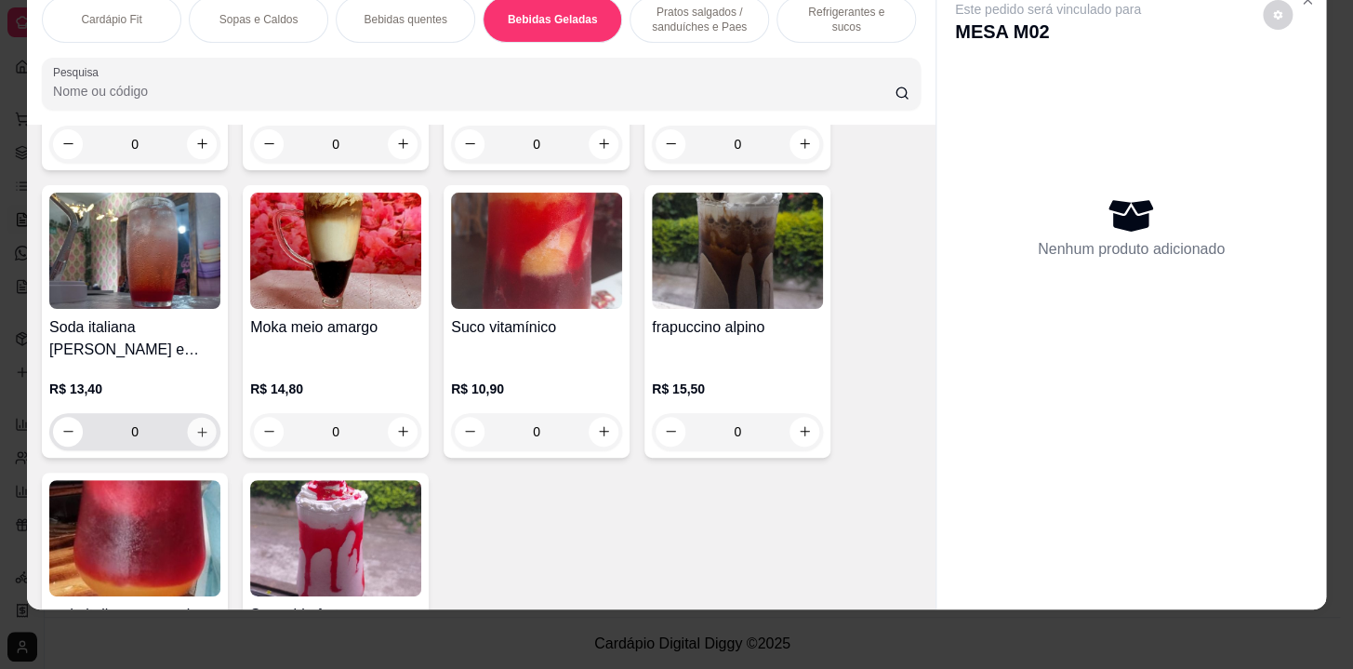
click at [202, 418] on button "increase-product-quantity" at bounding box center [202, 431] width 29 height 29
type input "2"
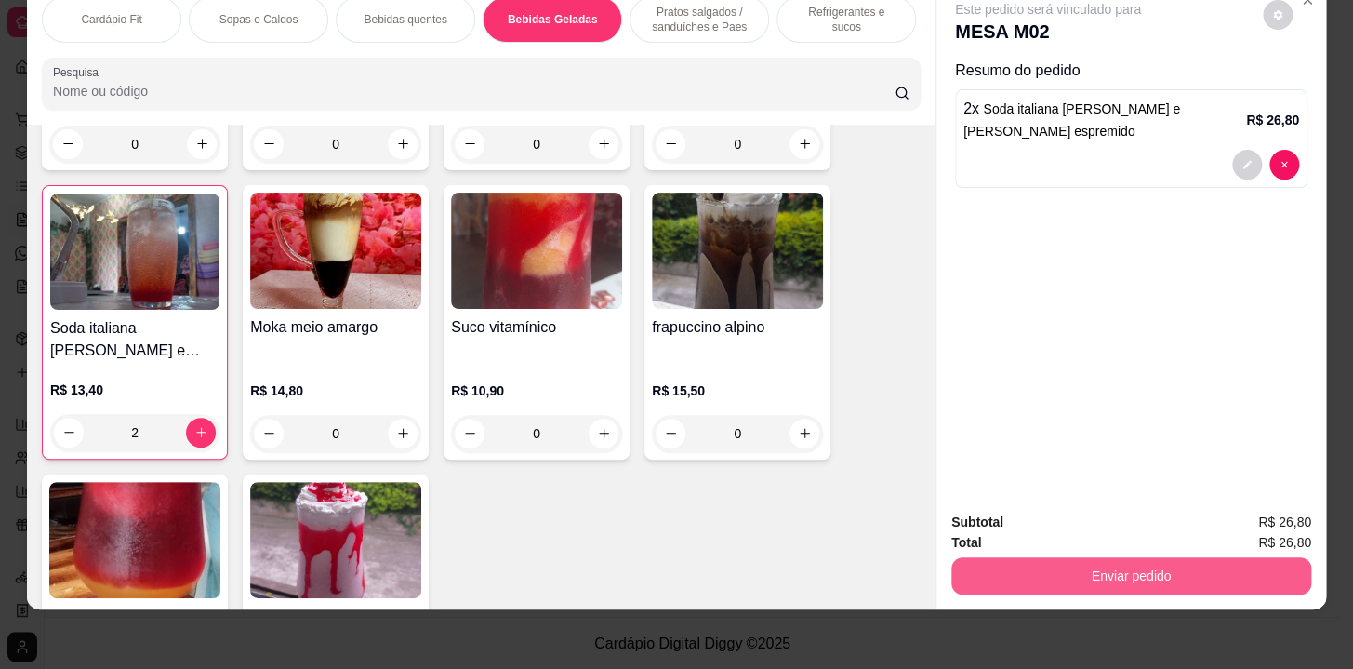
click at [1135, 571] on button "Enviar pedido" at bounding box center [1131, 575] width 360 height 37
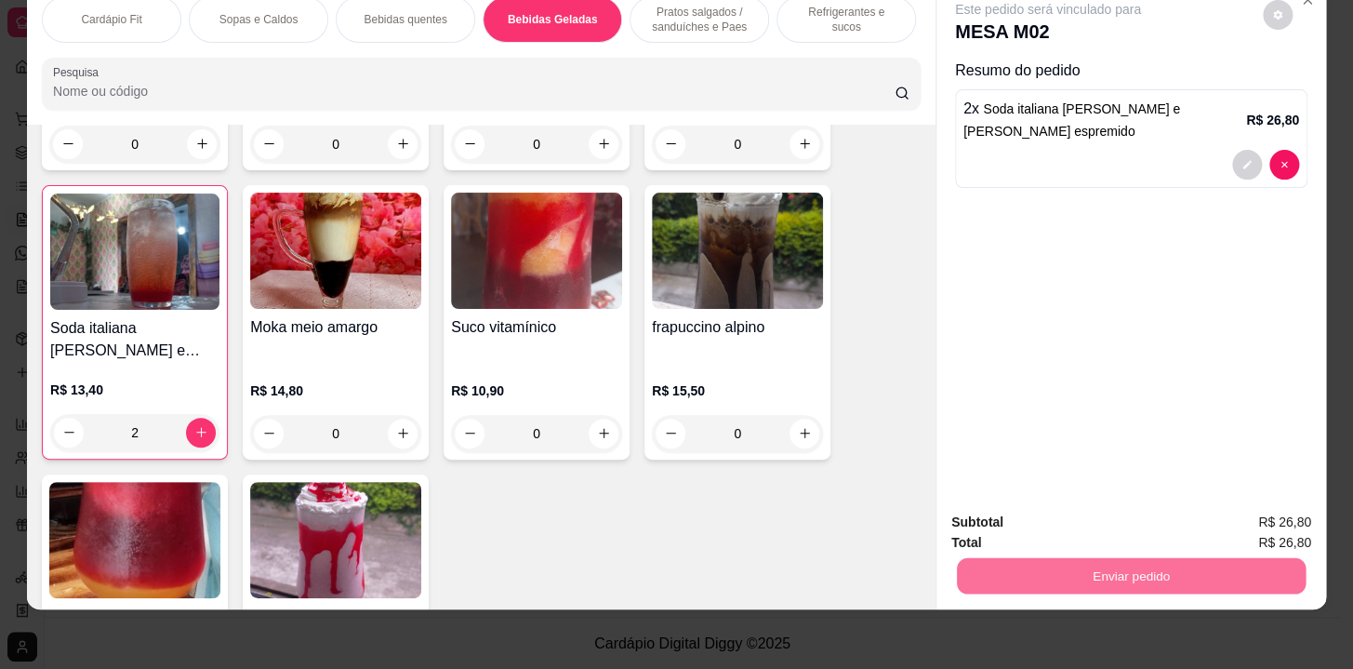
click at [1123, 521] on button "Não registrar e enviar pedido" at bounding box center [1070, 517] width 188 height 34
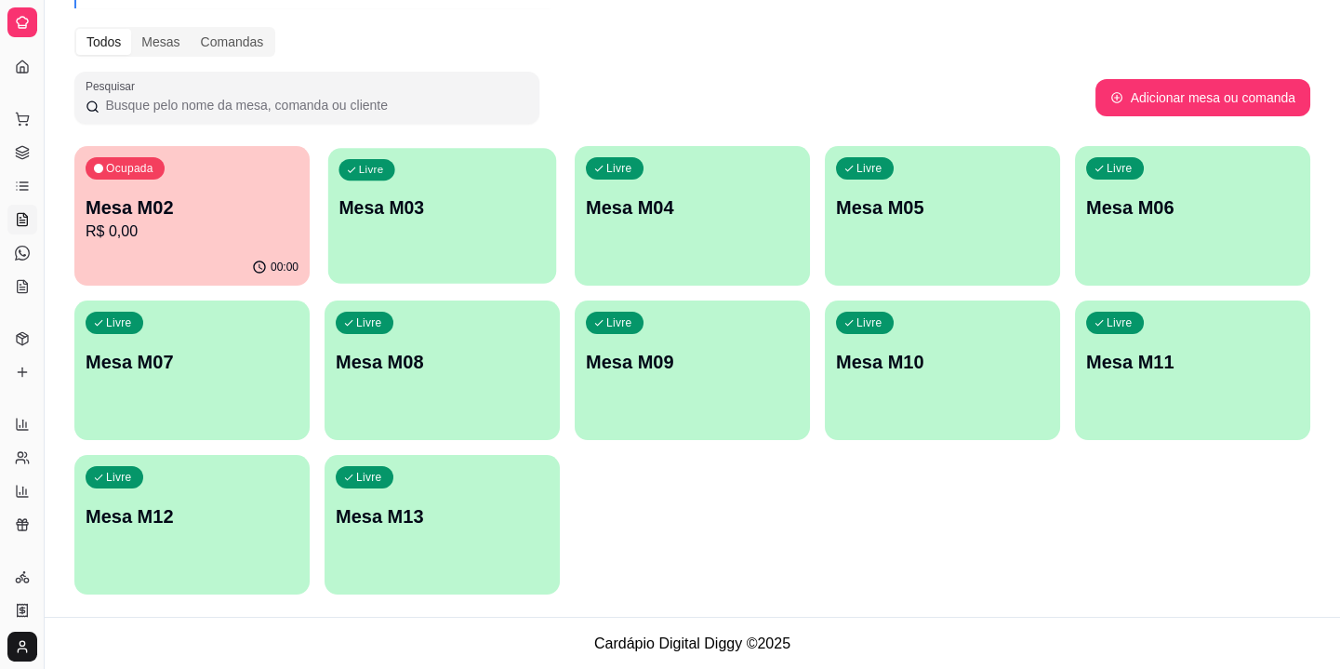
click at [485, 251] on div "Livre Mesa M03" at bounding box center [442, 204] width 228 height 113
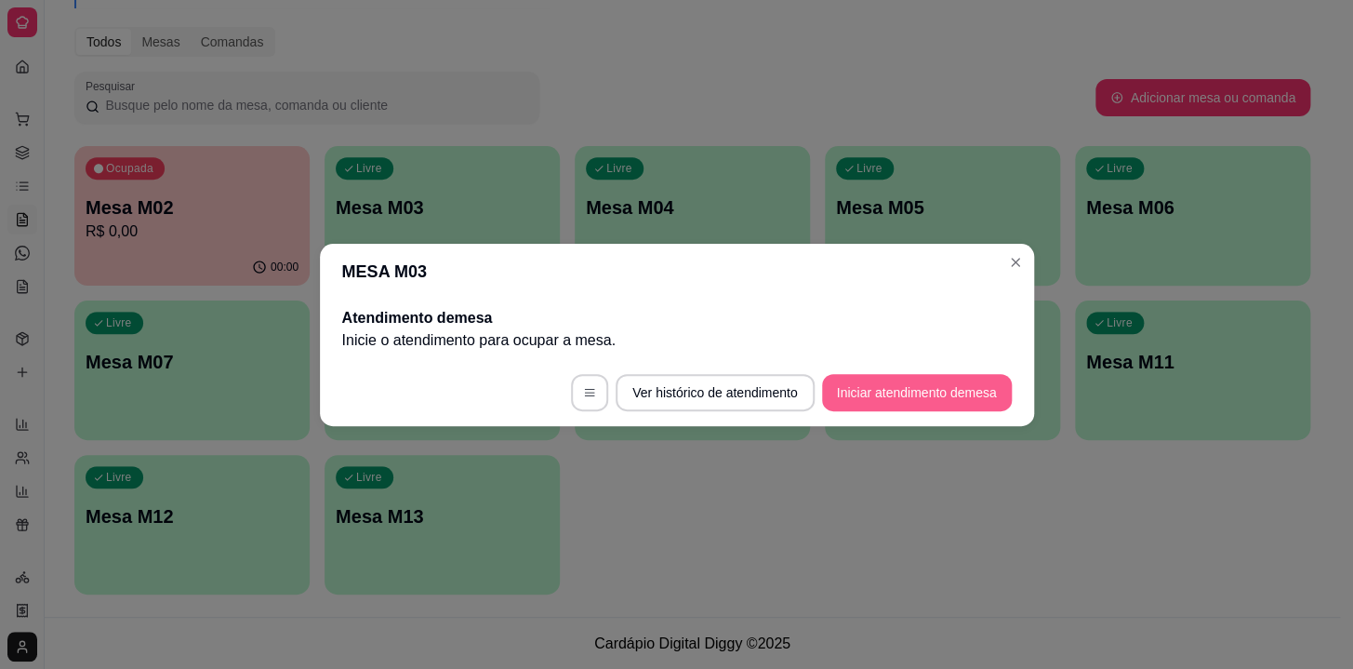
click at [889, 397] on button "Iniciar atendimento de mesa" at bounding box center [917, 392] width 190 height 37
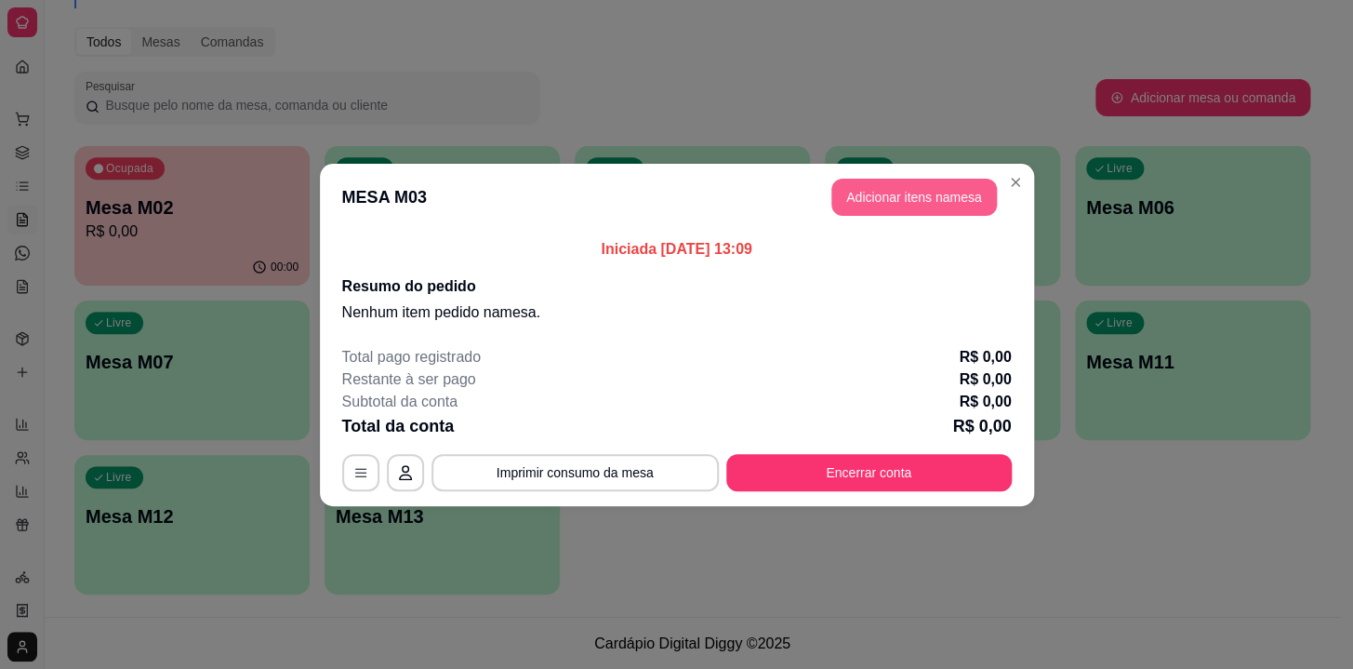
click at [940, 187] on button "Adicionar itens na mesa" at bounding box center [915, 197] width 166 height 37
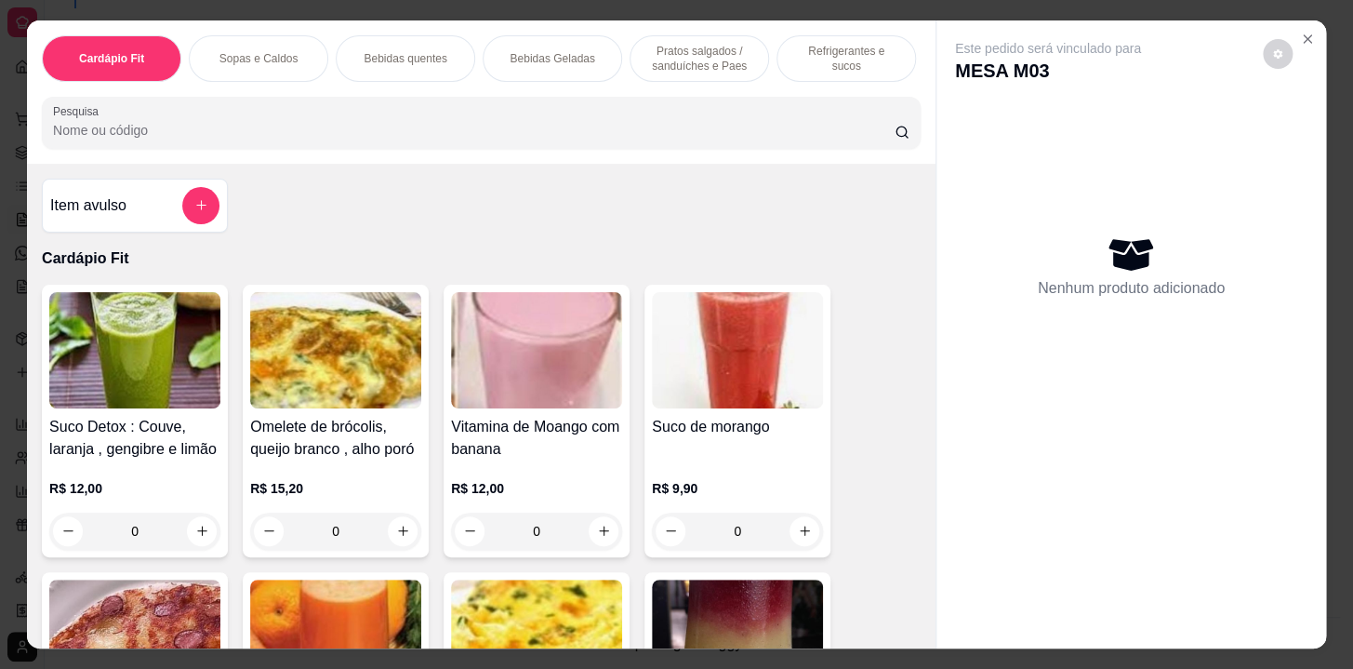
click at [752, 74] on div "Cardápio Fit Sopas e Caldos Bebidas quentes Bebidas Geladas Pratos salgados / s…" at bounding box center [481, 58] width 879 height 47
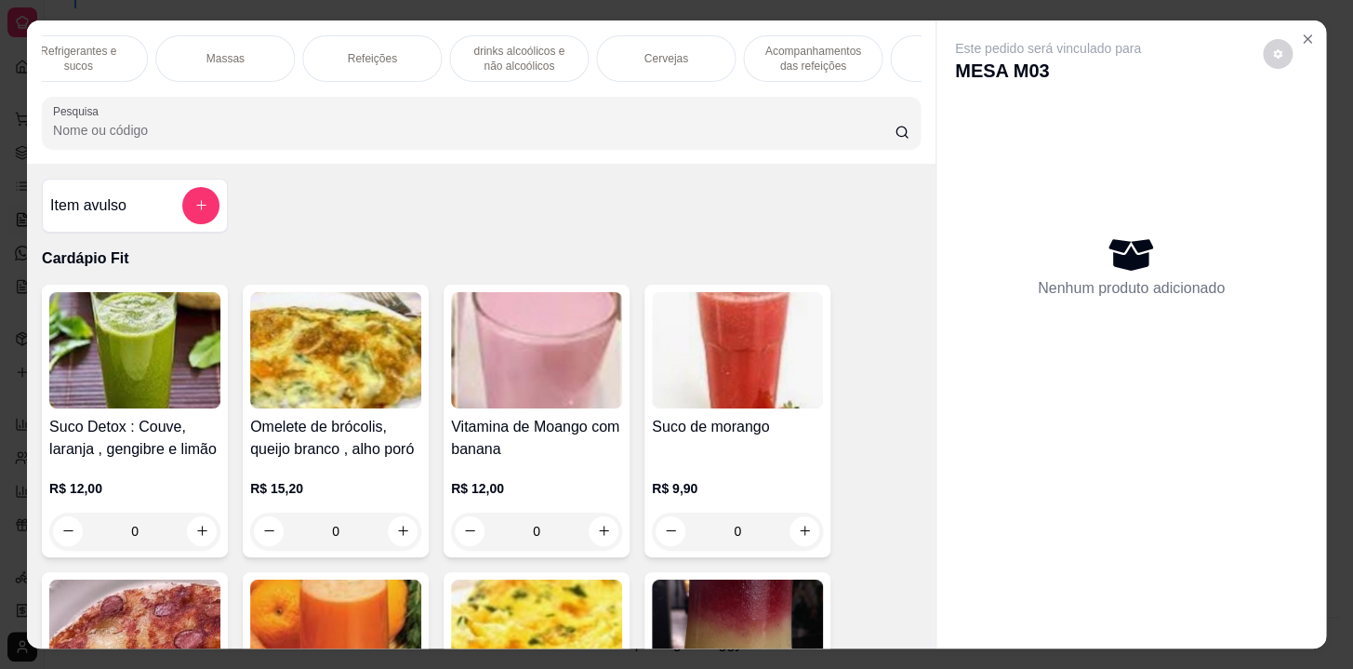
click at [790, 58] on p "Acompanhamentos das refeições" at bounding box center [813, 59] width 108 height 30
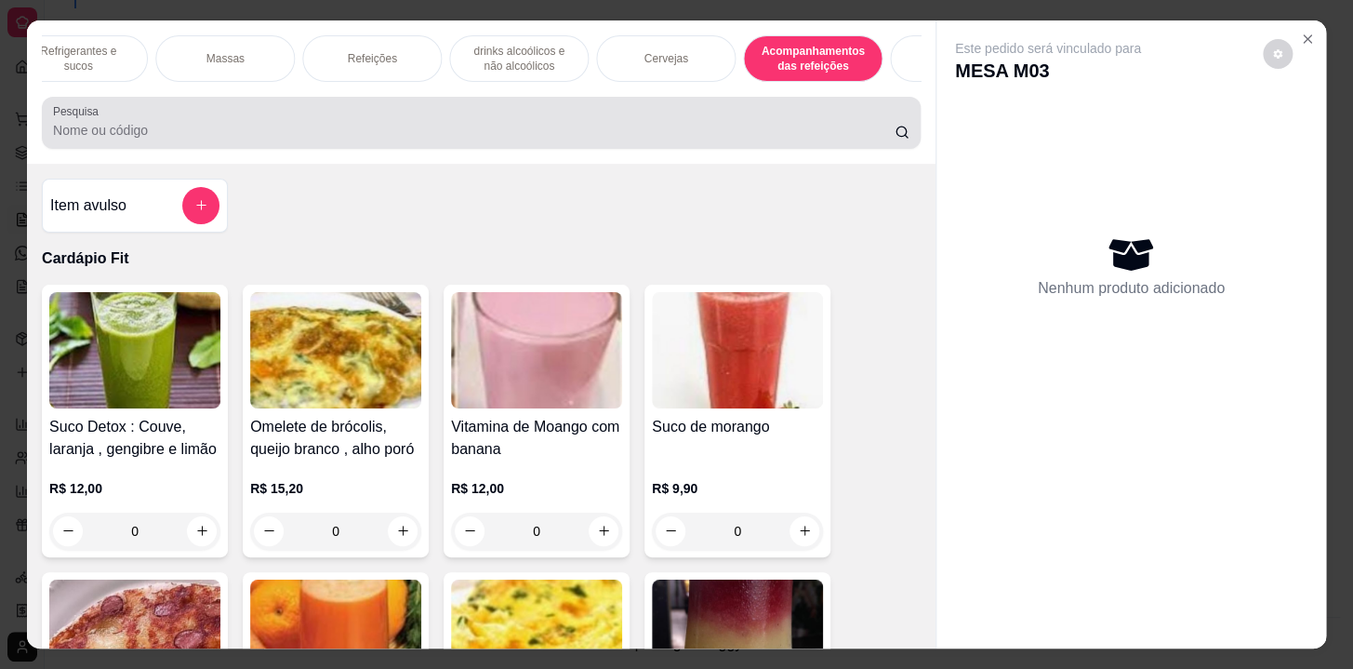
scroll to position [46, 0]
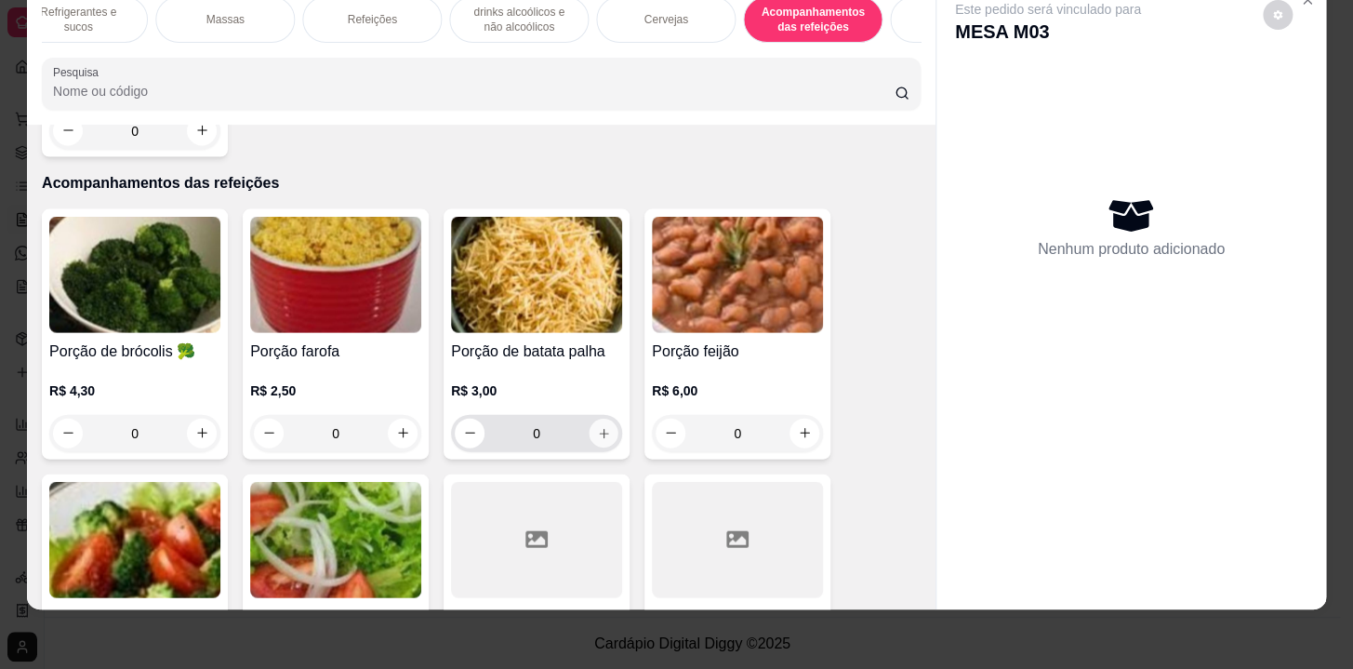
click at [600, 425] on icon "increase-product-quantity" at bounding box center [604, 432] width 14 height 14
type input "1"
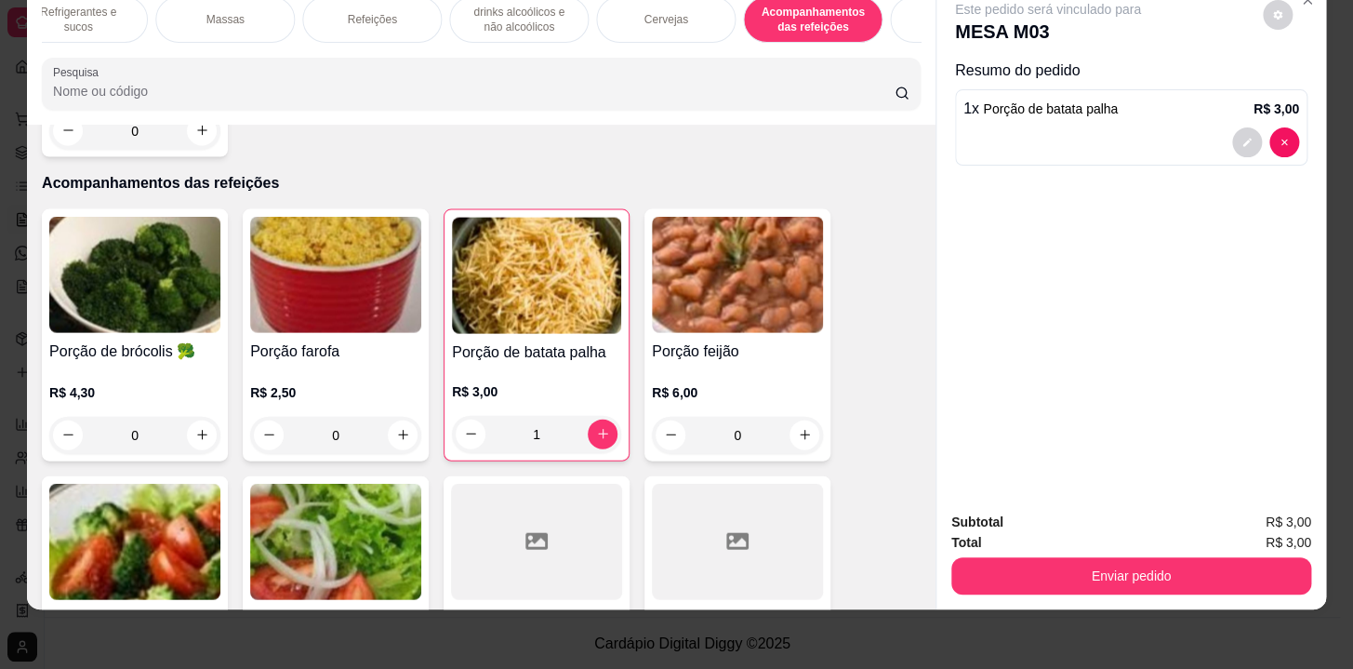
scroll to position [0, 0]
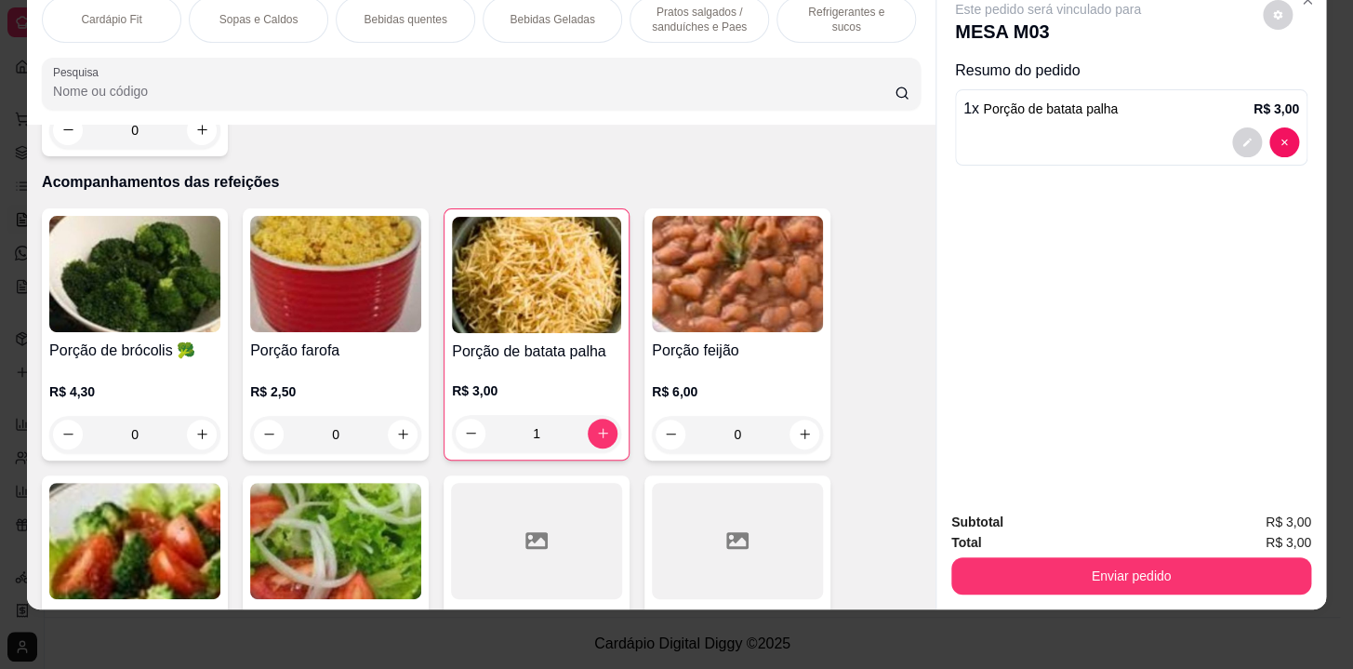
click at [684, 20] on p "Pratos salgados / sanduíches e Paes" at bounding box center [699, 20] width 108 height 30
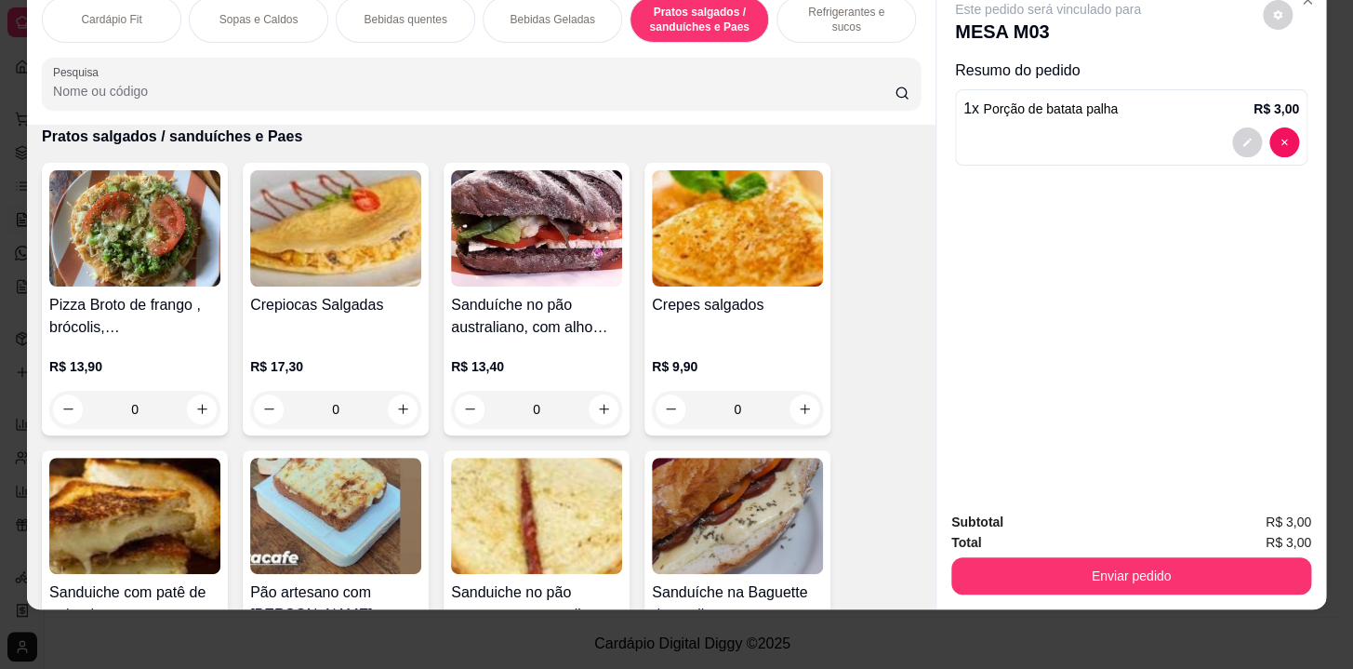
click at [820, 9] on p "Refrigerantes e sucos" at bounding box center [846, 20] width 108 height 30
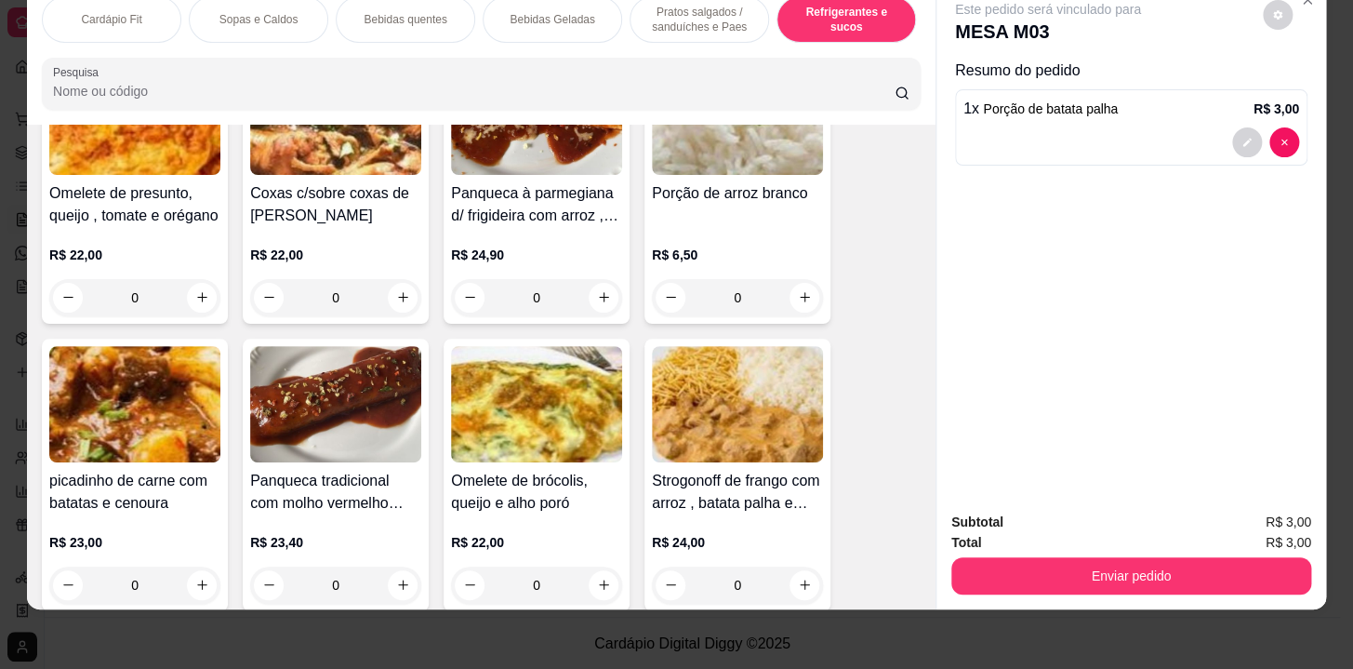
scroll to position [11105, 0]
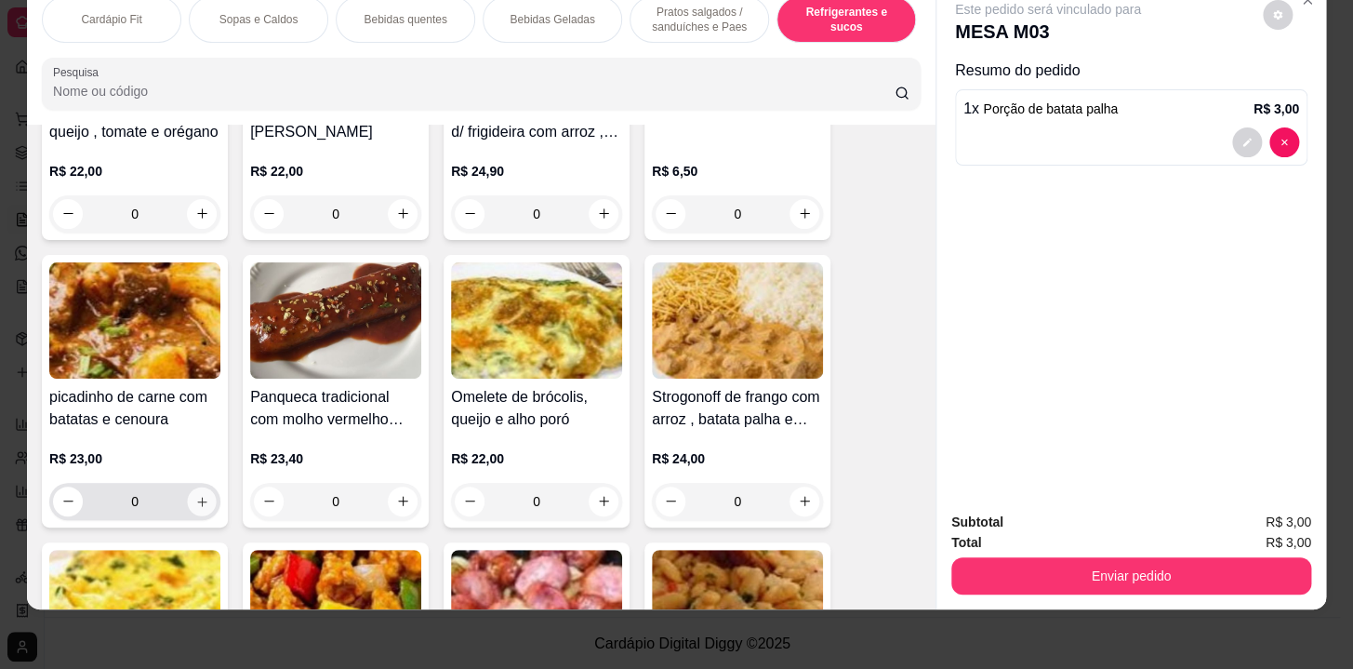
click at [195, 494] on icon "increase-product-quantity" at bounding box center [202, 501] width 14 height 14
type input "1"
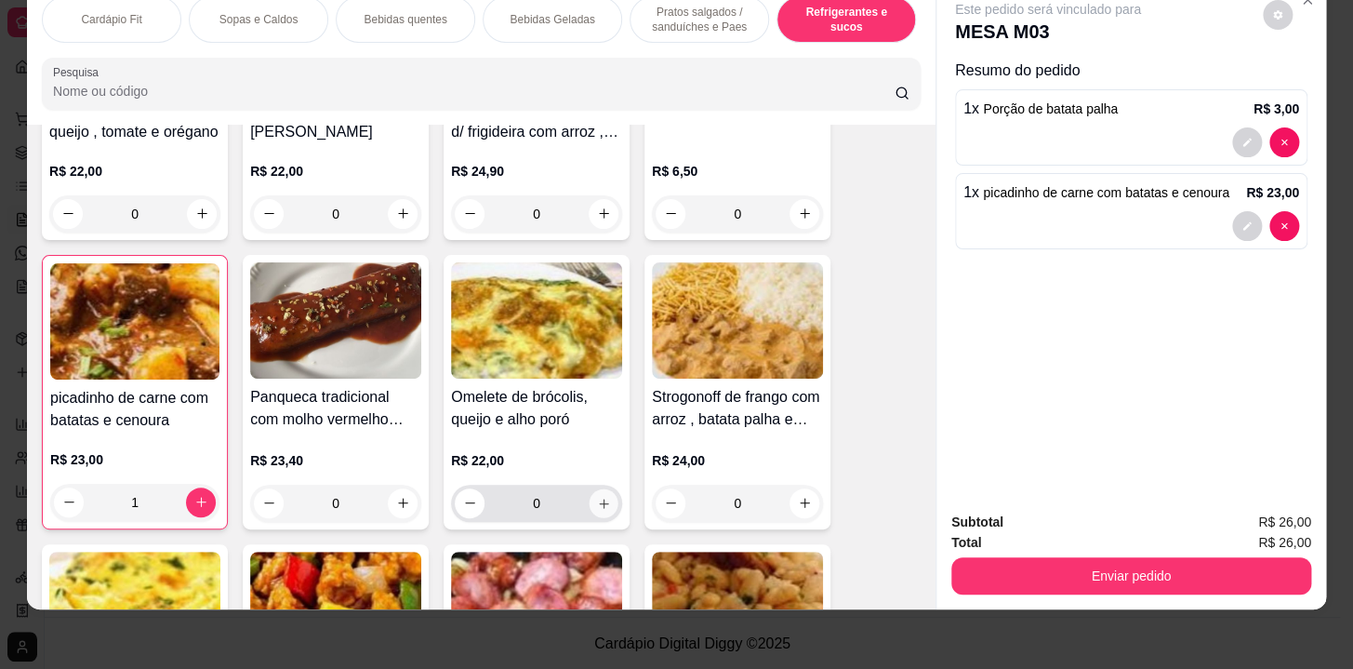
click at [590, 488] on button "increase-product-quantity" at bounding box center [604, 502] width 29 height 29
type input "1"
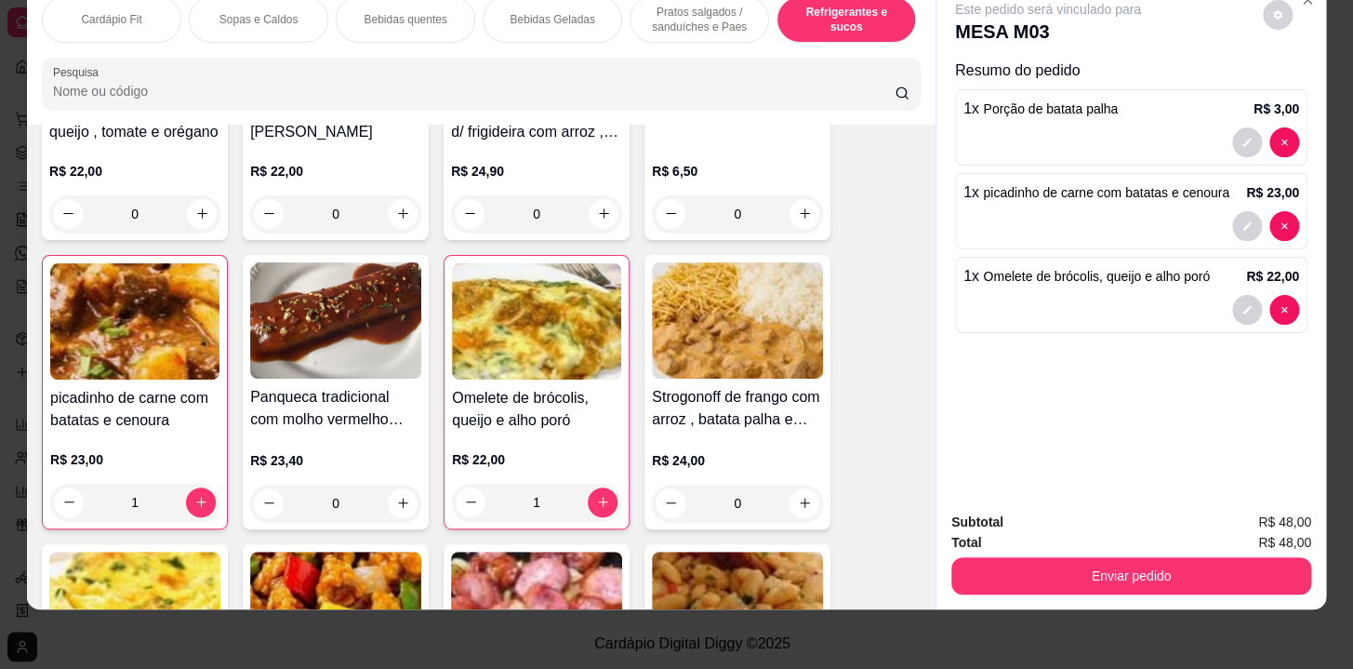
scroll to position [10852, 0]
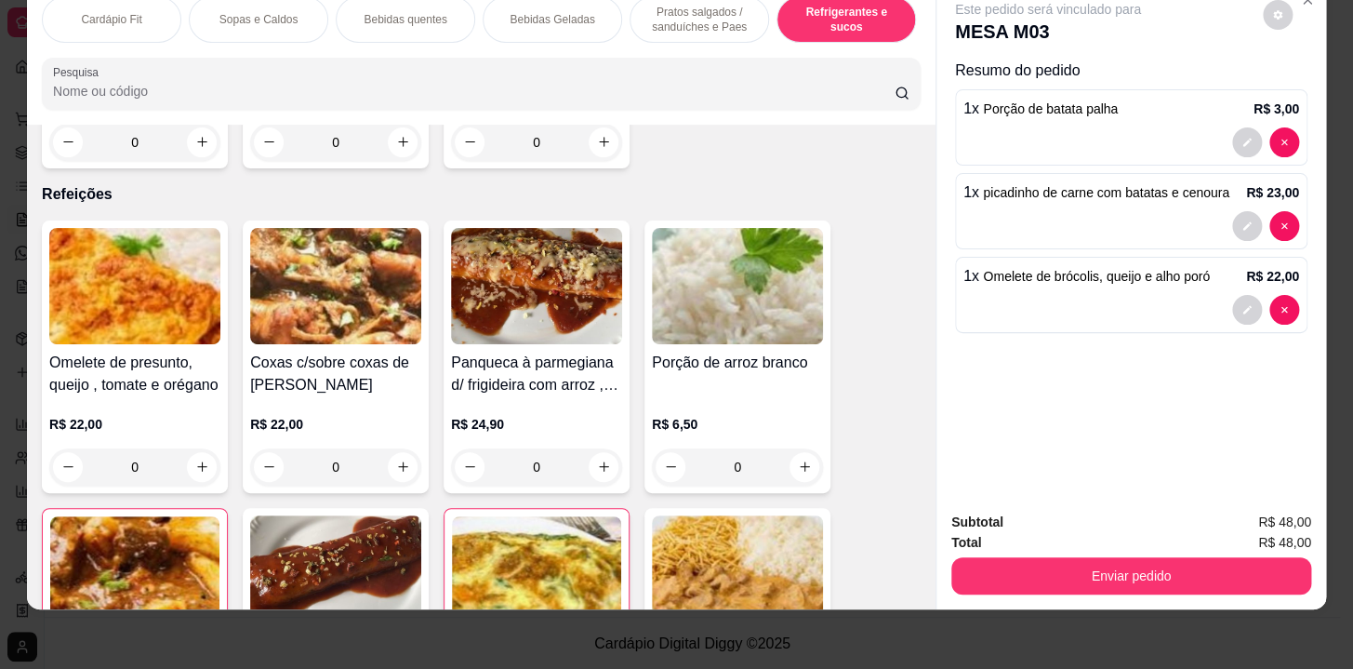
drag, startPoint x: 121, startPoint y: 6, endPoint x: 210, endPoint y: 60, distance: 104.3
click at [122, 12] on p "Cardápio Fit" at bounding box center [111, 19] width 60 height 15
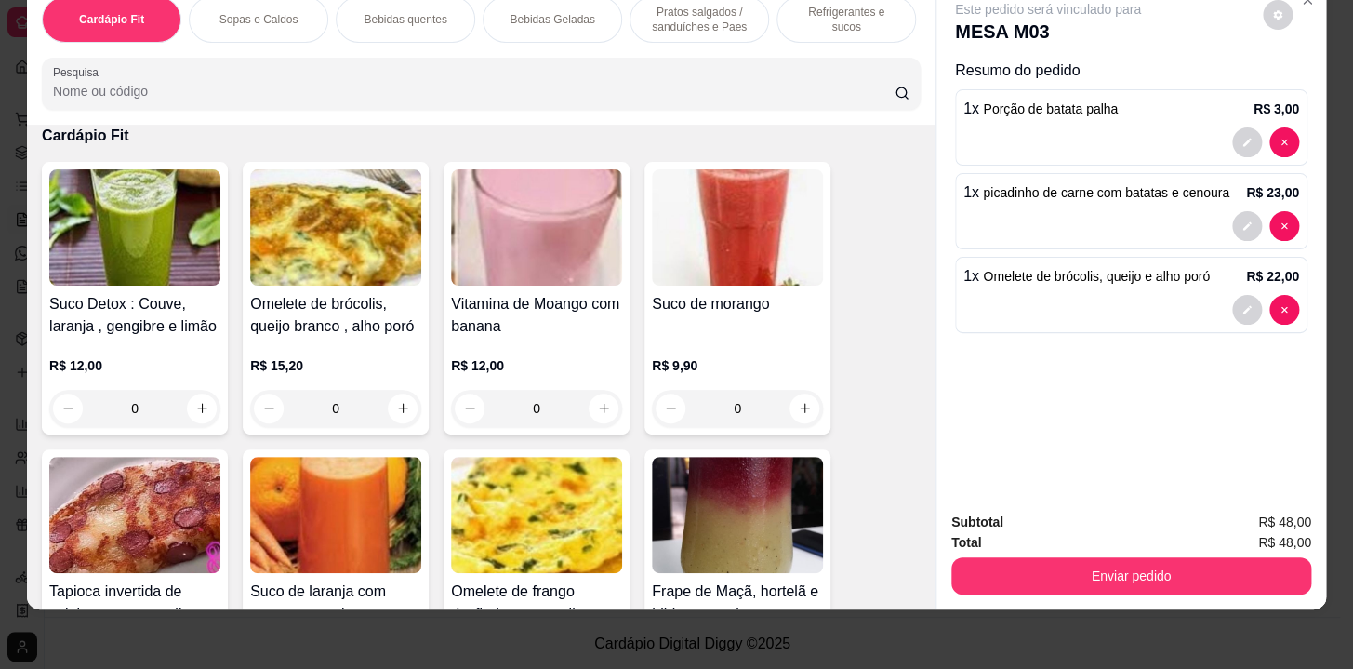
scroll to position [506, 0]
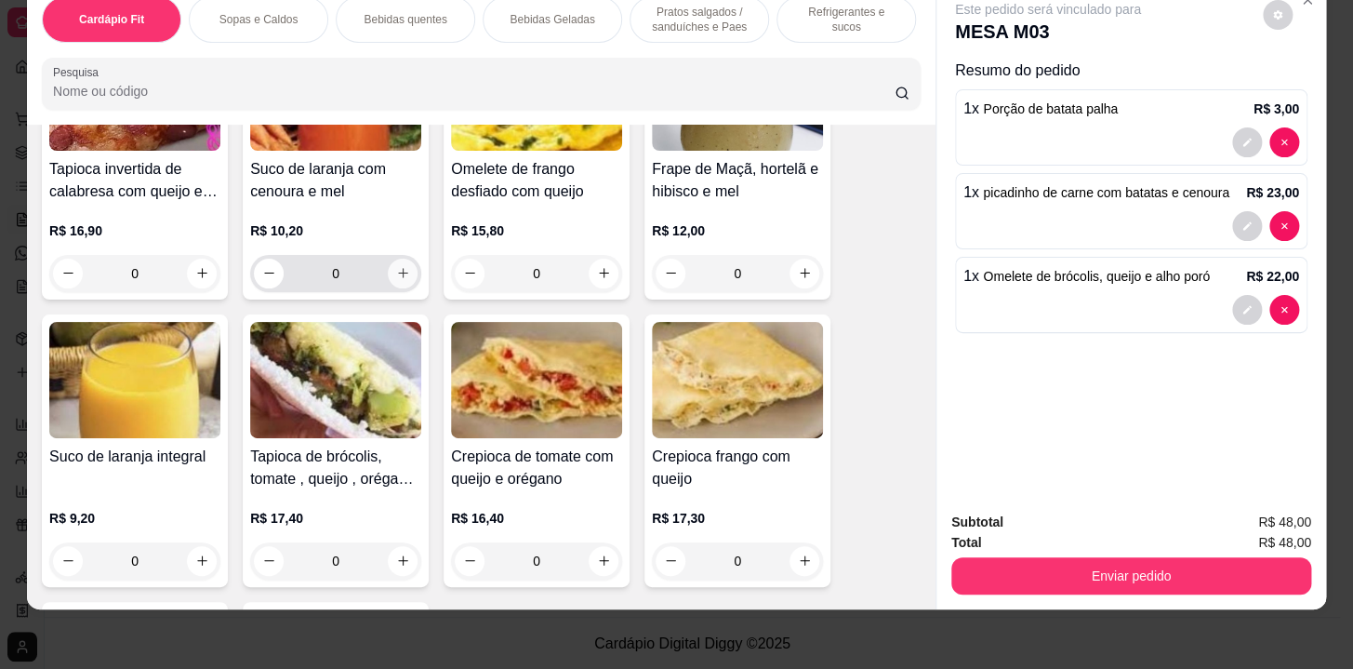
click at [400, 260] on button "increase-product-quantity" at bounding box center [403, 274] width 30 height 30
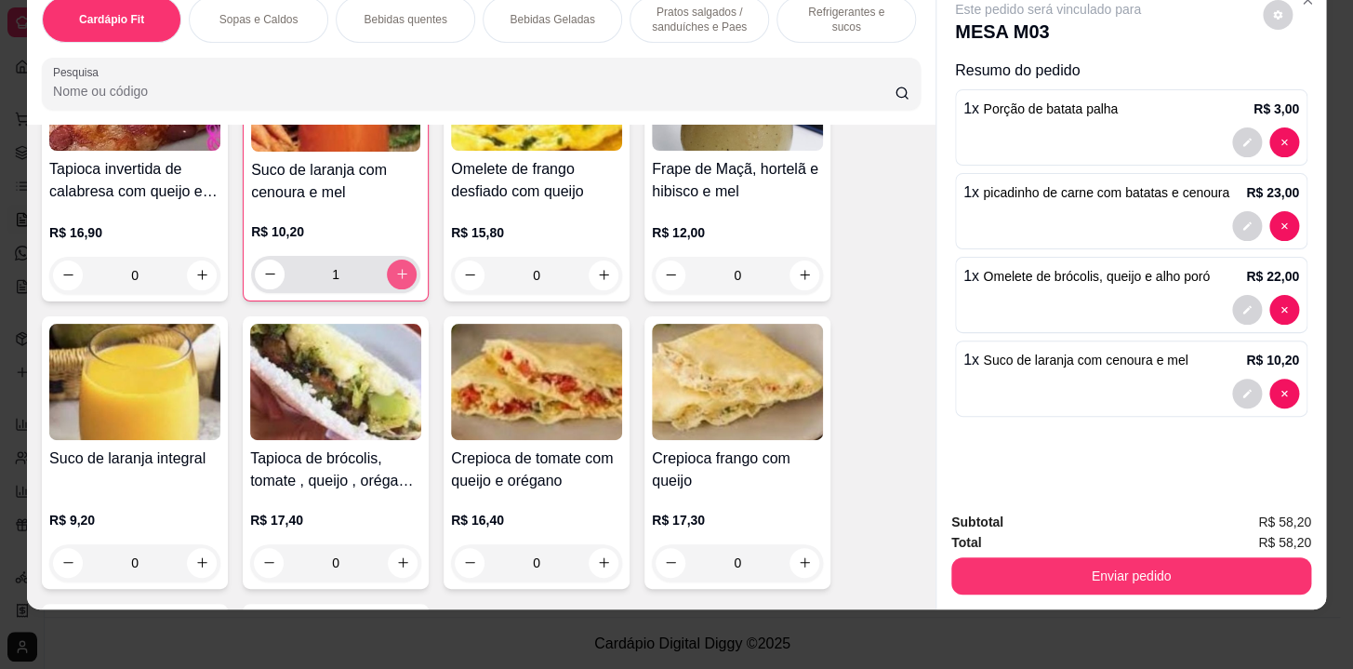
type input "1"
click at [521, 12] on p "Bebidas Geladas" at bounding box center [552, 19] width 85 height 15
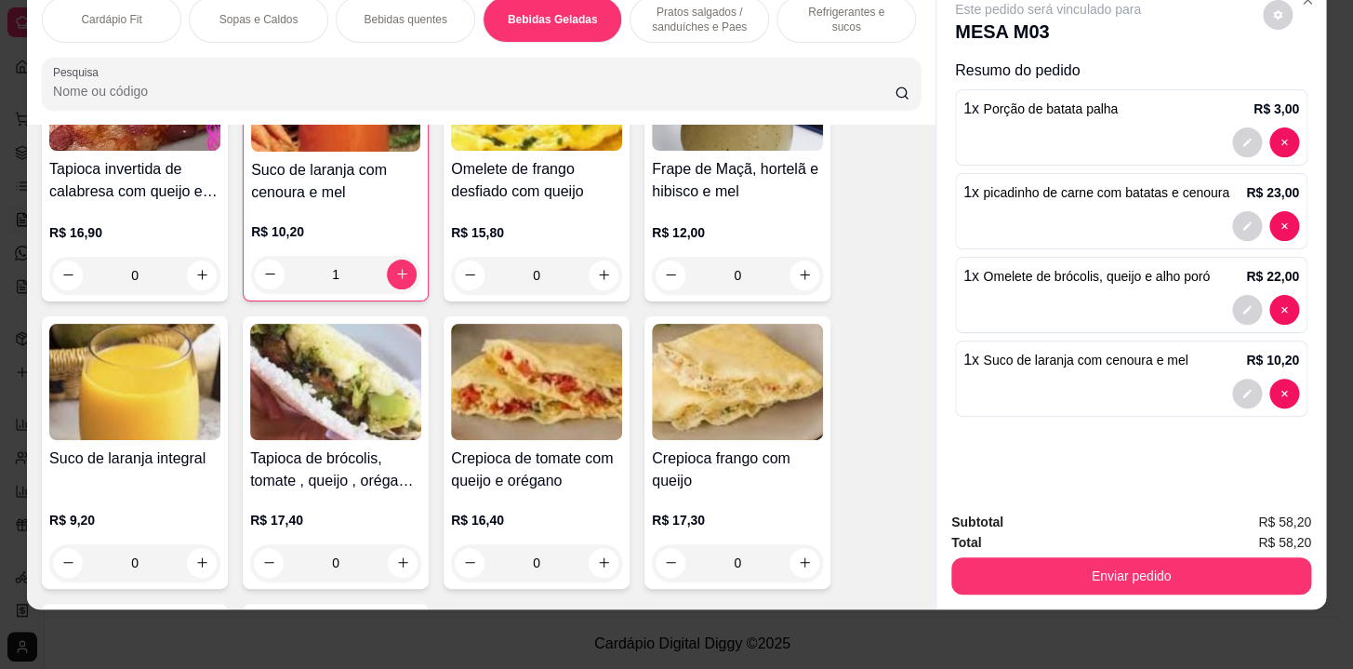
scroll to position [3623, 0]
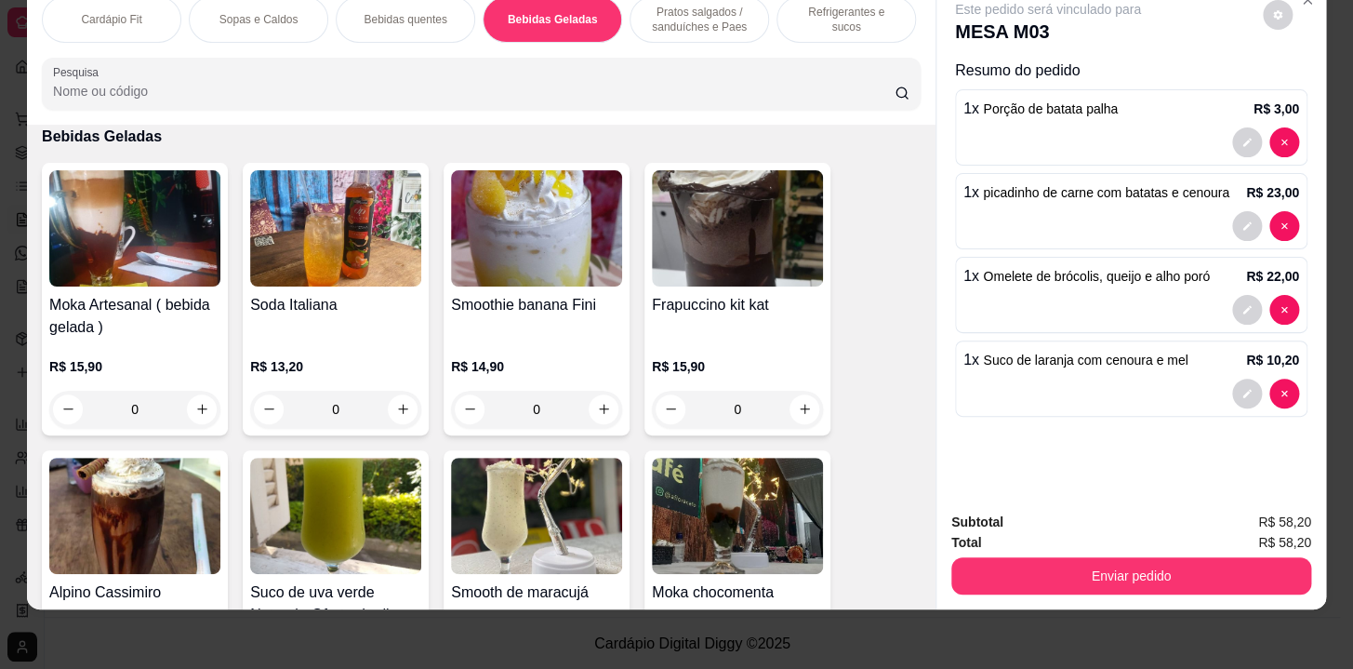
drag, startPoint x: 808, startPoint y: 12, endPoint x: 549, endPoint y: 410, distance: 475.2
click at [807, 12] on p "Refrigerantes e sucos" at bounding box center [846, 20] width 108 height 30
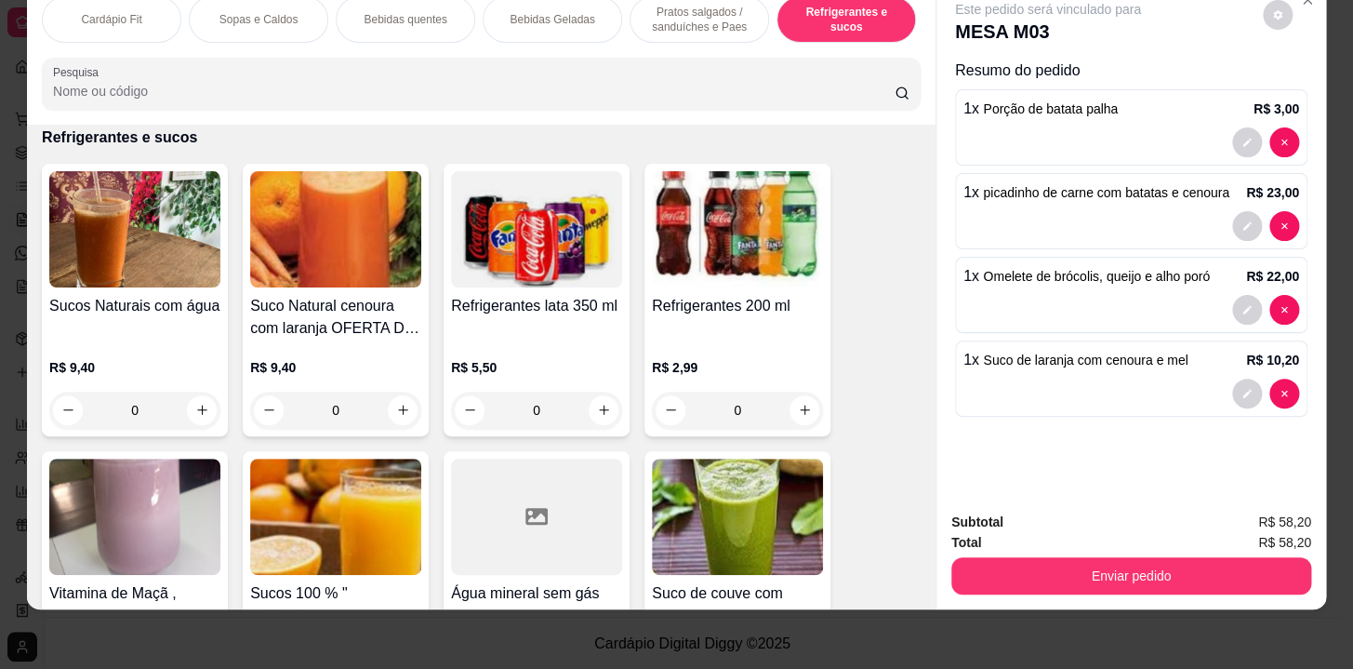
scroll to position [9162, 0]
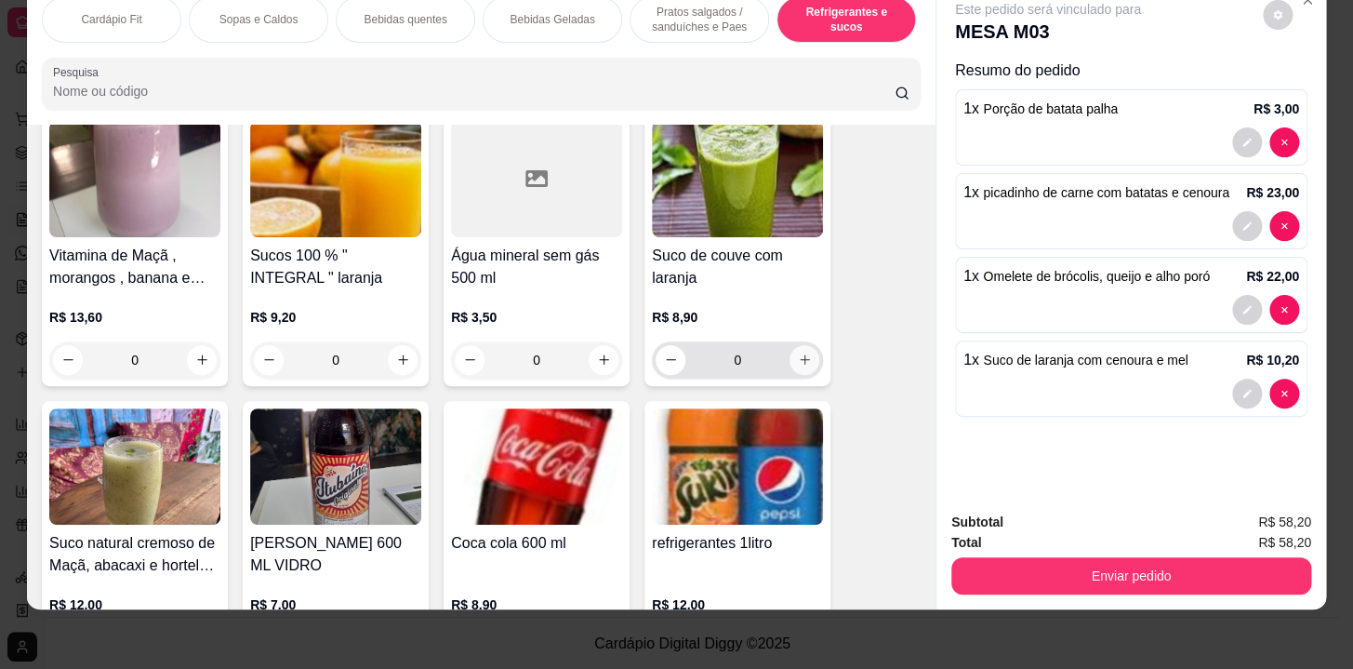
click at [781, 362] on input "0" at bounding box center [737, 359] width 104 height 37
click at [802, 348] on button "increase-product-quantity" at bounding box center [805, 359] width 29 height 29
type input "1"
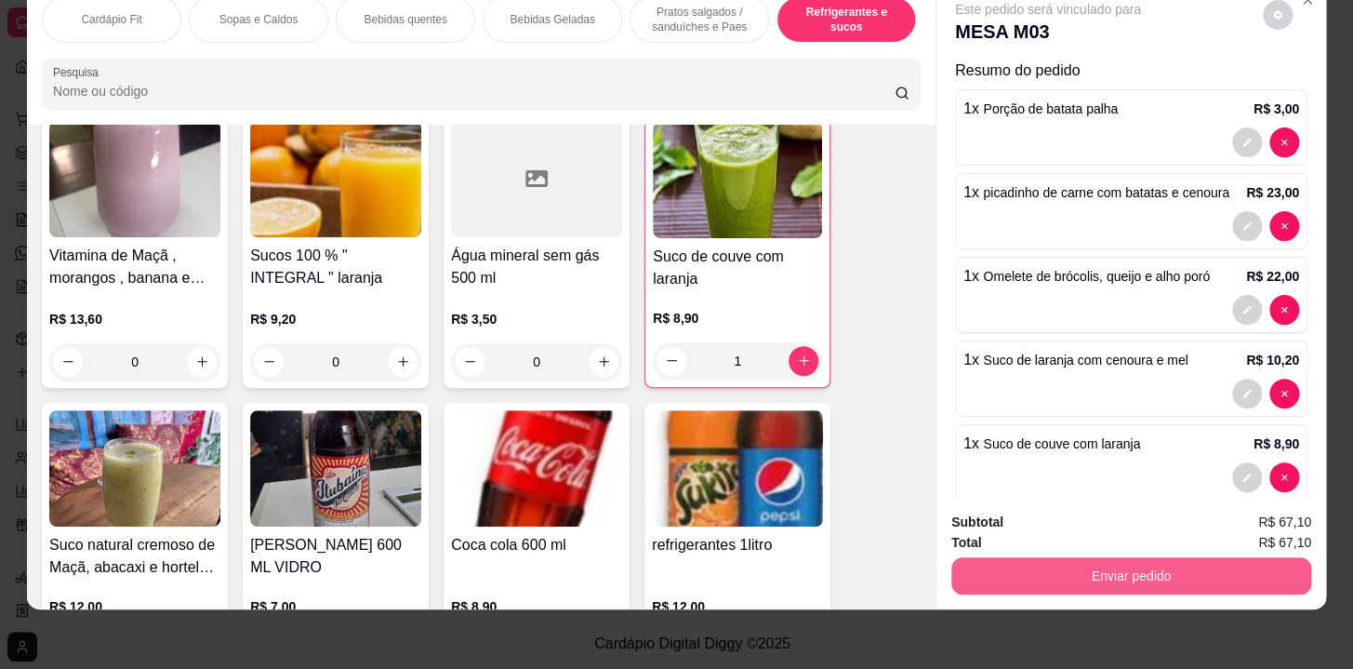
click at [1148, 557] on button "Enviar pedido" at bounding box center [1131, 575] width 360 height 37
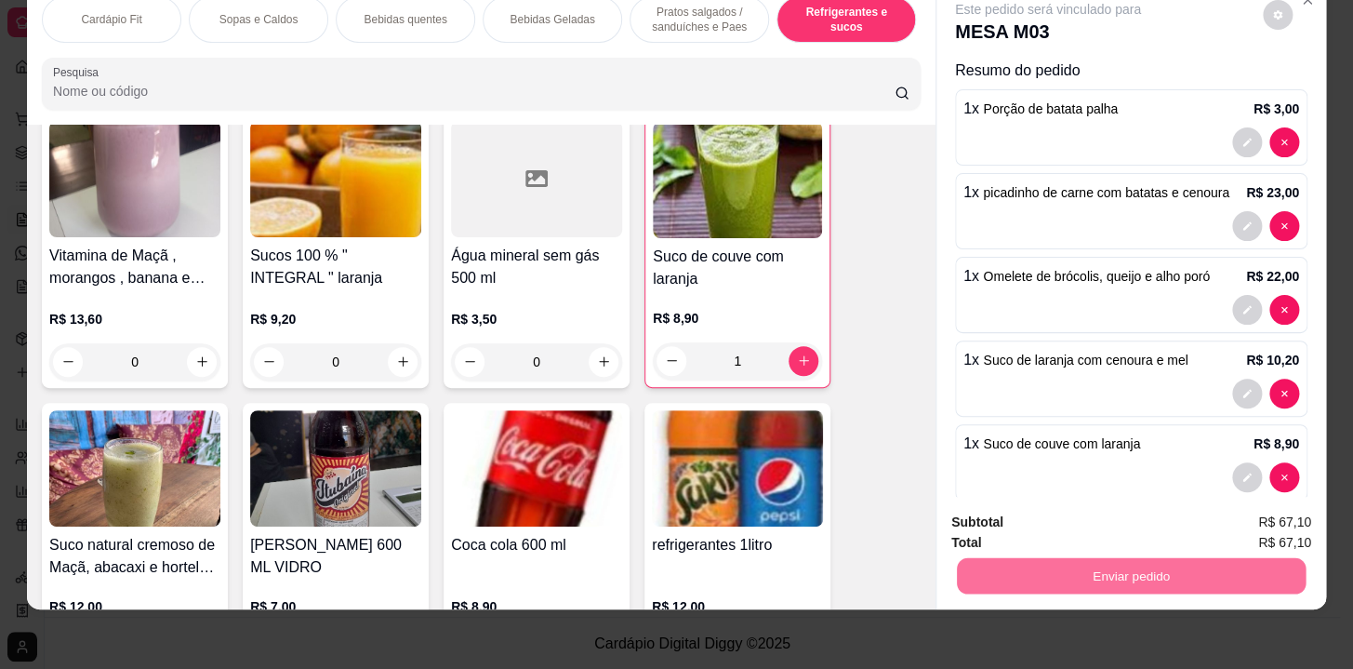
click at [1140, 521] on button "Não registrar e enviar pedido" at bounding box center [1070, 517] width 188 height 34
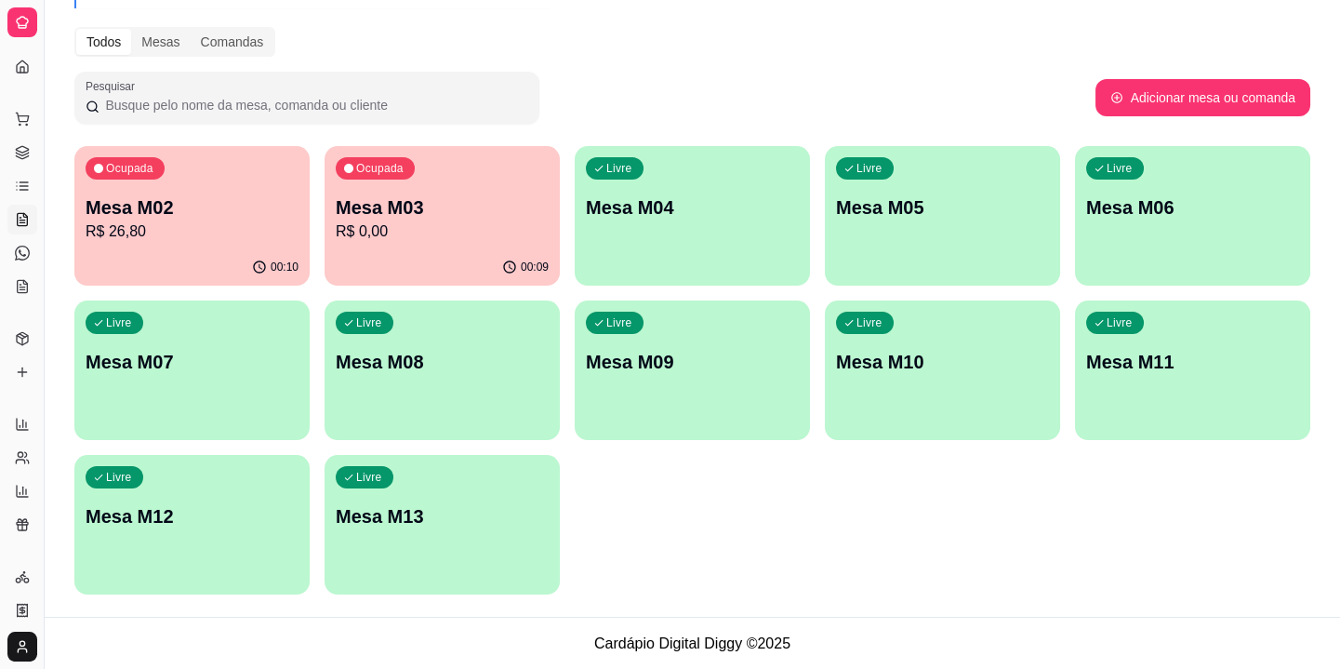
click at [446, 213] on p "Mesa M03" at bounding box center [442, 207] width 213 height 26
click at [122, 220] on p "R$ 26,80" at bounding box center [191, 230] width 206 height 21
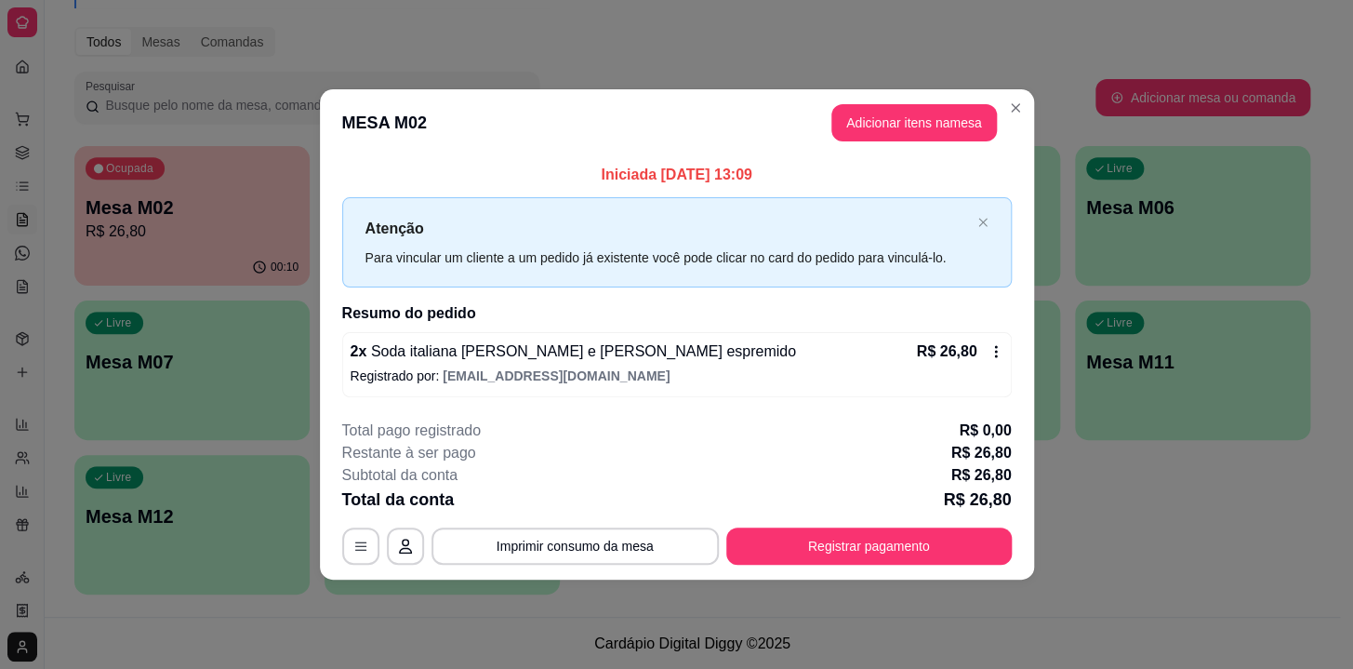
click at [919, 546] on button "Registrar pagamento" at bounding box center [869, 545] width 286 height 37
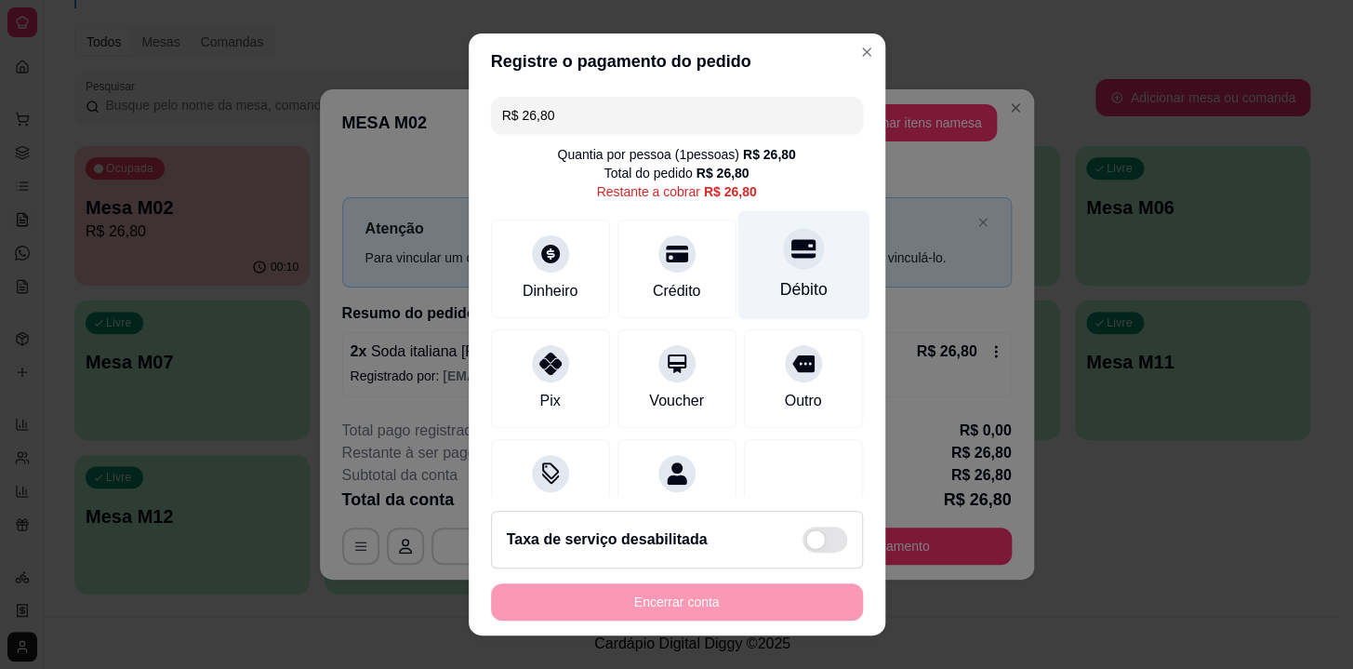
click at [783, 238] on div at bounding box center [803, 248] width 41 height 41
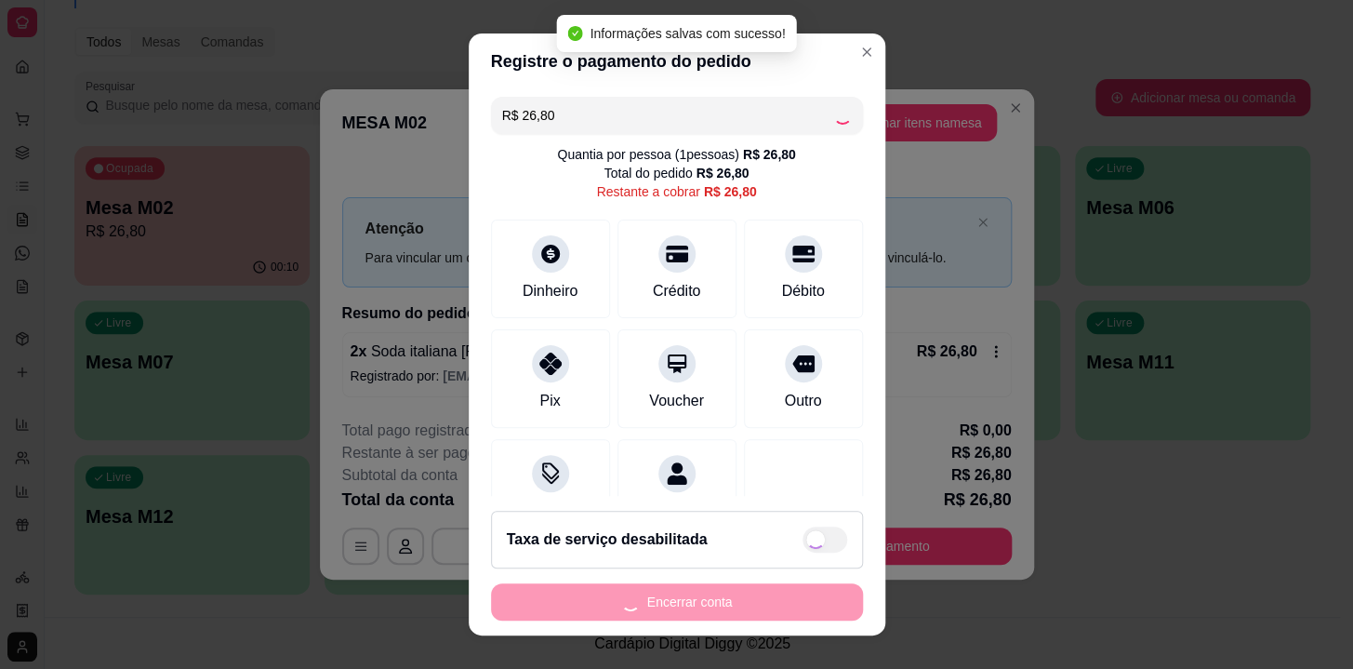
type input "R$ 0,00"
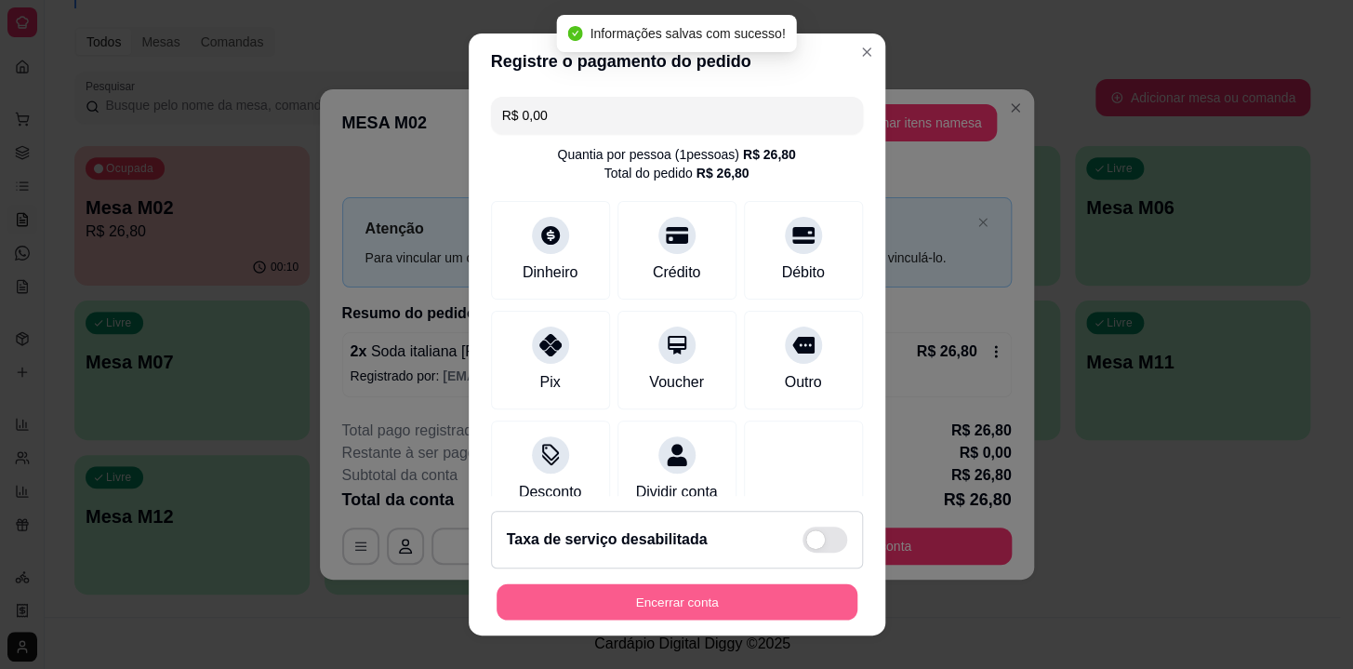
click at [808, 597] on button "Encerrar conta" at bounding box center [677, 602] width 361 height 36
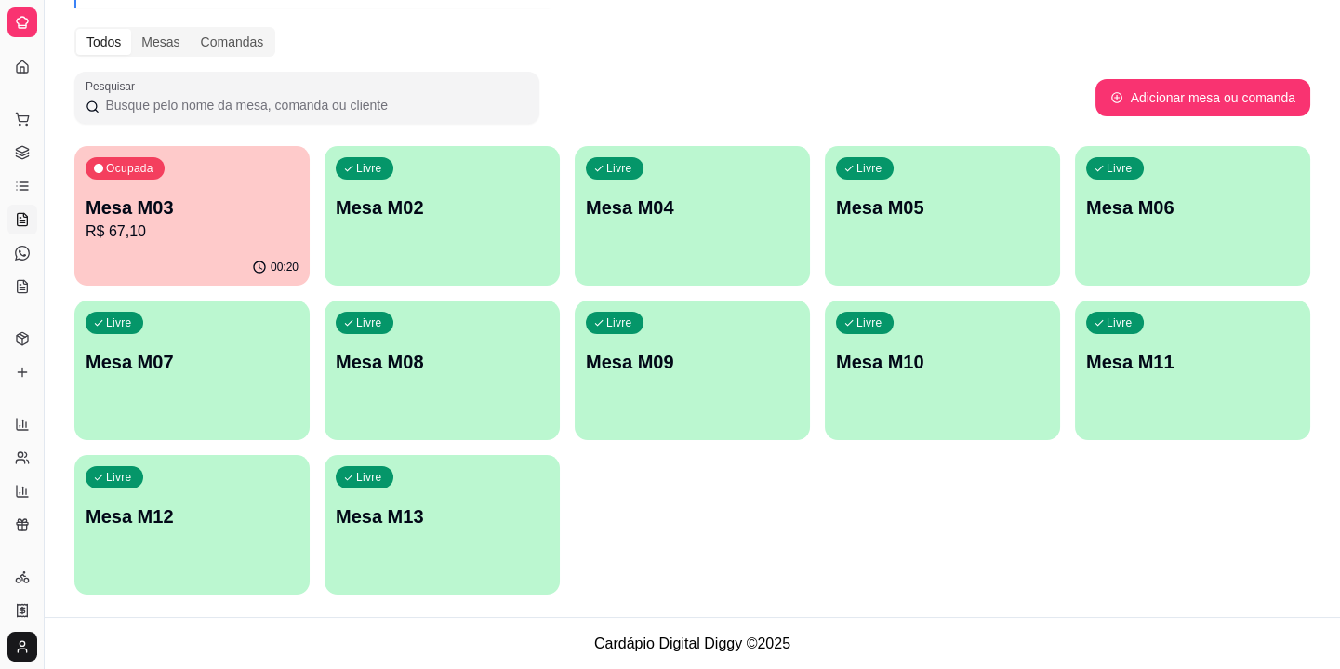
click at [151, 197] on p "Mesa M03" at bounding box center [192, 207] width 213 height 26
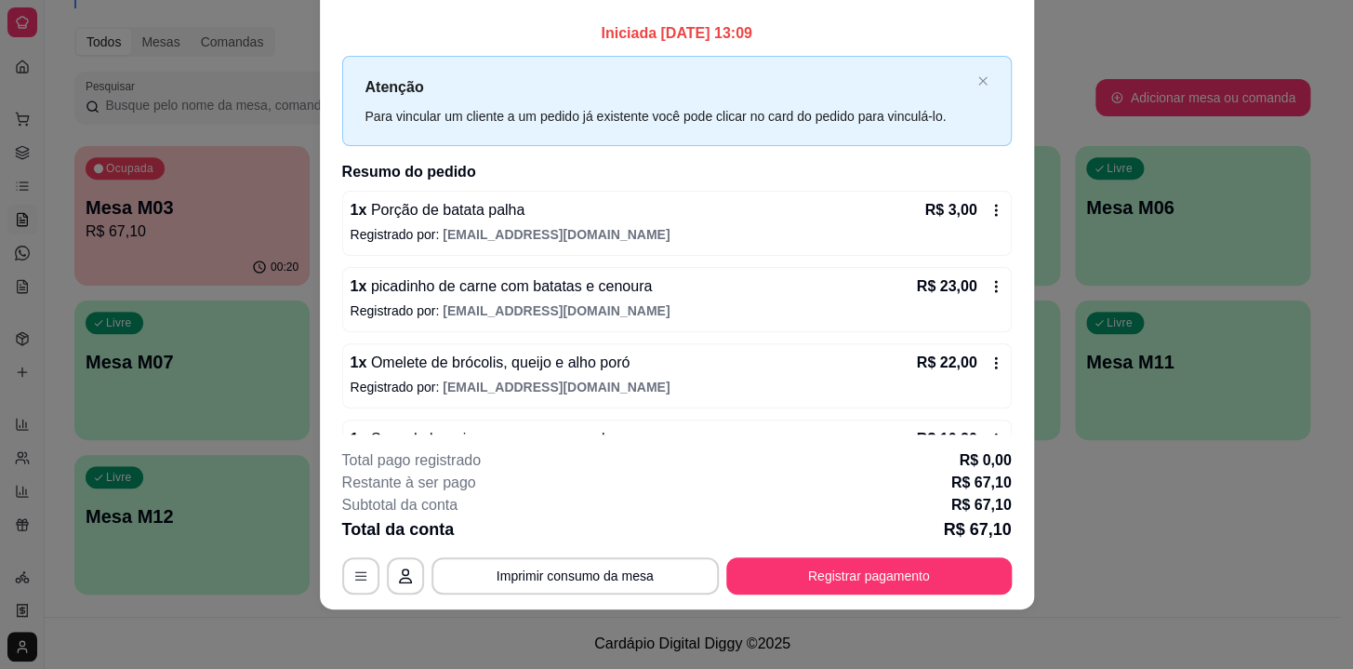
scroll to position [131, 0]
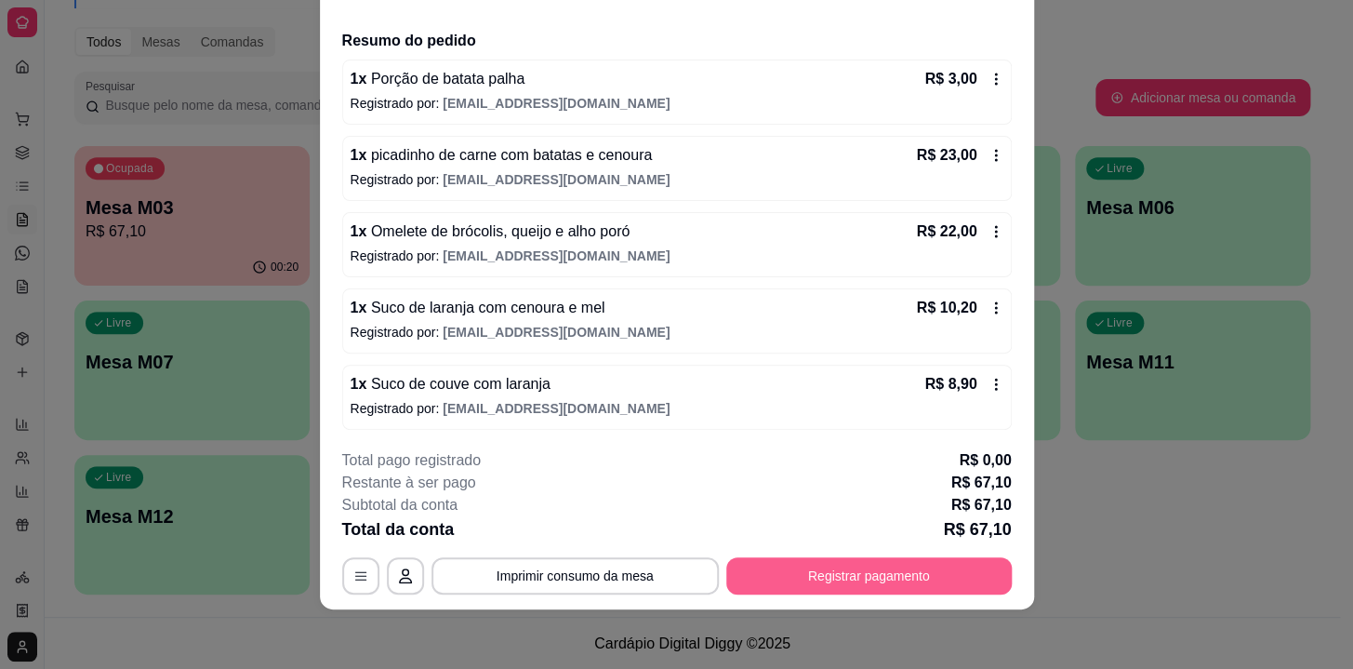
click at [984, 583] on button "Registrar pagamento" at bounding box center [869, 575] width 286 height 37
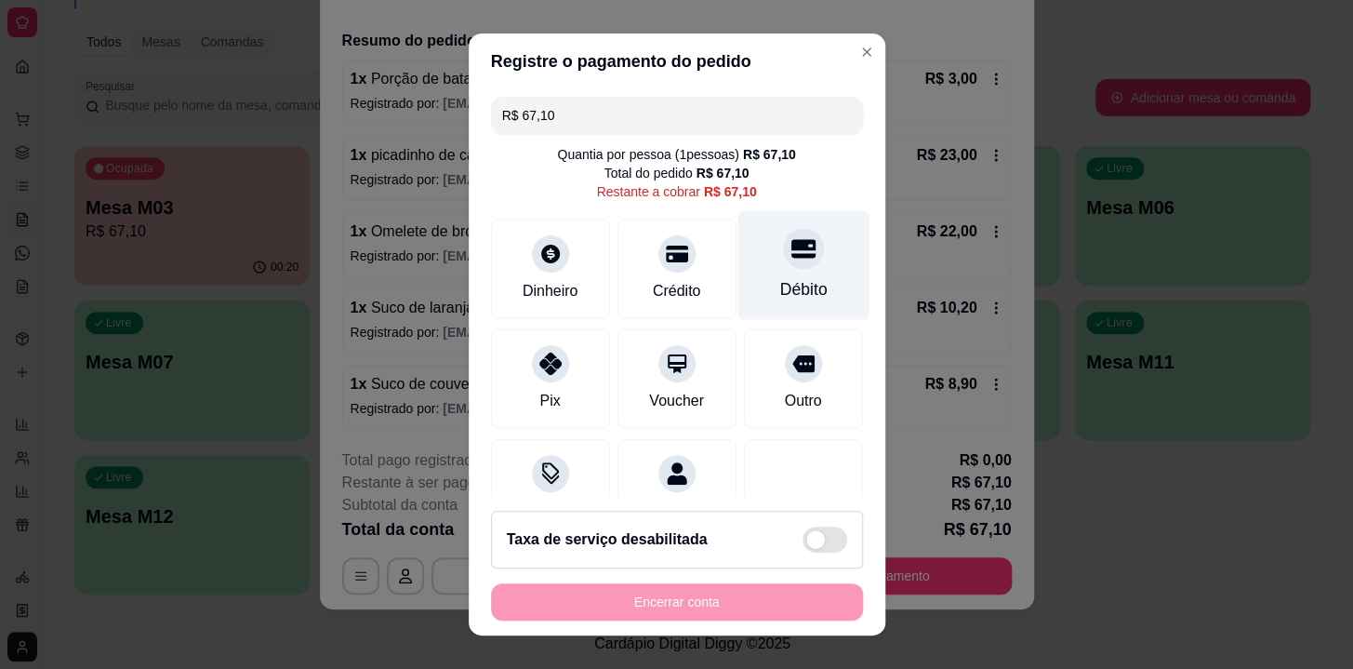
click at [791, 240] on icon at bounding box center [803, 248] width 24 height 24
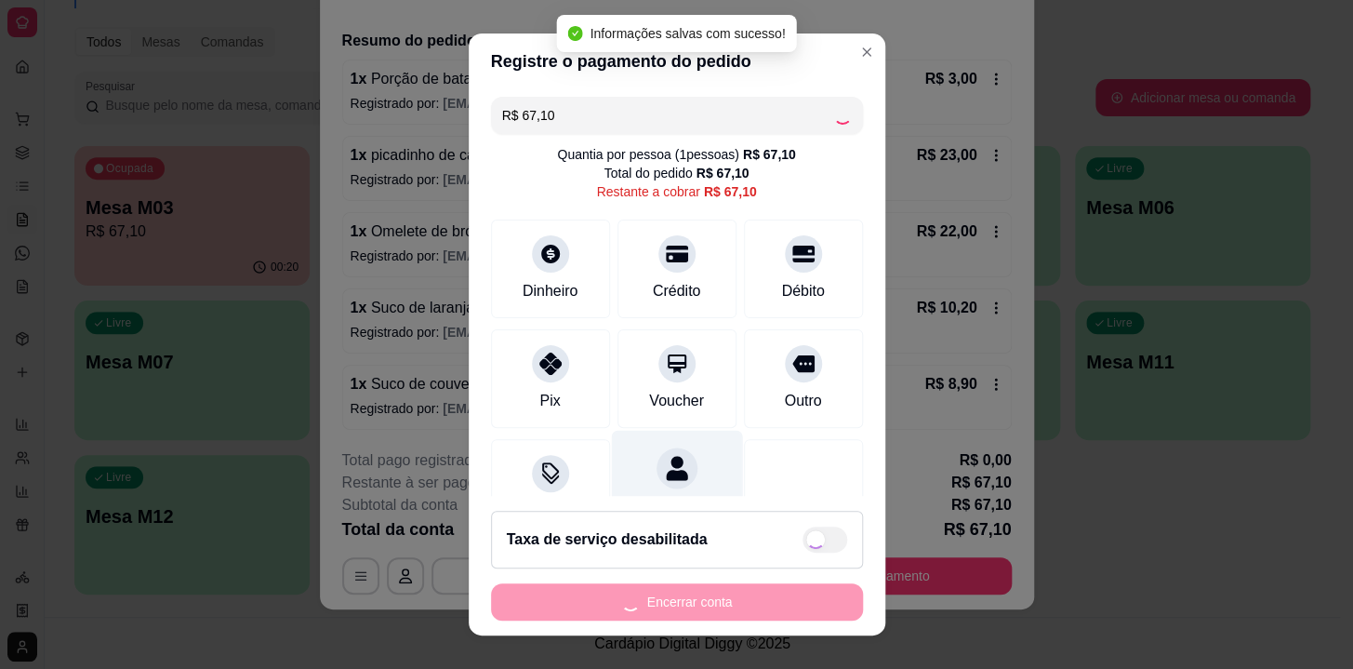
type input "R$ 0,00"
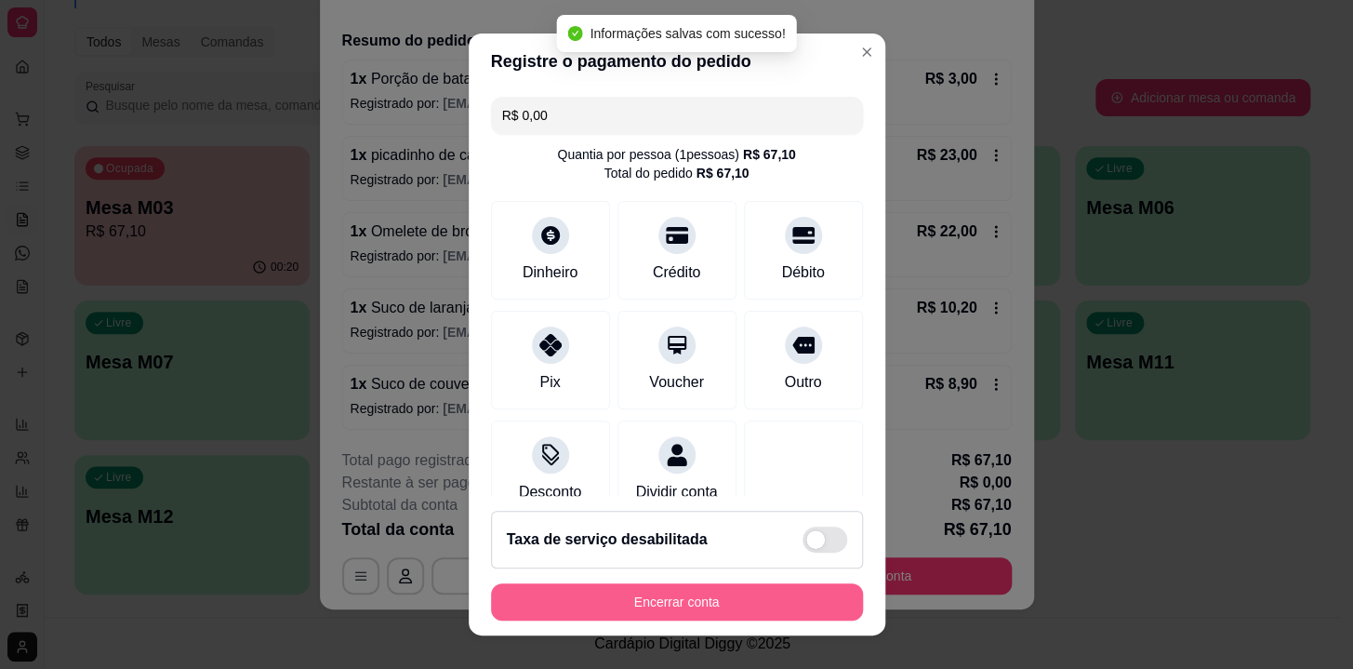
click at [689, 598] on button "Encerrar conta" at bounding box center [677, 601] width 372 height 37
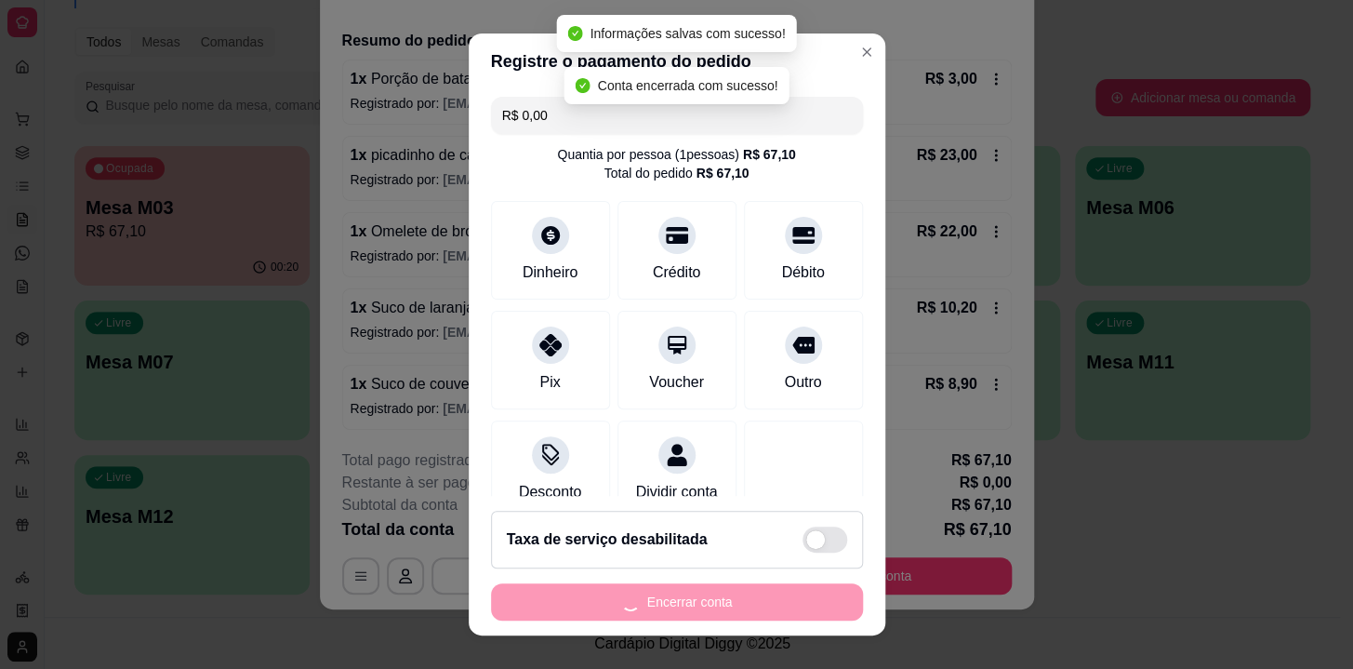
scroll to position [0, 0]
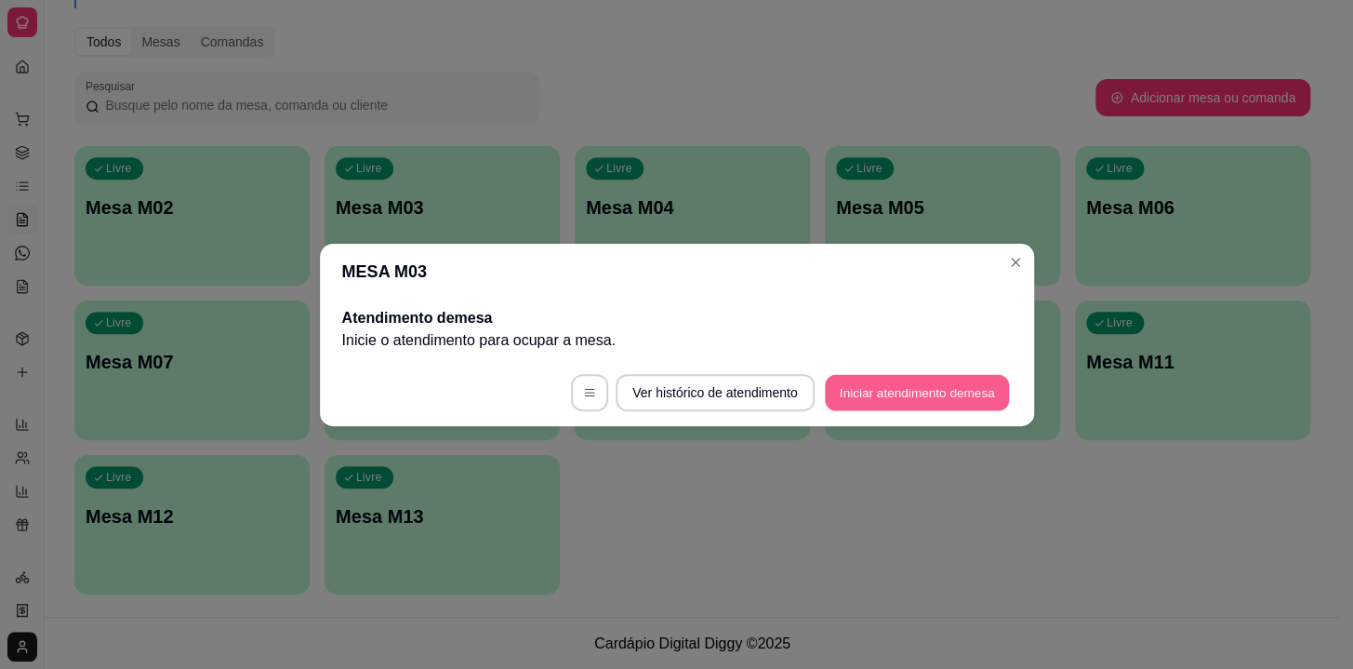
click at [967, 399] on button "Iniciar atendimento de mesa" at bounding box center [917, 392] width 184 height 36
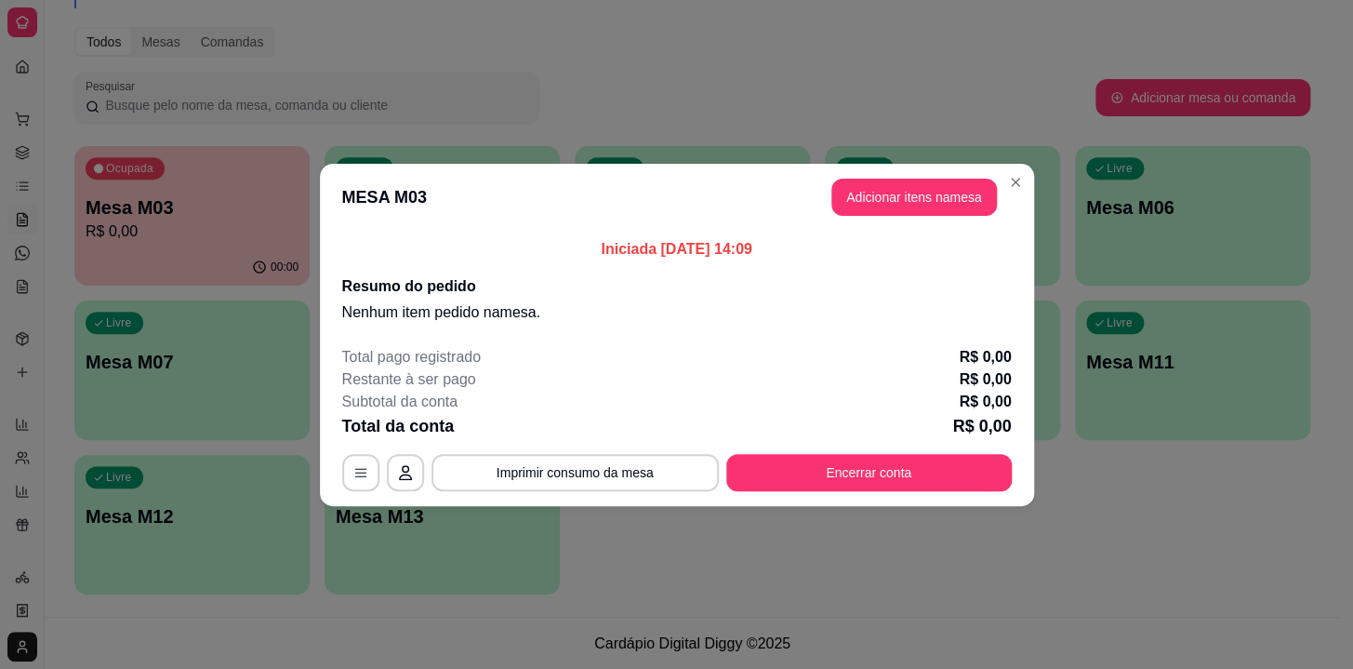
click at [852, 177] on header "MESA M03 Adicionar itens na mesa" at bounding box center [677, 197] width 714 height 67
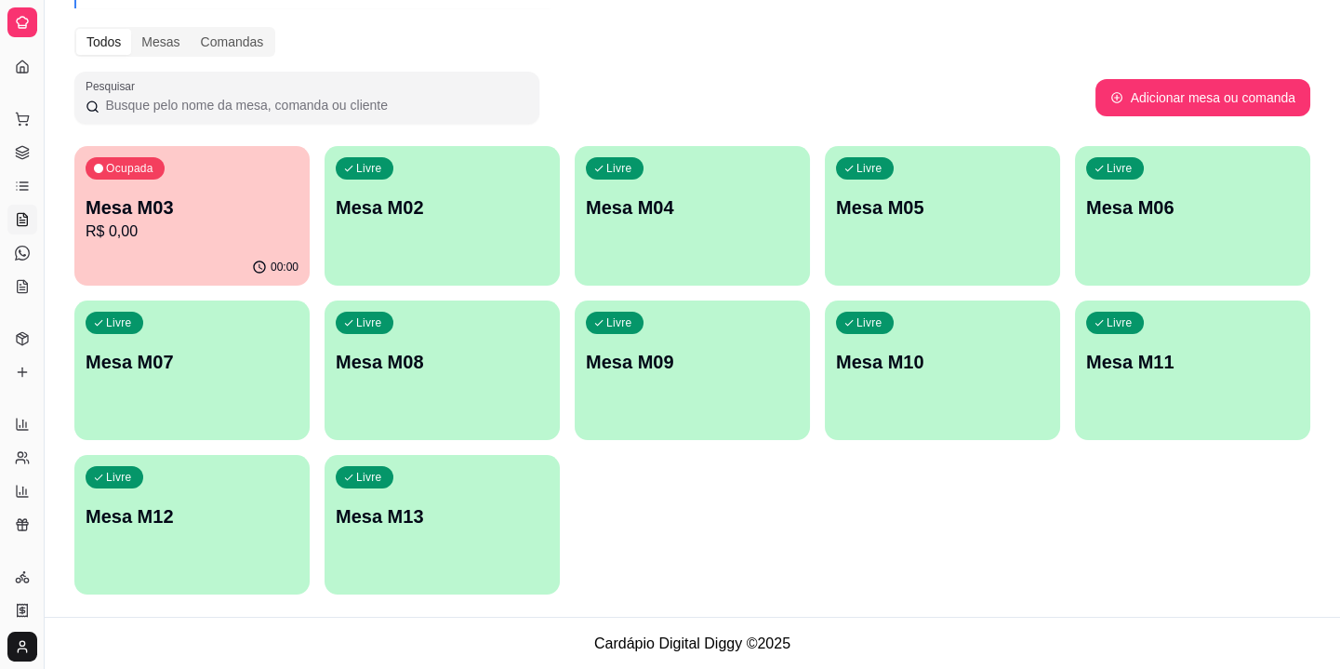
drag, startPoint x: 219, startPoint y: 295, endPoint x: 251, endPoint y: 233, distance: 69.5
click at [223, 284] on div "Ocupada Mesa M03 R$ 0,00 00:00 Livre Mesa M02 Livre Mesa M04 Livre Mesa M05 Liv…" at bounding box center [692, 370] width 1236 height 448
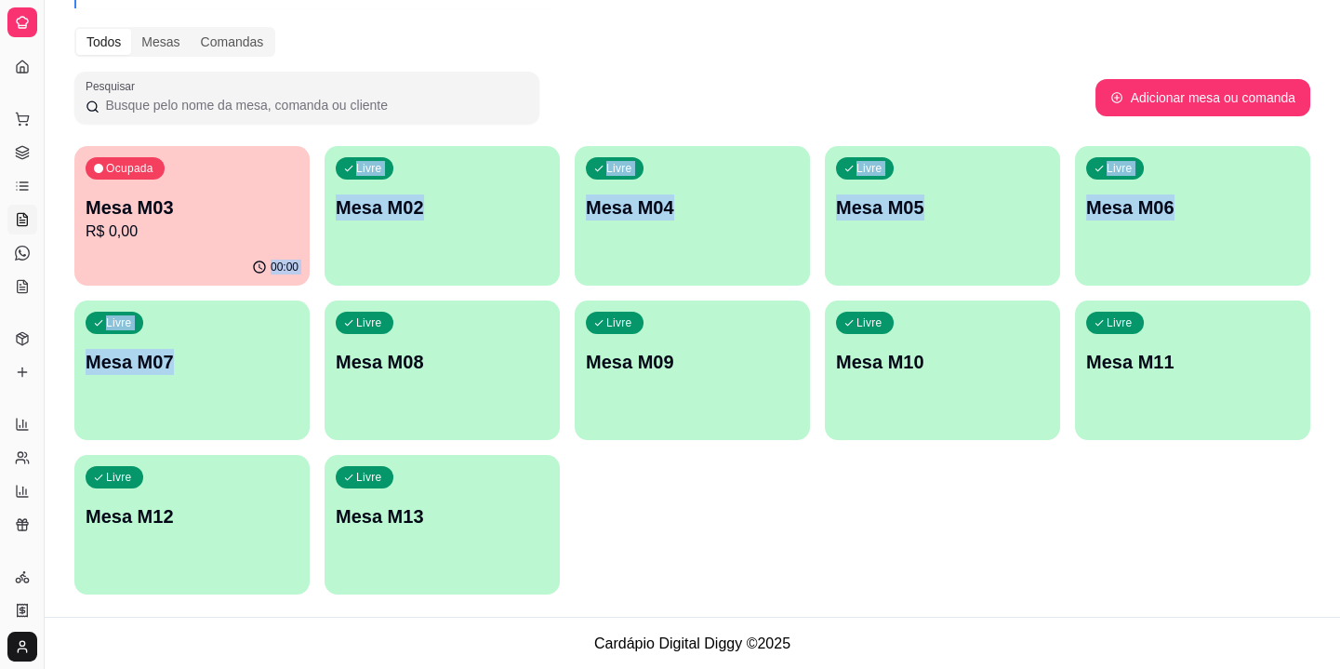
click at [252, 233] on p "R$ 0,00" at bounding box center [192, 231] width 213 height 22
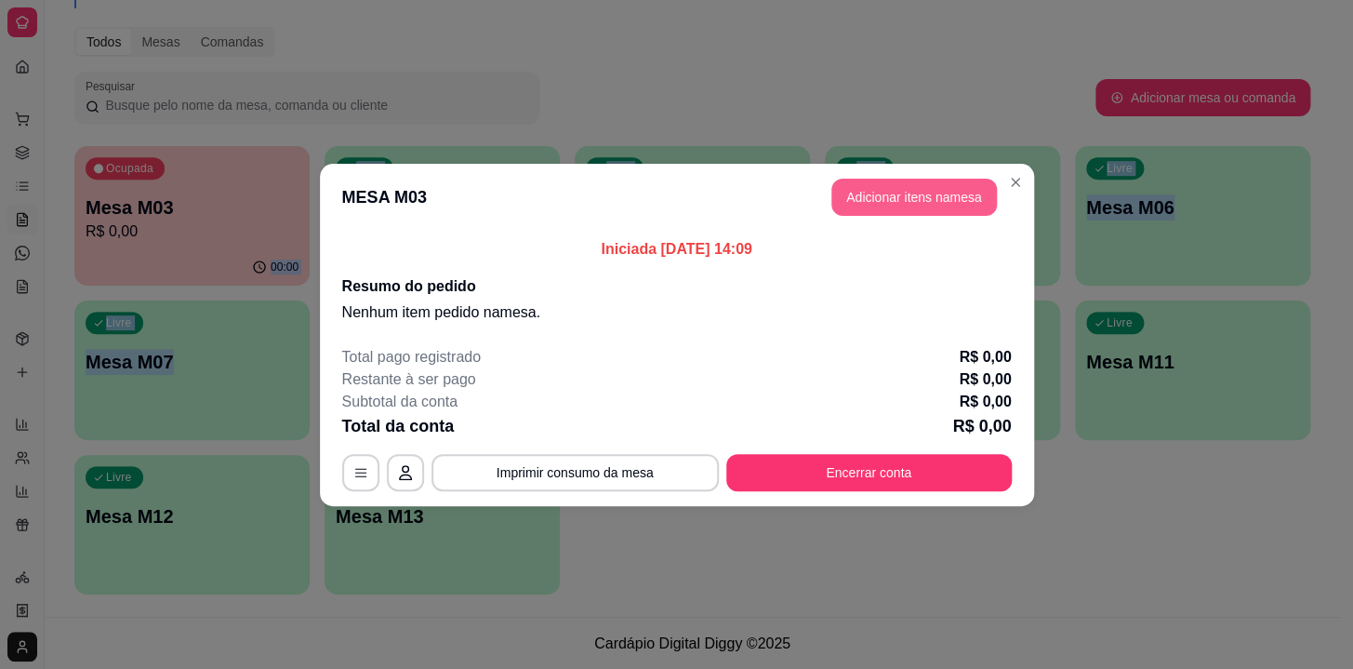
click at [905, 192] on button "Adicionar itens na mesa" at bounding box center [915, 197] width 166 height 37
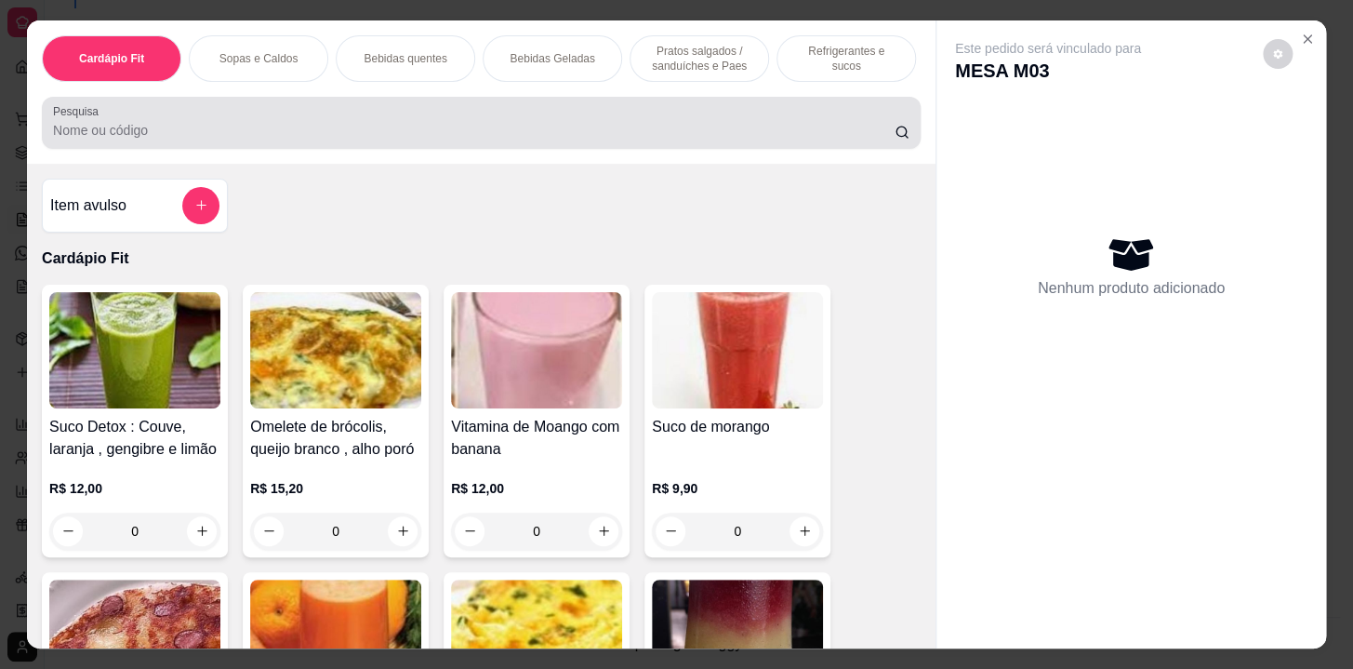
click at [804, 138] on input "Pesquisa" at bounding box center [474, 130] width 842 height 19
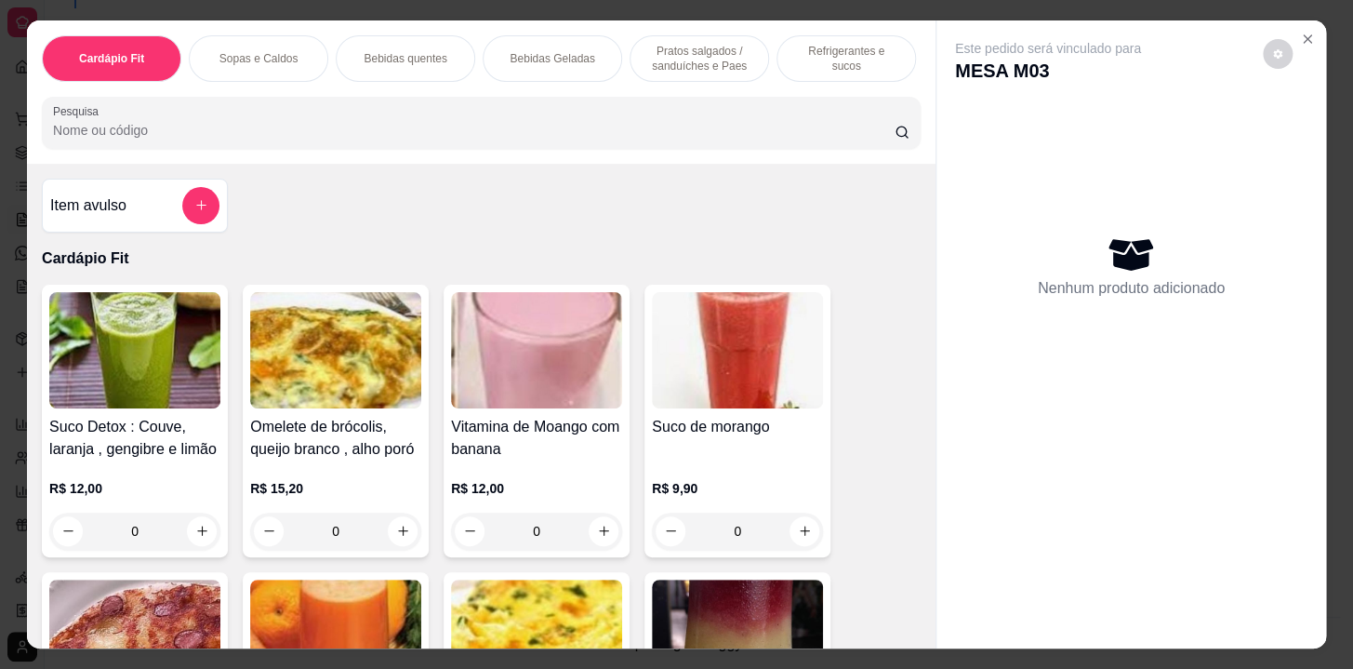
click at [878, 53] on p "Refrigerantes e sucos" at bounding box center [846, 59] width 108 height 30
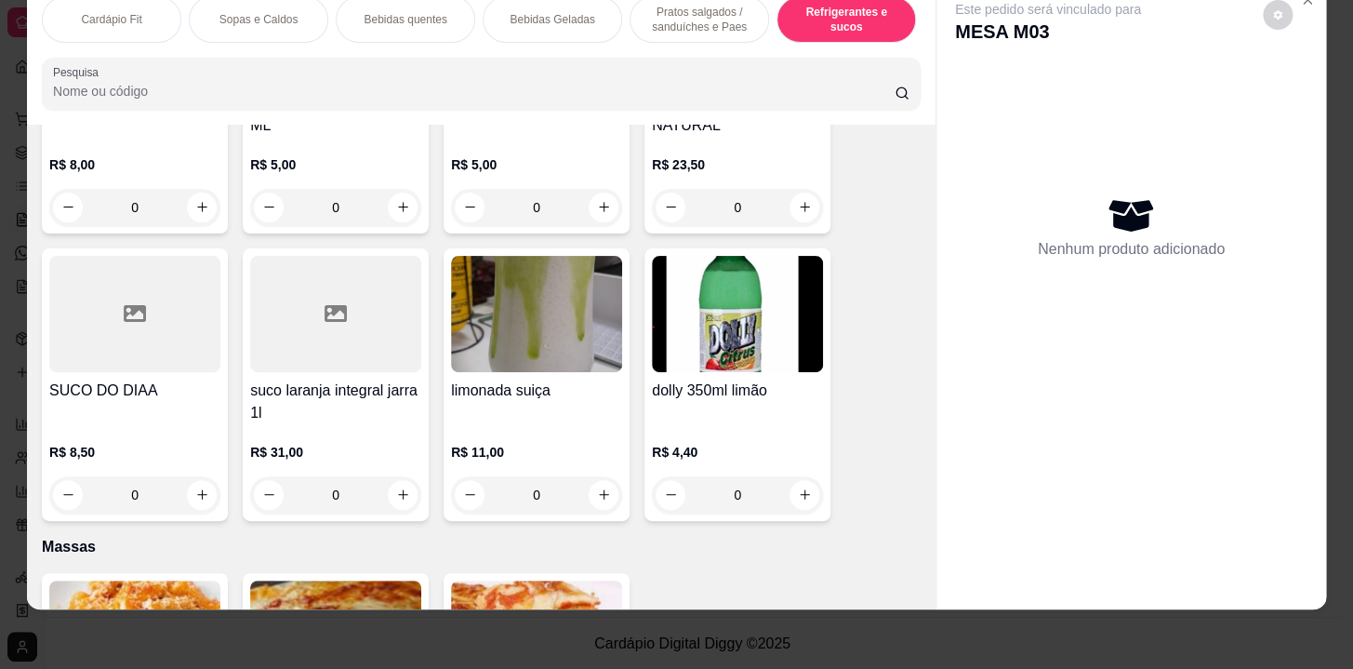
scroll to position [10092, 0]
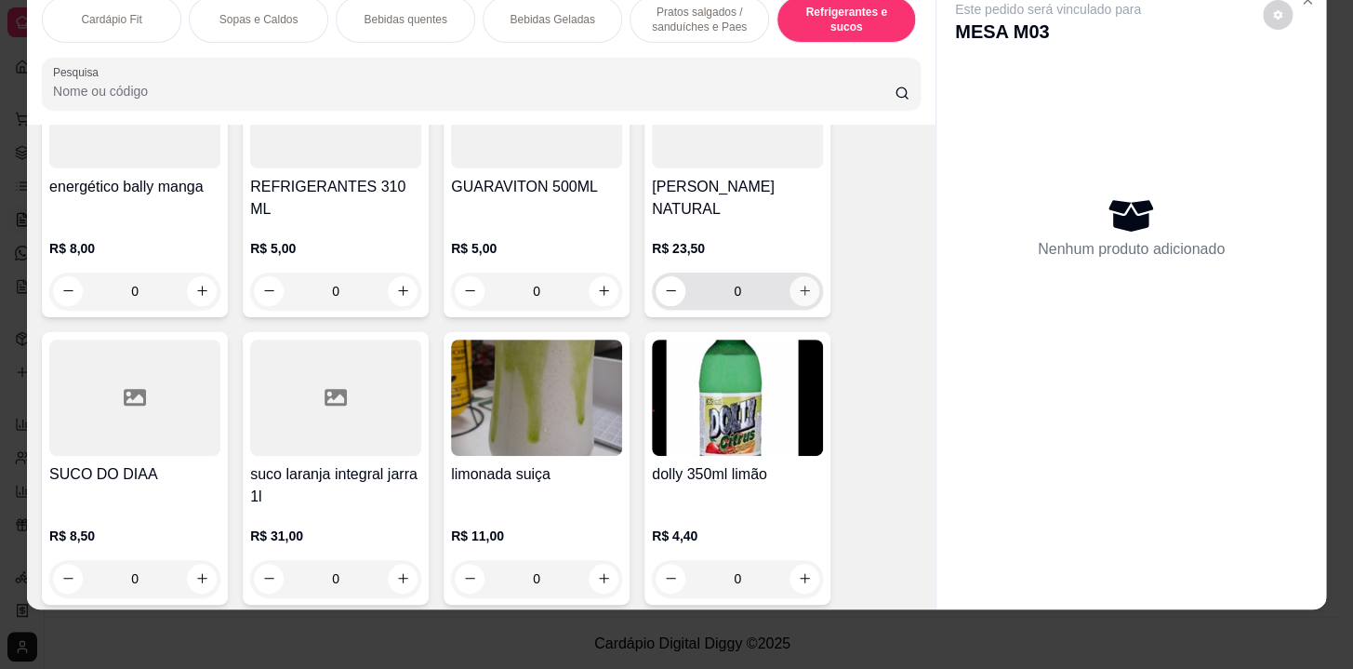
click at [798, 284] on icon "increase-product-quantity" at bounding box center [805, 291] width 14 height 14
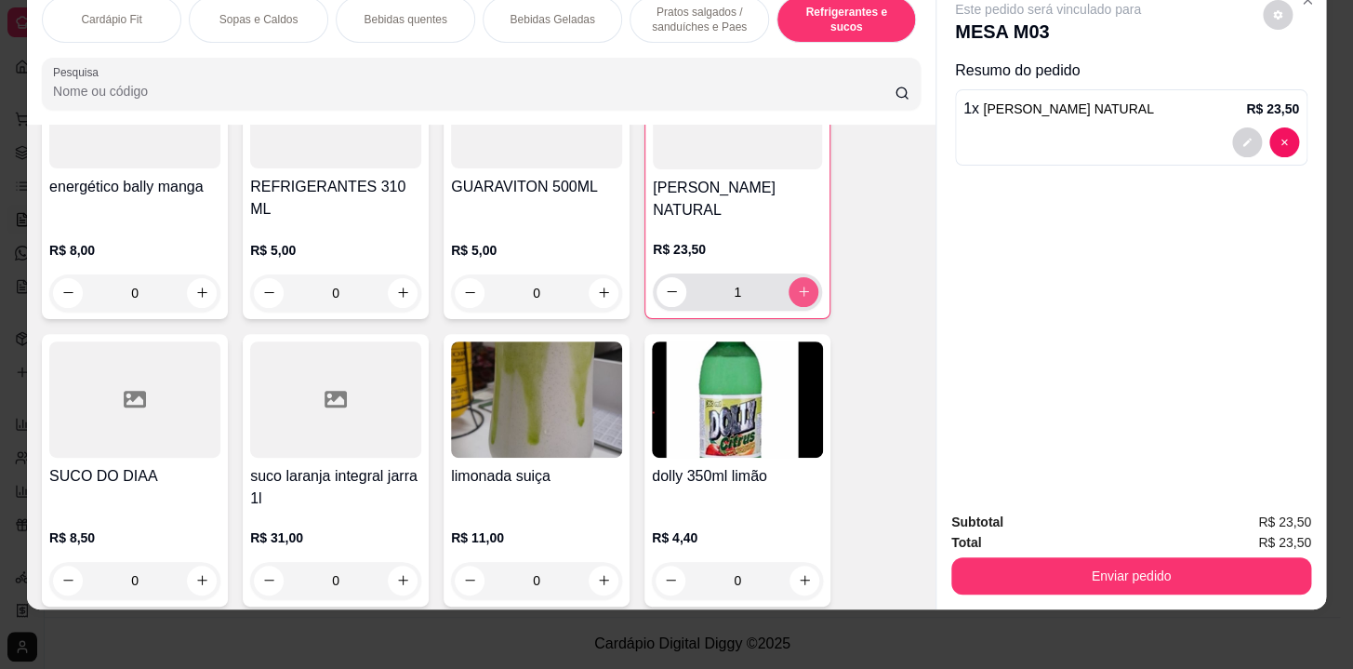
type input "1"
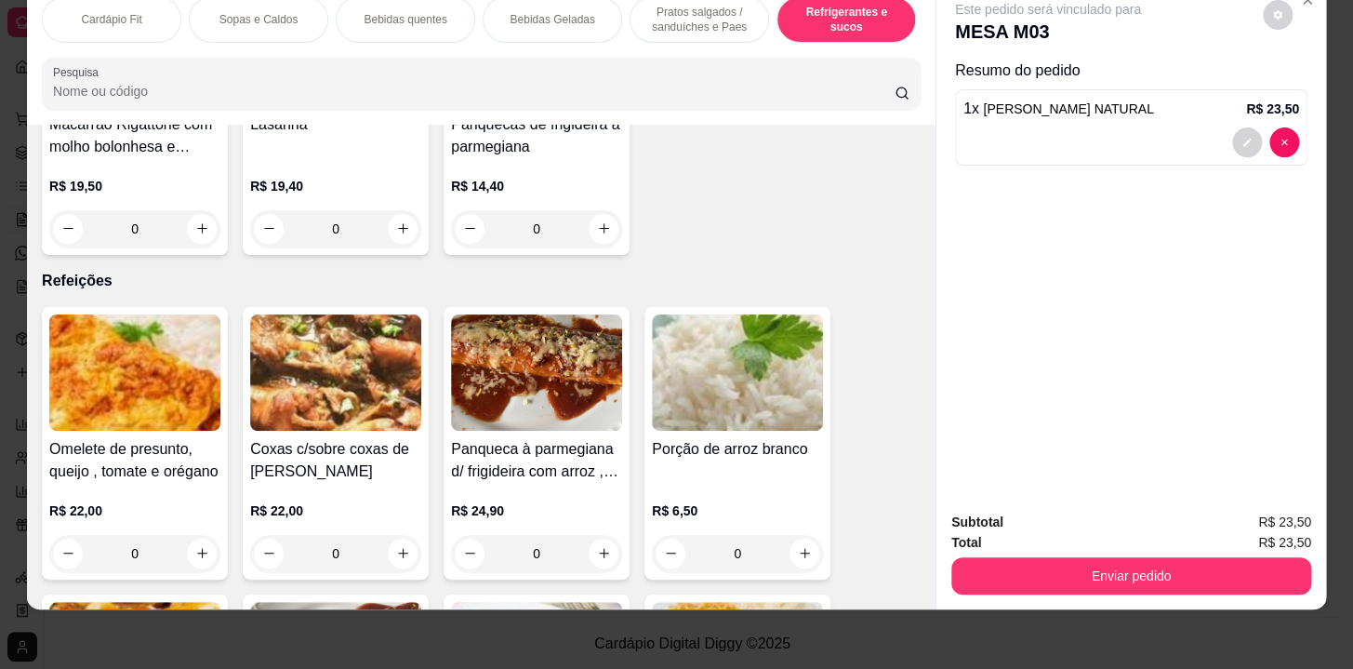
scroll to position [10852, 0]
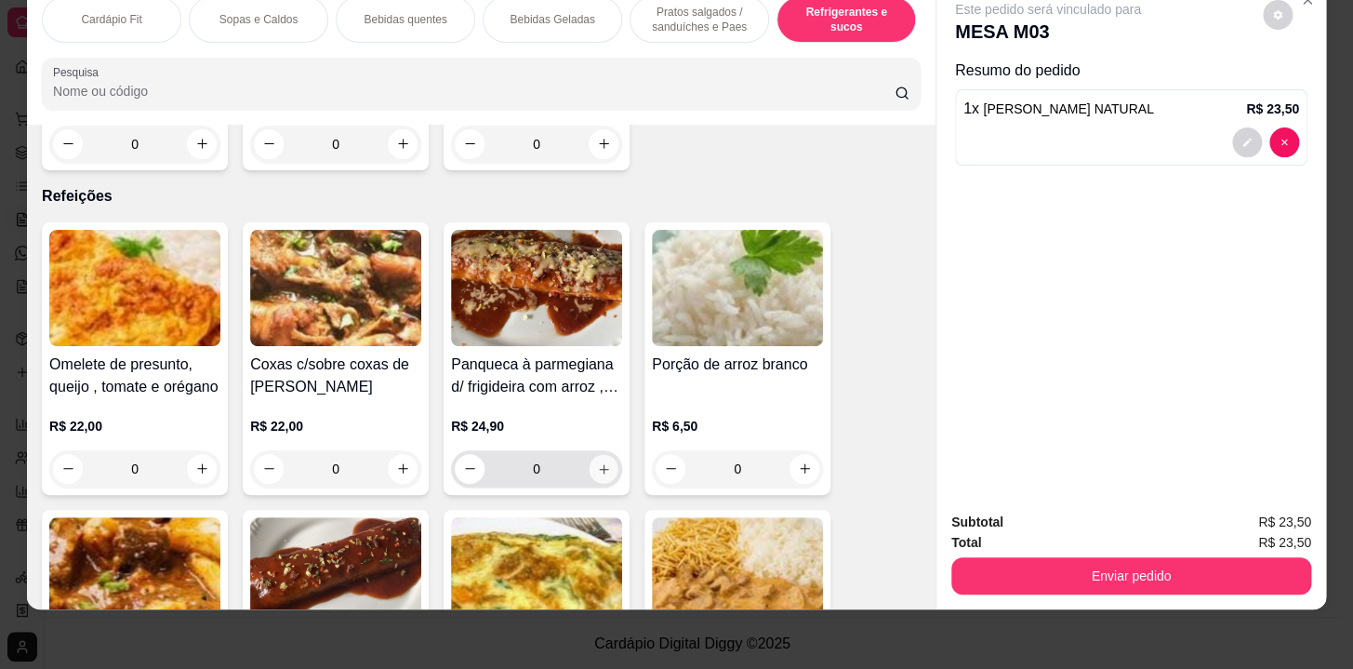
click at [595, 454] on button "increase-product-quantity" at bounding box center [604, 468] width 29 height 29
type input "1"
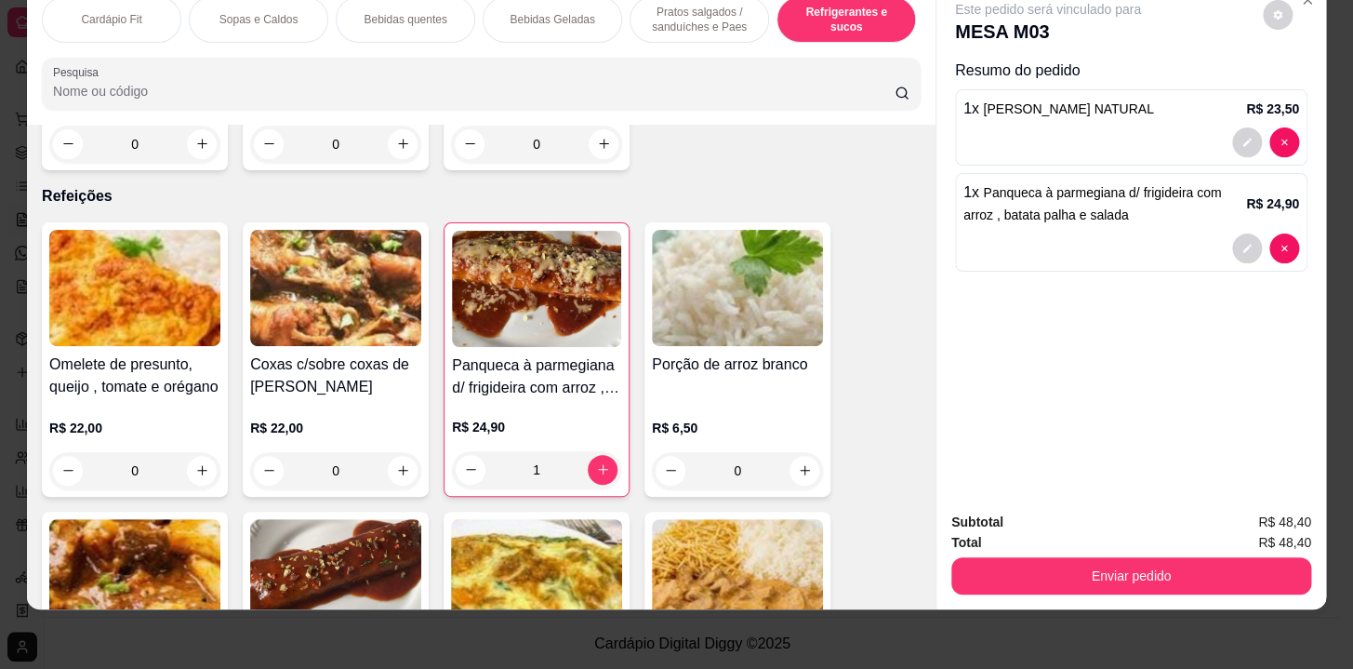
scroll to position [11105, 0]
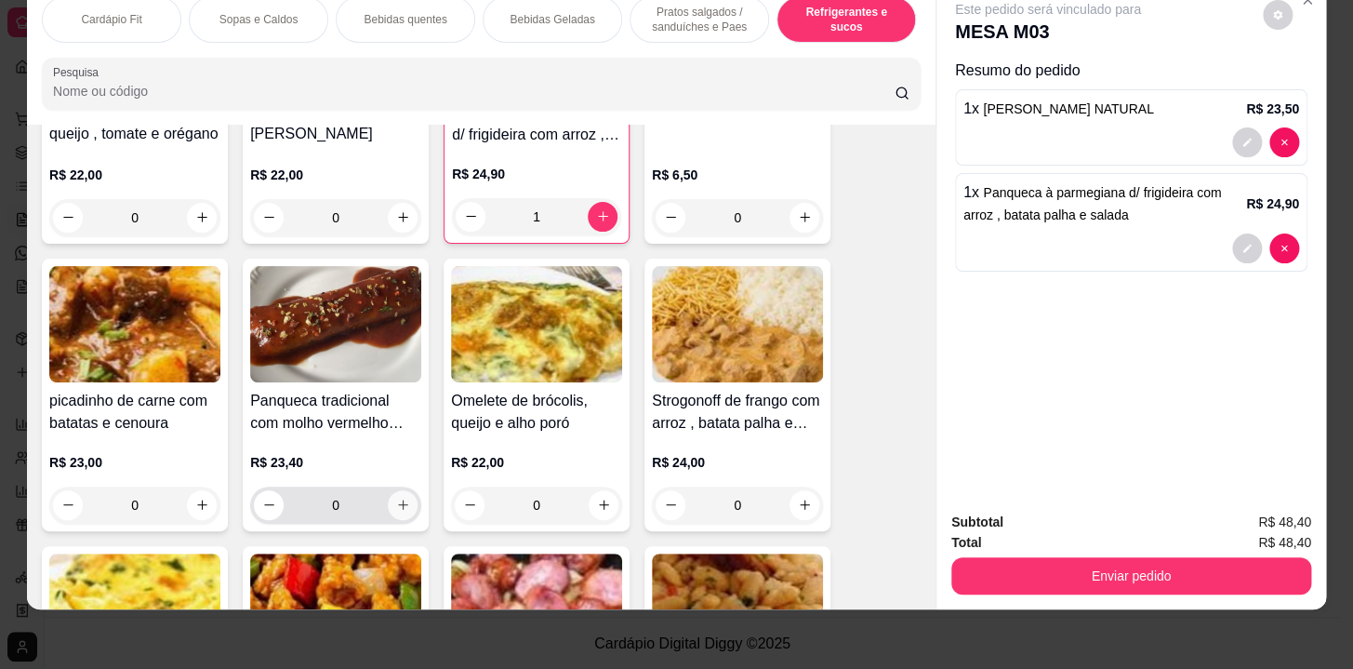
click at [397, 490] on button "increase-product-quantity" at bounding box center [403, 505] width 30 height 30
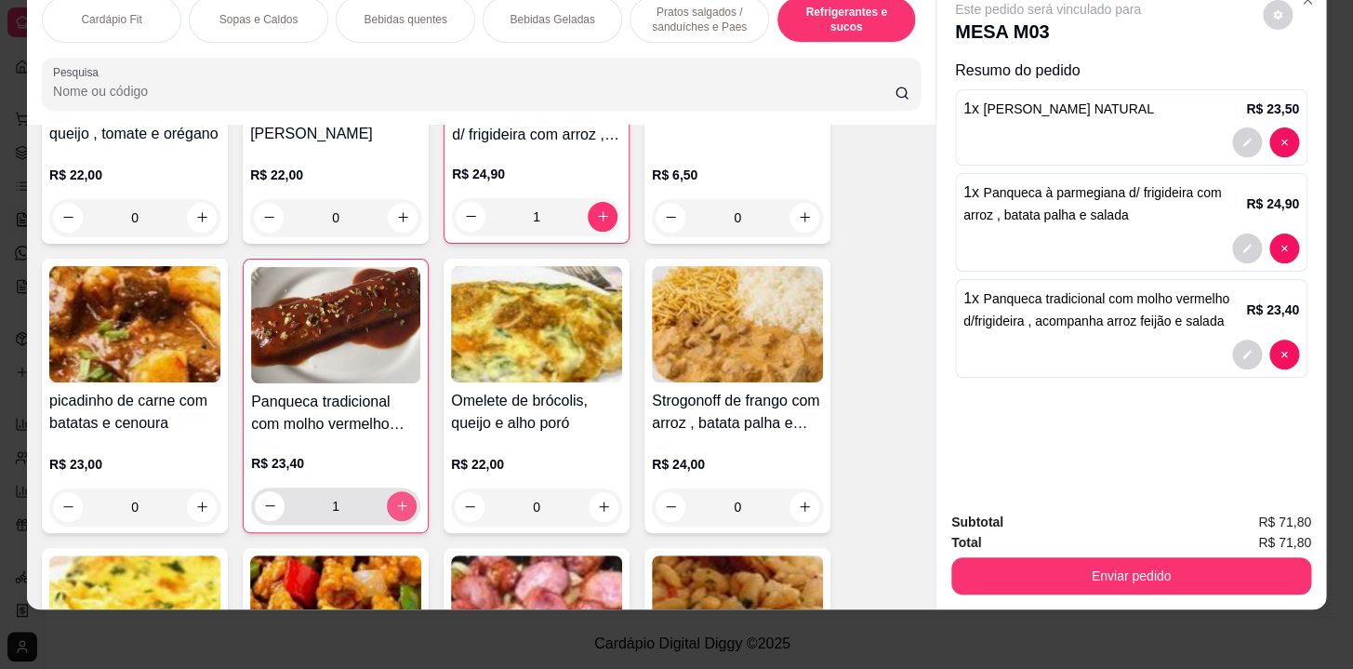
type input "1"
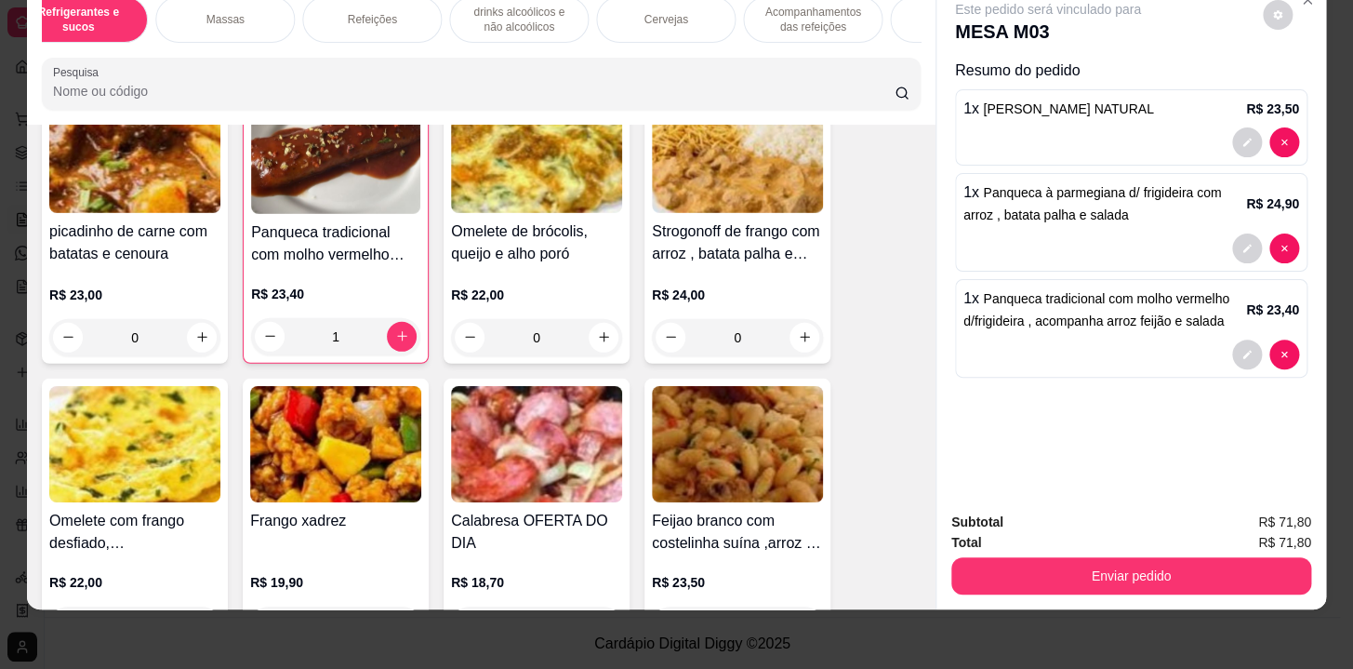
scroll to position [11444, 0]
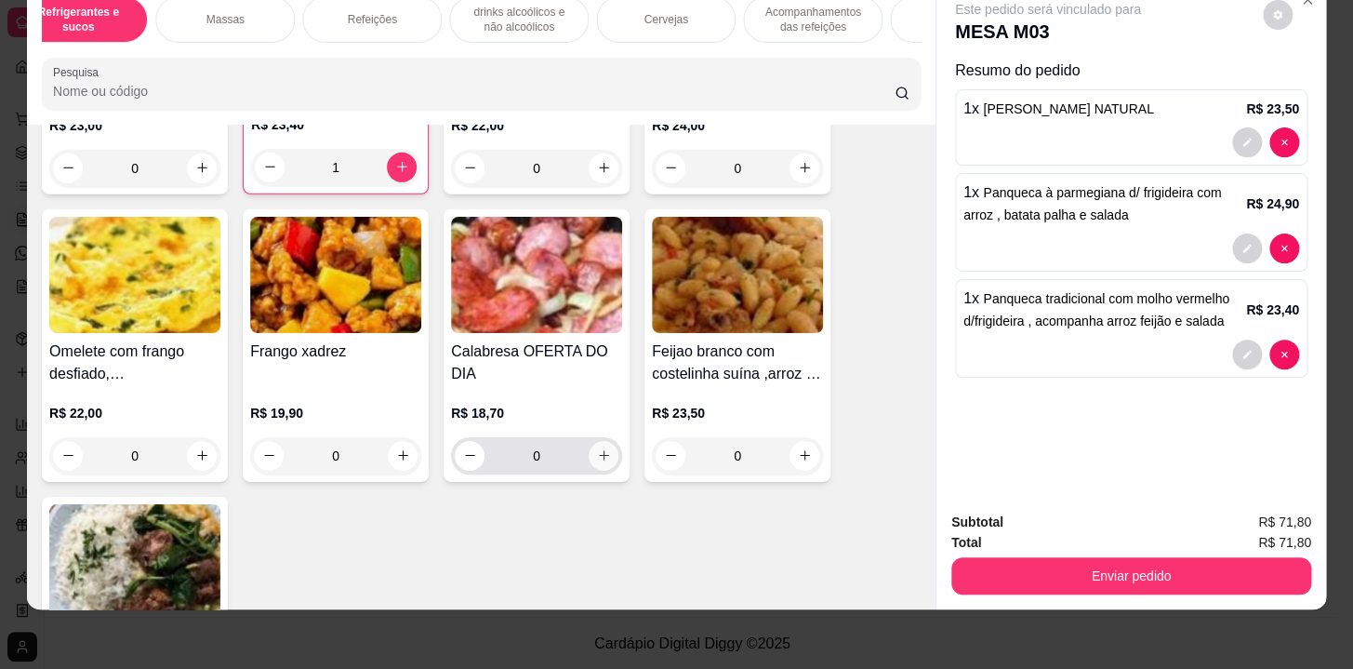
click at [589, 441] on button "increase-product-quantity" at bounding box center [604, 456] width 30 height 30
type input "1"
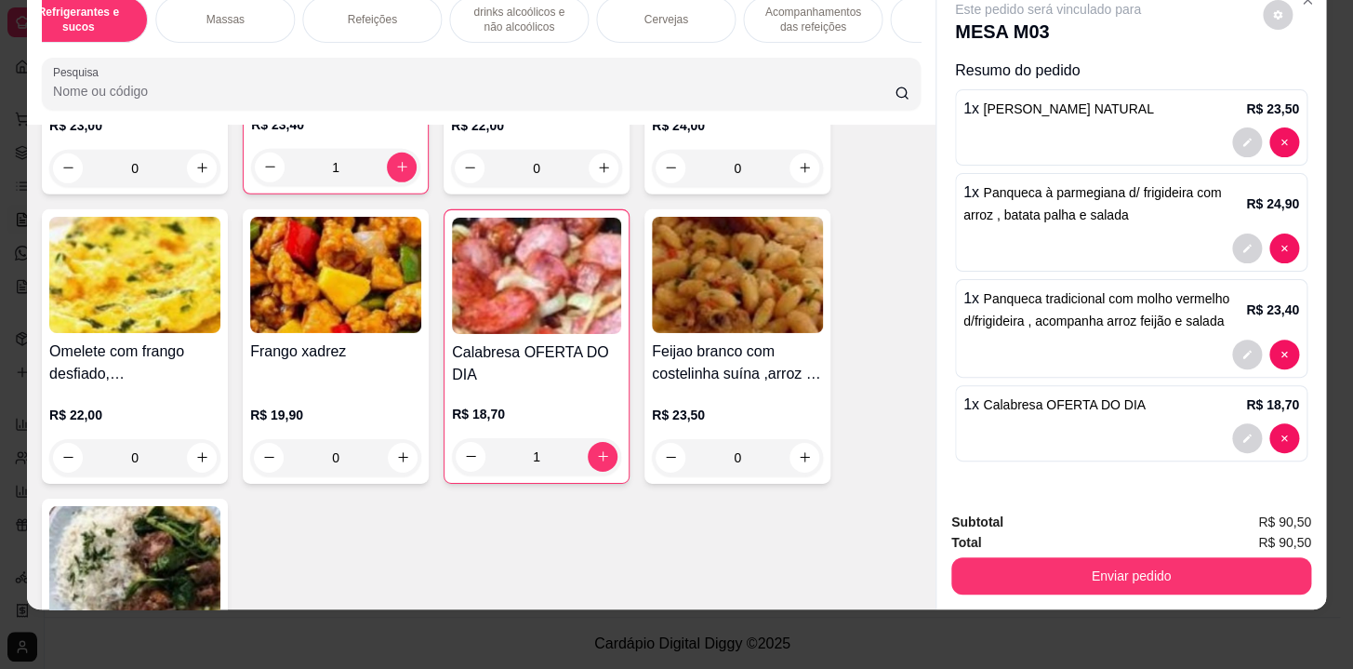
click at [525, 14] on p "drinks alcoólicos e não alcoólicos" at bounding box center [519, 20] width 108 height 30
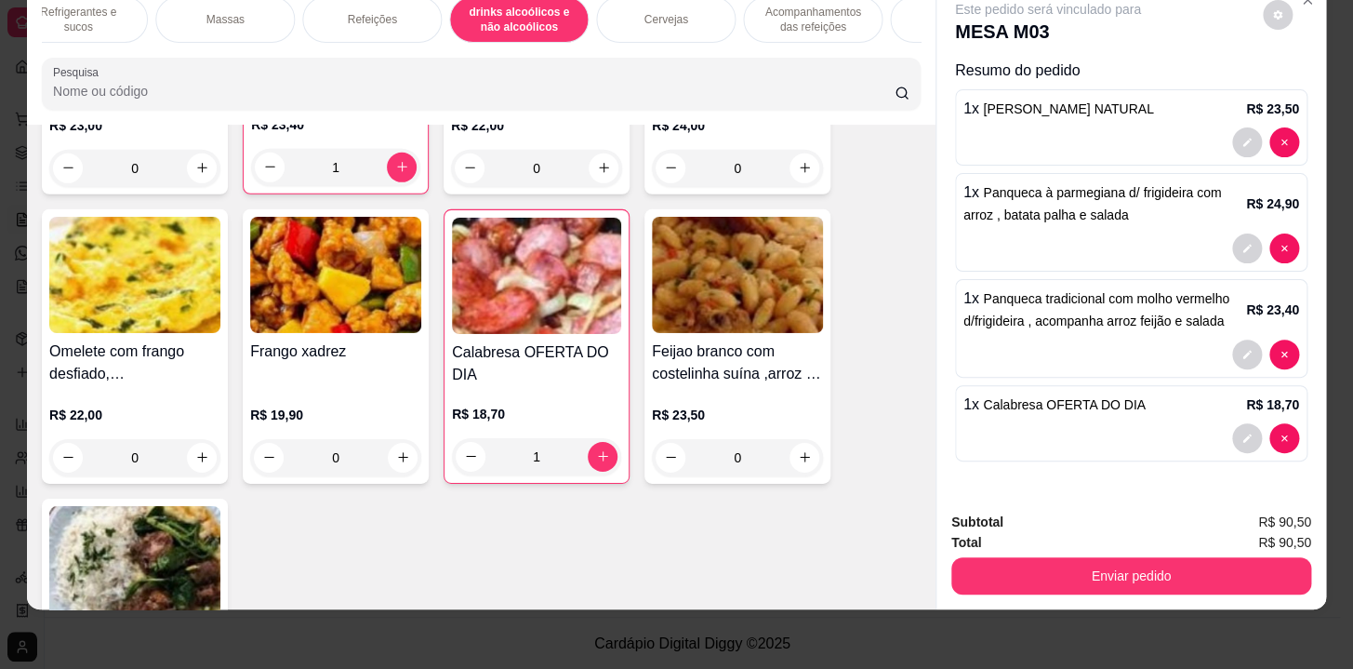
scroll to position [12058, 0]
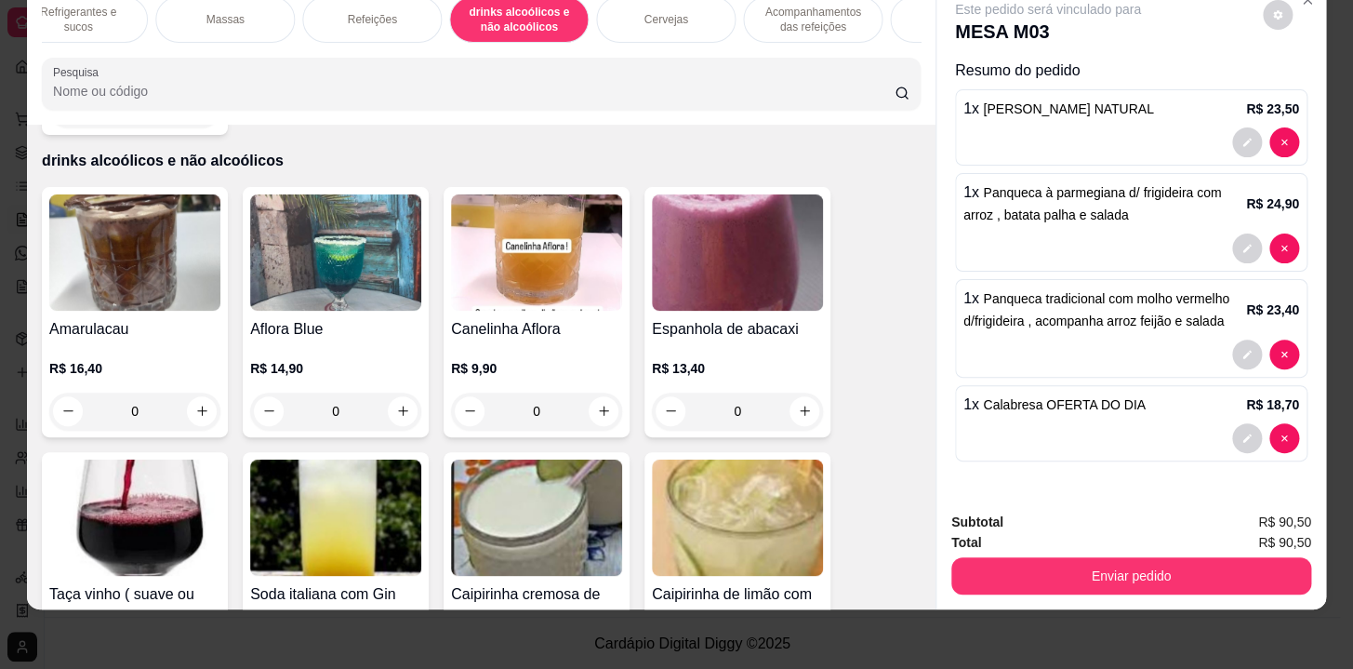
click at [775, 9] on p "Acompanhamentos das refeições" at bounding box center [813, 20] width 108 height 30
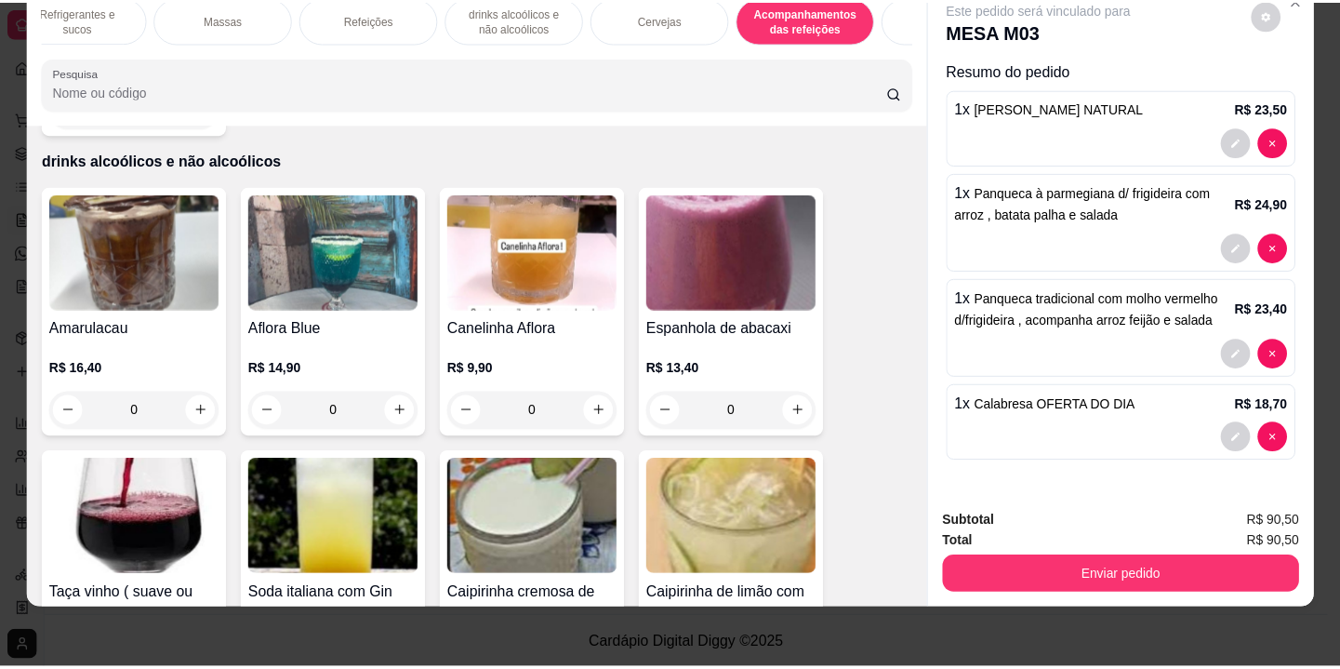
scroll to position [13502, 0]
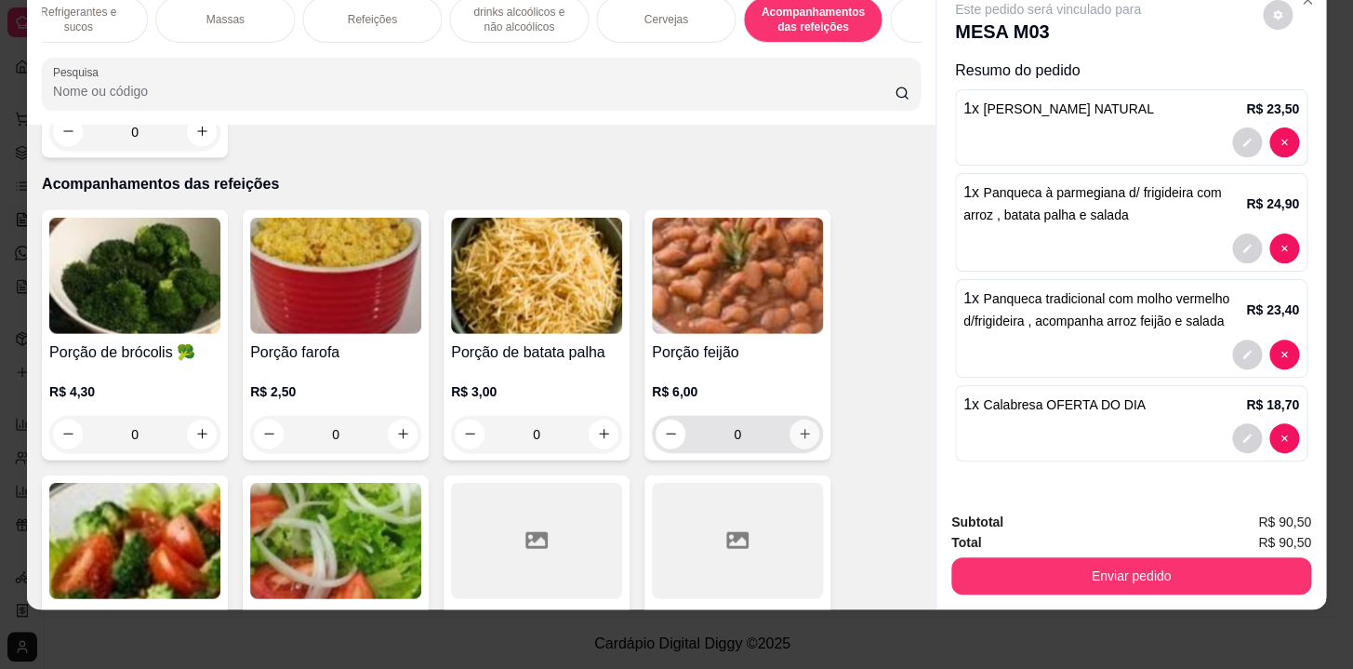
click at [790, 419] on button "increase-product-quantity" at bounding box center [805, 434] width 30 height 30
type input "1"
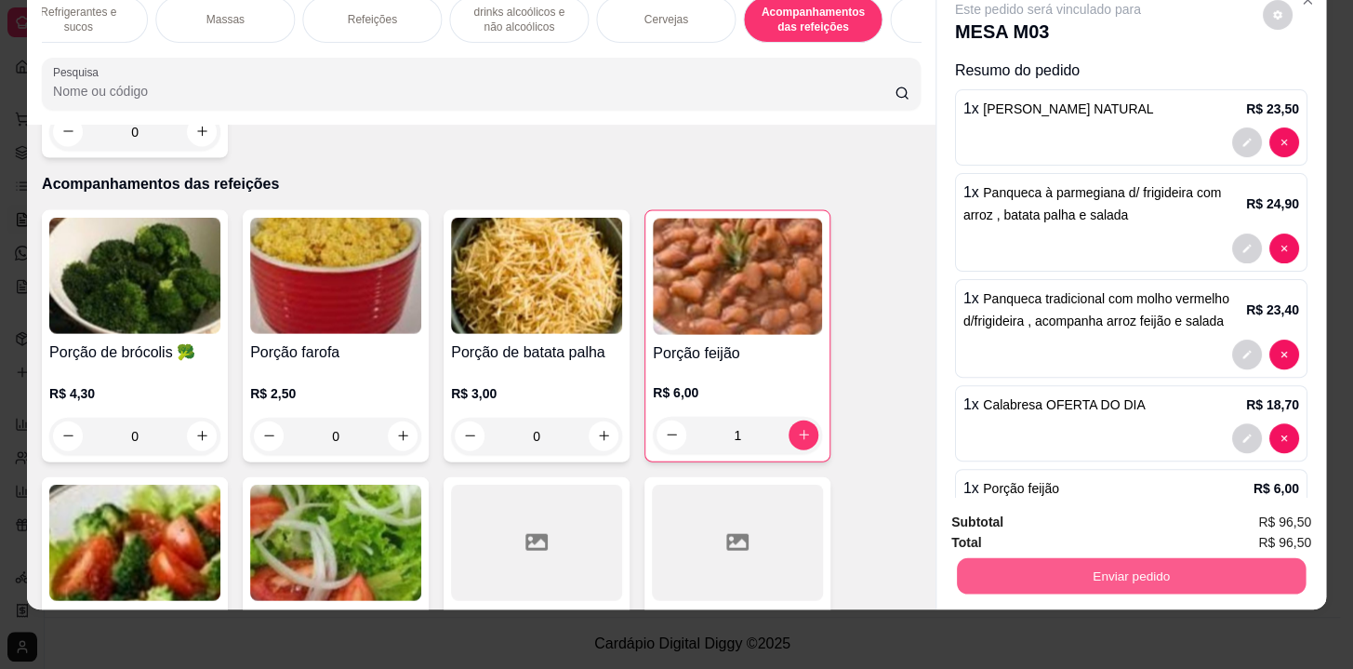
click at [1124, 562] on button "Enviar pedido" at bounding box center [1131, 576] width 349 height 36
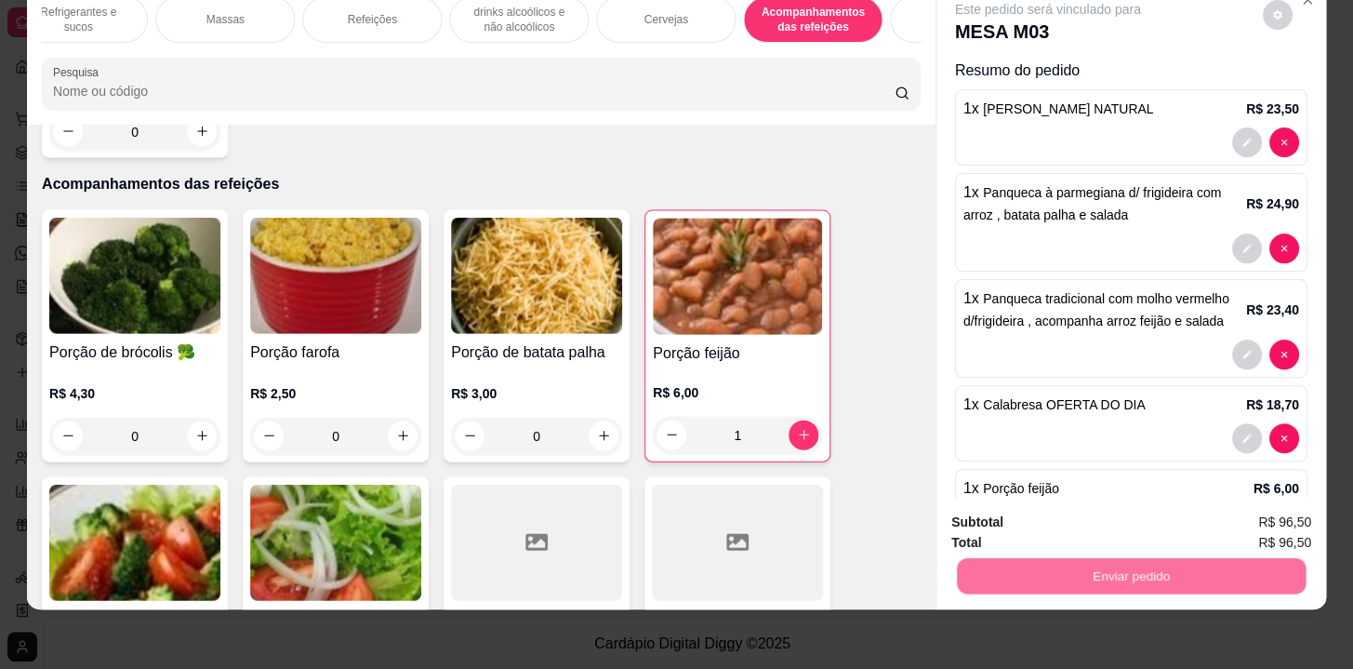
click at [1103, 518] on button "Não registrar e enviar pedido" at bounding box center [1070, 517] width 188 height 34
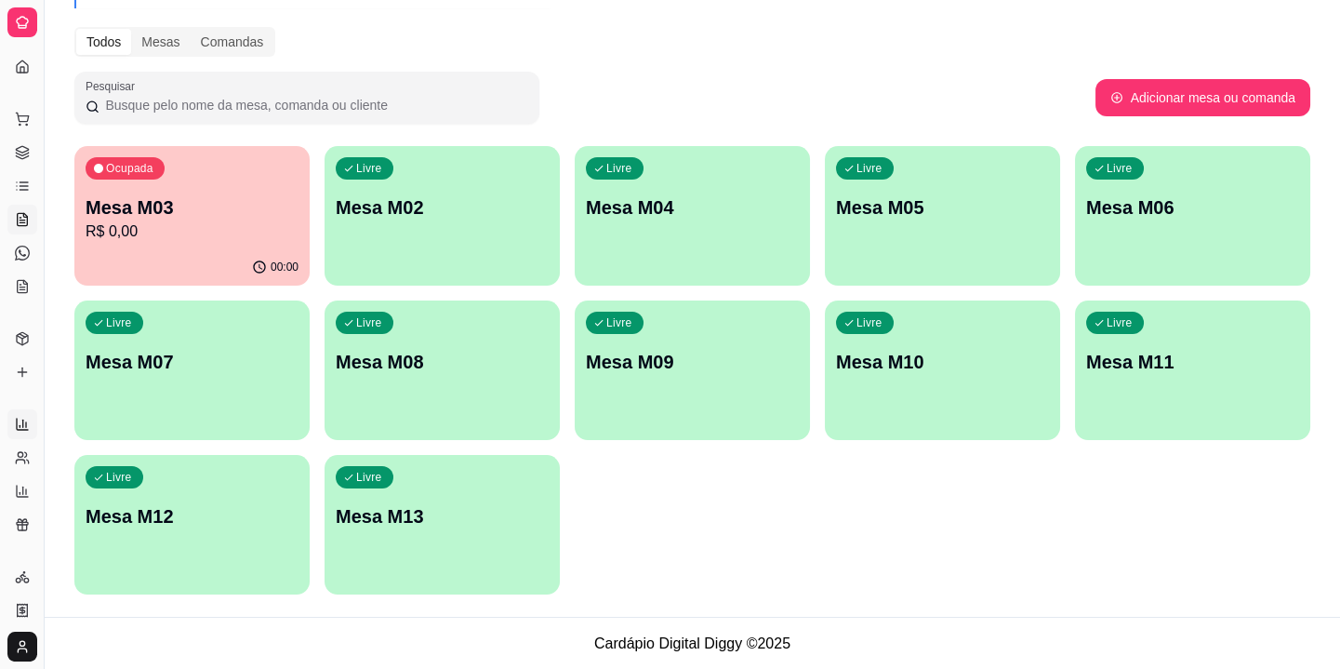
click at [19, 423] on icon at bounding box center [22, 424] width 15 height 15
select select "ALL"
select select "0"
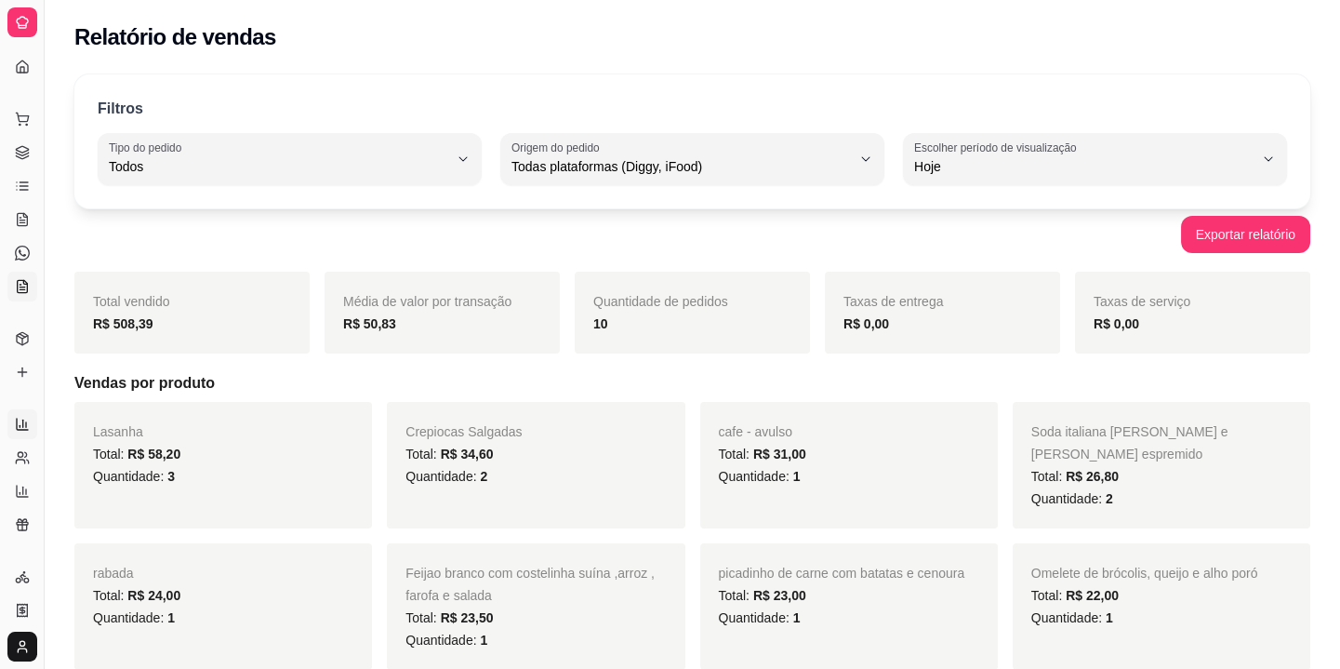
drag, startPoint x: 13, startPoint y: 295, endPoint x: 11, endPoint y: 272, distance: 23.3
click at [13, 294] on div "Catálogo" at bounding box center [21, 309] width 29 height 30
click at [27, 217] on icon at bounding box center [22, 219] width 15 height 15
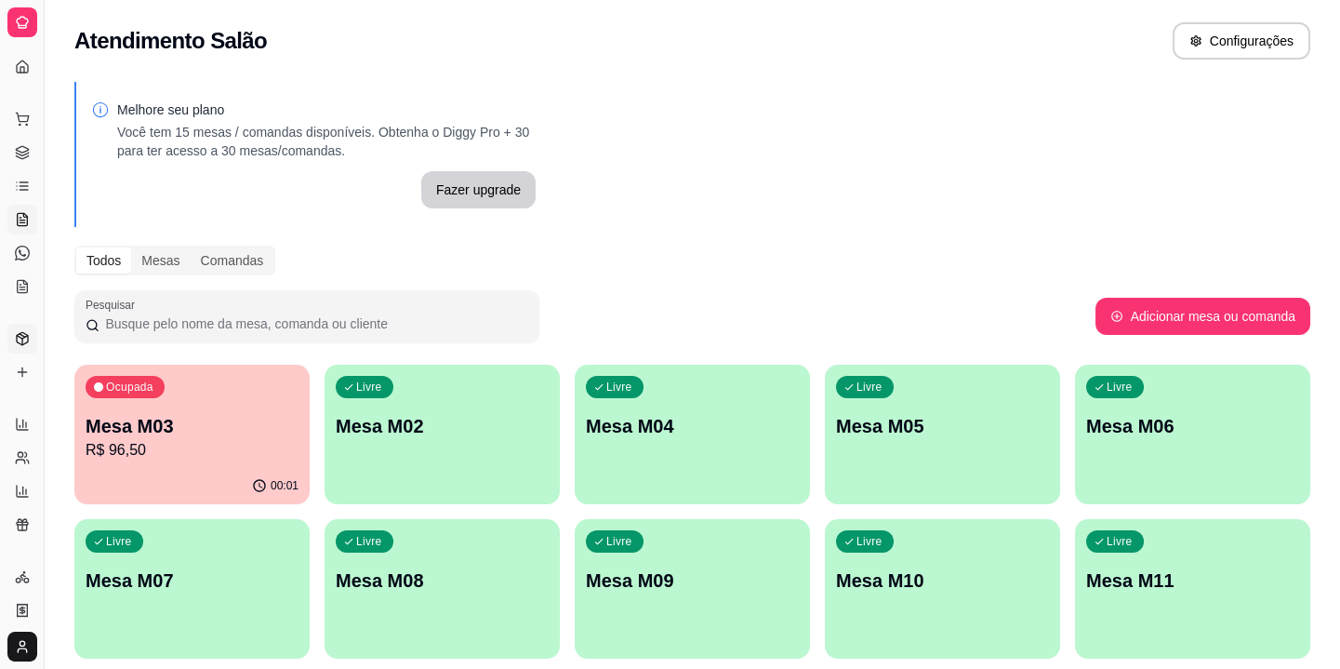
click at [24, 340] on icon at bounding box center [22, 338] width 15 height 15
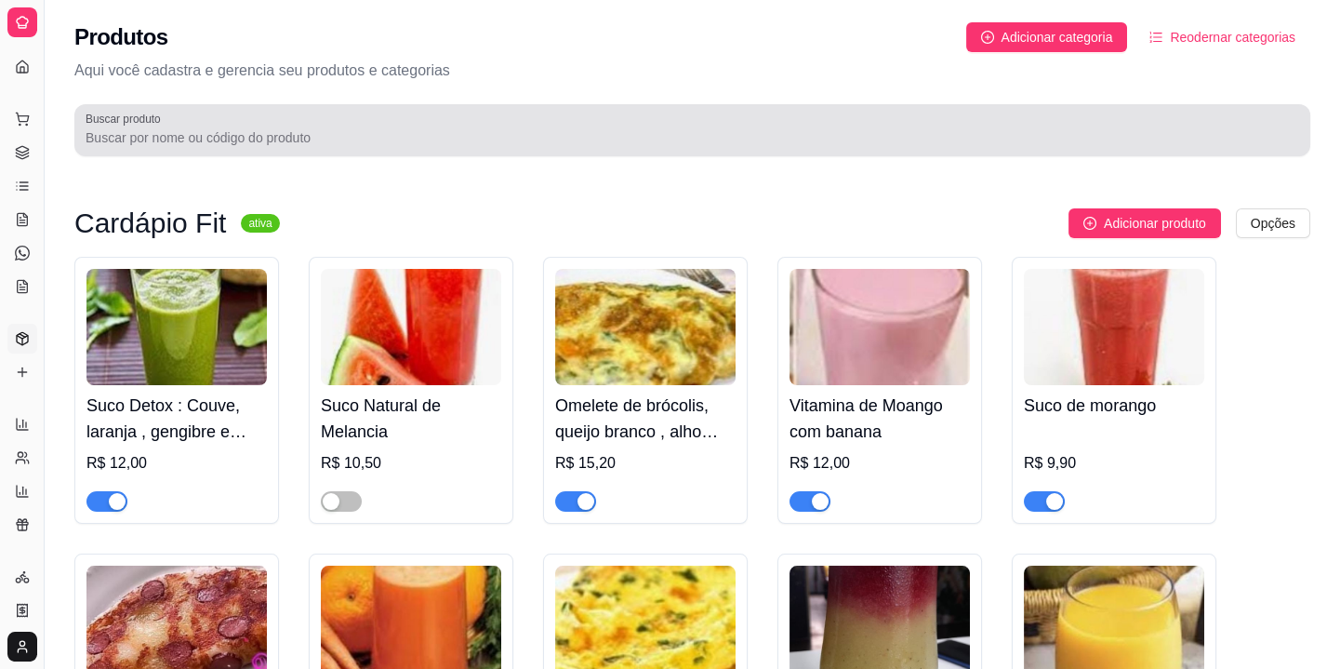
click at [506, 130] on input "Buscar produto" at bounding box center [693, 137] width 1214 height 19
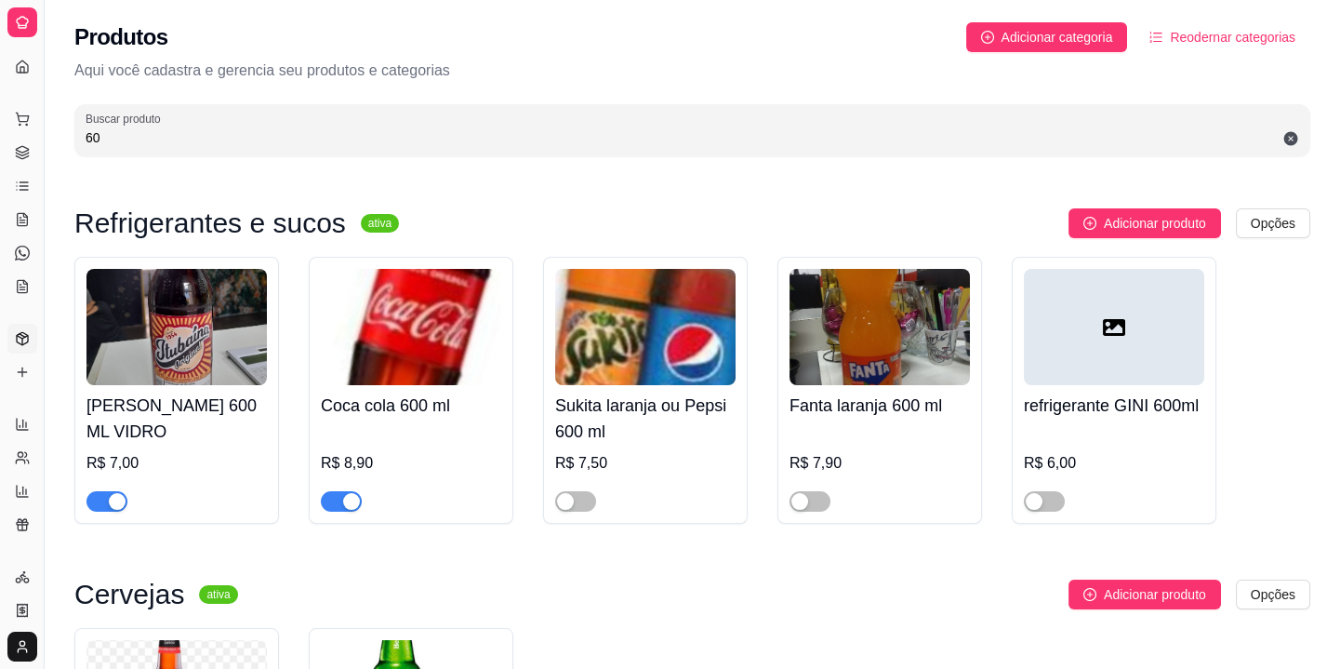
type input "60"
click at [22, 295] on div "Catálogo" at bounding box center [21, 309] width 29 height 30
click at [9, 284] on link "KDS" at bounding box center [22, 287] width 30 height 30
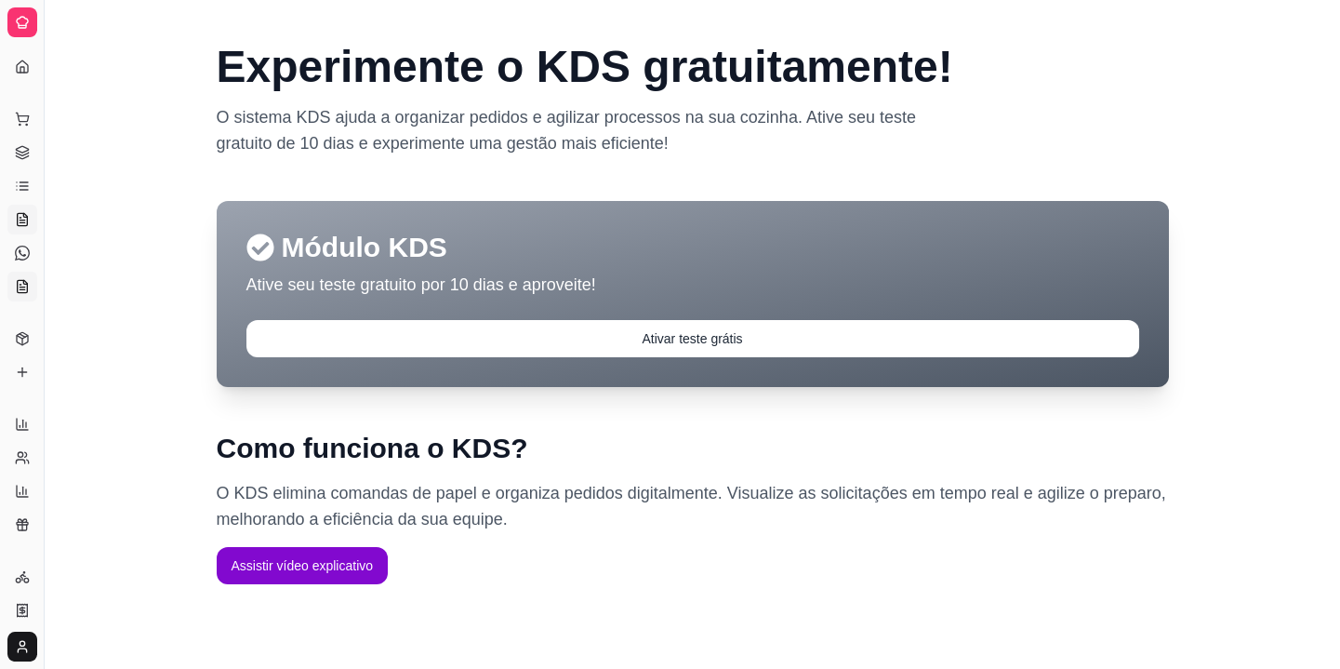
click at [14, 208] on link "Salão / Mesas" at bounding box center [22, 220] width 30 height 30
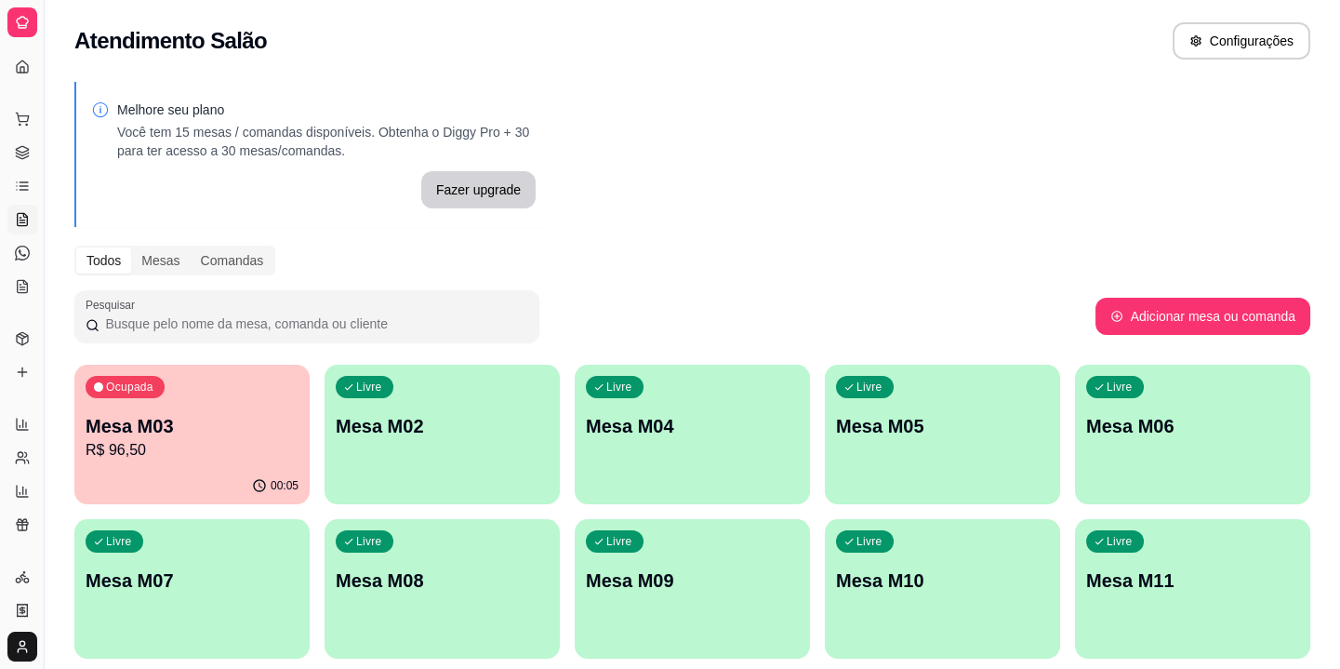
click at [438, 463] on div "Livre Mesa M02" at bounding box center [442, 423] width 235 height 117
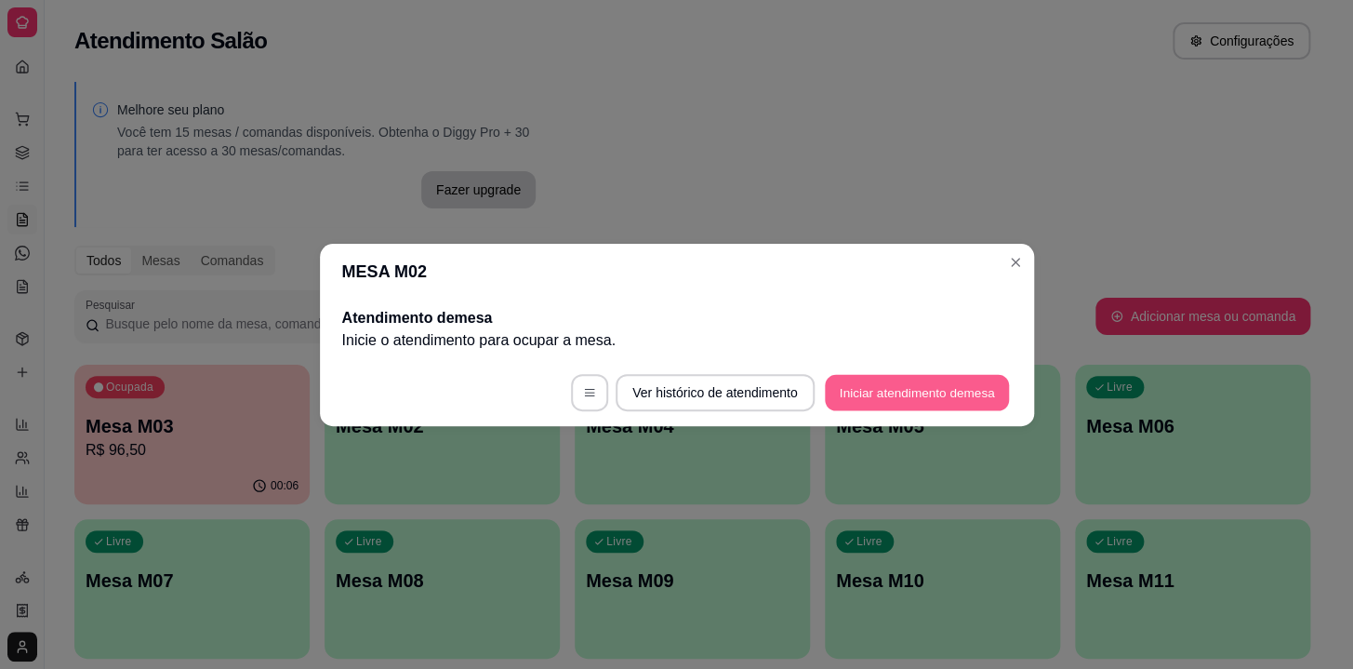
click at [882, 382] on button "Iniciar atendimento de mesa" at bounding box center [917, 392] width 184 height 36
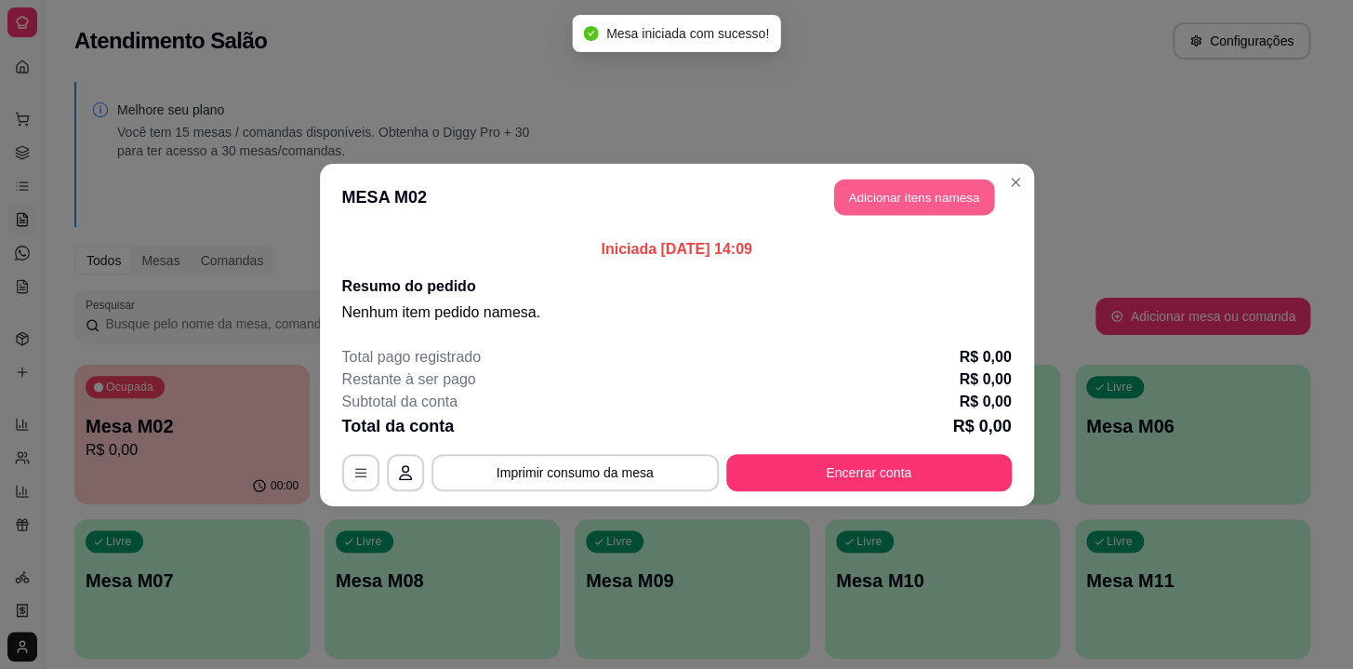
click at [870, 204] on button "Adicionar itens na mesa" at bounding box center [914, 197] width 160 height 36
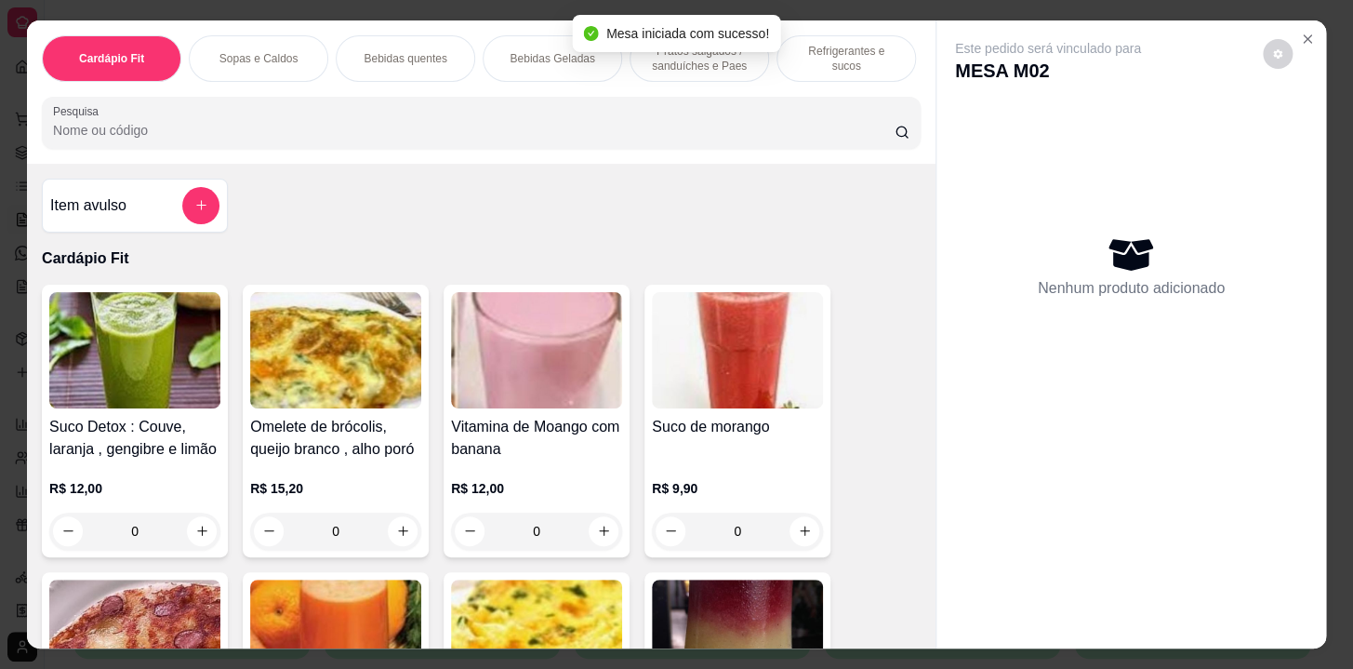
click at [792, 43] on div "Refrigerantes e sucos" at bounding box center [847, 58] width 140 height 47
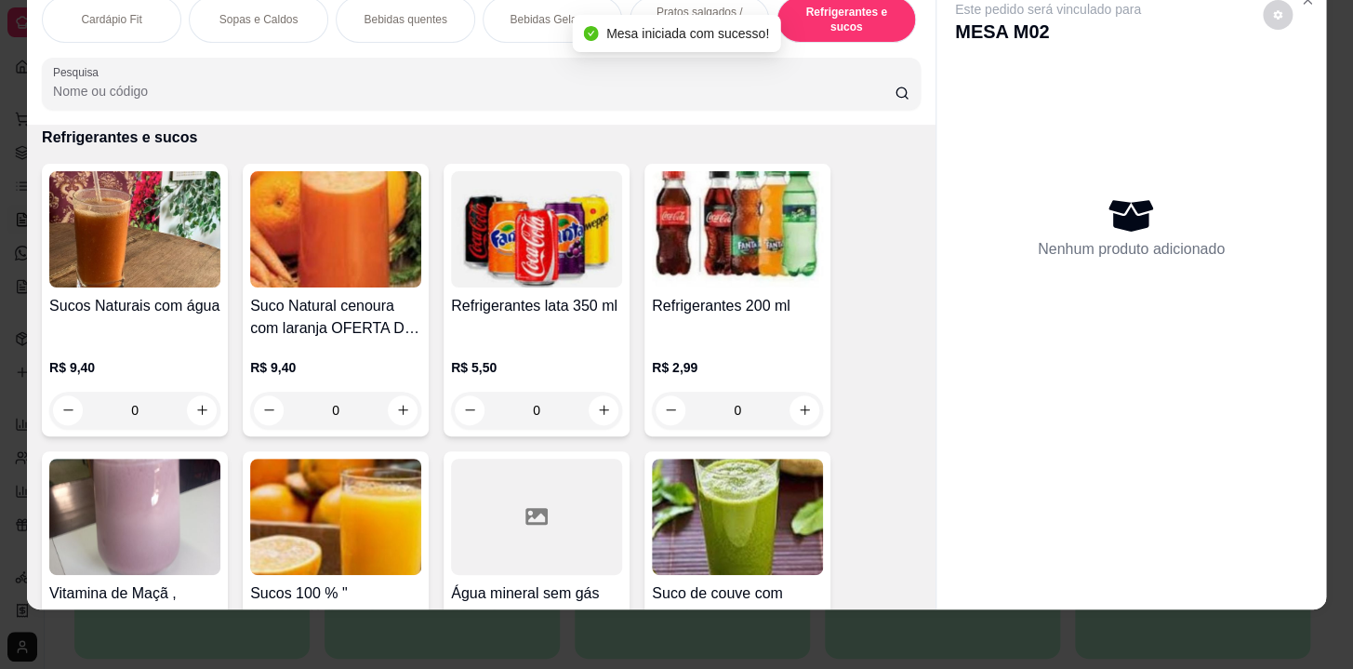
scroll to position [8908, 0]
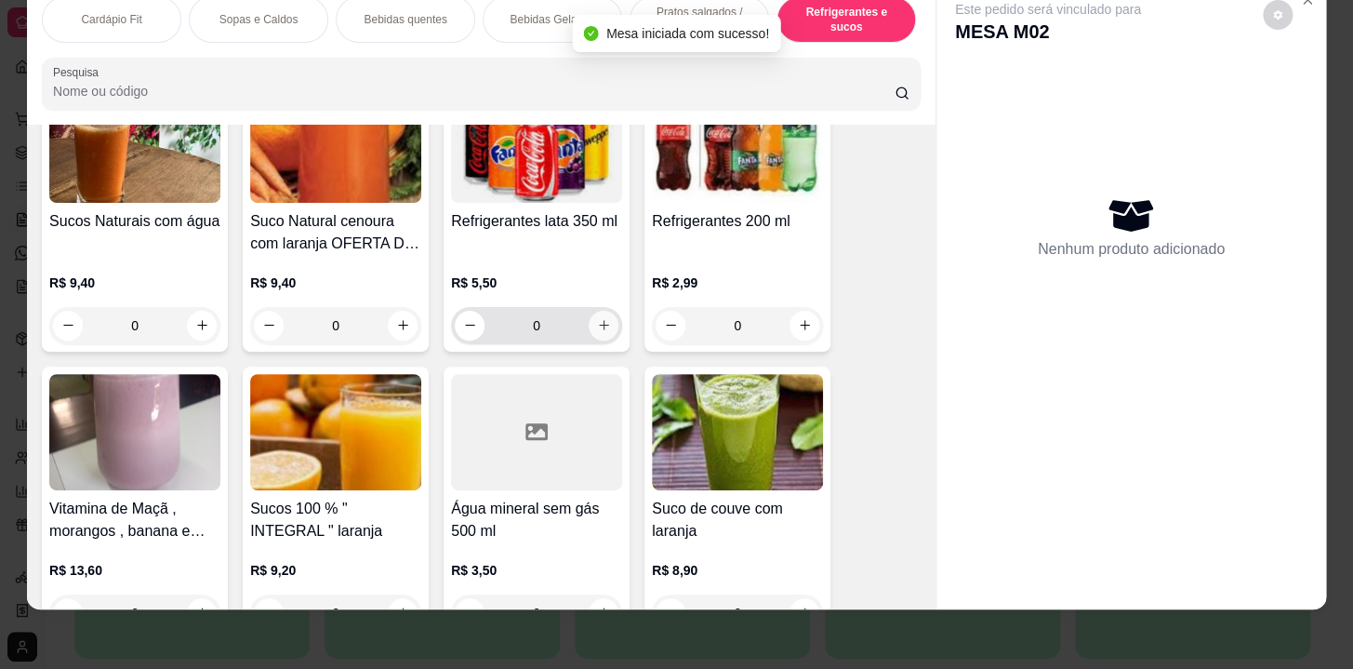
click at [597, 321] on icon "increase-product-quantity" at bounding box center [604, 325] width 14 height 14
type input "1"
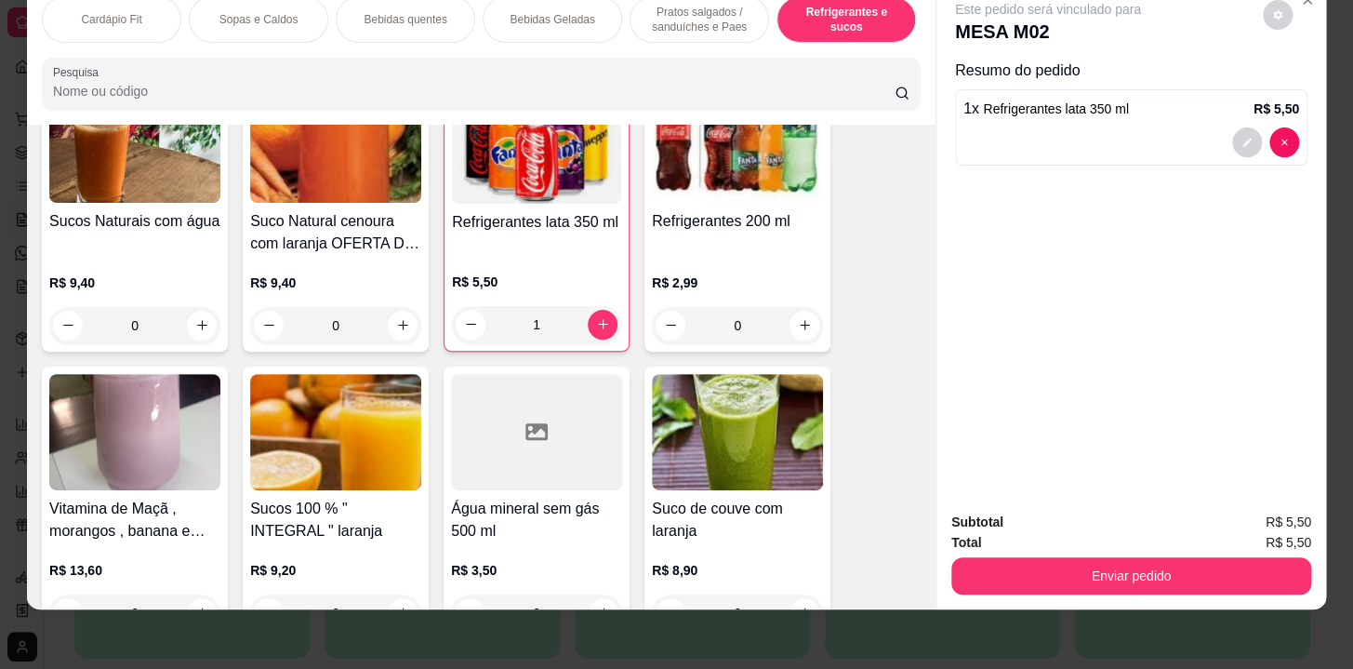
scroll to position [9499, 0]
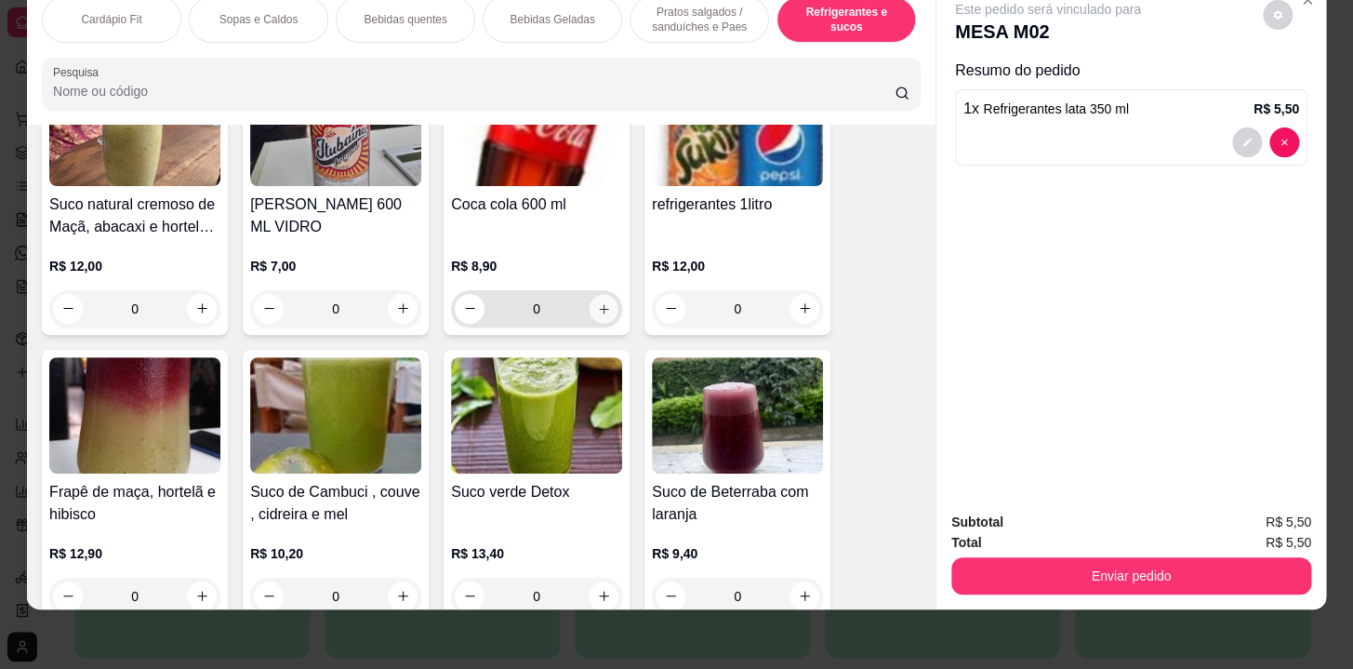
click at [590, 310] on button "increase-product-quantity" at bounding box center [604, 308] width 29 height 29
type input "1"
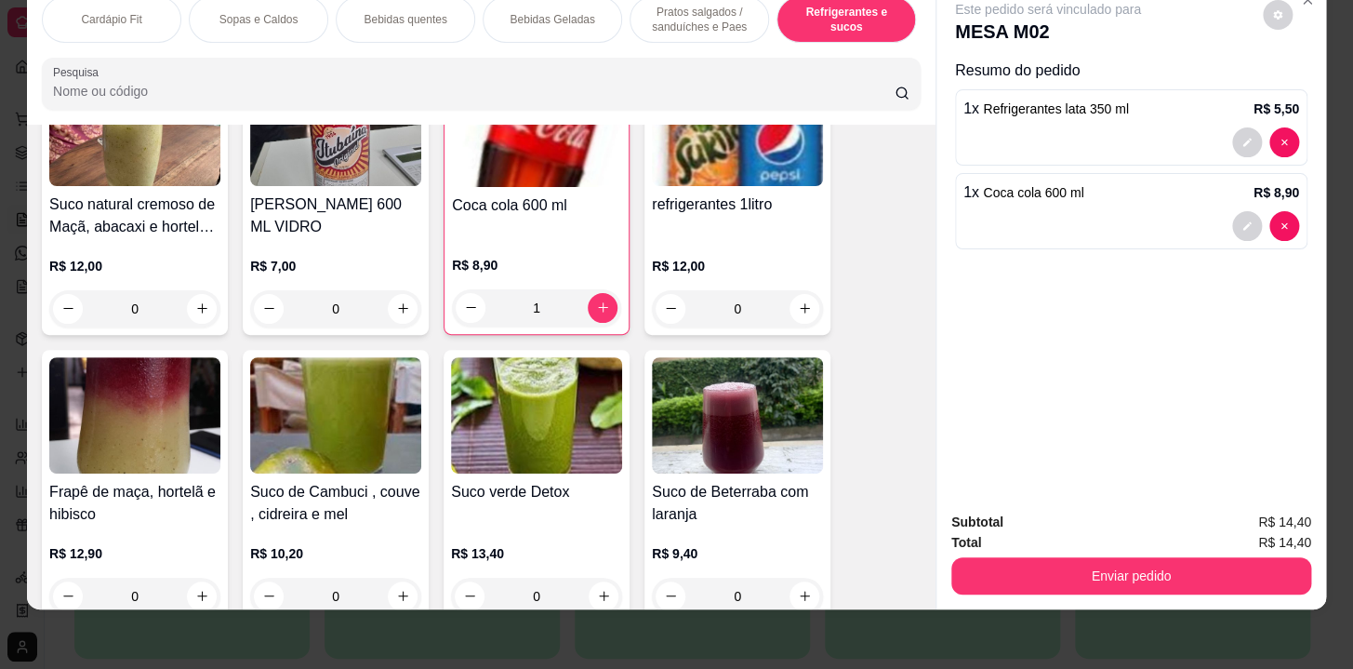
click at [670, 5] on p "Pratos salgados / sanduíches e Paes" at bounding box center [699, 20] width 108 height 30
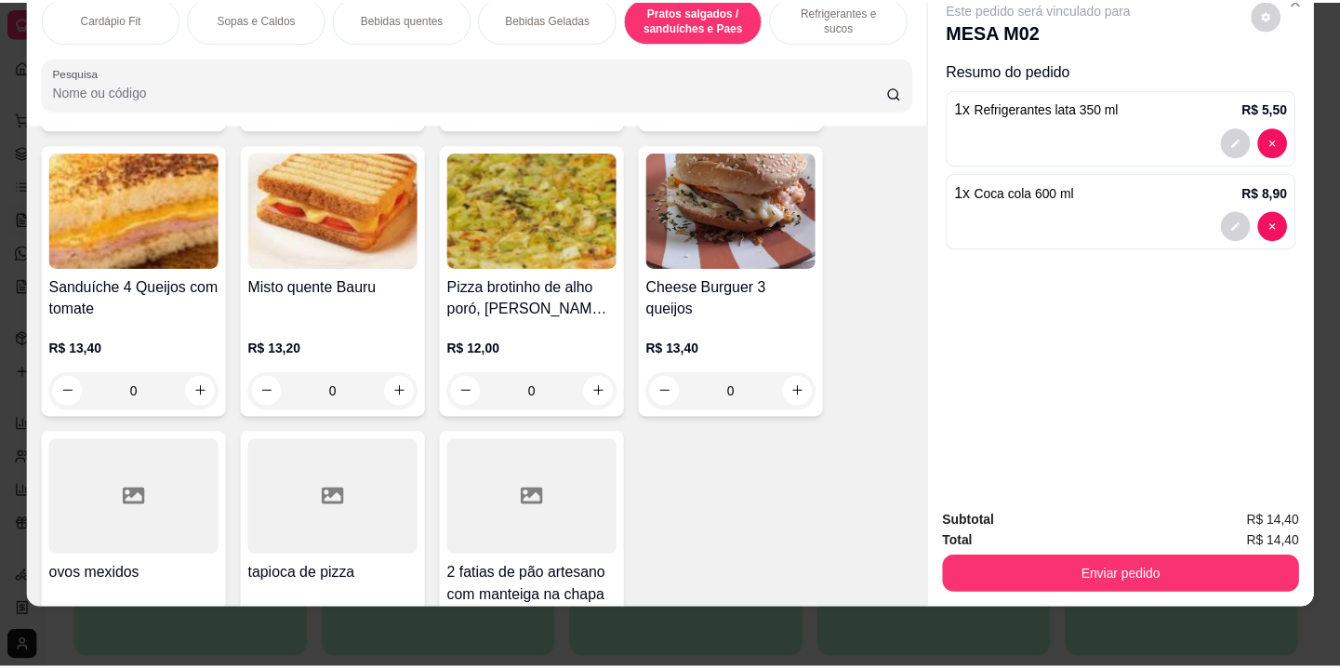
scroll to position [8060, 0]
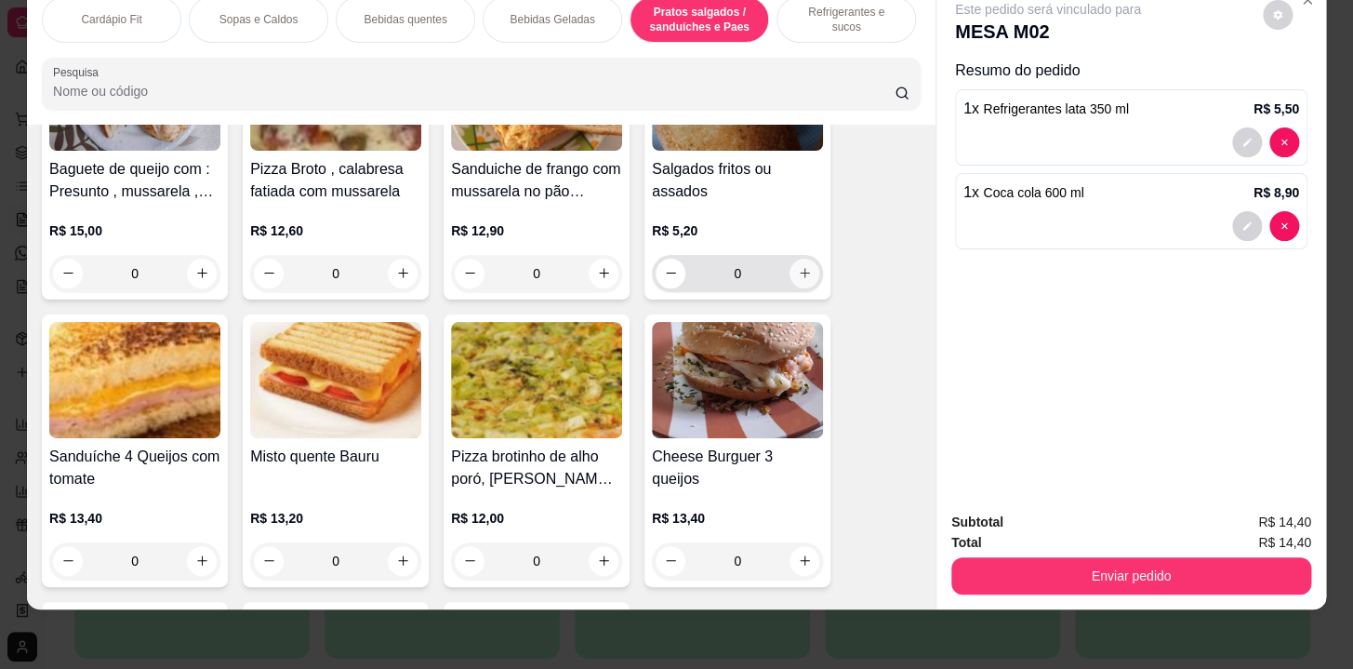
click at [800, 271] on icon "increase-product-quantity" at bounding box center [805, 273] width 10 height 10
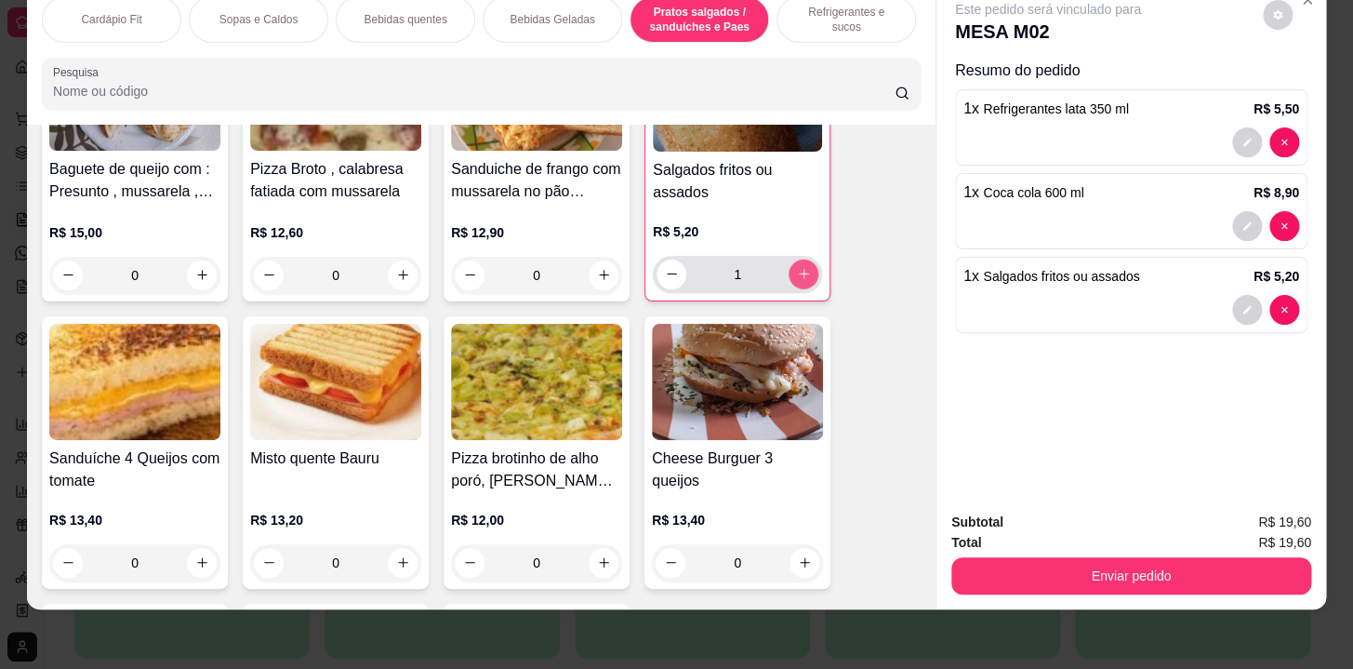
click at [799, 272] on icon "increase-product-quantity" at bounding box center [804, 274] width 10 height 10
type input "2"
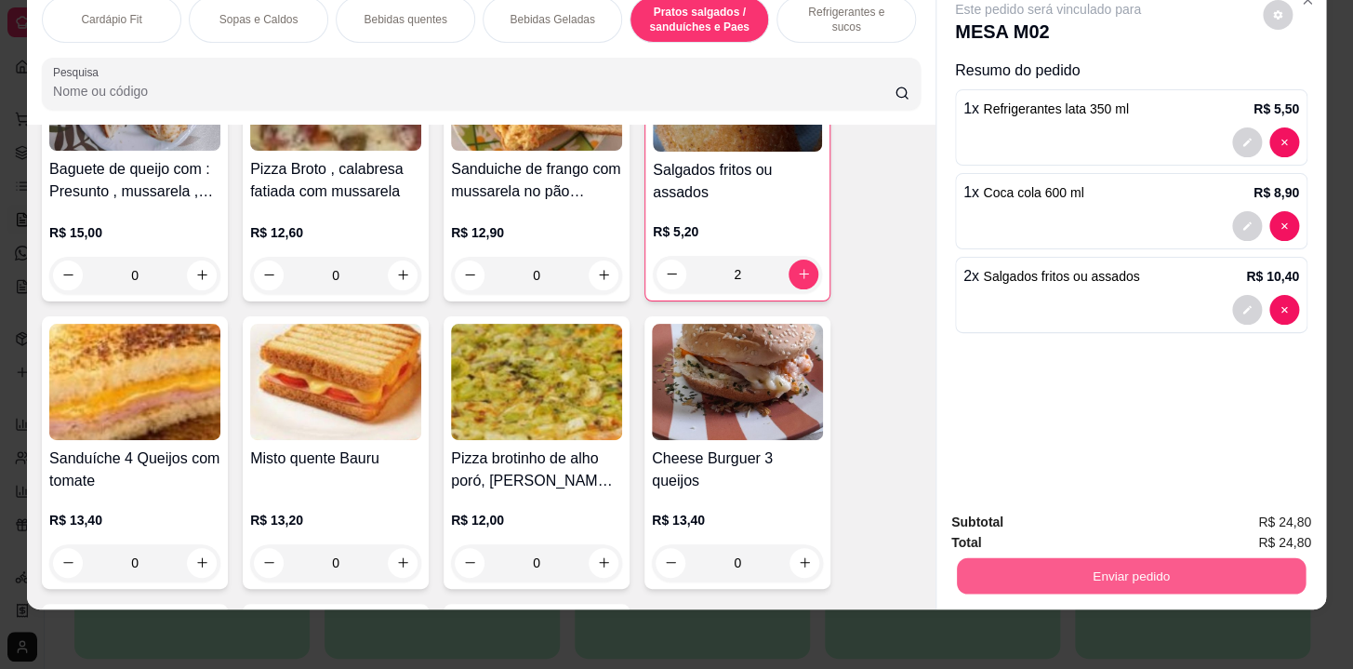
click at [1189, 572] on button "Enviar pedido" at bounding box center [1131, 576] width 349 height 36
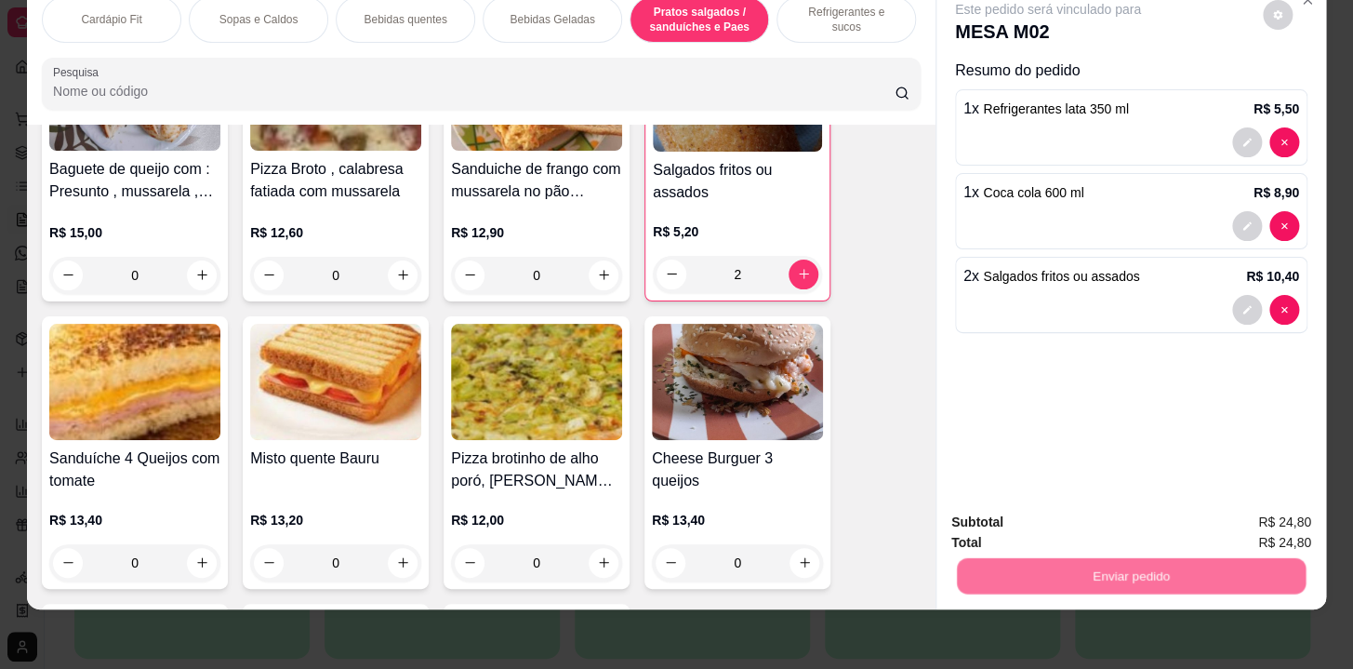
click at [1100, 507] on button "Não registrar e enviar pedido" at bounding box center [1069, 517] width 193 height 35
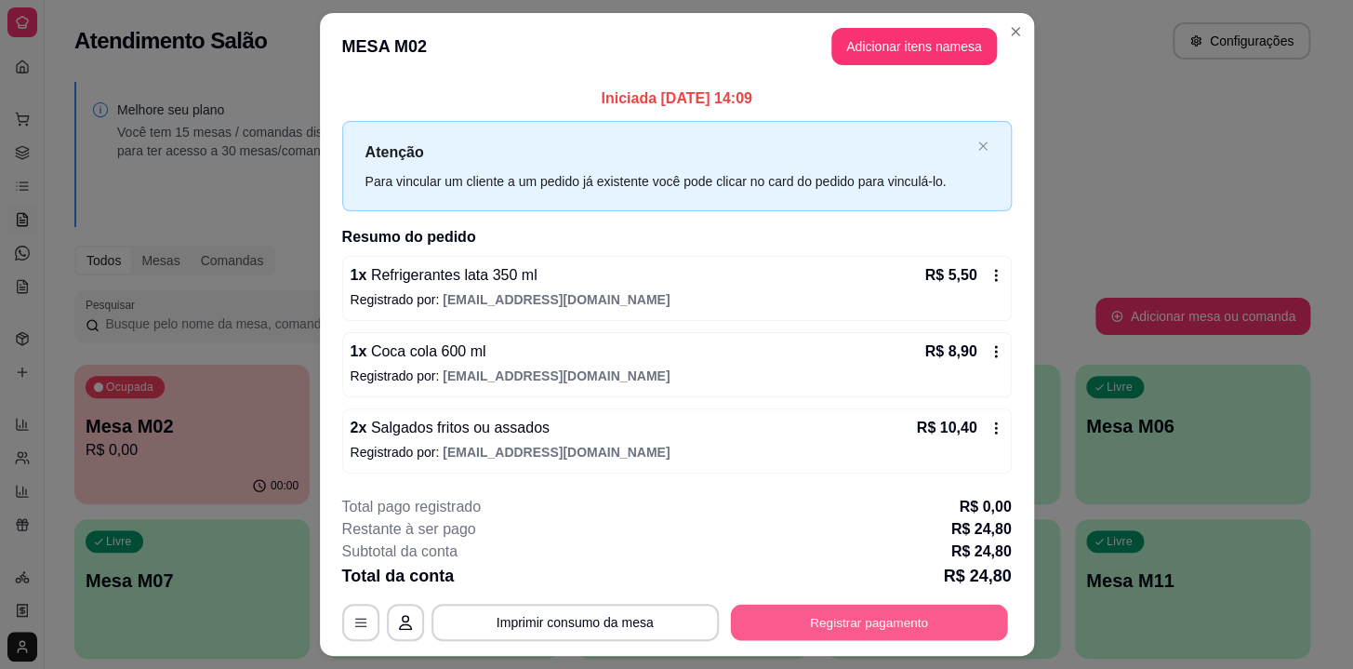
click at [888, 625] on button "Registrar pagamento" at bounding box center [868, 623] width 277 height 36
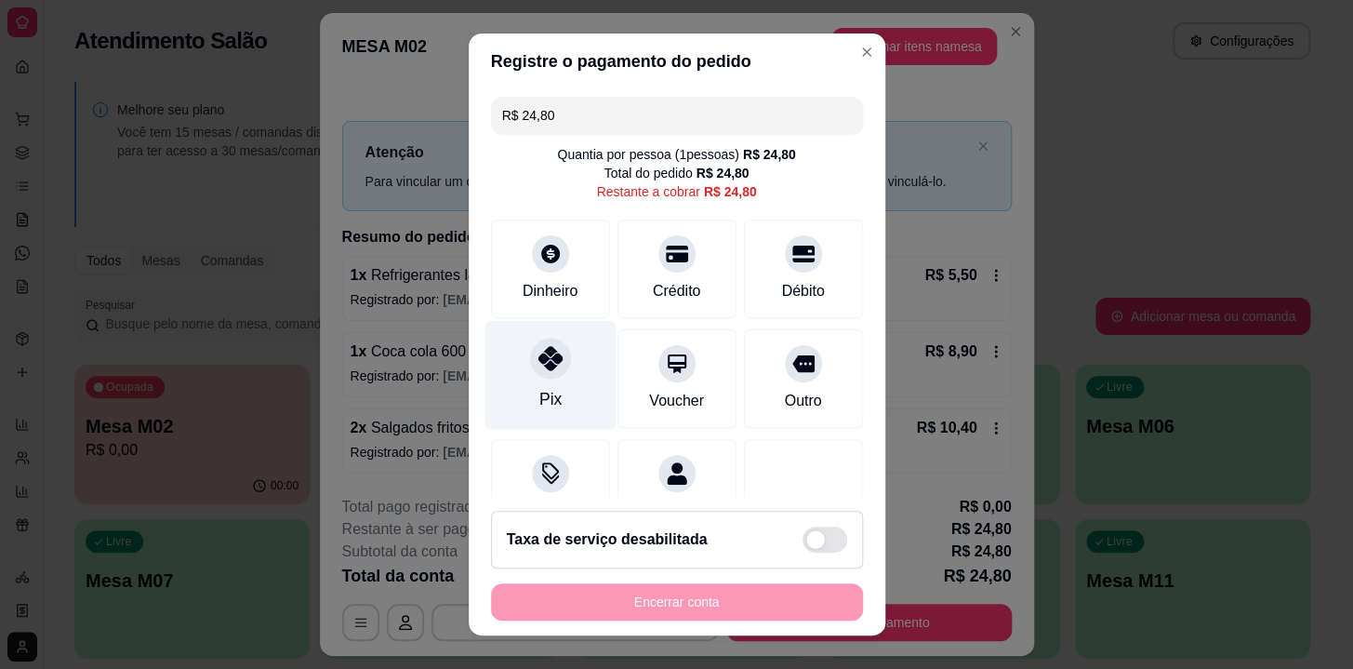
click at [538, 359] on icon at bounding box center [550, 358] width 24 height 24
type input "R$ 0,00"
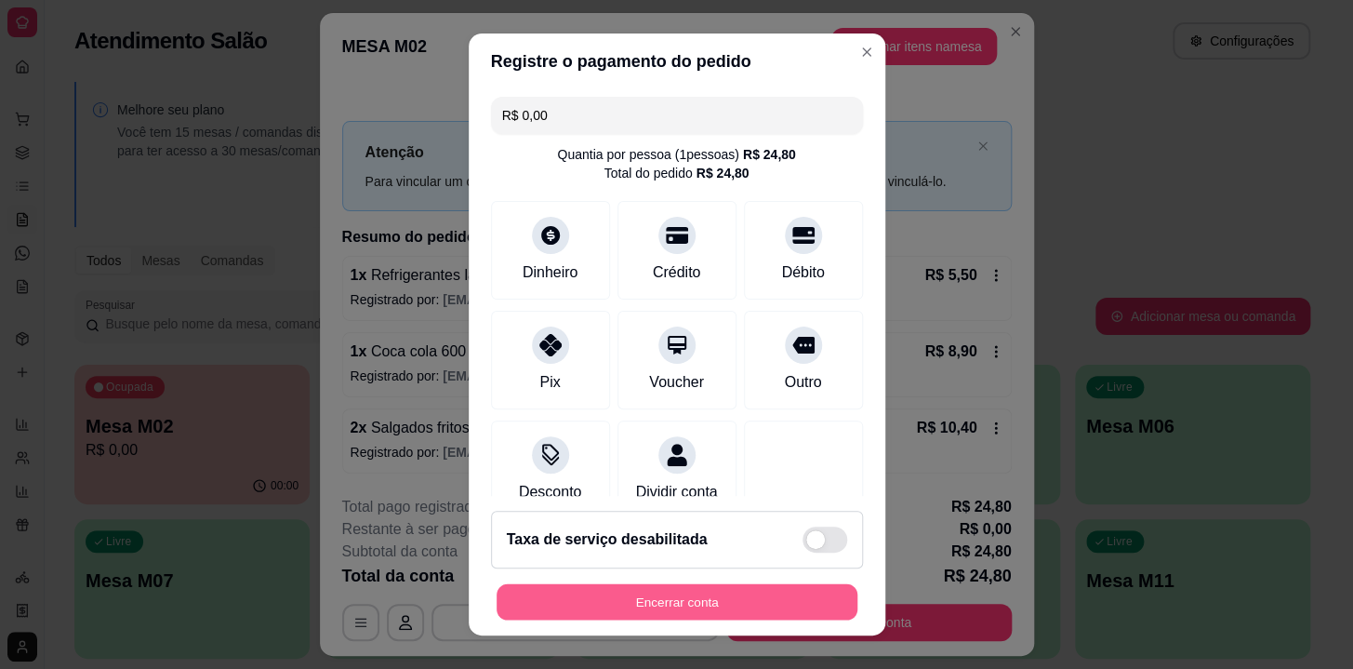
click at [592, 605] on button "Encerrar conta" at bounding box center [677, 602] width 361 height 36
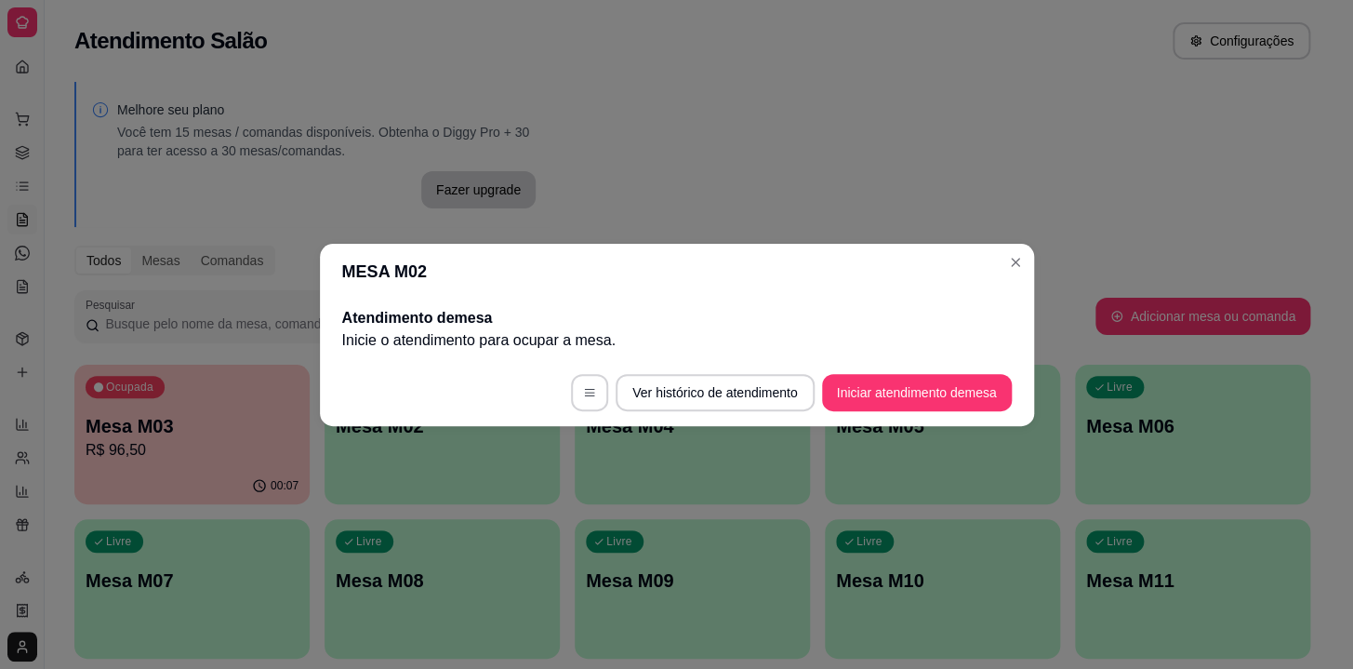
click at [1007, 279] on div "MESA M02 Atendimento de mesa Inicie o atendimento para ocupar a mesa . Ver hist…" at bounding box center [676, 334] width 1353 height 669
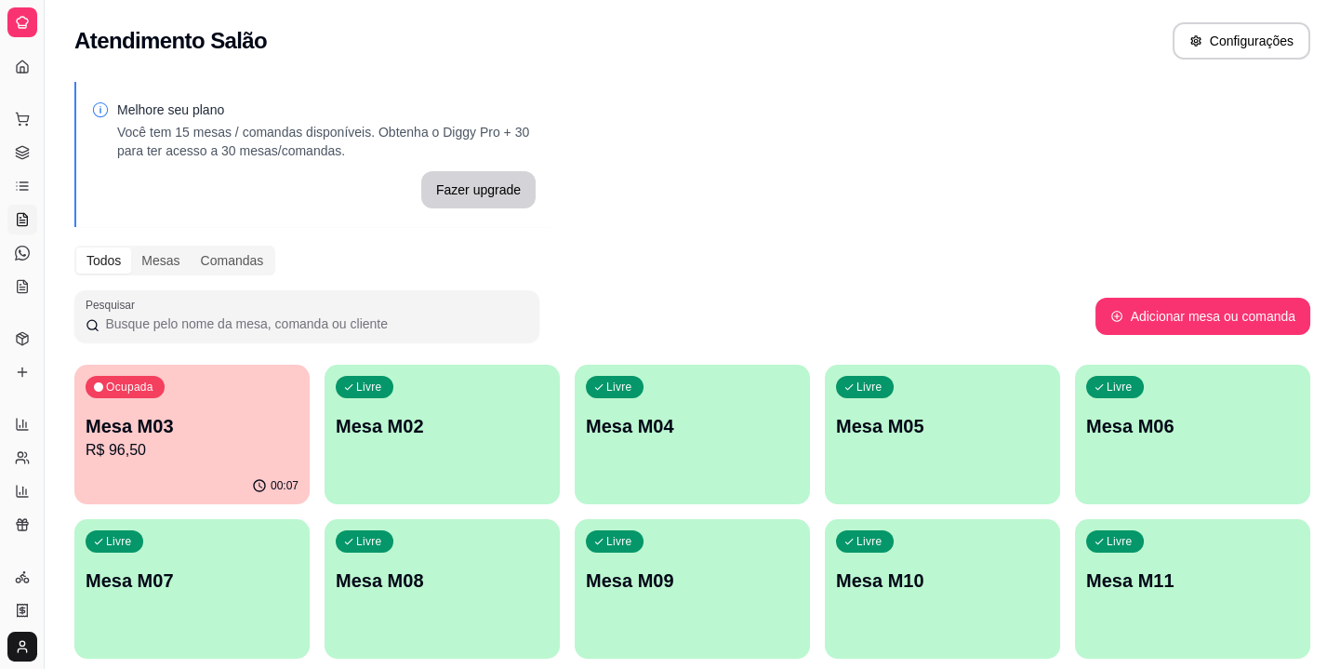
click at [339, 413] on p "Mesa M02" at bounding box center [442, 426] width 213 height 26
click at [260, 400] on div "Ocupada Mesa M03 R$ 96,50" at bounding box center [192, 416] width 228 height 100
click at [9, 335] on link "Produtos" at bounding box center [22, 339] width 30 height 30
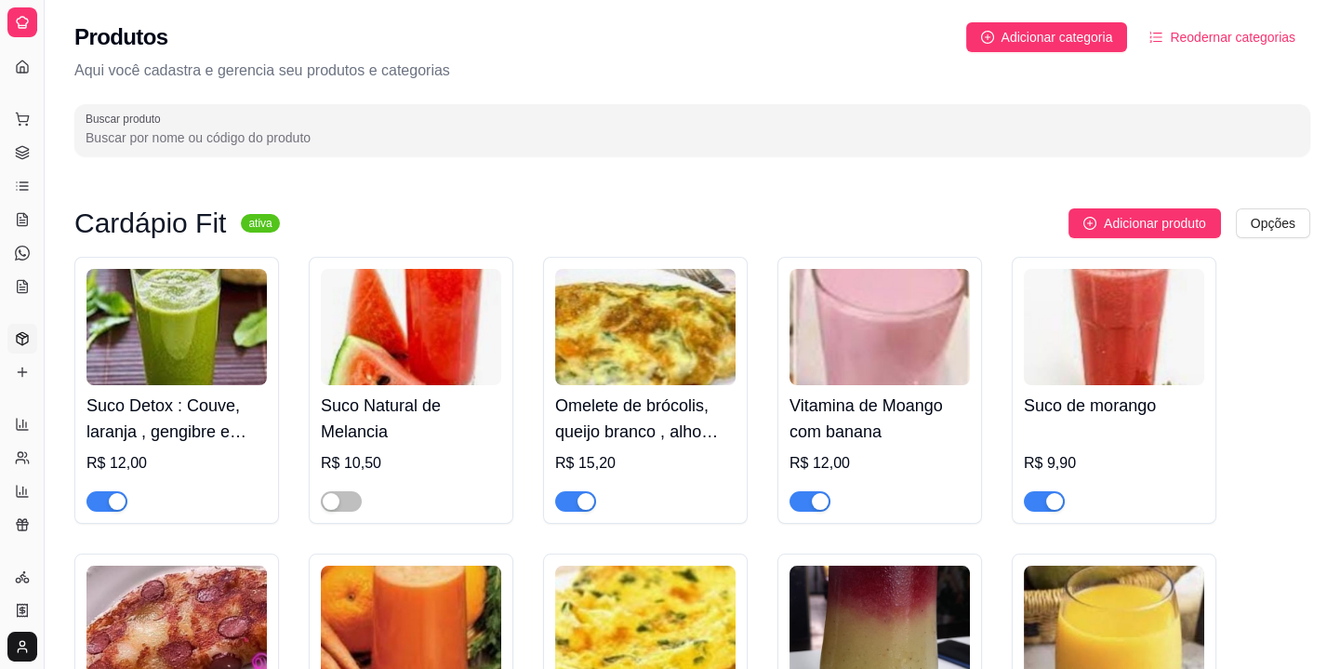
click at [399, 129] on input "Buscar produto" at bounding box center [693, 137] width 1214 height 19
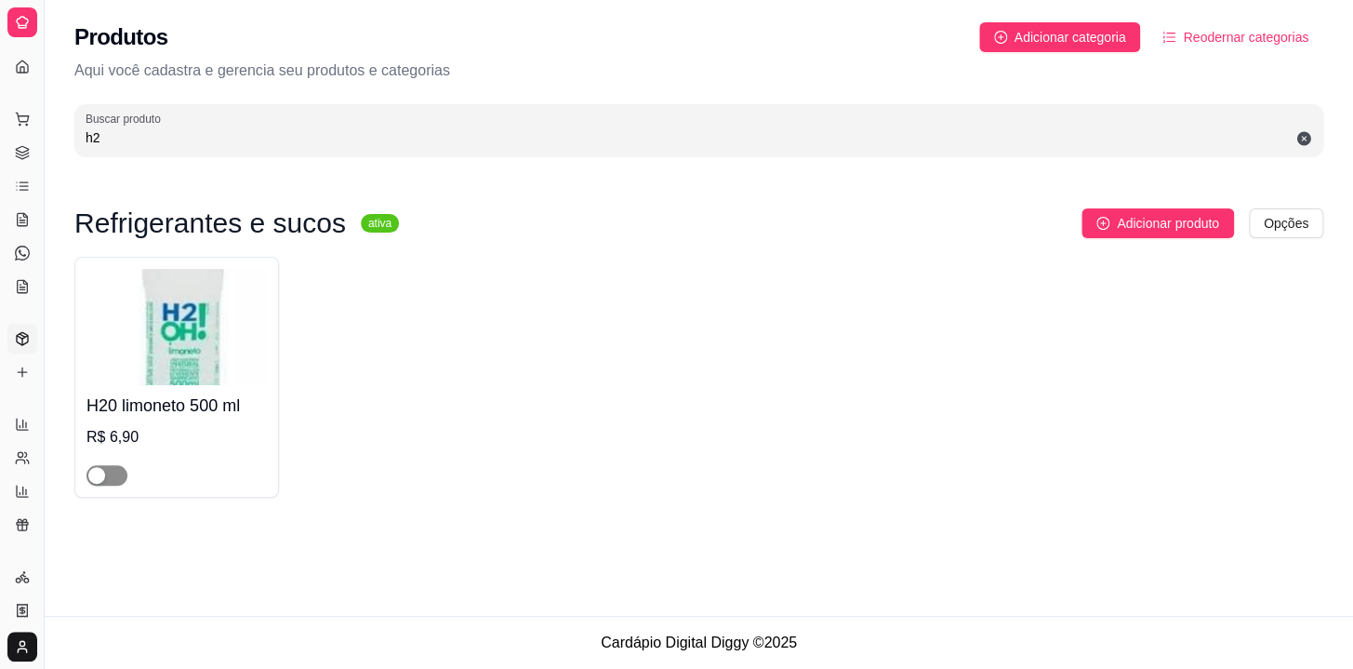
click at [116, 474] on span "button" at bounding box center [106, 475] width 41 height 20
click at [208, 145] on input "h2" at bounding box center [699, 137] width 1227 height 19
type input "h"
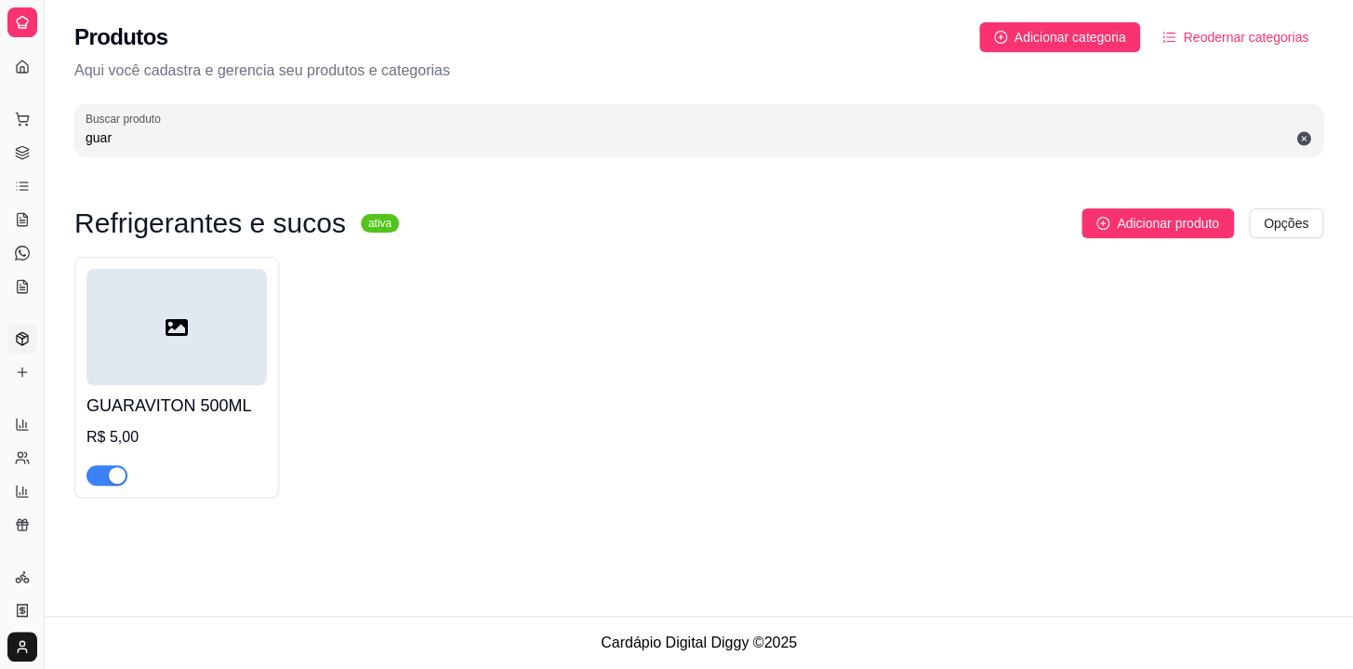
click at [247, 144] on input "guar" at bounding box center [699, 137] width 1227 height 19
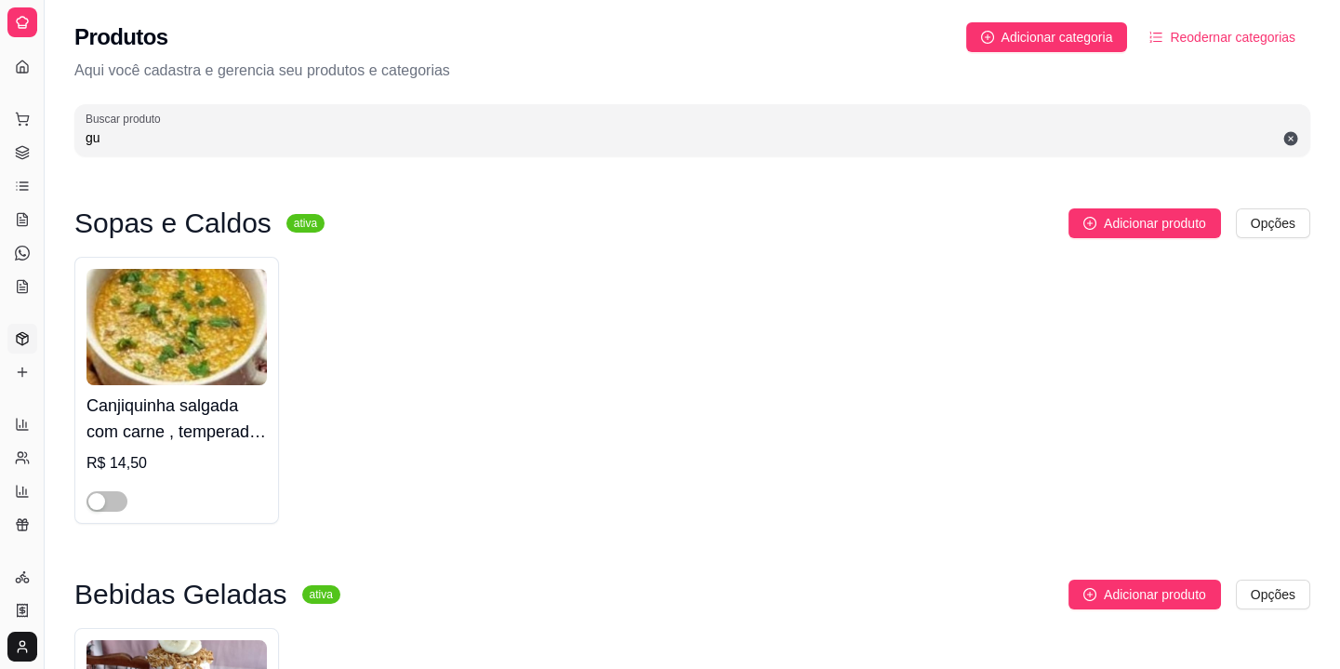
type input "g"
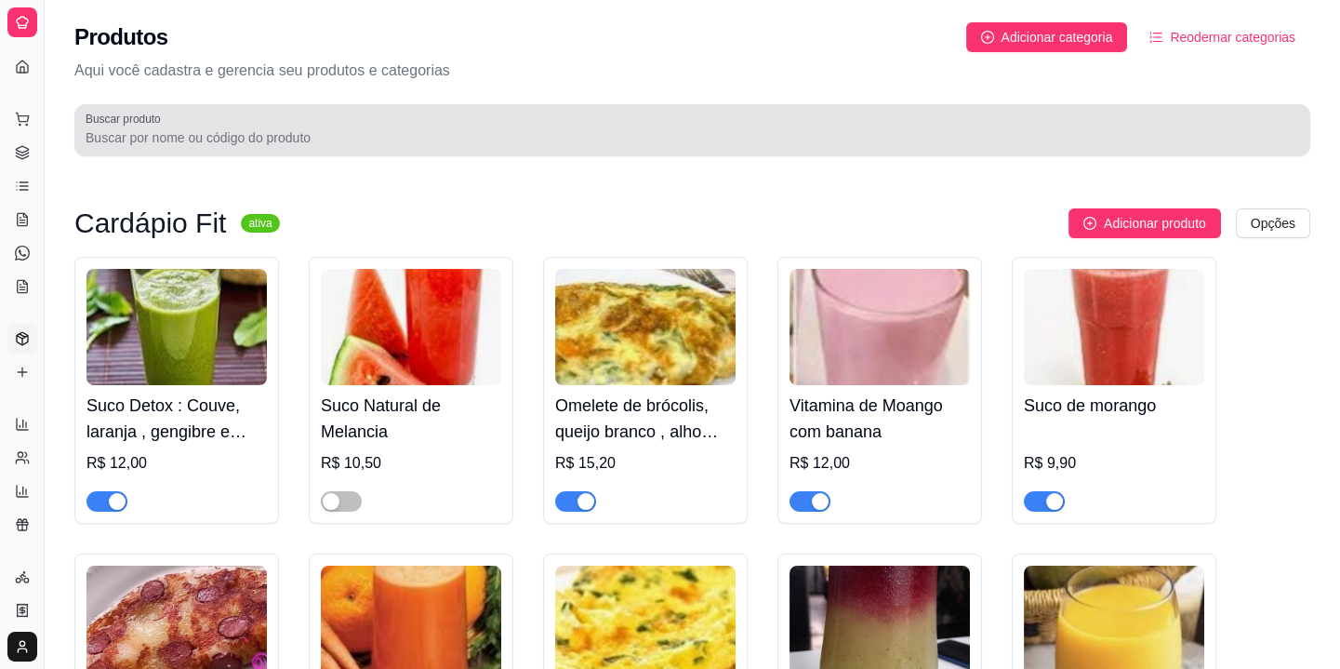
click at [549, 107] on div "Buscar produto" at bounding box center [692, 130] width 1236 height 52
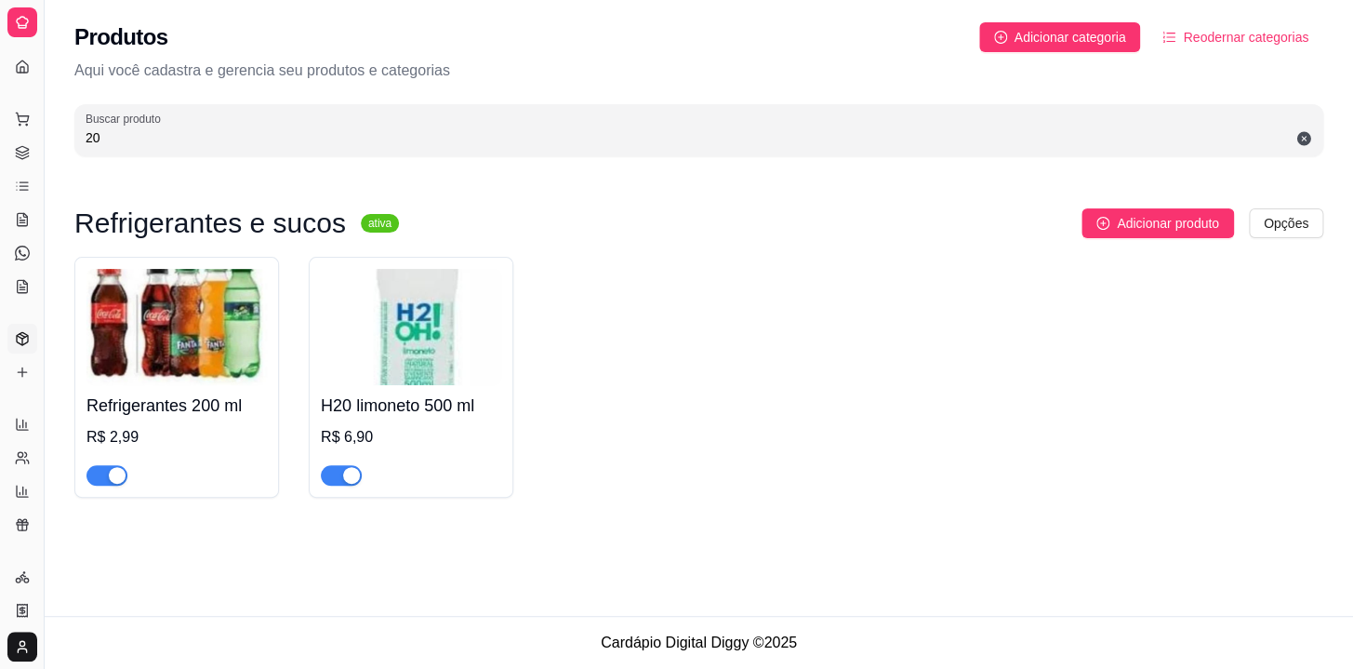
type input "20"
click at [246, 391] on div "Refrigerantes 200 ml R$ 2,99" at bounding box center [176, 435] width 180 height 100
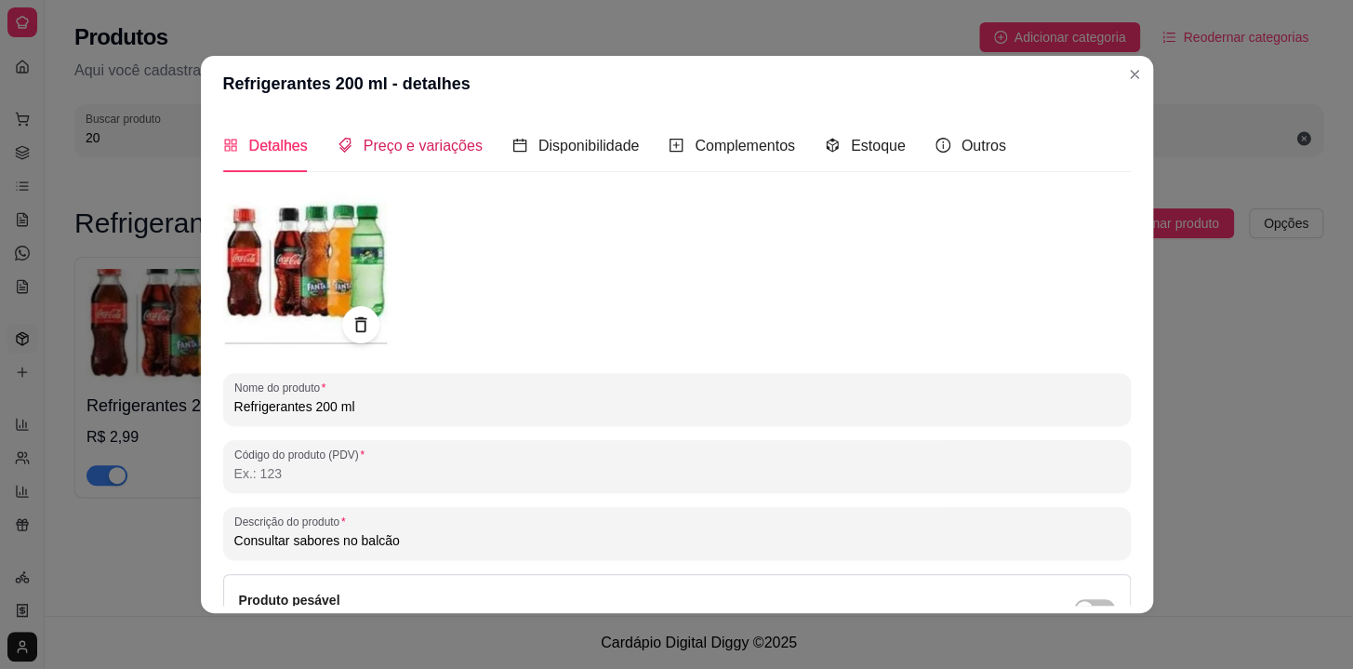
click at [406, 150] on span "Preço e variações" at bounding box center [423, 146] width 119 height 16
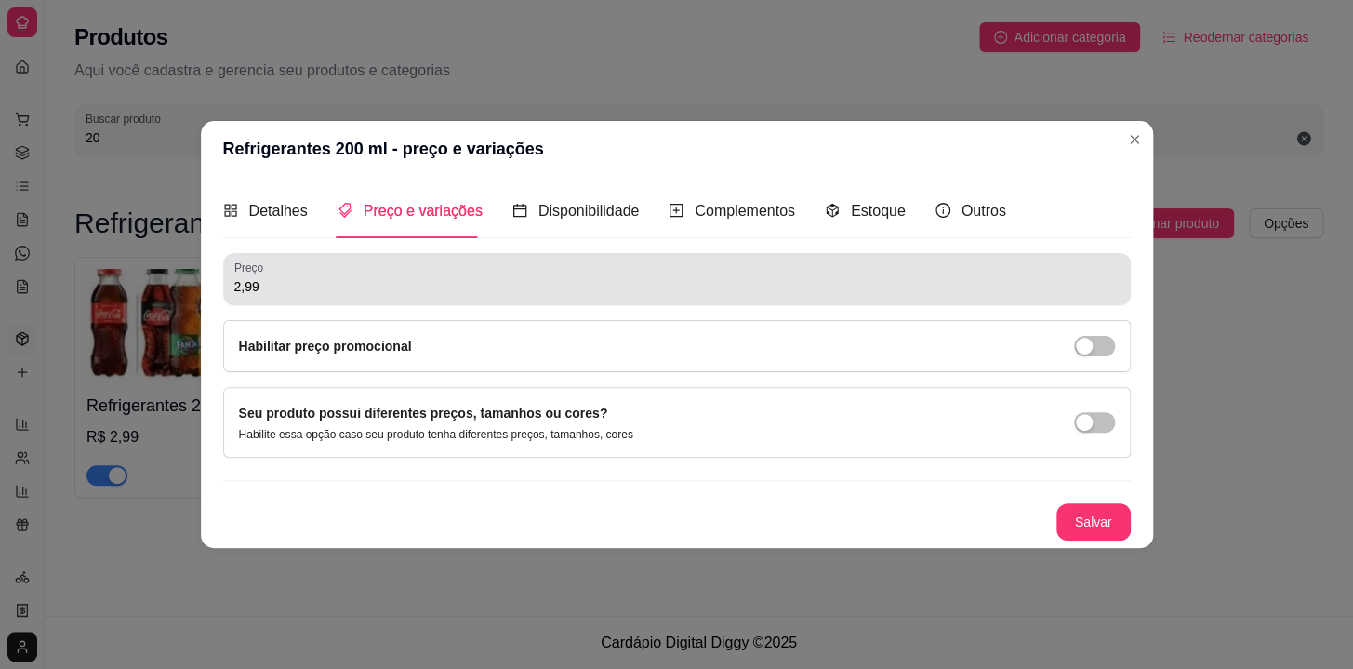
click at [418, 279] on input "2,99" at bounding box center [676, 286] width 885 height 19
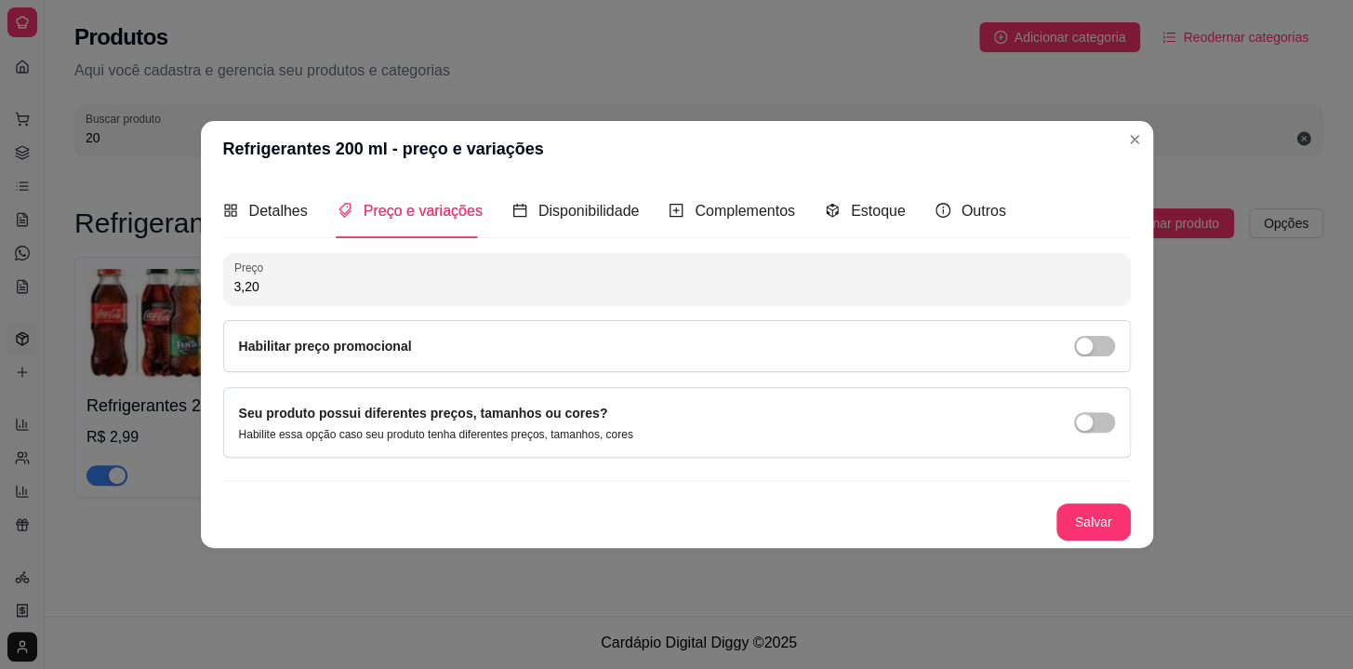
type input "3,20"
click at [1097, 524] on button "Salvar" at bounding box center [1094, 521] width 73 height 36
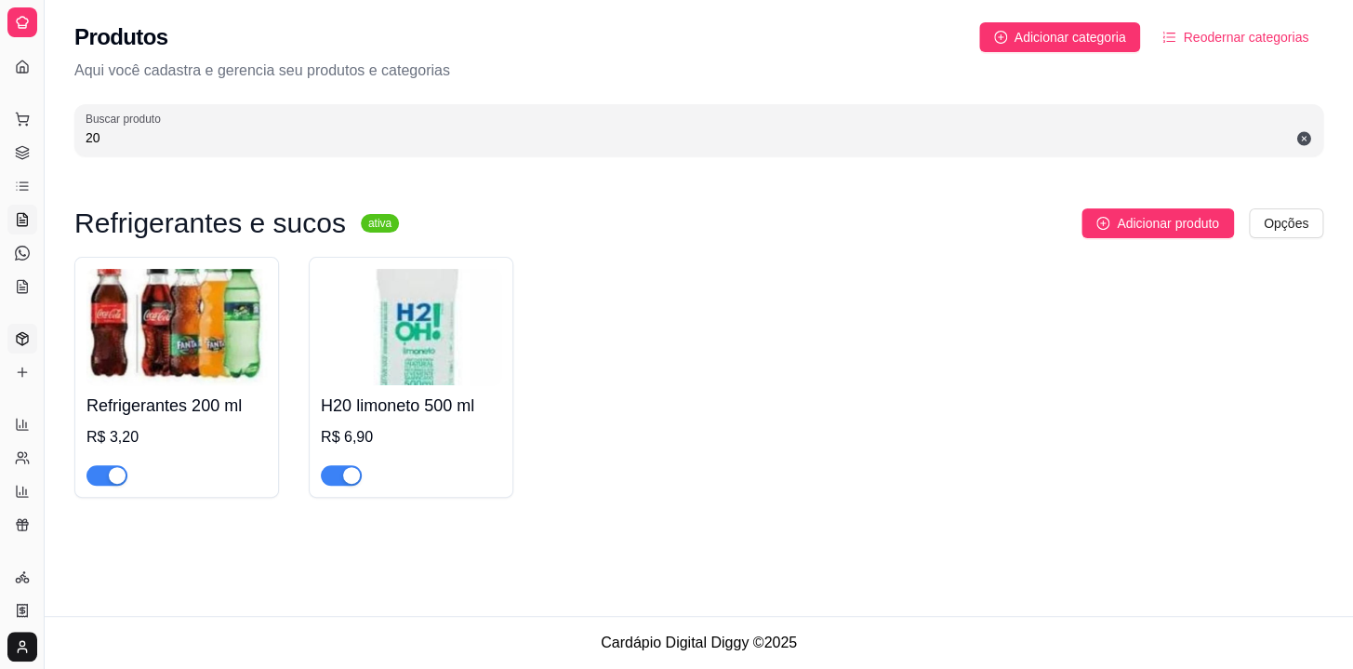
click at [24, 222] on icon at bounding box center [22, 222] width 5 height 0
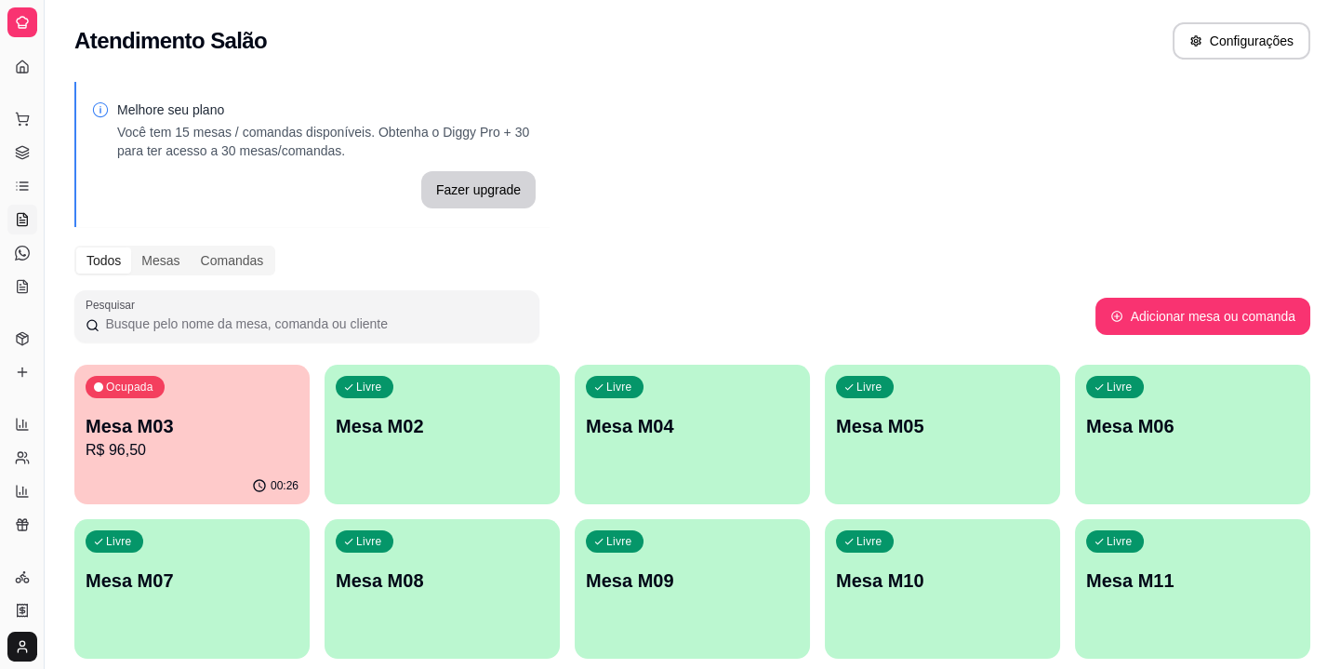
click at [576, 464] on div "Ocupada Mesa M03 R$ 96,50 00:26 Livre Mesa M02 Livre Mesa M04 Livre Mesa M05 Li…" at bounding box center [692, 589] width 1236 height 448
click at [767, 411] on div "Livre Mesa M04" at bounding box center [692, 423] width 235 height 117
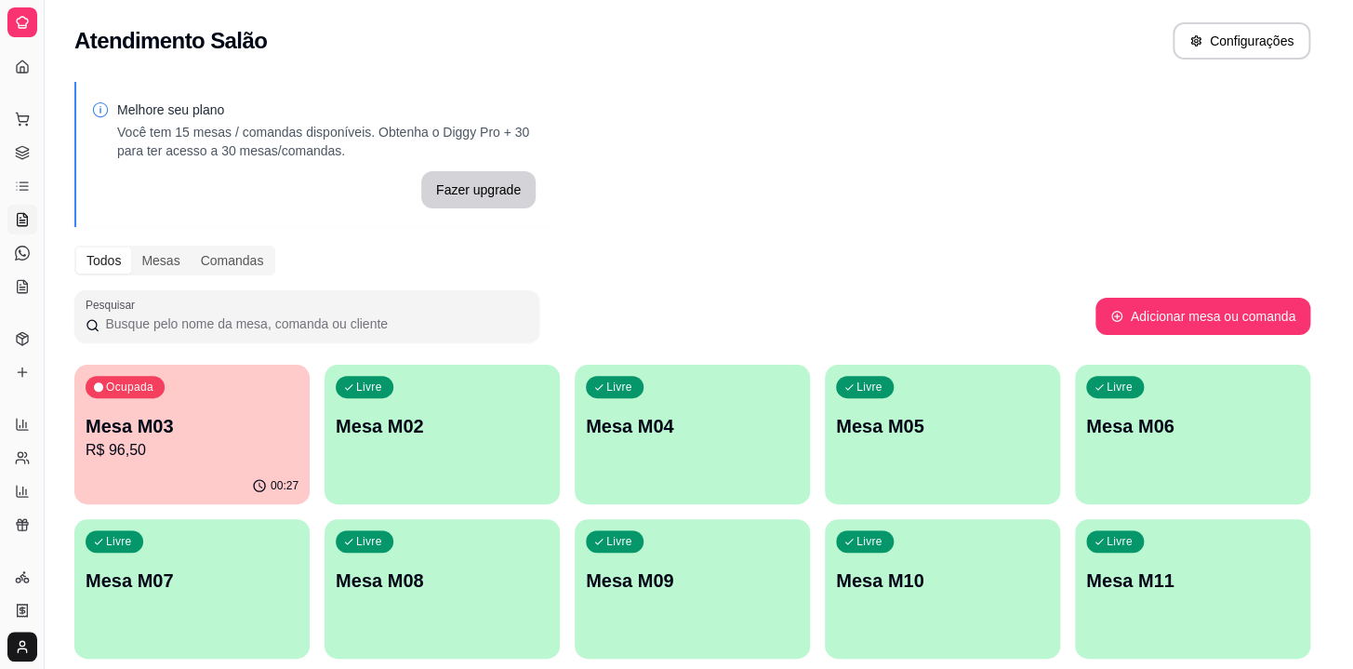
click at [966, 391] on button "Iniciar atendimento de mesa" at bounding box center [917, 392] width 190 height 37
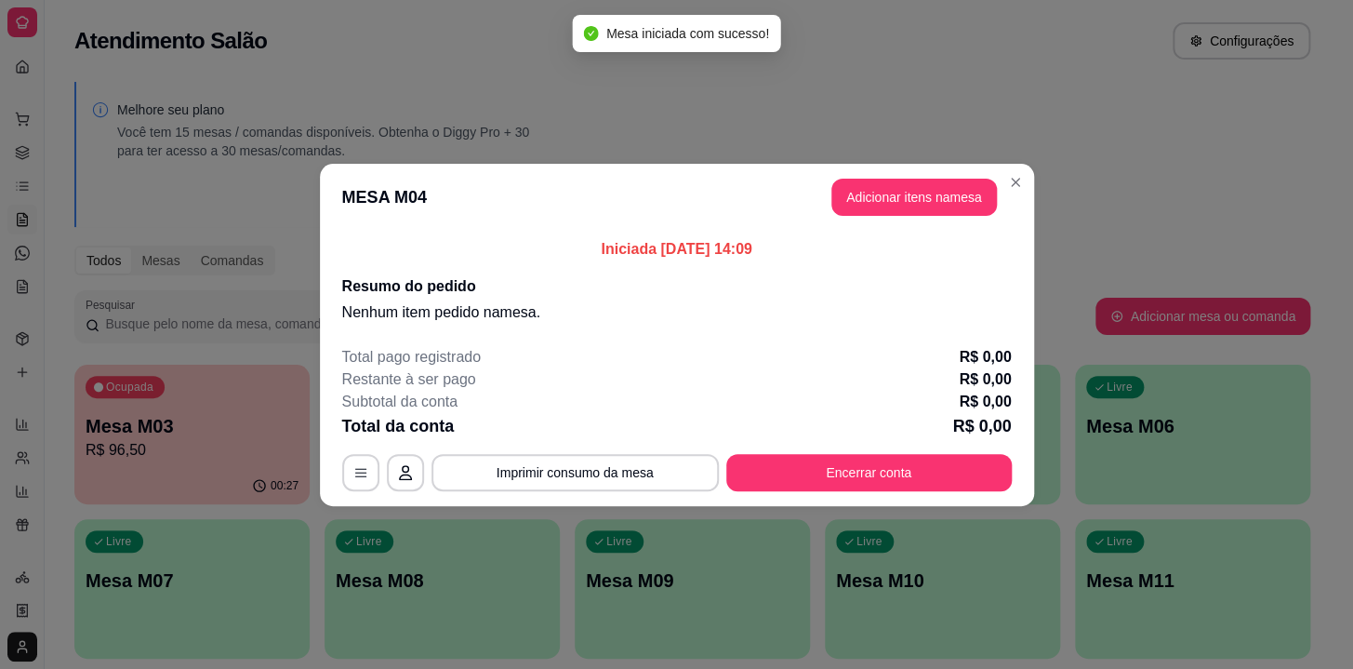
click at [921, 215] on header "MESA M04 Adicionar itens na mesa" at bounding box center [677, 197] width 714 height 67
click at [852, 175] on header "MESA M04 Adicionar itens na mesa" at bounding box center [677, 197] width 714 height 67
click at [856, 181] on button "Adicionar itens na mesa" at bounding box center [914, 197] width 160 height 36
click at [589, 113] on div at bounding box center [481, 122] width 857 height 37
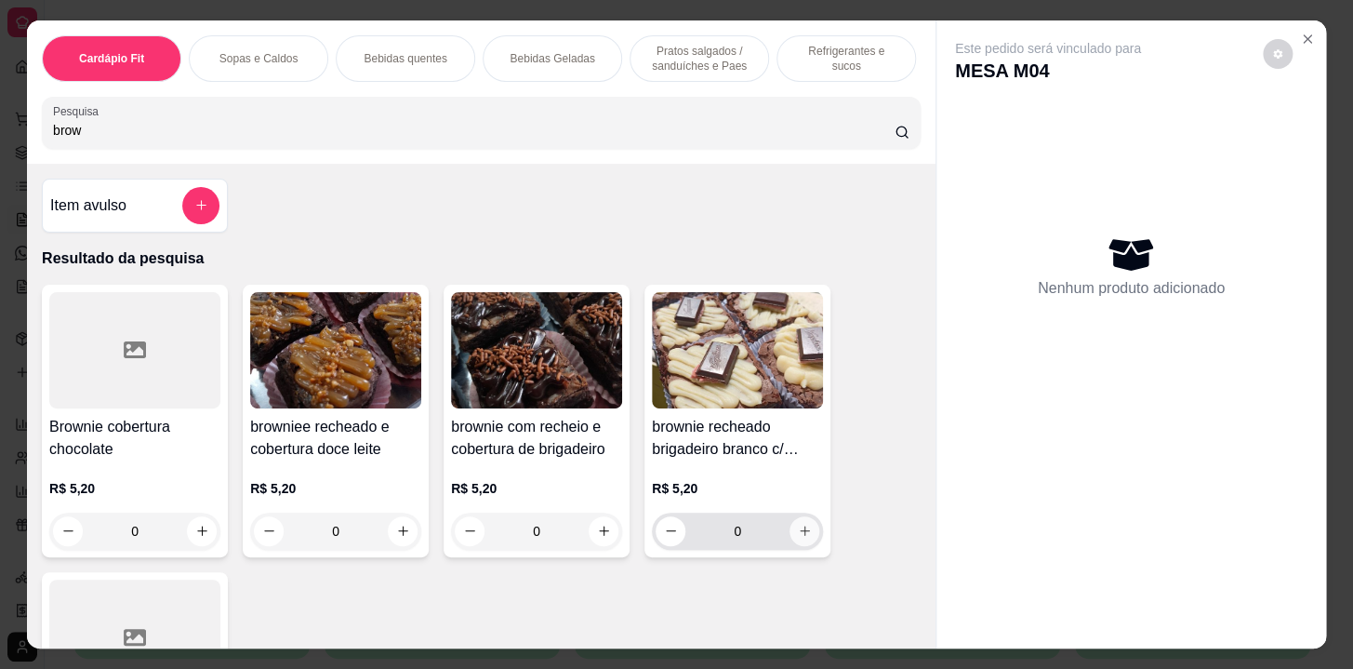
type input "brow"
click at [804, 539] on button "increase-product-quantity" at bounding box center [805, 530] width 29 height 29
type input "1"
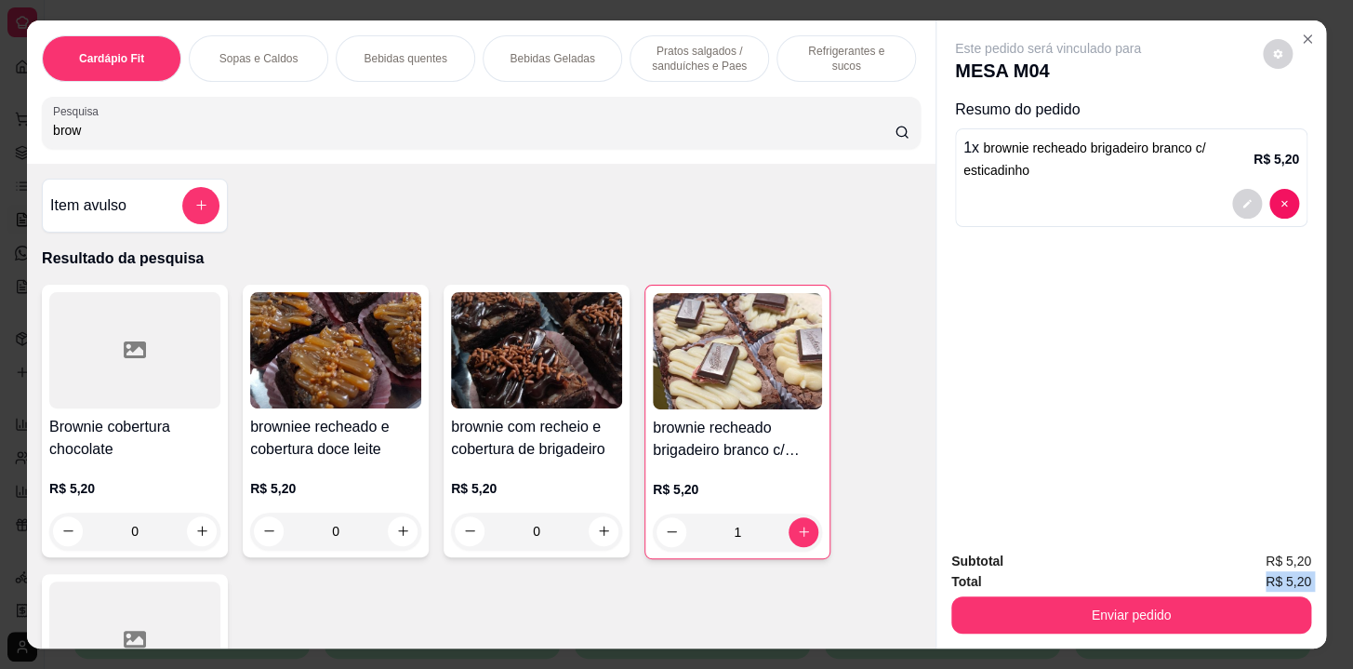
click at [1111, 626] on div "Subtotal R$ 5,20 Total R$ 5,20 Enviar pedido" at bounding box center [1131, 592] width 360 height 83
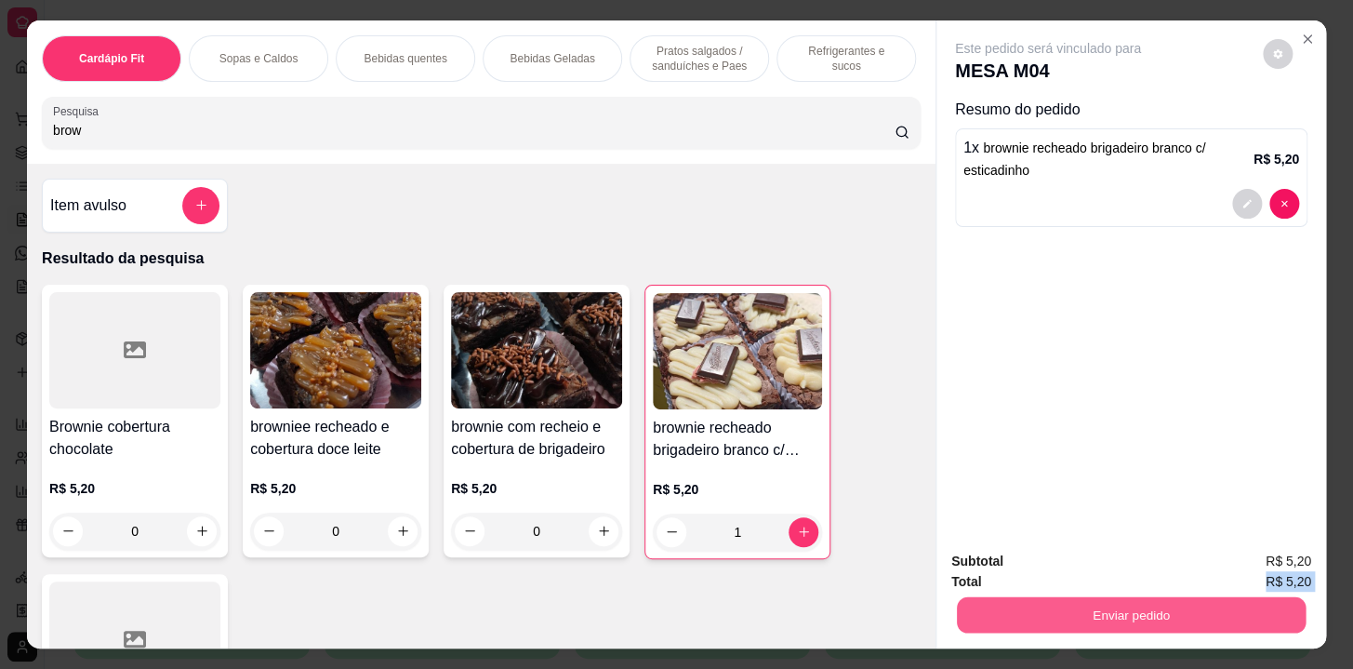
click at [1071, 605] on button "Enviar pedido" at bounding box center [1131, 615] width 349 height 36
click at [1060, 559] on button "Não registrar e enviar pedido" at bounding box center [1069, 563] width 193 height 35
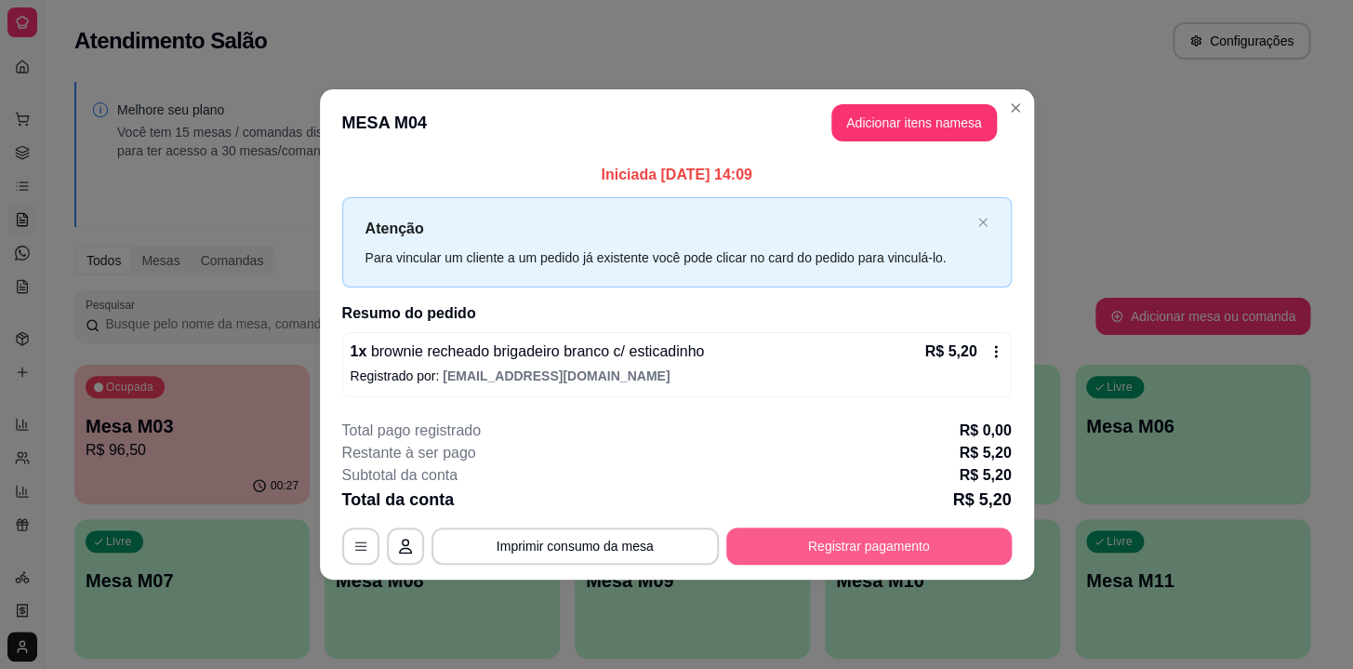
click at [954, 549] on button "Registrar pagamento" at bounding box center [869, 545] width 286 height 37
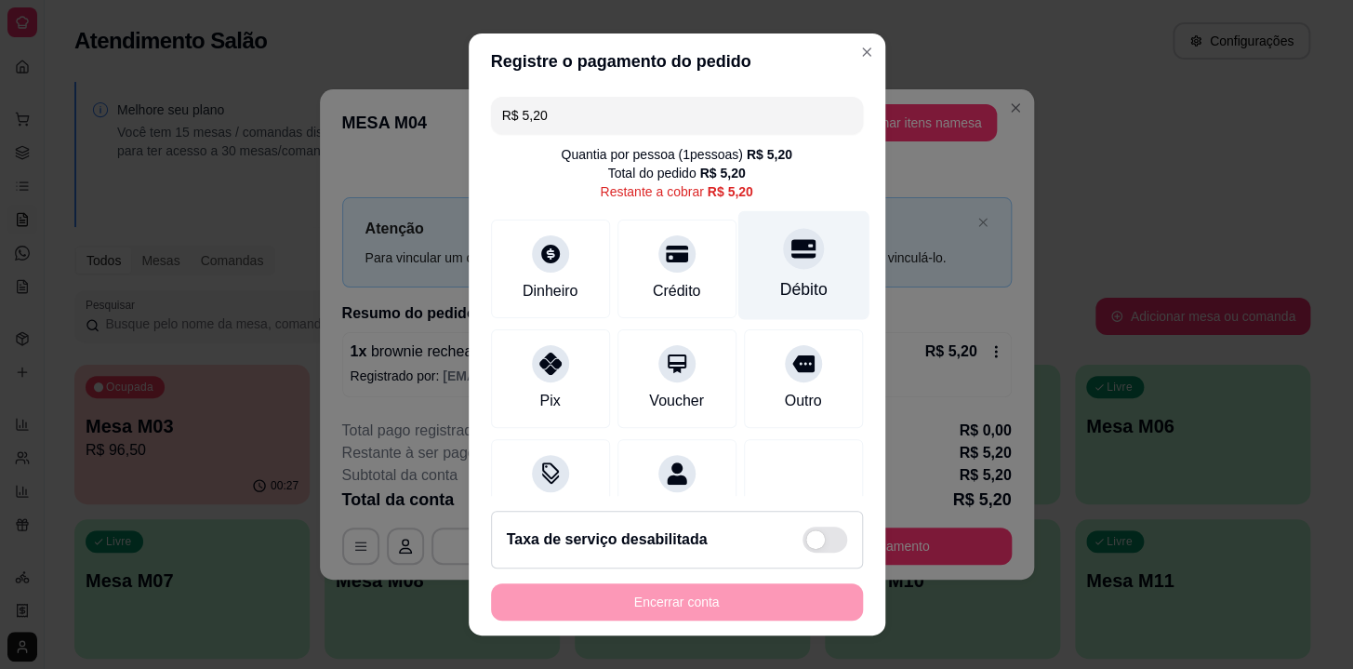
click at [748, 248] on div "Débito" at bounding box center [803, 265] width 131 height 109
type input "R$ 0,00"
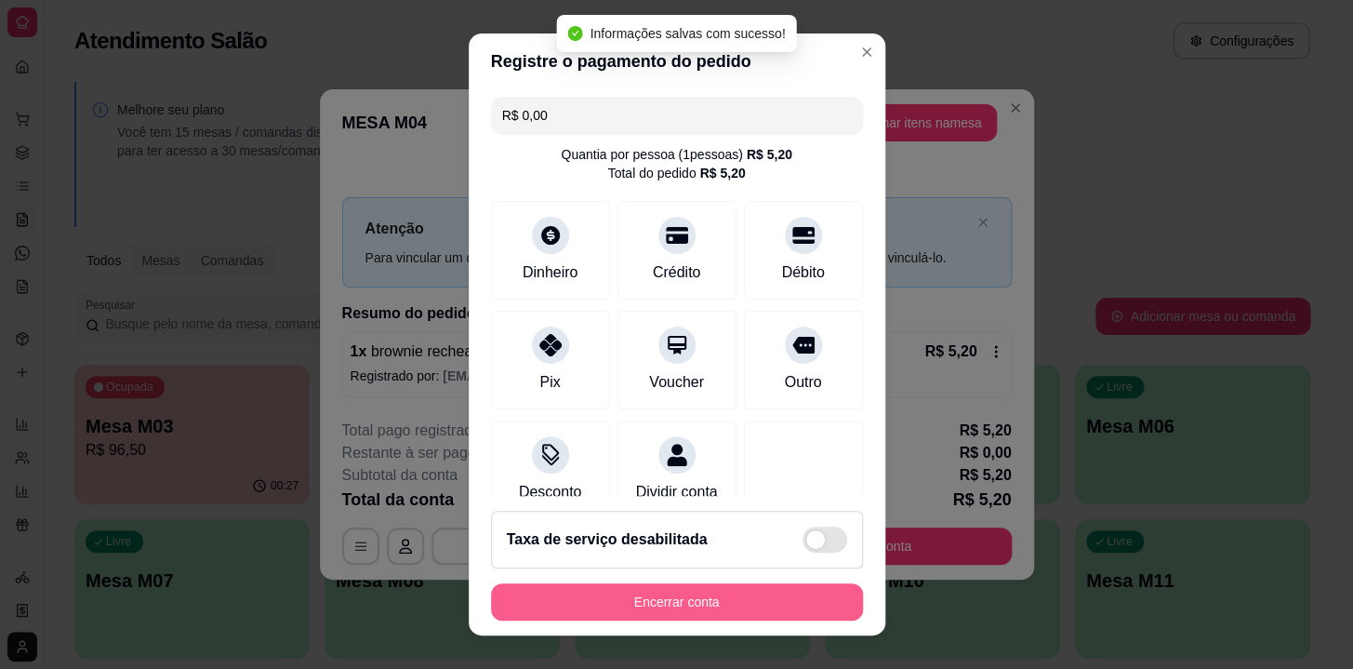
click at [792, 591] on button "Encerrar conta" at bounding box center [677, 601] width 372 height 37
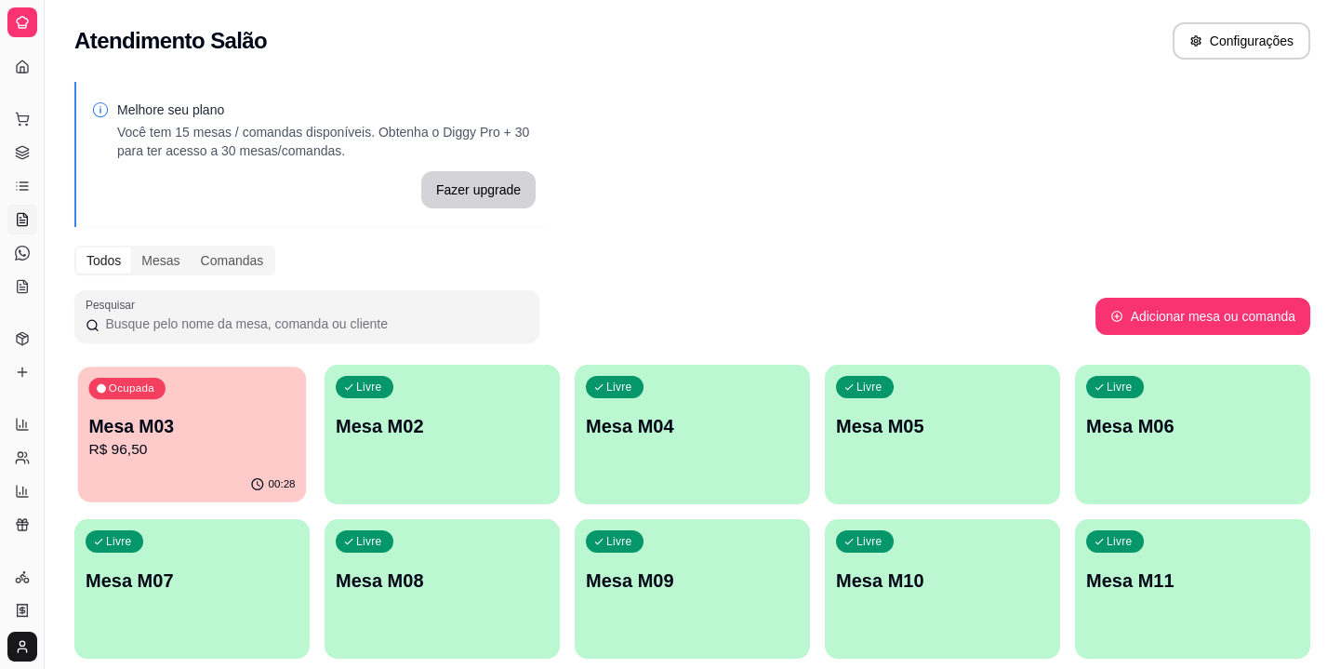
click at [231, 432] on p "Mesa M03" at bounding box center [191, 426] width 206 height 25
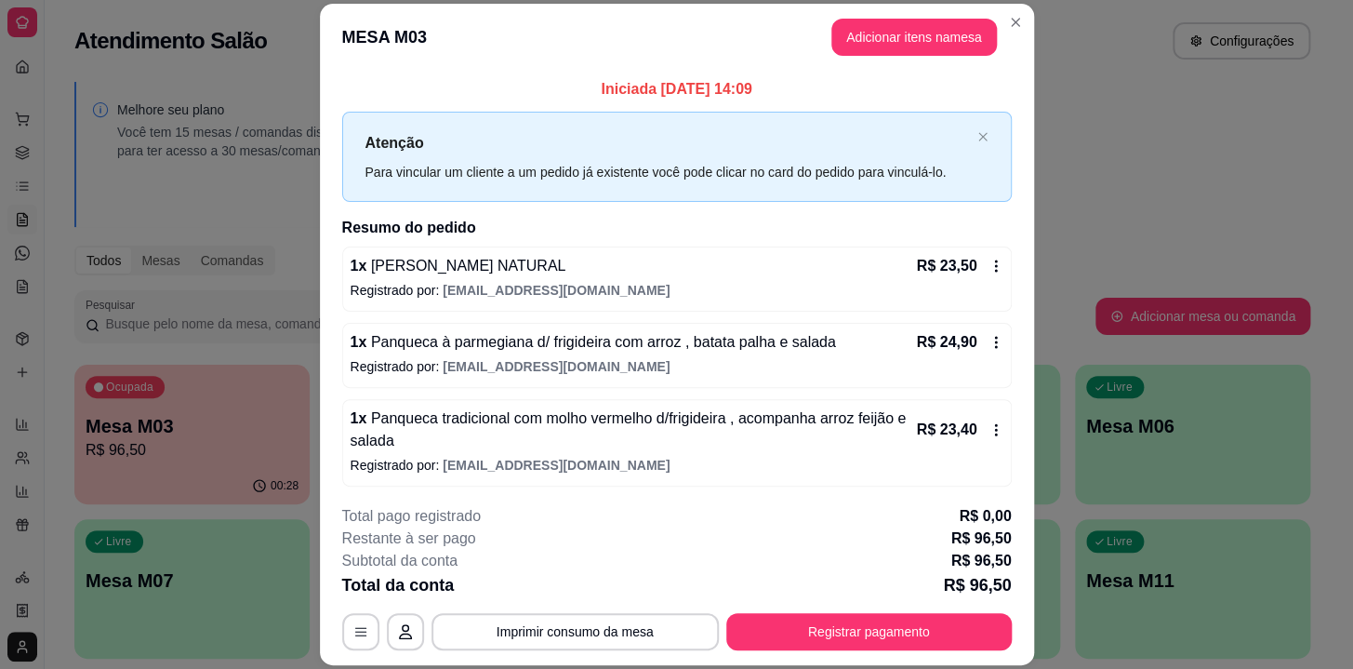
scroll to position [154, 0]
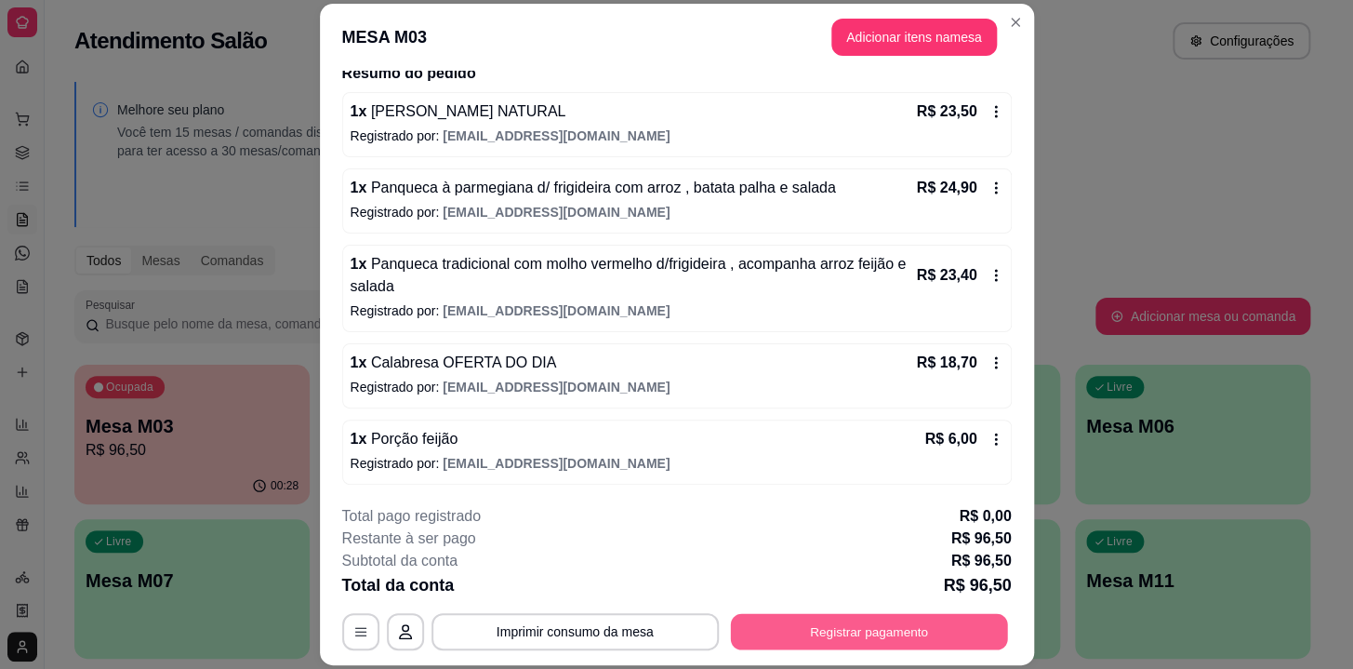
click at [780, 617] on button "Registrar pagamento" at bounding box center [868, 632] width 277 height 36
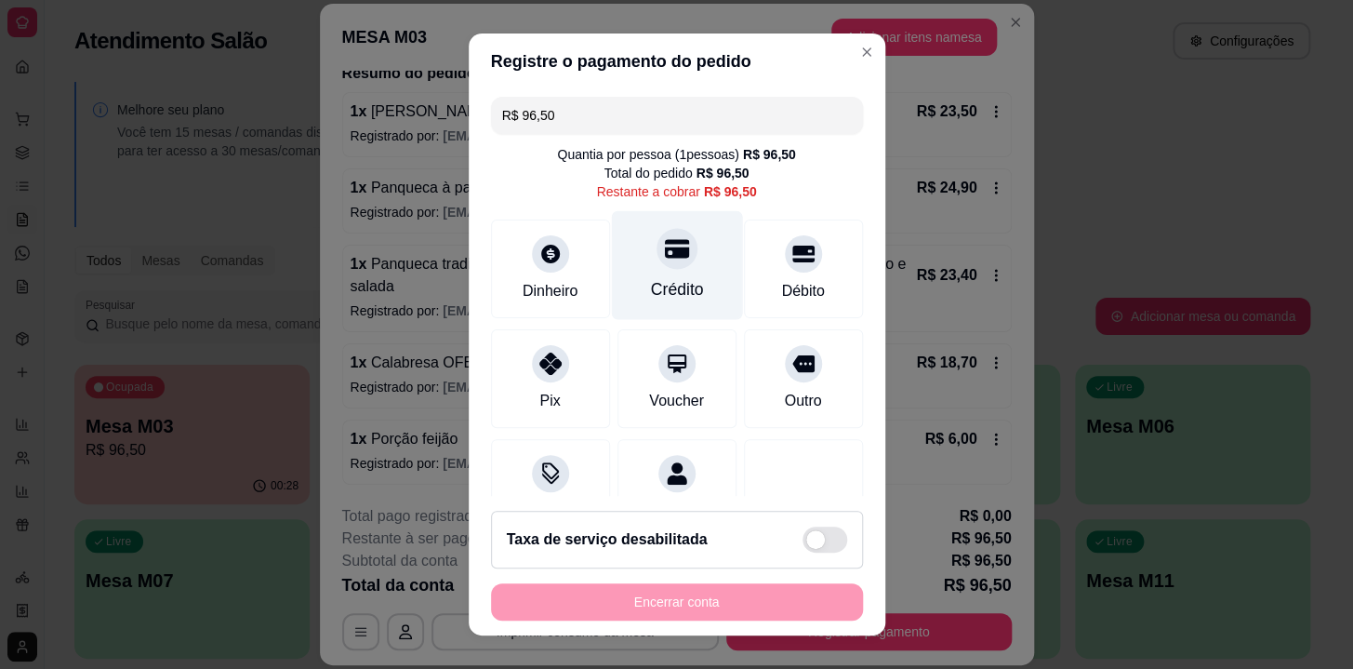
click at [660, 276] on div "Crédito" at bounding box center [676, 265] width 131 height 109
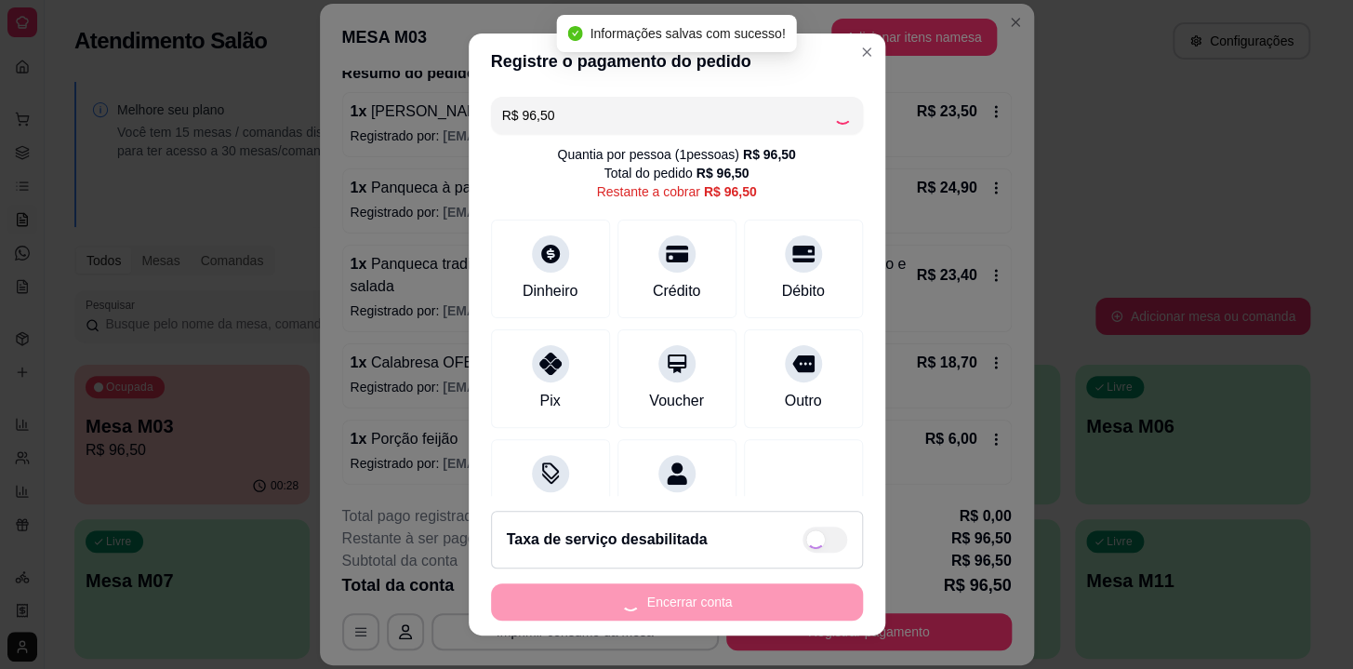
type input "R$ 0,00"
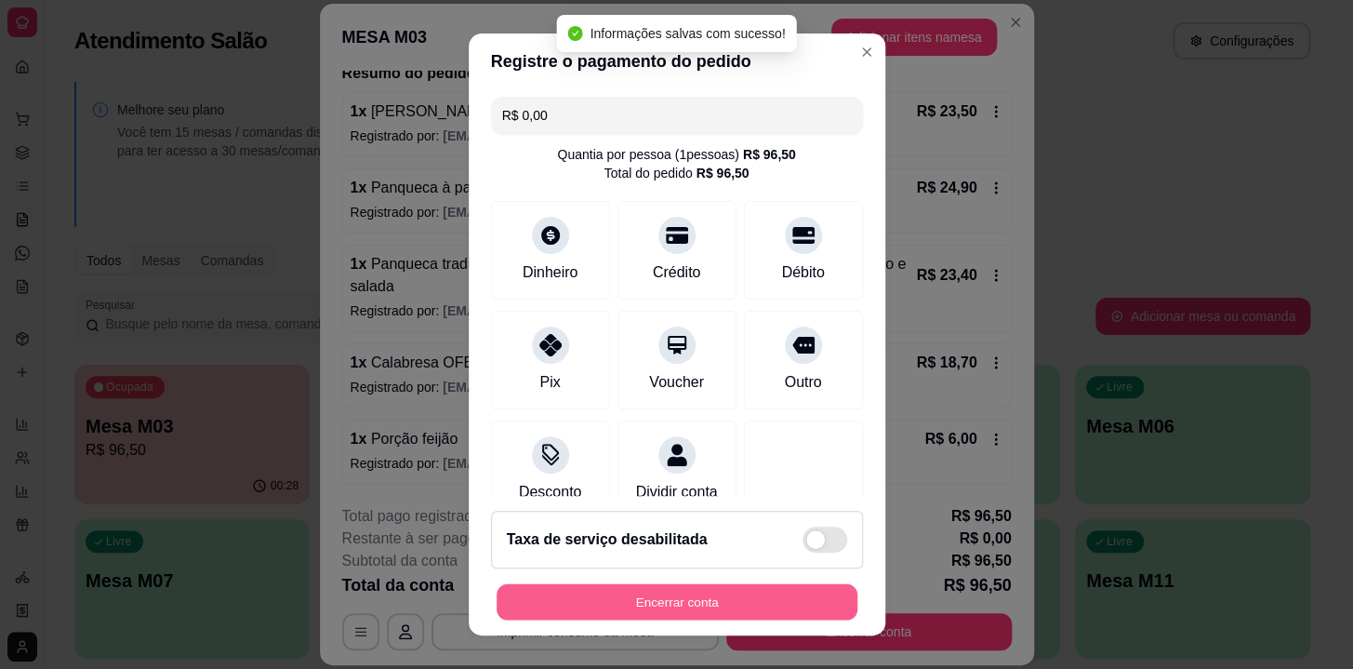
click at [767, 617] on button "Encerrar conta" at bounding box center [677, 602] width 361 height 36
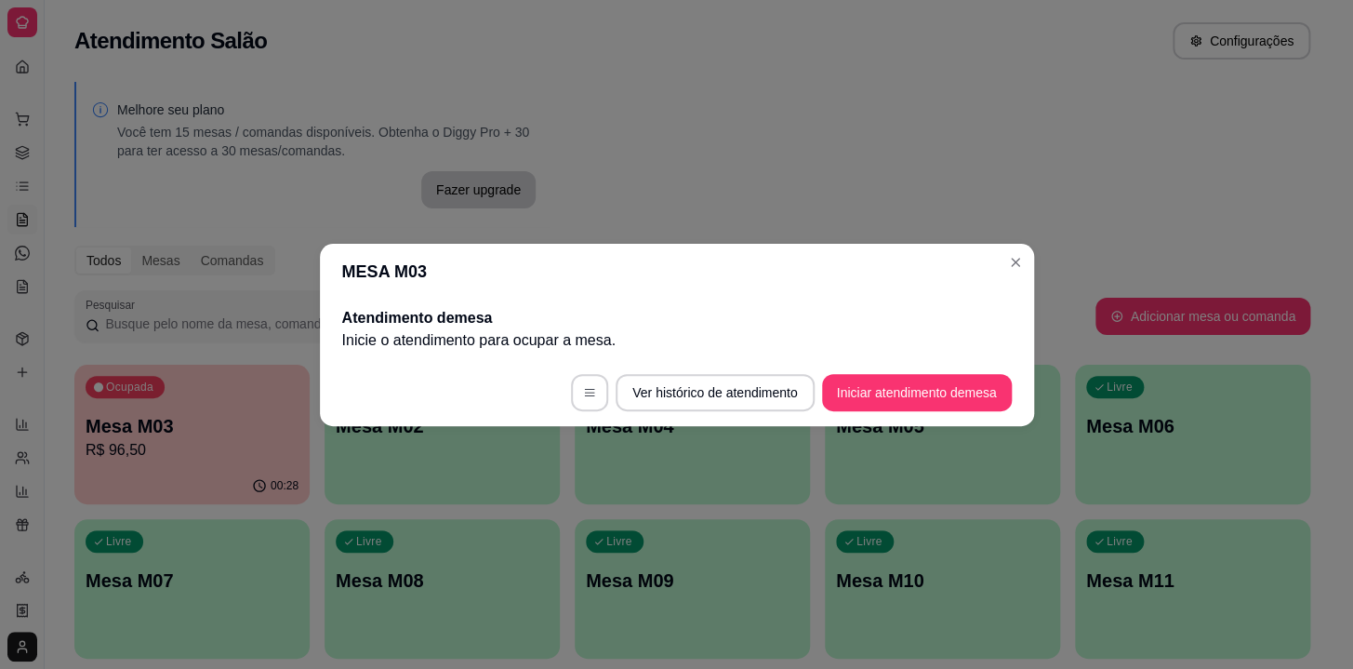
scroll to position [0, 0]
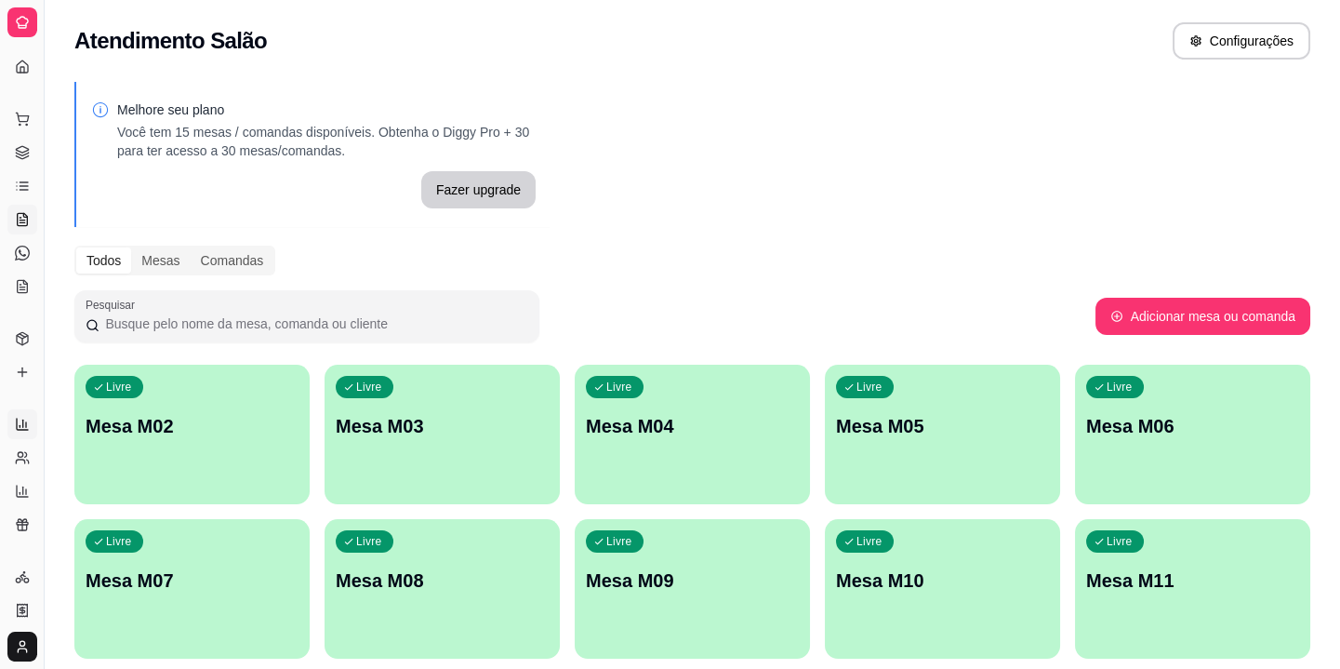
click at [33, 429] on link "Relatórios de vendas" at bounding box center [22, 424] width 30 height 30
select select "ALL"
select select "0"
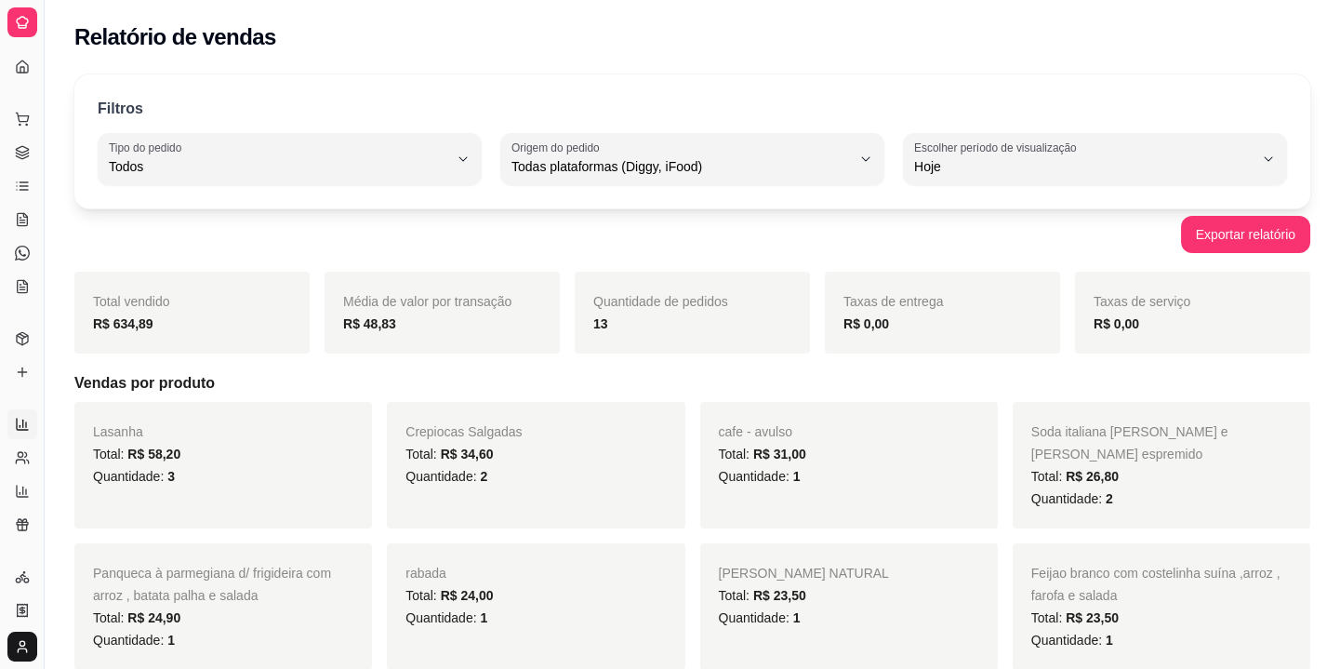
click at [5, 209] on div "Dia a dia Pedidos balcão (PDV) Gestor de Pedidos Lista de Pedidos Salão / Mesas…" at bounding box center [22, 203] width 44 height 212
click at [16, 213] on icon at bounding box center [22, 219] width 15 height 15
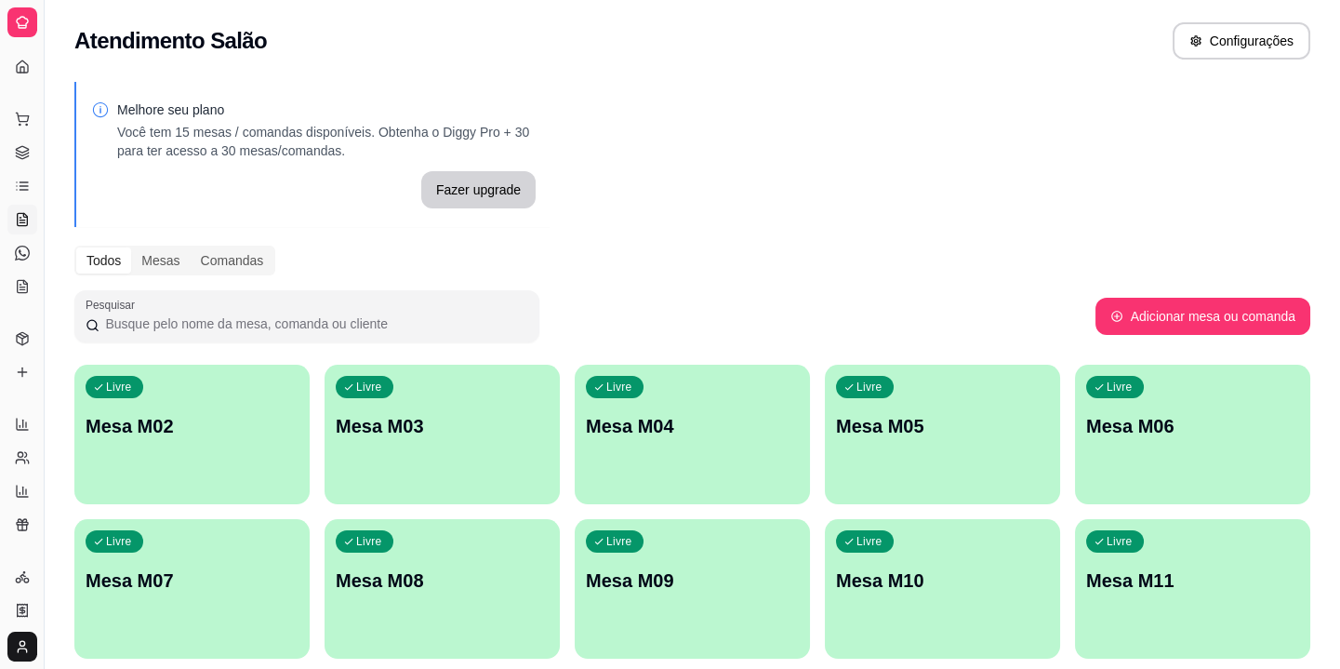
click at [206, 453] on div "Livre Mesa M02" at bounding box center [191, 423] width 235 height 117
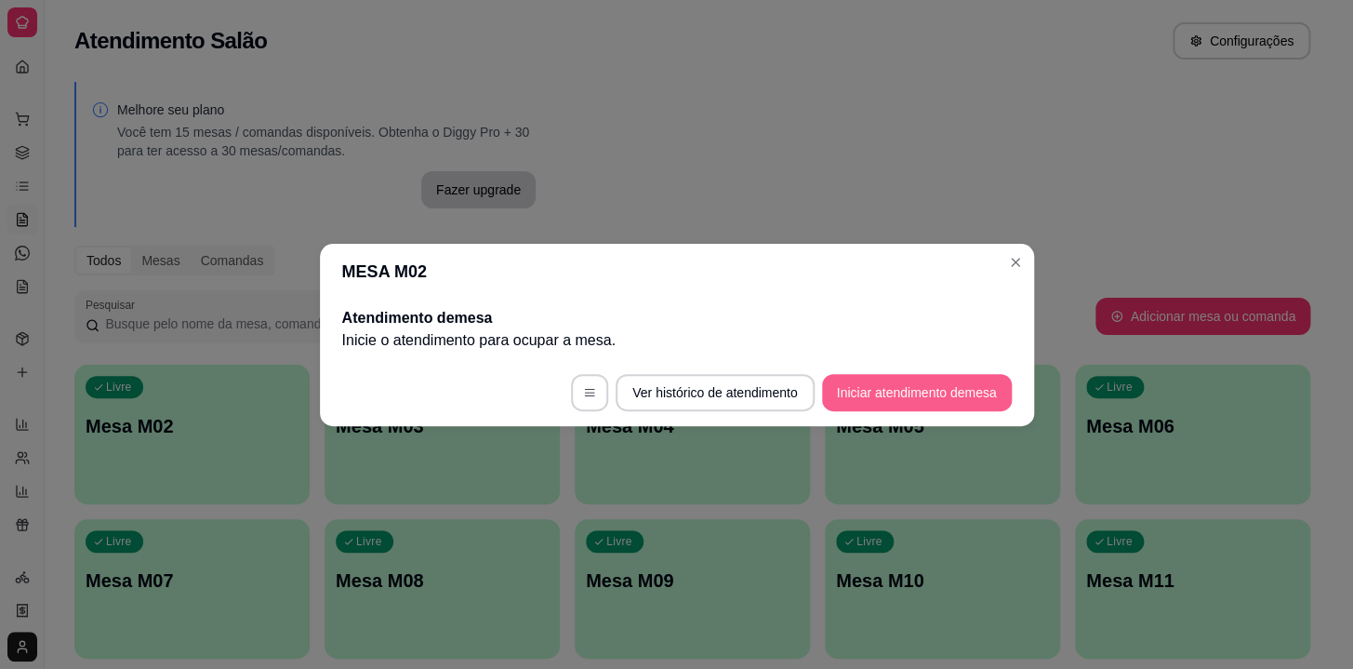
click at [931, 393] on button "Iniciar atendimento de mesa" at bounding box center [917, 392] width 190 height 37
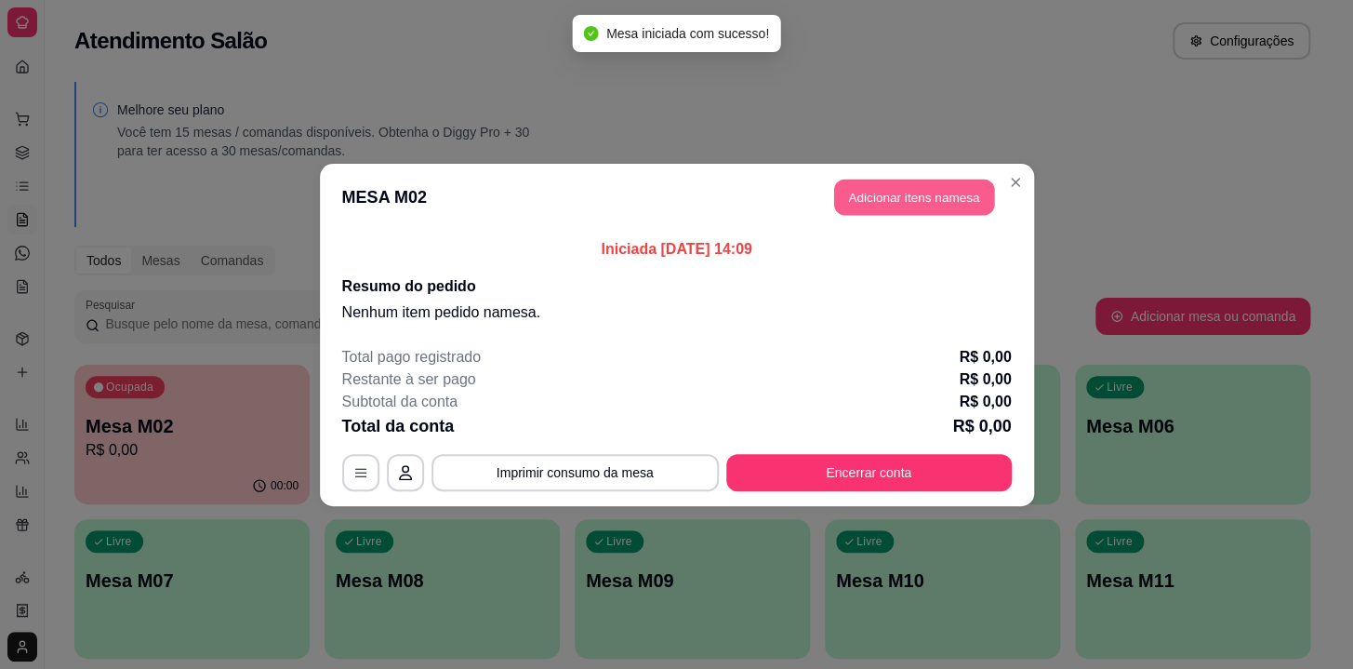
click at [925, 201] on button "Adicionar itens na mesa" at bounding box center [914, 197] width 160 height 36
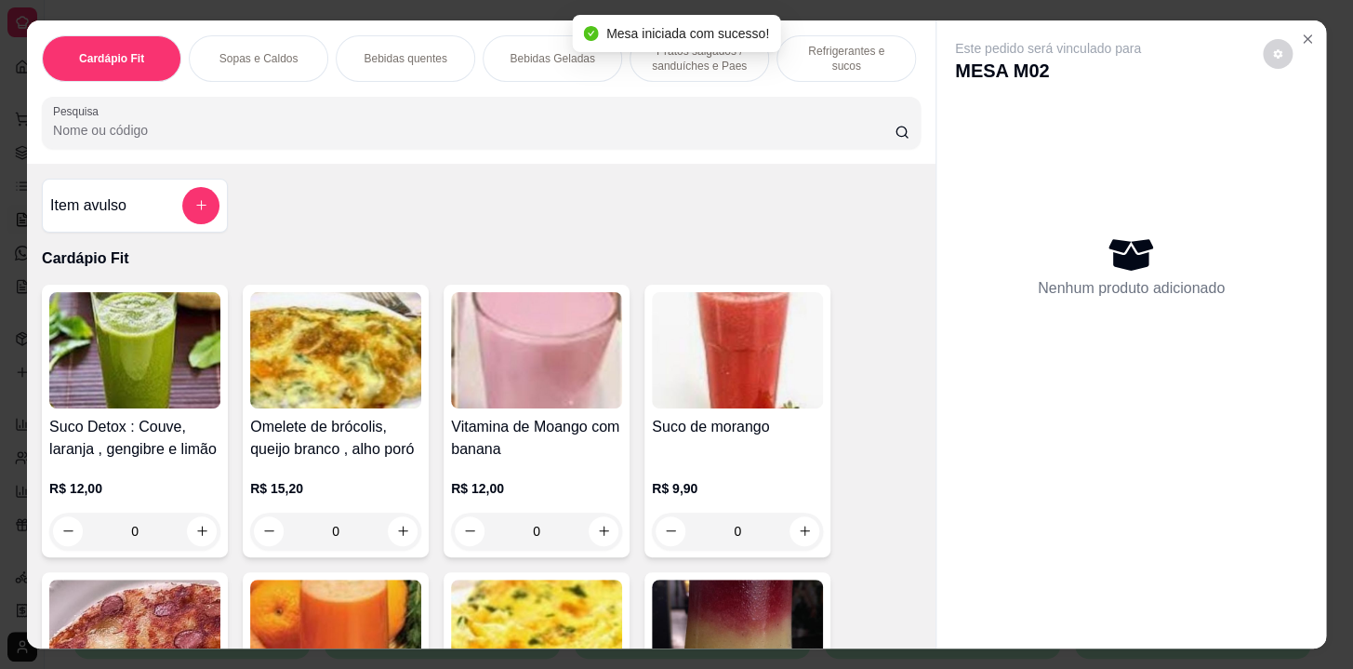
click at [446, 147] on div "Cardápio Fit Sopas e Caldos Bebidas quentes Bebidas Geladas Pratos salgados / s…" at bounding box center [481, 334] width 909 height 629
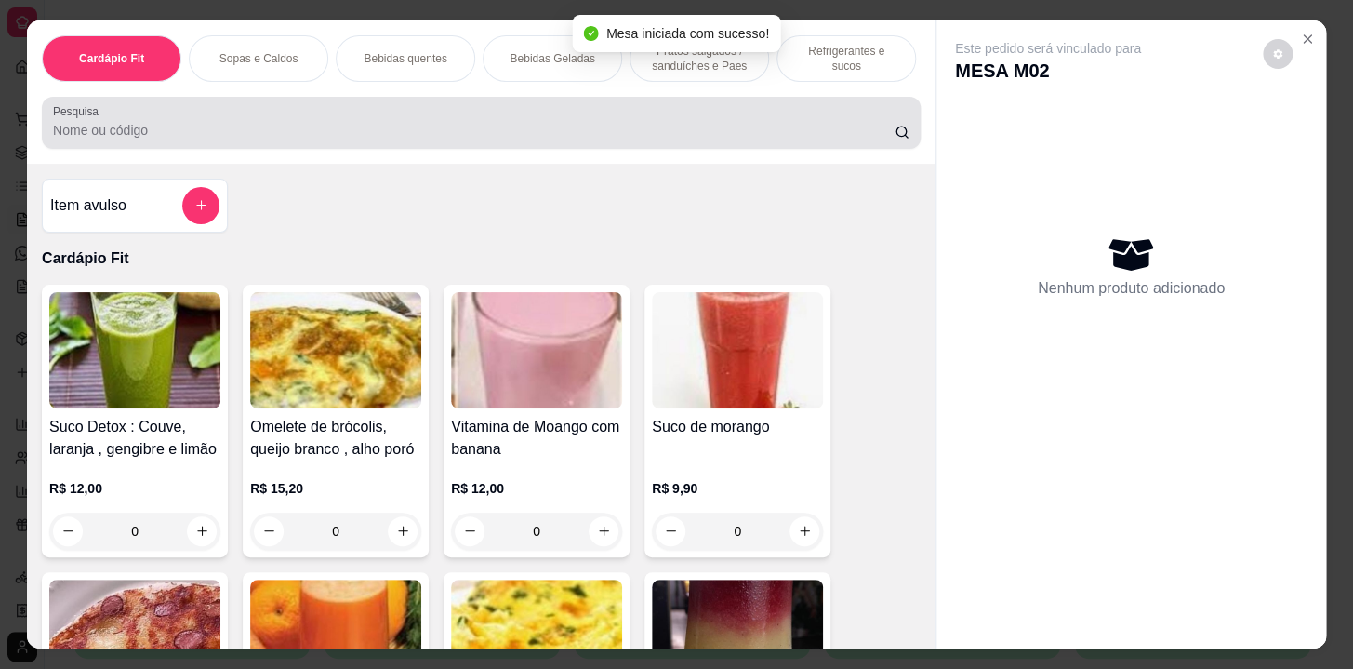
click at [446, 141] on div at bounding box center [481, 122] width 857 height 37
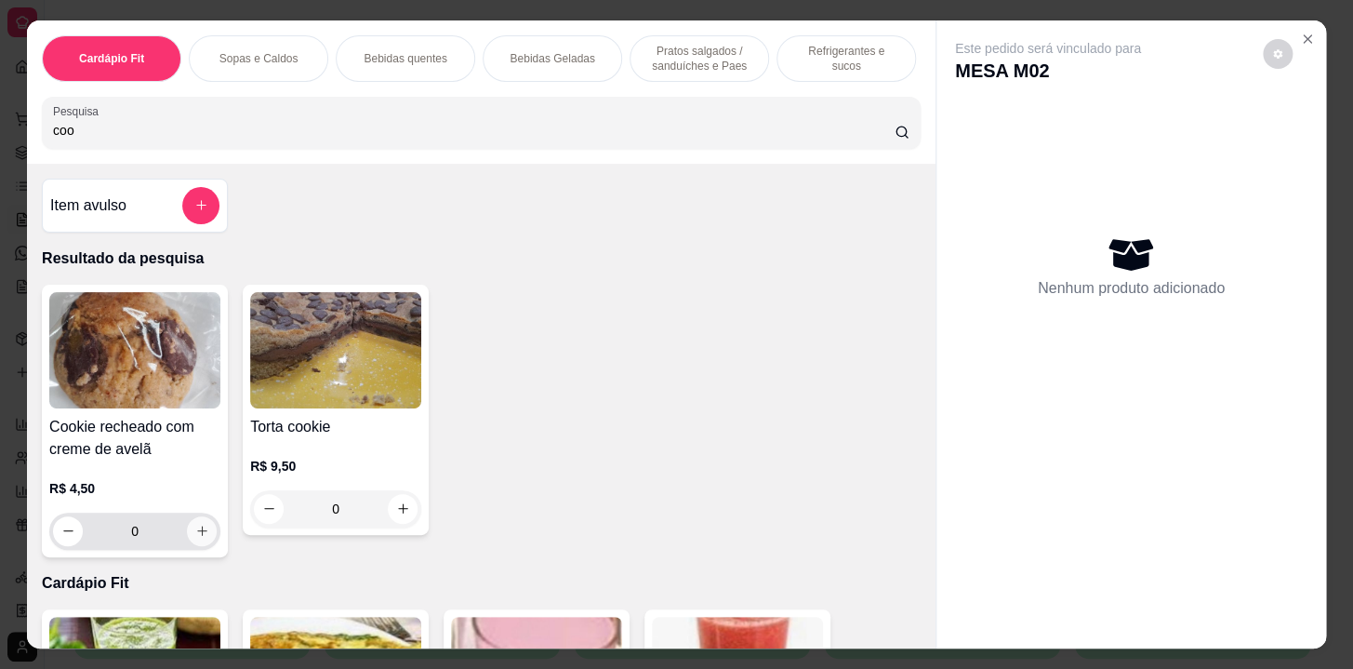
type input "coo"
click at [191, 546] on button "increase-product-quantity" at bounding box center [202, 531] width 30 height 30
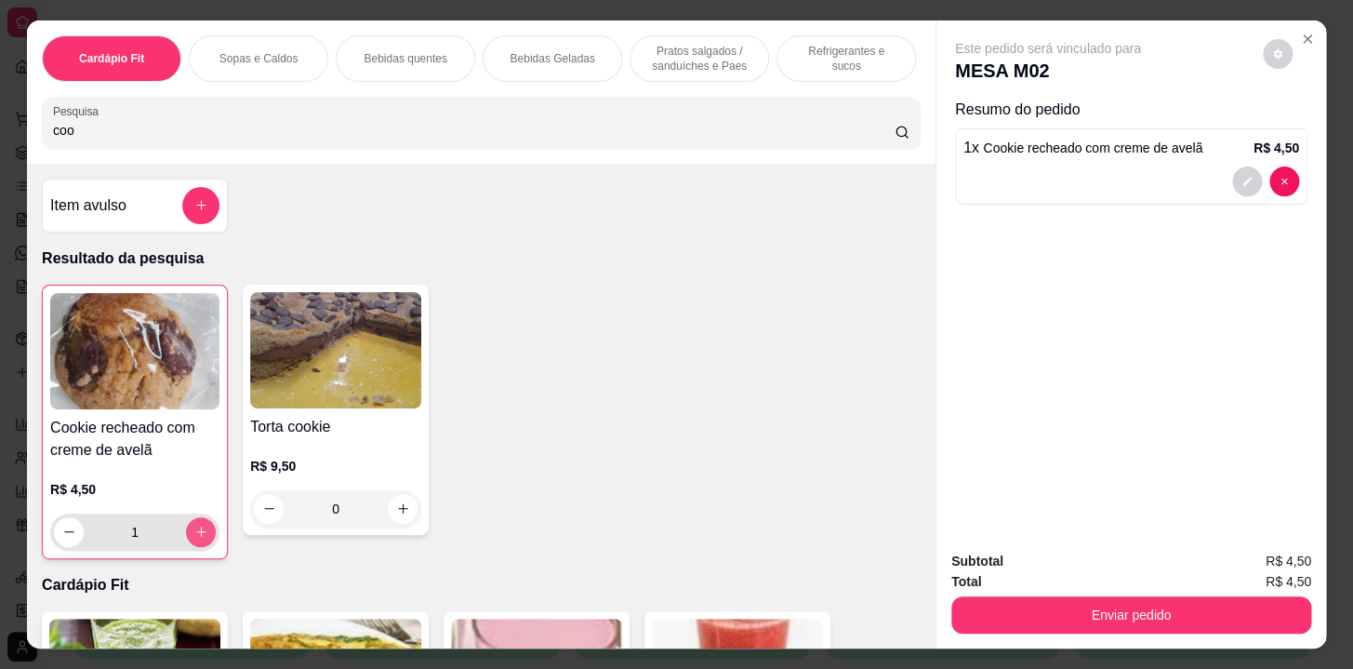
type input "1"
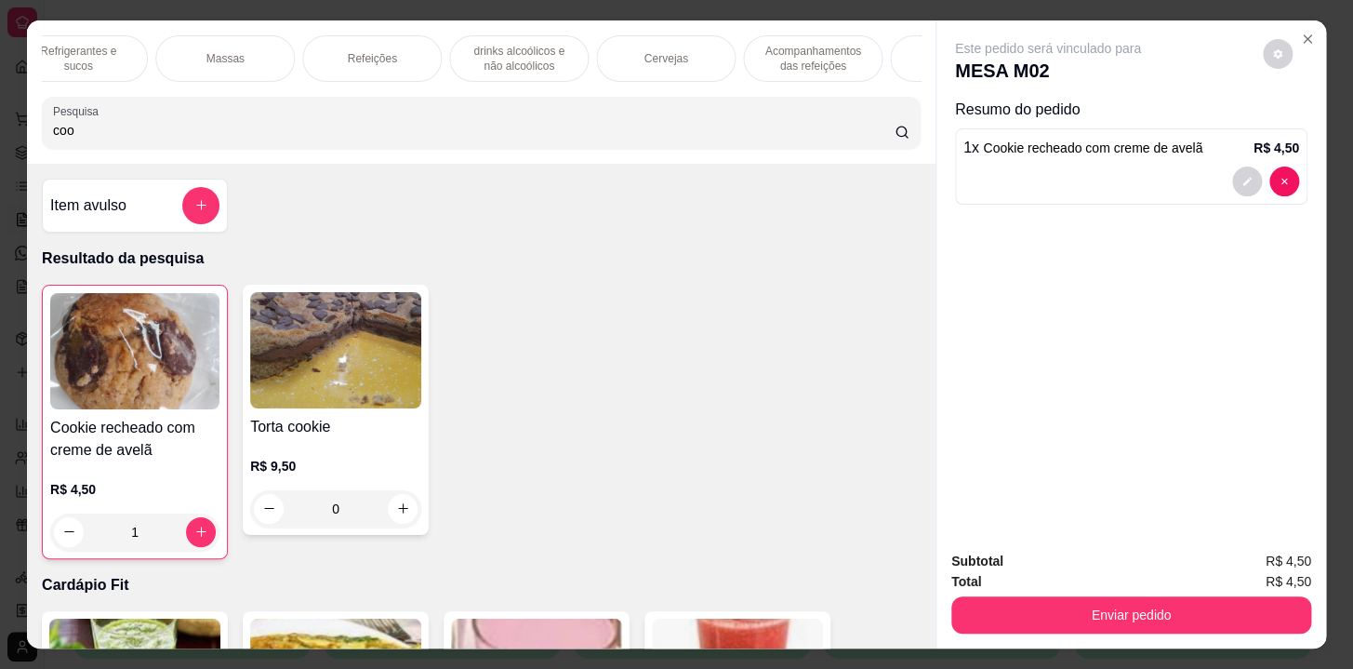
click at [778, 50] on p "Acompanhamentos das refeições" at bounding box center [813, 59] width 108 height 30
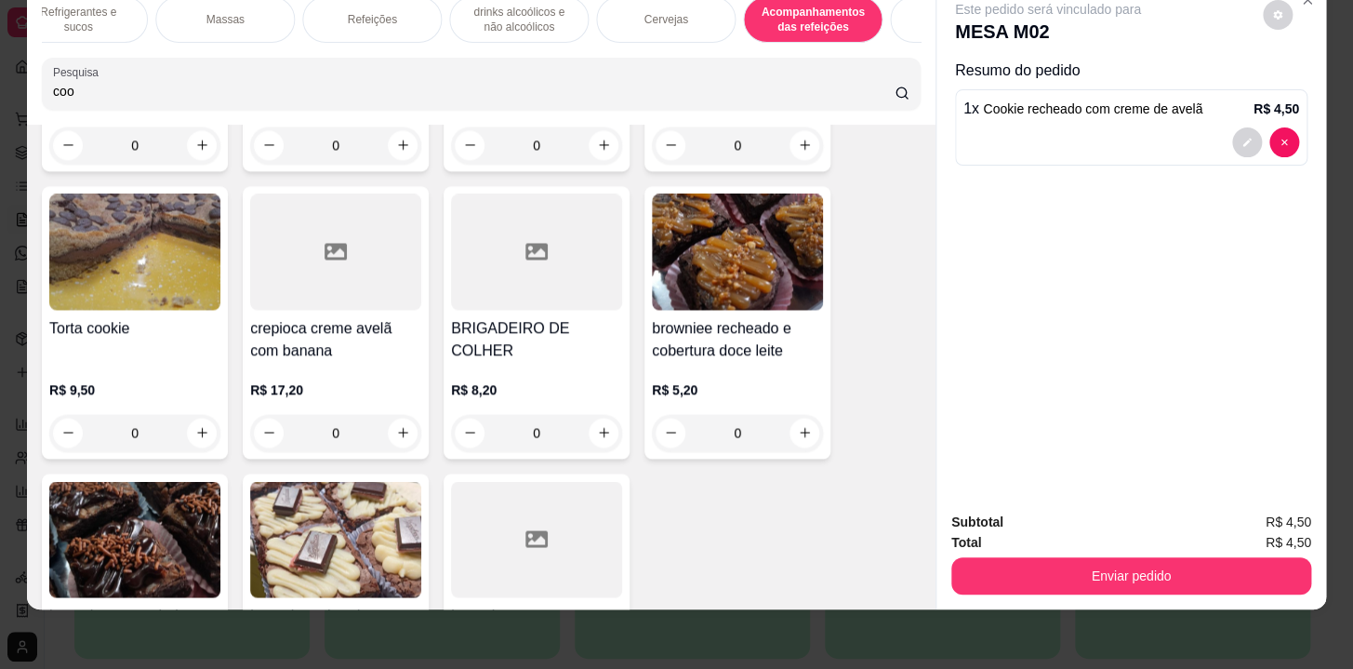
scroll to position [16307, 0]
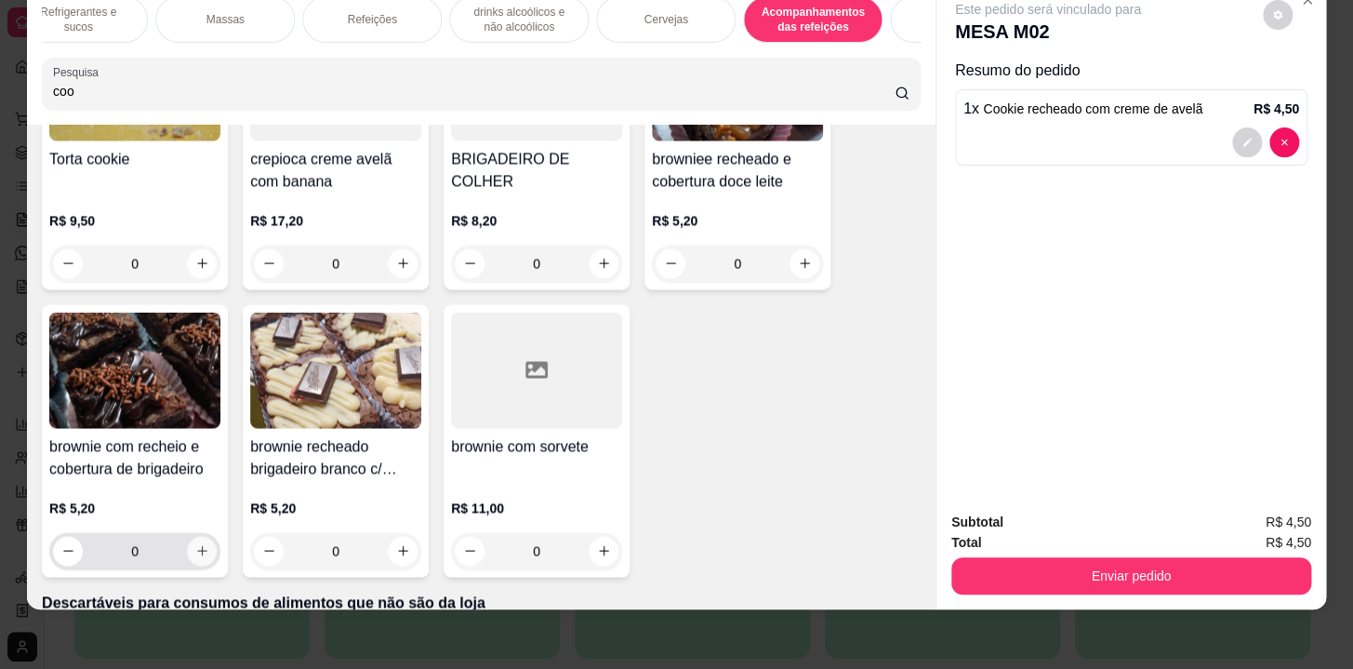
click at [187, 536] on button "increase-product-quantity" at bounding box center [202, 551] width 30 height 30
type input "1"
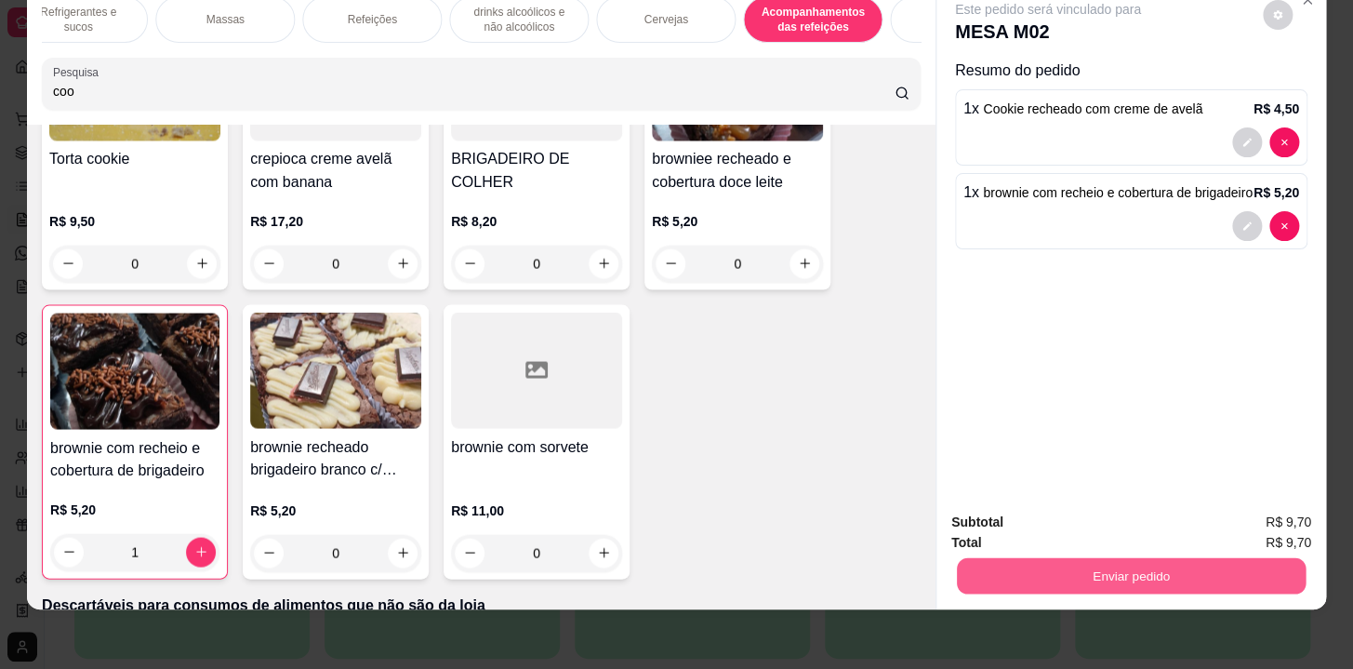
click at [1082, 565] on button "Enviar pedido" at bounding box center [1131, 576] width 349 height 36
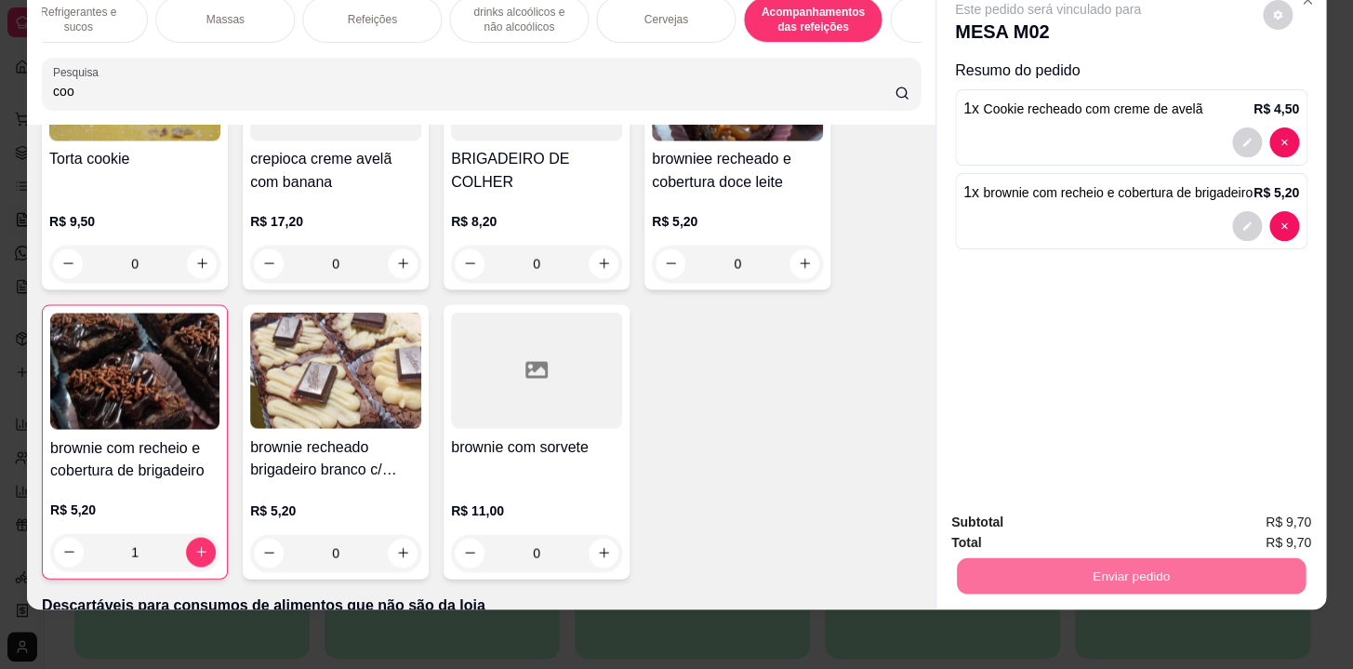
click at [1007, 512] on button "Não registrar e enviar pedido" at bounding box center [1069, 517] width 193 height 35
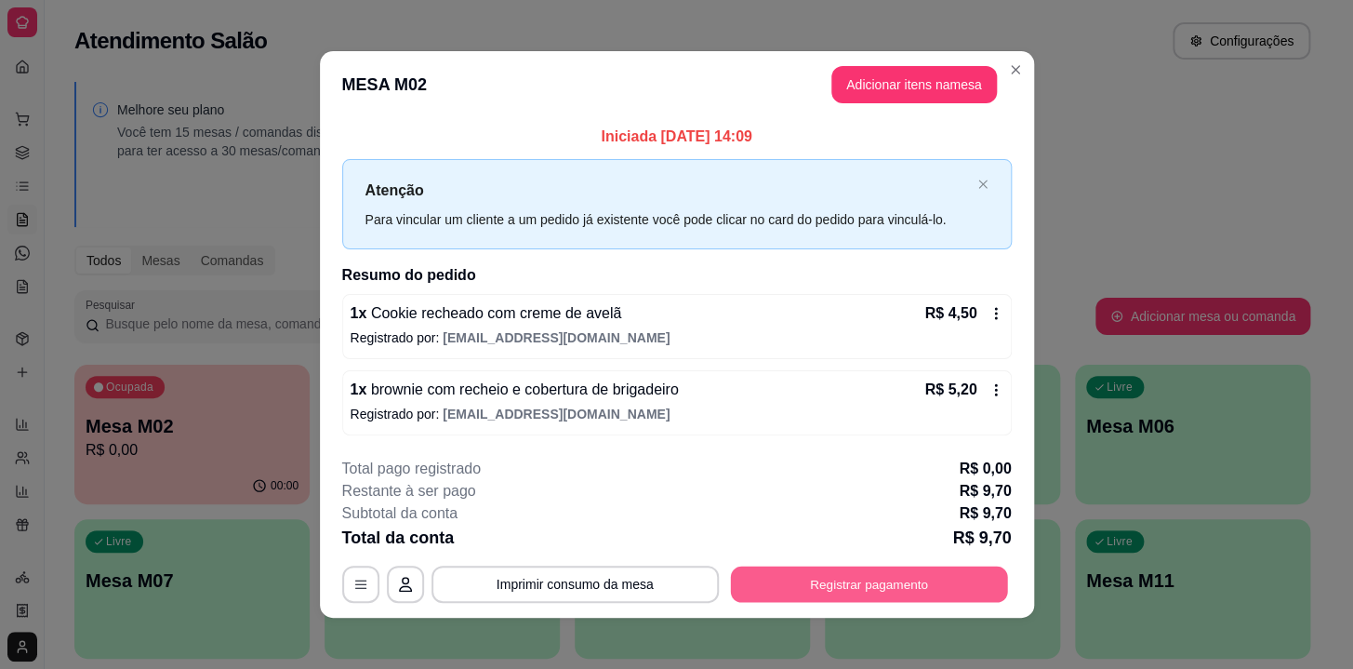
click at [875, 594] on button "Registrar pagamento" at bounding box center [868, 584] width 277 height 36
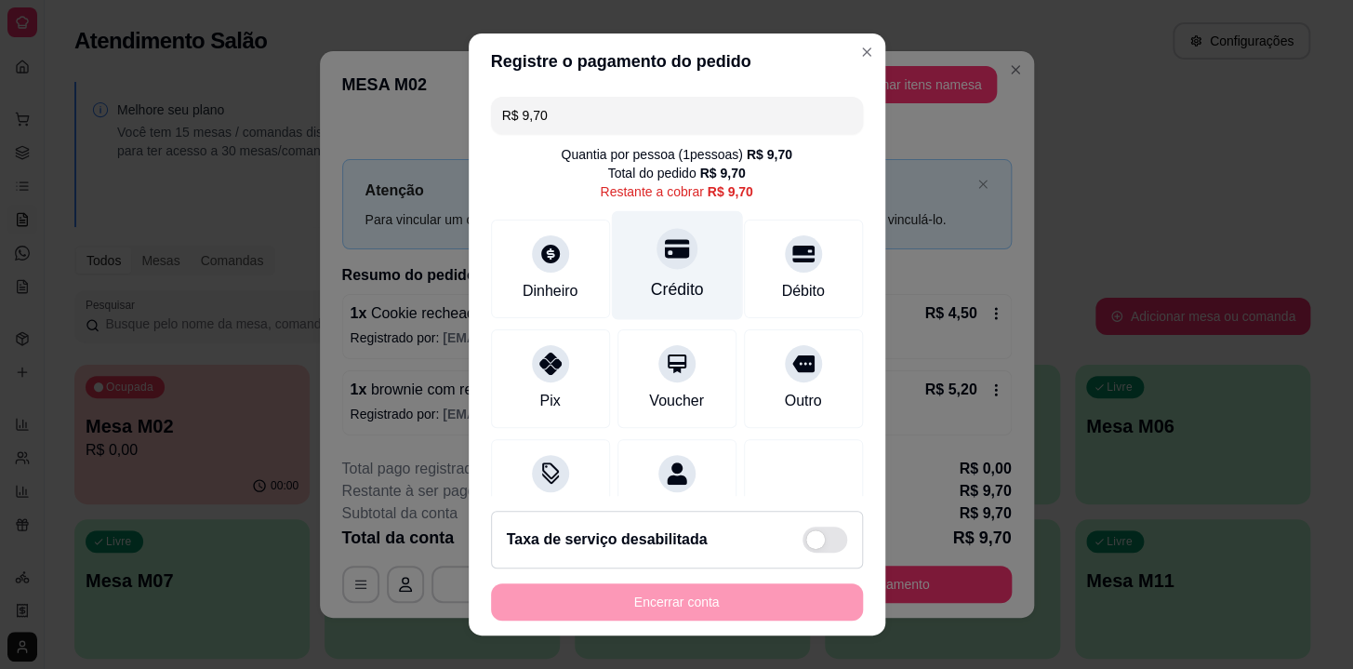
click at [669, 262] on div at bounding box center [677, 248] width 41 height 41
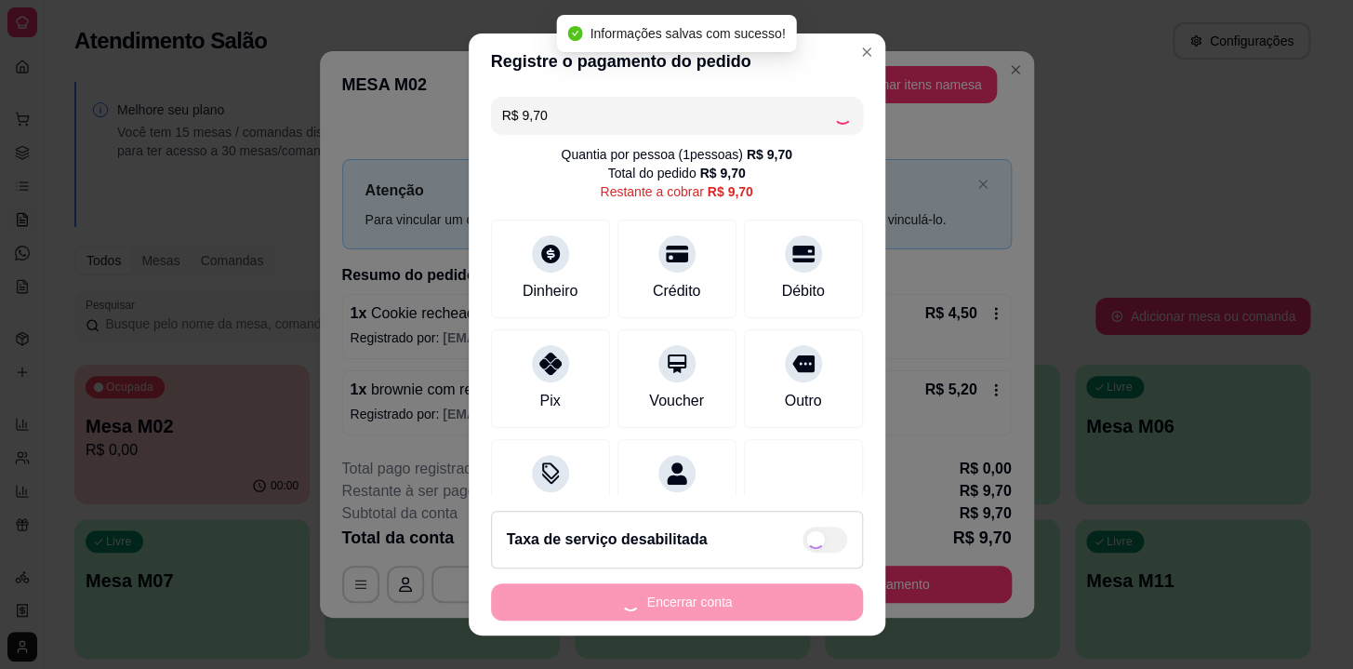
type input "R$ 0,00"
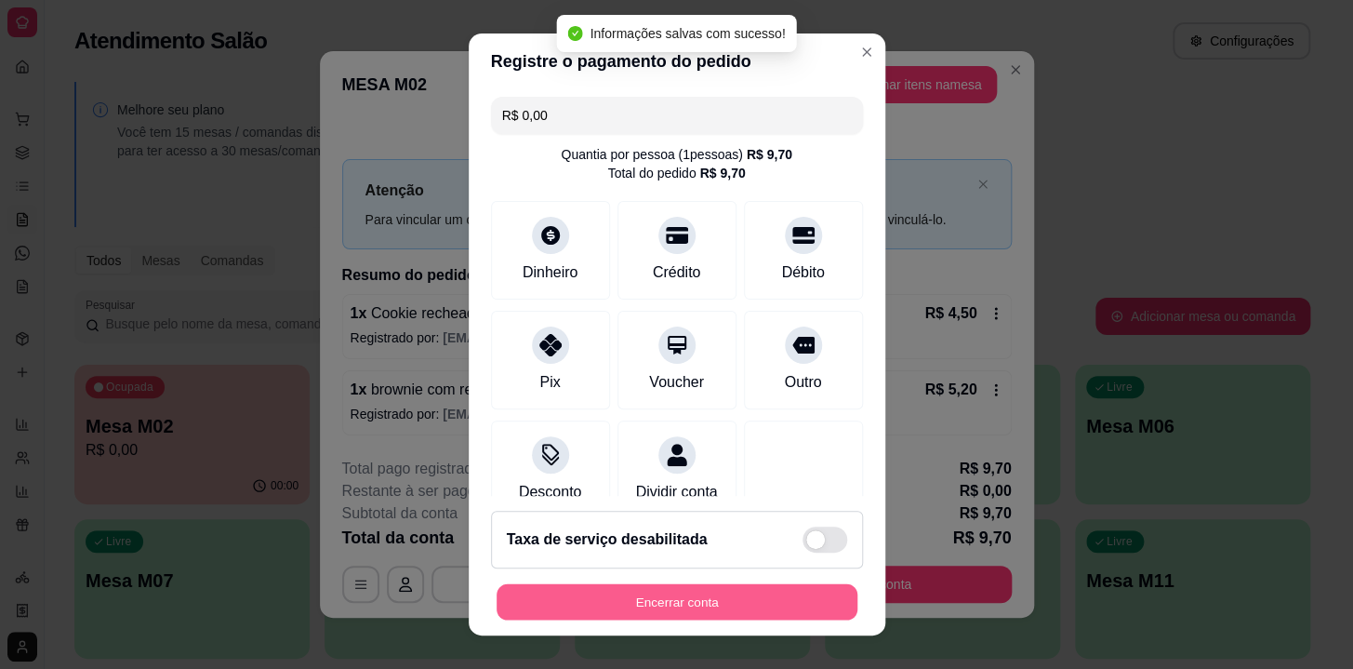
click at [724, 605] on button "Encerrar conta" at bounding box center [677, 602] width 361 height 36
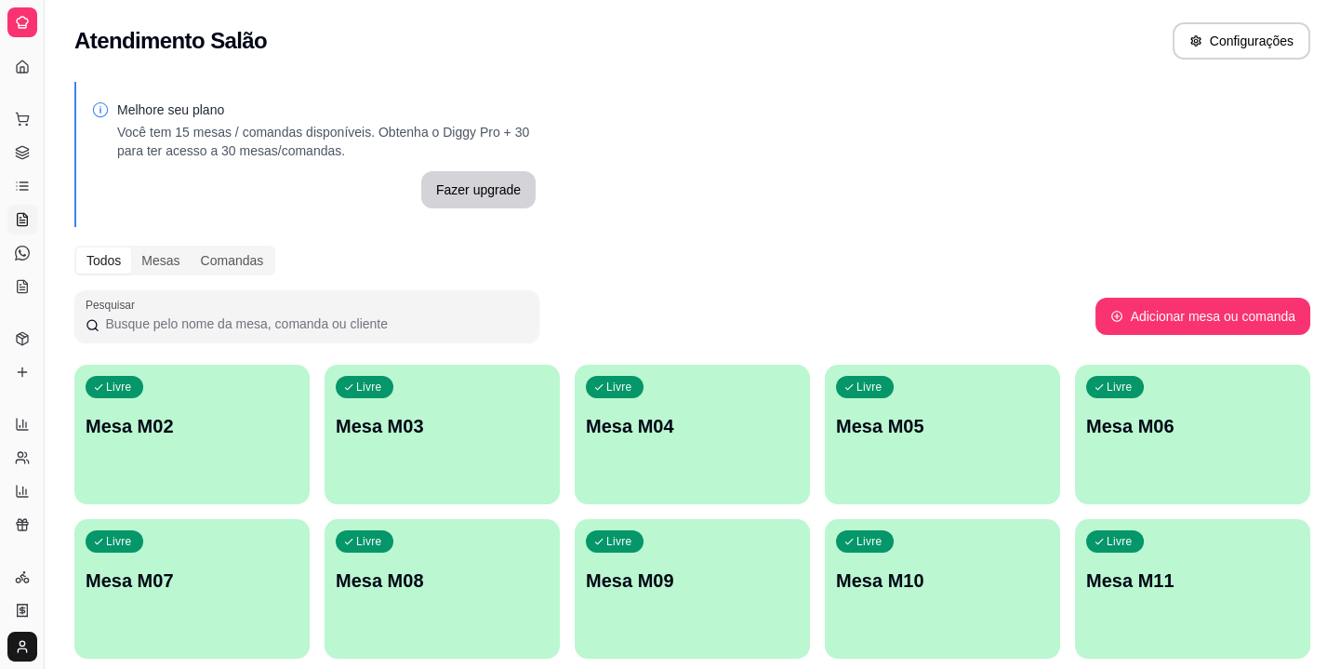
click at [167, 462] on div "Livre Mesa M02" at bounding box center [191, 423] width 235 height 117
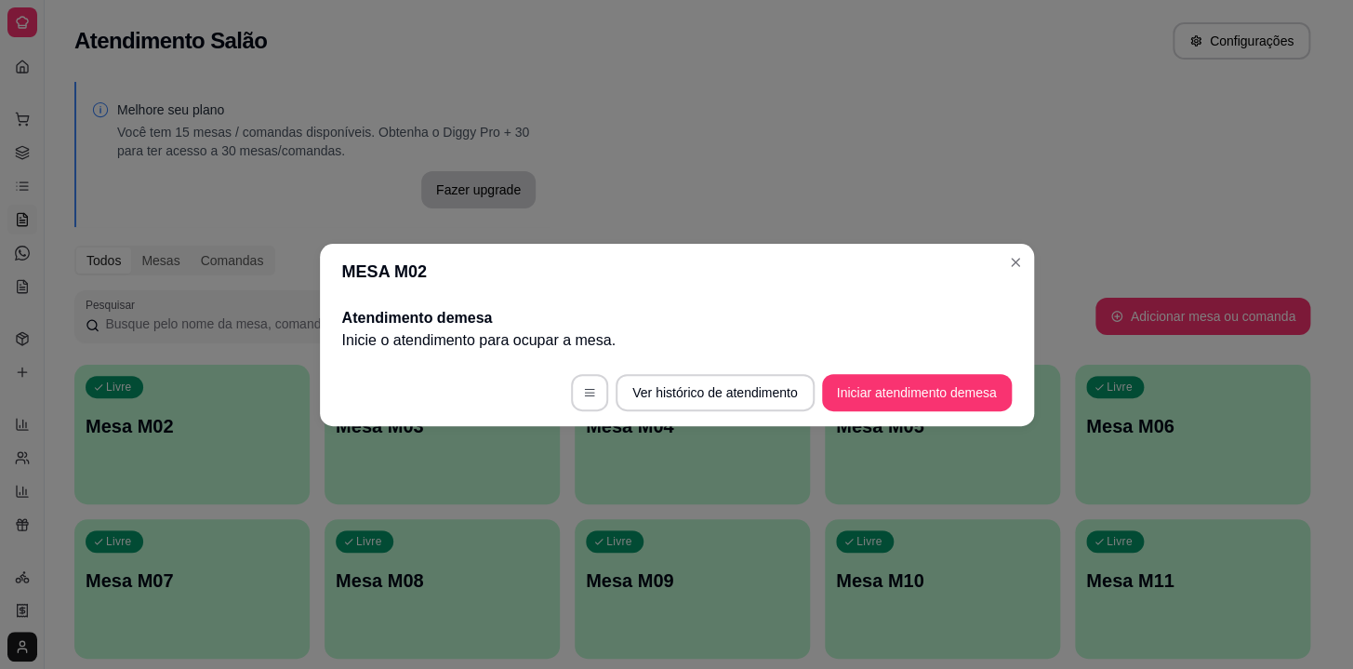
click at [995, 263] on header "MESA M02" at bounding box center [677, 272] width 714 height 56
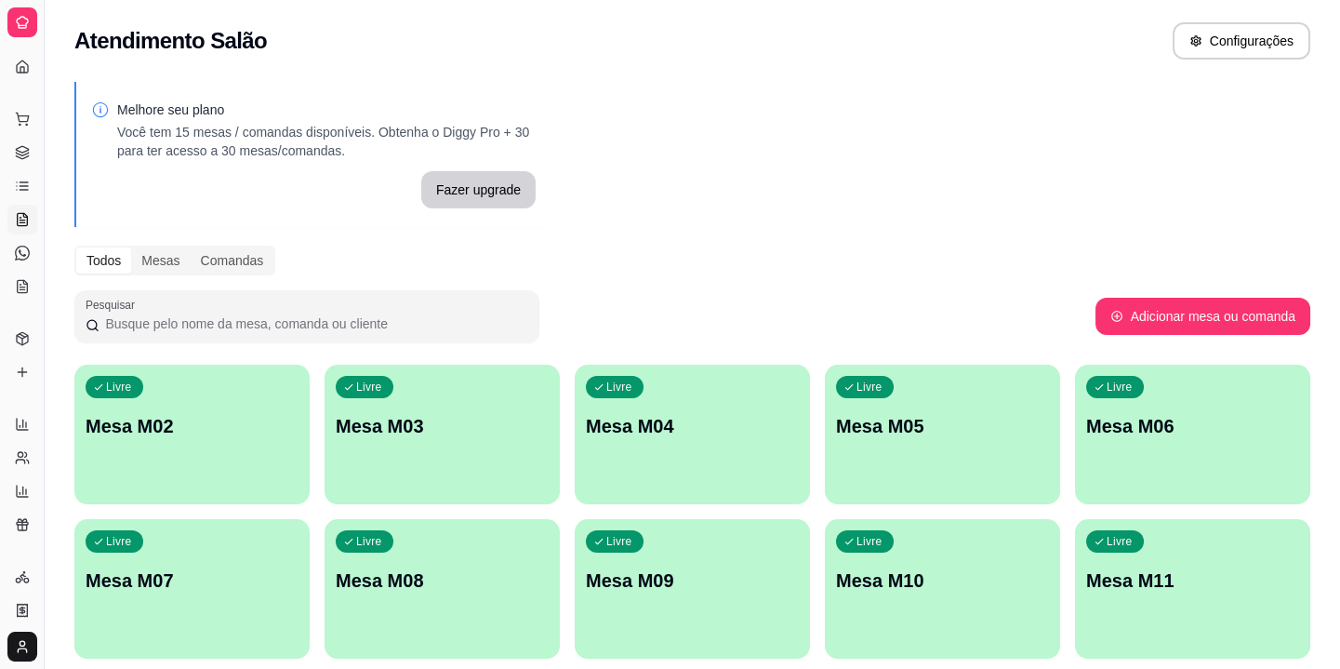
click at [241, 463] on div "Livre Mesa M02" at bounding box center [191, 423] width 235 height 117
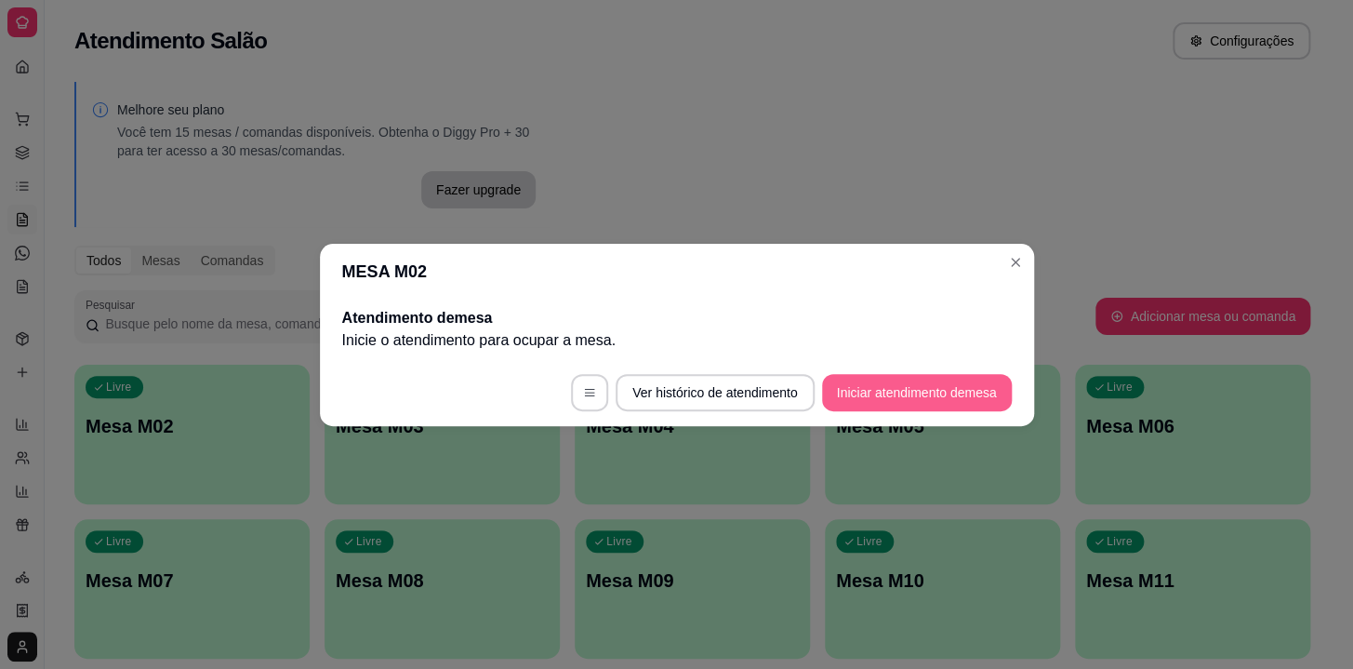
click at [836, 379] on button "Iniciar atendimento de mesa" at bounding box center [917, 392] width 190 height 37
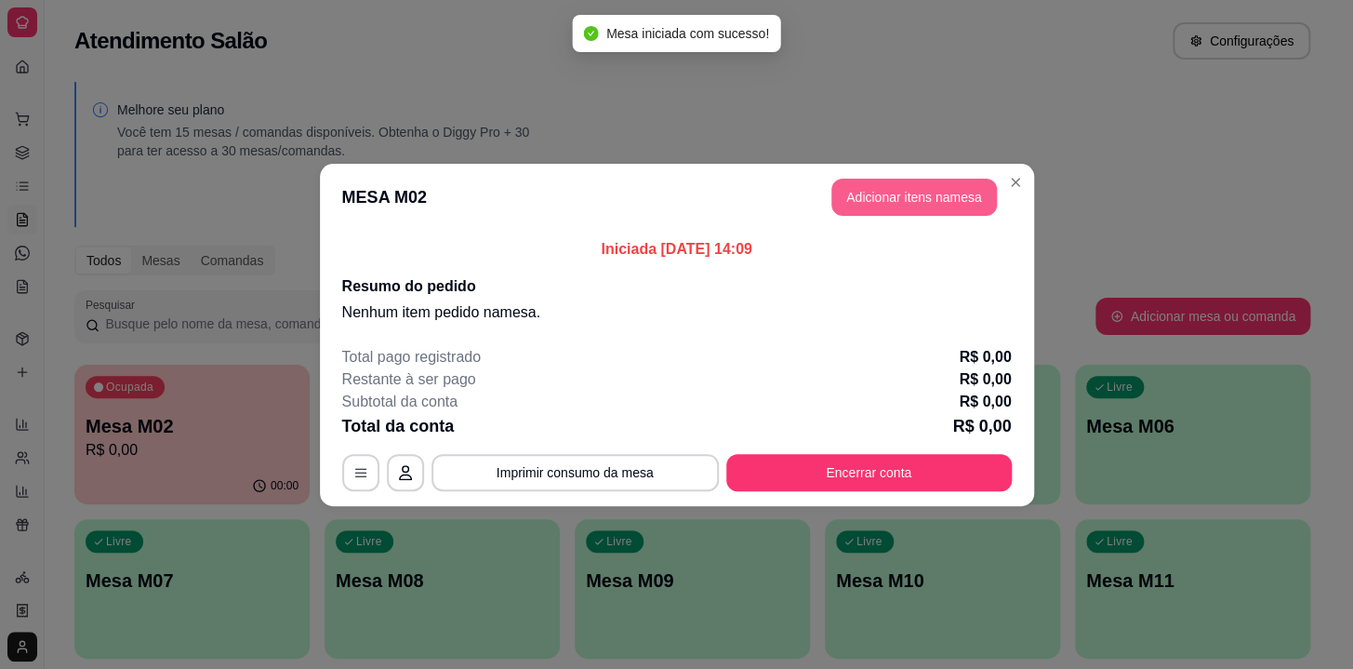
click at [867, 210] on button "Adicionar itens na mesa" at bounding box center [915, 197] width 166 height 37
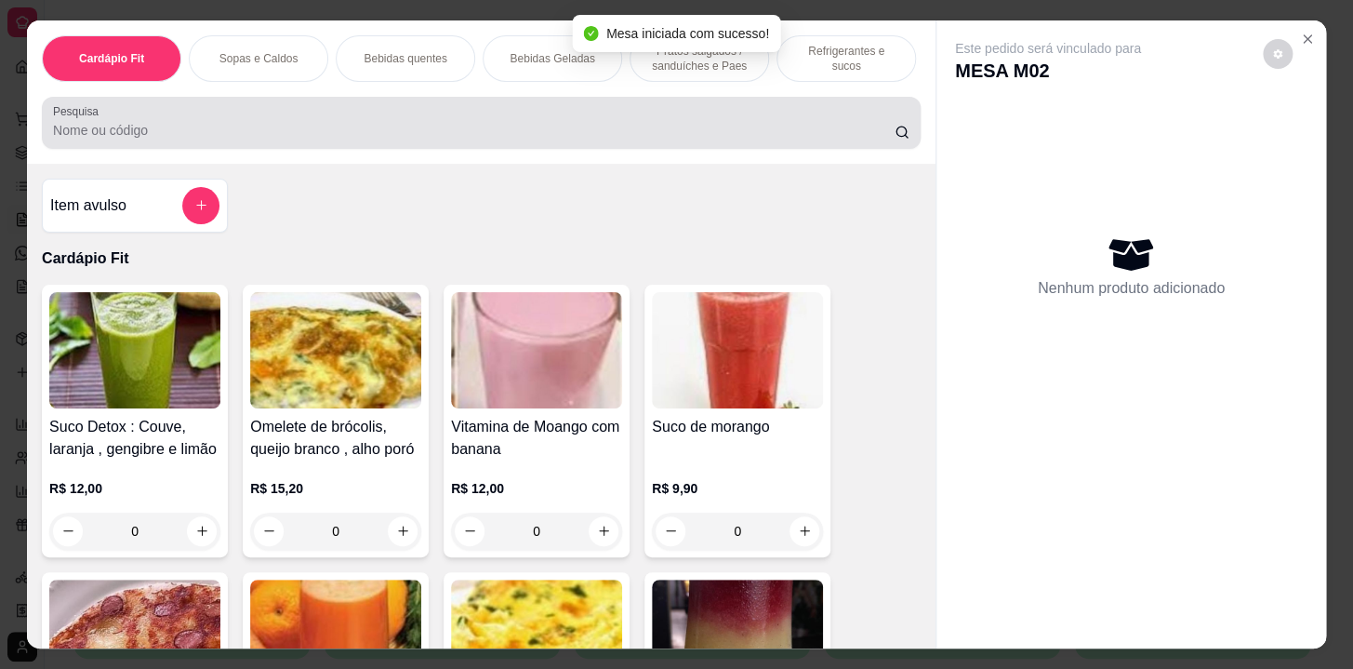
click at [595, 120] on div at bounding box center [481, 122] width 857 height 37
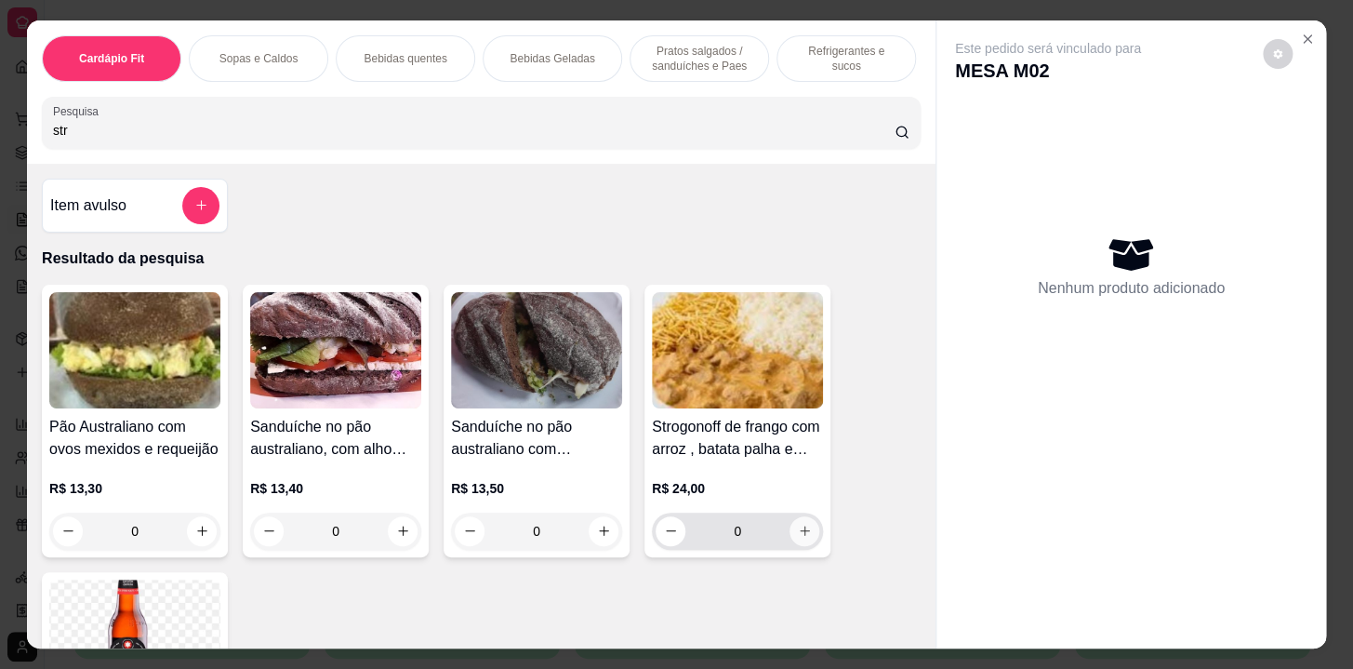
type input "str"
click at [803, 534] on icon "increase-product-quantity" at bounding box center [805, 531] width 14 height 14
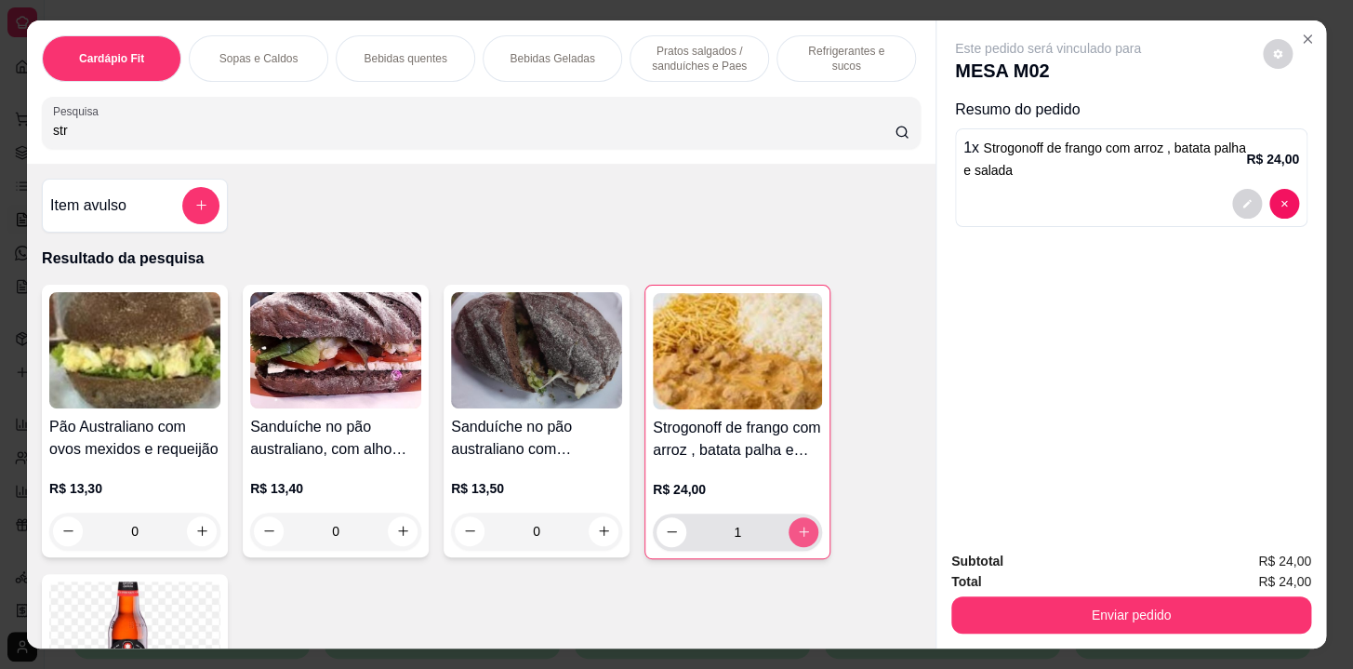
type input "1"
click at [800, 47] on p "Refrigerantes e sucos" at bounding box center [846, 59] width 108 height 30
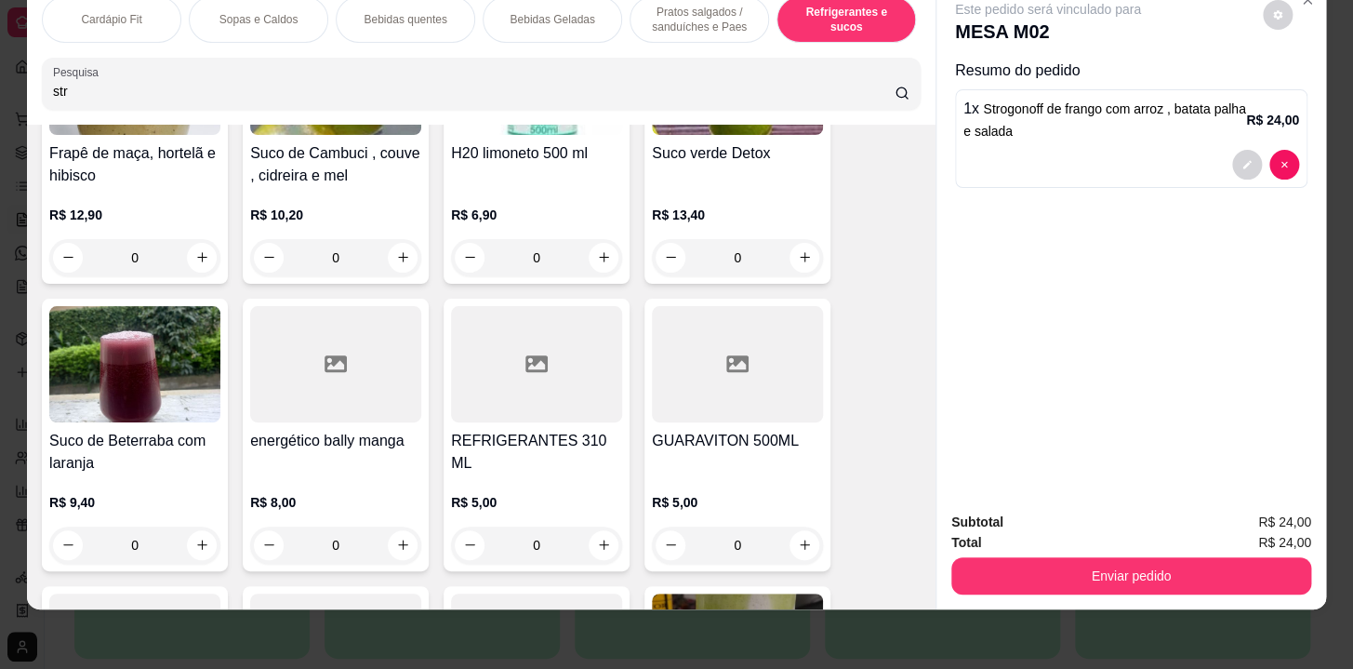
scroll to position [10958, 0]
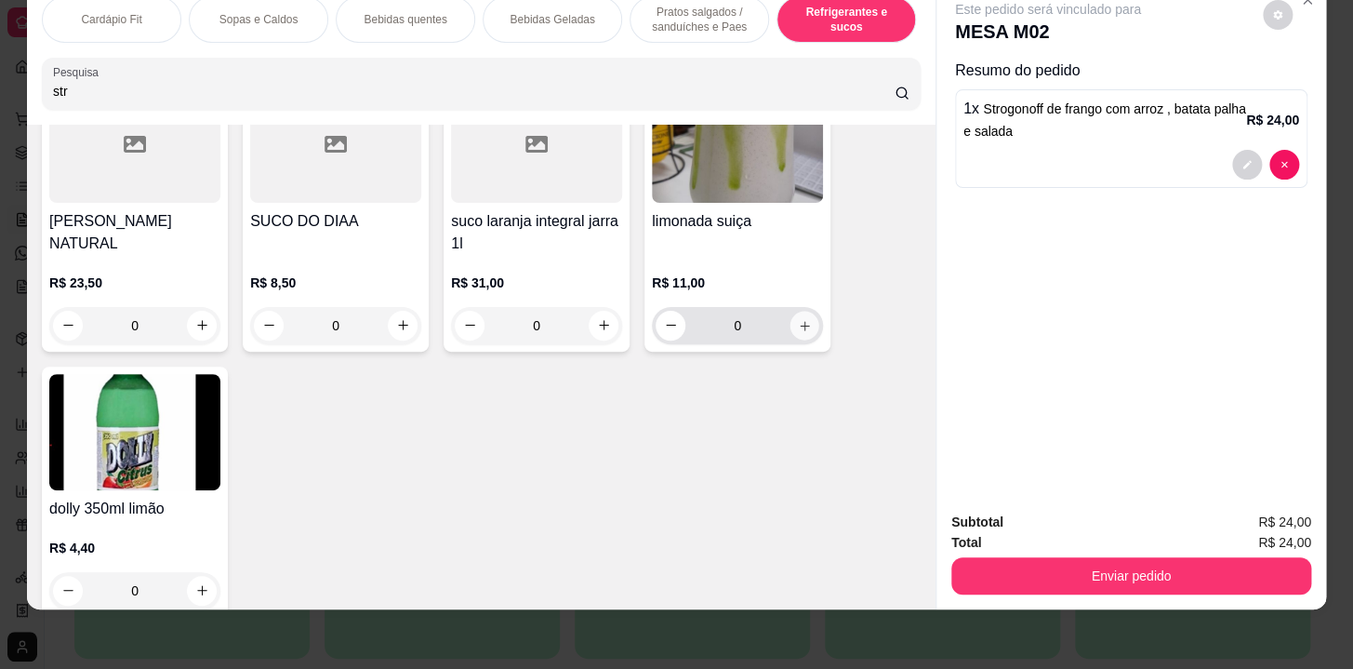
click at [798, 325] on icon "increase-product-quantity" at bounding box center [805, 325] width 14 height 14
type input "1"
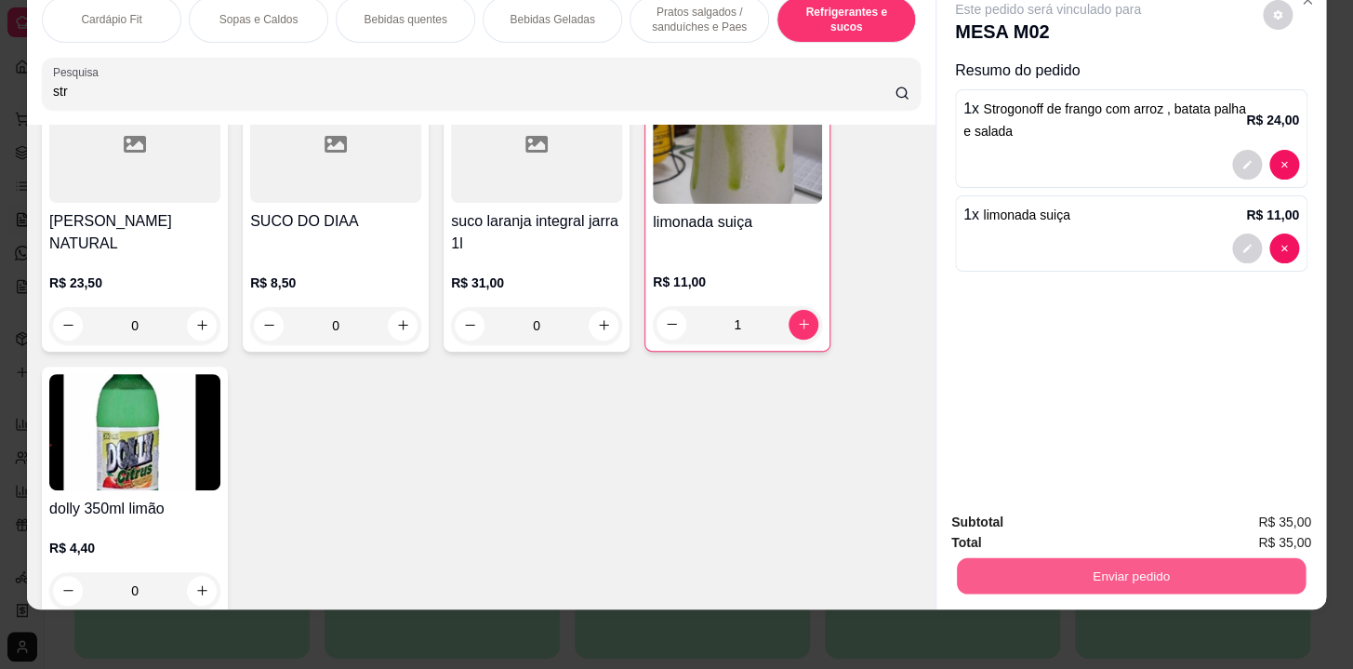
click at [1016, 559] on button "Enviar pedido" at bounding box center [1131, 576] width 349 height 36
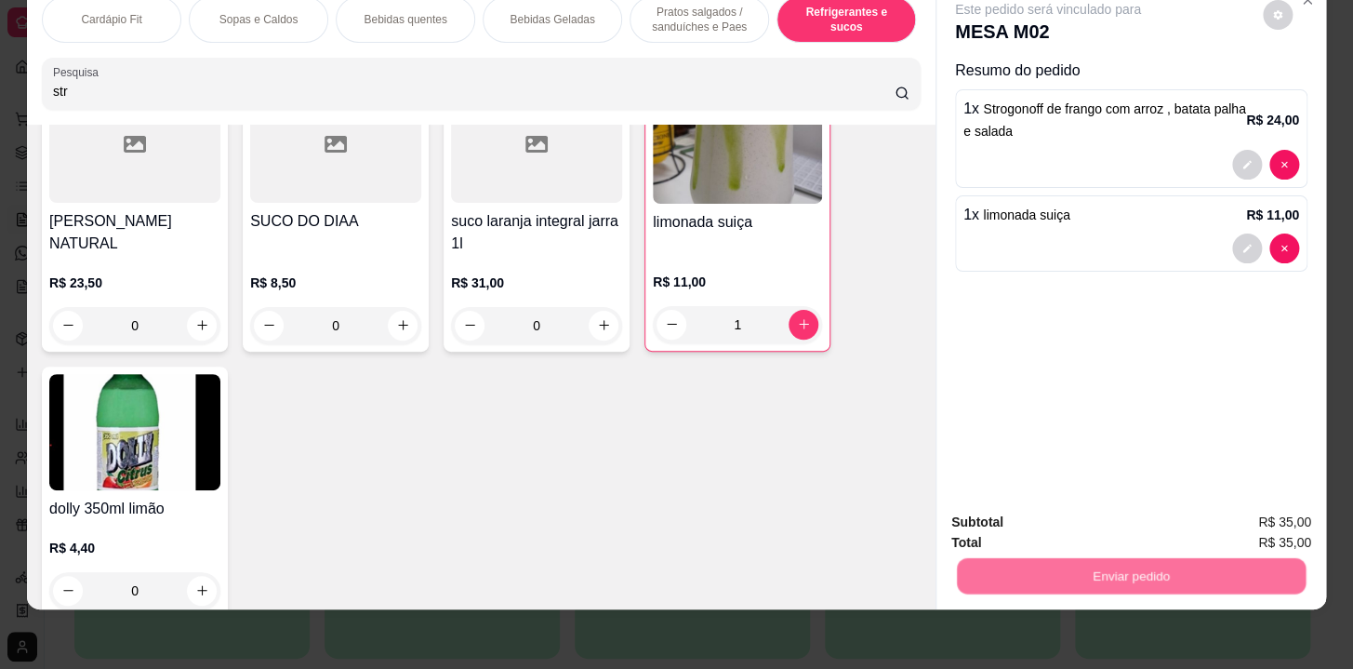
click at [1032, 510] on button "Não registrar e enviar pedido" at bounding box center [1070, 517] width 188 height 34
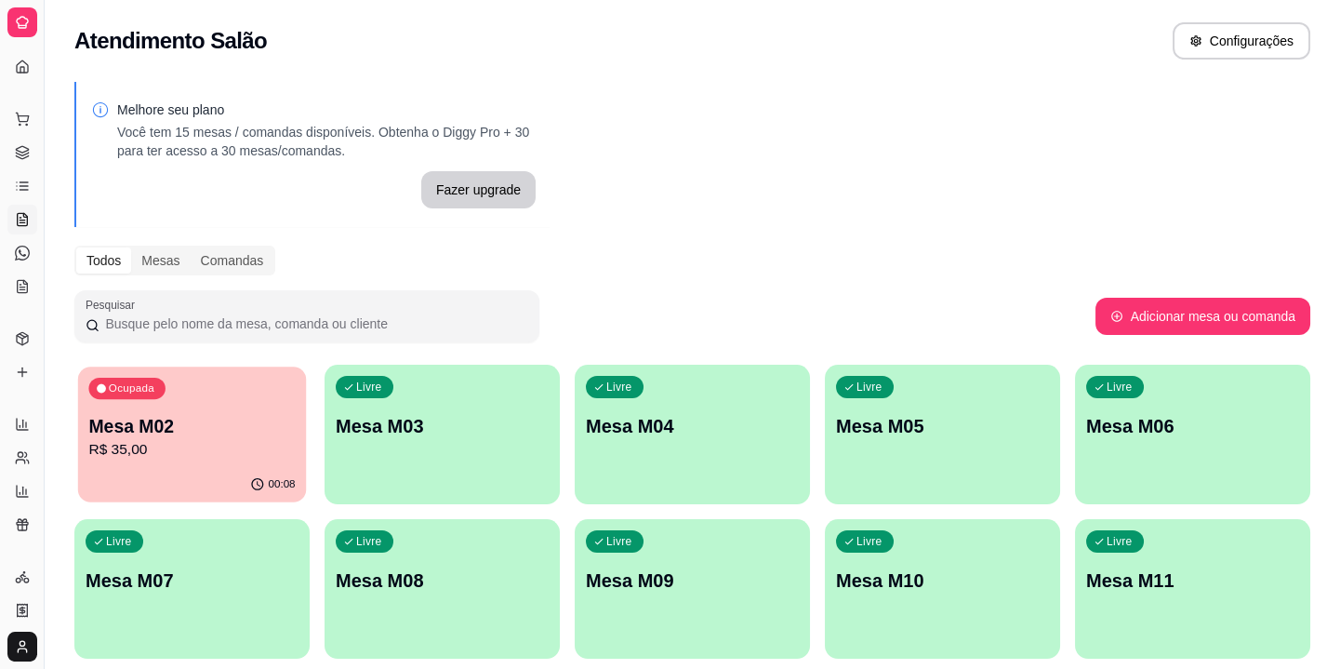
click at [265, 445] on p "R$ 35,00" at bounding box center [191, 449] width 206 height 21
click at [192, 460] on div "Ocupada Mesa M02 R$ 35,00" at bounding box center [192, 416] width 228 height 100
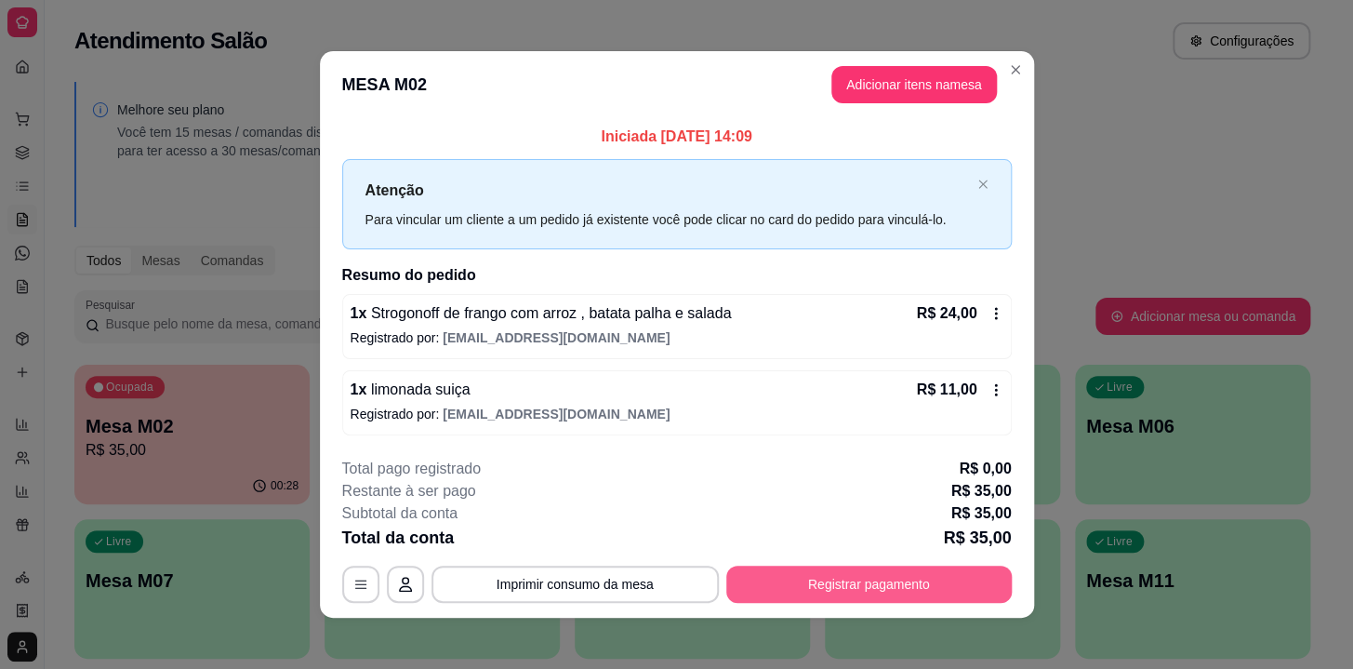
click at [823, 583] on button "Registrar pagamento" at bounding box center [869, 583] width 286 height 37
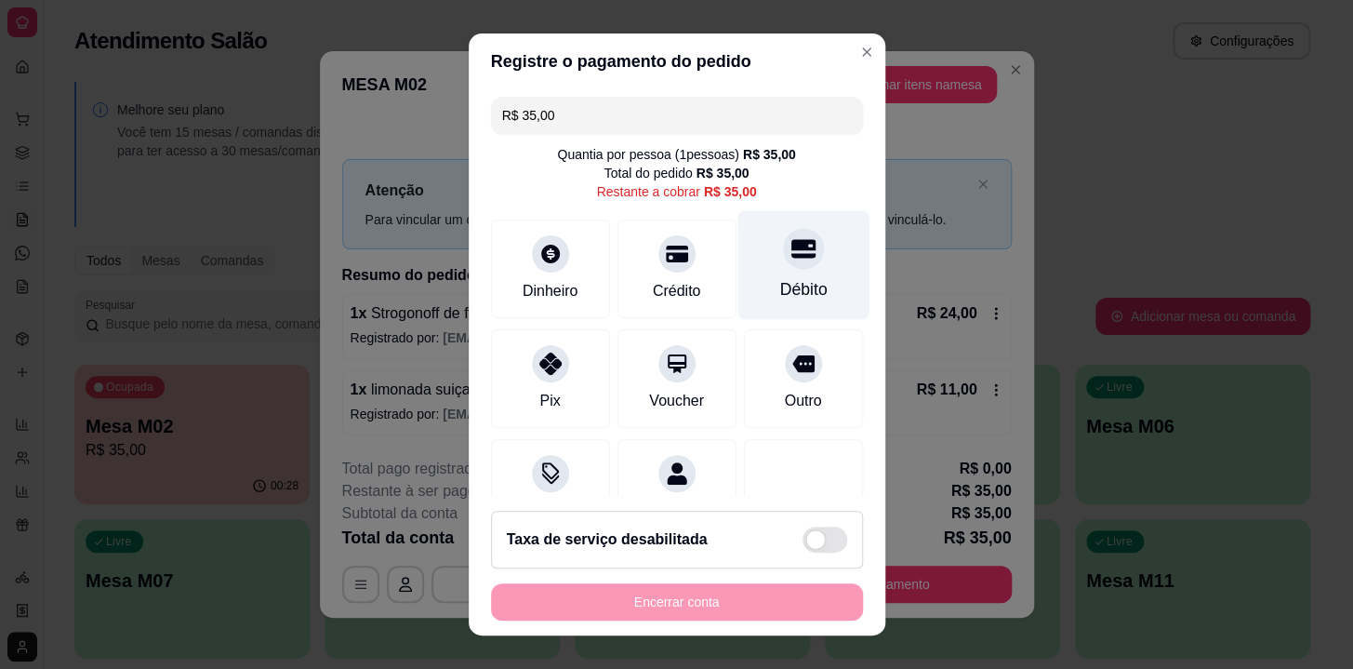
click at [782, 269] on div "Débito" at bounding box center [803, 265] width 131 height 109
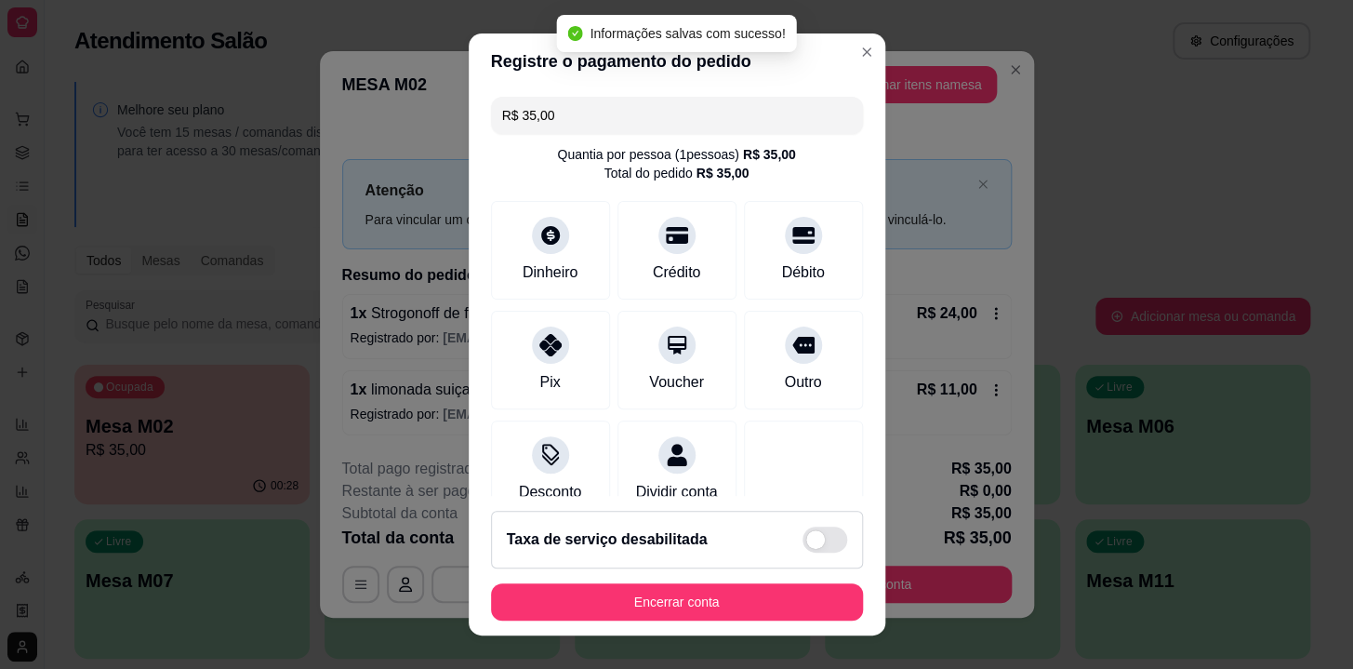
type input "R$ 0,00"
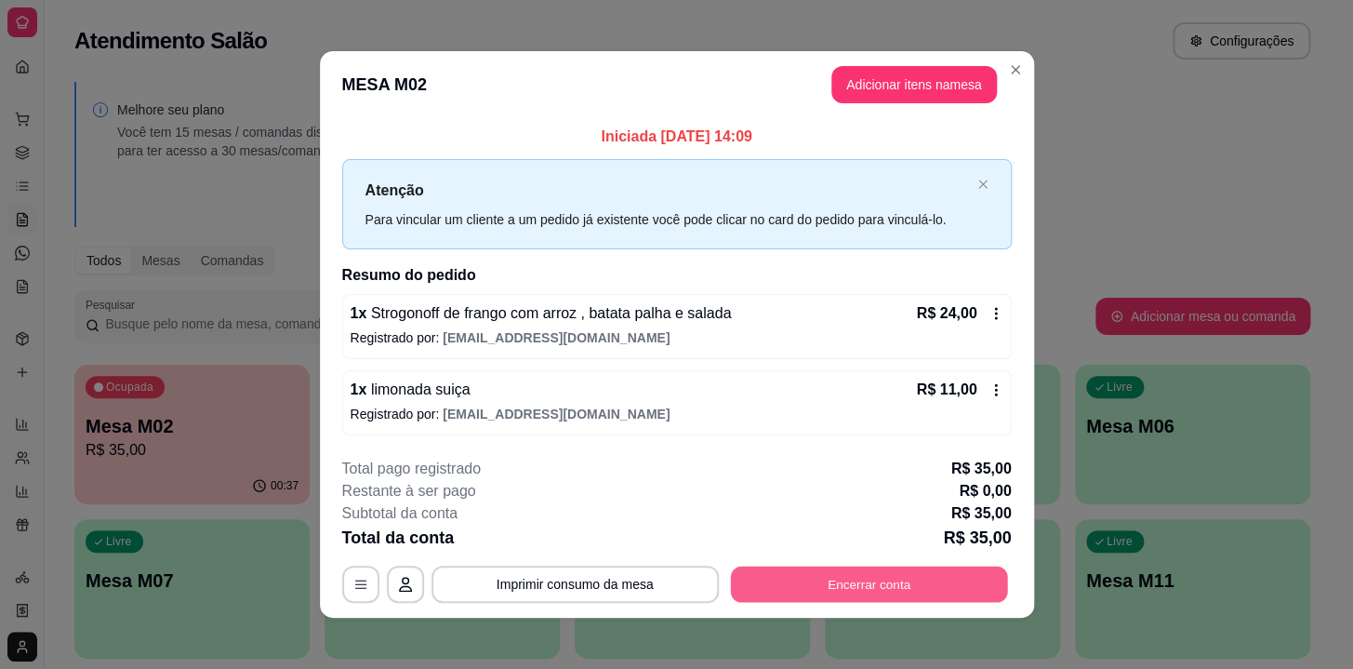
click at [885, 592] on button "Encerrar conta" at bounding box center [868, 584] width 277 height 36
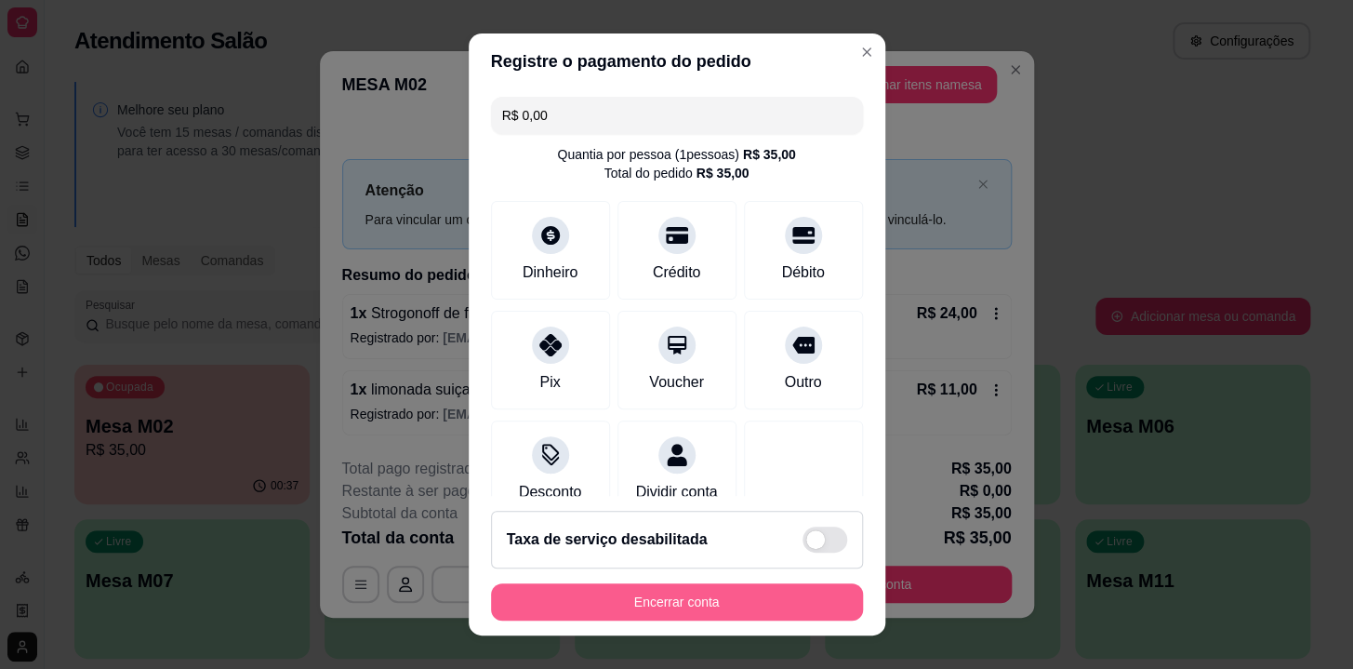
click at [740, 600] on button "Encerrar conta" at bounding box center [677, 601] width 372 height 37
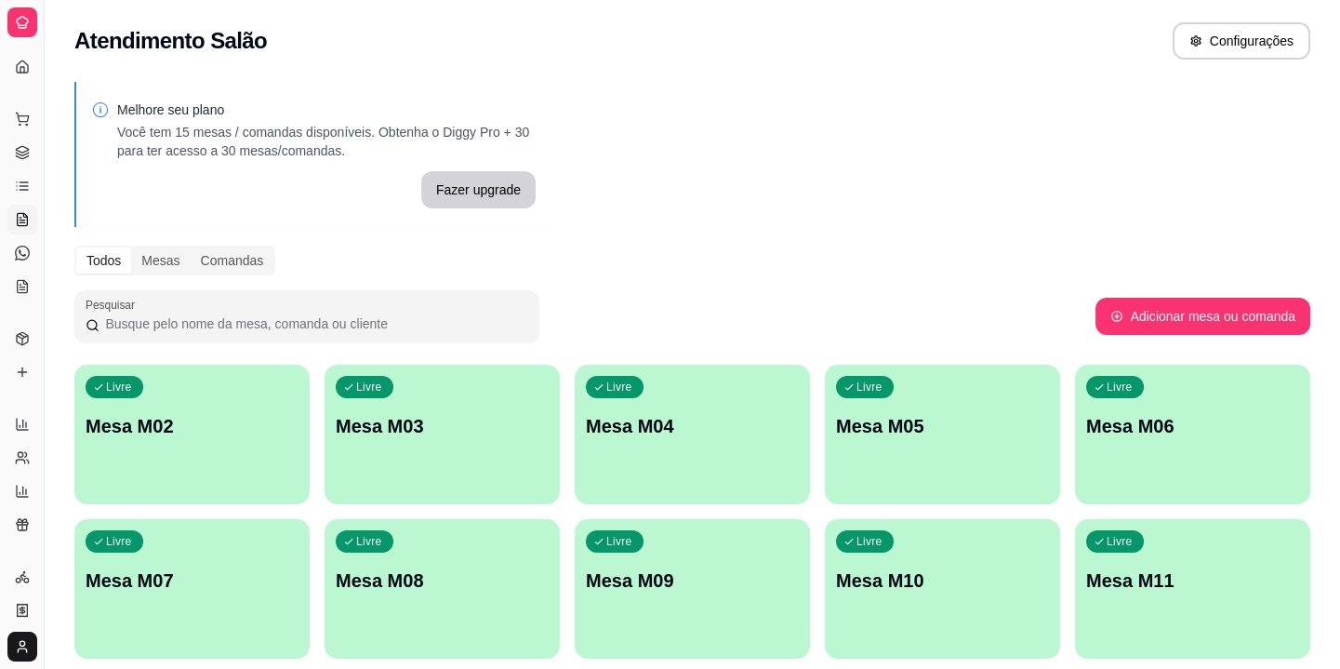
click at [222, 462] on div "Livre Mesa M02" at bounding box center [191, 423] width 235 height 117
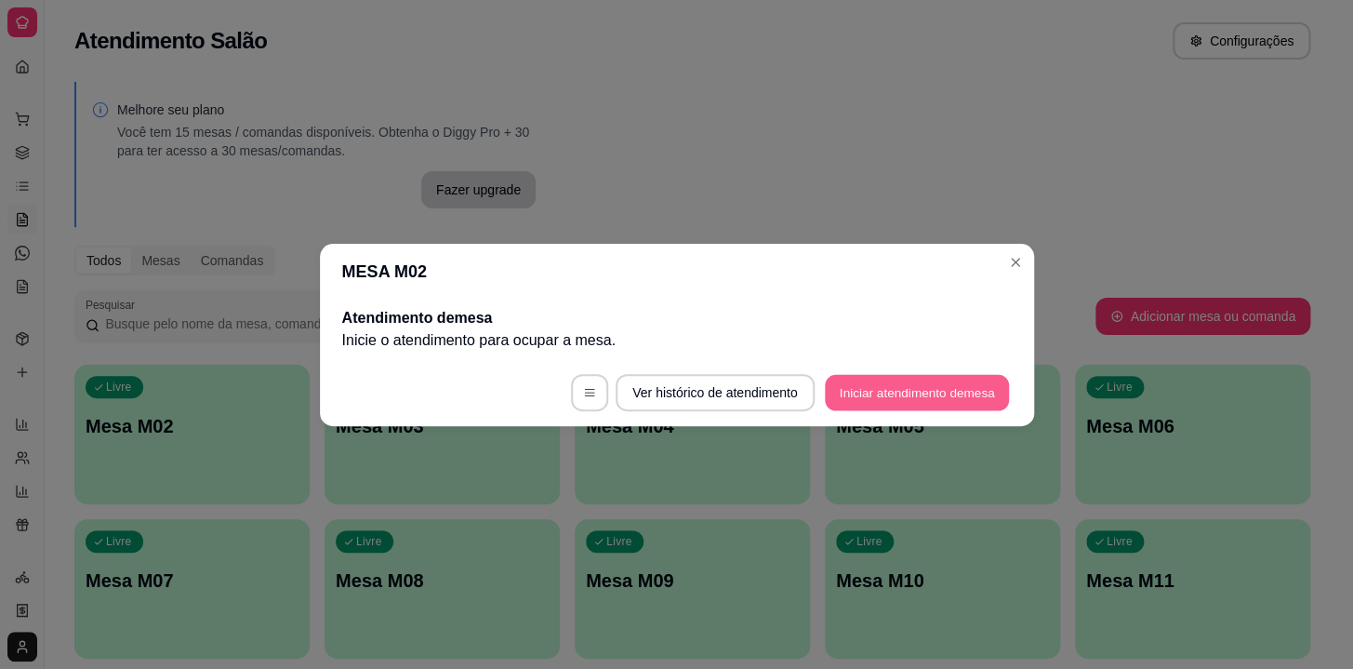
click at [957, 387] on button "Iniciar atendimento de mesa" at bounding box center [917, 392] width 184 height 36
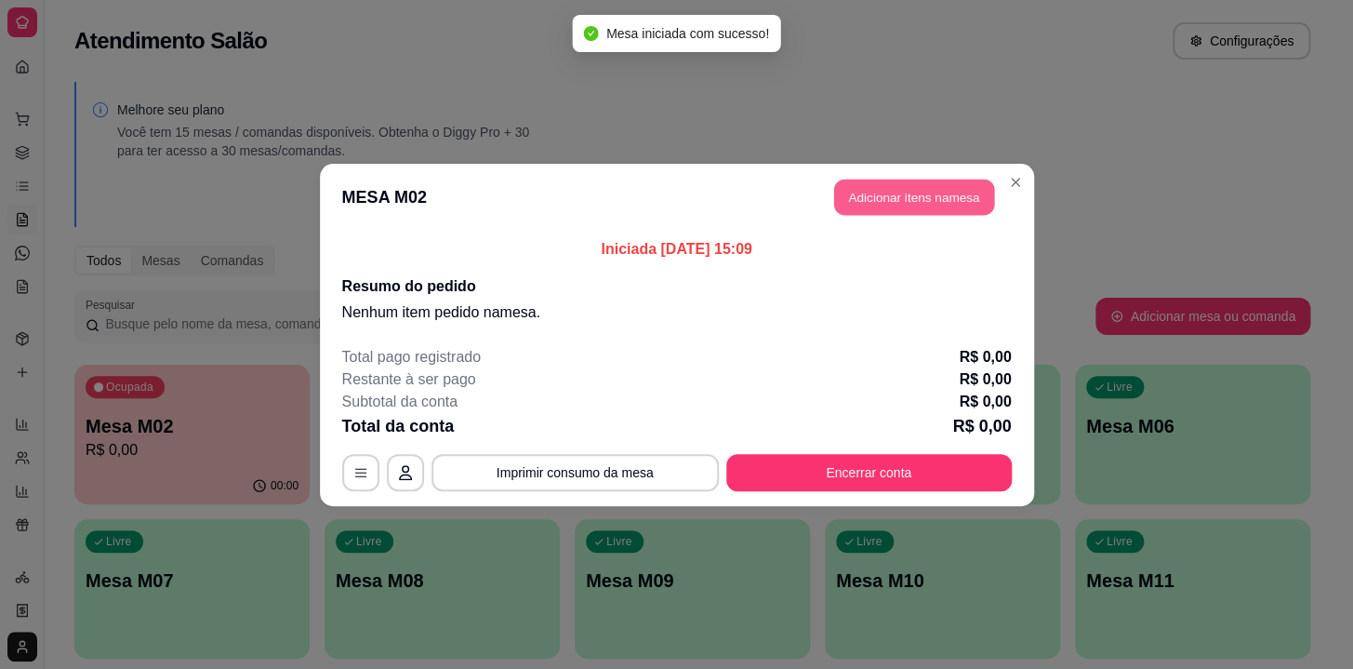
click at [951, 205] on button "Adicionar itens na mesa" at bounding box center [914, 197] width 160 height 36
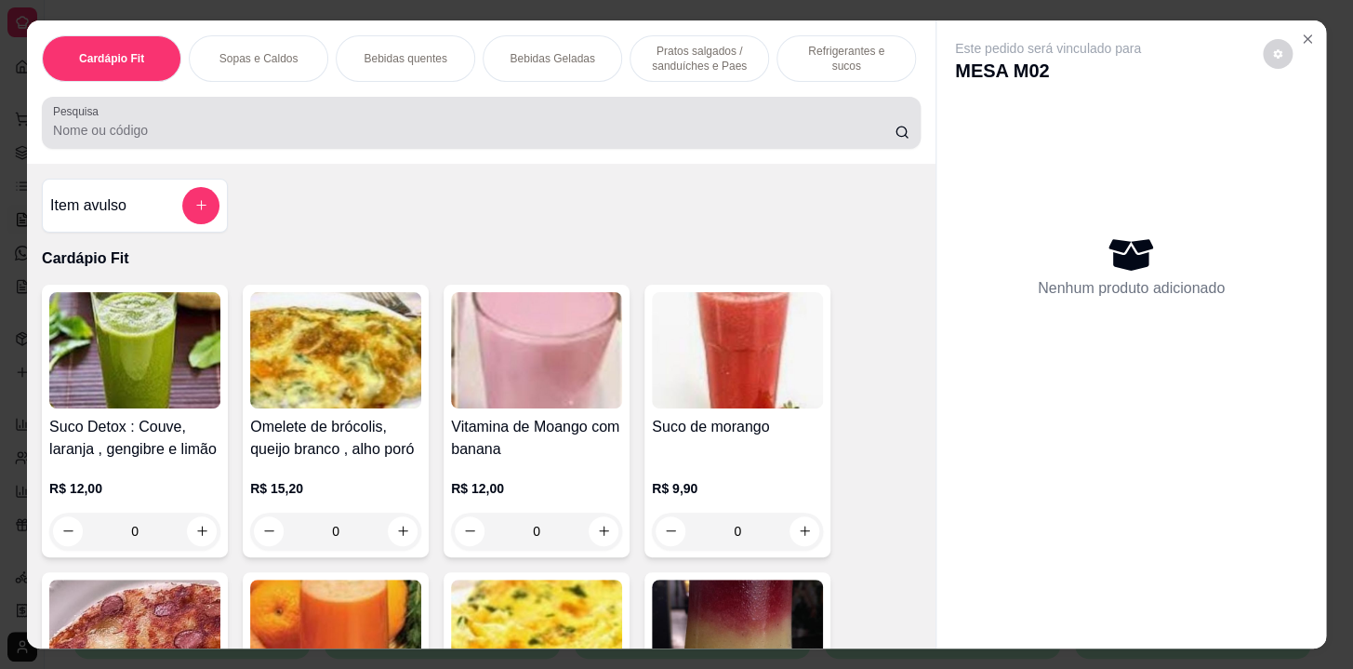
click at [130, 133] on input "Pesquisa" at bounding box center [474, 130] width 842 height 19
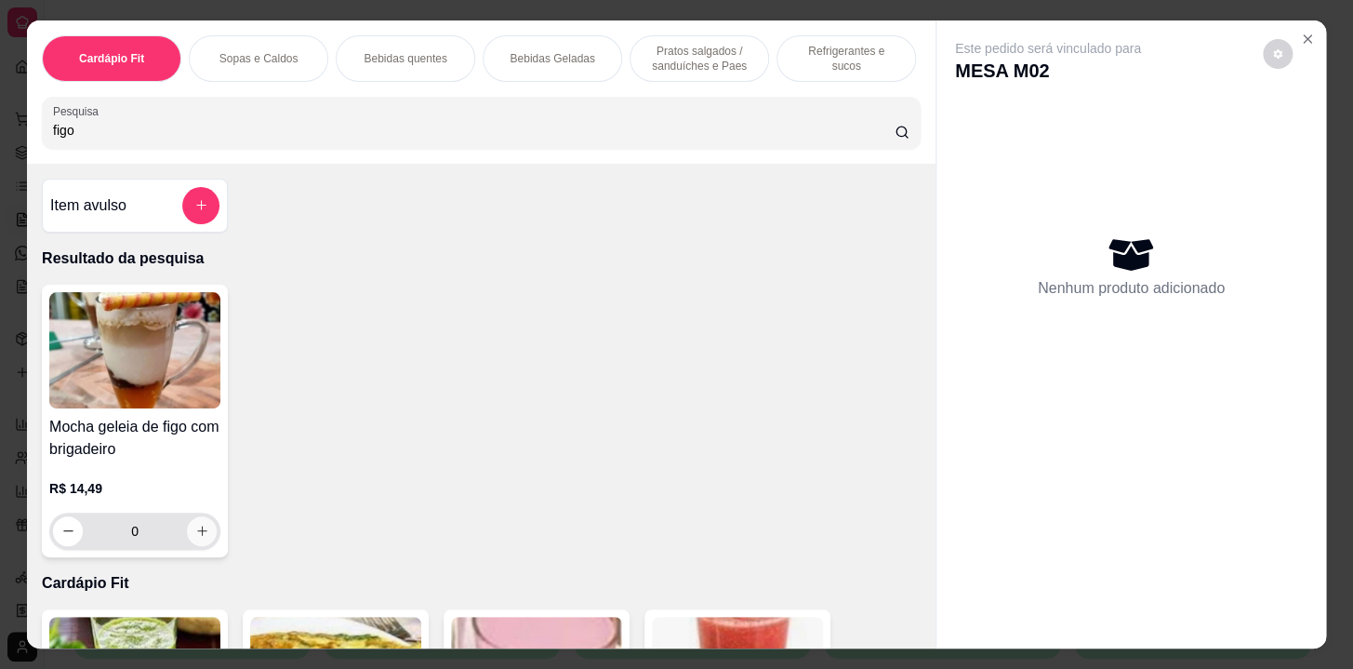
type input "figo"
click at [195, 538] on icon "increase-product-quantity" at bounding box center [202, 531] width 14 height 14
type input "1"
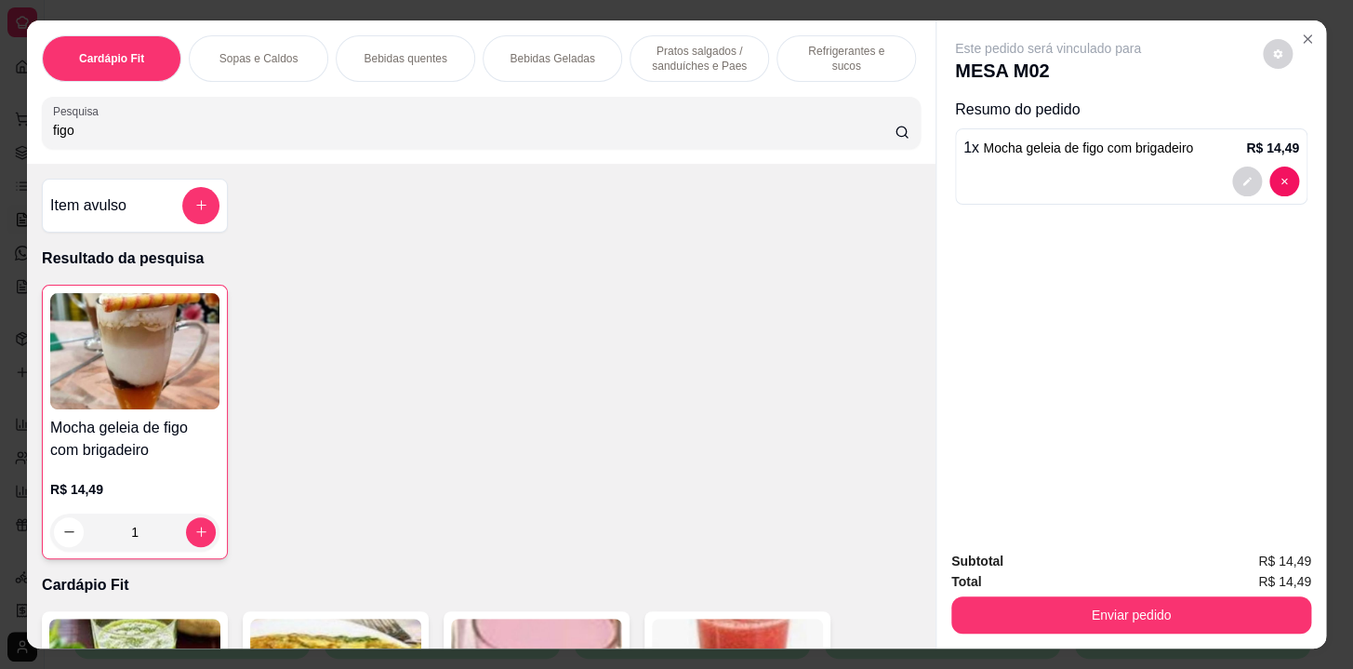
click at [400, 134] on input "figo" at bounding box center [474, 130] width 842 height 19
type input "f"
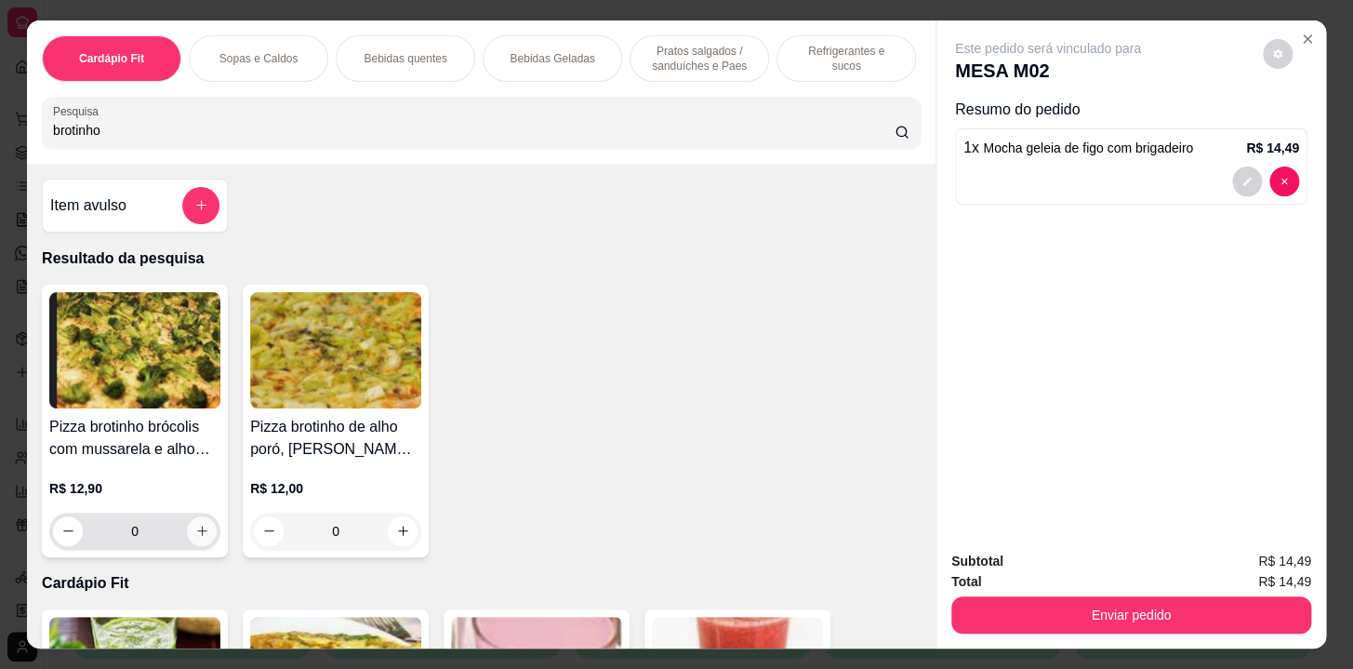
type input "brotinho"
click at [193, 527] on button "increase-product-quantity" at bounding box center [202, 531] width 30 height 30
type input "1"
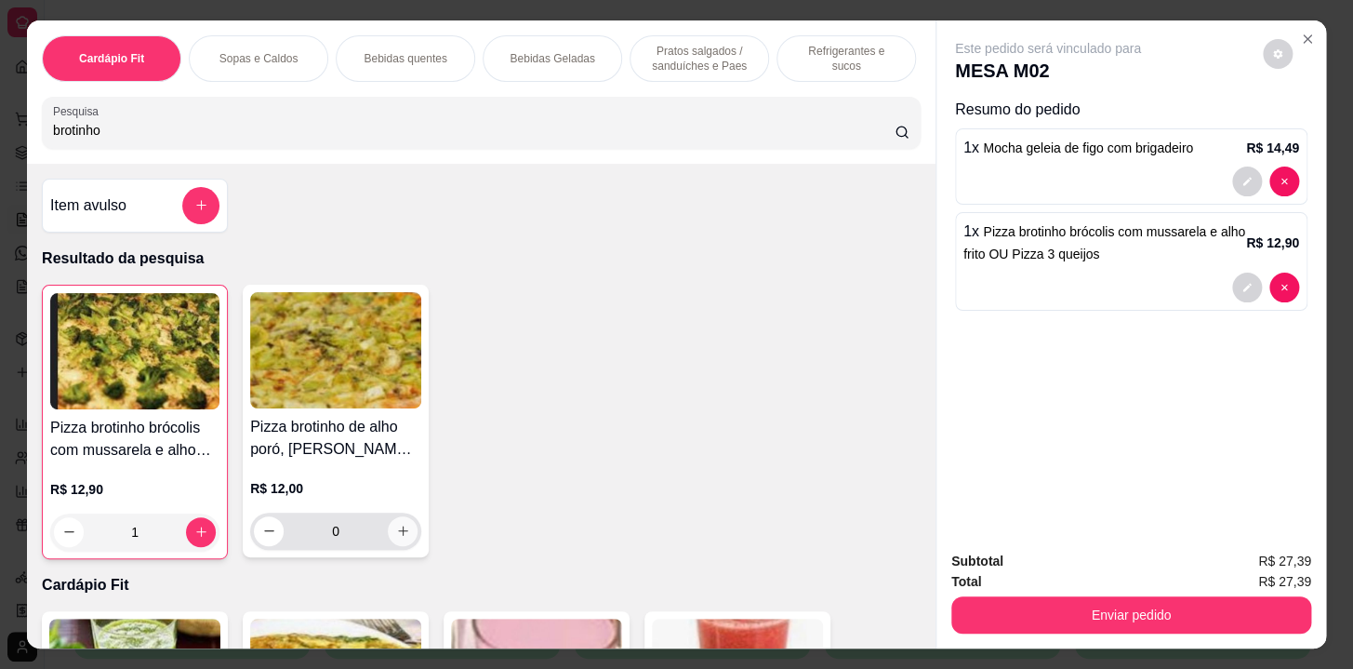
click at [407, 536] on button "increase-product-quantity" at bounding box center [403, 531] width 30 height 30
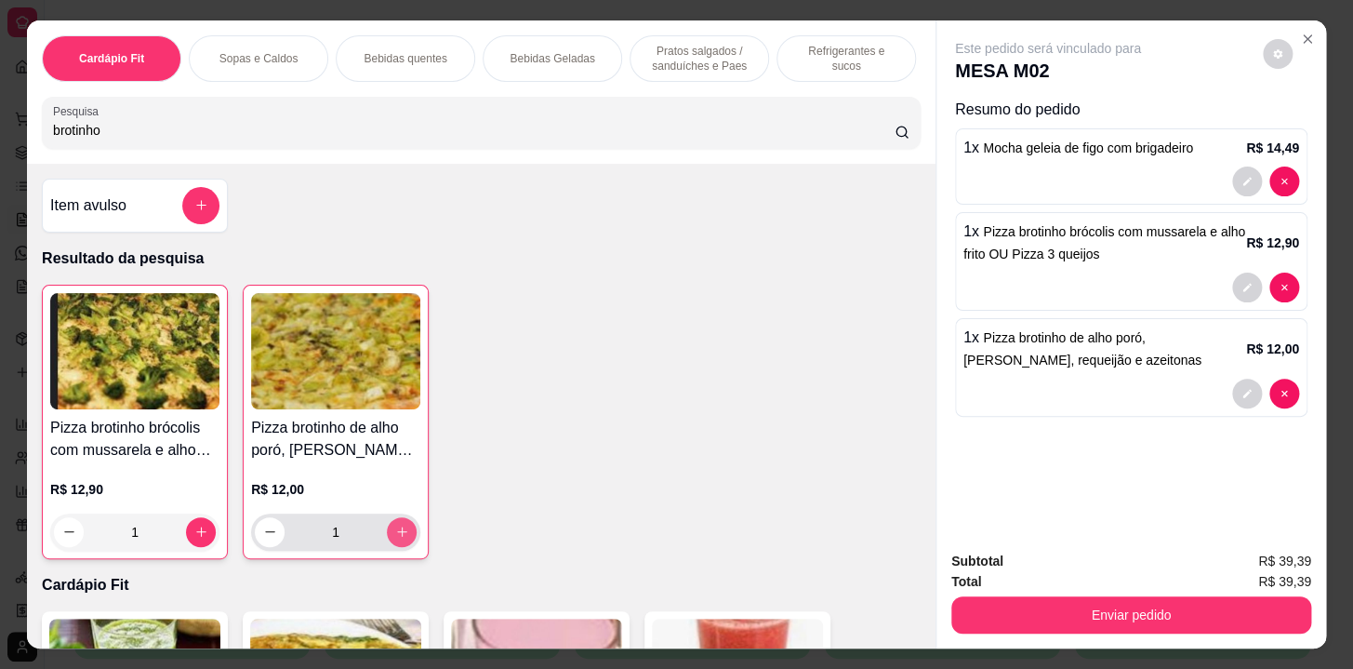
type input "1"
click at [172, 136] on input "brotinho" at bounding box center [474, 130] width 842 height 19
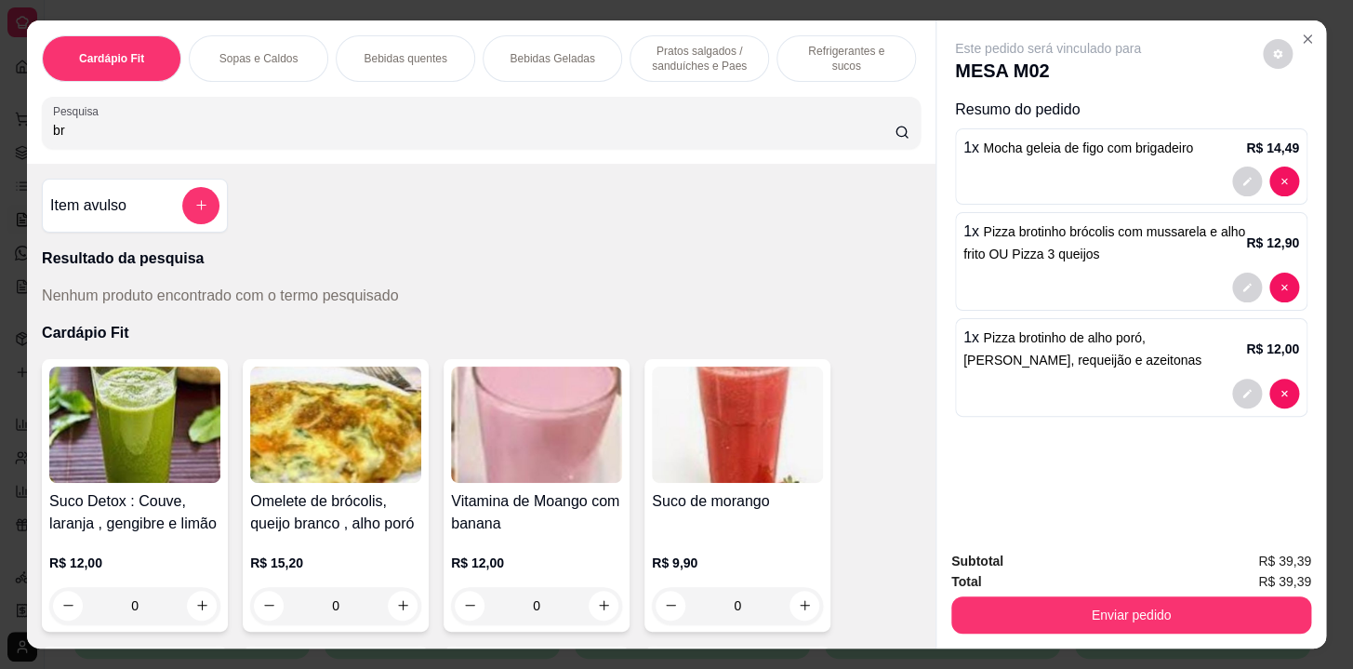
type input "b"
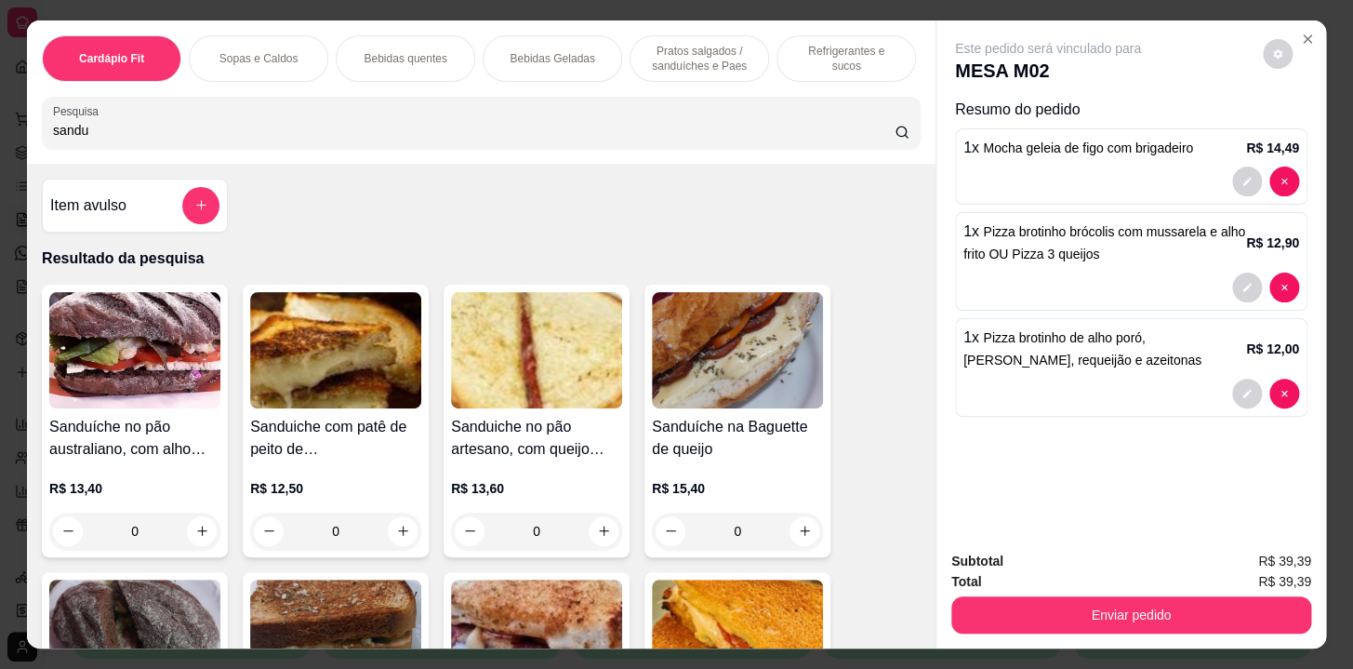
scroll to position [422, 0]
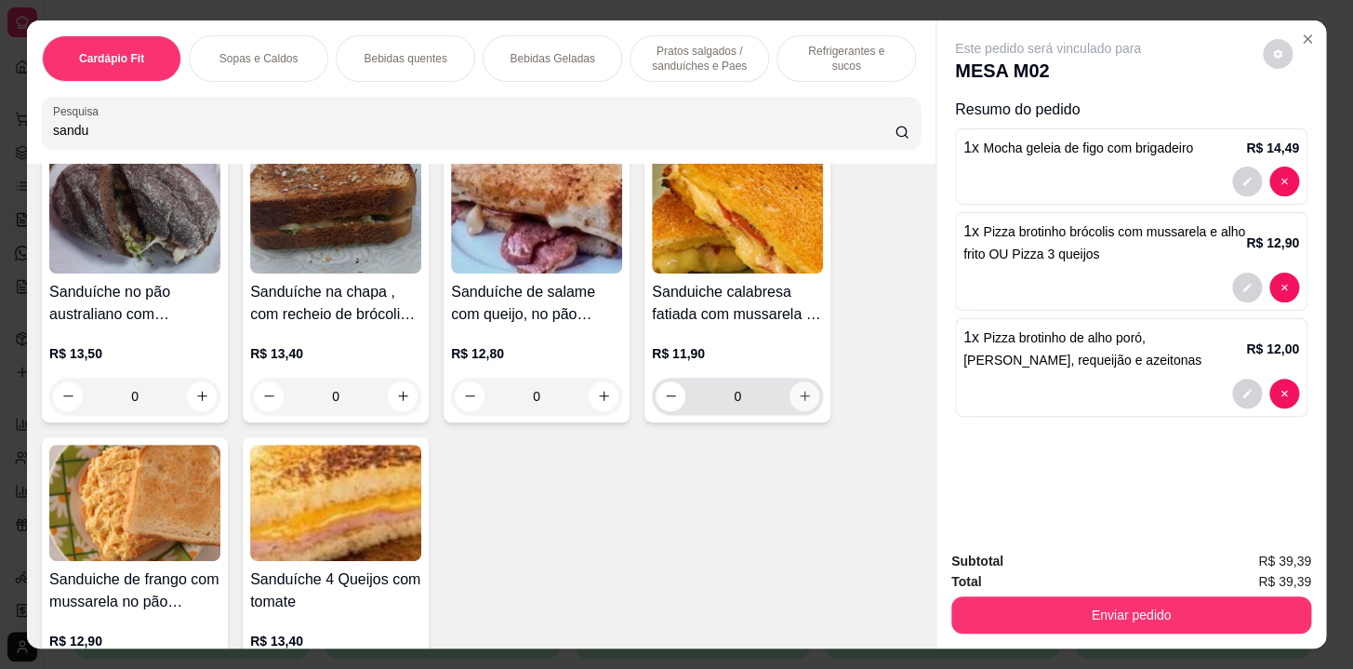
type input "sandu"
click at [806, 392] on button "increase-product-quantity" at bounding box center [805, 395] width 29 height 29
type input "1"
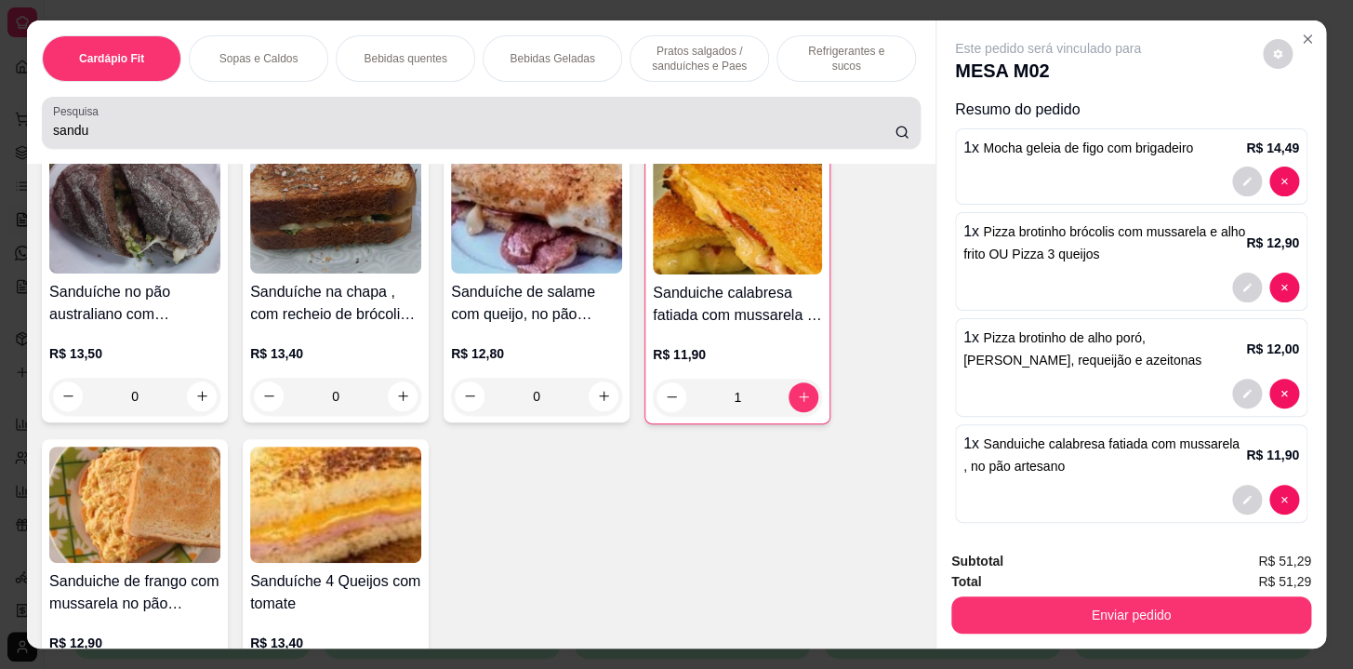
click at [436, 140] on input "sandu" at bounding box center [474, 130] width 842 height 19
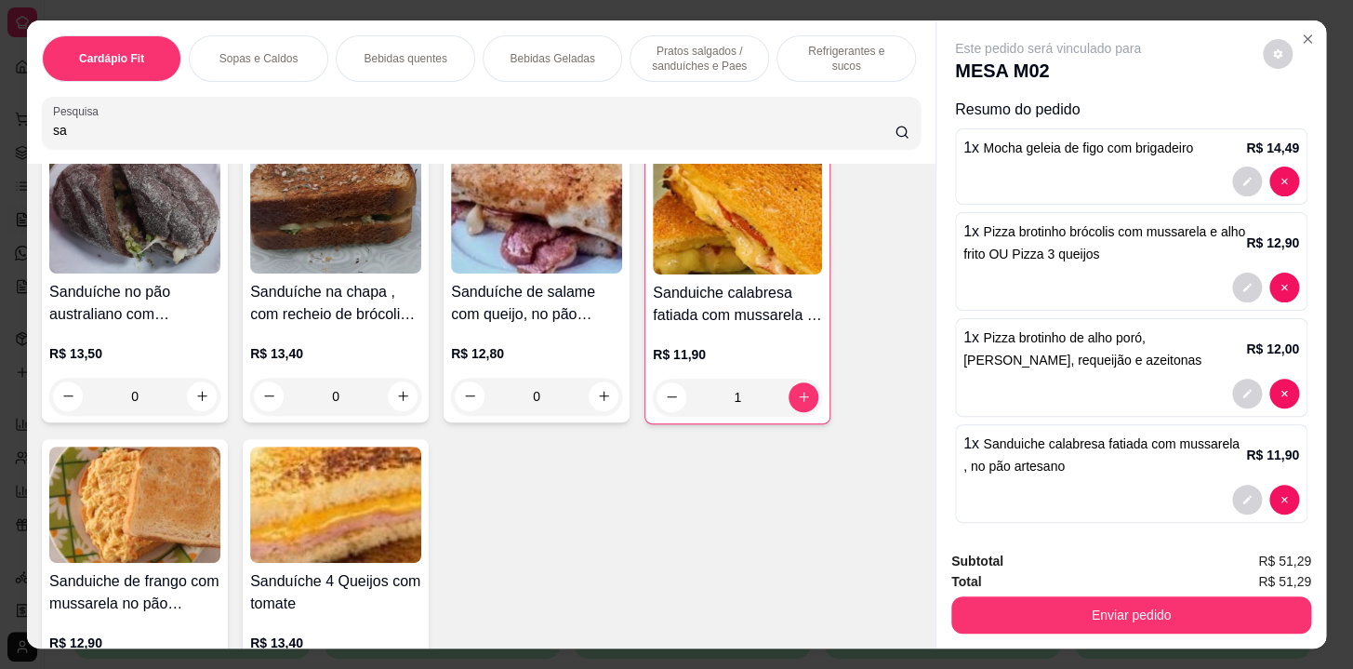
type input "s"
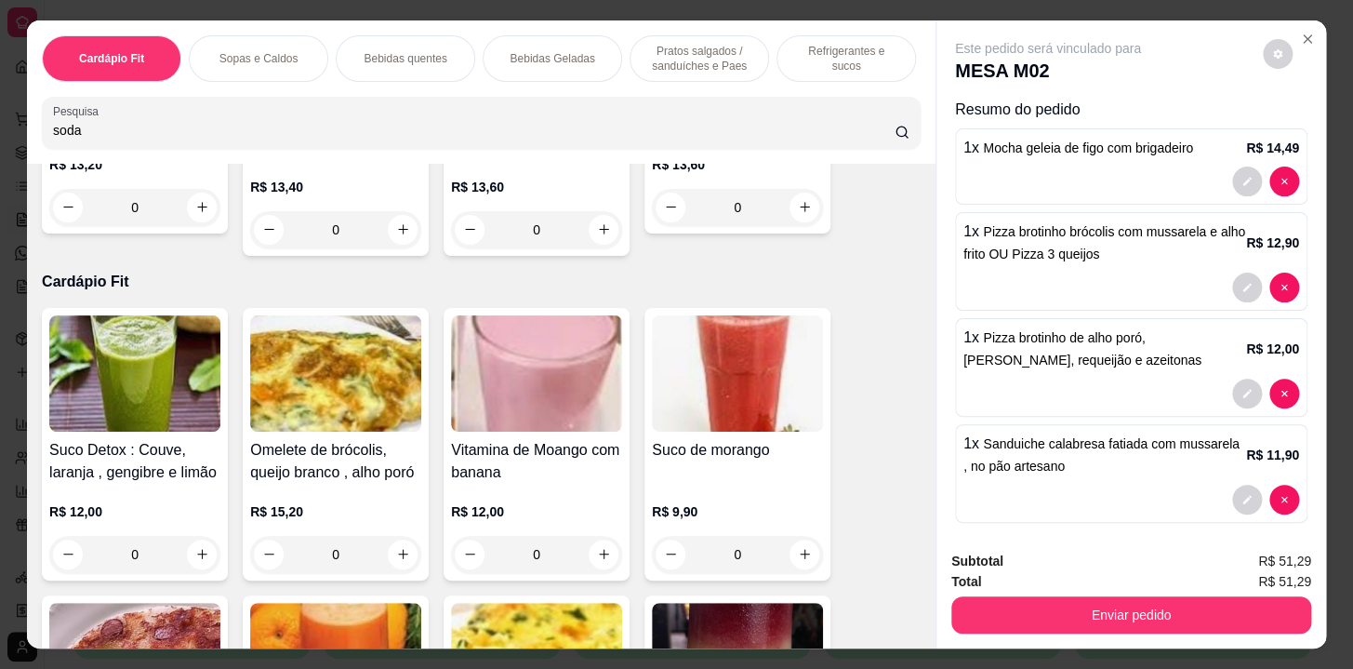
scroll to position [0, 0]
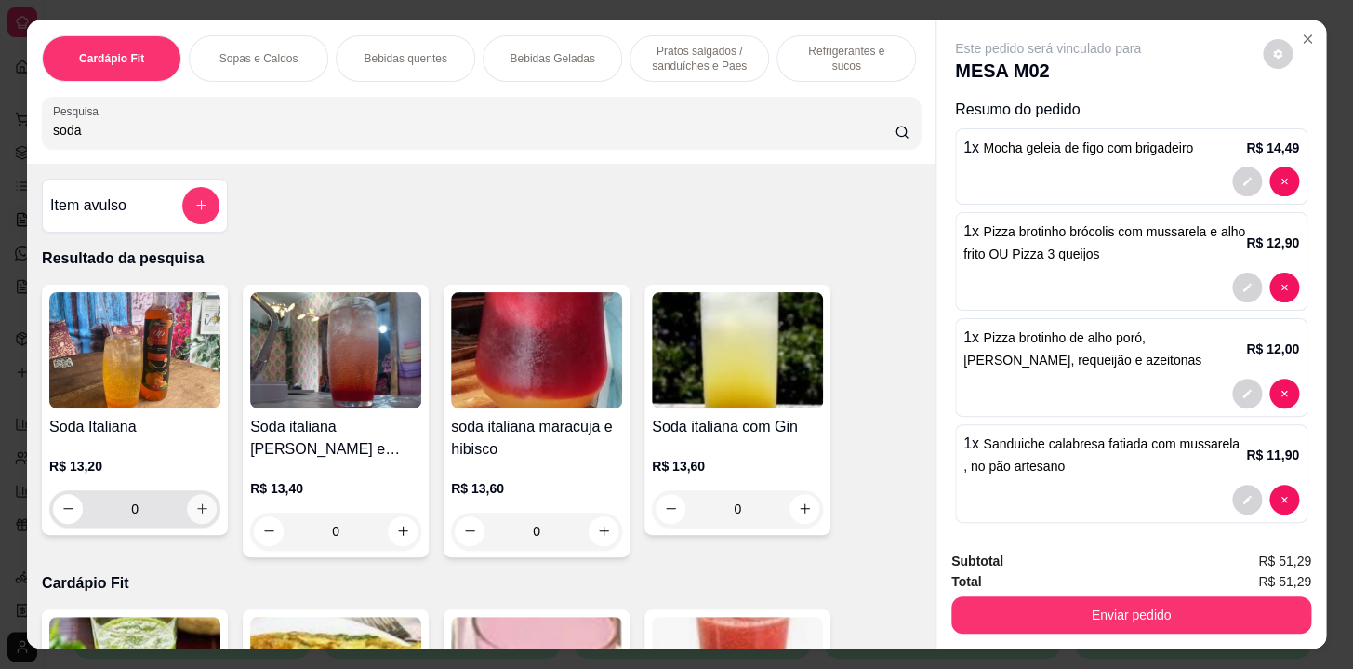
type input "soda"
click at [196, 515] on icon "increase-product-quantity" at bounding box center [202, 508] width 14 height 14
type input "1"
click at [196, 516] on icon "increase-product-quantity" at bounding box center [201, 509] width 14 height 14
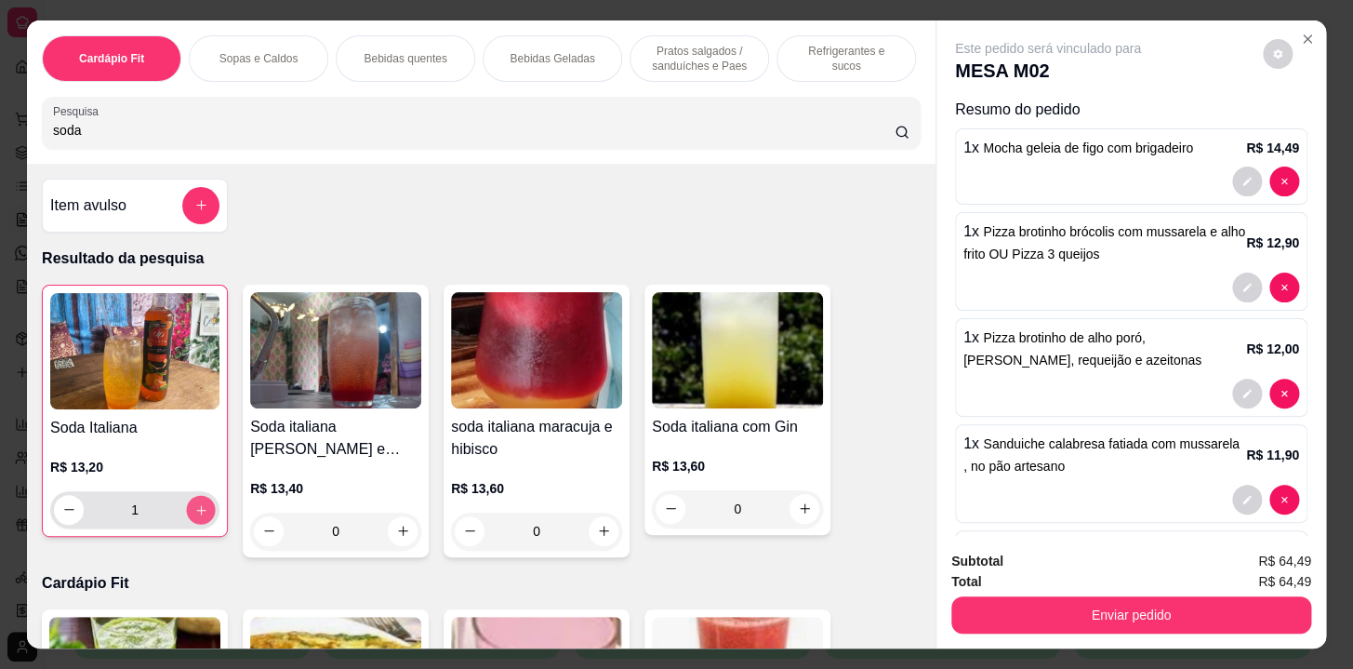
type input "2"
click at [62, 516] on icon "decrease-product-quantity" at bounding box center [69, 509] width 14 height 14
type input "1"
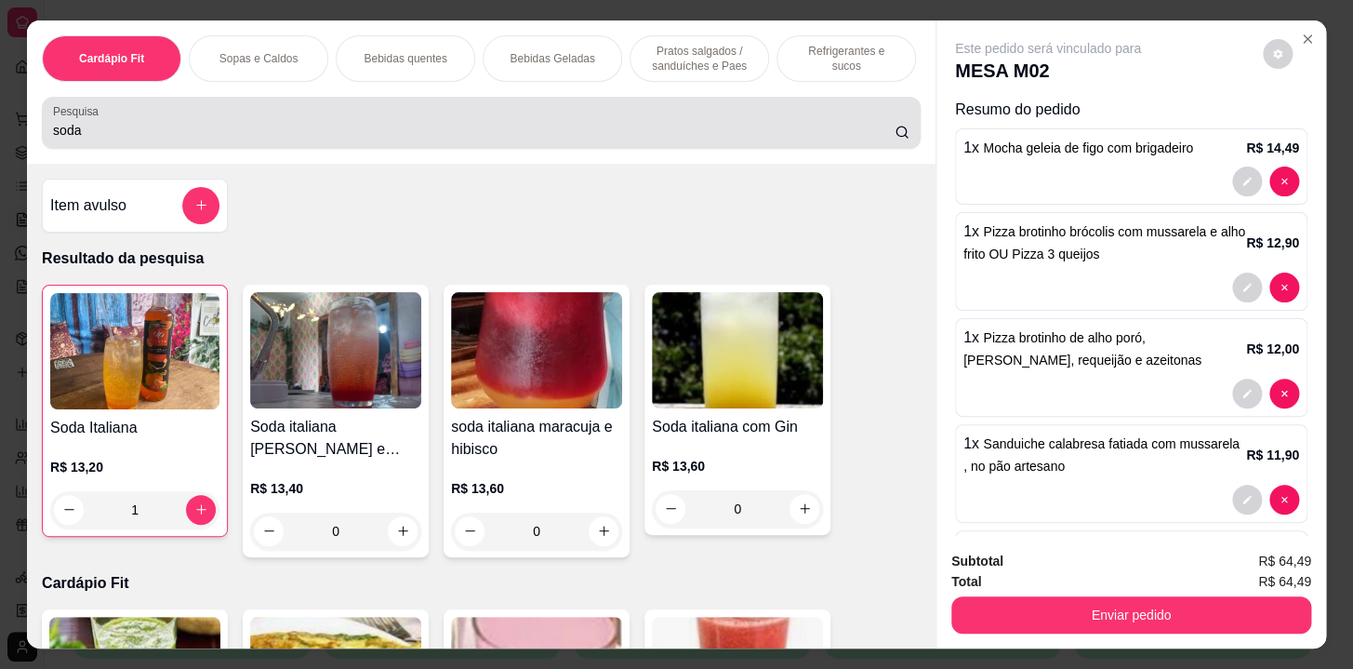
click at [220, 115] on div "soda" at bounding box center [481, 122] width 857 height 37
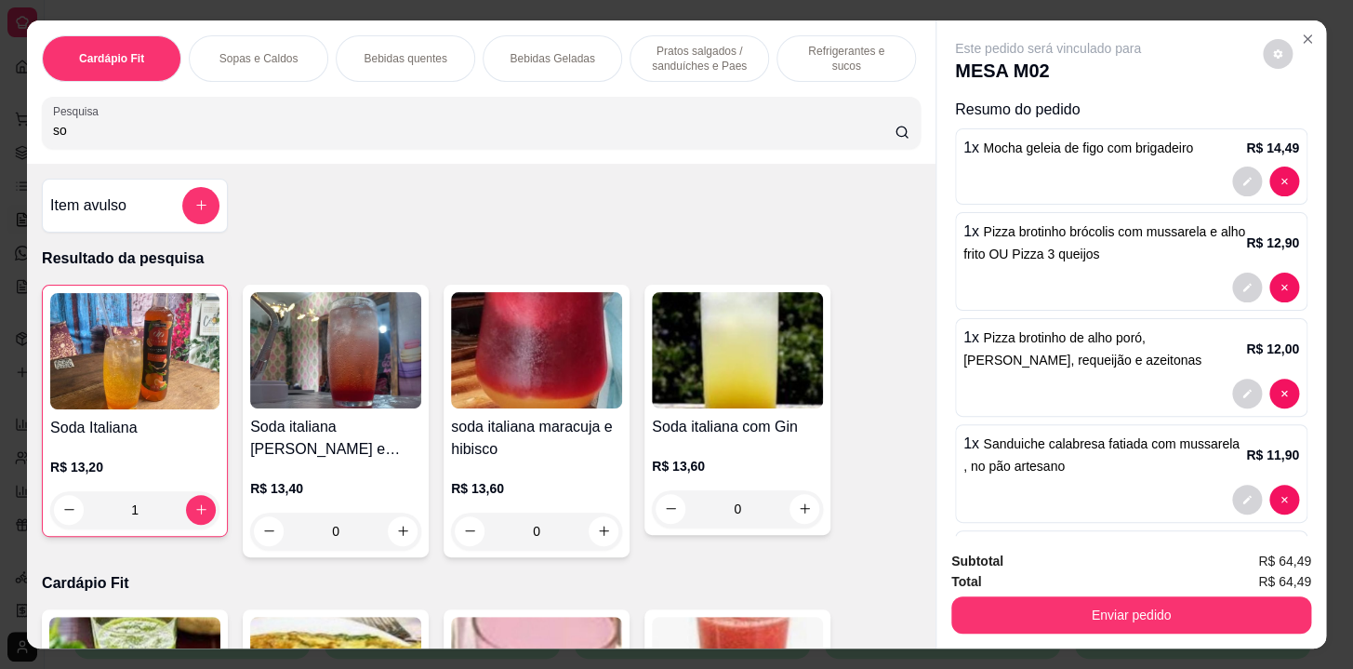
type input "s"
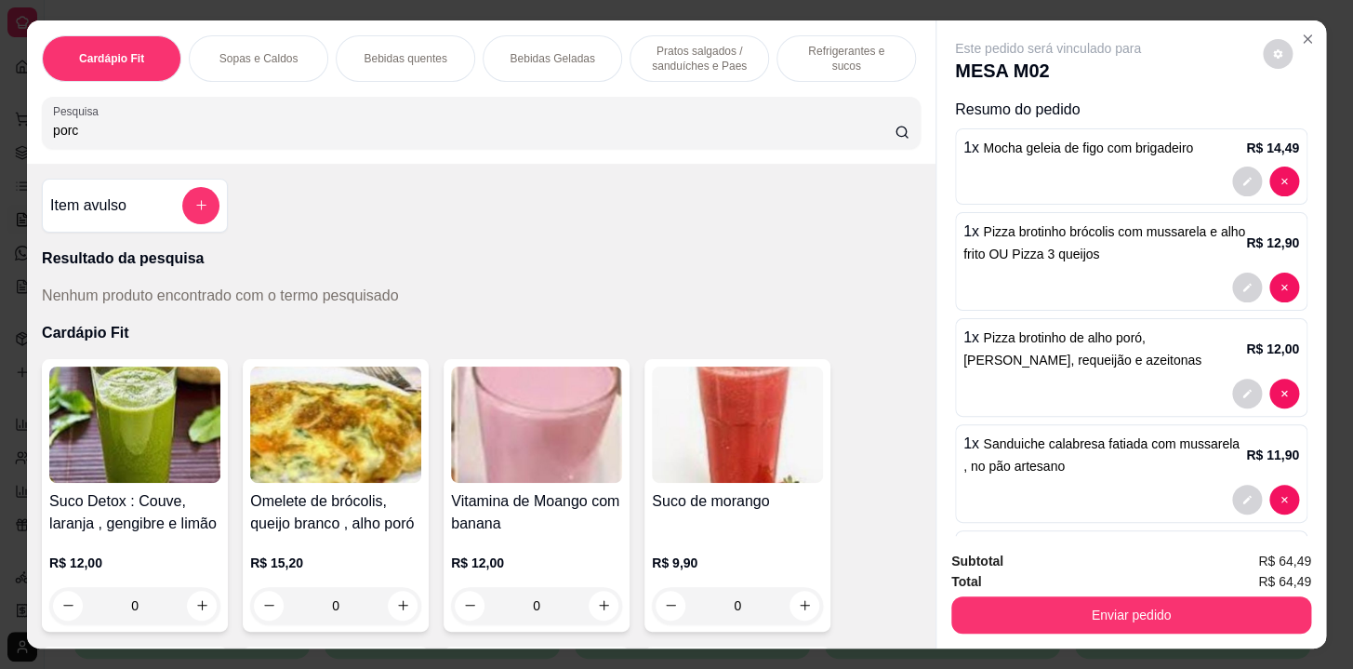
type input "por"
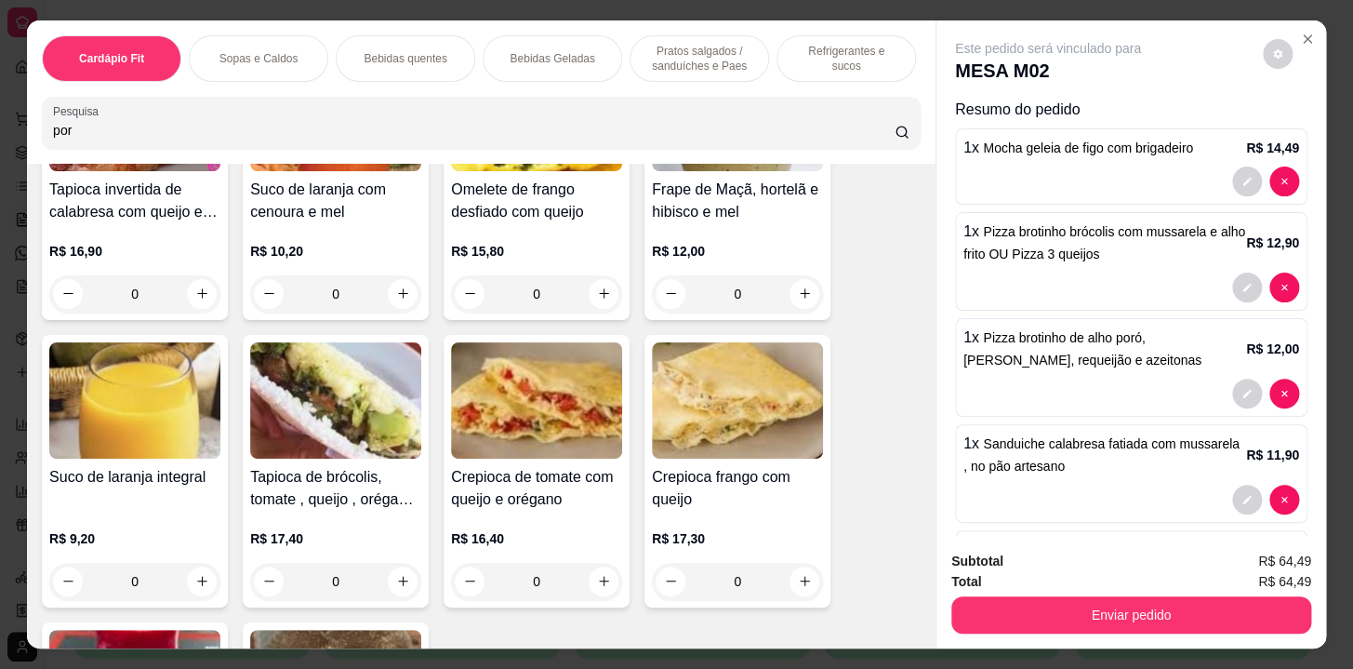
scroll to position [1776, 0]
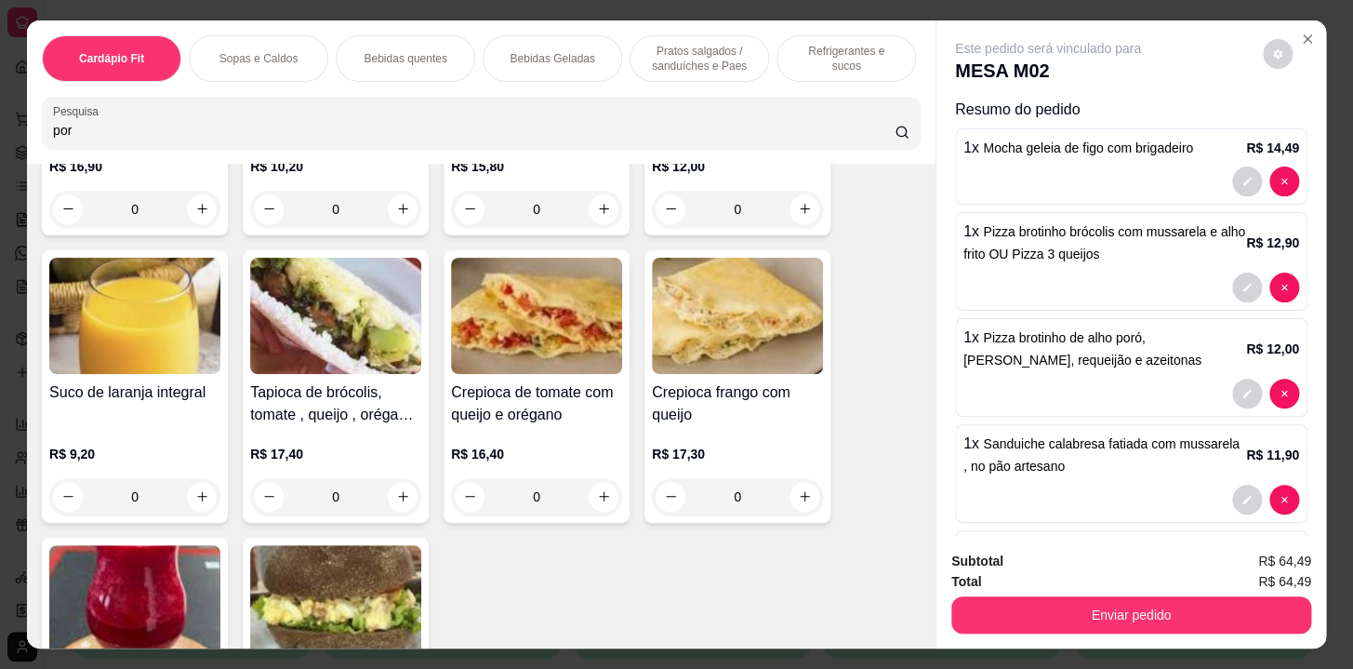
click at [143, 139] on input "por" at bounding box center [474, 130] width 842 height 19
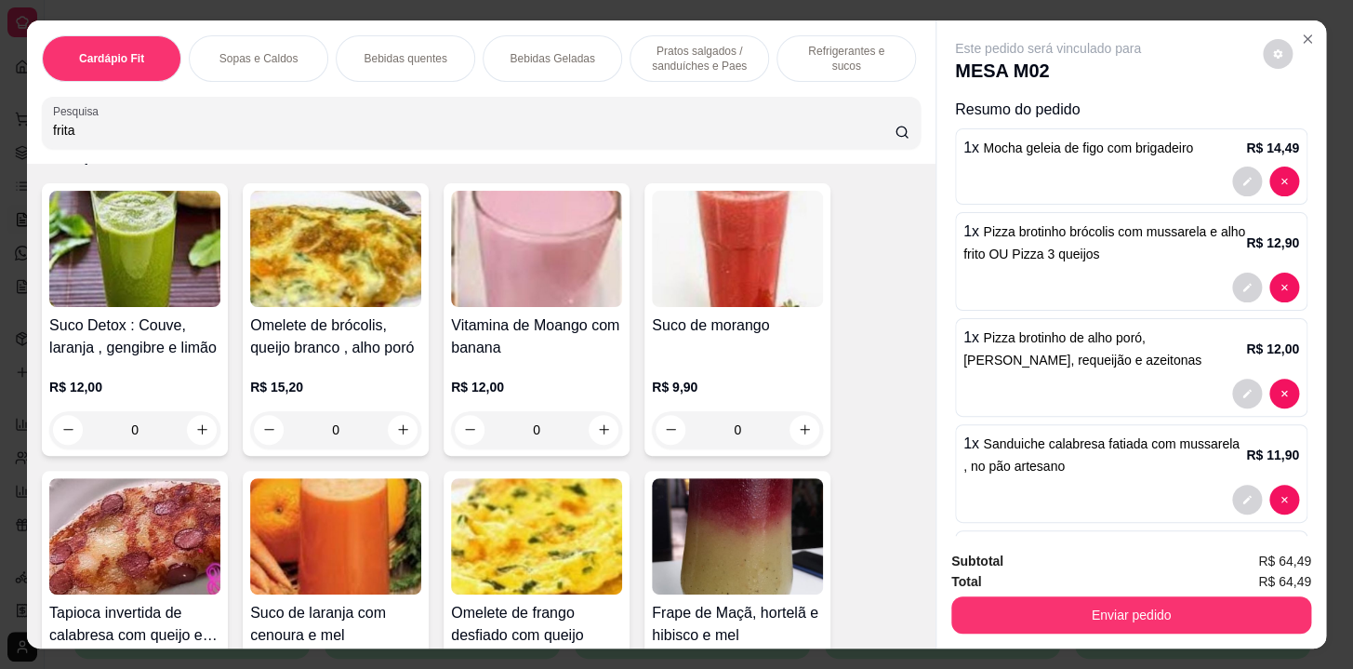
scroll to position [0, 0]
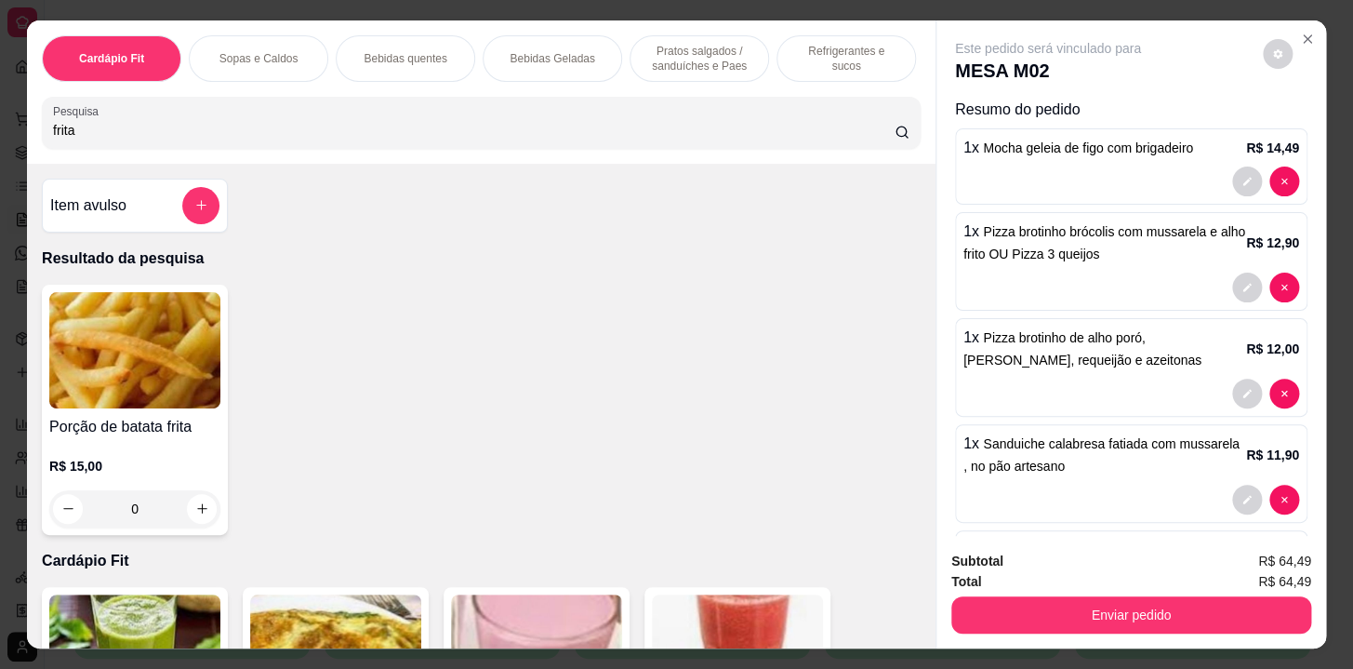
type input "frita"
click at [198, 506] on div "0" at bounding box center [134, 508] width 171 height 37
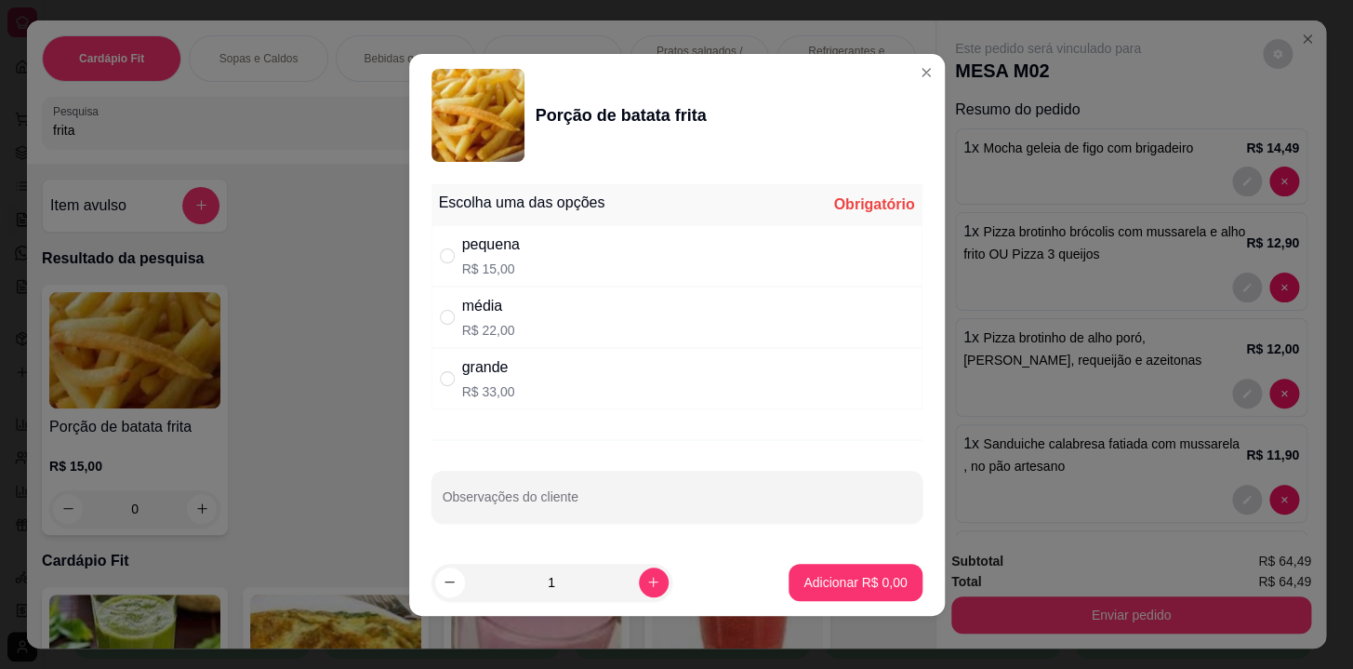
click at [579, 310] on div "média R$ 22,00" at bounding box center [677, 316] width 491 height 61
radio input "true"
click at [817, 576] on p "Adicionar R$ 22,00" at bounding box center [852, 582] width 108 height 18
type input "1"
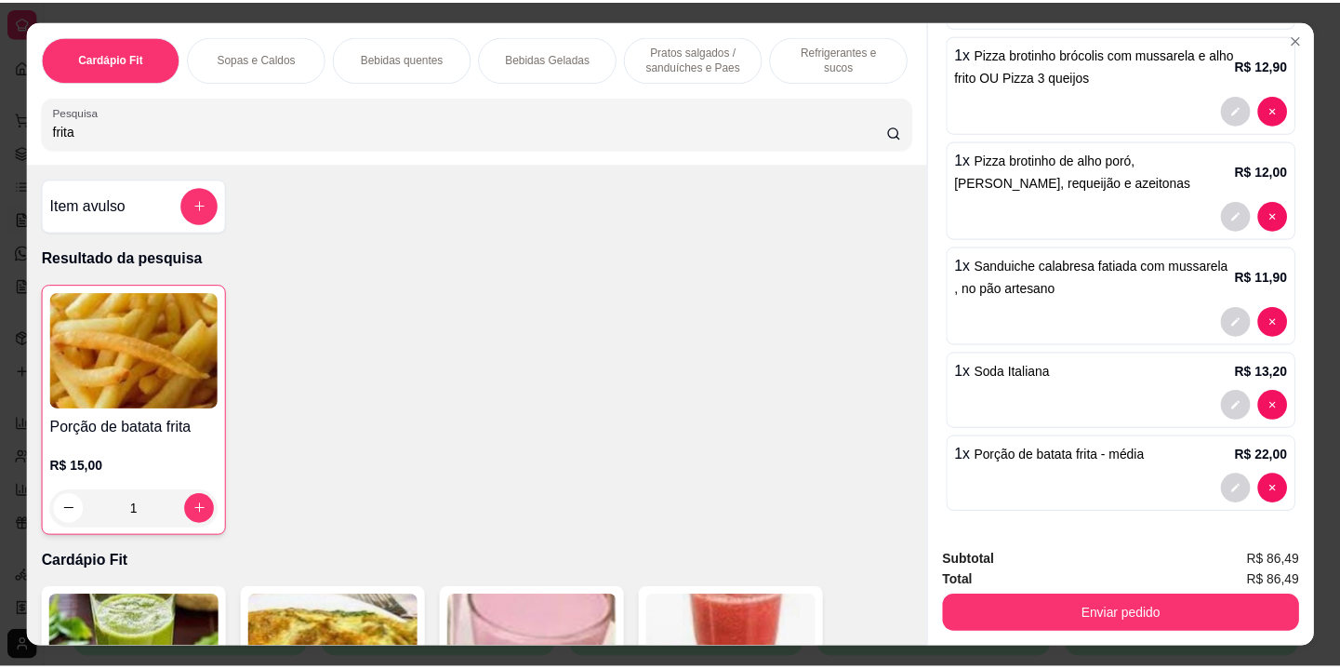
scroll to position [46, 0]
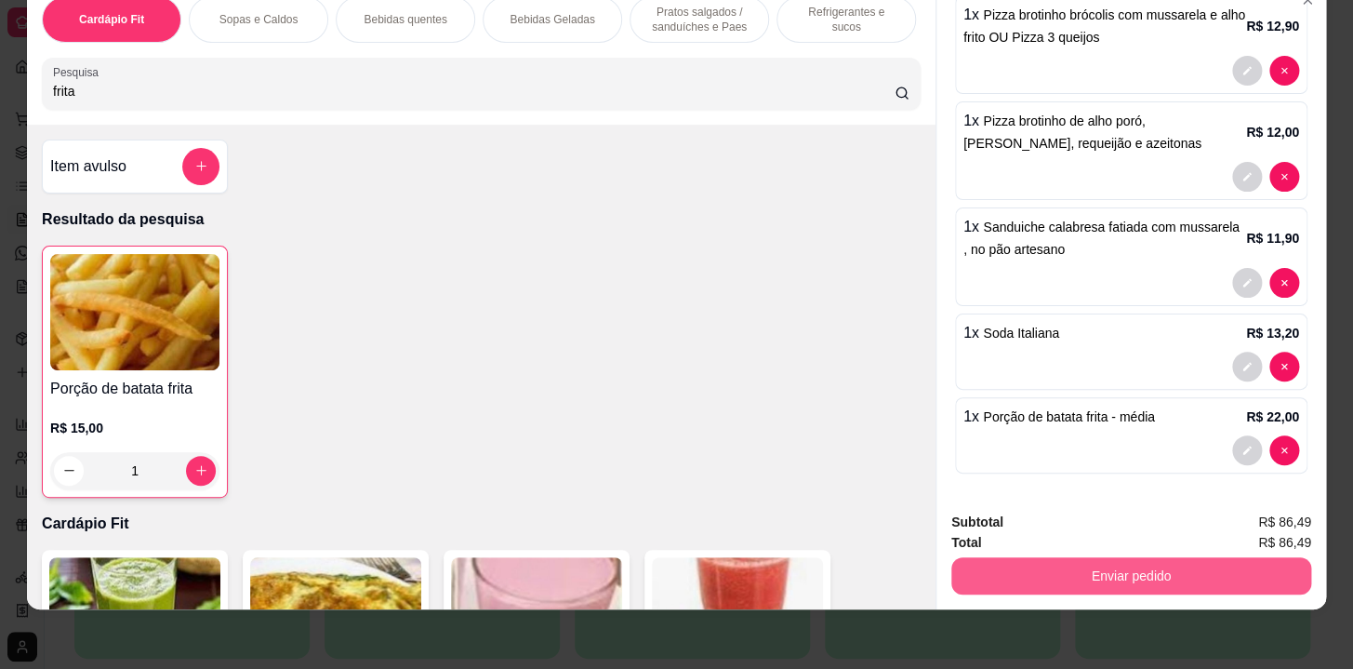
click at [1004, 558] on button "Enviar pedido" at bounding box center [1131, 575] width 360 height 37
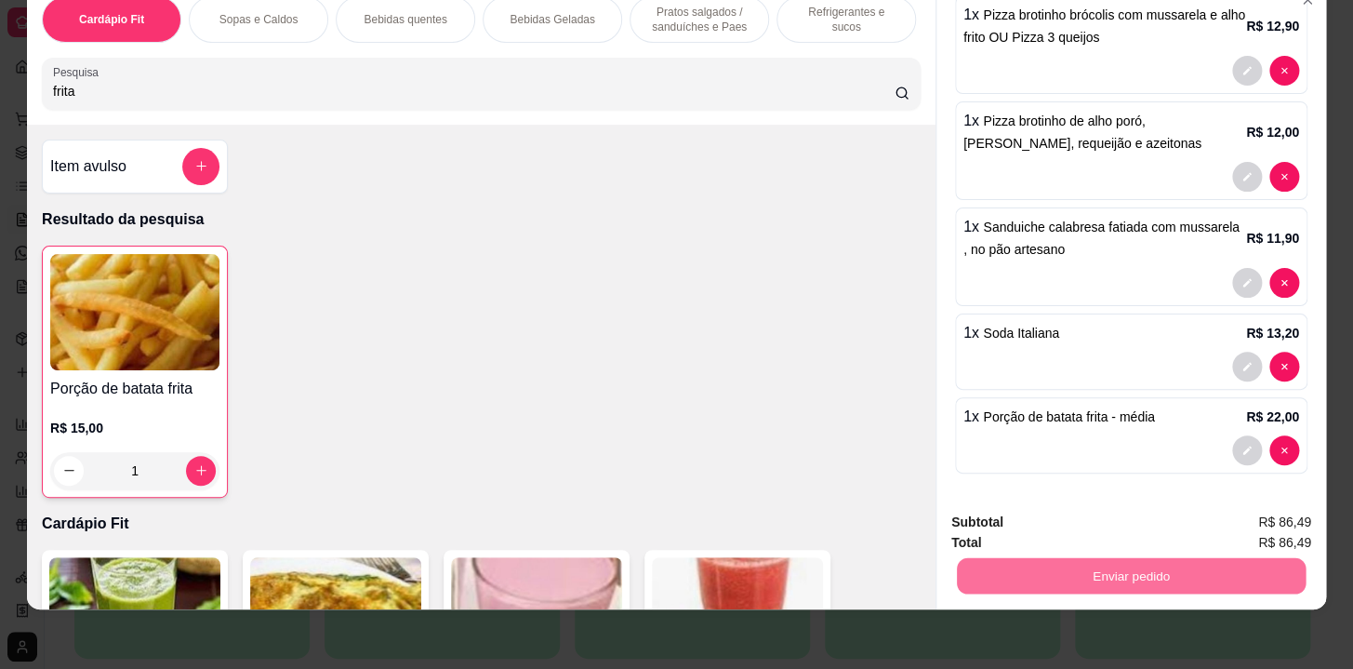
click at [1022, 519] on button "Não registrar e enviar pedido" at bounding box center [1069, 517] width 193 height 35
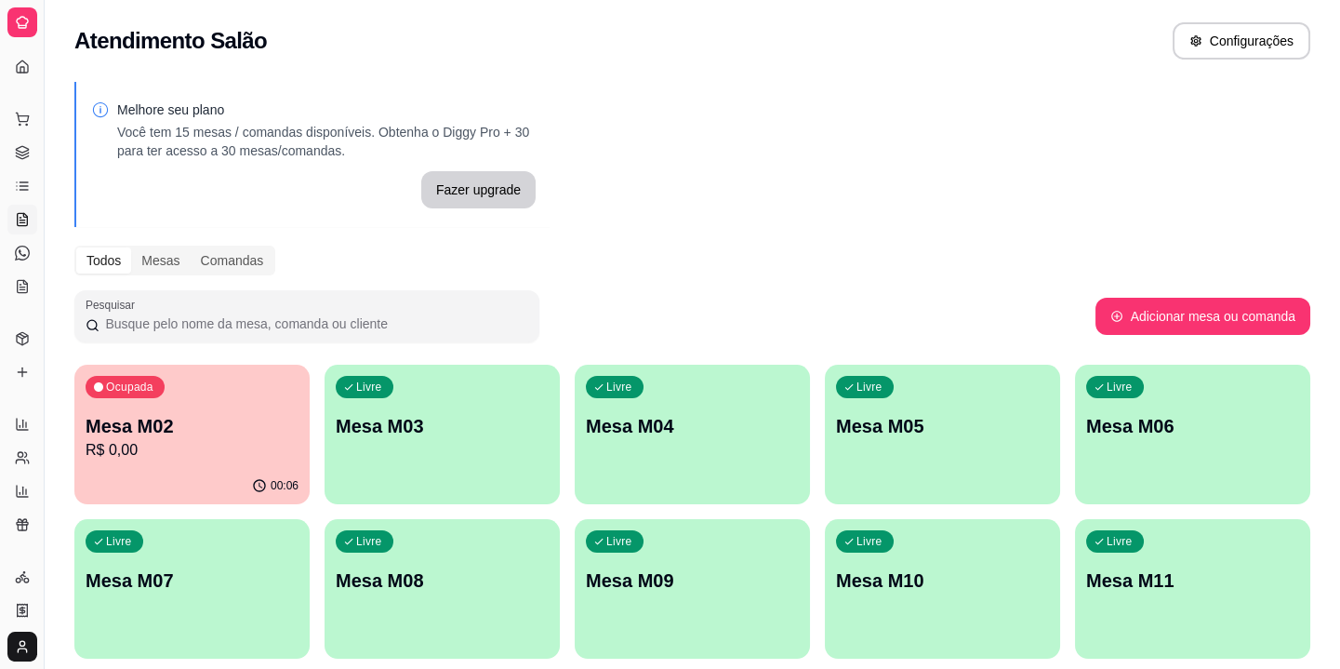
drag, startPoint x: 363, startPoint y: 348, endPoint x: 380, endPoint y: 349, distance: 17.7
click at [380, 349] on div "Diggy Sistema de Gestão A Afloracafé ... Loja aberta Diggy Pro + 15 até 18/10 A…" at bounding box center [670, 444] width 1340 height 888
drag, startPoint x: 45, startPoint y: 264, endPoint x: 162, endPoint y: 275, distance: 117.7
click at [164, 275] on div "Diggy Sistema de Gestão A Afloracafé ... Loja aberta Diggy Pro + 15 até 18/10 A…" at bounding box center [670, 444] width 1340 height 888
drag, startPoint x: 43, startPoint y: 232, endPoint x: 57, endPoint y: 226, distance: 15.0
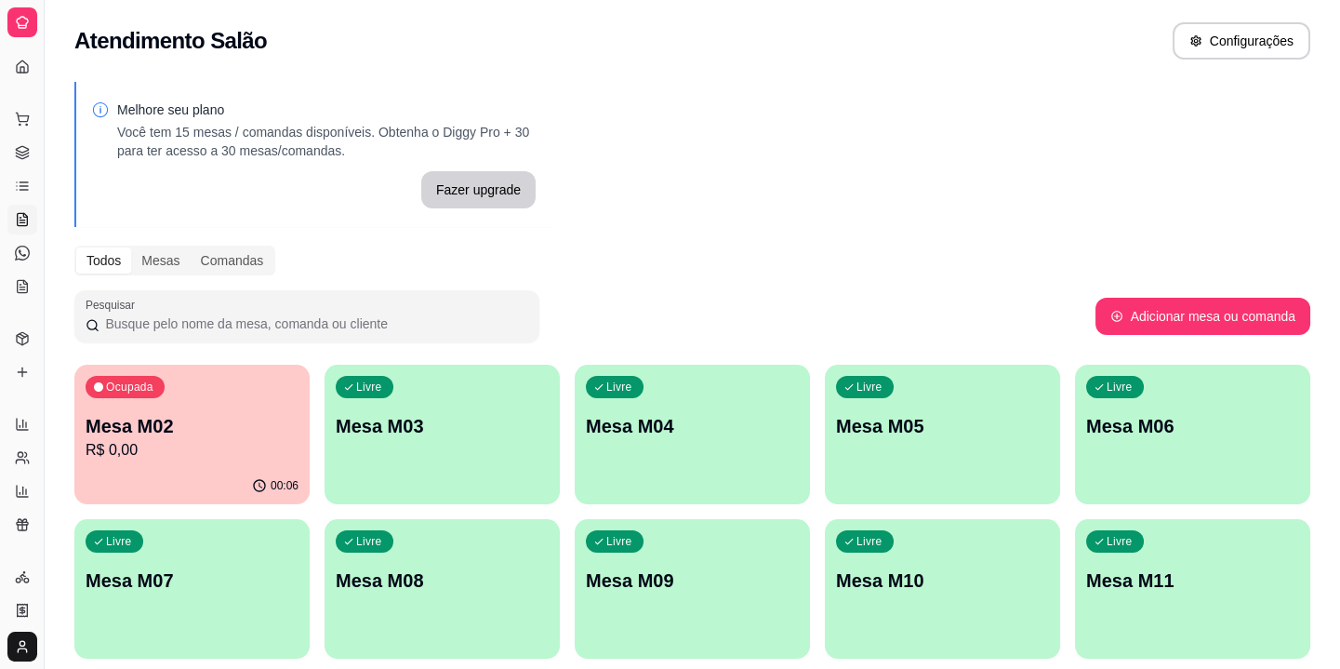
click at [72, 232] on div "Diggy Sistema de Gestão A Afloracafé ... Loja aberta Diggy Pro + 15 até 18/10 A…" at bounding box center [670, 444] width 1340 height 888
click at [19, 185] on icon at bounding box center [22, 186] width 15 height 15
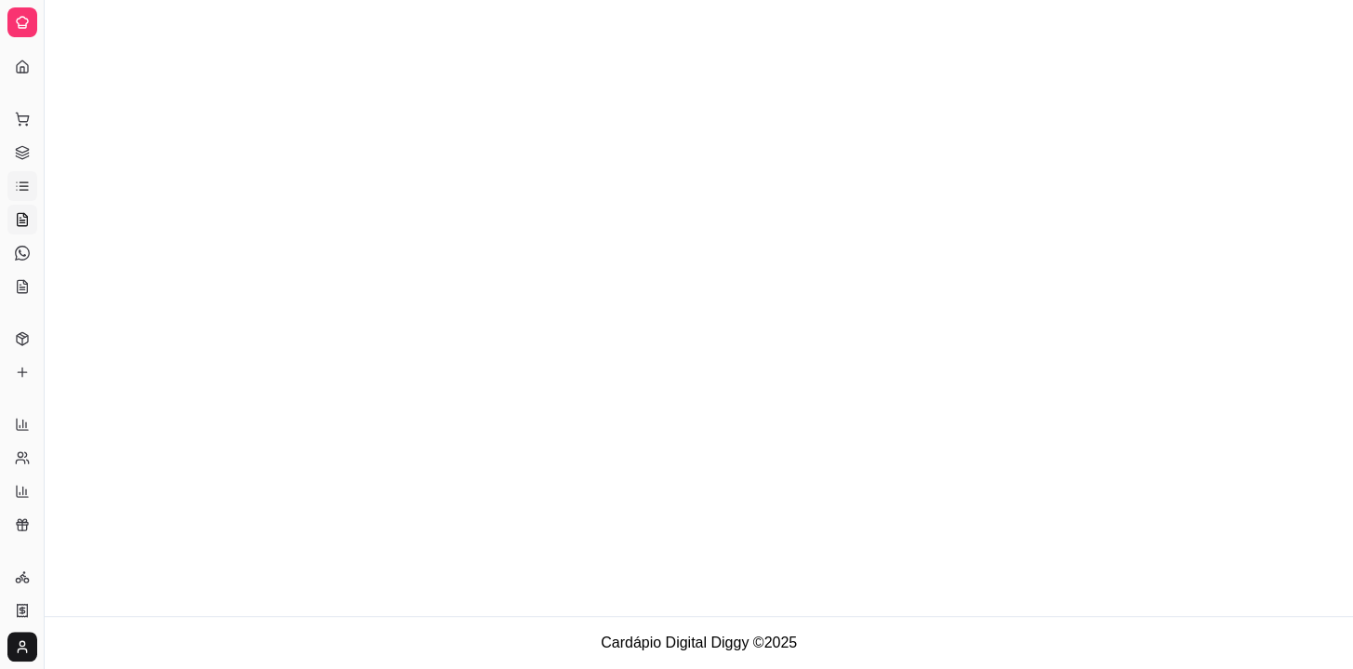
click at [24, 226] on icon at bounding box center [22, 219] width 15 height 15
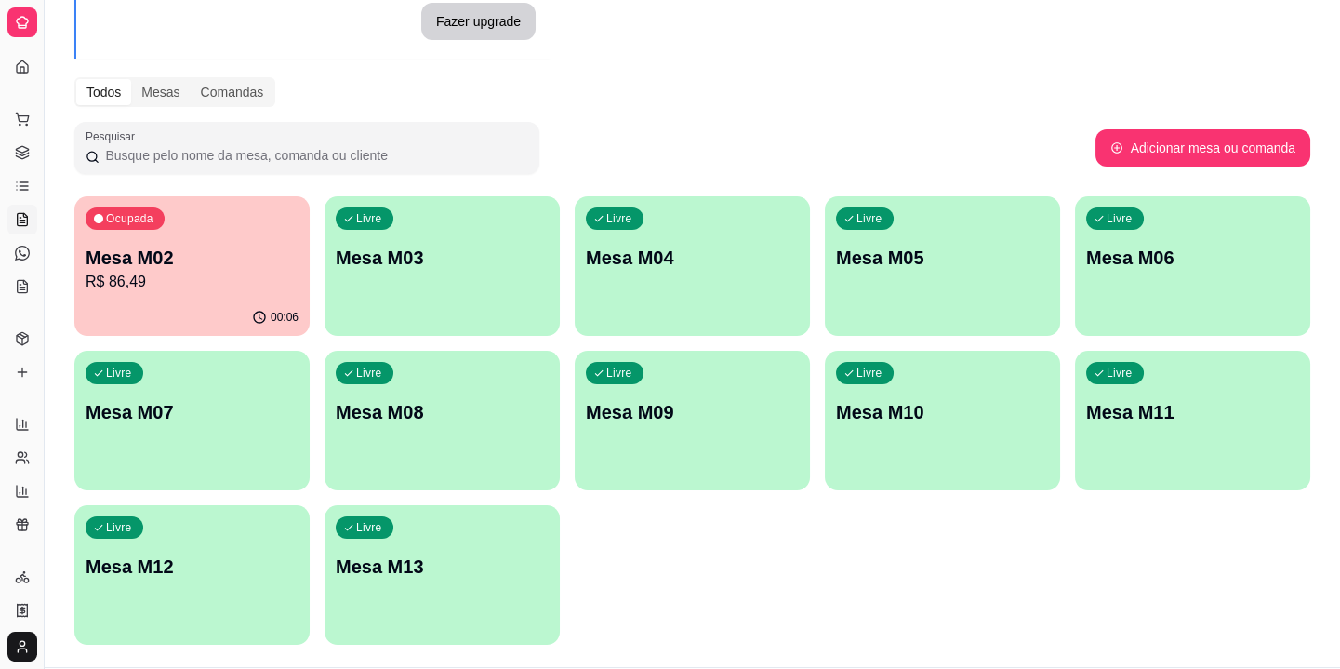
scroll to position [219, 0]
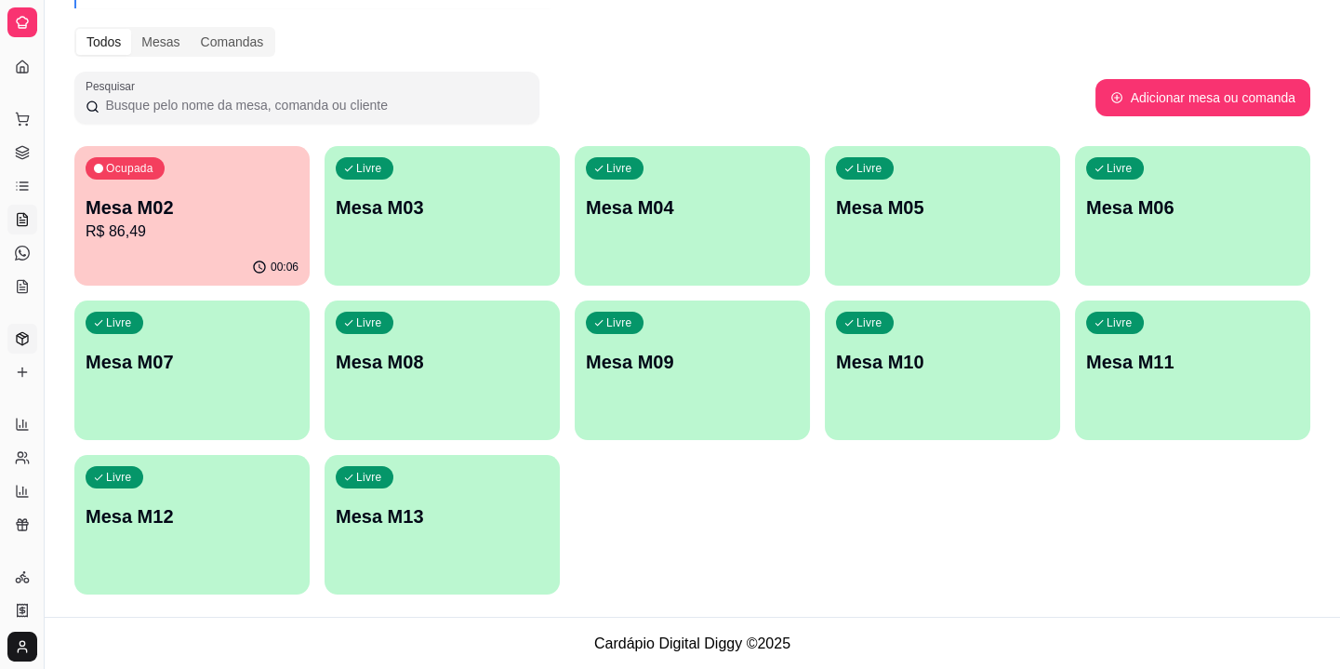
click at [25, 340] on icon at bounding box center [22, 338] width 15 height 15
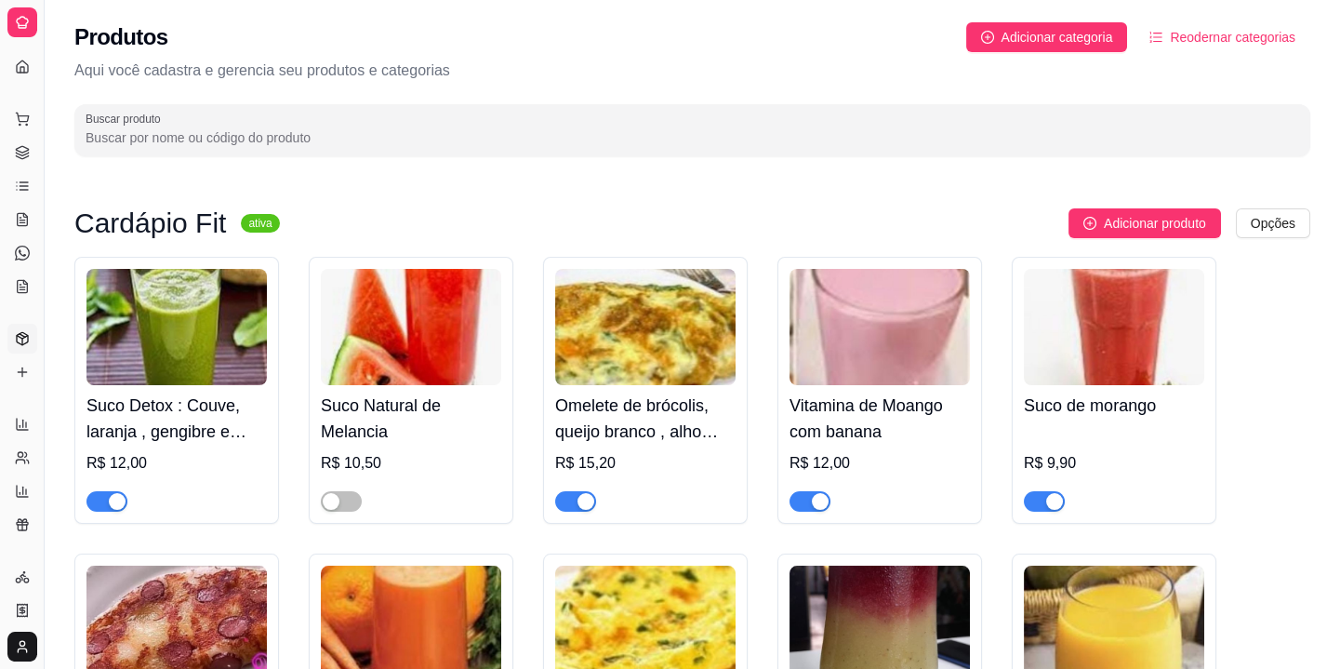
click at [234, 132] on input "Buscar produto" at bounding box center [693, 137] width 1214 height 19
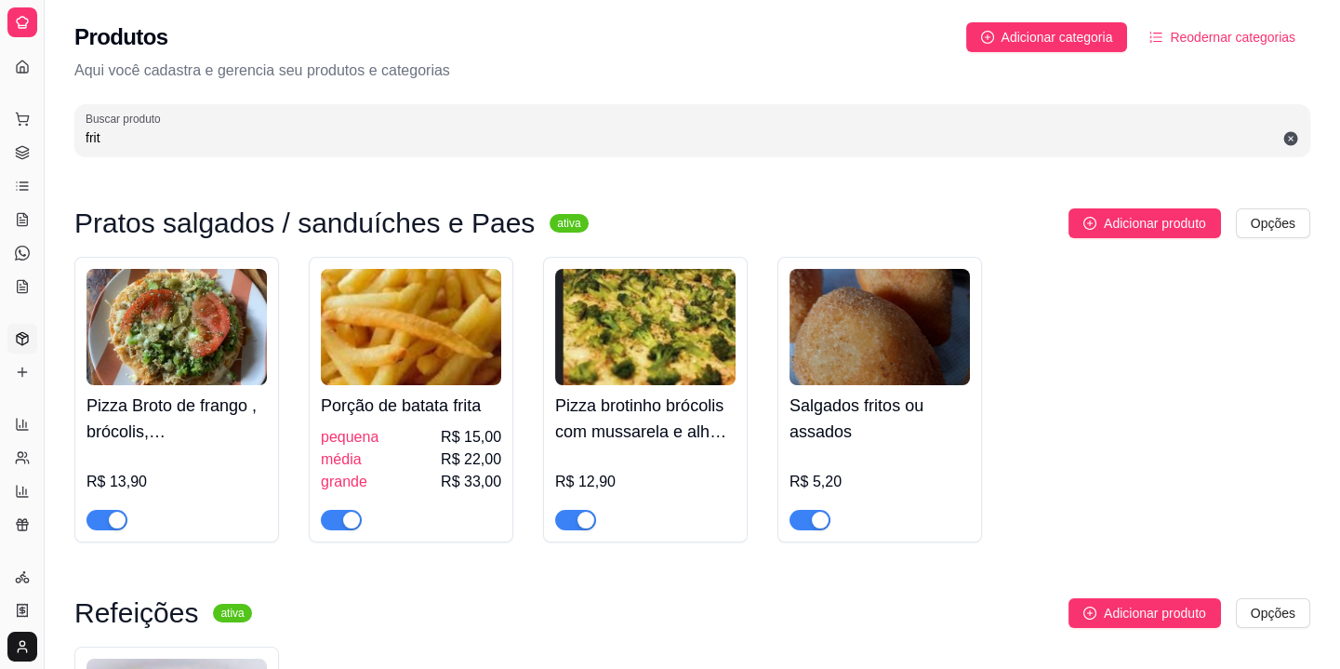
type input "frit"
click at [348, 519] on div "button" at bounding box center [351, 520] width 17 height 17
click at [22, 212] on icon at bounding box center [22, 219] width 15 height 15
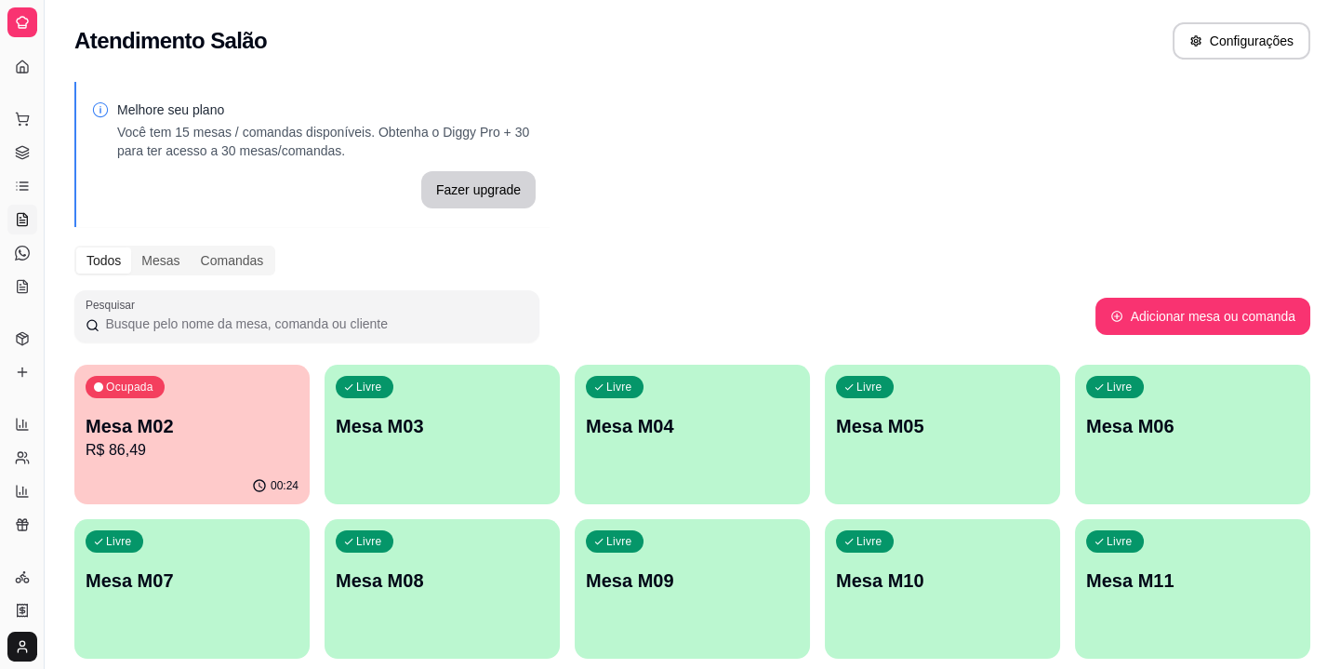
click at [198, 459] on p "R$ 86,49" at bounding box center [192, 450] width 213 height 22
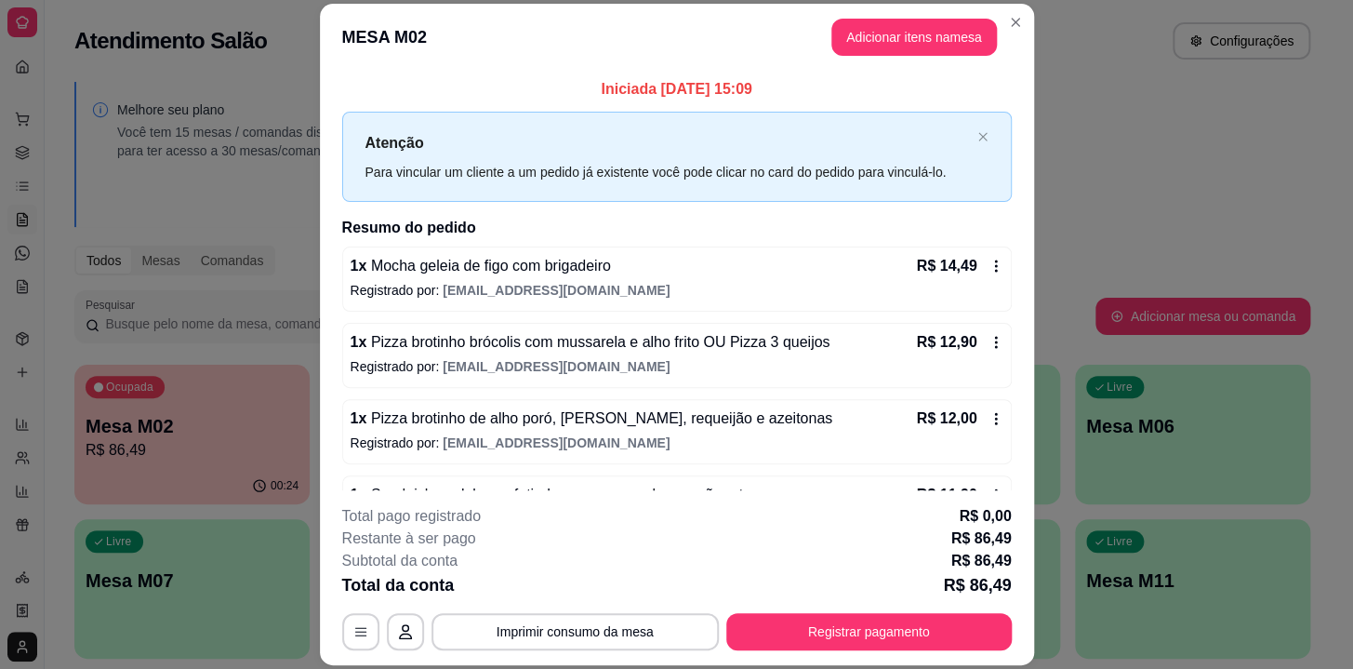
scroll to position [207, 0]
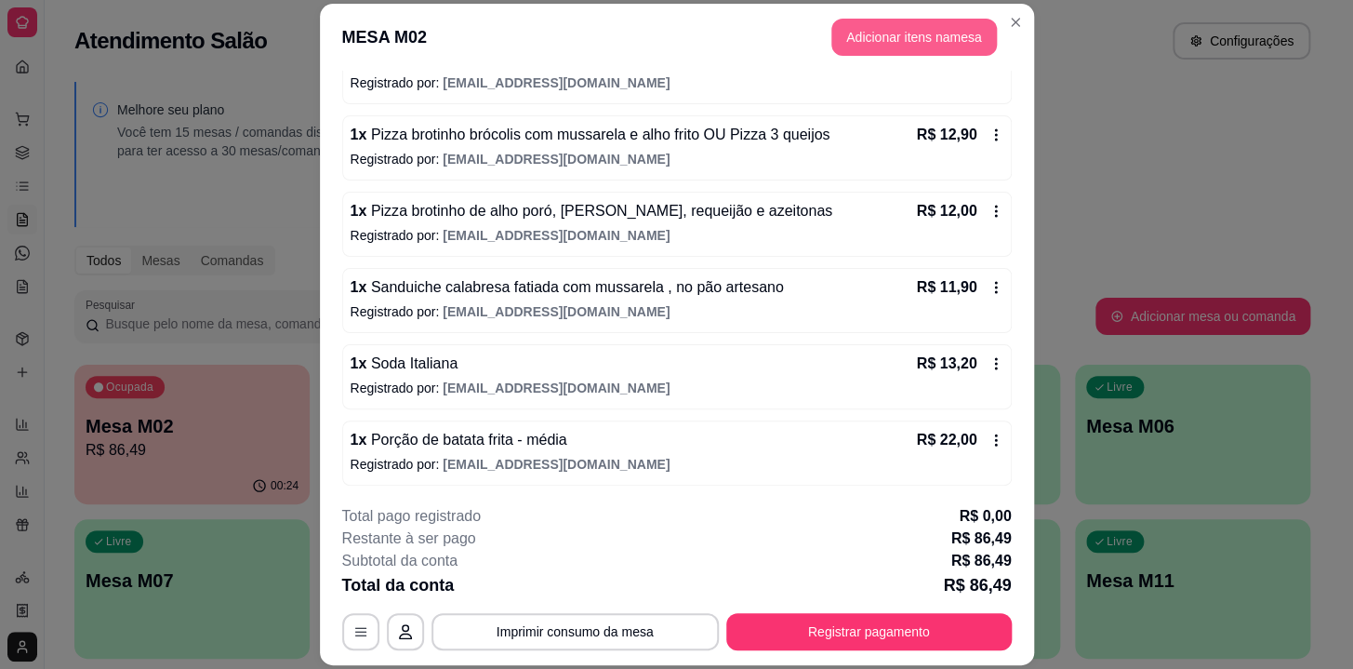
click at [864, 23] on button "Adicionar itens na mesa" at bounding box center [915, 37] width 166 height 37
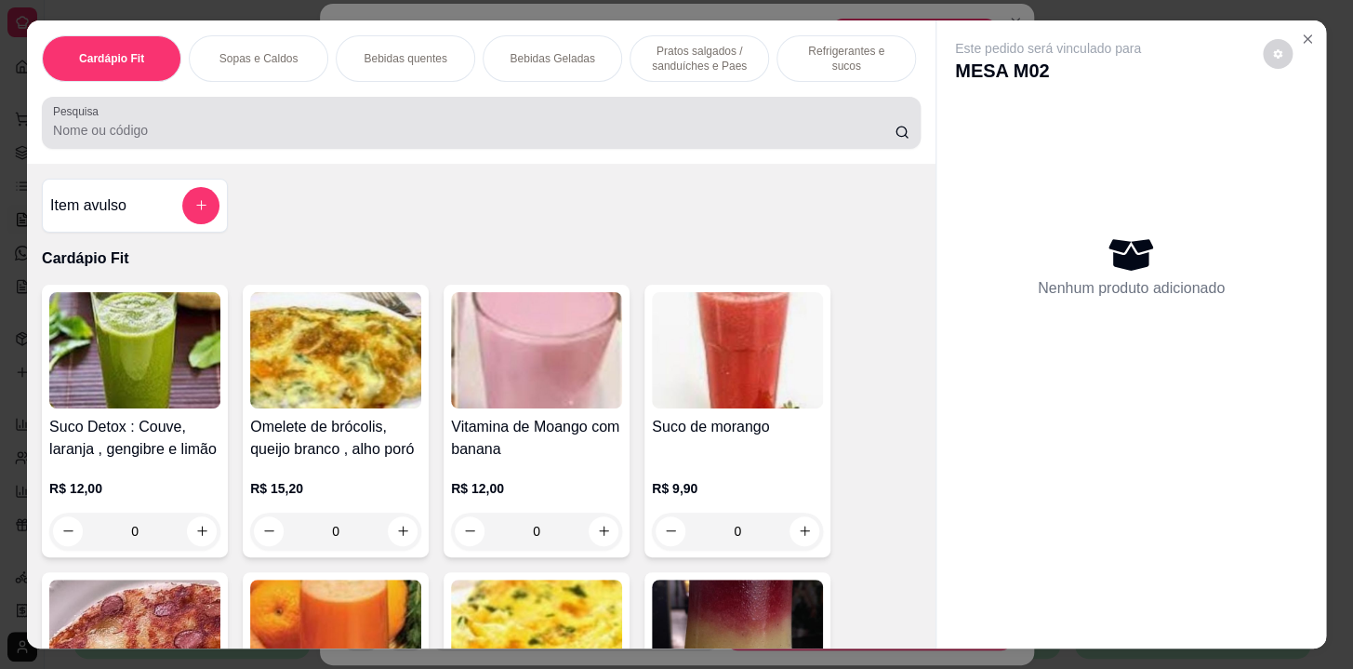
click at [308, 118] on div at bounding box center [481, 122] width 857 height 37
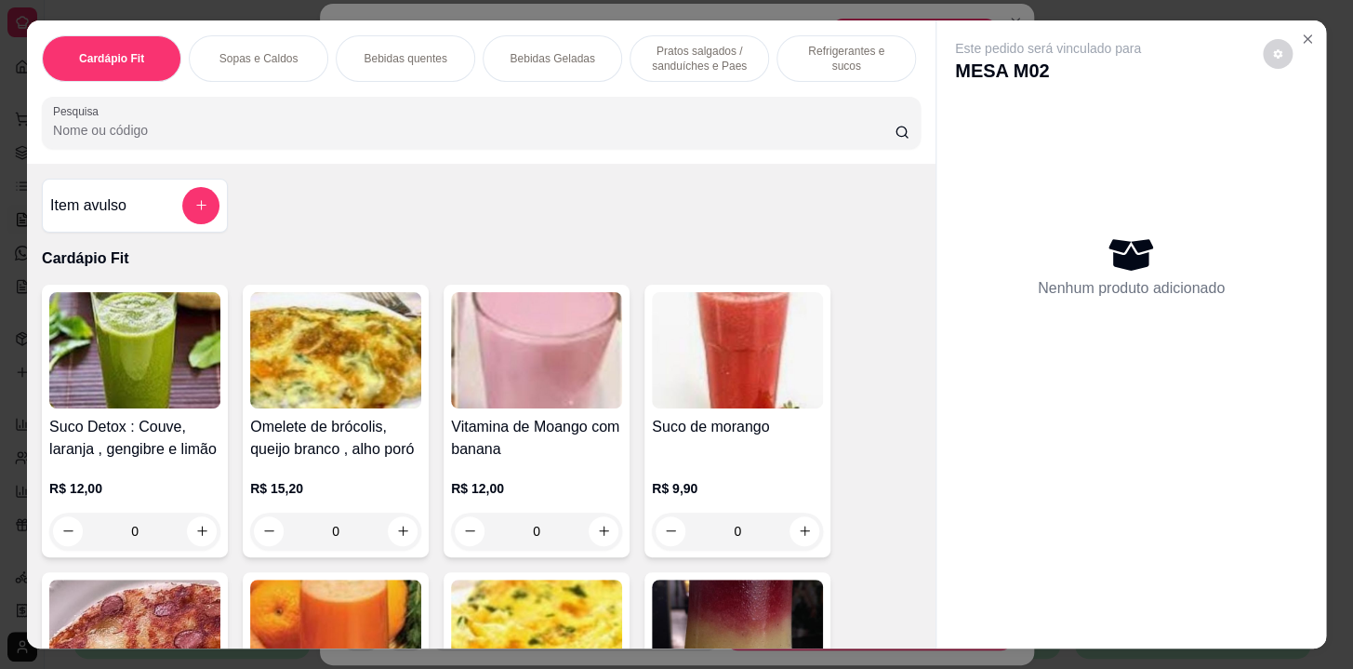
click at [559, 57] on p "Bebidas Geladas" at bounding box center [552, 58] width 85 height 15
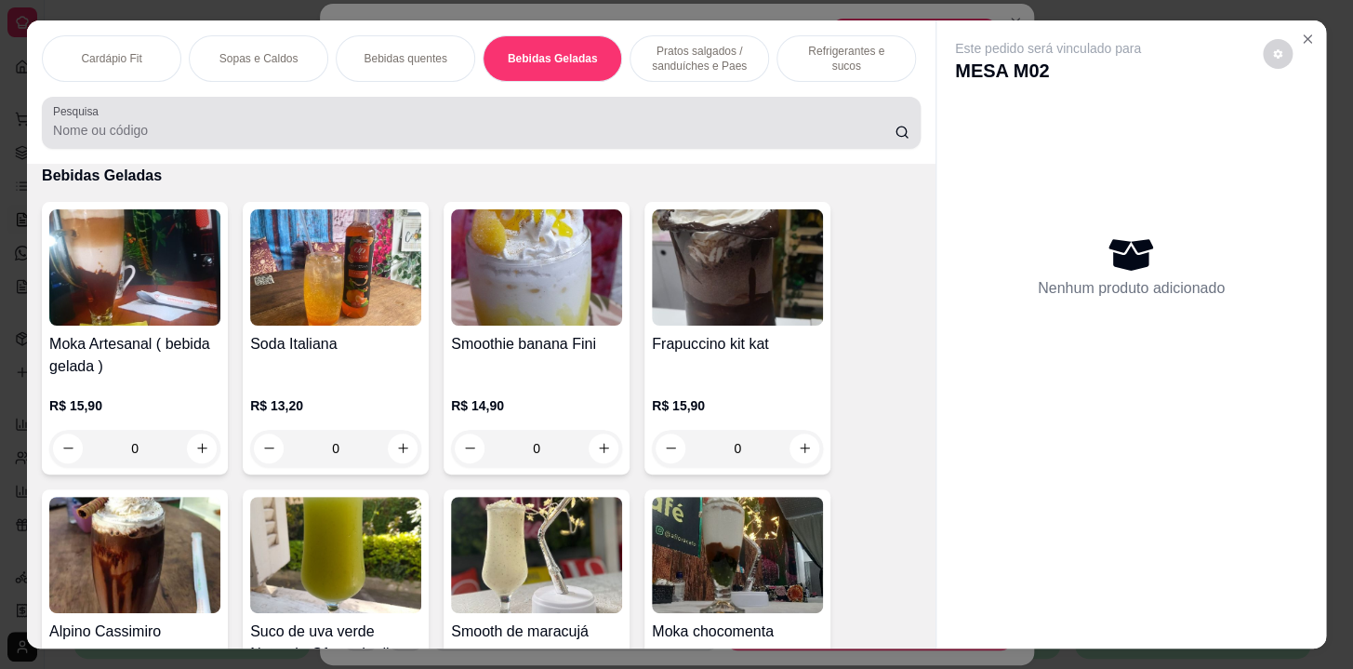
scroll to position [46, 0]
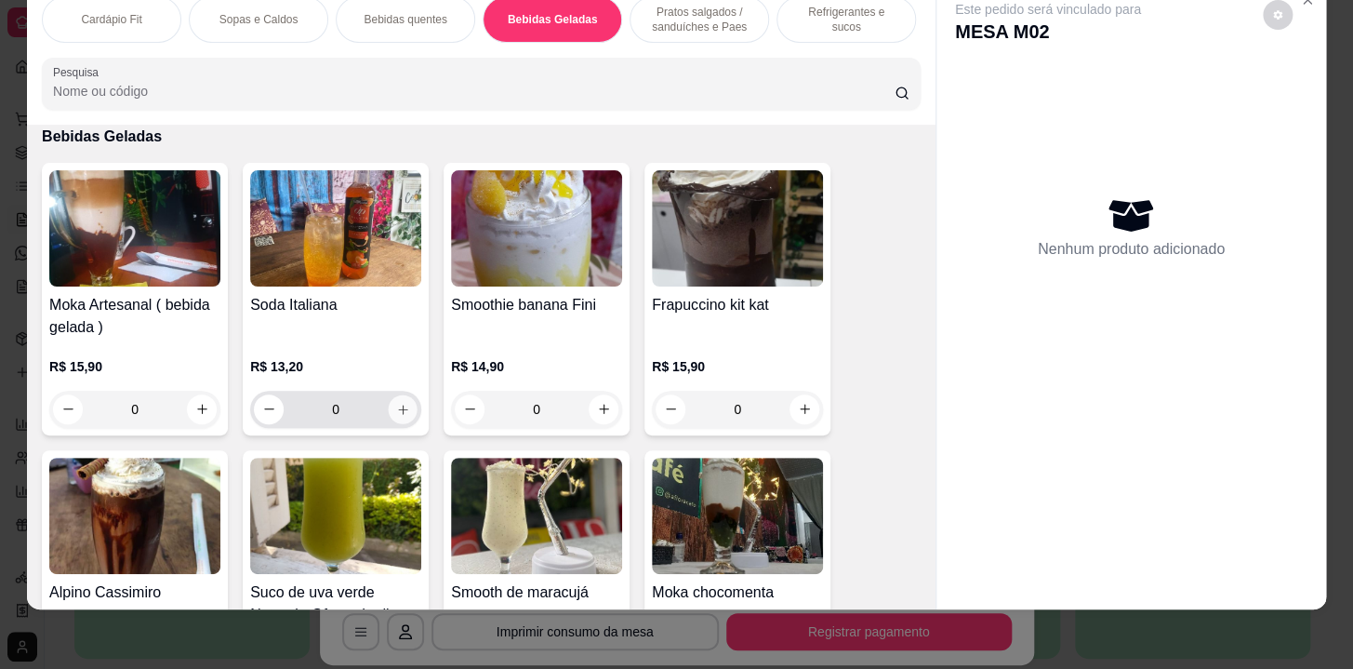
click at [394, 415] on button "increase-product-quantity" at bounding box center [403, 408] width 29 height 29
type input "1"
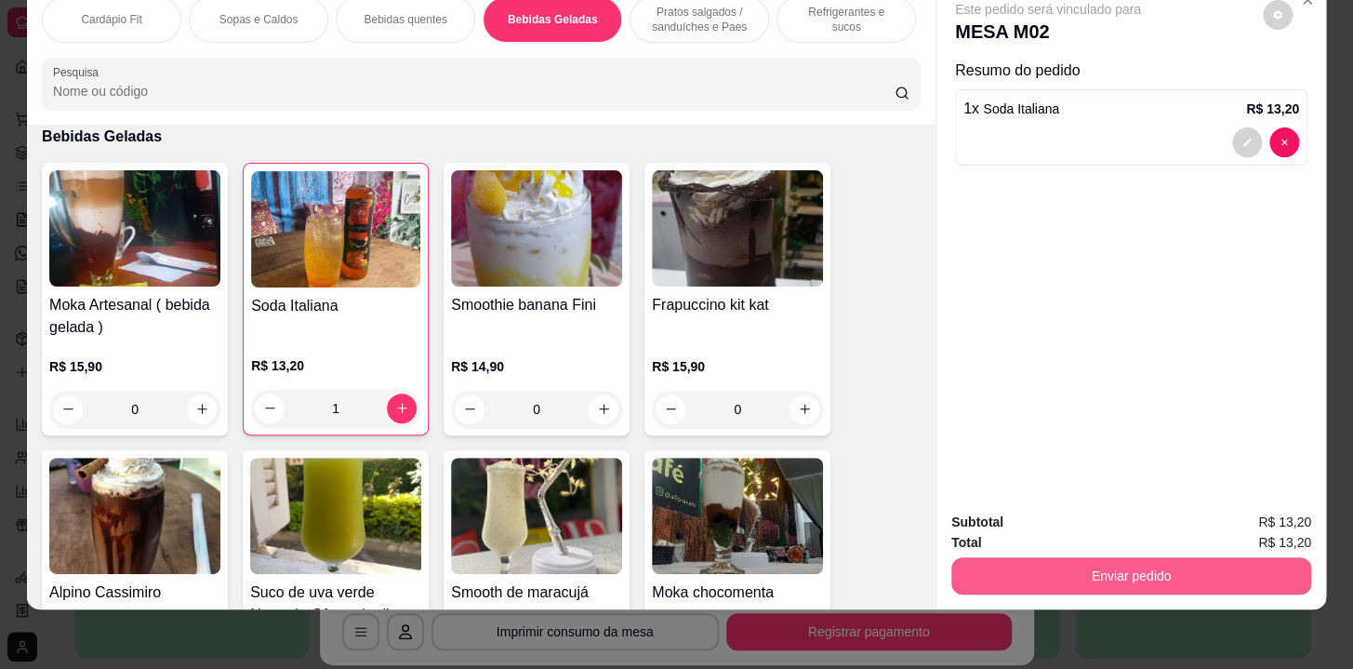
click at [1181, 563] on button "Enviar pedido" at bounding box center [1131, 575] width 360 height 37
click at [1043, 521] on button "Não registrar e enviar pedido" at bounding box center [1069, 517] width 193 height 35
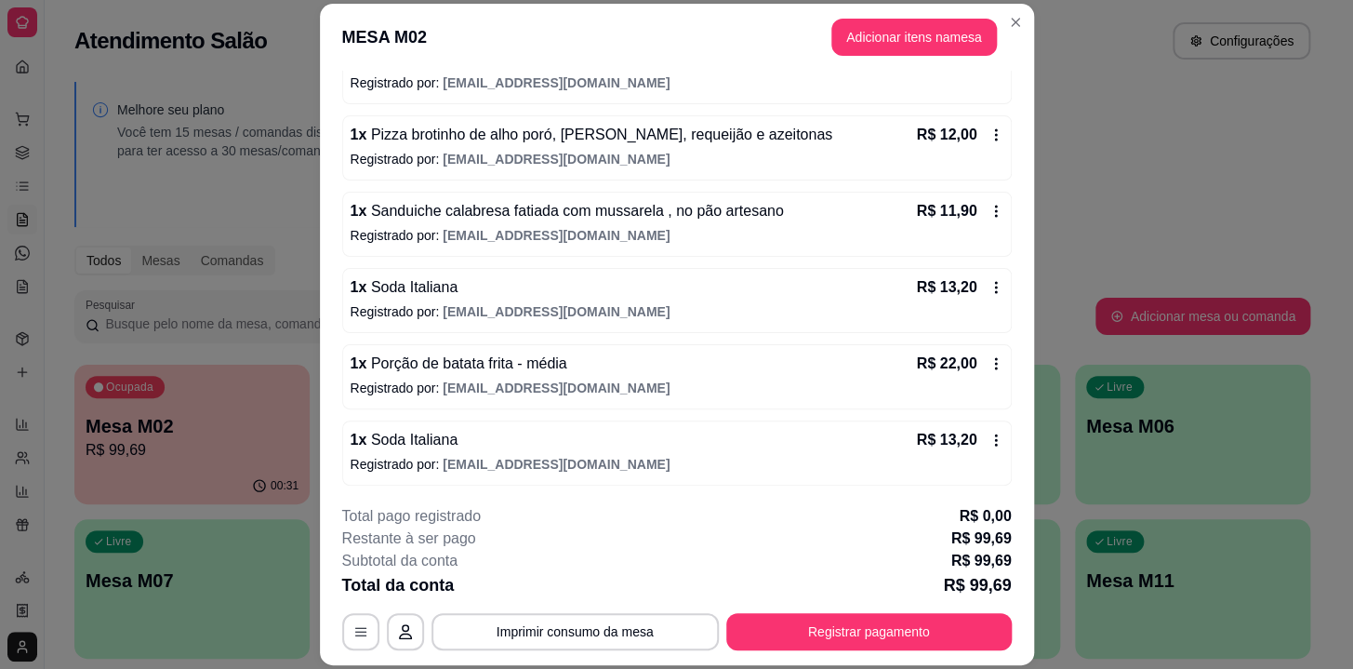
scroll to position [199, 0]
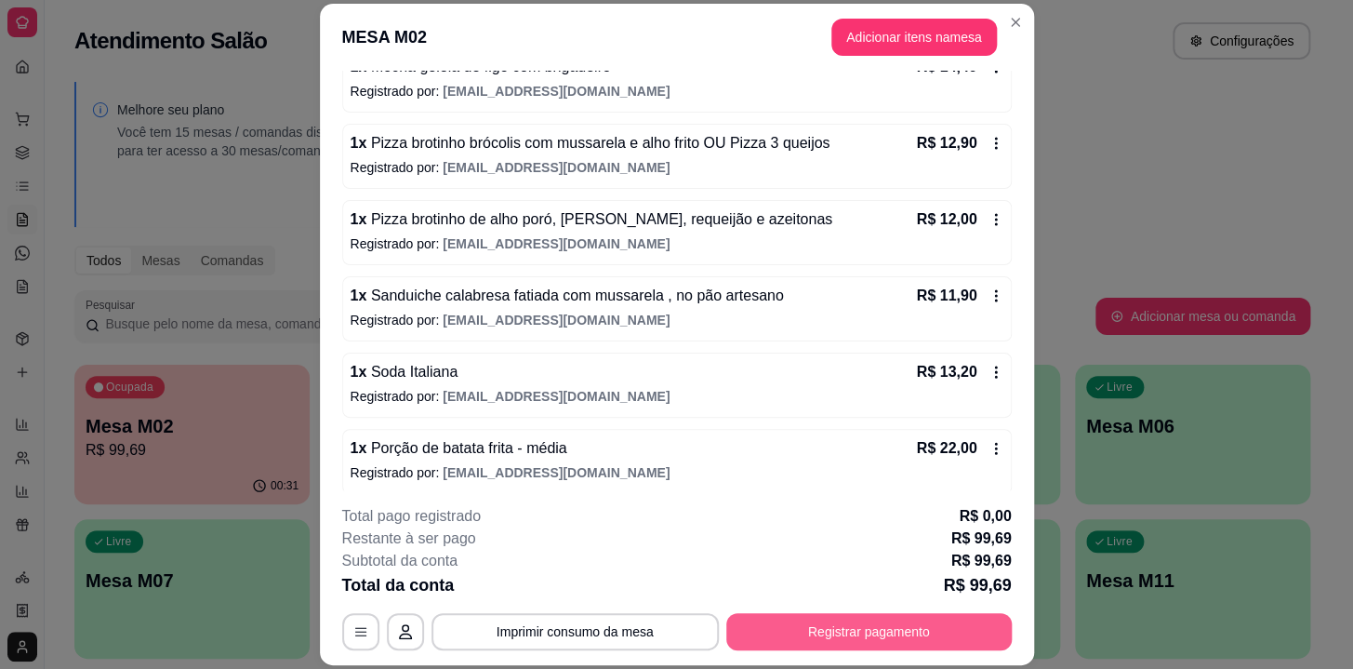
click at [843, 634] on button "Registrar pagamento" at bounding box center [869, 631] width 286 height 37
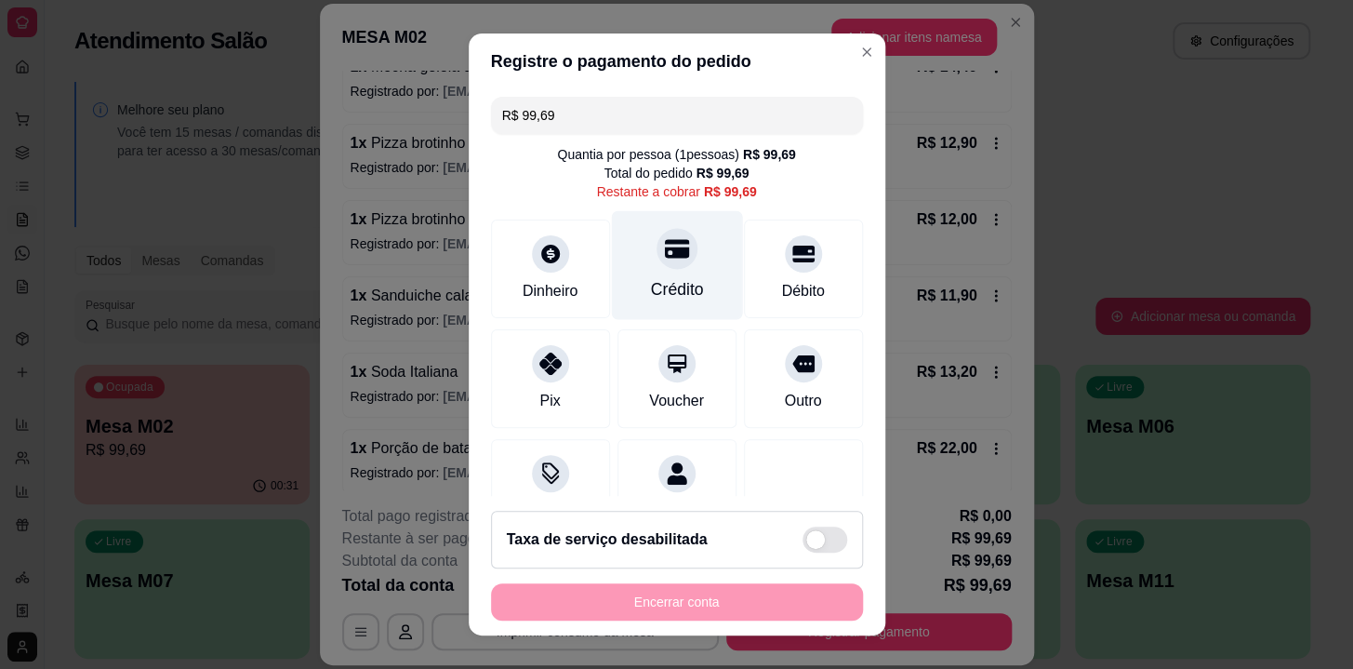
click at [667, 279] on div "Crédito" at bounding box center [676, 289] width 53 height 24
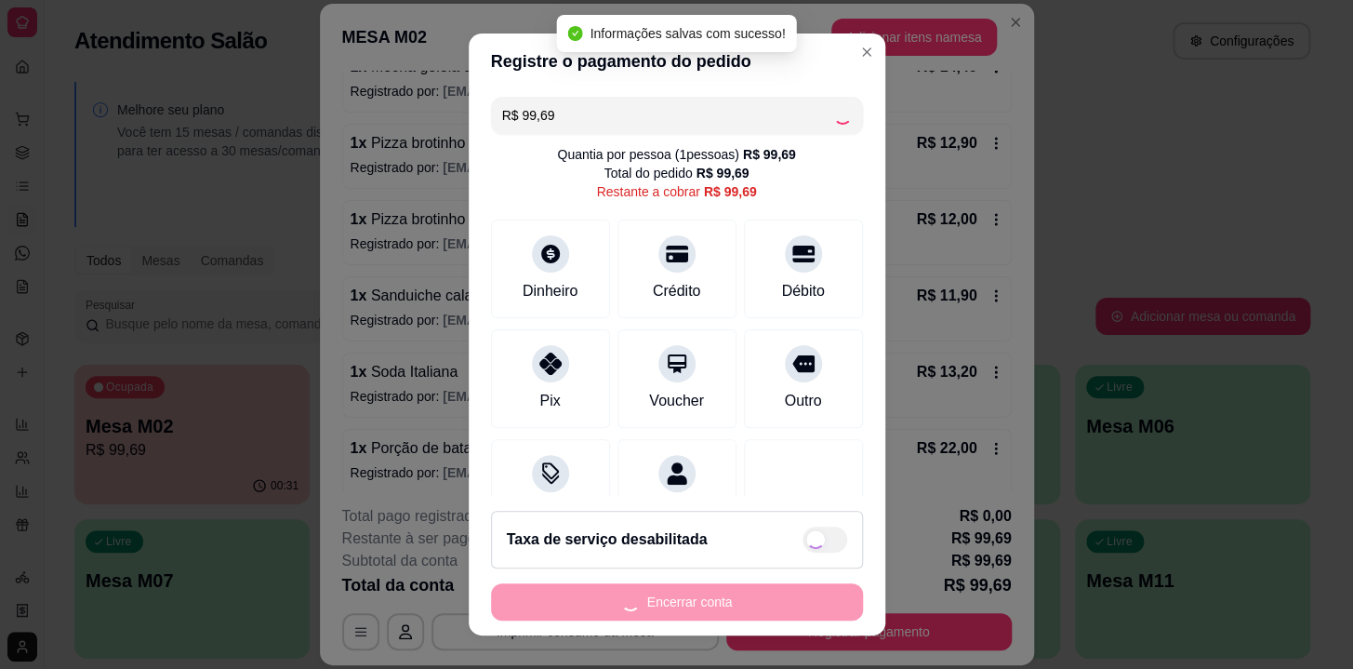
type input "R$ 0,00"
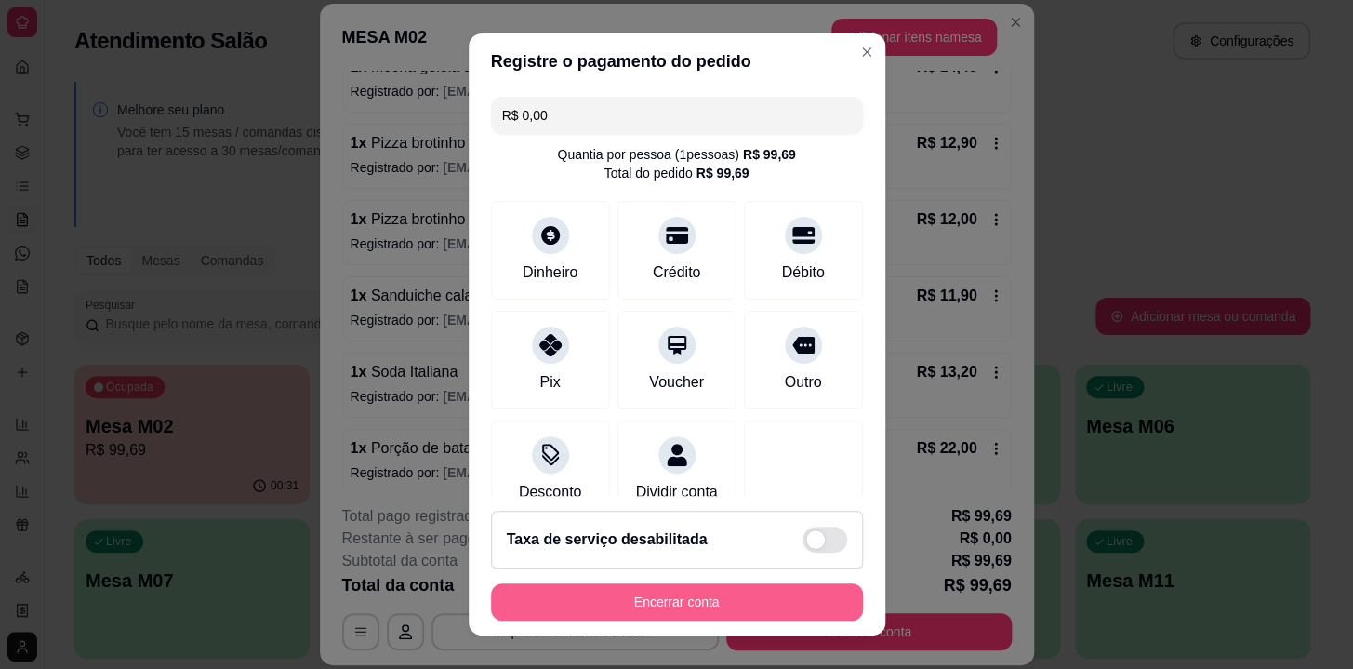
click at [708, 594] on button "Encerrar conta" at bounding box center [677, 601] width 372 height 37
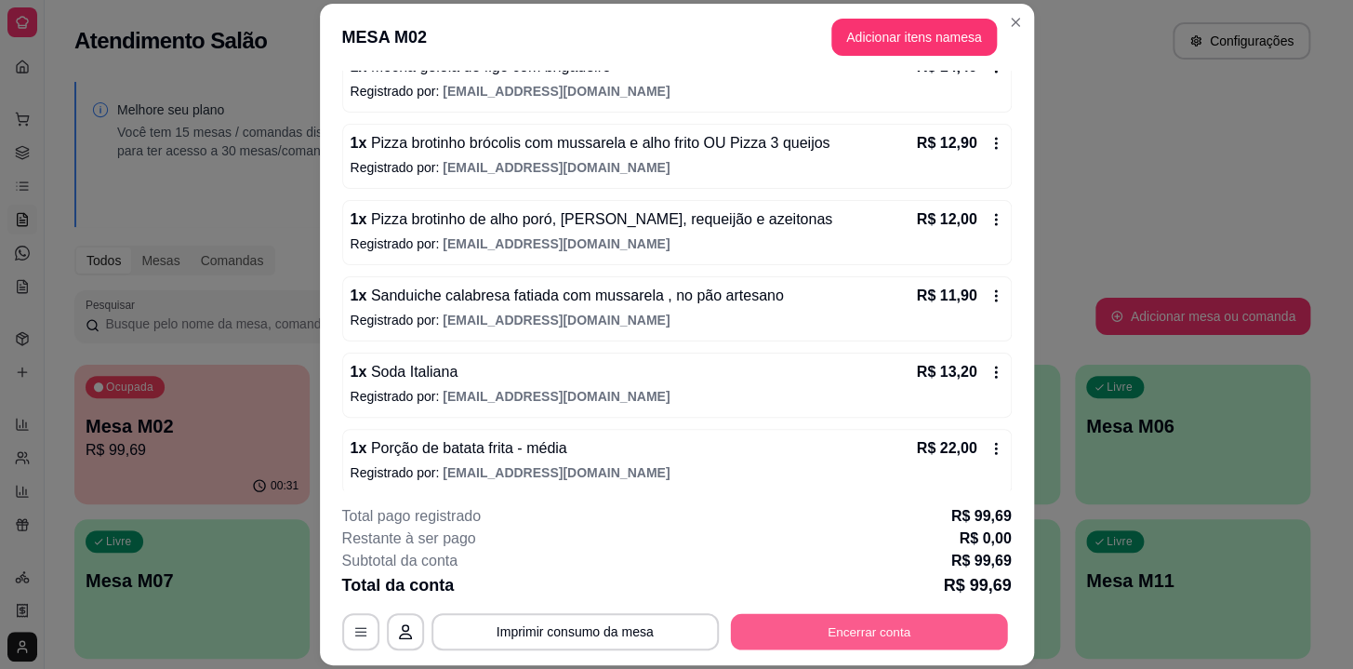
click at [866, 621] on button "Encerrar conta" at bounding box center [868, 632] width 277 height 36
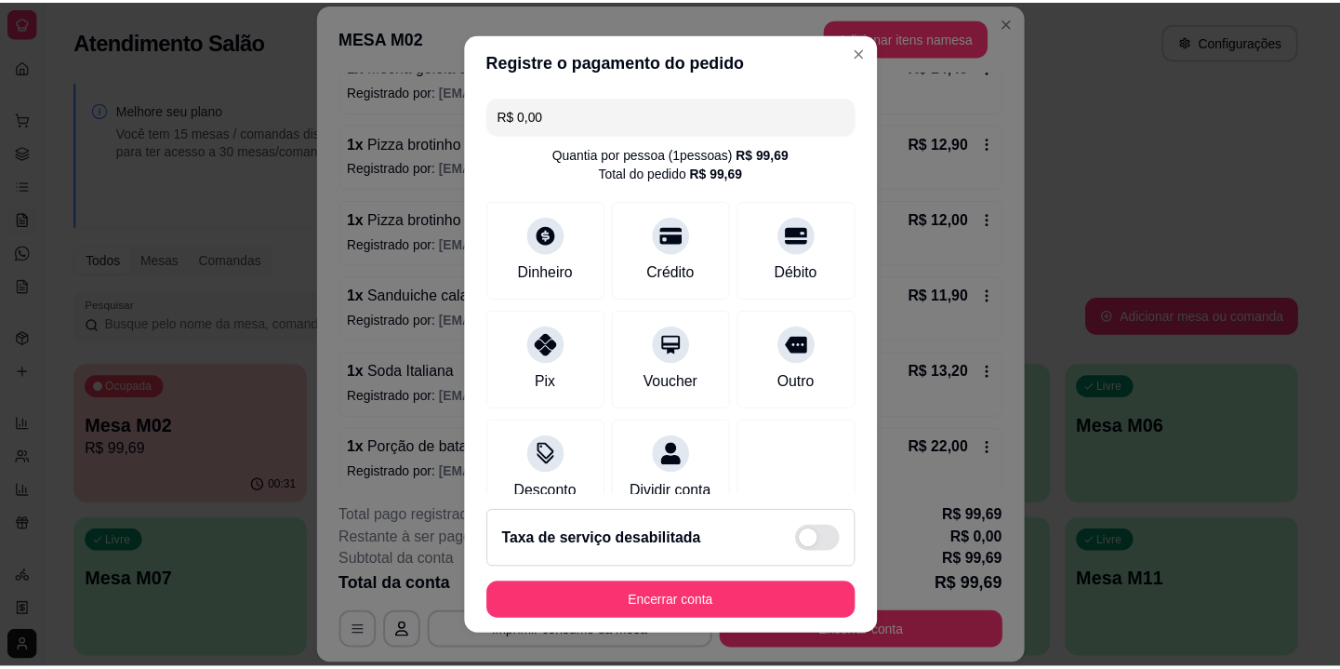
scroll to position [0, 0]
